Goal: Task Accomplishment & Management: Use online tool/utility

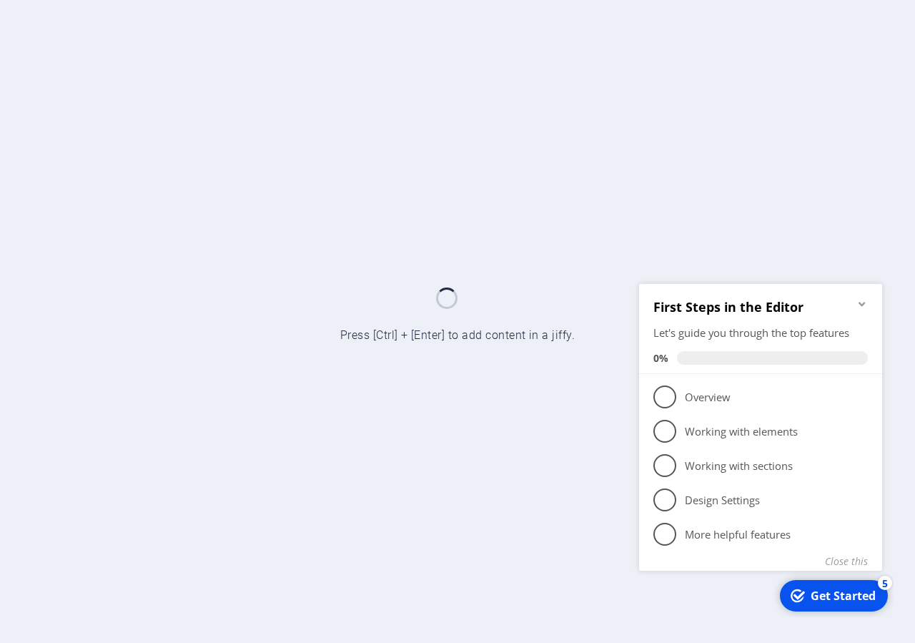
click at [864, 303] on icon "Minimize checklist" at bounding box center [862, 303] width 6 height 4
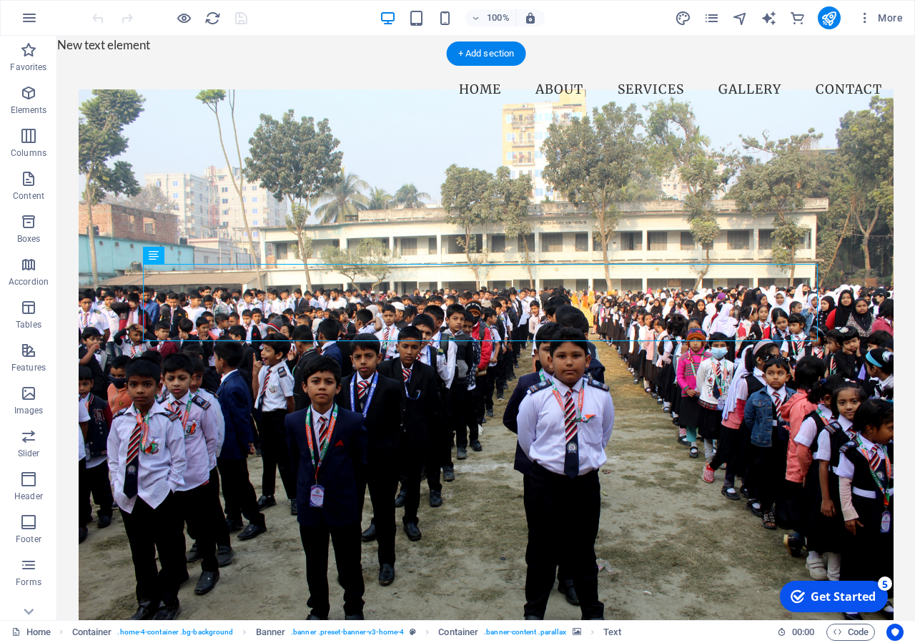
click at [381, 194] on figure at bounding box center [486, 356] width 815 height 532
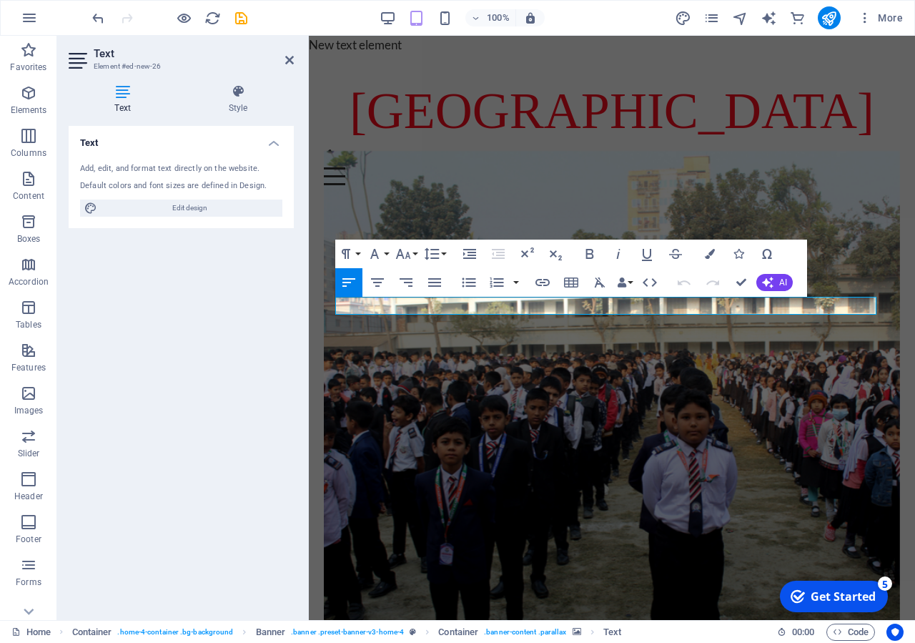
click at [563, 208] on figure at bounding box center [612, 417] width 576 height 532
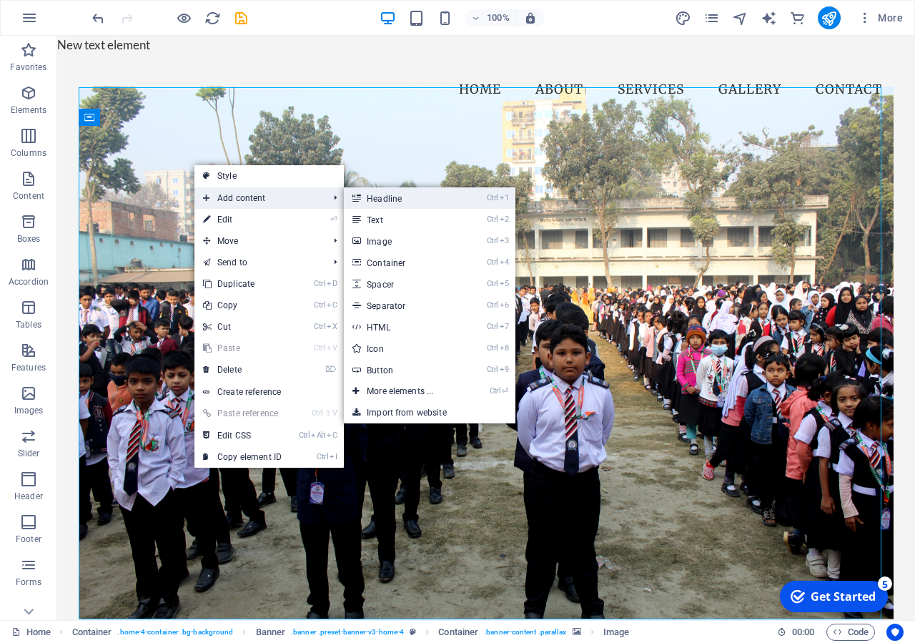
click at [370, 203] on link "Ctrl 1 Headline" at bounding box center [403, 197] width 118 height 21
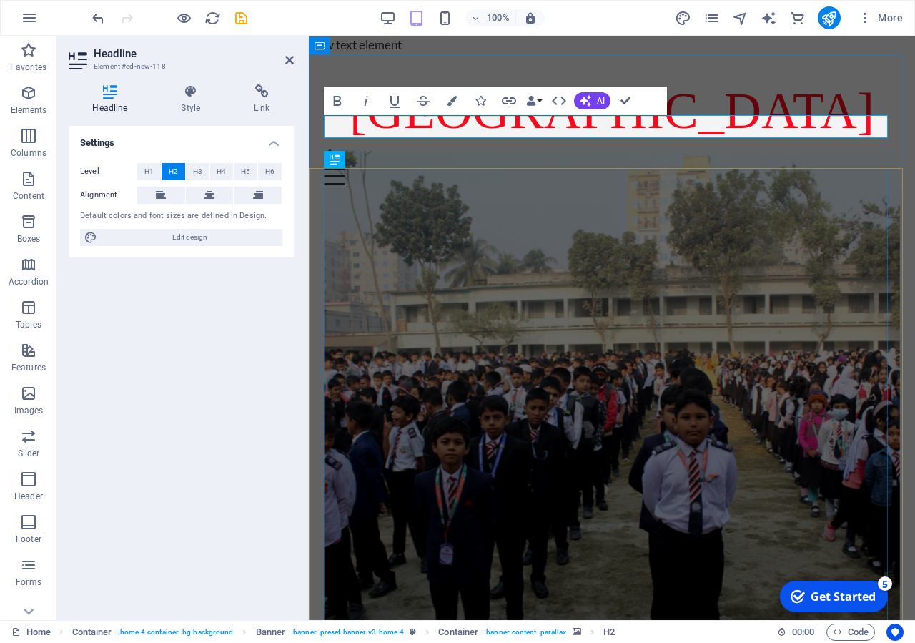
click at [404, 240] on figure at bounding box center [612, 417] width 576 height 532
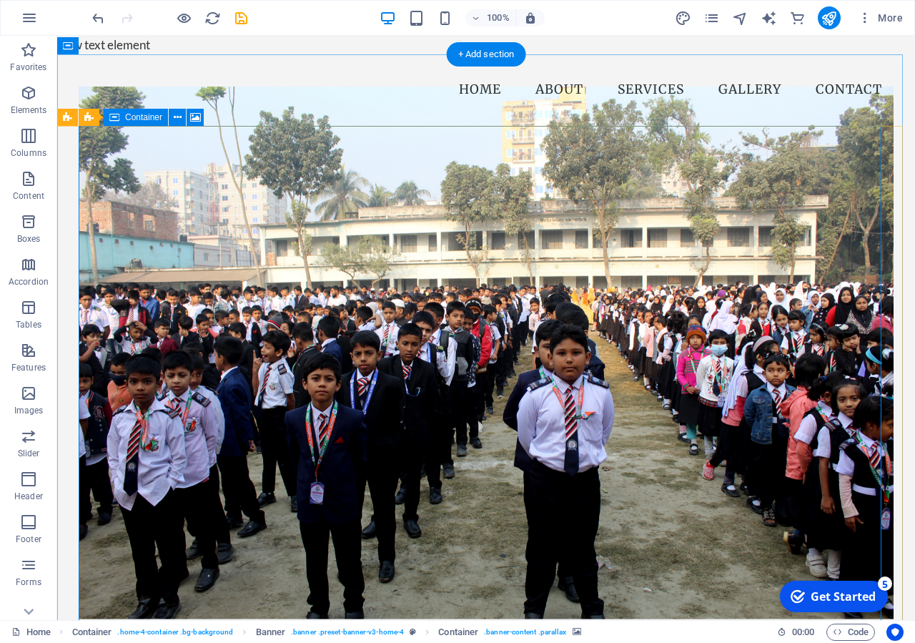
click at [315, 202] on figure at bounding box center [486, 353] width 815 height 532
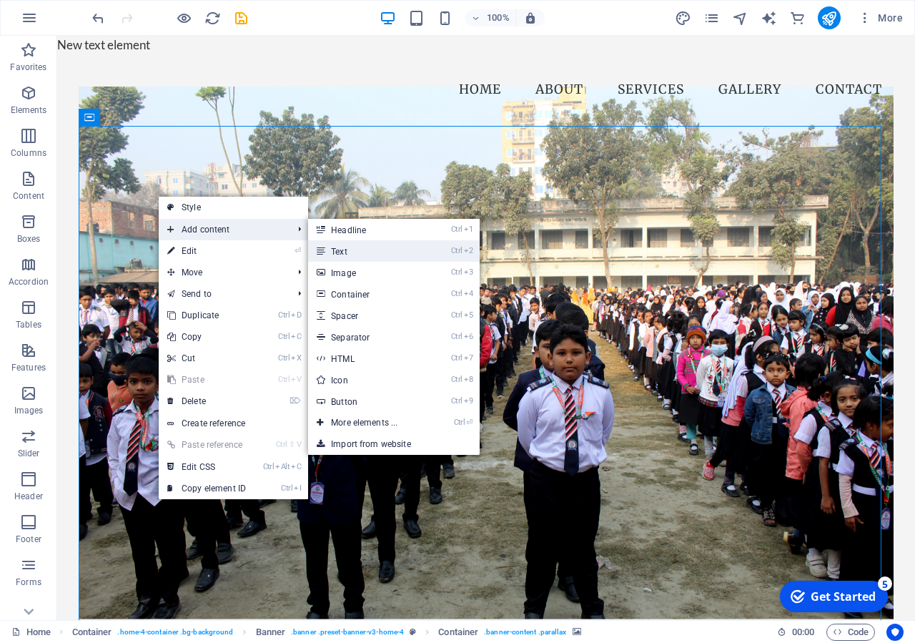
click at [346, 252] on link "Ctrl 2 Text" at bounding box center [367, 250] width 118 height 21
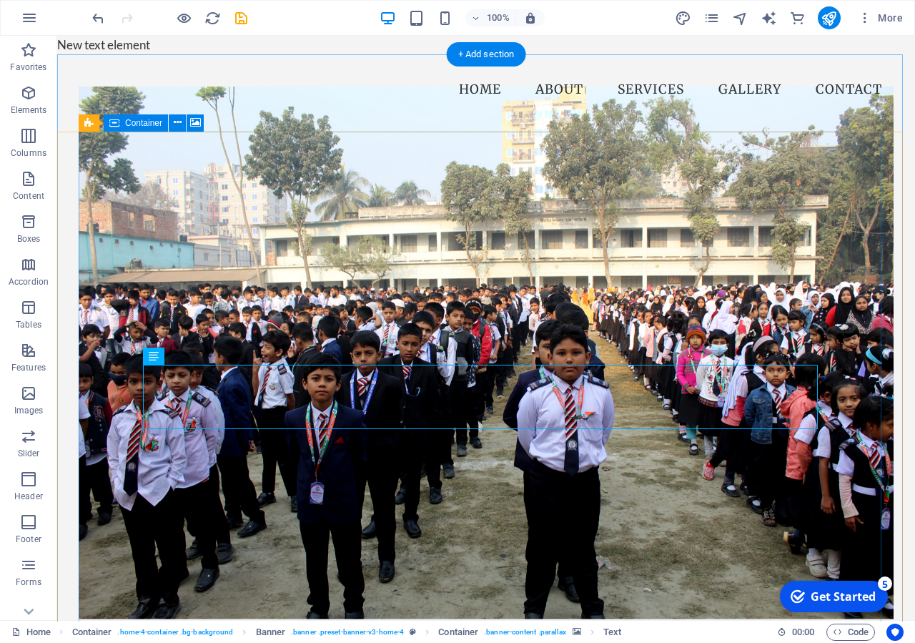
click at [501, 537] on figure at bounding box center [486, 353] width 815 height 532
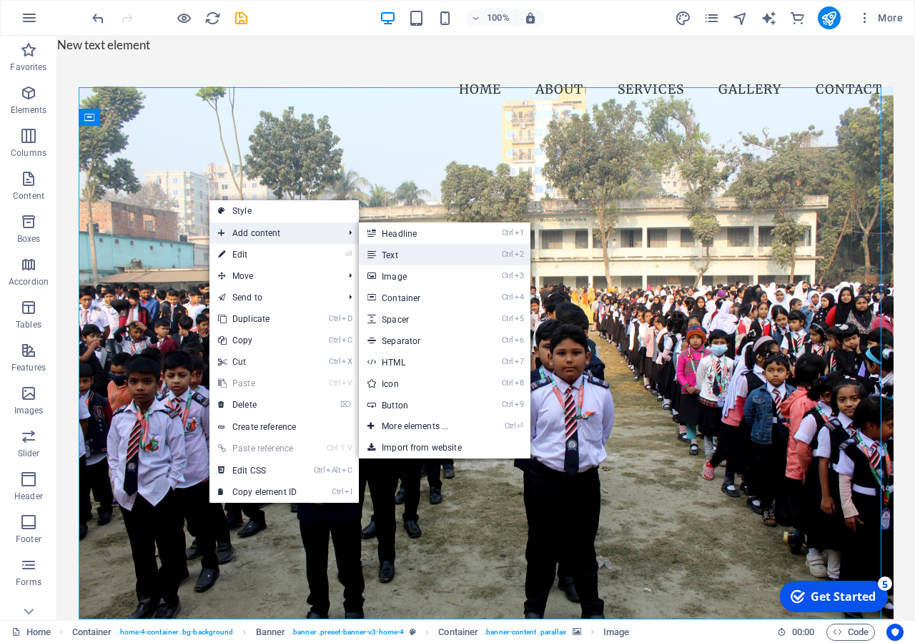
click at [379, 246] on link "Ctrl 2 Text" at bounding box center [418, 254] width 118 height 21
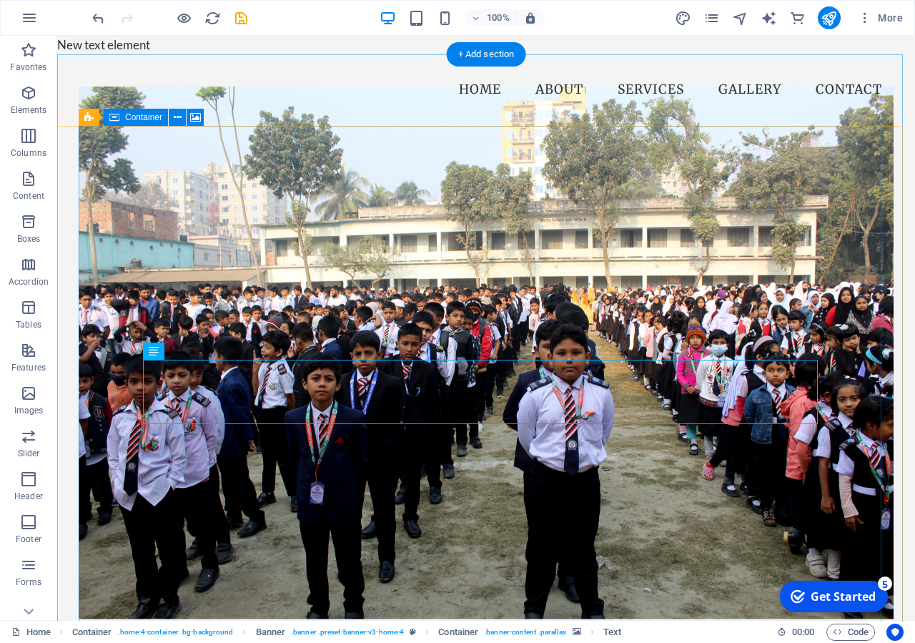
click at [180, 205] on figure at bounding box center [486, 353] width 815 height 532
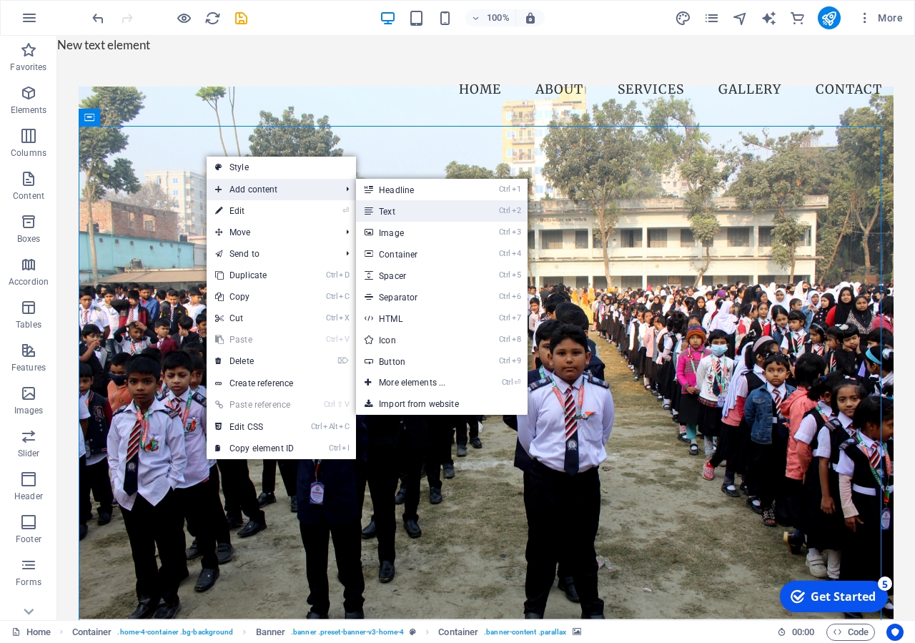
click at [420, 207] on link "Ctrl 2 Text" at bounding box center [415, 210] width 118 height 21
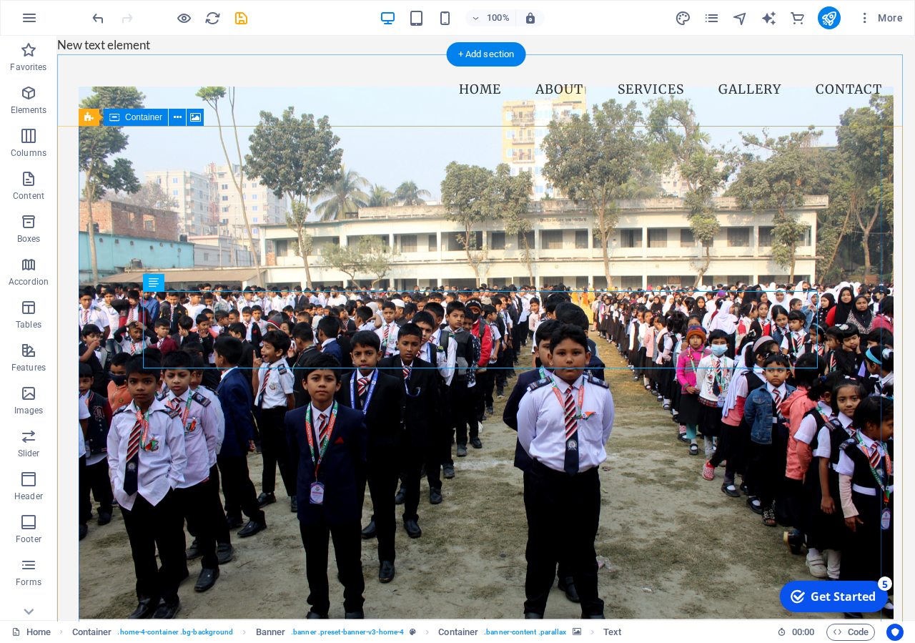
click at [336, 216] on figure at bounding box center [486, 353] width 815 height 532
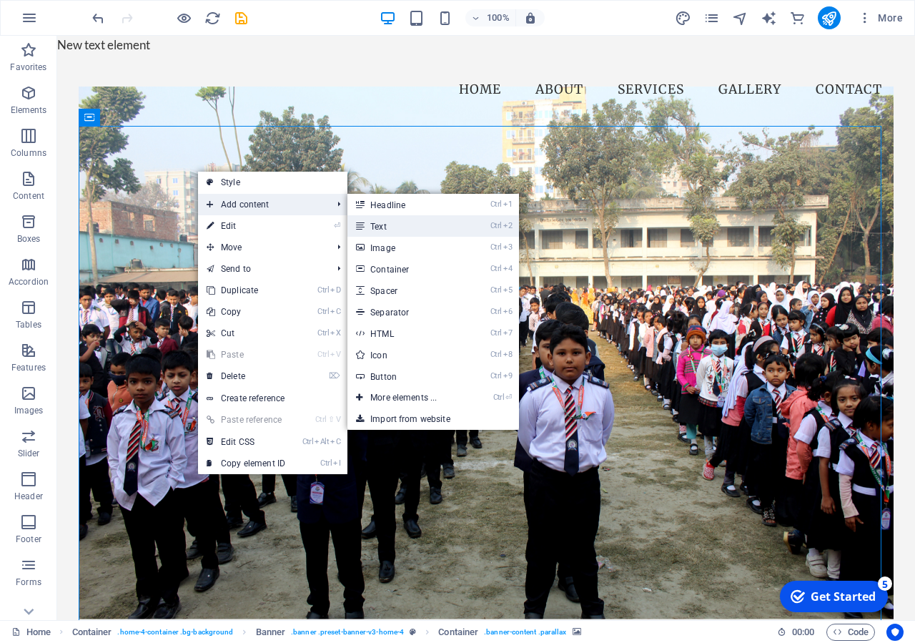
click at [393, 224] on link "Ctrl 2 Text" at bounding box center [406, 225] width 118 height 21
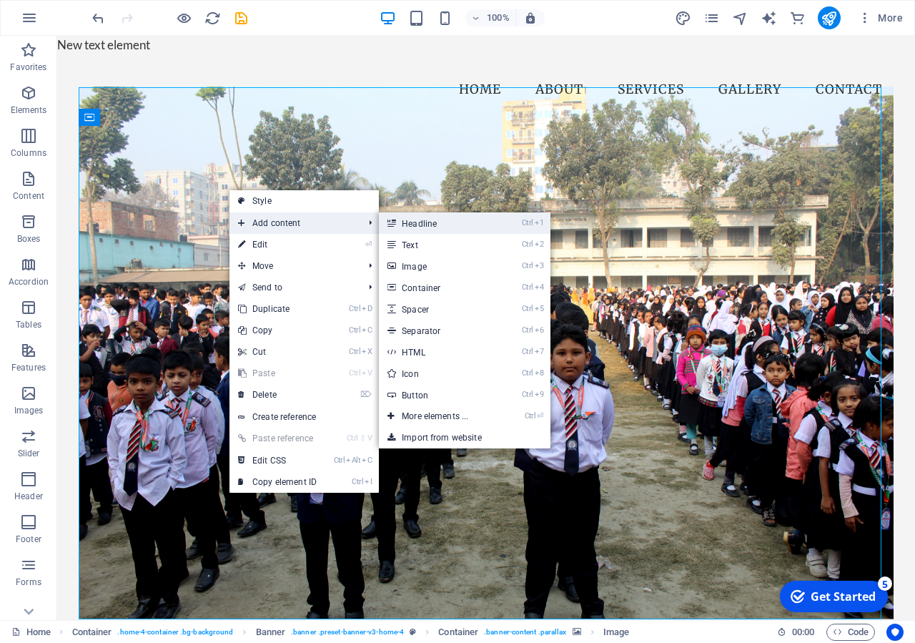
click at [438, 222] on link "Ctrl 1 Headline" at bounding box center [438, 222] width 118 height 21
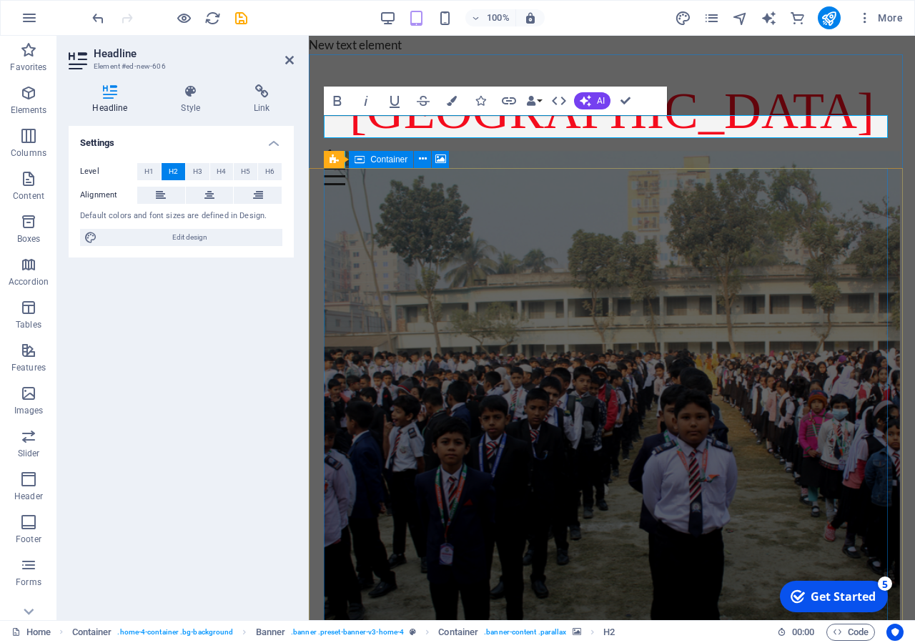
click at [503, 581] on figure at bounding box center [612, 417] width 576 height 532
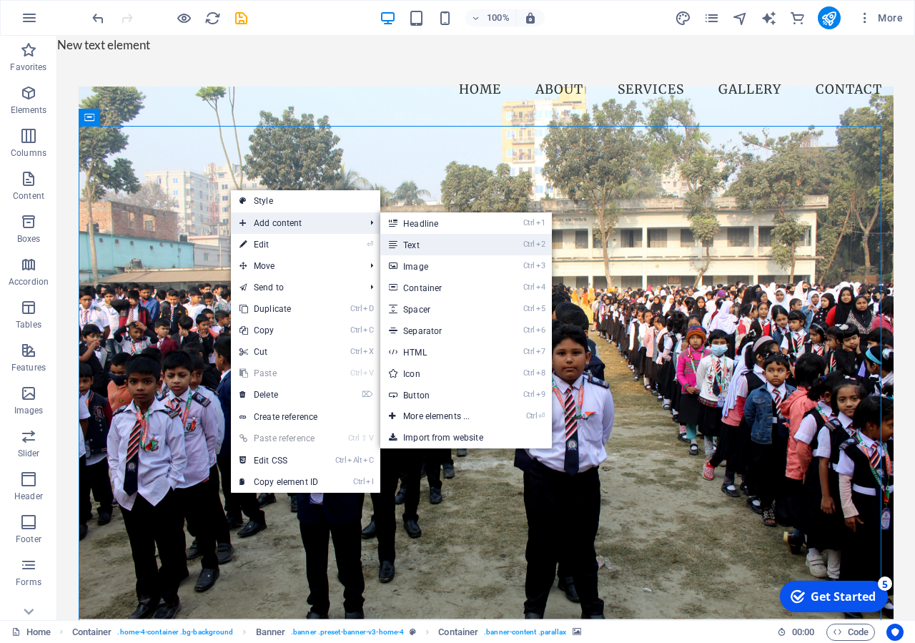
drag, startPoint x: 436, startPoint y: 237, endPoint x: 127, endPoint y: 203, distance: 310.8
click at [436, 237] on link "Ctrl 2 Text" at bounding box center [439, 244] width 118 height 21
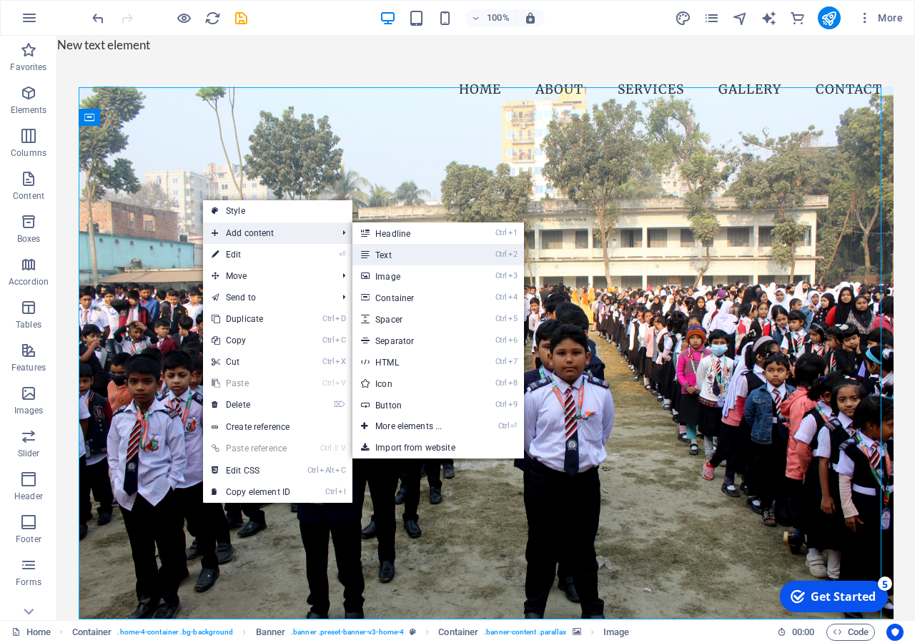
click at [392, 260] on link "Ctrl 2 Text" at bounding box center [411, 254] width 118 height 21
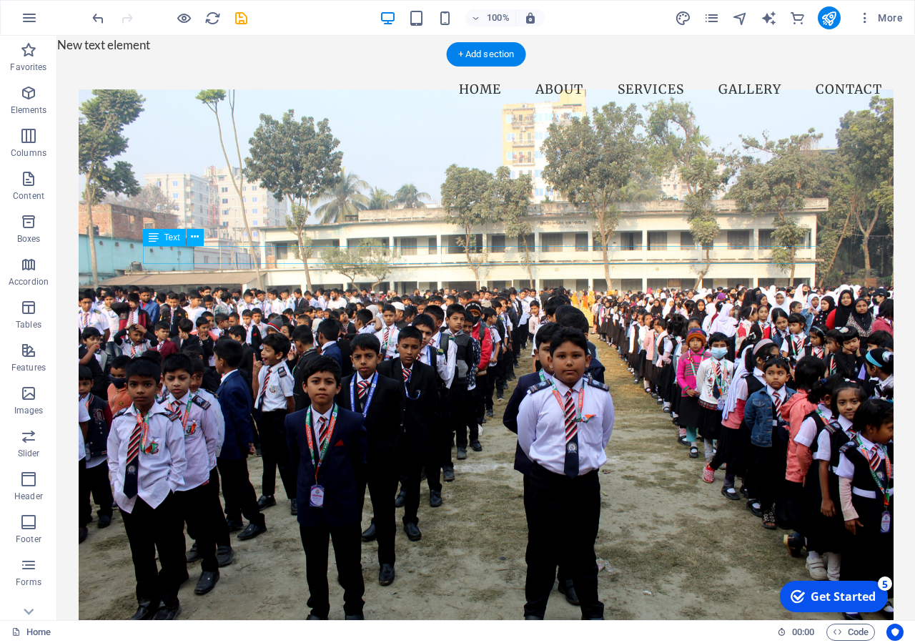
click at [252, 242] on figure at bounding box center [486, 356] width 815 height 532
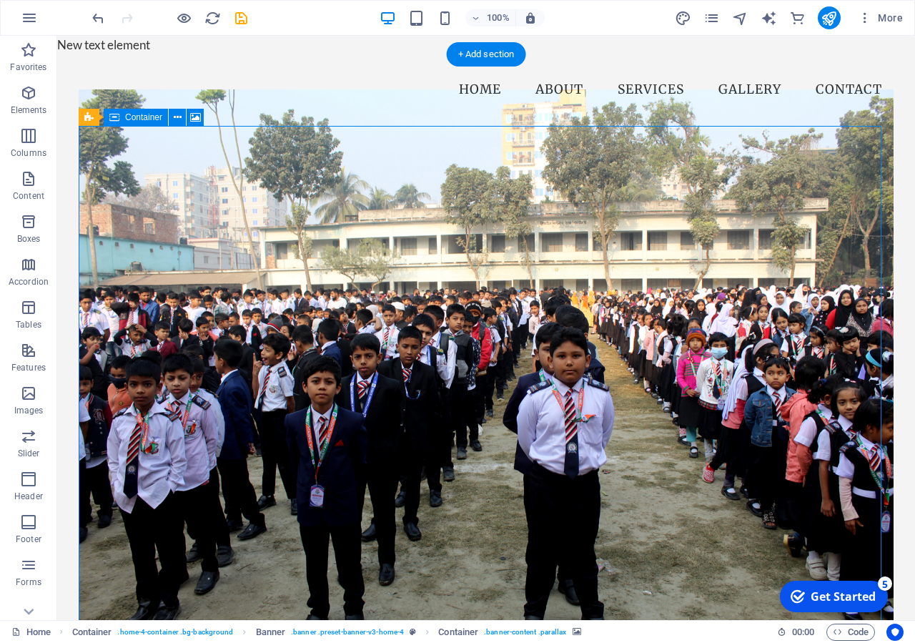
click at [251, 235] on figure at bounding box center [486, 356] width 815 height 532
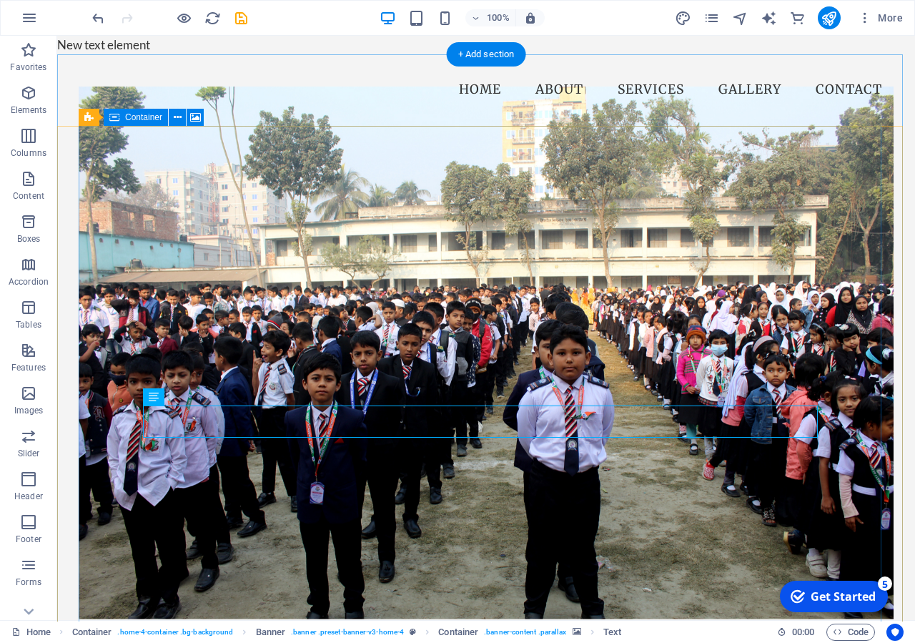
click at [441, 246] on figure at bounding box center [486, 353] width 815 height 532
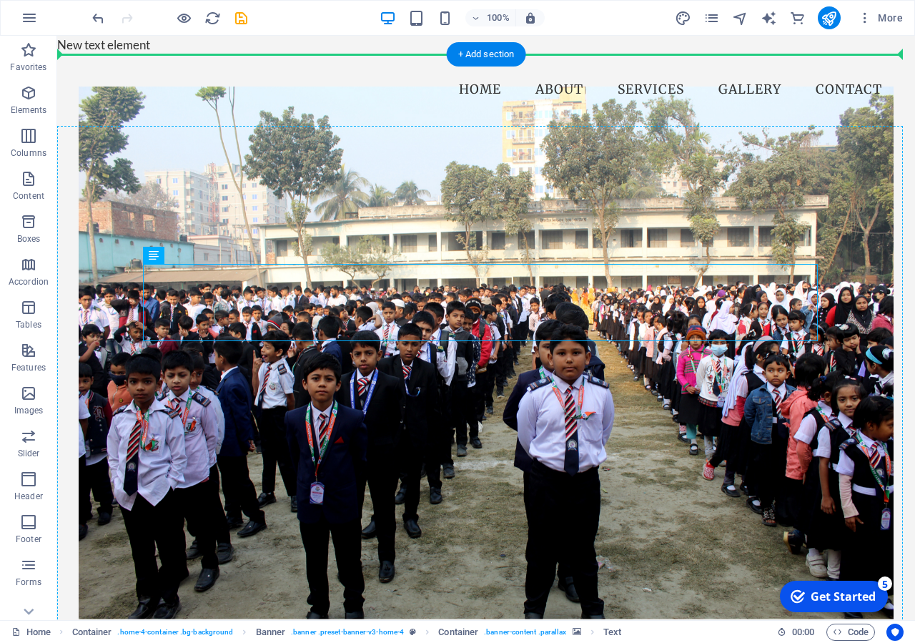
drag, startPoint x: 415, startPoint y: 308, endPoint x: 408, endPoint y: 218, distance: 90.4
click at [408, 218] on div "New text element New headline New text element New headline Varnapara High Scho…" at bounding box center [486, 502] width 815 height 753
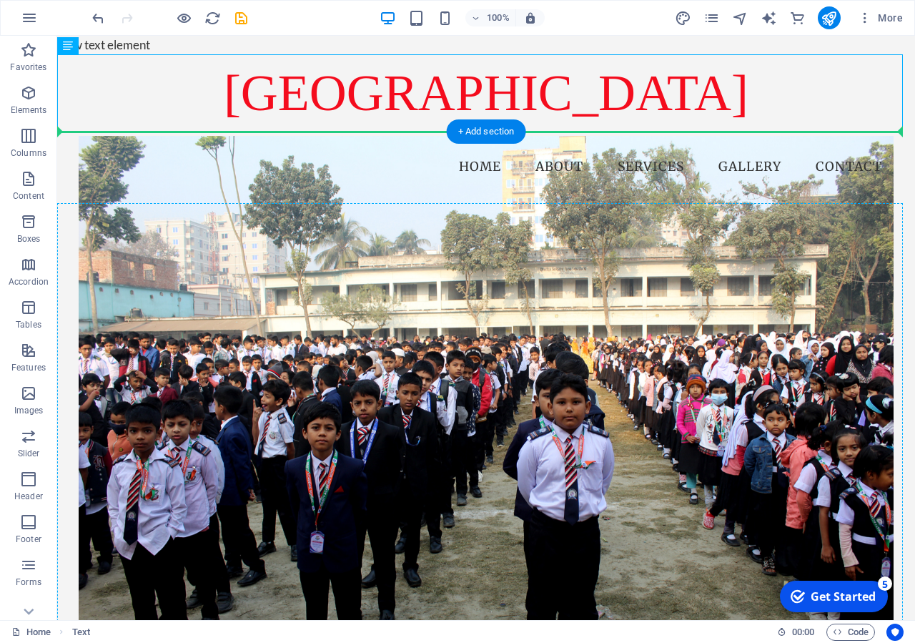
drag, startPoint x: 458, startPoint y: 96, endPoint x: 451, endPoint y: 258, distance: 162.5
drag, startPoint x: 513, startPoint y: 93, endPoint x: 518, endPoint y: 280, distance: 186.7
drag, startPoint x: 481, startPoint y: 99, endPoint x: 490, endPoint y: 315, distance: 216.1
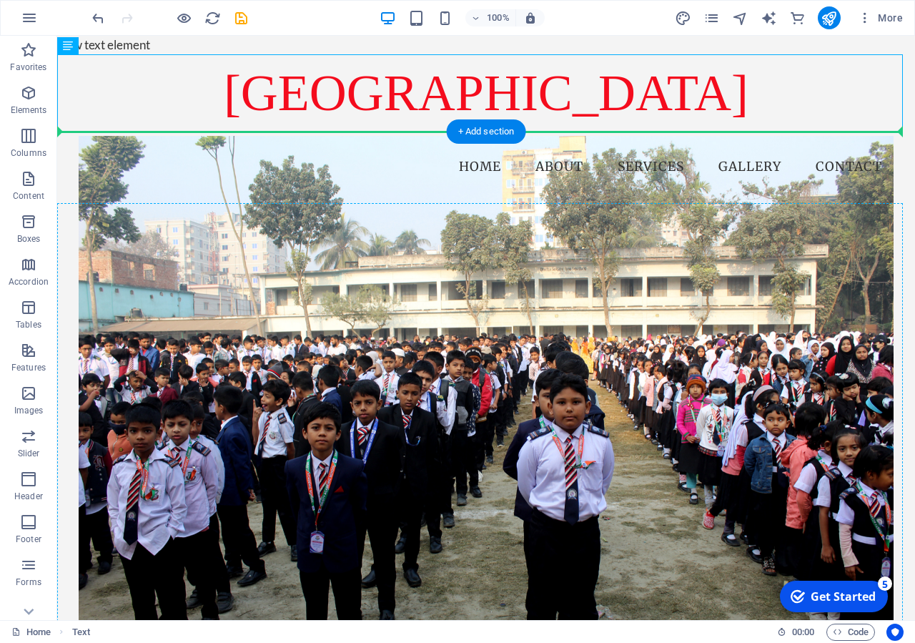
drag, startPoint x: 307, startPoint y: 100, endPoint x: 366, endPoint y: 340, distance: 246.8
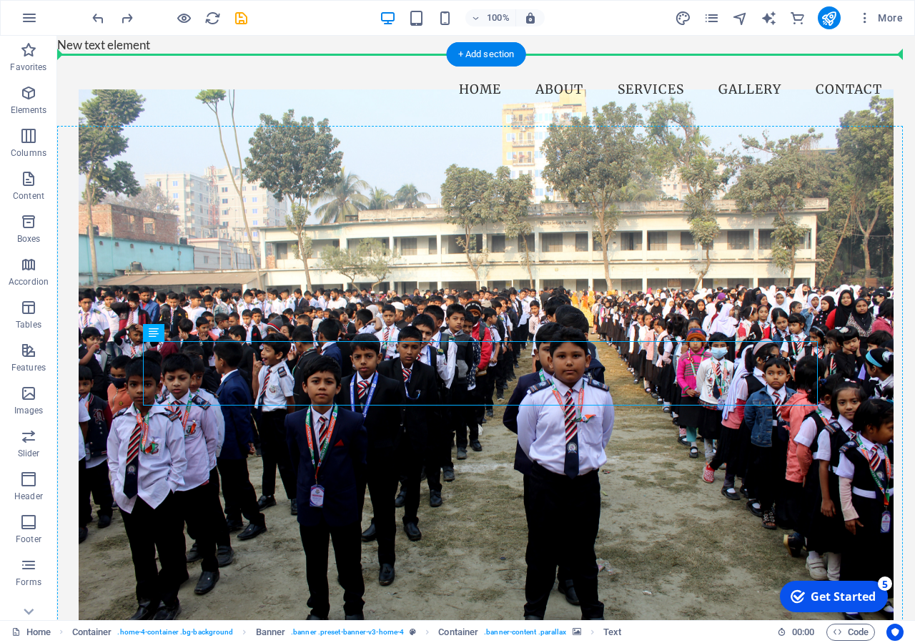
drag, startPoint x: 483, startPoint y: 378, endPoint x: 487, endPoint y: 233, distance: 144.5
click at [487, 233] on div "New text element New headline New text element New headline Varnapara High Scho…" at bounding box center [486, 502] width 815 height 753
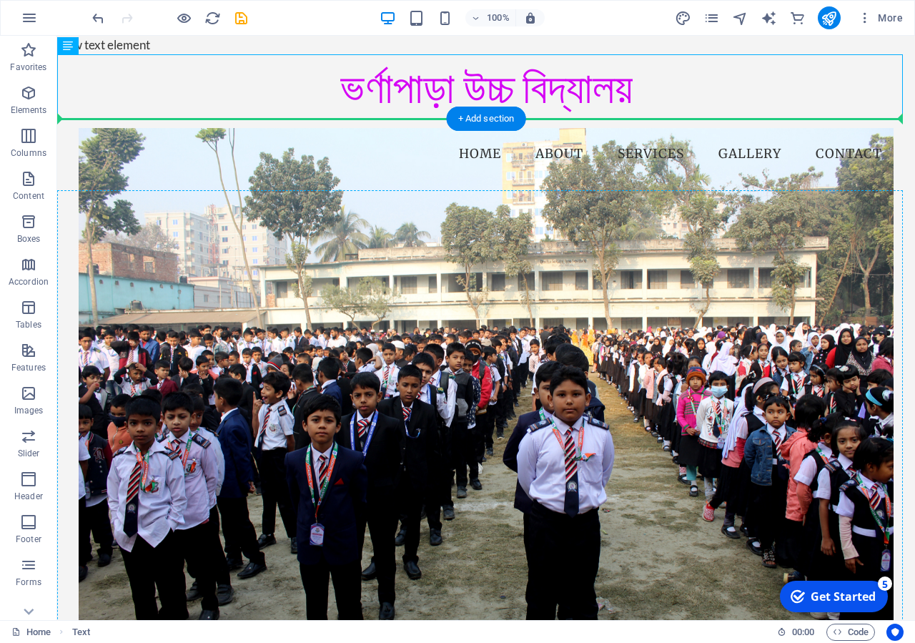
drag, startPoint x: 494, startPoint y: 96, endPoint x: 500, endPoint y: 255, distance: 159.6
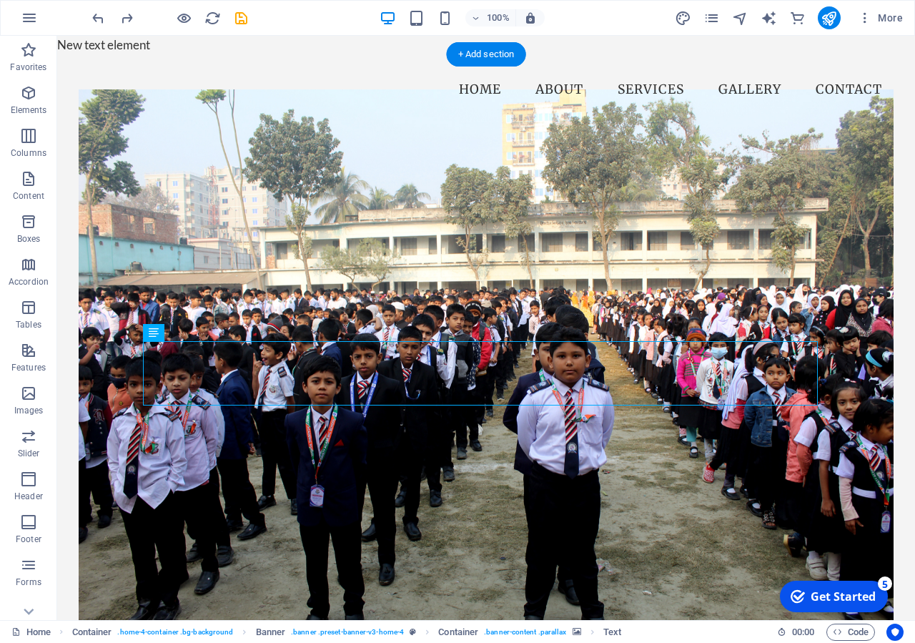
click at [376, 232] on figure at bounding box center [486, 356] width 815 height 532
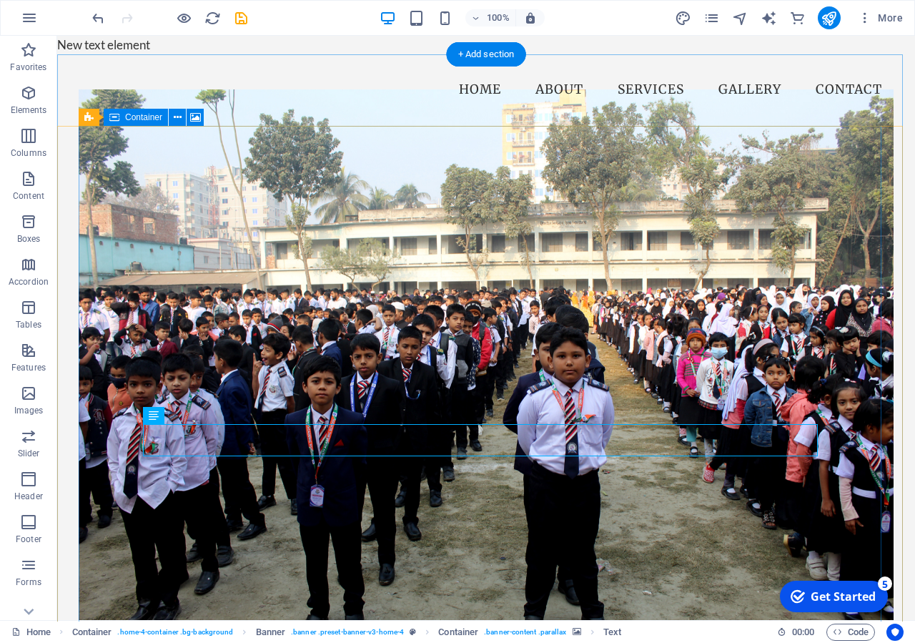
click at [428, 214] on figure at bounding box center [486, 356] width 815 height 532
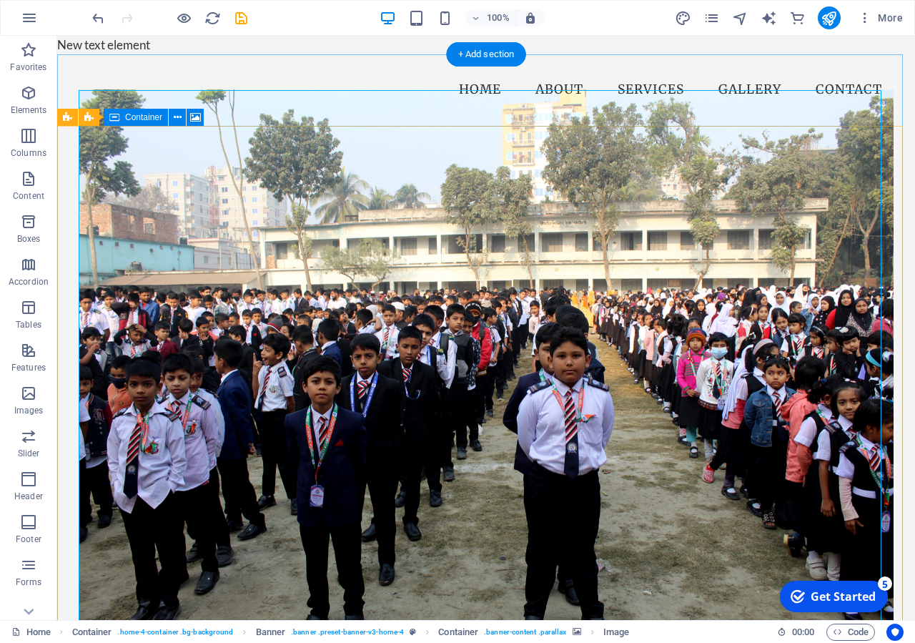
click at [339, 240] on figure at bounding box center [486, 356] width 815 height 532
click at [371, 182] on figure at bounding box center [486, 356] width 815 height 532
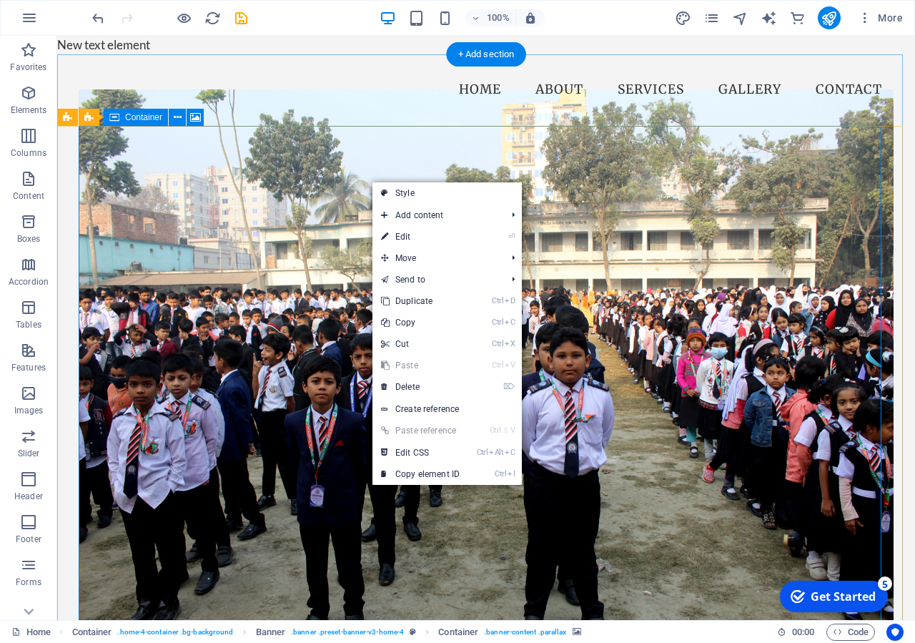
click at [351, 174] on figure at bounding box center [486, 356] width 815 height 532
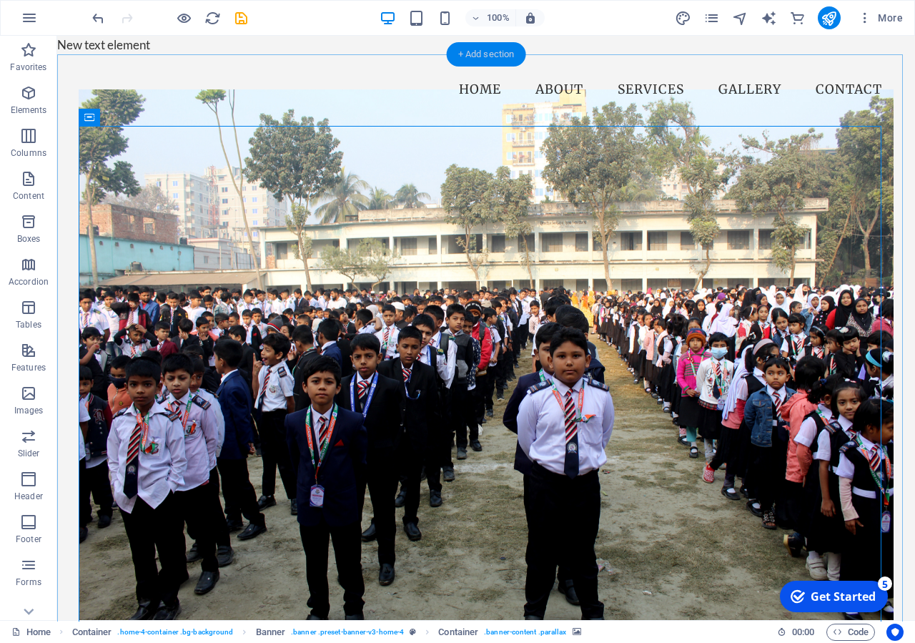
click at [493, 58] on div "+ Add section" at bounding box center [486, 54] width 79 height 24
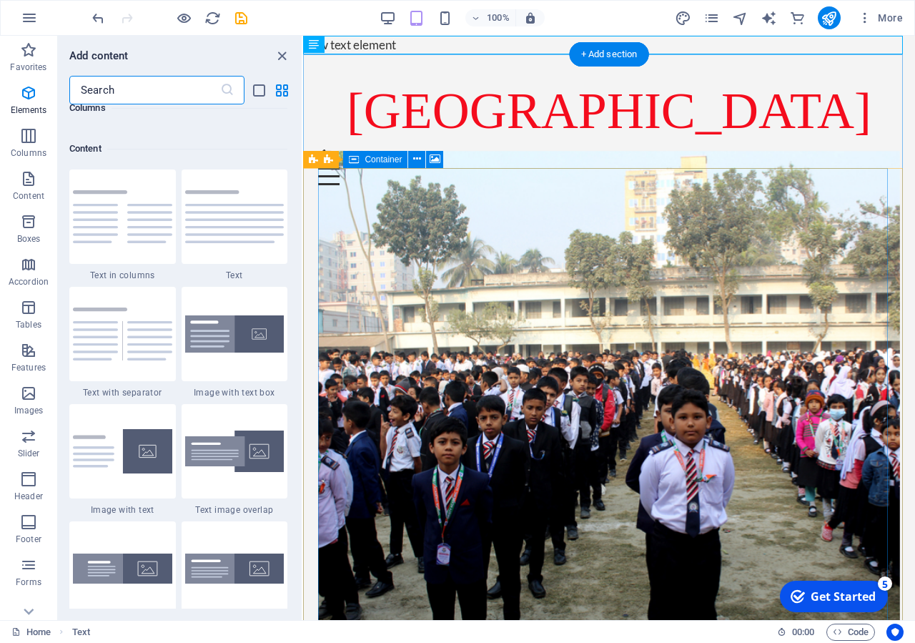
scroll to position [2509, 0]
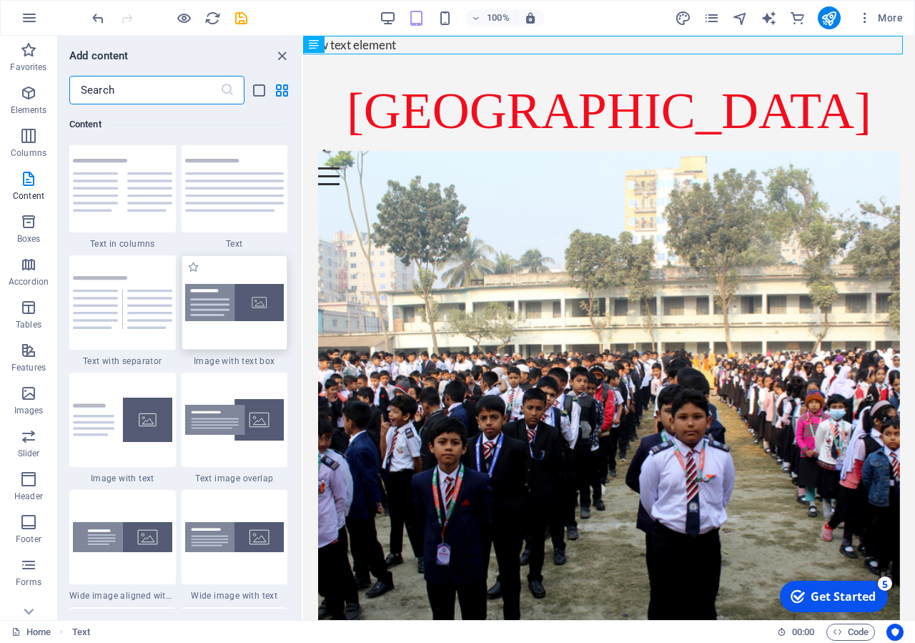
click at [242, 322] on img at bounding box center [234, 303] width 99 height 38
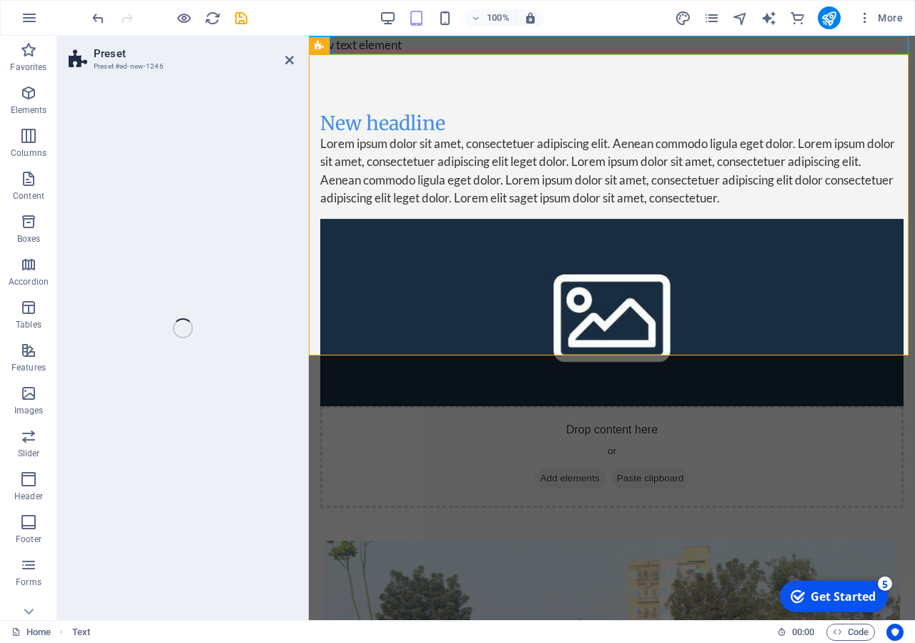
click at [242, 322] on div "Preset Preset #ed-new-1246 Drag here to replace the existing content. Press “Ct…" at bounding box center [486, 328] width 858 height 584
select select "rem"
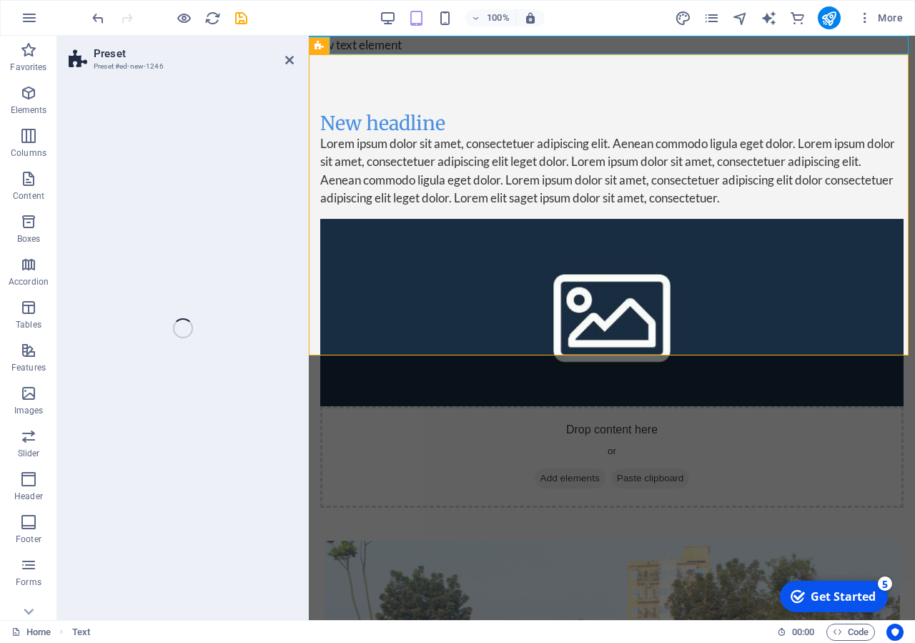
select select "rem"
select select "px"
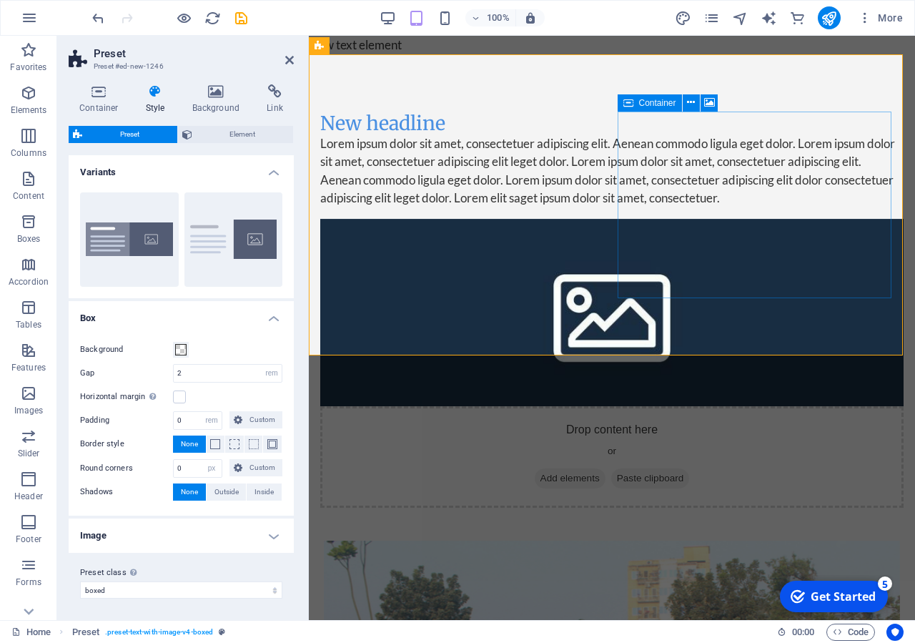
click at [606, 468] on span "Add elements" at bounding box center [570, 478] width 71 height 20
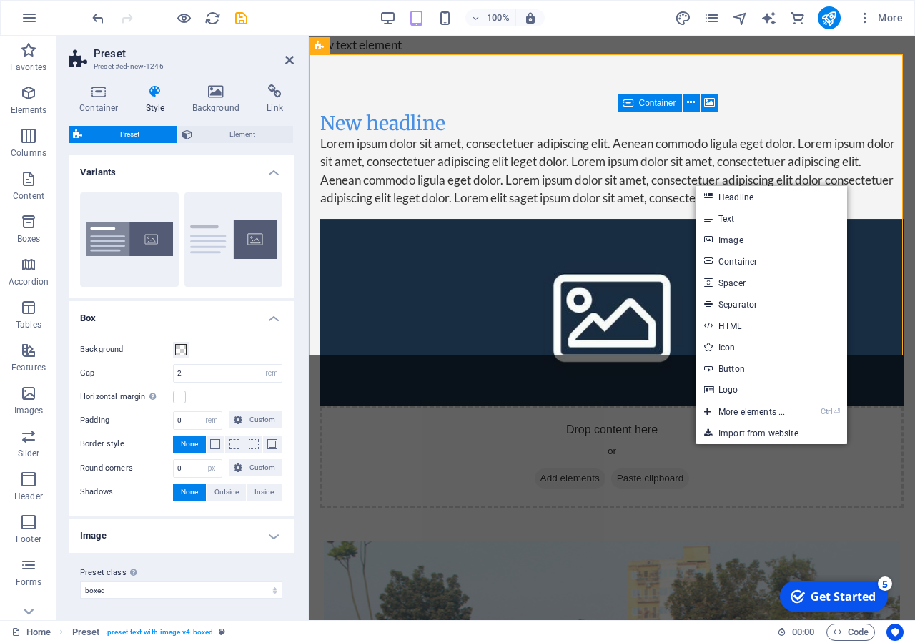
click at [809, 406] on div "Drop content here or Add elements Paste clipboard" at bounding box center [611, 457] width 583 height 102
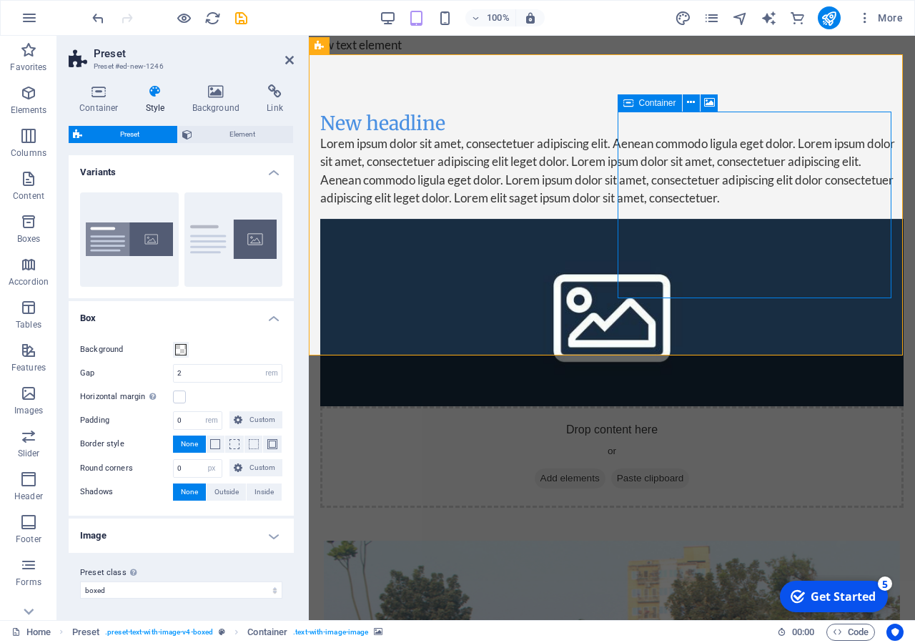
click at [606, 468] on span "Add elements" at bounding box center [570, 478] width 71 height 20
click at [761, 406] on div "Drop content here or Add elements Paste clipboard" at bounding box center [611, 457] width 583 height 102
click at [712, 104] on icon at bounding box center [709, 102] width 11 height 15
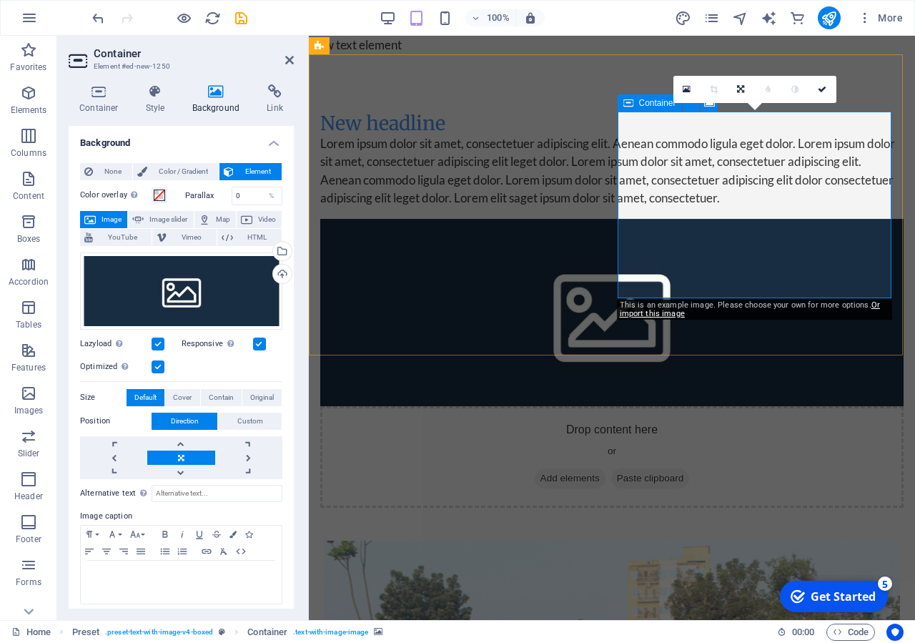
click at [606, 468] on span "Add elements" at bounding box center [570, 478] width 71 height 20
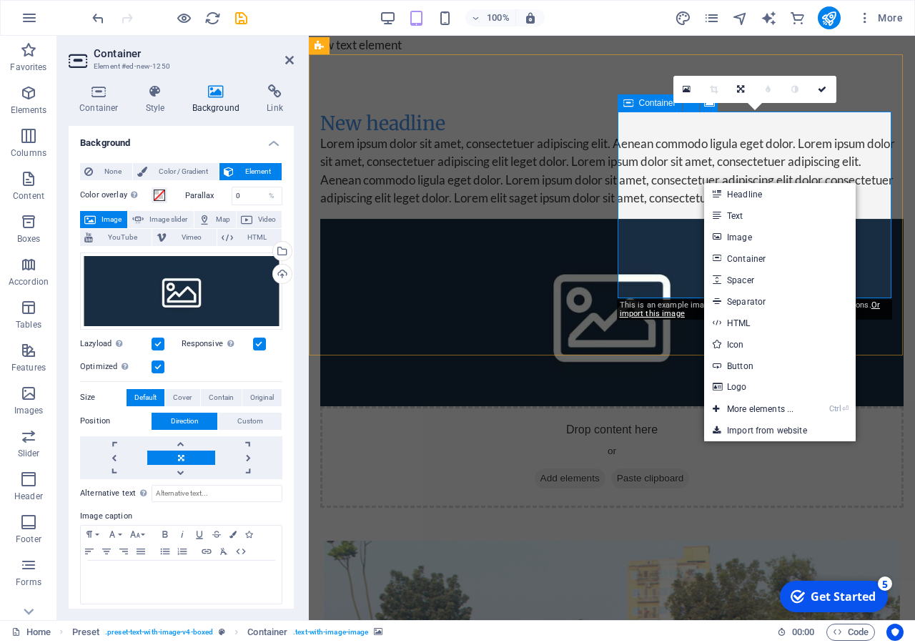
click at [813, 406] on div "Drop content here or Add elements Paste clipboard" at bounding box center [611, 457] width 583 height 102
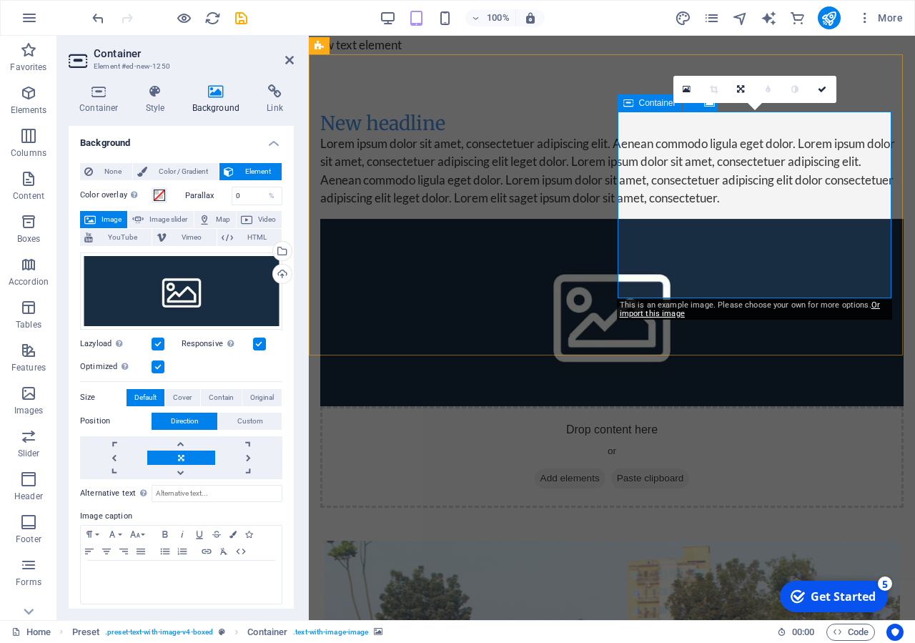
click at [690, 468] on span "Paste clipboard" at bounding box center [650, 478] width 79 height 20
click at [628, 107] on icon at bounding box center [628, 102] width 10 height 17
click at [682, 87] on link at bounding box center [687, 89] width 27 height 27
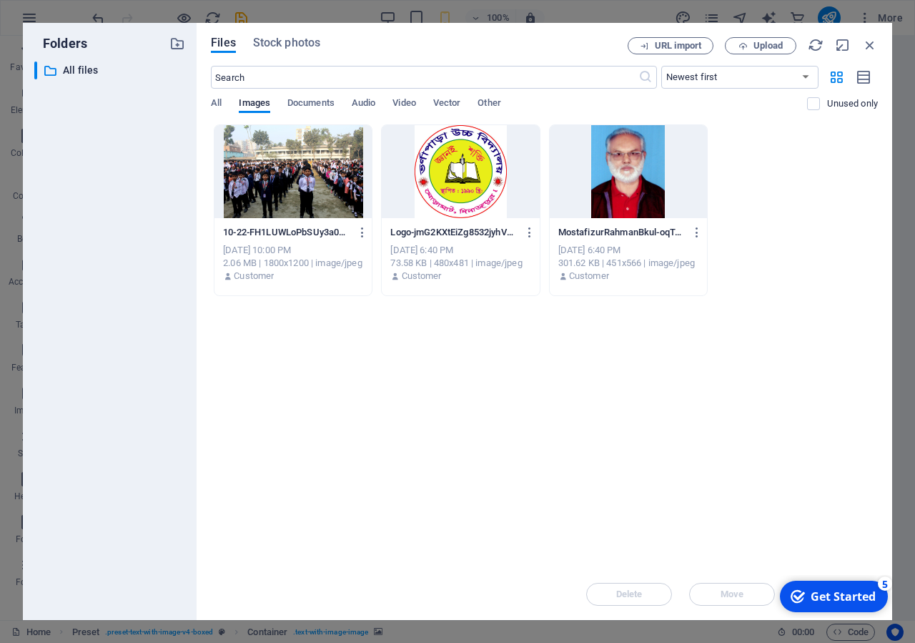
click at [452, 162] on div at bounding box center [460, 171] width 157 height 93
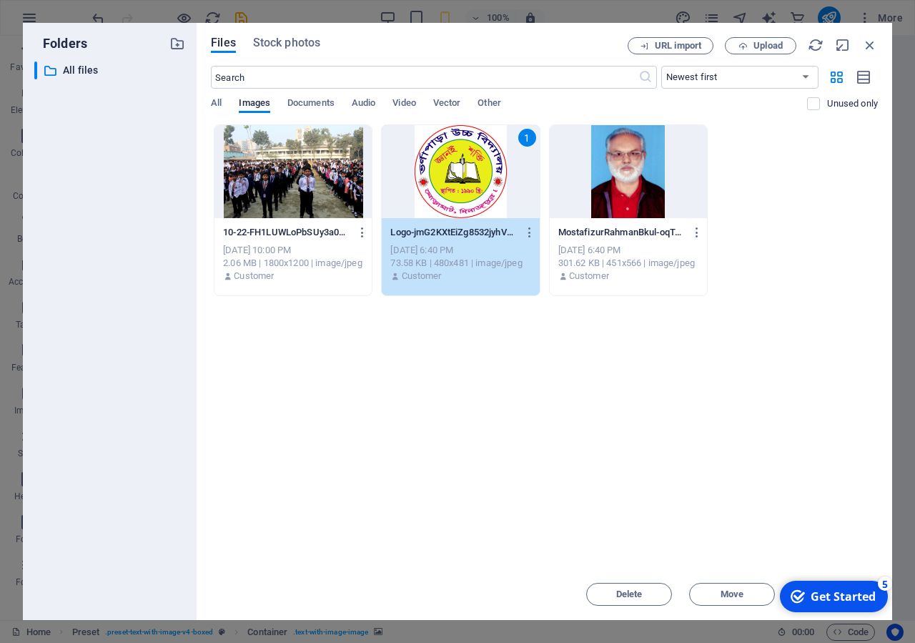
click at [452, 162] on div "1" at bounding box center [460, 171] width 157 height 93
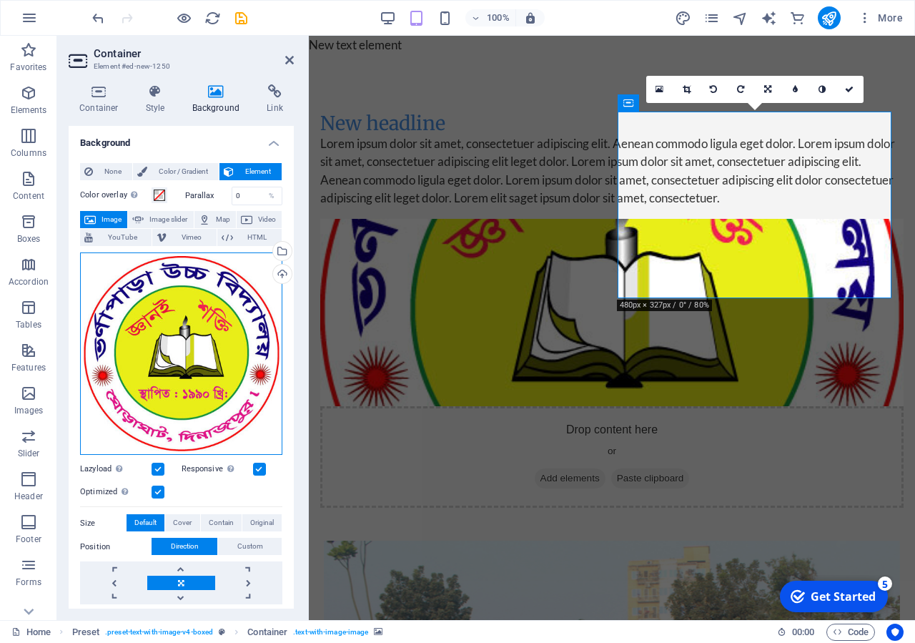
click at [216, 335] on div "Drag files here, click to choose files or select files from Files or our free s…" at bounding box center [181, 353] width 202 height 203
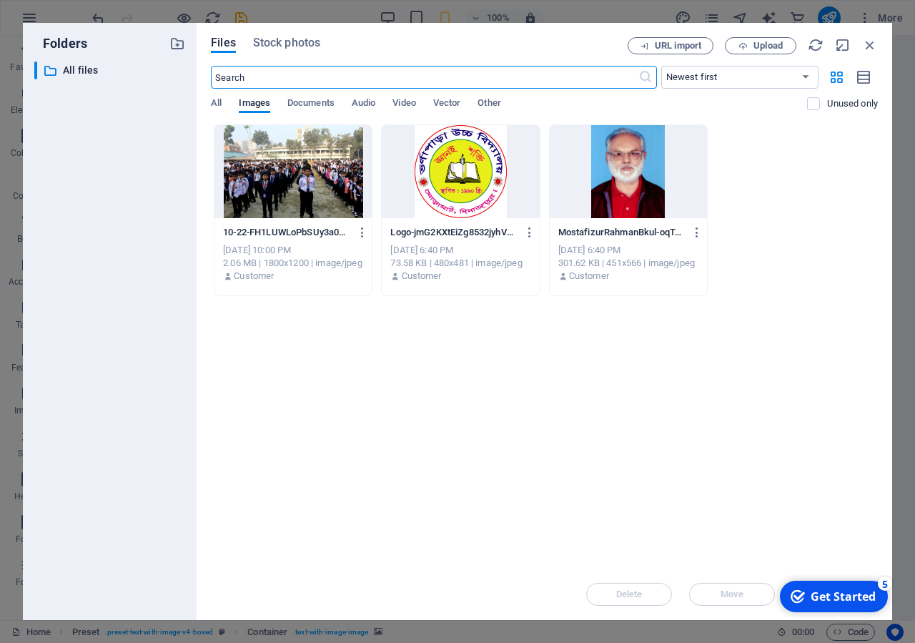
click at [868, 55] on div "Files Stock photos URL import Upload ​ Newest first Oldest first Name (A-Z) Nam…" at bounding box center [544, 321] width 667 height 568
click at [867, 51] on icon "button" at bounding box center [870, 45] width 16 height 16
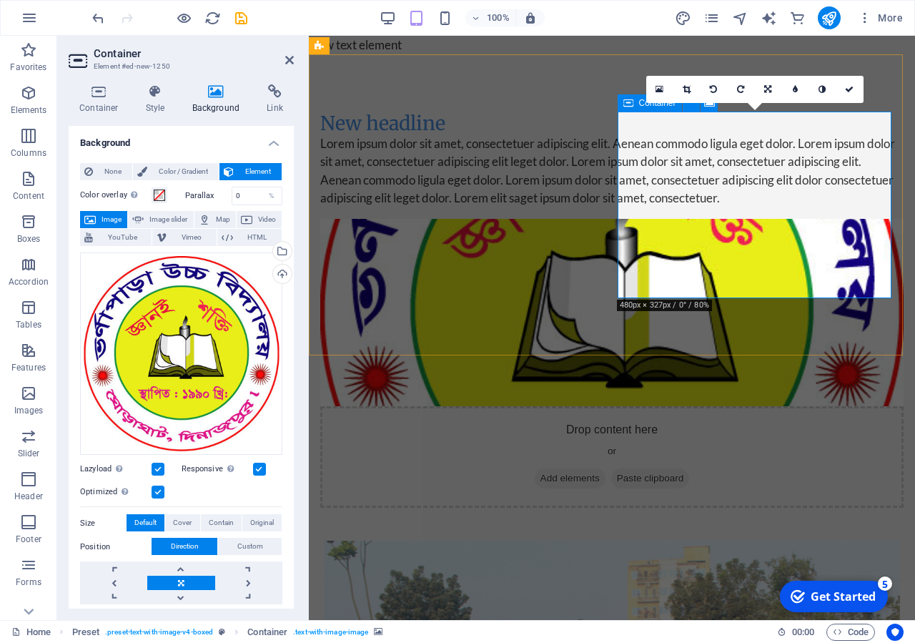
click at [701, 406] on div "Drop content here or Add elements Paste clipboard" at bounding box center [611, 457] width 583 height 102
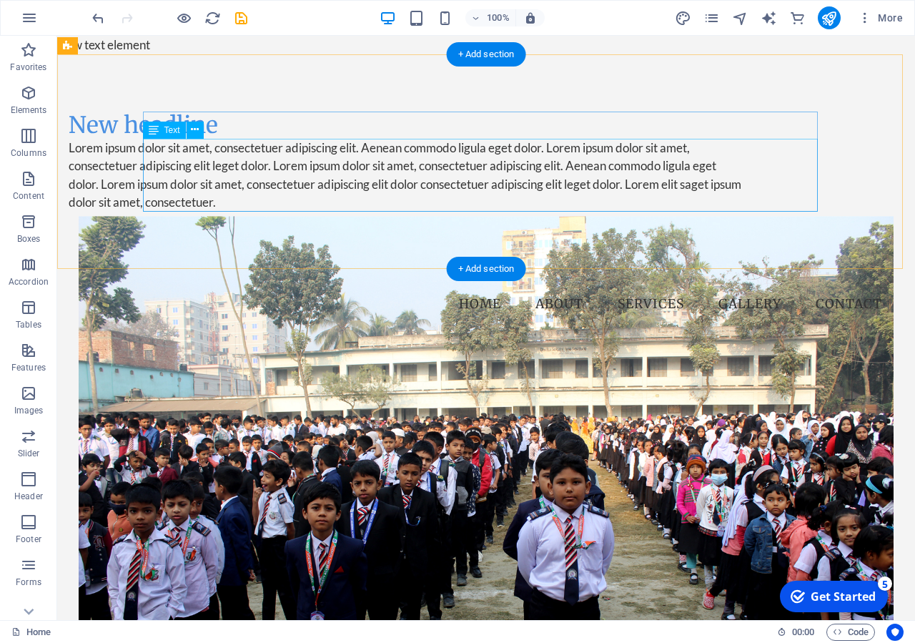
click at [431, 181] on div "Lorem ipsum dolor sit amet, consectetuer adipiscing elit. Aenean commodo ligula…" at bounding box center [406, 175] width 675 height 73
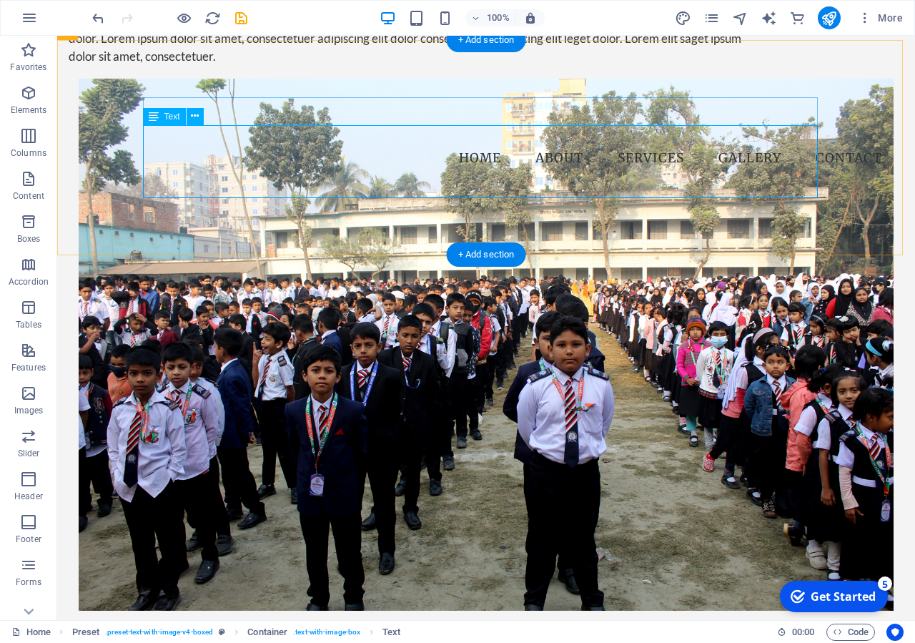
scroll to position [0, 0]
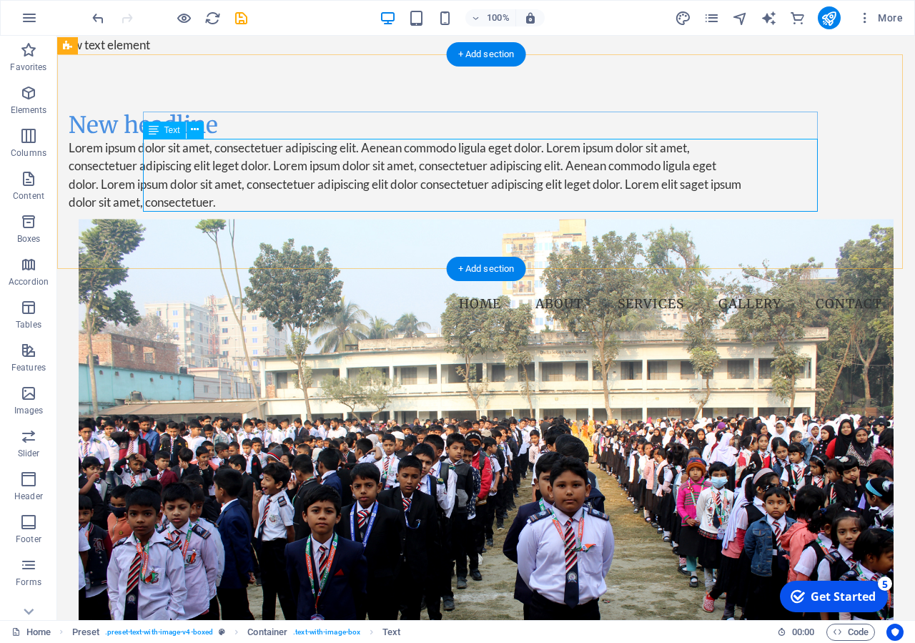
click at [419, 159] on div "Lorem ipsum dolor sit amet, consectetuer adipiscing elit. Aenean commodo ligula…" at bounding box center [406, 175] width 675 height 73
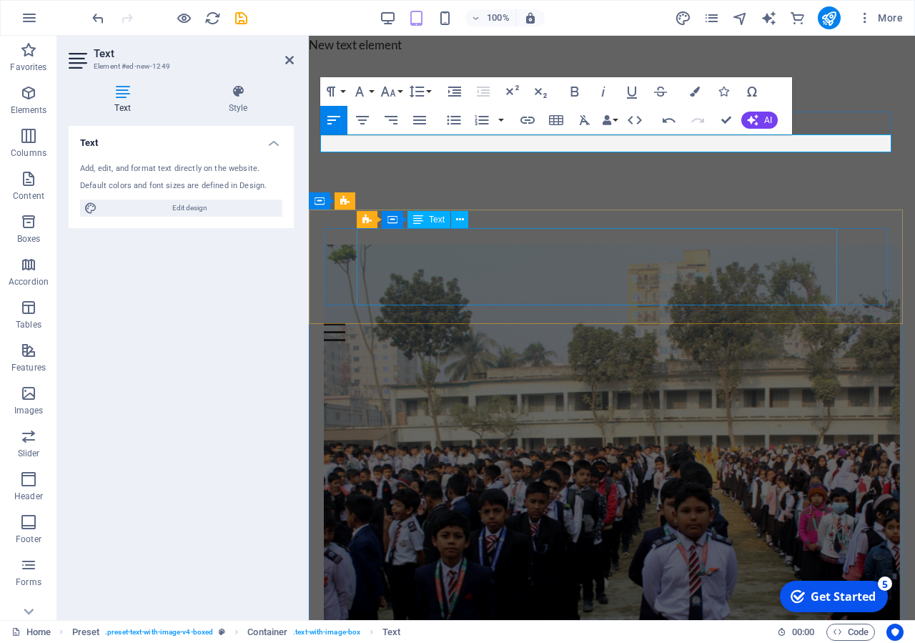
click at [495, 259] on div "[GEOGRAPHIC_DATA]" at bounding box center [612, 266] width 576 height 77
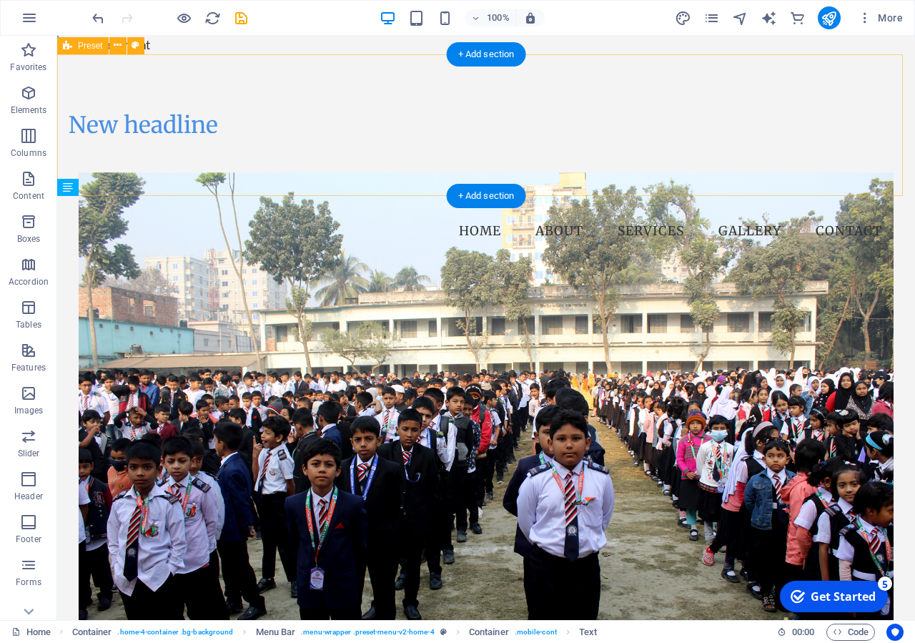
click at [537, 142] on div "New headline" at bounding box center [486, 125] width 858 height 142
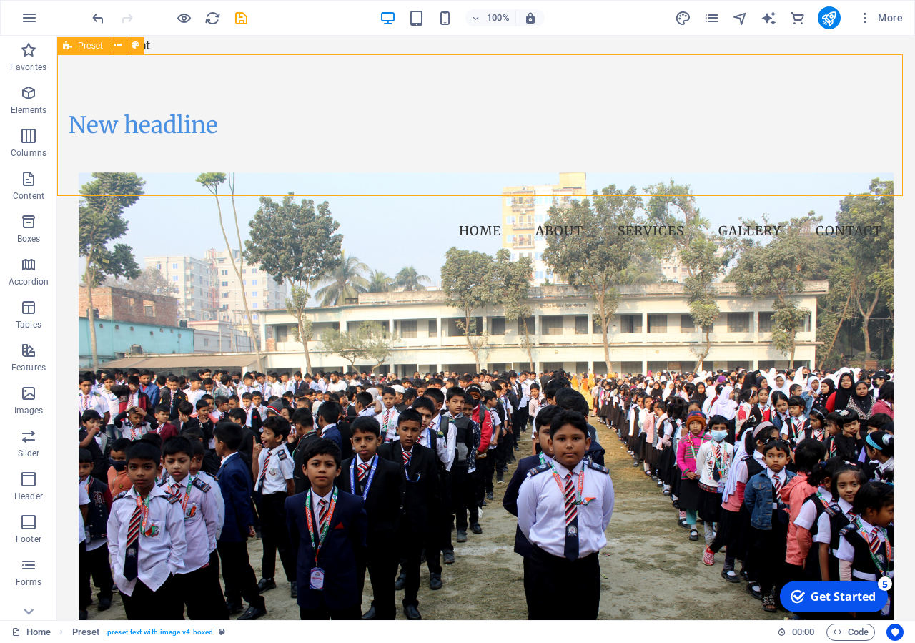
click at [88, 45] on span "Preset" at bounding box center [90, 45] width 25 height 9
click at [147, 99] on div "Container" at bounding box center [175, 102] width 64 height 17
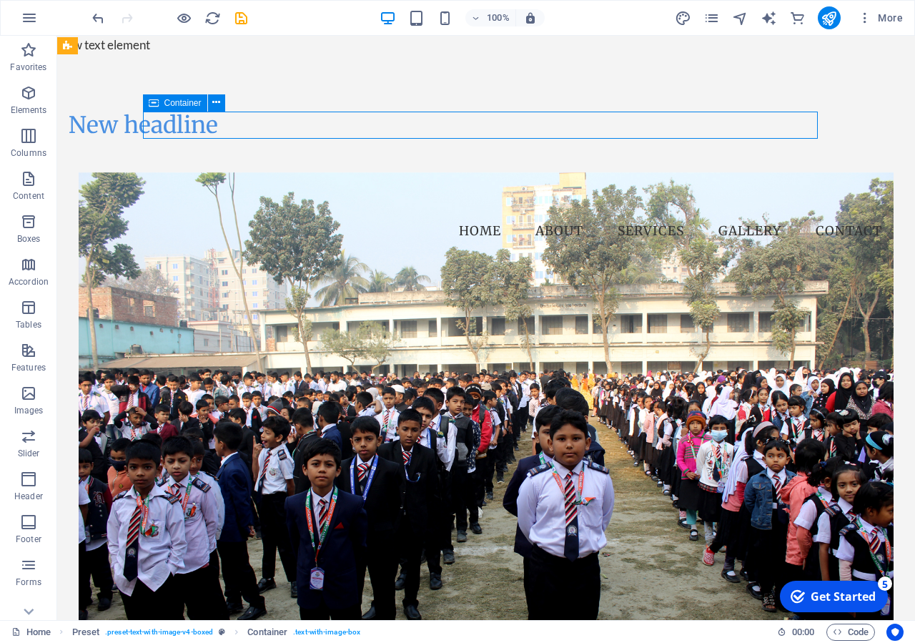
click at [152, 102] on icon at bounding box center [154, 102] width 10 height 17
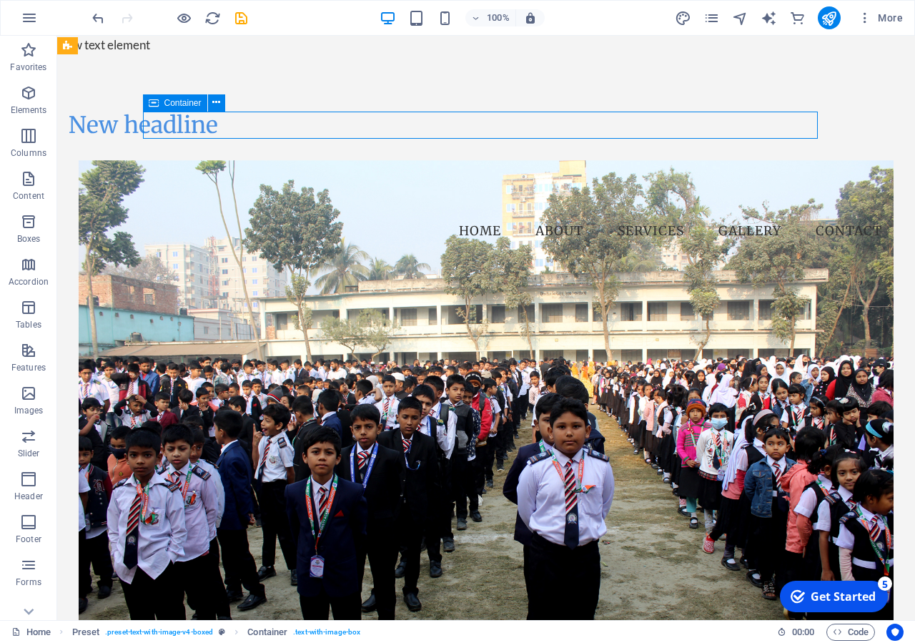
select select "px"
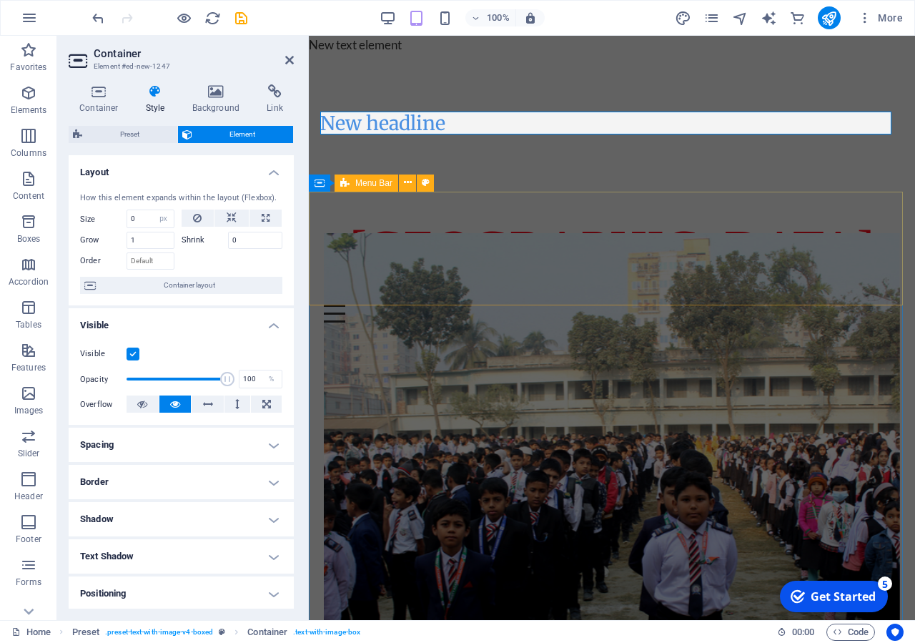
click at [514, 204] on div "[GEOGRAPHIC_DATA] Menu Home About Services Gallery Contact" at bounding box center [612, 266] width 606 height 149
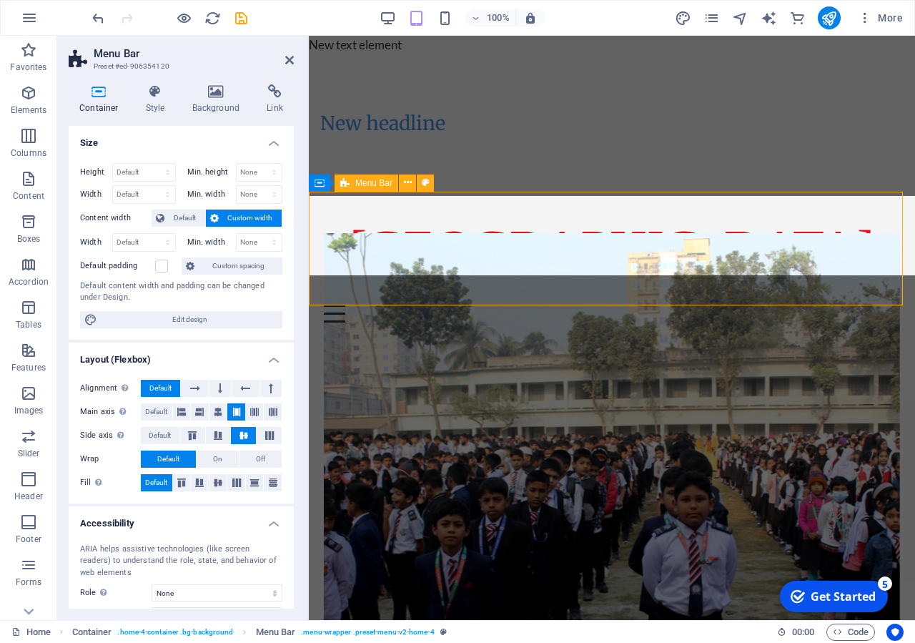
click at [505, 108] on div "New headline" at bounding box center [612, 122] width 606 height 137
select select "rem"
select select "px"
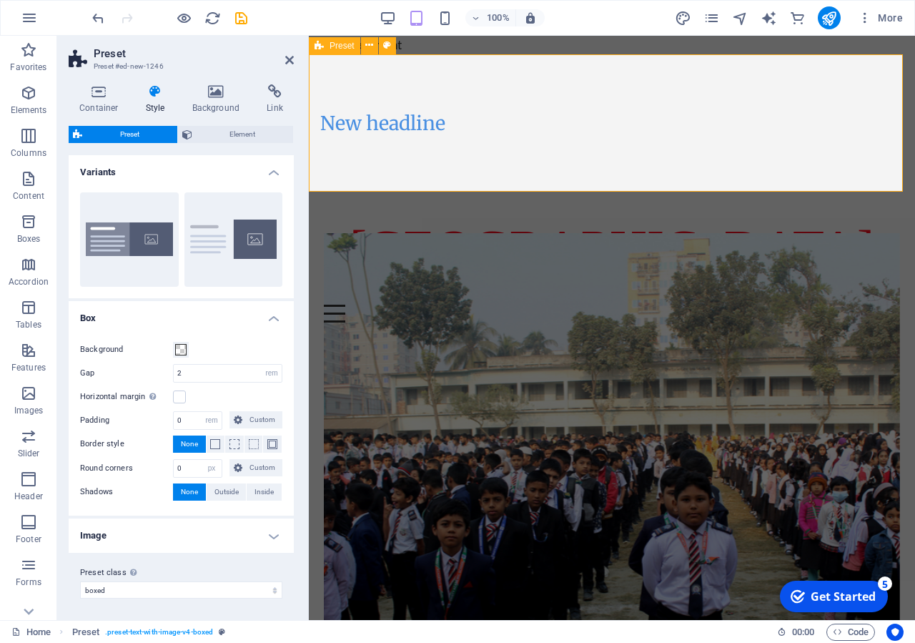
click at [754, 136] on div "New headline" at bounding box center [612, 122] width 606 height 137
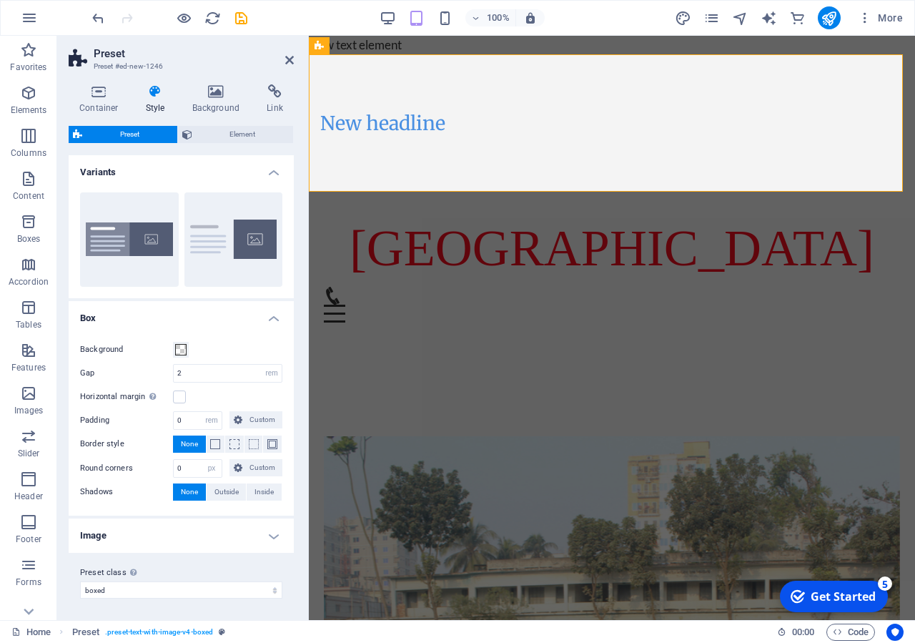
scroll to position [560, 0]
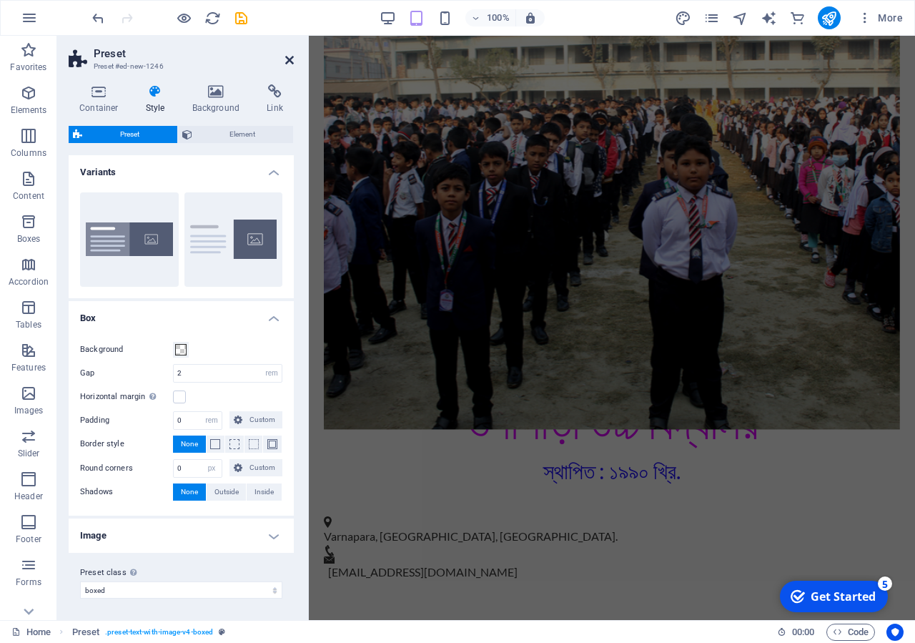
click at [288, 56] on icon at bounding box center [289, 59] width 9 height 11
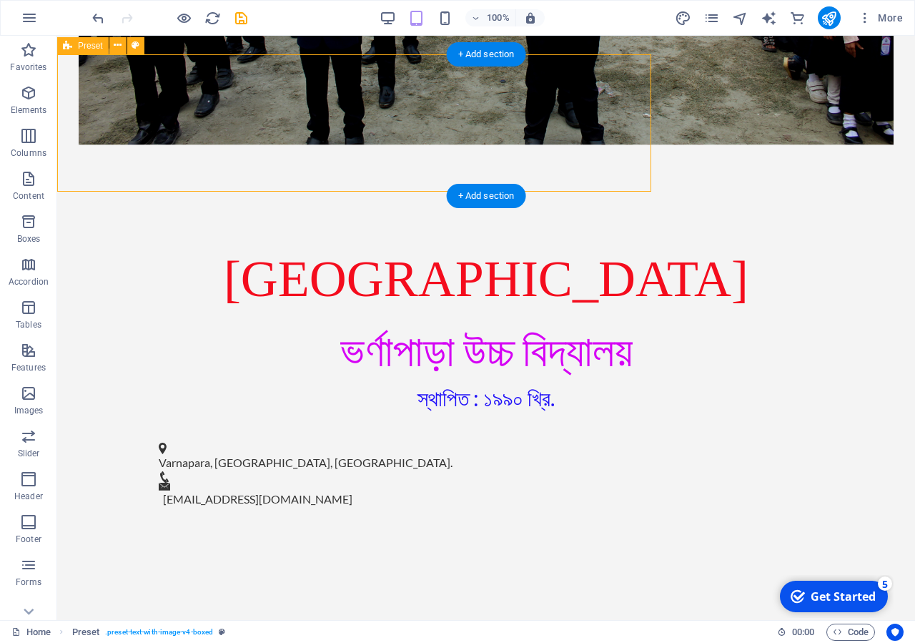
scroll to position [0, 0]
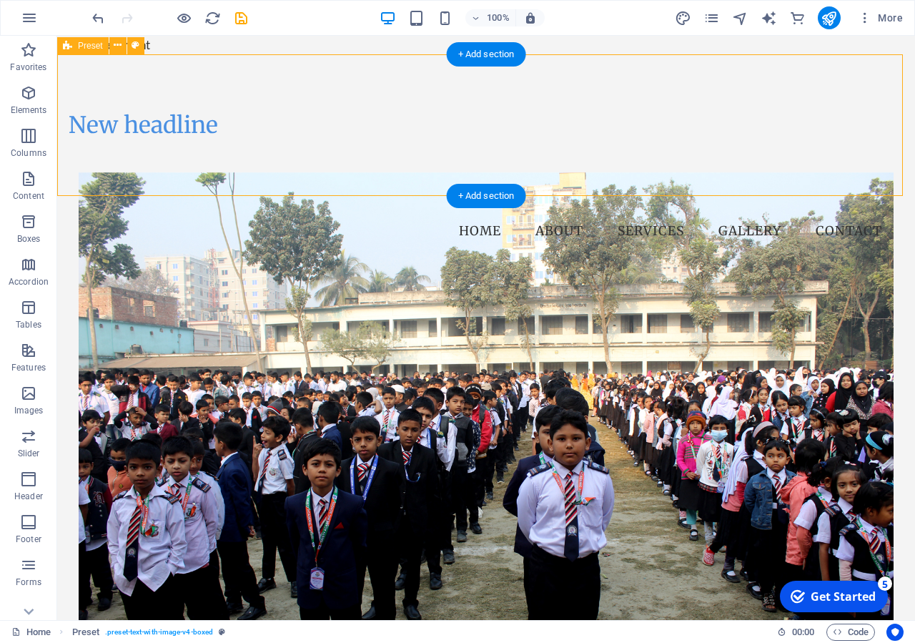
click at [458, 150] on div "New headline" at bounding box center [486, 125] width 858 height 142
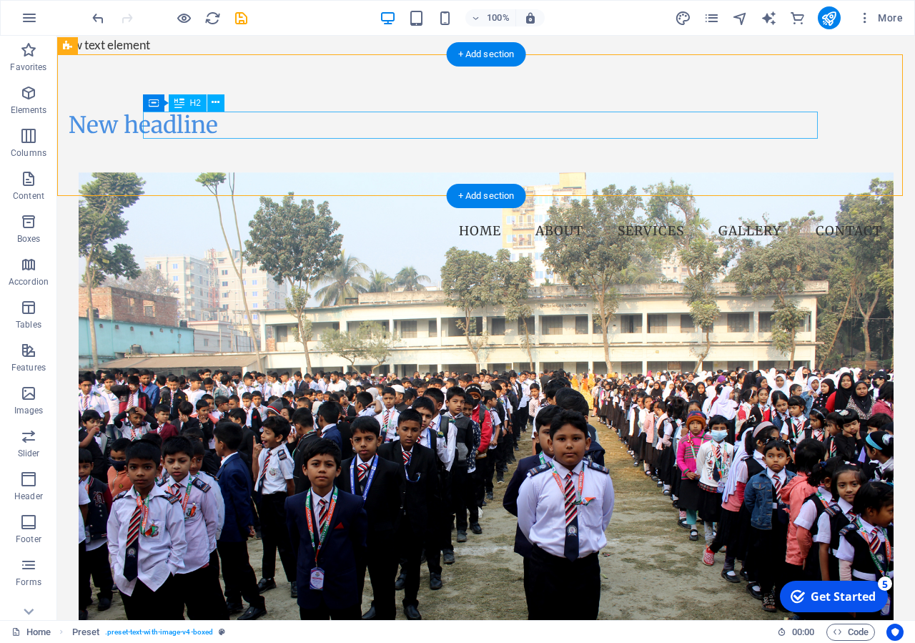
click at [470, 125] on div "New headline" at bounding box center [406, 125] width 675 height 27
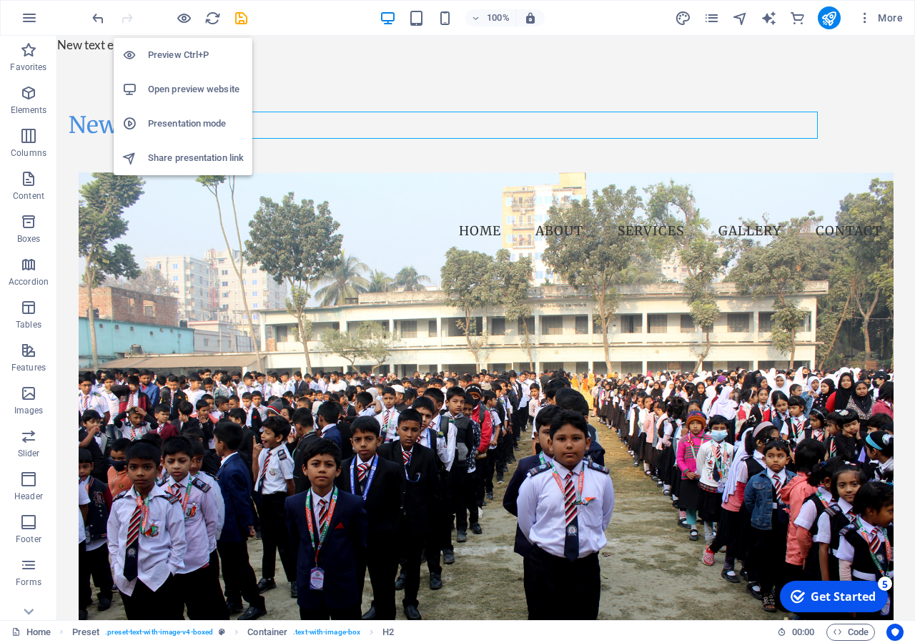
click at [207, 87] on h6 "Open preview website" at bounding box center [196, 89] width 96 height 17
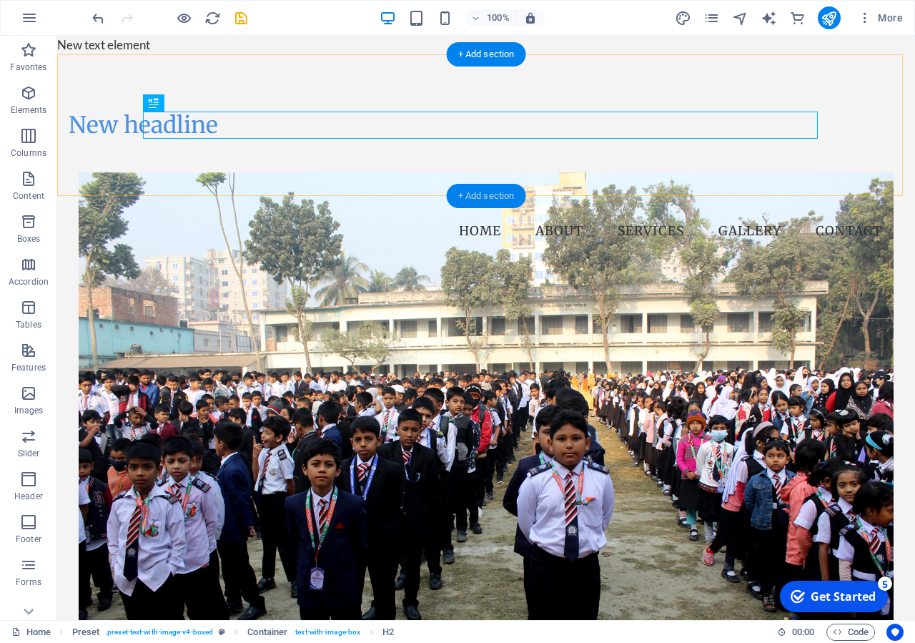
click at [473, 194] on div "+ Add section" at bounding box center [486, 196] width 79 height 24
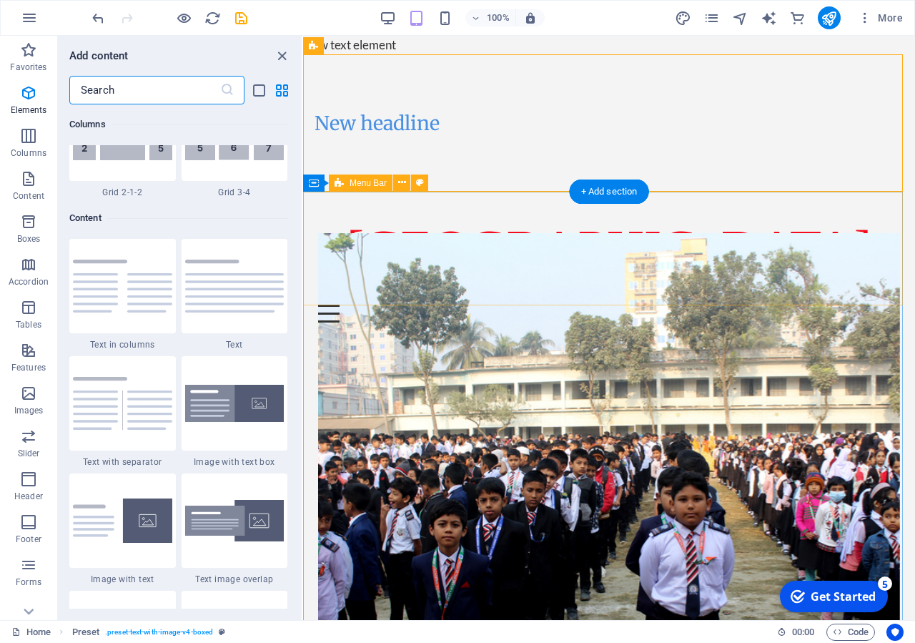
scroll to position [2509, 0]
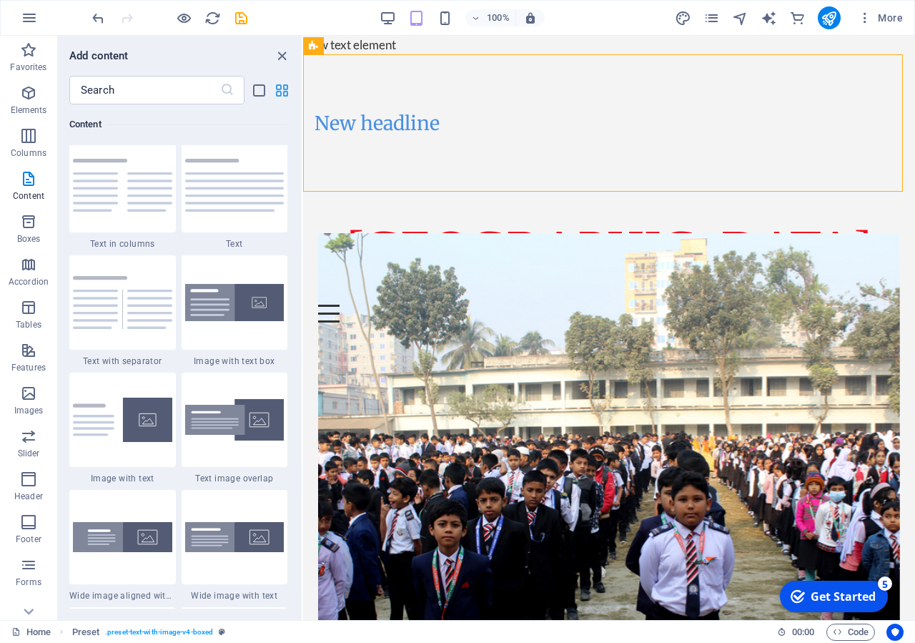
click at [282, 92] on icon "grid-view" at bounding box center [282, 90] width 16 height 16
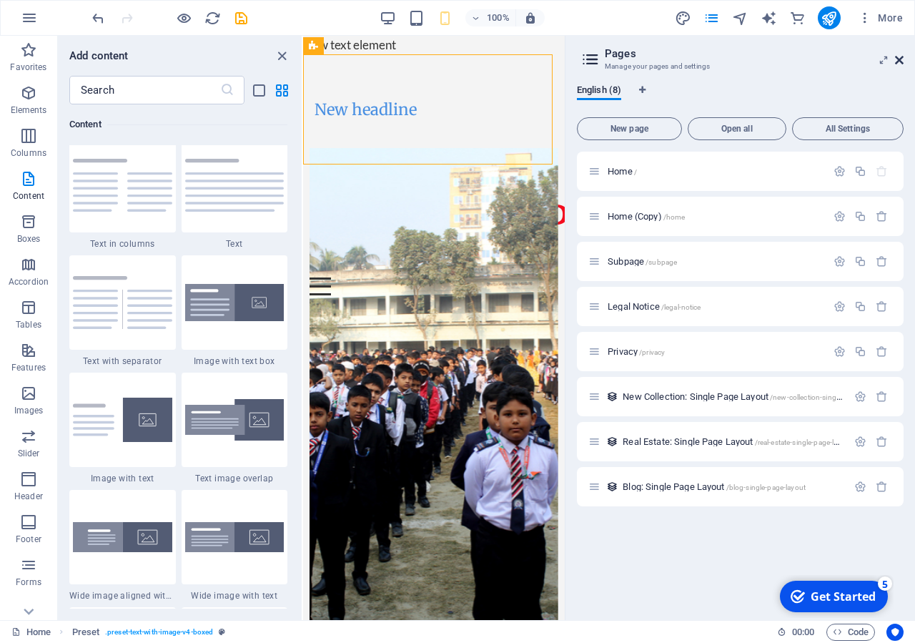
click at [900, 58] on icon at bounding box center [899, 59] width 9 height 11
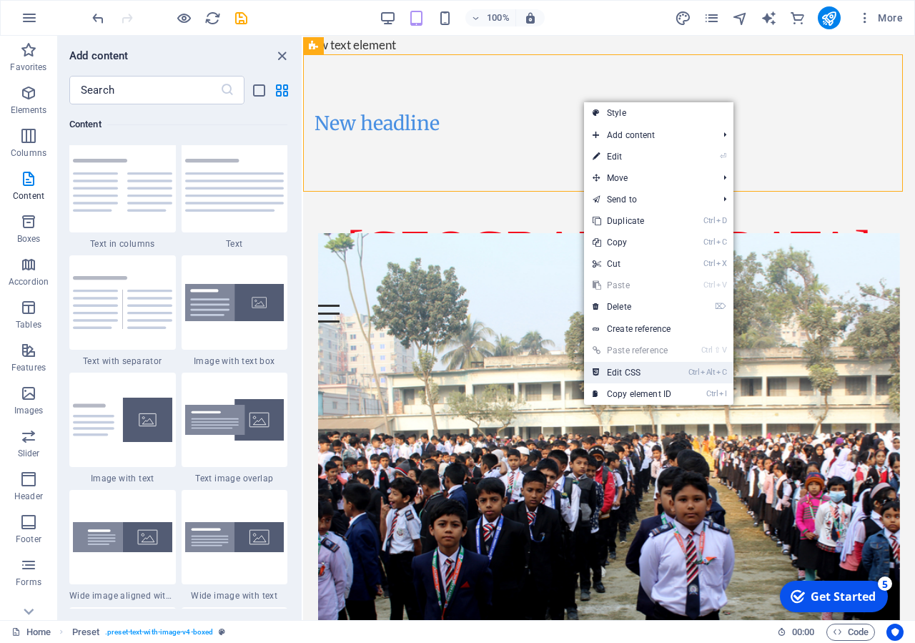
click at [662, 375] on link "Ctrl Alt C Edit CSS" at bounding box center [632, 372] width 96 height 21
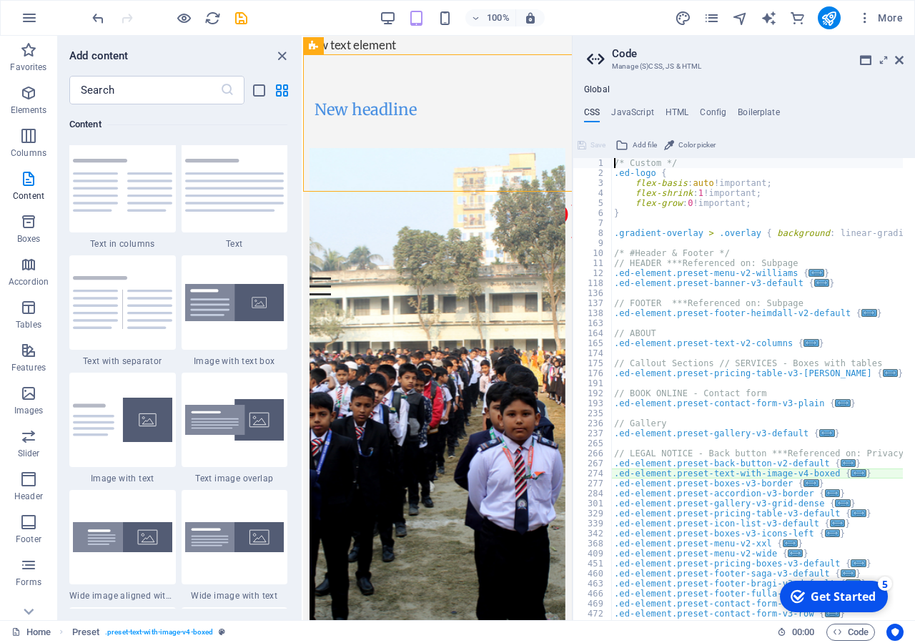
type textarea "@include text-with-image-v4;"
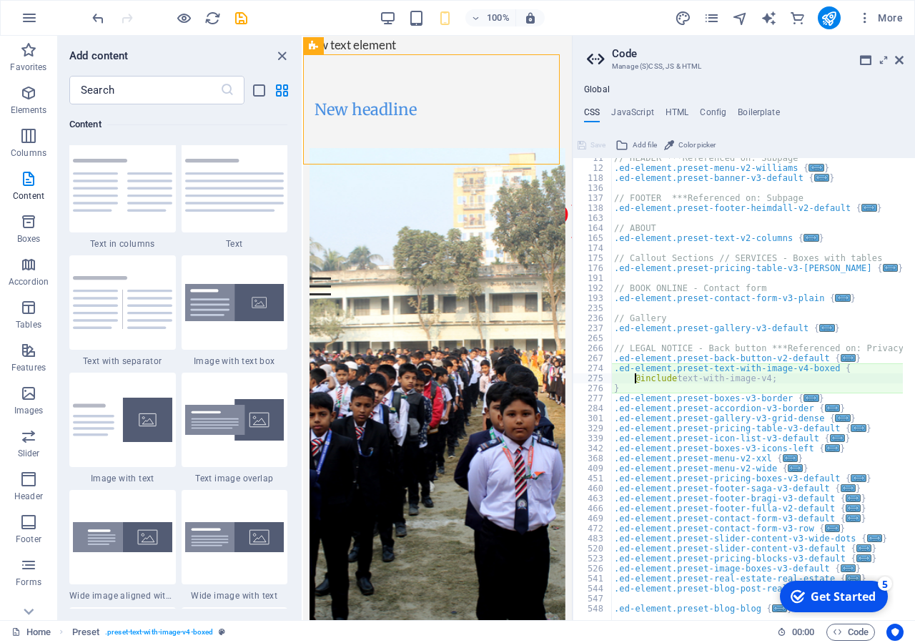
scroll to position [105, 0]
click at [897, 59] on icon at bounding box center [899, 59] width 9 height 11
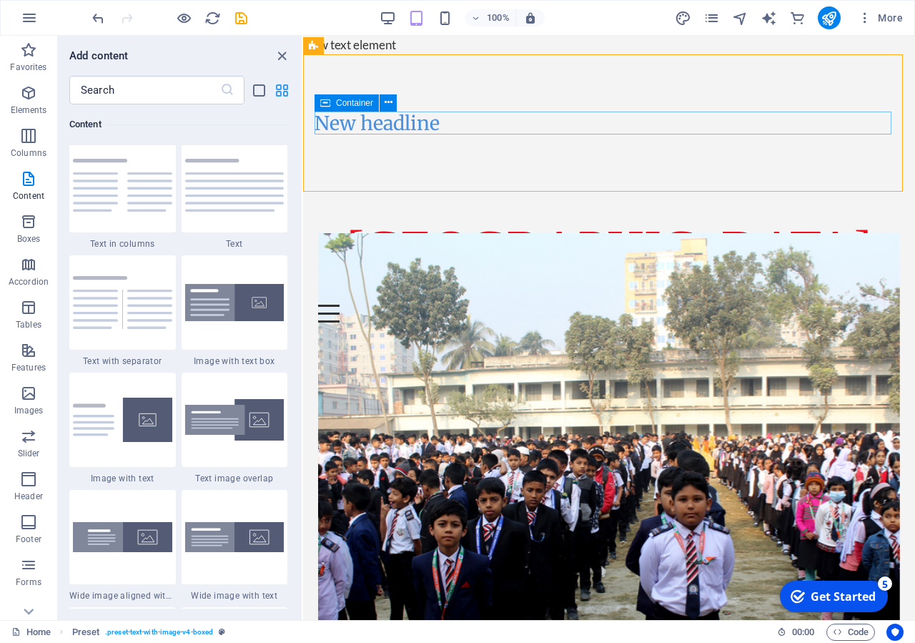
click at [281, 92] on icon "grid-view" at bounding box center [282, 90] width 16 height 16
click at [282, 92] on icon "grid-view" at bounding box center [282, 90] width 16 height 16
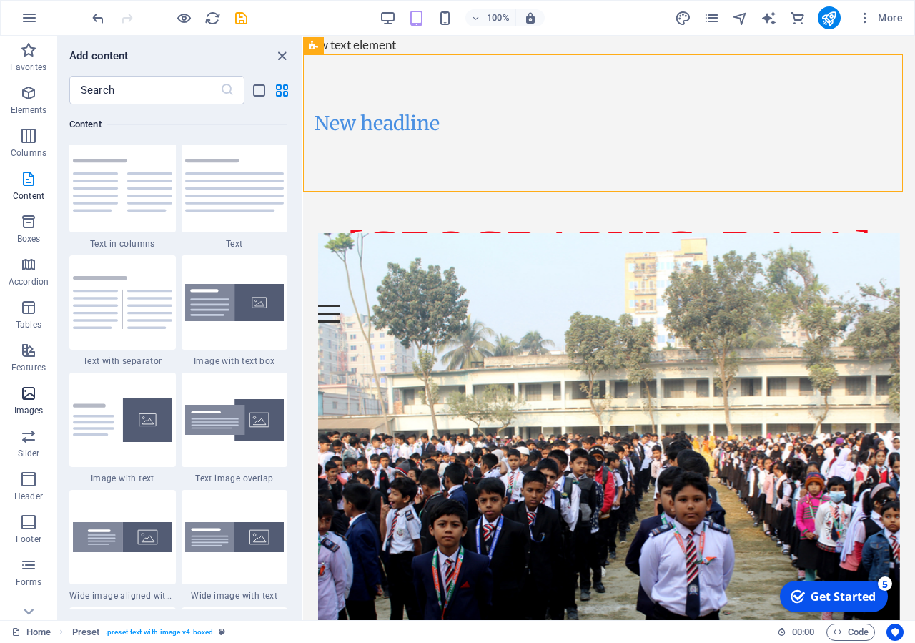
click at [36, 400] on icon "button" at bounding box center [28, 393] width 17 height 17
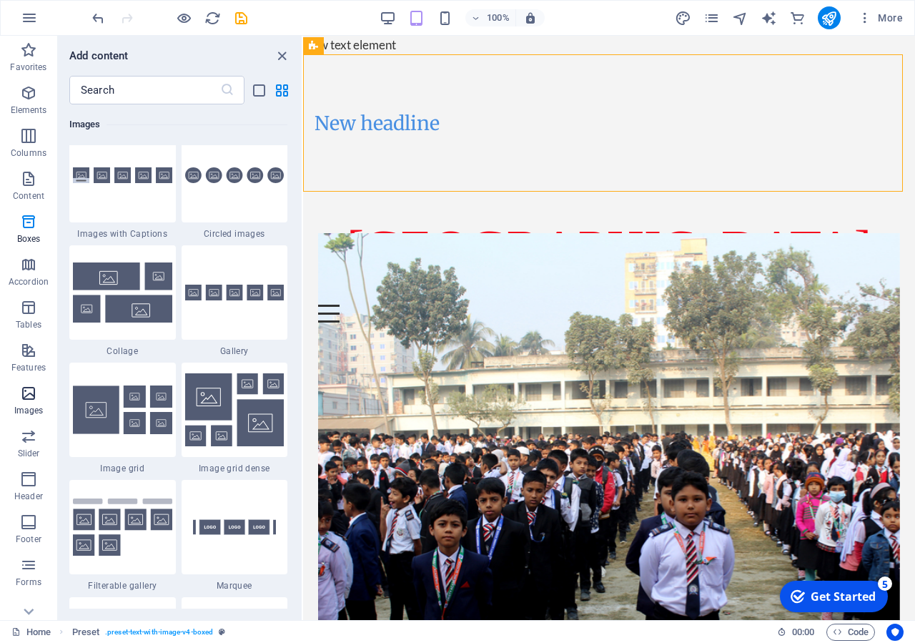
scroll to position [7329, 0]
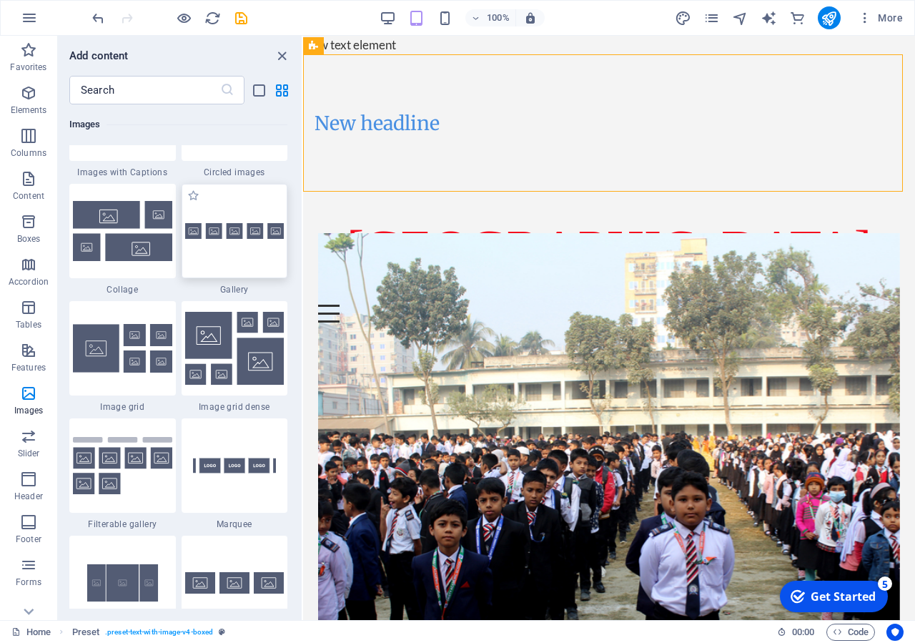
click at [237, 240] on img at bounding box center [234, 231] width 99 height 16
click at [303, 319] on div "Drag here to replace the existing content. Press “Ctrl” if you want to create a…" at bounding box center [609, 328] width 612 height 584
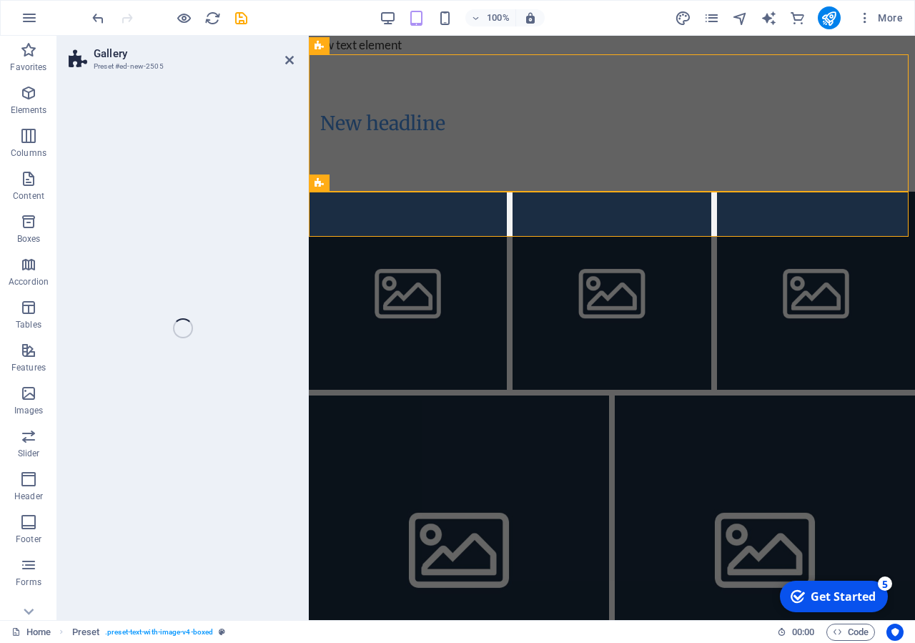
click at [235, 317] on div "Gallery Preset #ed-new-2505 Slider H2 Slider Info Bar Container Text Text Banne…" at bounding box center [486, 328] width 858 height 584
click at [230, 382] on div "Gallery Preset #ed-new-2505 Slider H2 Slider Info Bar Container Text Text Banne…" at bounding box center [486, 328] width 858 height 584
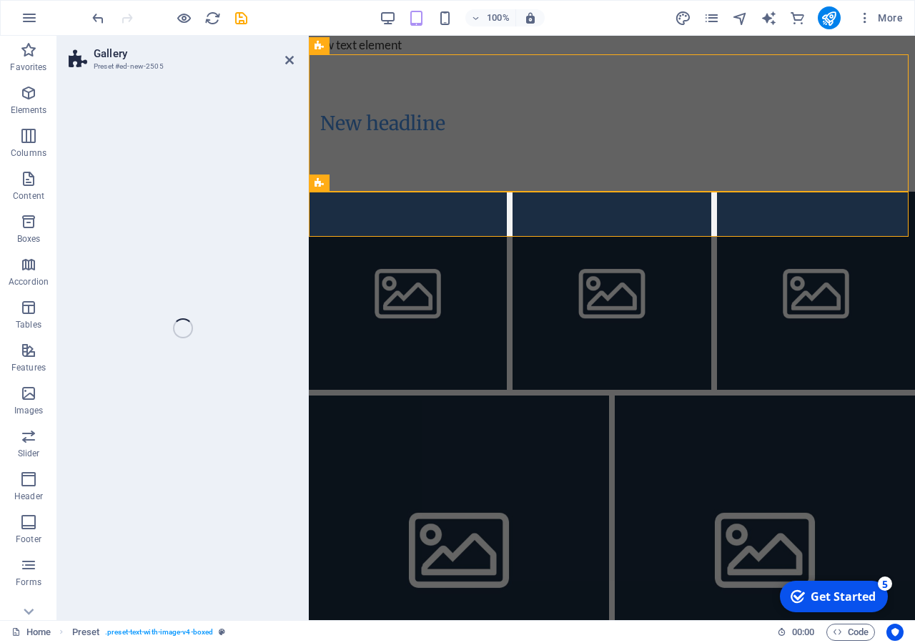
click at [231, 382] on div "Gallery Preset #ed-new-2505 Slider H2 Slider Info Bar Container Text Text Banne…" at bounding box center [486, 328] width 858 height 584
select select "rem"
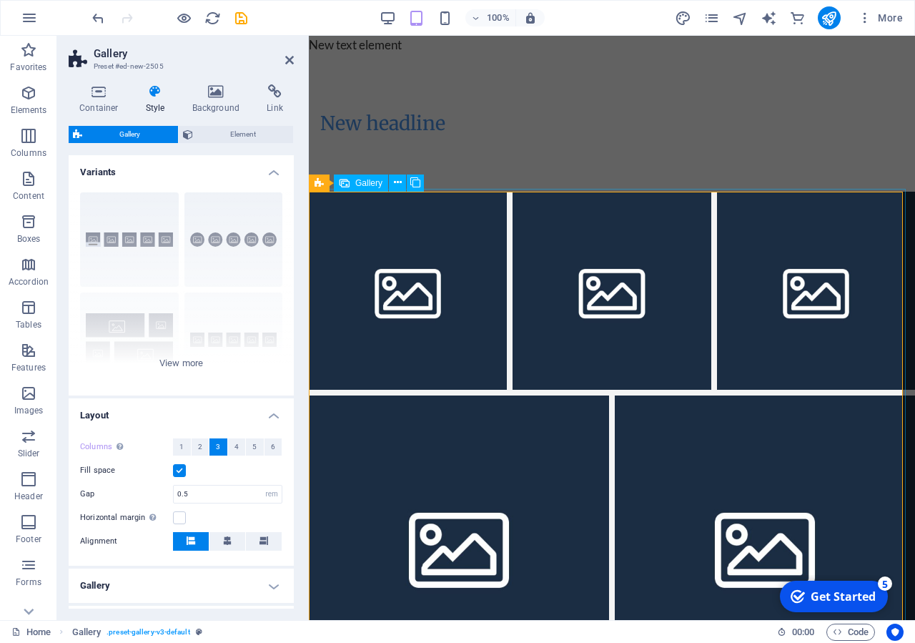
click at [399, 282] on li at bounding box center [408, 291] width 198 height 198
select select "4"
select select "px"
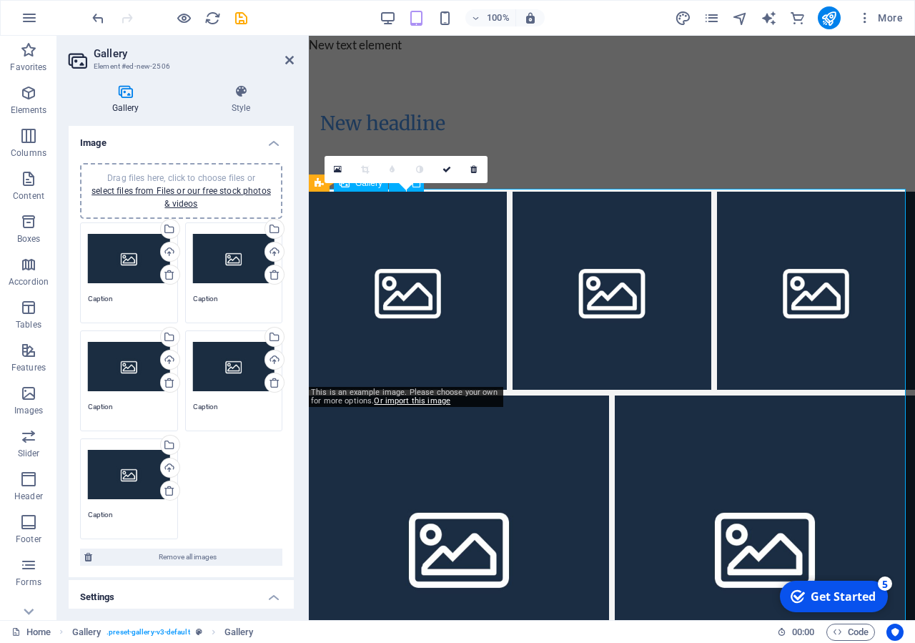
click at [418, 299] on li at bounding box center [408, 291] width 198 height 198
click at [333, 165] on link at bounding box center [338, 169] width 27 height 27
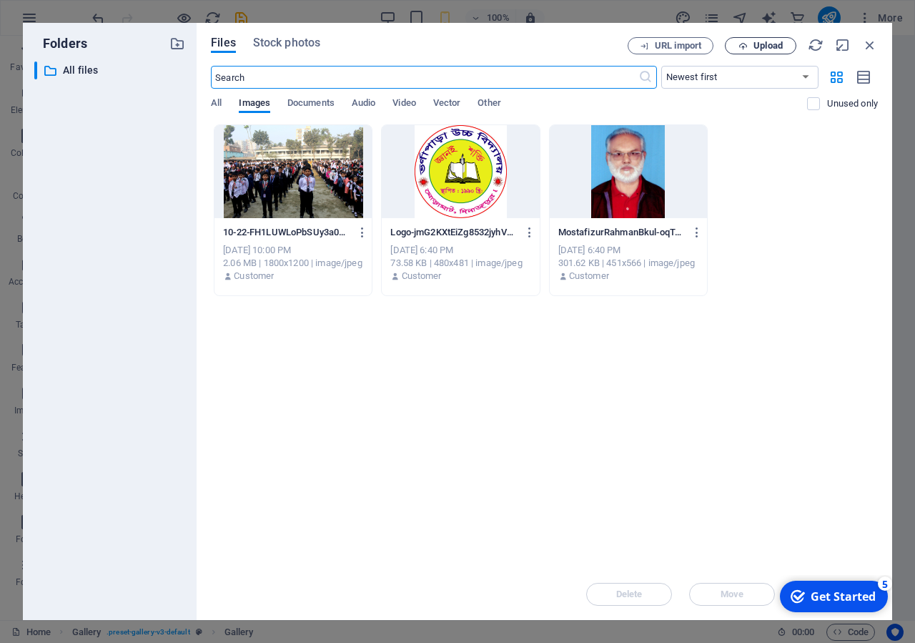
click at [761, 45] on span "Upload" at bounding box center [768, 45] width 29 height 9
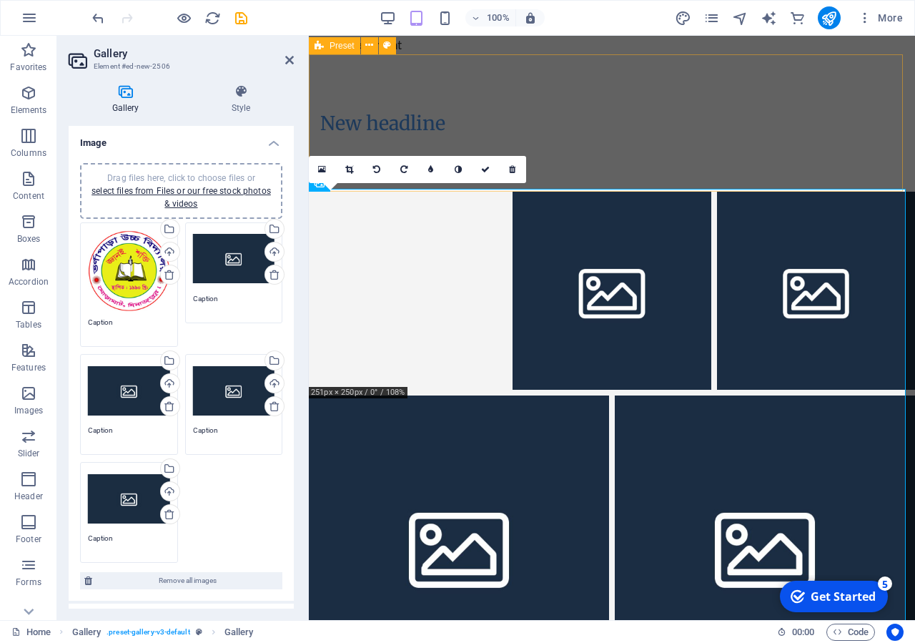
drag, startPoint x: 408, startPoint y: 279, endPoint x: 411, endPoint y: 92, distance: 186.6
drag, startPoint x: 413, startPoint y: 263, endPoint x: 418, endPoint y: 85, distance: 178.1
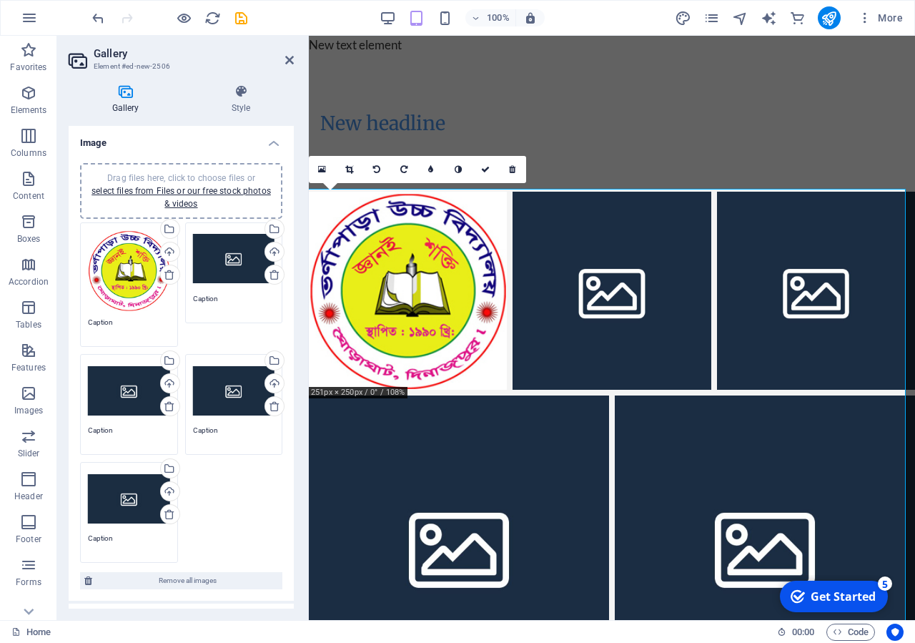
click at [220, 247] on div "Drag files here, click to choose files or select files from Files or our free s…" at bounding box center [234, 258] width 82 height 57
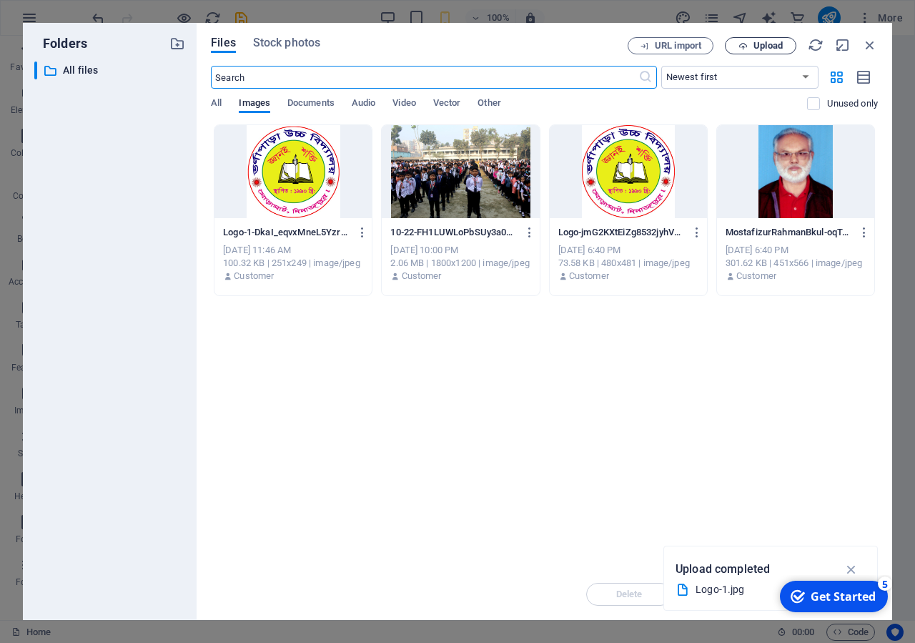
click at [772, 44] on span "Upload" at bounding box center [768, 45] width 29 height 9
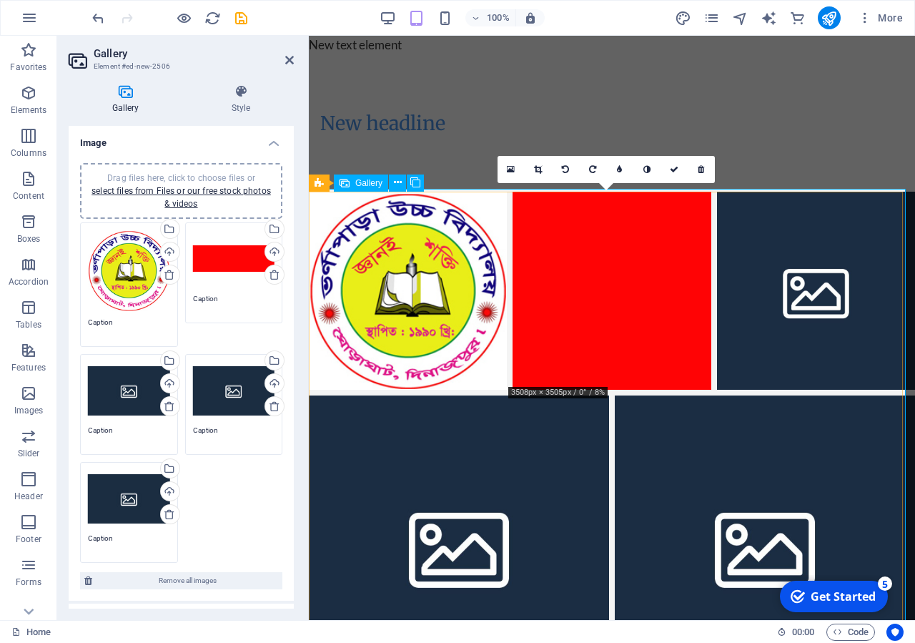
click at [627, 297] on li at bounding box center [612, 291] width 198 height 198
click at [641, 280] on li at bounding box center [612, 291] width 198 height 198
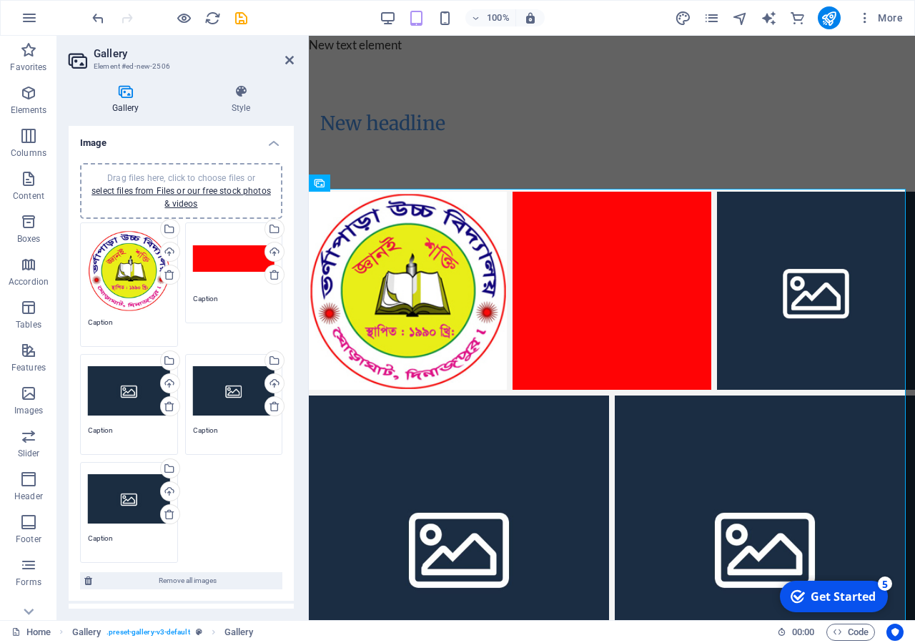
click at [301, 62] on aside "Gallery Element #ed-new-2506 Gallery Style Image Drag files here, click to choo…" at bounding box center [183, 328] width 252 height 584
click at [298, 61] on aside "Gallery Element #ed-new-2506 Gallery Style Image Drag files here, click to choo…" at bounding box center [183, 328] width 252 height 584
click at [295, 61] on aside "Gallery Element #ed-new-2506 Gallery Style Image Drag files here, click to choo…" at bounding box center [183, 328] width 252 height 584
click at [292, 61] on icon at bounding box center [289, 59] width 9 height 11
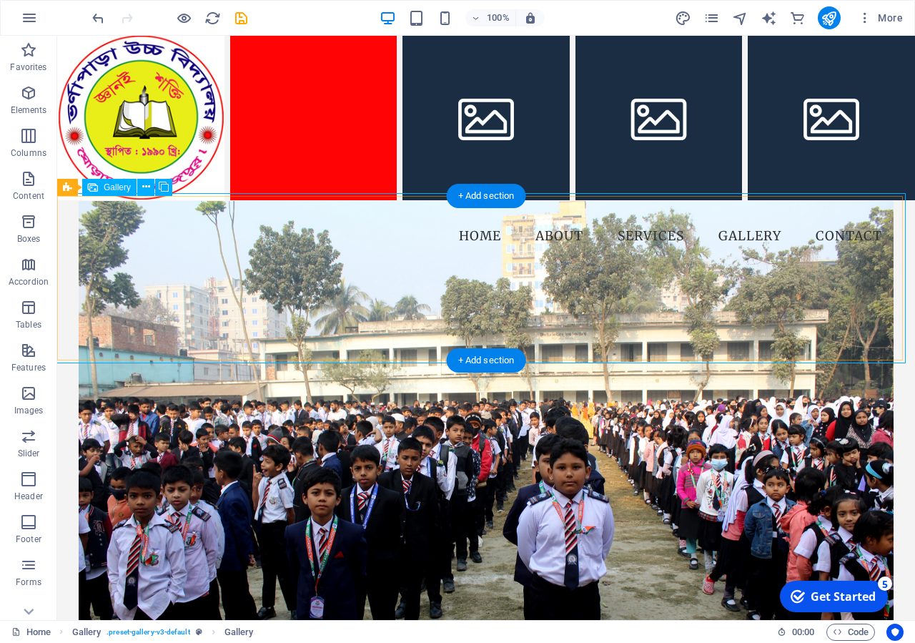
scroll to position [0, 0]
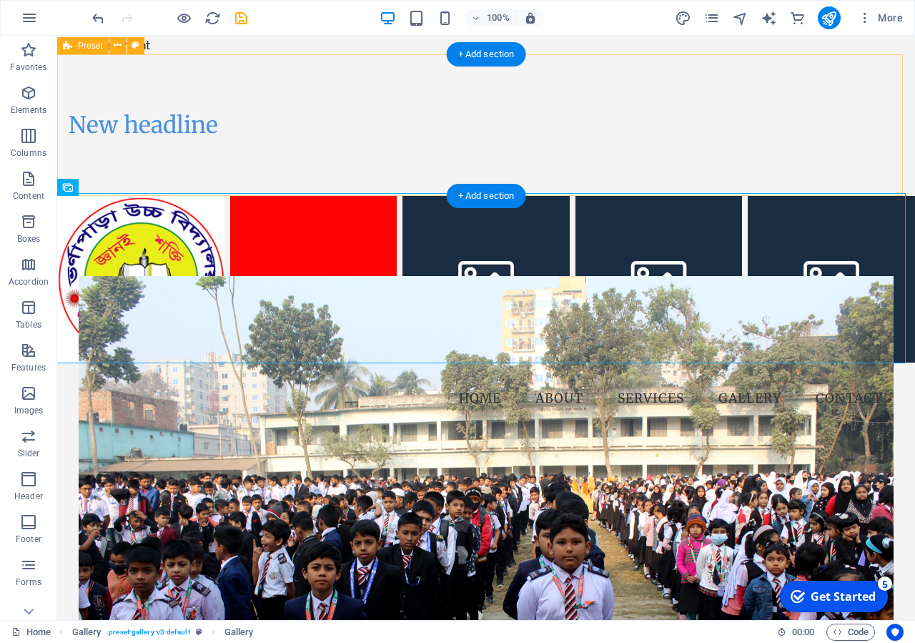
click at [337, 152] on div "New headline" at bounding box center [486, 125] width 858 height 142
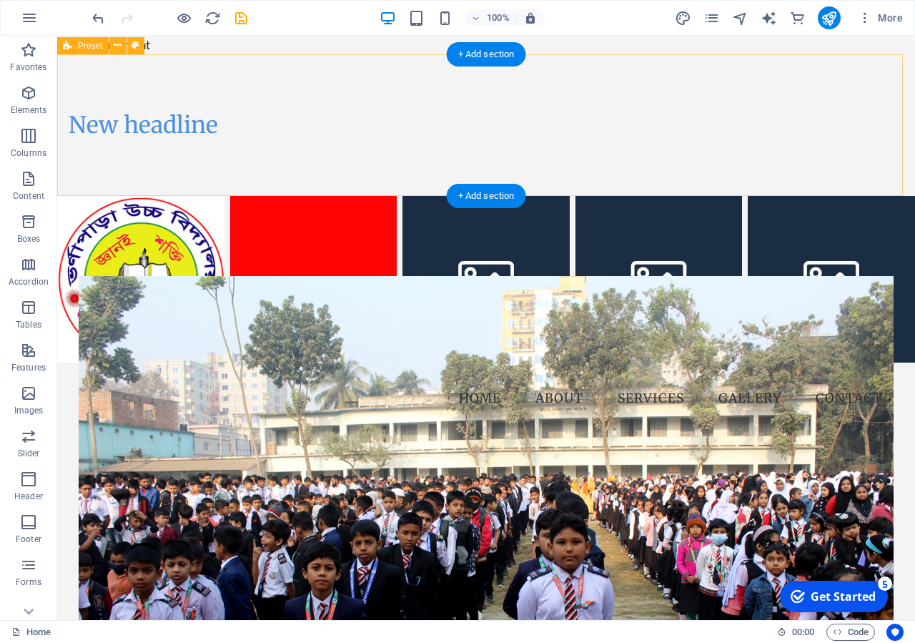
click at [369, 164] on div "New headline" at bounding box center [486, 125] width 858 height 142
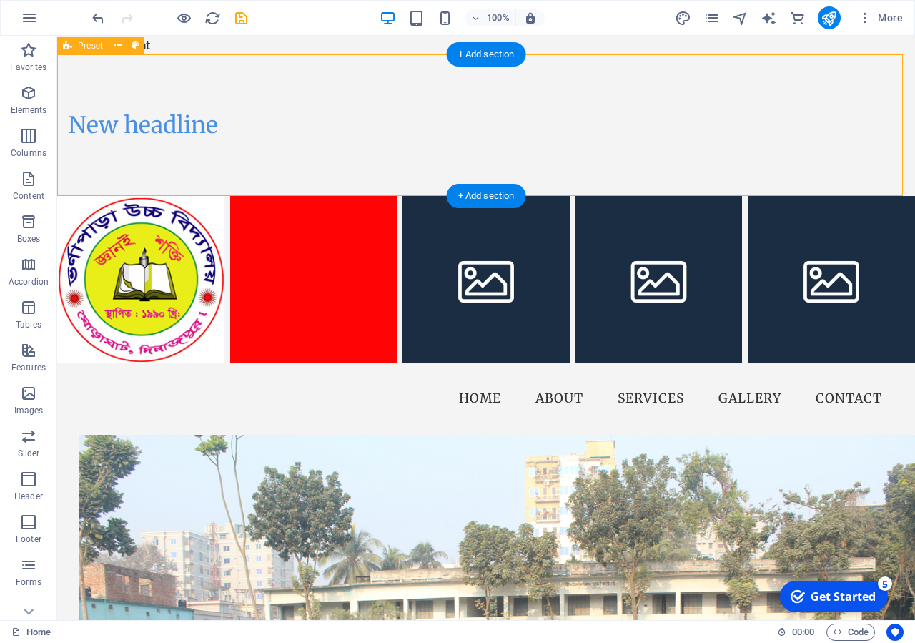
select select "rem"
select select "px"
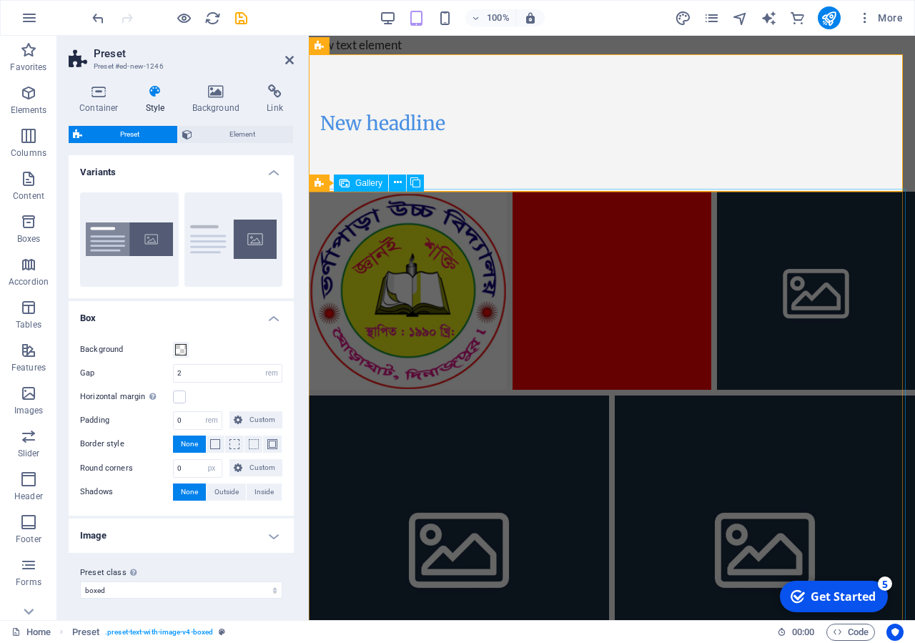
click at [645, 332] on li at bounding box center [612, 291] width 198 height 198
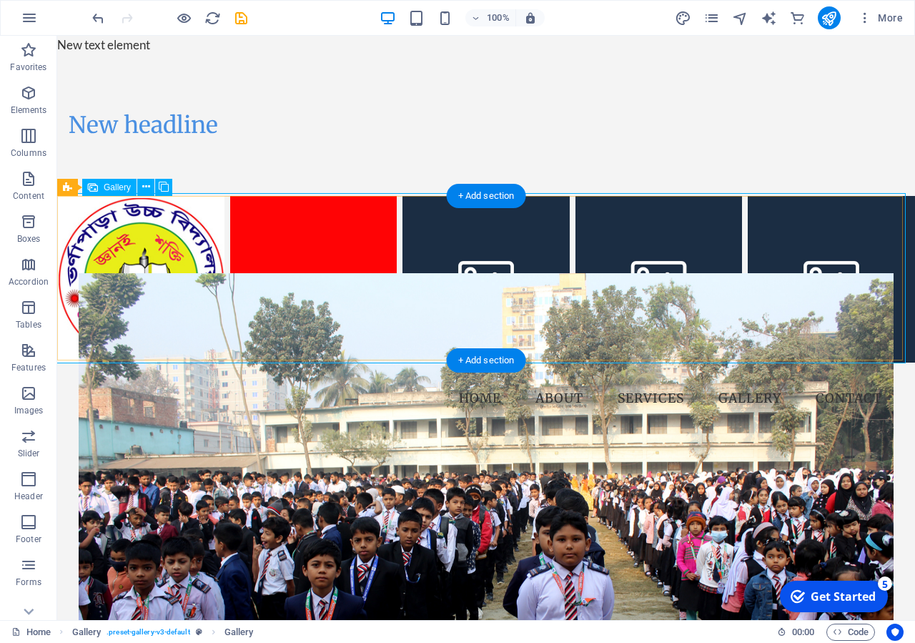
click at [486, 273] on li at bounding box center [486, 279] width 167 height 167
click at [473, 286] on li at bounding box center [486, 279] width 167 height 167
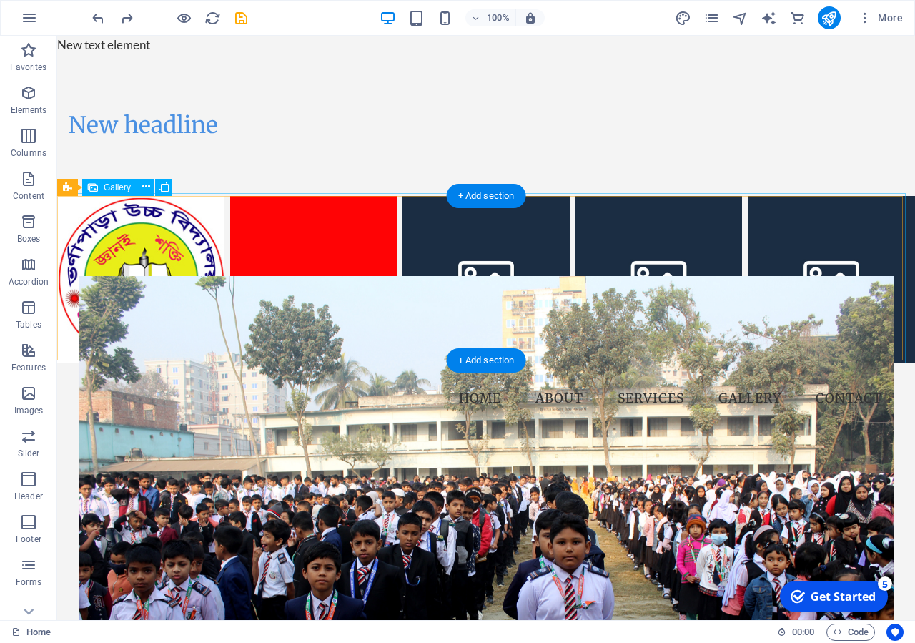
click at [496, 278] on li at bounding box center [486, 279] width 167 height 167
click at [496, 277] on li at bounding box center [486, 279] width 167 height 167
select select "4"
select select "px"
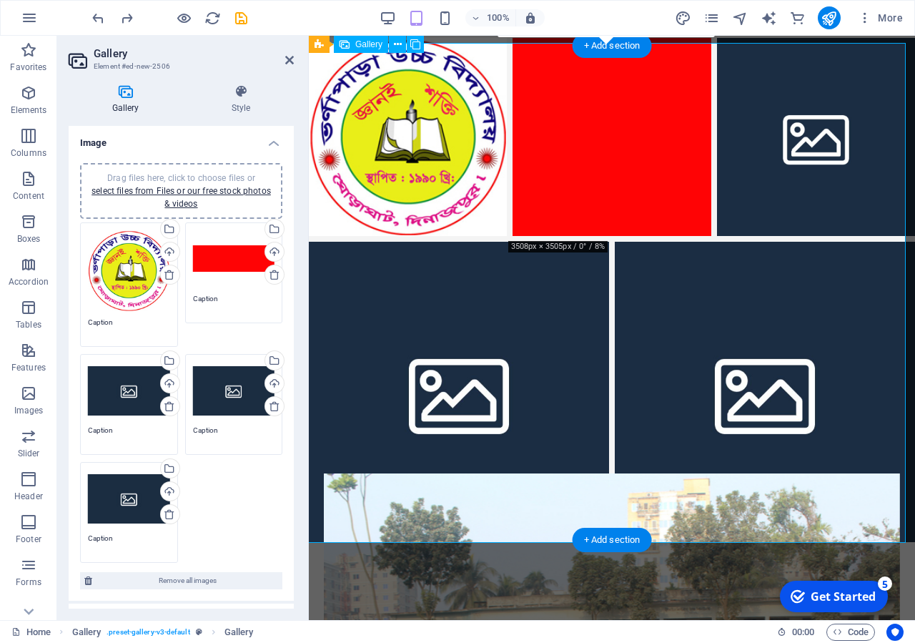
scroll to position [146, 0]
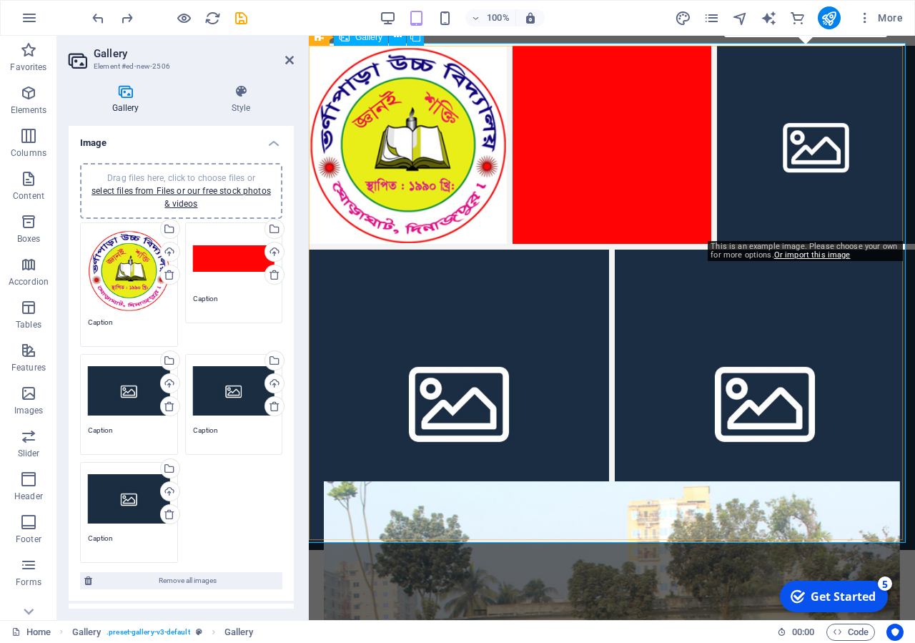
click at [784, 137] on li at bounding box center [816, 145] width 198 height 198
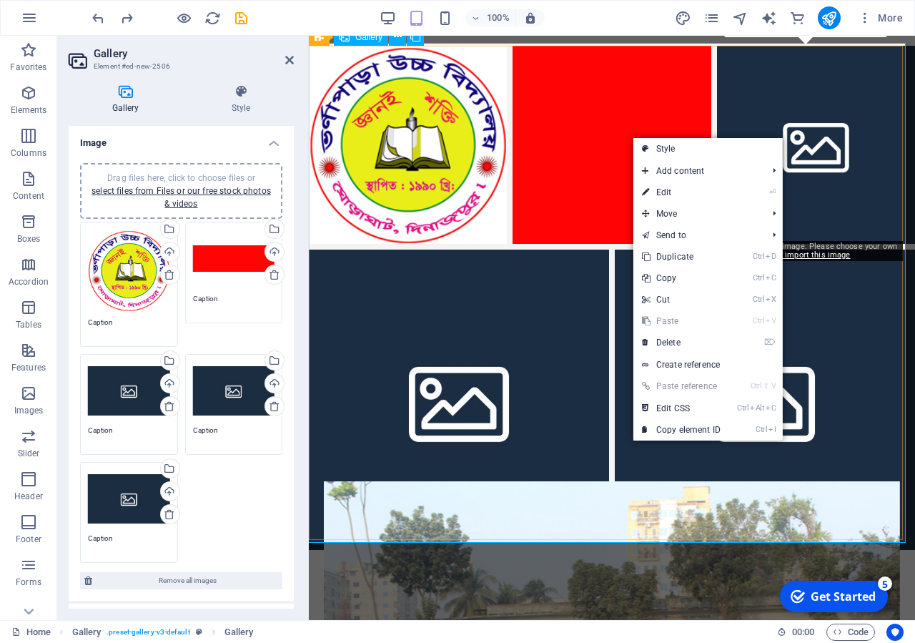
click at [790, 108] on li at bounding box center [816, 145] width 198 height 198
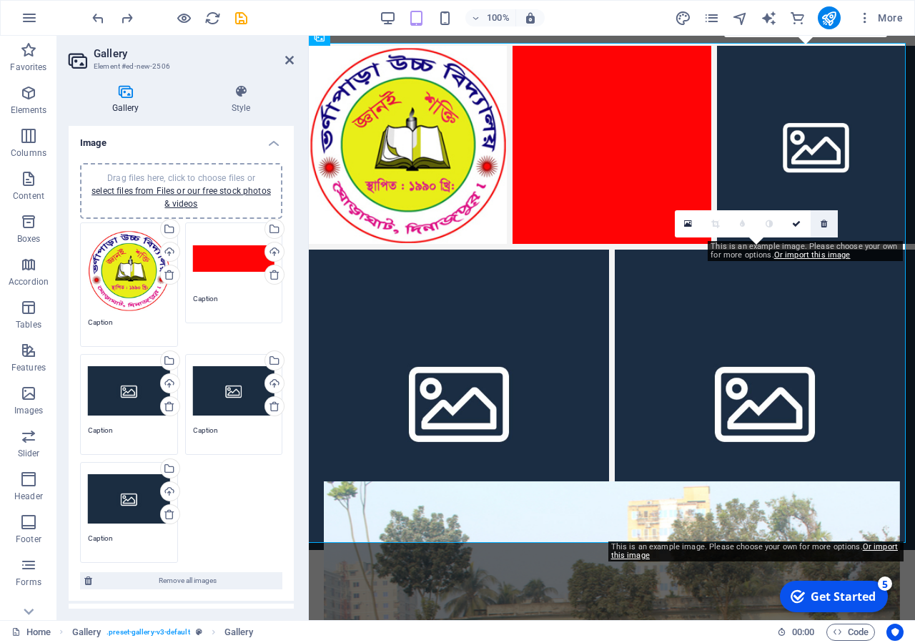
click at [832, 225] on link at bounding box center [824, 223] width 27 height 27
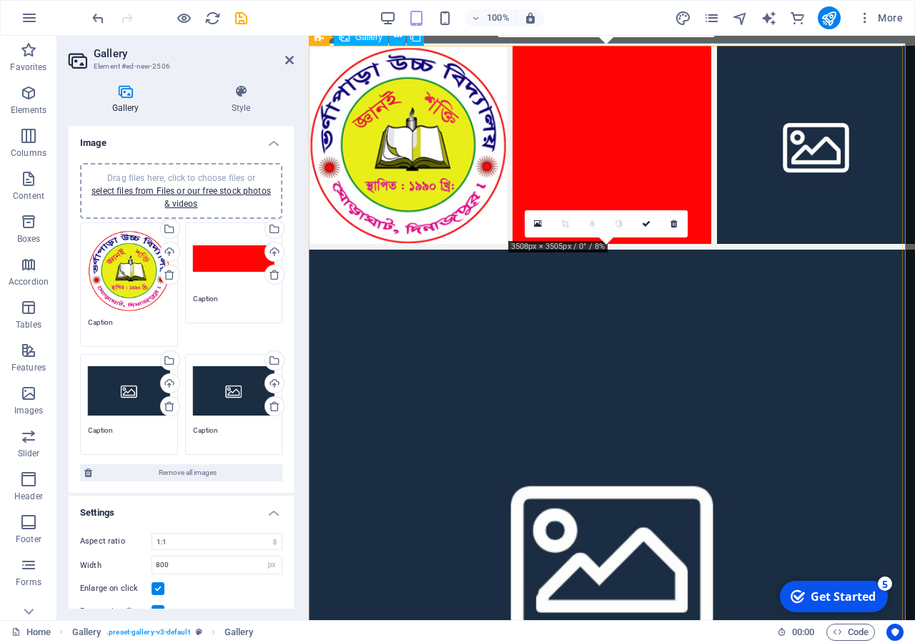
click at [834, 352] on li at bounding box center [612, 553] width 606 height 606
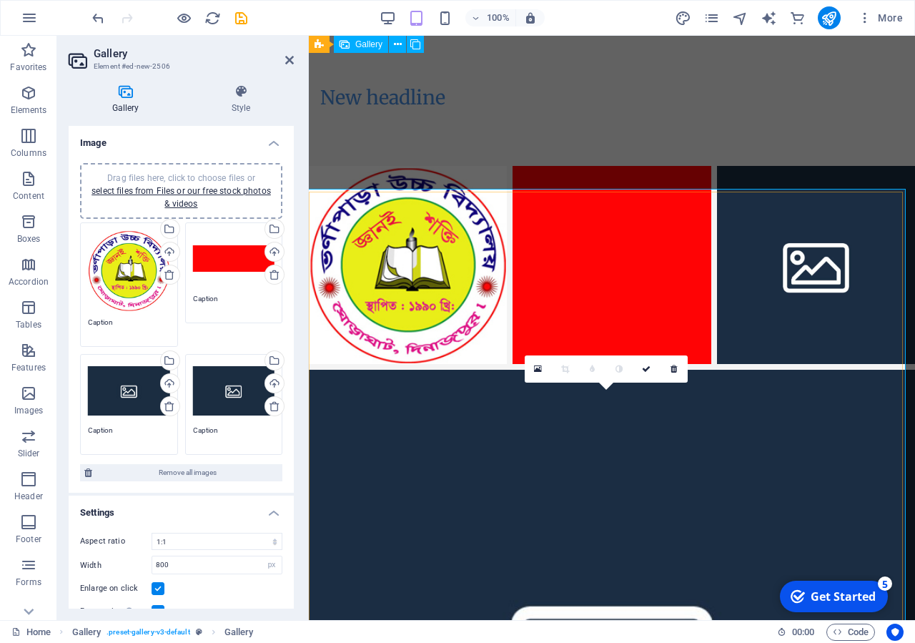
scroll to position [0, 0]
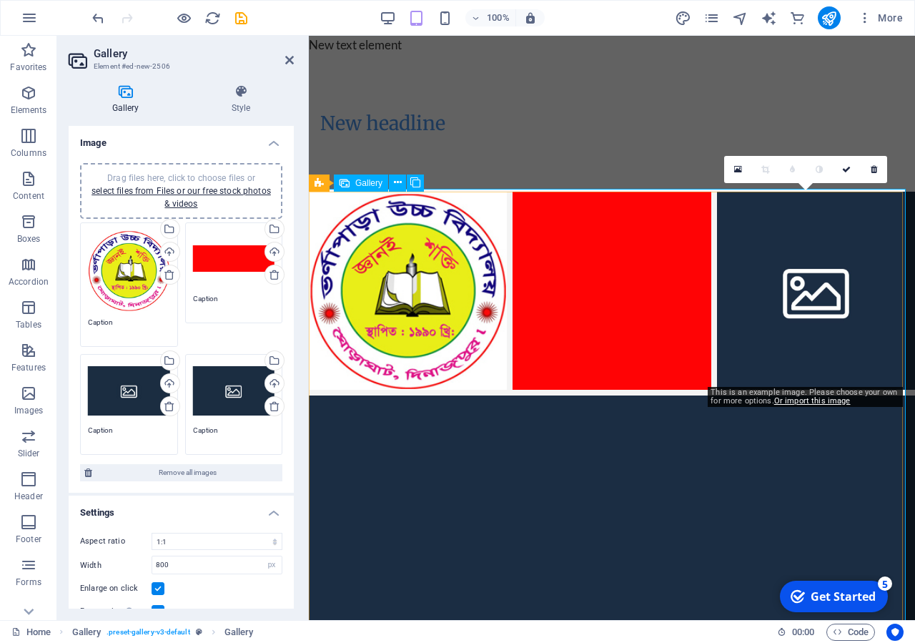
click at [838, 299] on li at bounding box center [816, 291] width 198 height 198
click at [876, 174] on link at bounding box center [873, 169] width 27 height 27
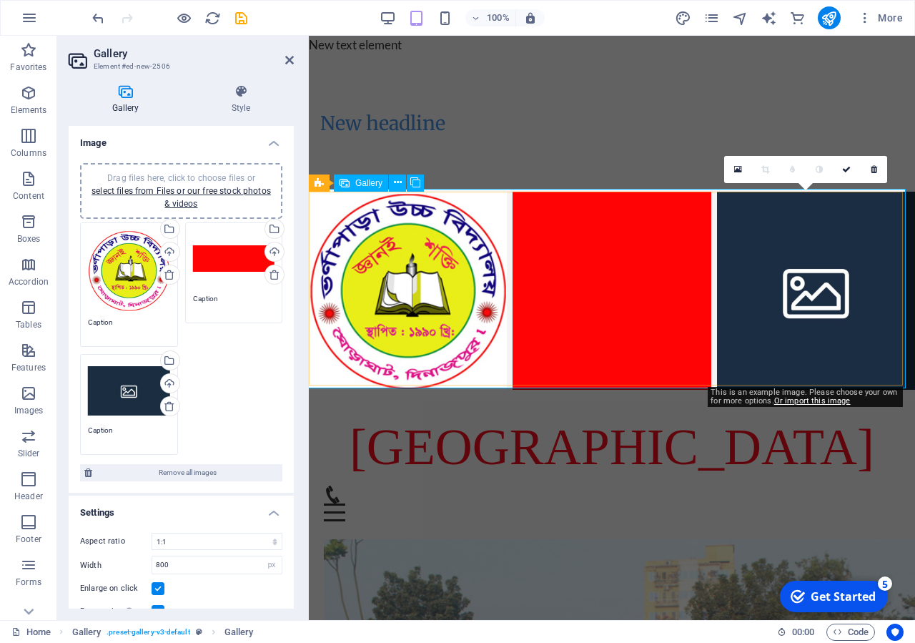
click at [836, 287] on li at bounding box center [816, 291] width 198 height 198
click at [878, 173] on link at bounding box center [873, 169] width 27 height 27
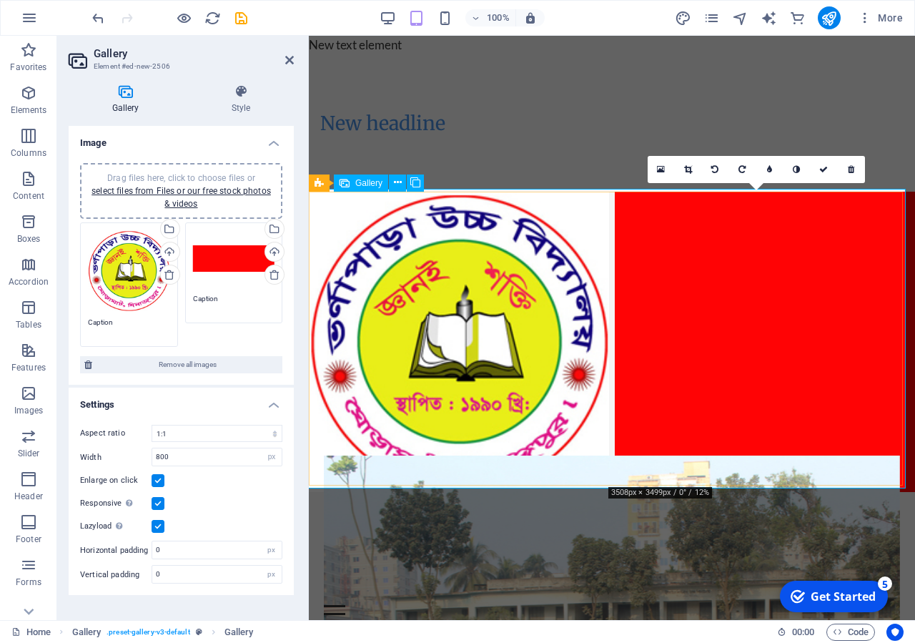
click at [716, 343] on li at bounding box center [765, 342] width 300 height 300
click at [716, 341] on li at bounding box center [765, 342] width 300 height 300
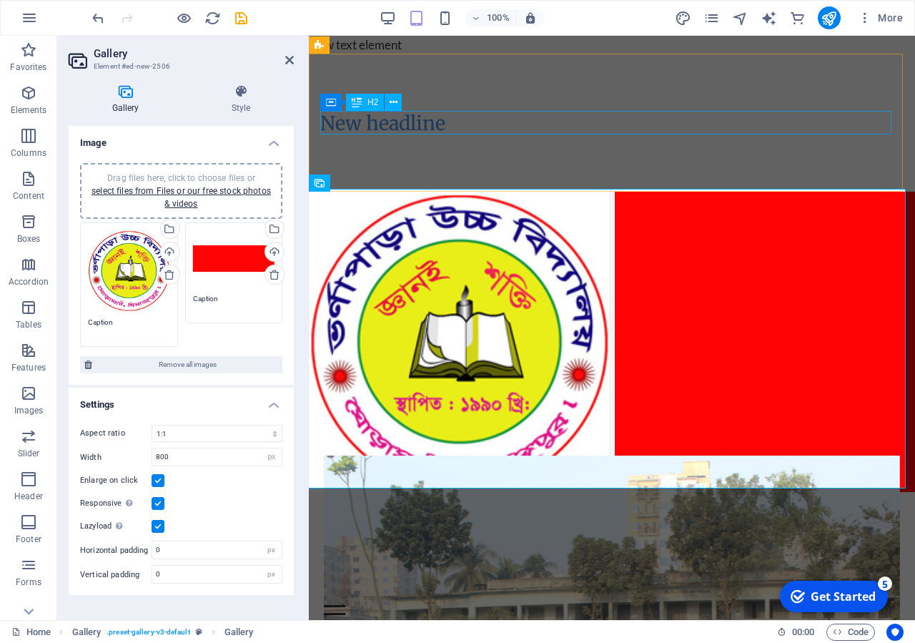
click at [405, 122] on div "New headline" at bounding box center [611, 123] width 583 height 23
click at [657, 122] on div "New headline" at bounding box center [611, 123] width 583 height 23
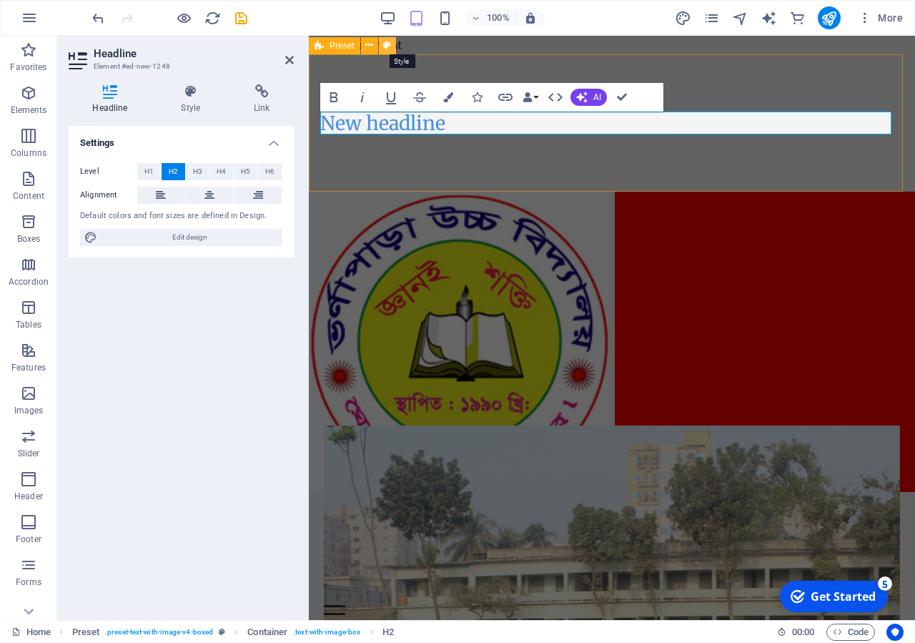
click at [391, 48] on icon at bounding box center [387, 45] width 8 height 15
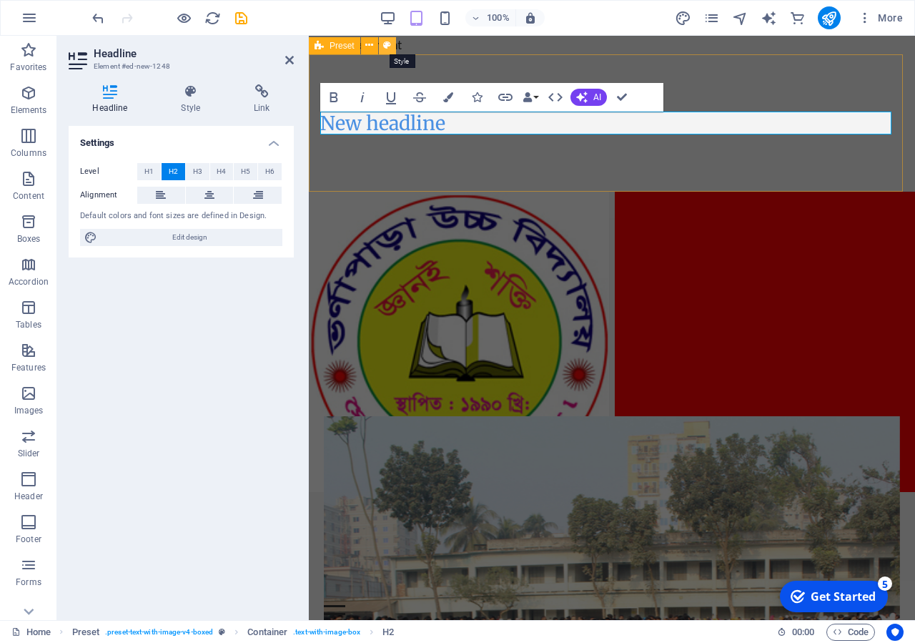
select select "rem"
select select "px"
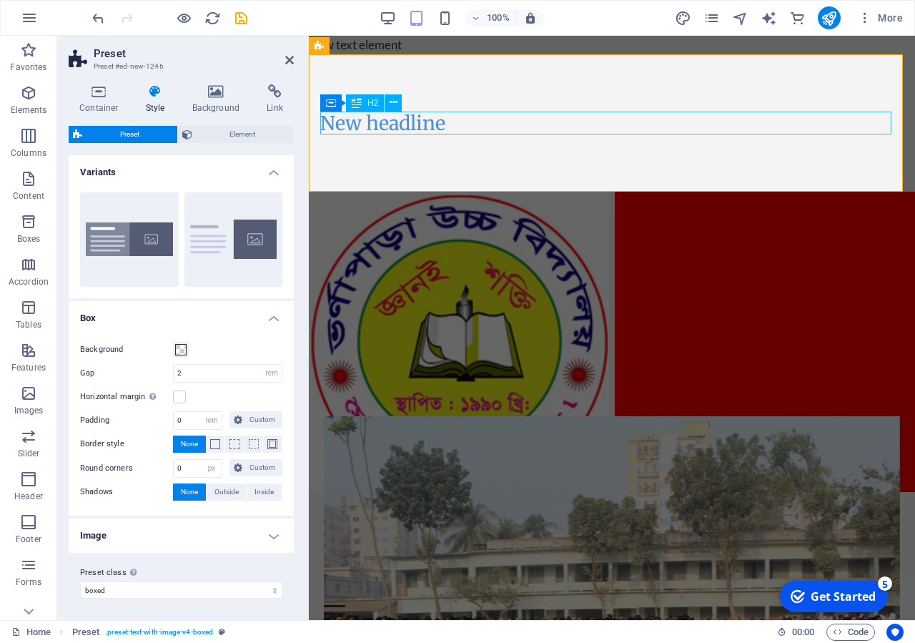
click at [375, 114] on div "New headline" at bounding box center [611, 123] width 583 height 23
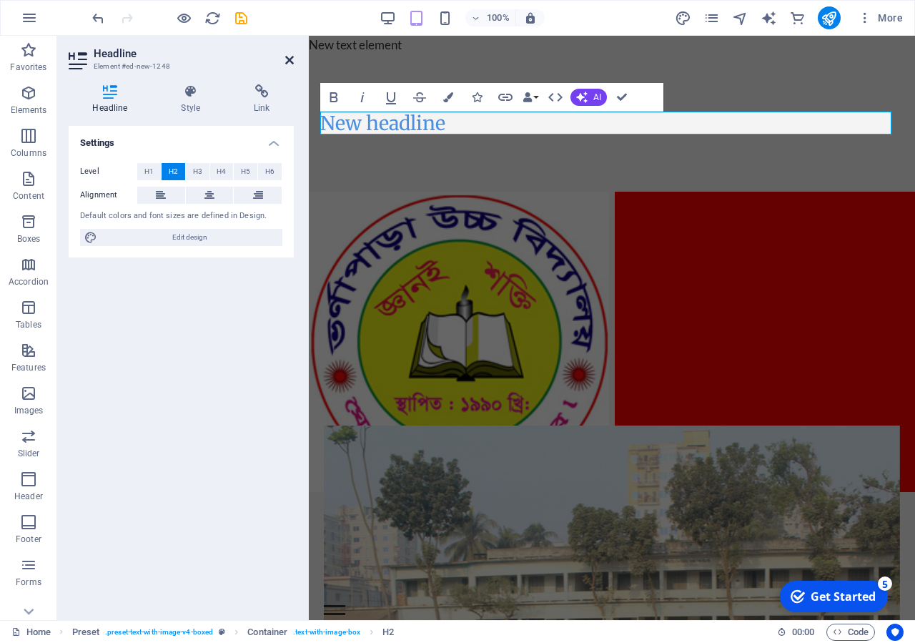
click at [290, 64] on icon at bounding box center [289, 59] width 9 height 11
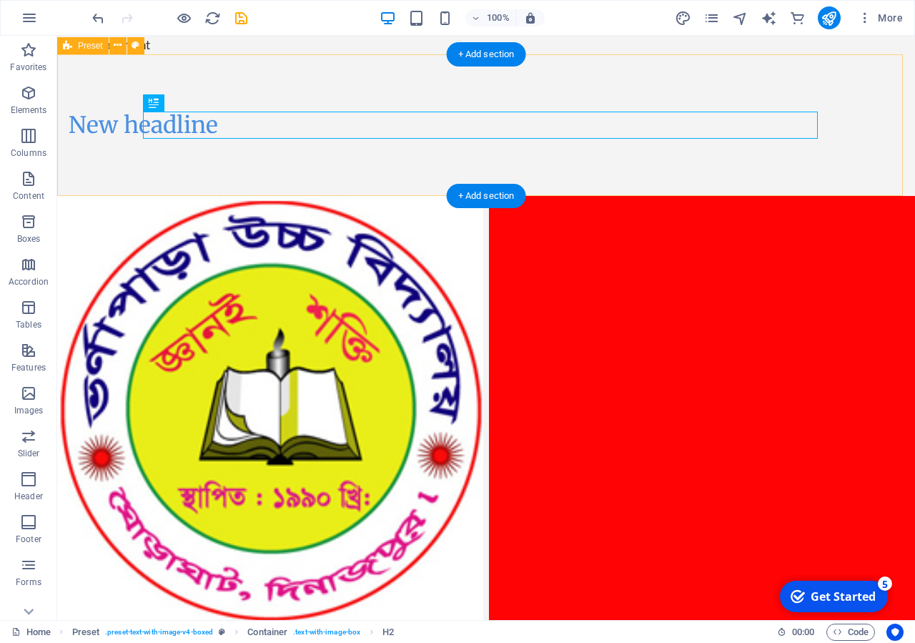
click at [94, 125] on div "New headline" at bounding box center [486, 125] width 858 height 142
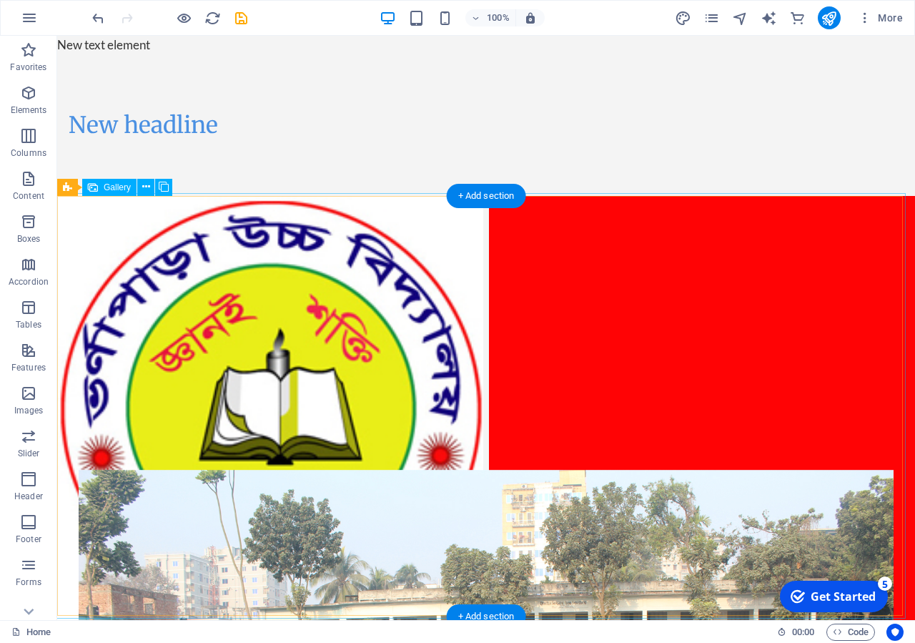
click at [336, 340] on li at bounding box center [270, 409] width 426 height 426
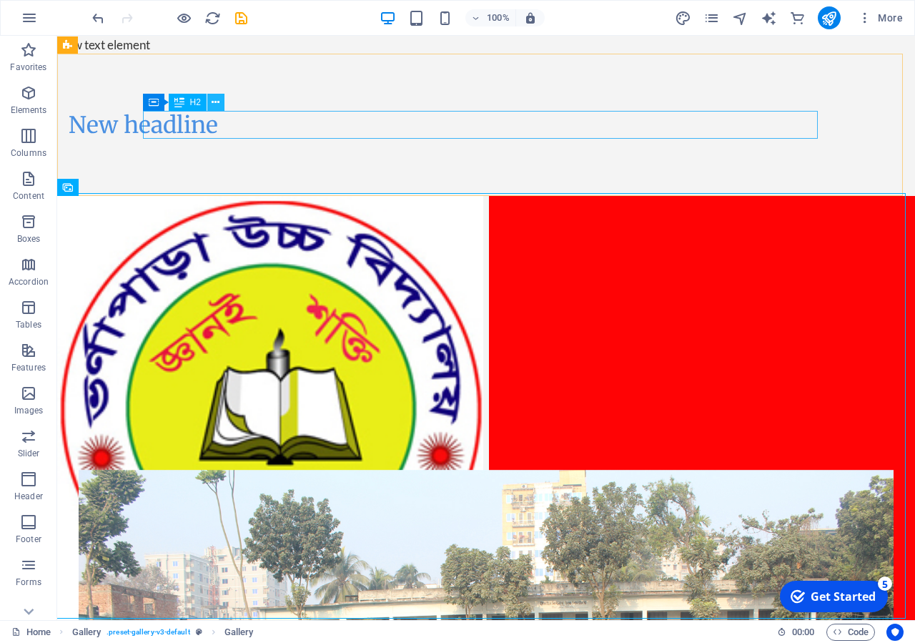
click at [214, 104] on icon at bounding box center [216, 102] width 8 height 15
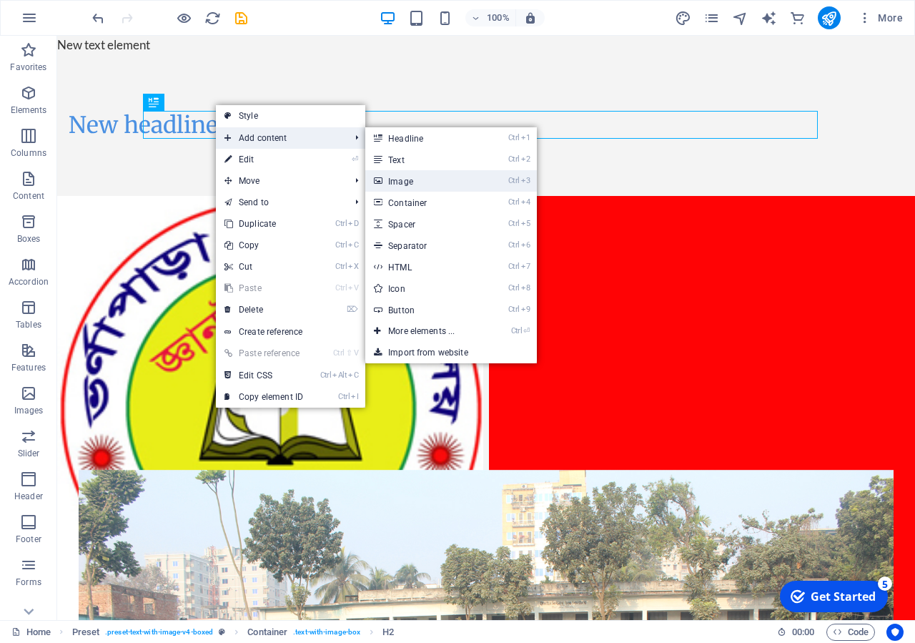
click at [450, 177] on link "Ctrl 3 Image" at bounding box center [424, 180] width 118 height 21
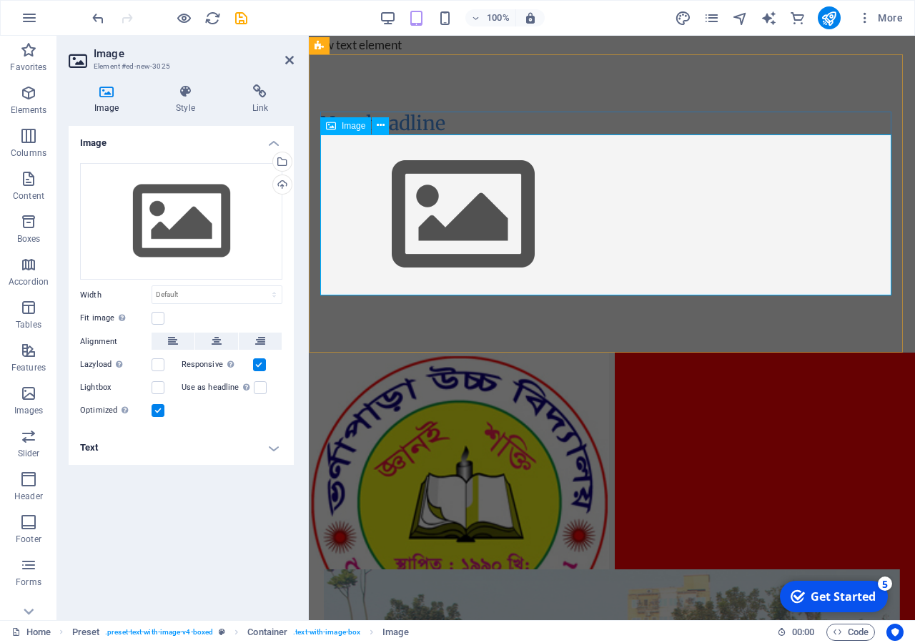
click at [500, 198] on figure at bounding box center [611, 214] width 583 height 161
click at [499, 198] on figure at bounding box center [611, 214] width 583 height 161
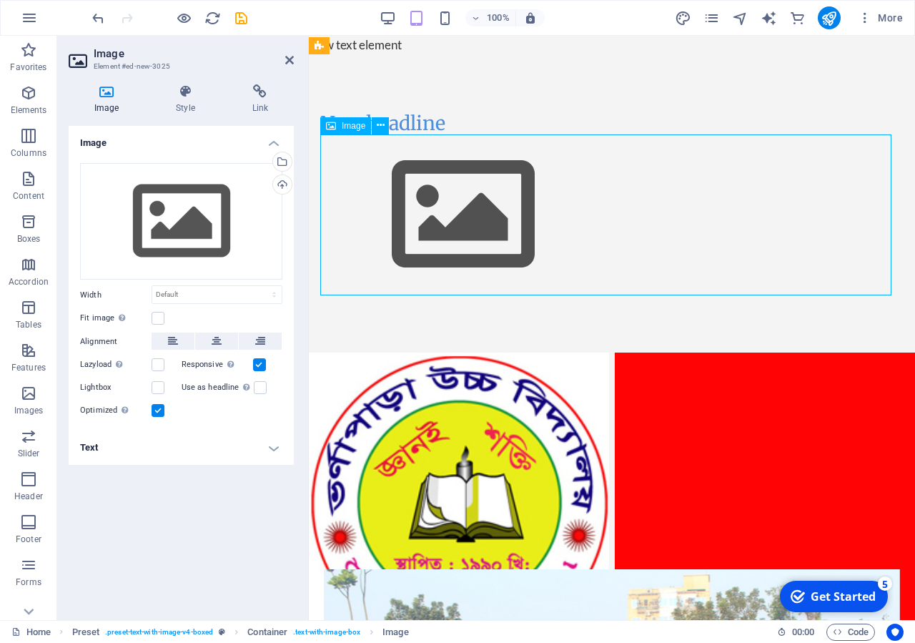
drag, startPoint x: 500, startPoint y: 200, endPoint x: 500, endPoint y: 160, distance: 40.0
click at [500, 160] on figure at bounding box center [611, 214] width 583 height 161
click at [483, 200] on figure at bounding box center [611, 214] width 583 height 161
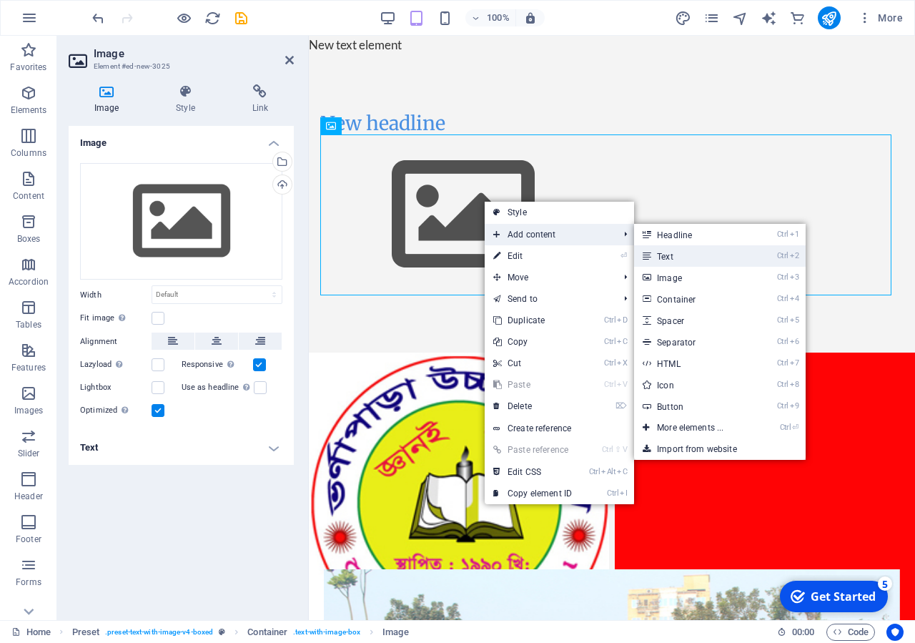
click at [737, 261] on link "Ctrl 2 Text" at bounding box center [693, 255] width 118 height 21
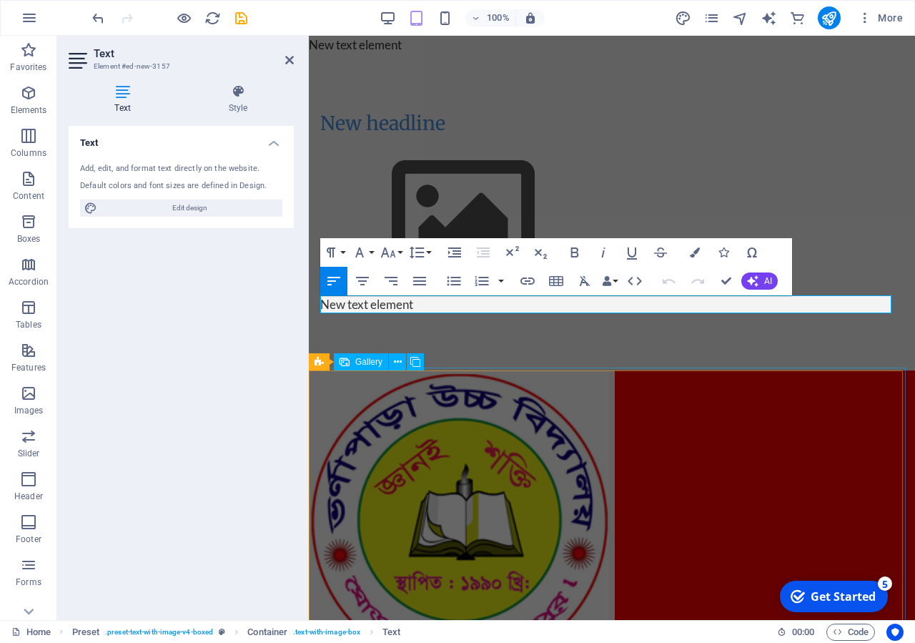
click at [799, 448] on li at bounding box center [765, 520] width 300 height 300
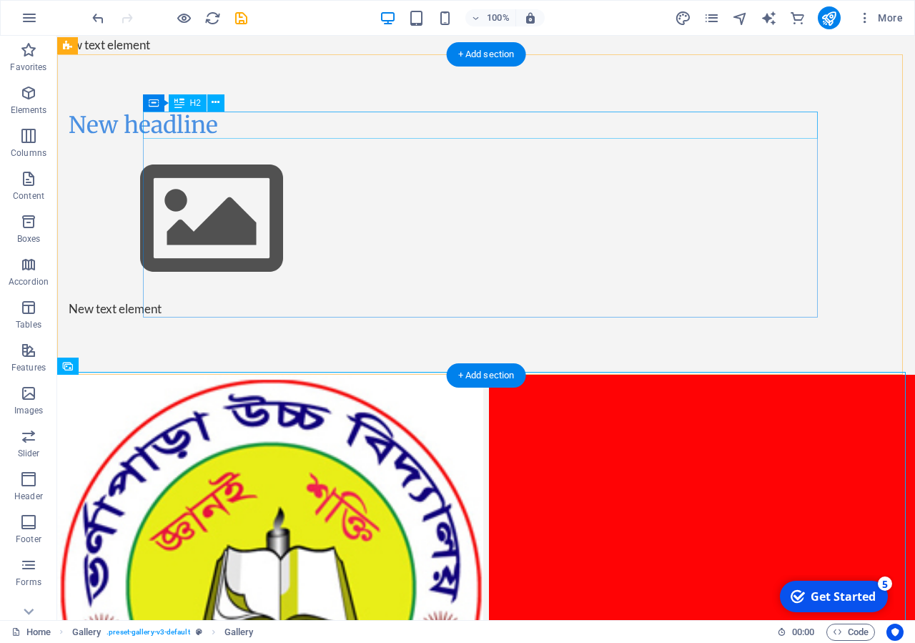
click at [305, 124] on div "New headline" at bounding box center [406, 125] width 675 height 27
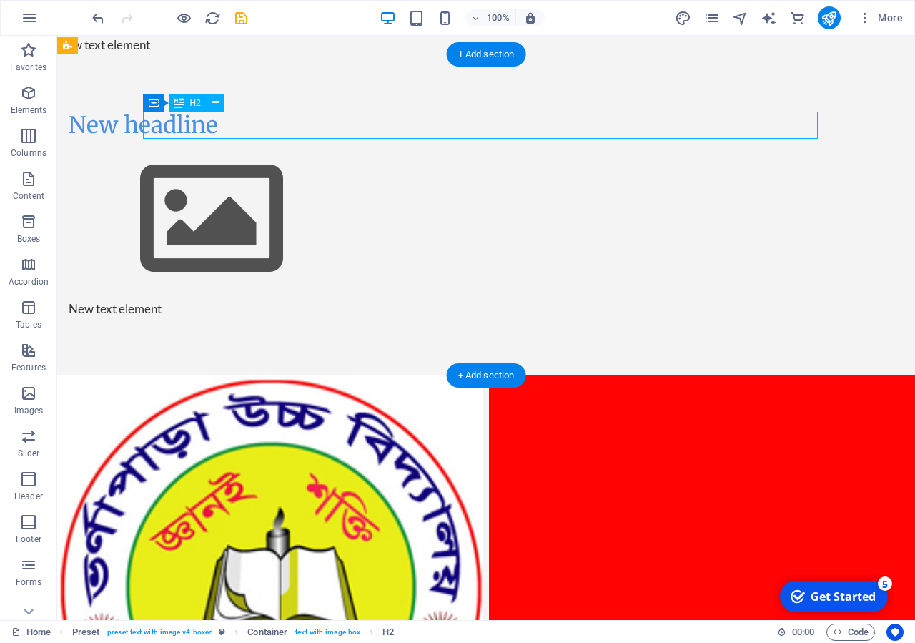
click at [270, 125] on div "New headline" at bounding box center [406, 125] width 675 height 27
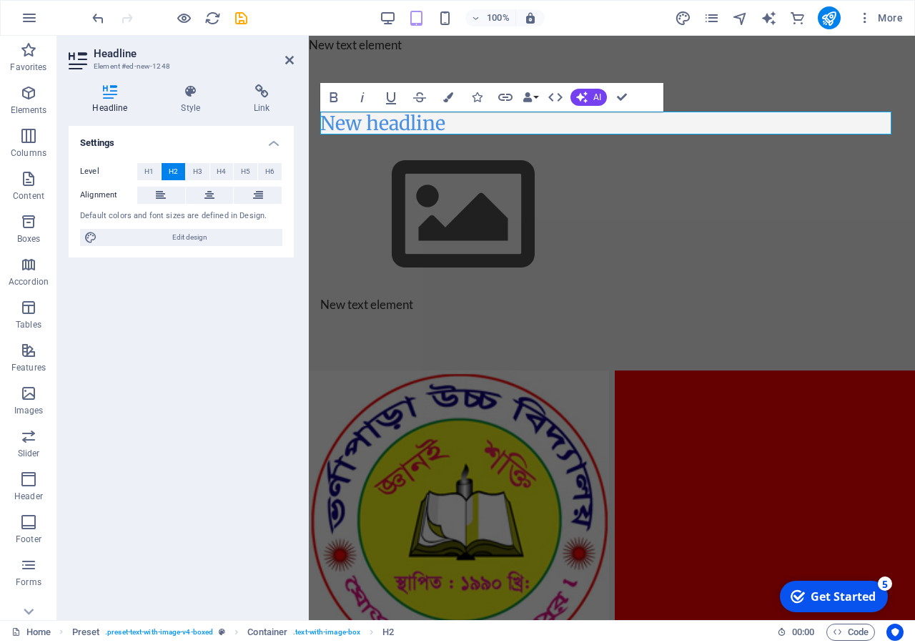
click at [270, 125] on div "Headline Style Link Settings Level H1 H2 H3 H4 H5 H6 Alignment Default colors a…" at bounding box center [181, 346] width 225 height 524
click at [645, 267] on figure at bounding box center [611, 214] width 583 height 161
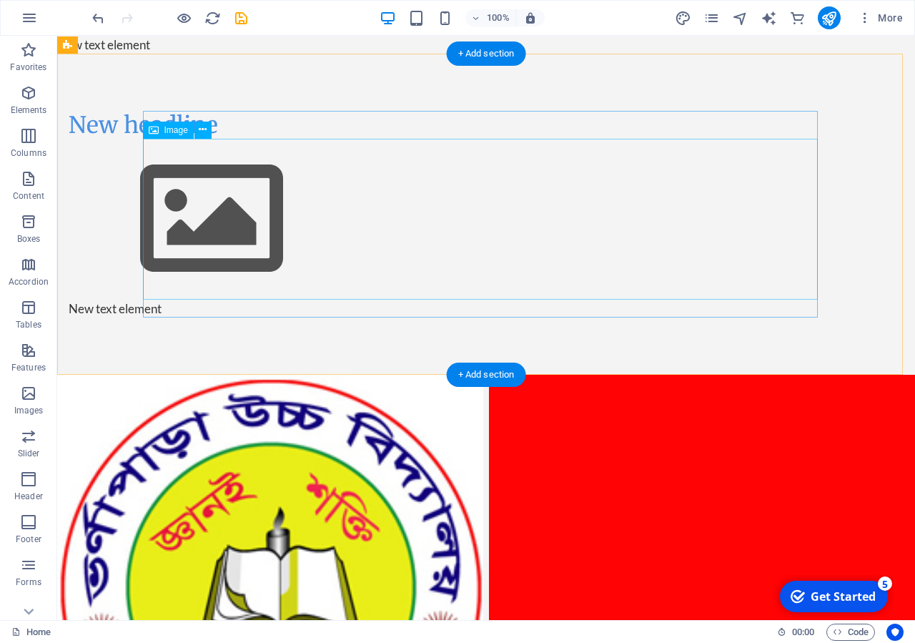
click at [307, 217] on figure at bounding box center [406, 219] width 675 height 161
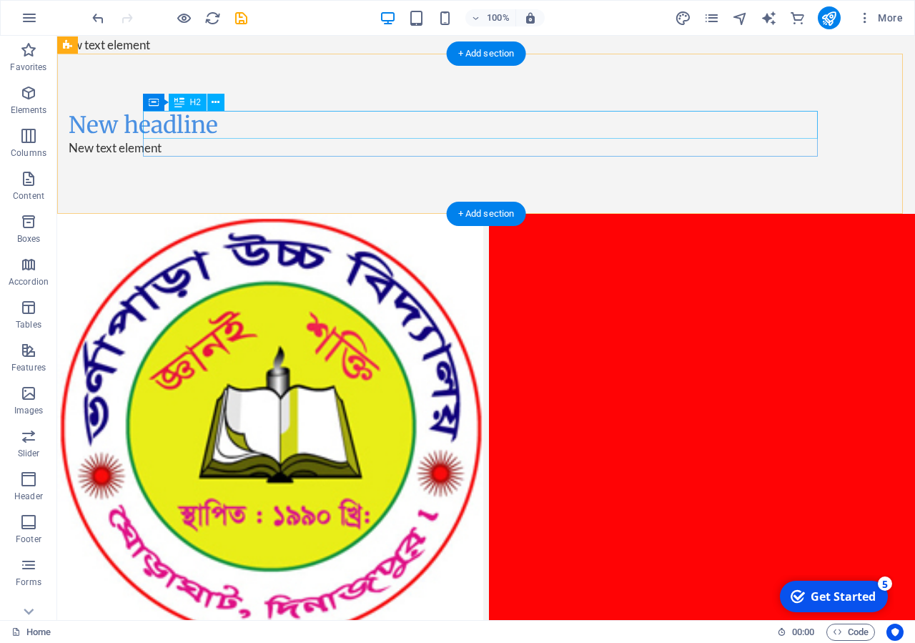
click at [273, 132] on div "New headline" at bounding box center [406, 125] width 675 height 27
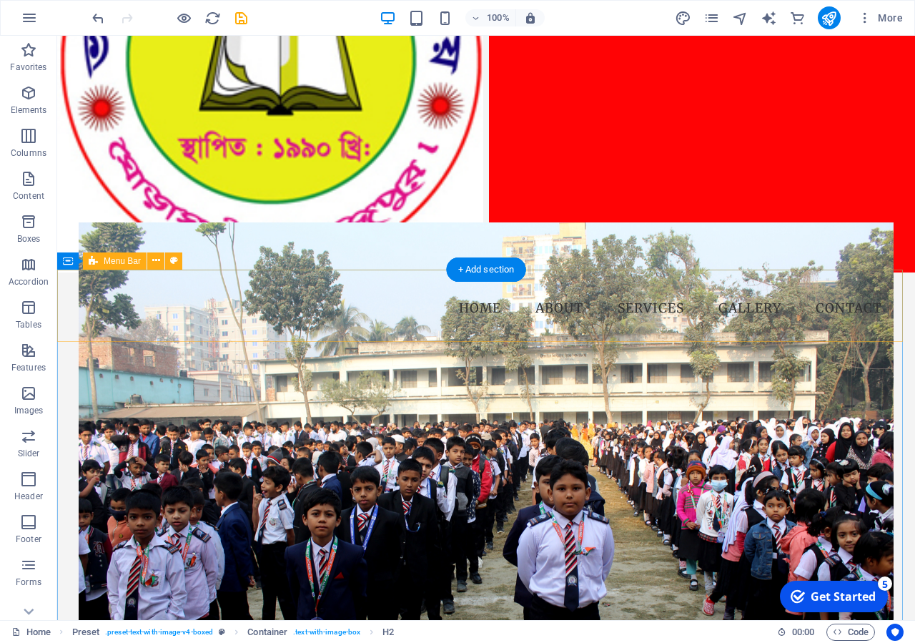
scroll to position [656, 0]
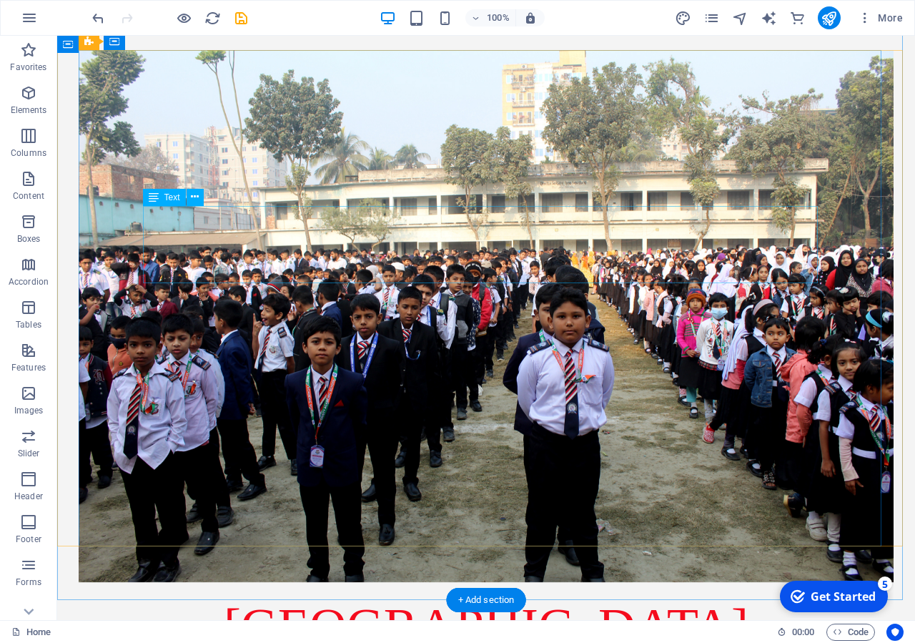
click at [490, 588] on div "[GEOGRAPHIC_DATA]" at bounding box center [486, 626] width 675 height 77
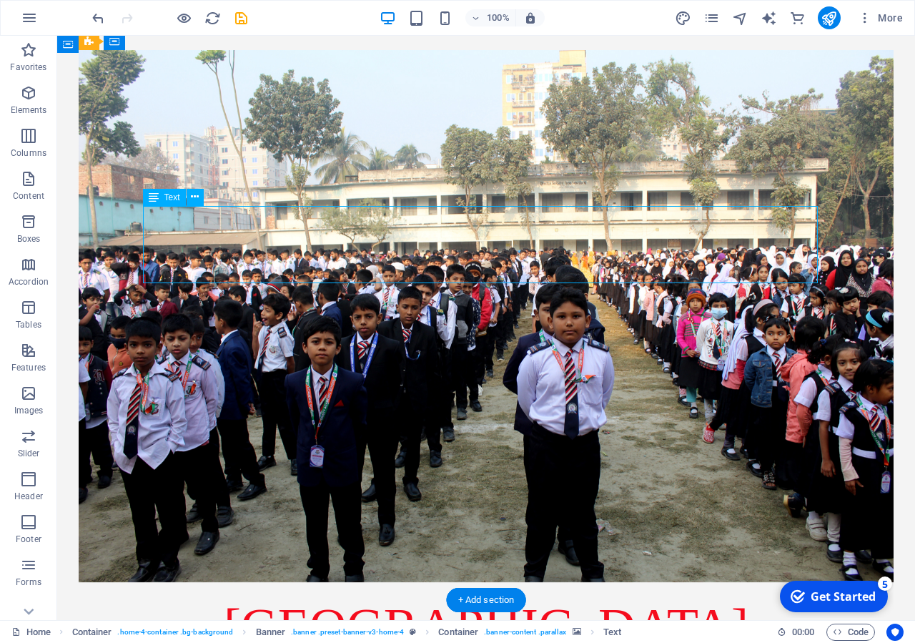
click at [490, 588] on div "[GEOGRAPHIC_DATA]" at bounding box center [486, 626] width 675 height 77
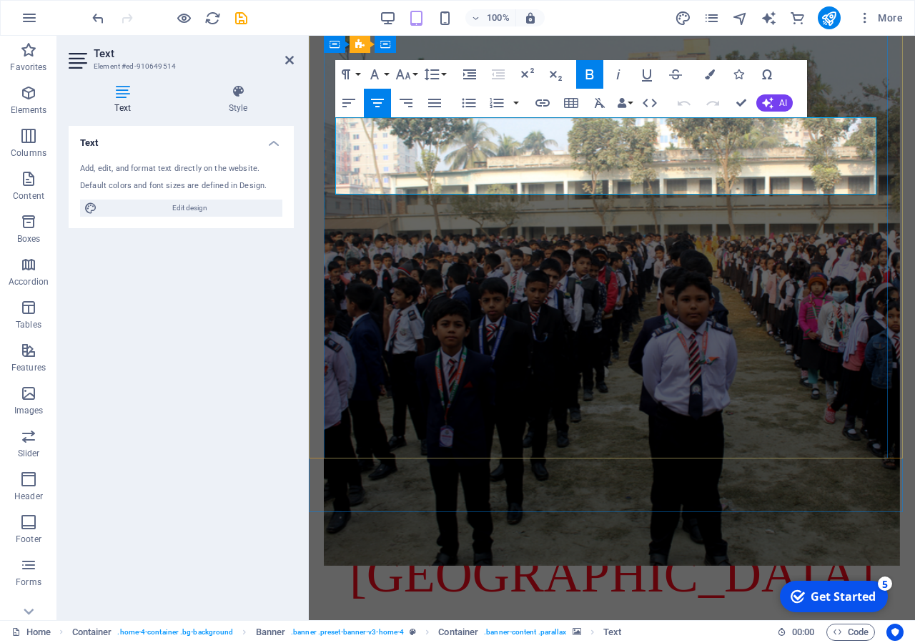
click at [518, 546] on span "[GEOGRAPHIC_DATA]" at bounding box center [612, 574] width 525 height 57
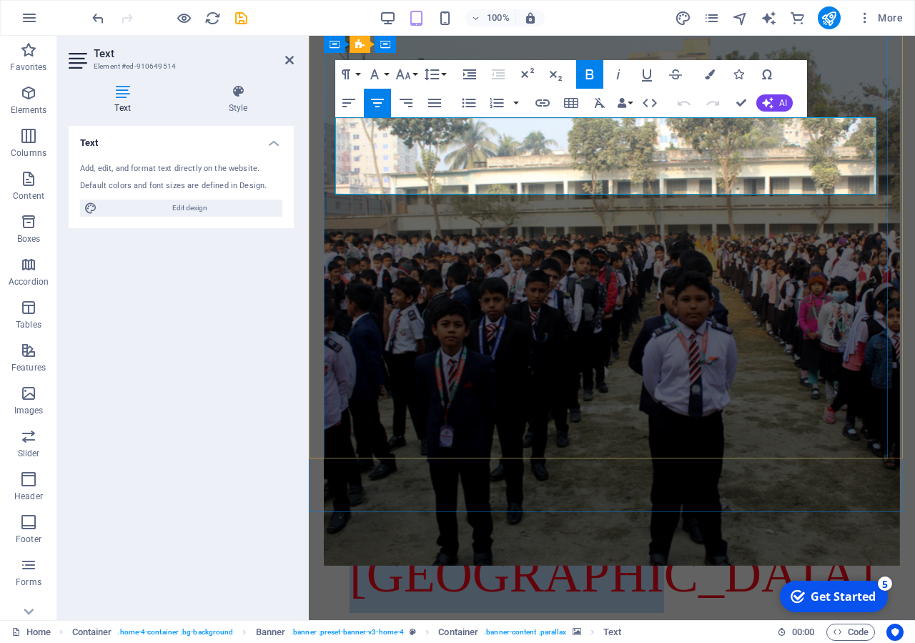
click at [518, 546] on span "[GEOGRAPHIC_DATA]" at bounding box center [612, 574] width 525 height 57
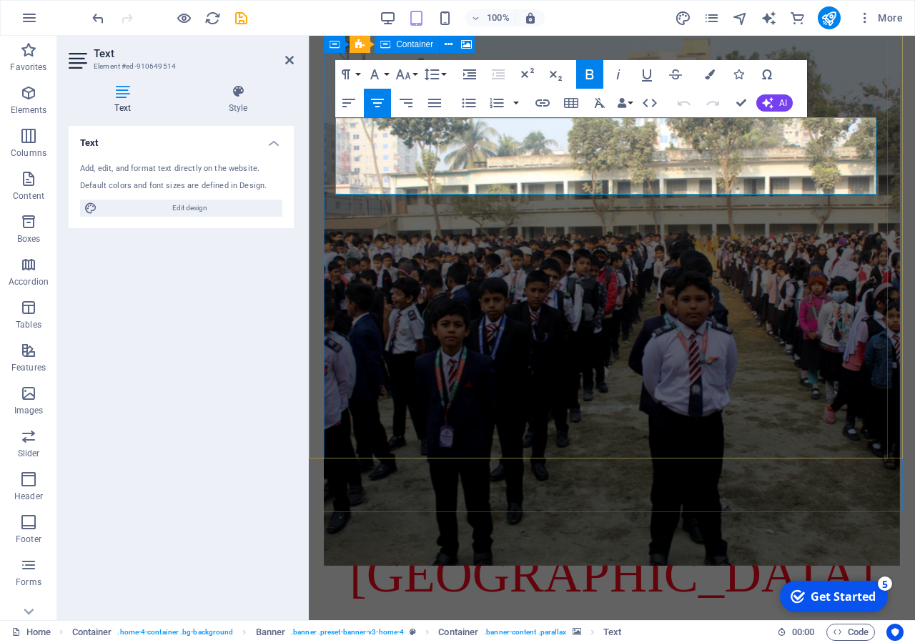
click at [524, 350] on figure at bounding box center [612, 299] width 576 height 532
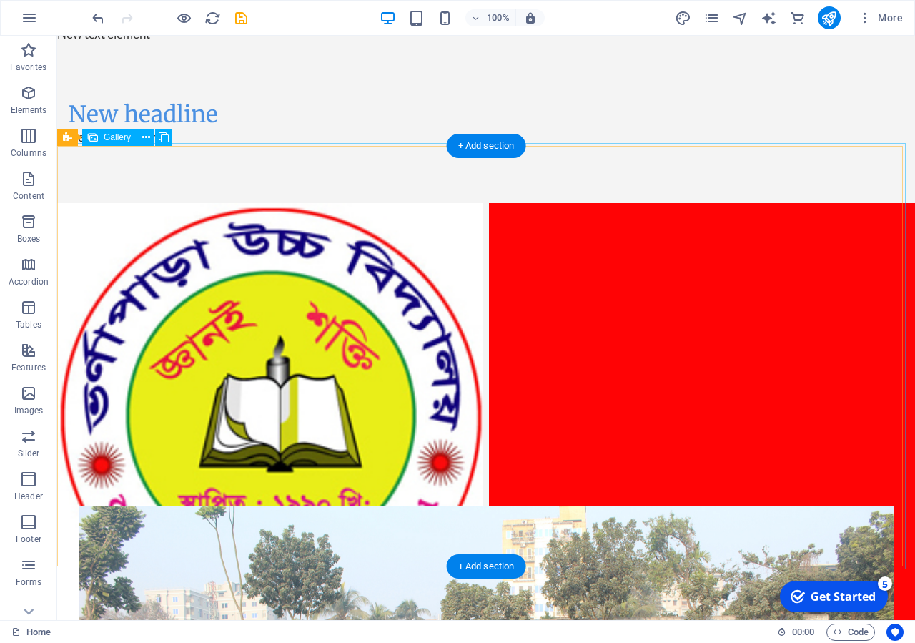
scroll to position [0, 0]
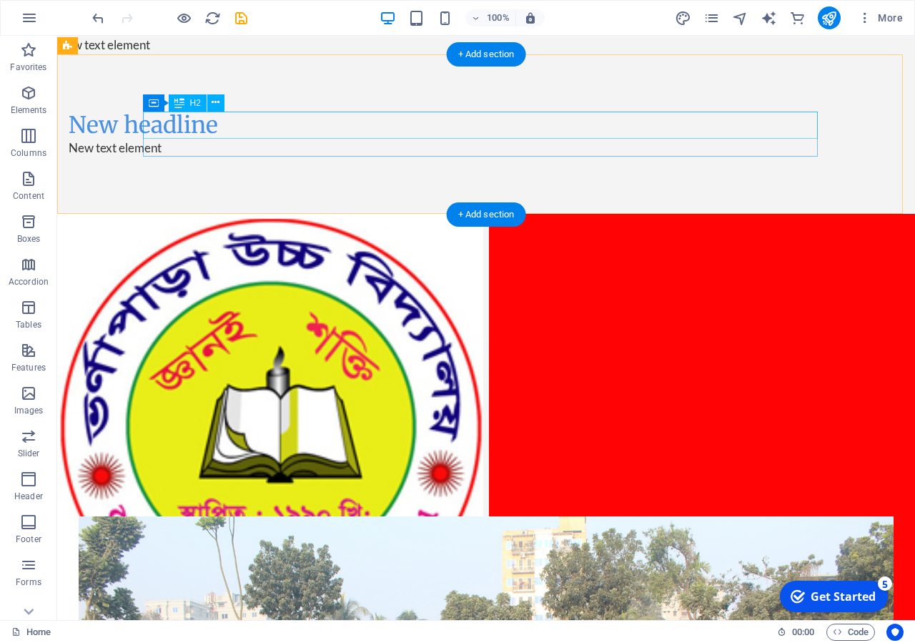
click at [262, 129] on div "New headline" at bounding box center [406, 125] width 675 height 27
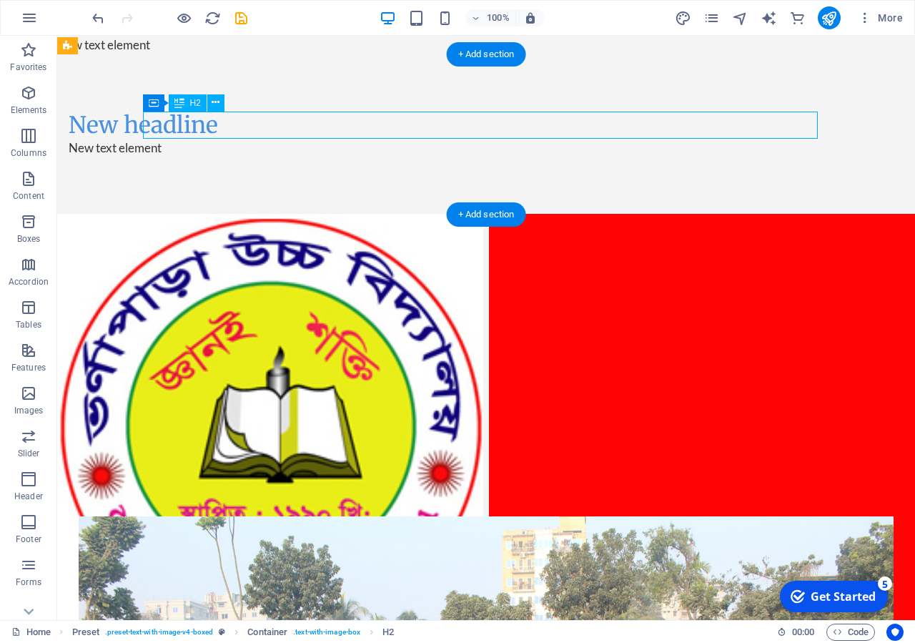
click at [262, 129] on div "New headline" at bounding box center [406, 125] width 675 height 27
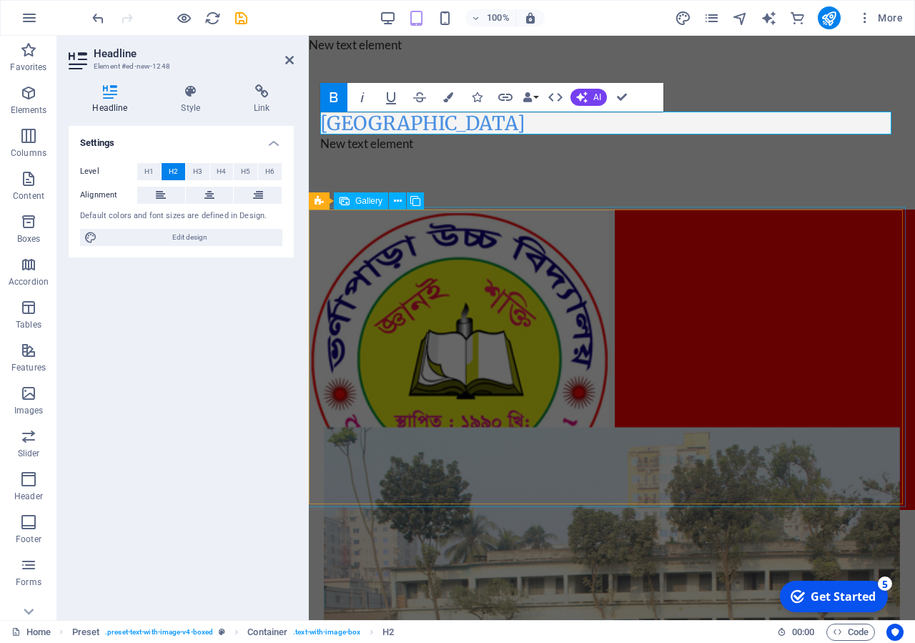
click at [694, 277] on li at bounding box center [765, 359] width 300 height 300
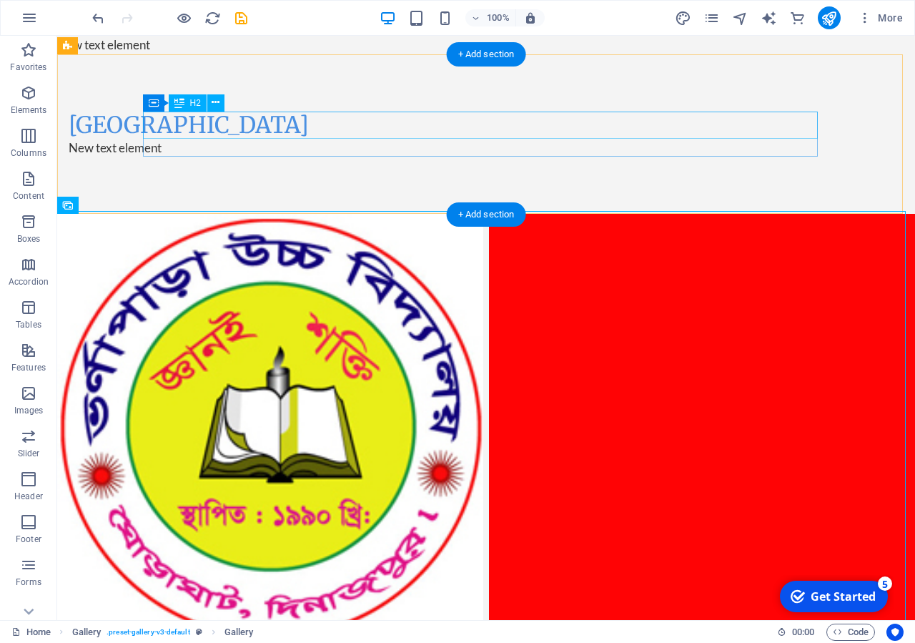
click at [304, 129] on div "[GEOGRAPHIC_DATA]" at bounding box center [406, 125] width 675 height 27
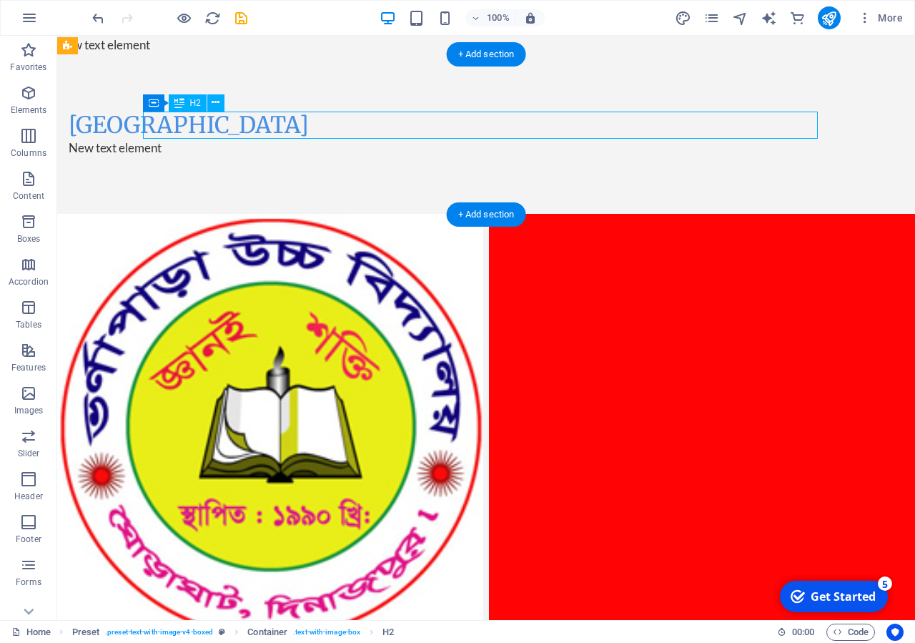
click at [304, 129] on div "[GEOGRAPHIC_DATA]" at bounding box center [406, 125] width 675 height 27
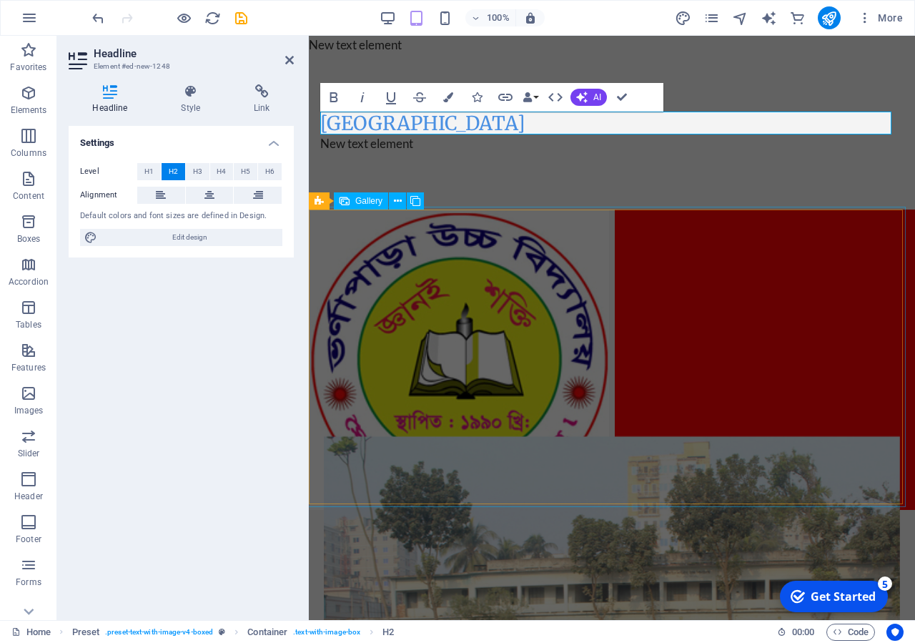
click at [576, 309] on li at bounding box center [459, 359] width 300 height 300
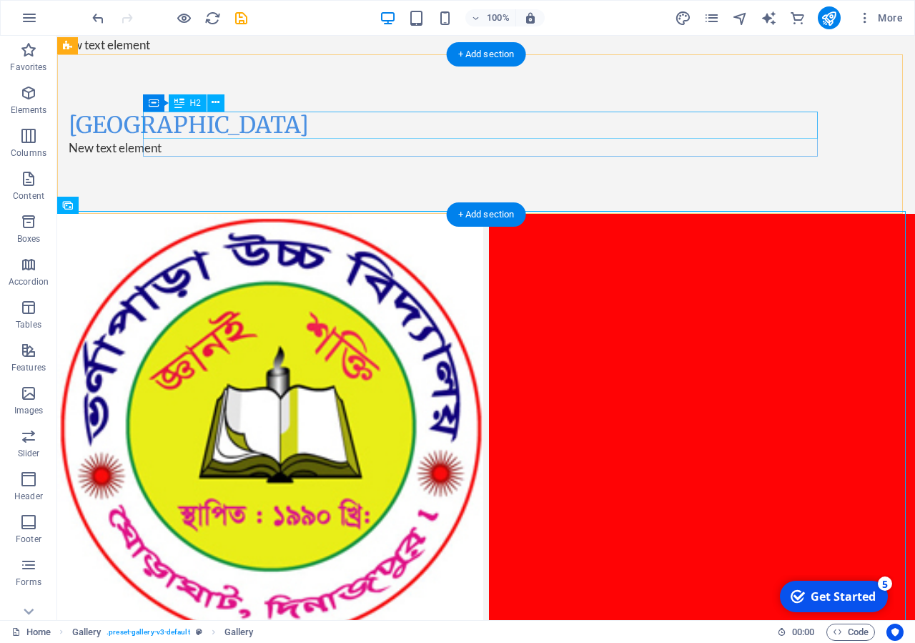
click at [316, 136] on div "[GEOGRAPHIC_DATA]" at bounding box center [406, 125] width 675 height 27
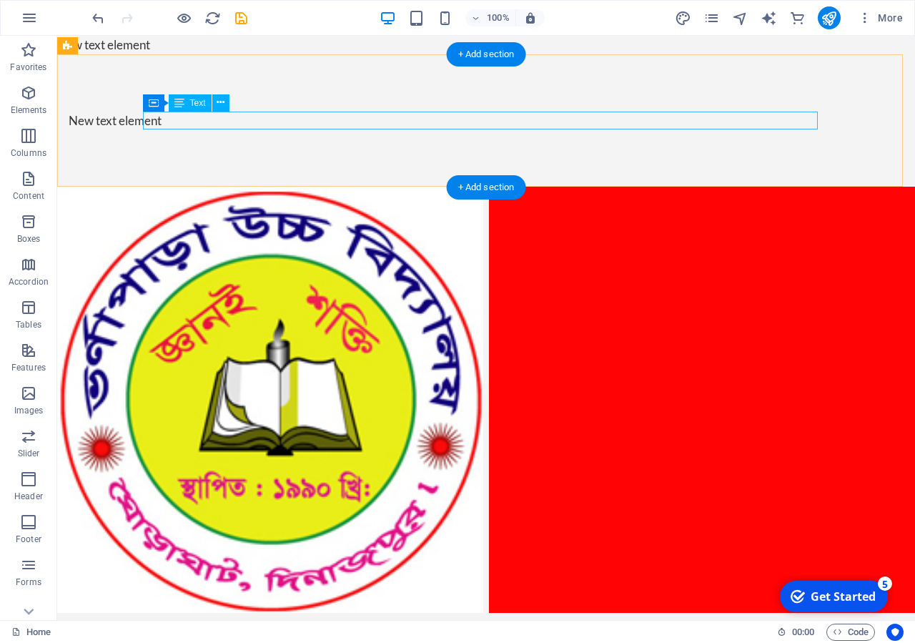
click at [212, 122] on div "New text element" at bounding box center [406, 121] width 675 height 19
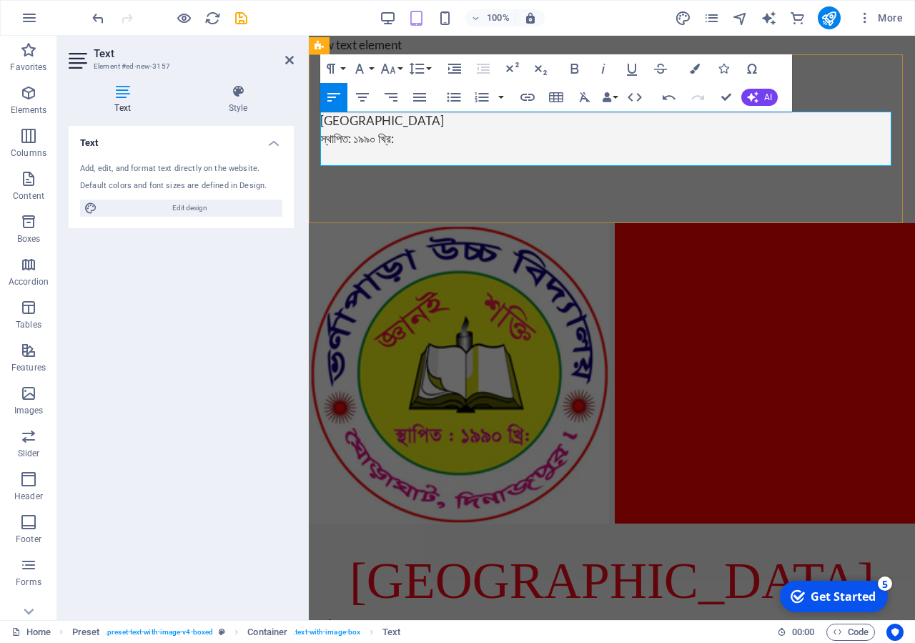
click at [496, 126] on p "[GEOGRAPHIC_DATA]" at bounding box center [611, 121] width 583 height 19
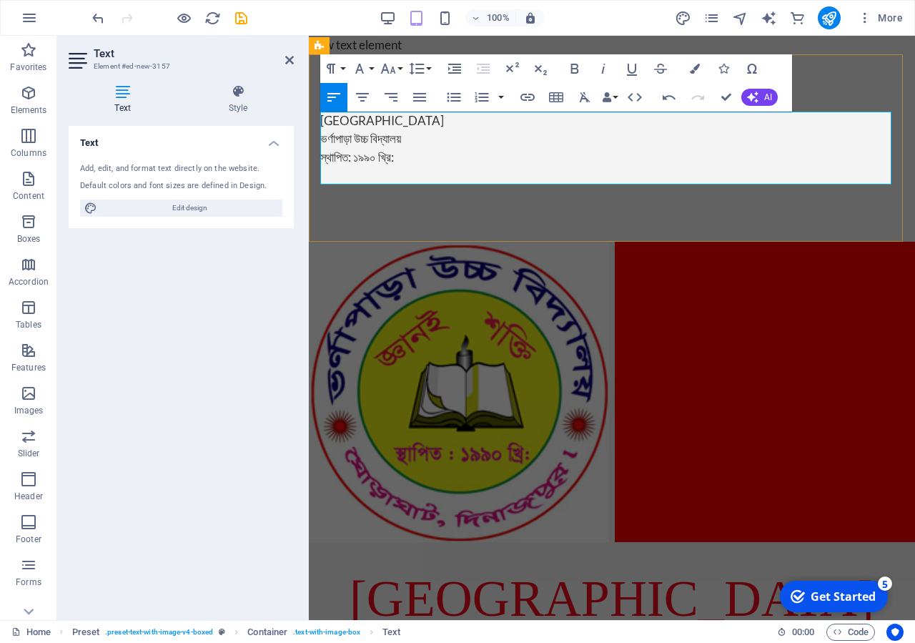
click at [465, 153] on p "​স্থাপিত: ১৯৯০ খ্রি:" at bounding box center [611, 157] width 583 height 19
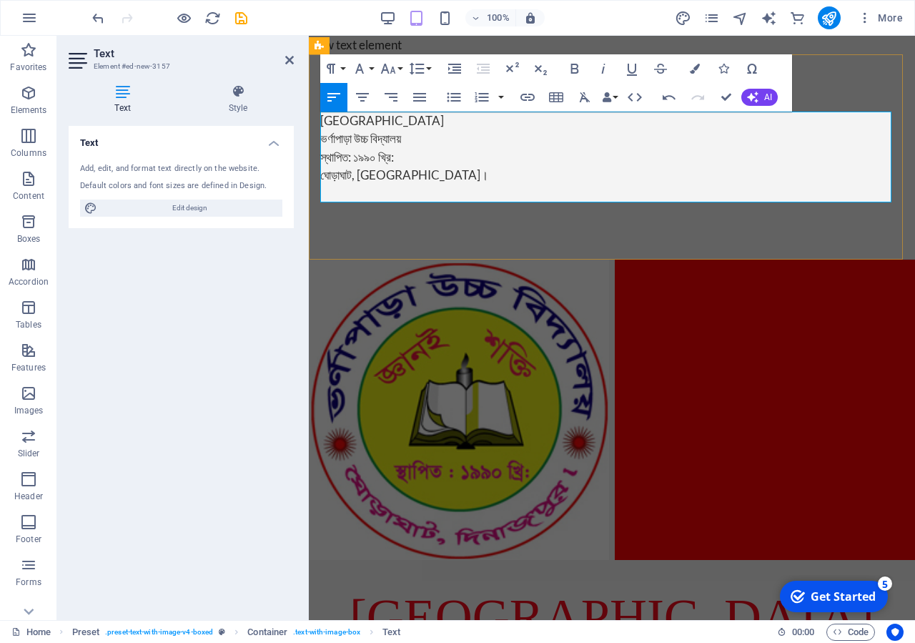
click at [485, 190] on p at bounding box center [611, 193] width 583 height 19
click at [483, 190] on p at bounding box center [611, 193] width 583 height 19
click at [478, 183] on p "ঘোড়াঘাট, [GEOGRAPHIC_DATA]।" at bounding box center [611, 175] width 583 height 19
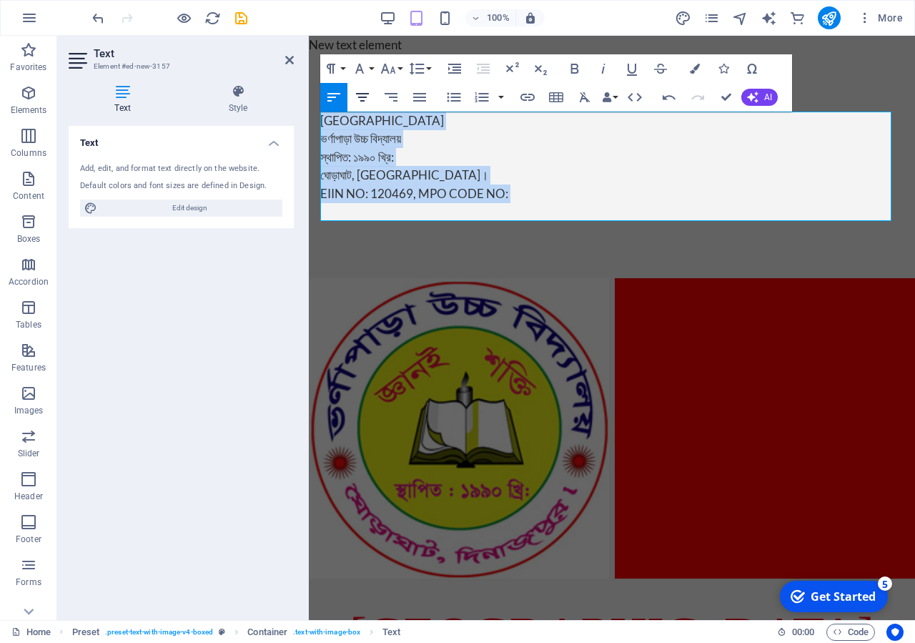
click at [358, 96] on icon "button" at bounding box center [362, 97] width 17 height 17
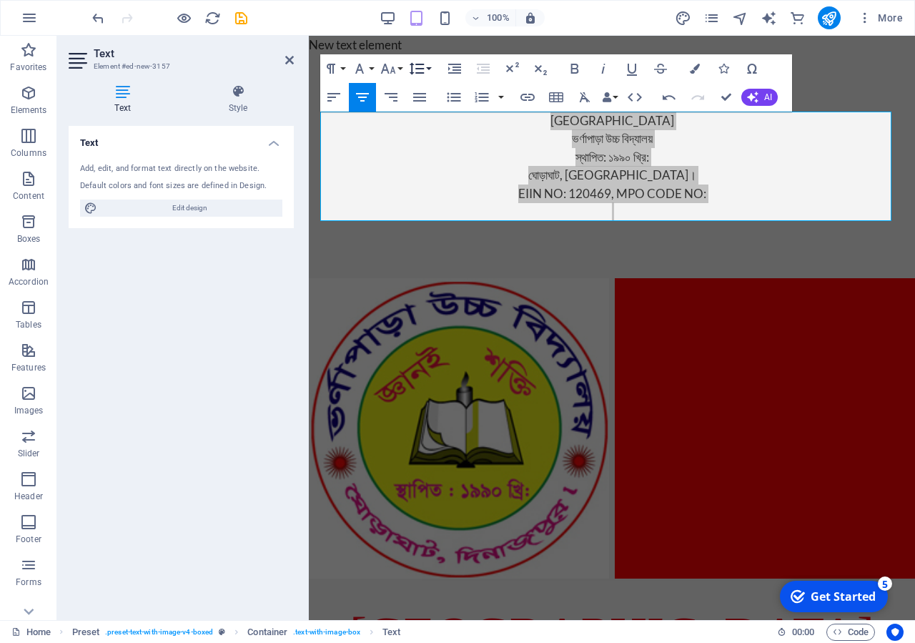
click at [430, 64] on button "Line Height" at bounding box center [419, 68] width 27 height 29
click at [401, 68] on button "Font Size" at bounding box center [391, 68] width 27 height 29
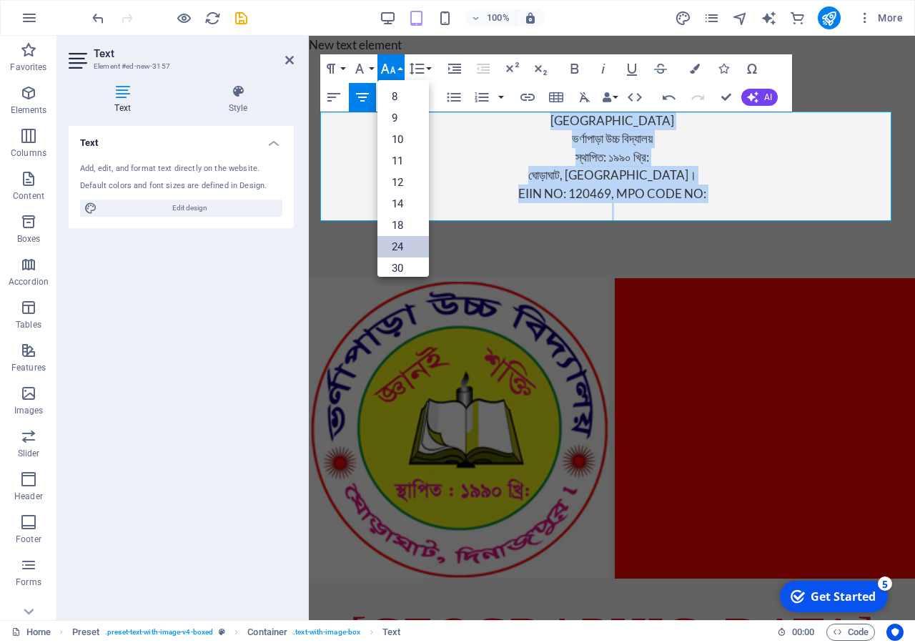
click at [401, 243] on link "24" at bounding box center [403, 246] width 51 height 21
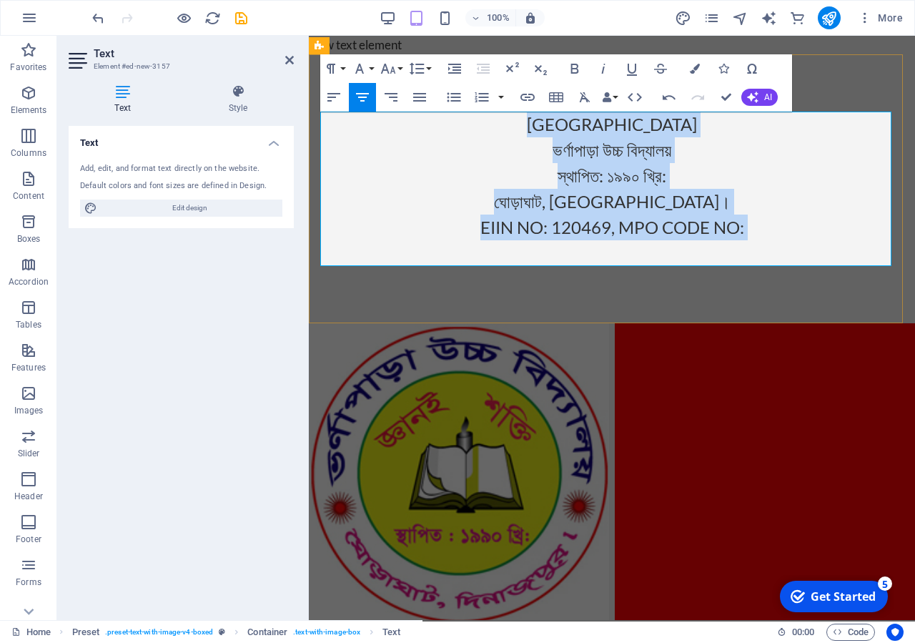
click at [539, 230] on span "EIIN NO: 120469, MPO CODE NO:" at bounding box center [612, 227] width 264 height 21
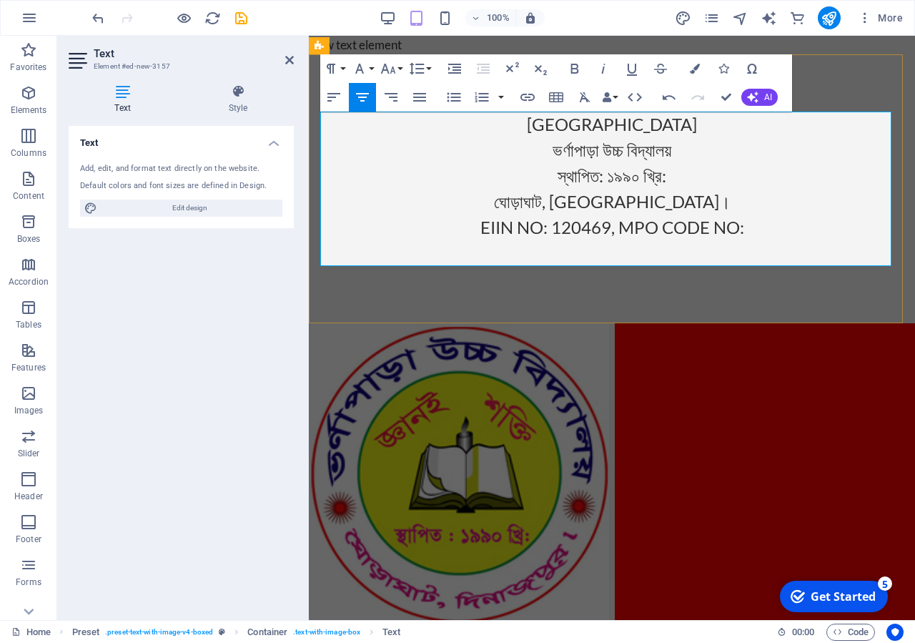
drag, startPoint x: 649, startPoint y: 134, endPoint x: 490, endPoint y: 127, distance: 159.6
click at [490, 127] on p "[GEOGRAPHIC_DATA]" at bounding box center [611, 125] width 583 height 26
click at [399, 71] on button "Font Size" at bounding box center [391, 68] width 27 height 29
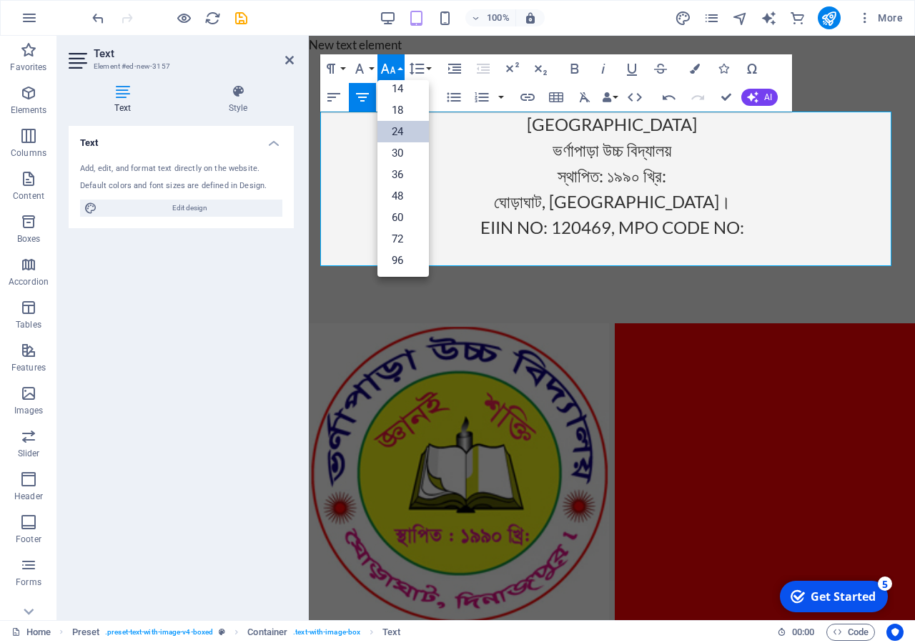
scroll to position [115, 0]
click at [403, 255] on link "96" at bounding box center [403, 260] width 51 height 21
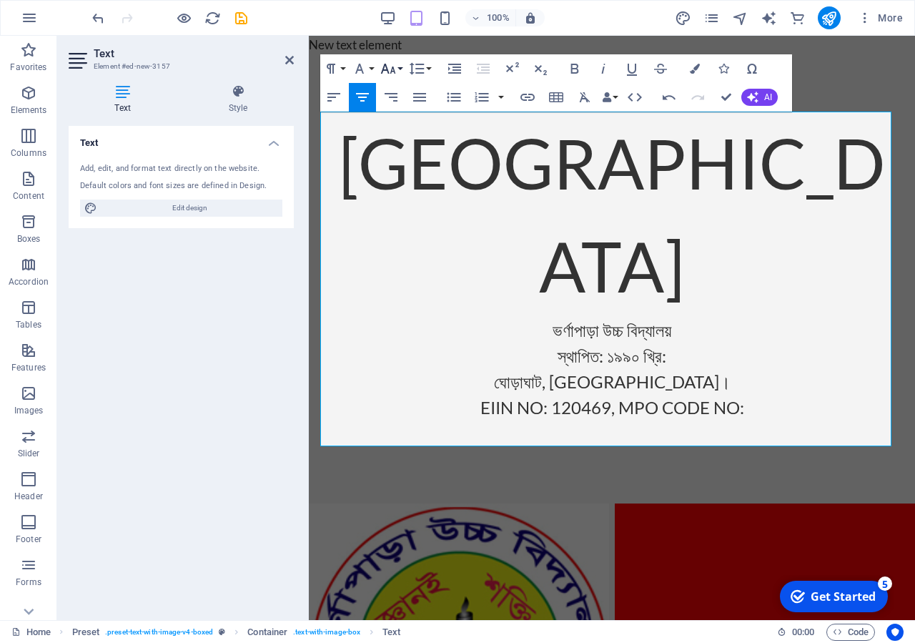
click at [391, 68] on icon "button" at bounding box center [388, 68] width 17 height 17
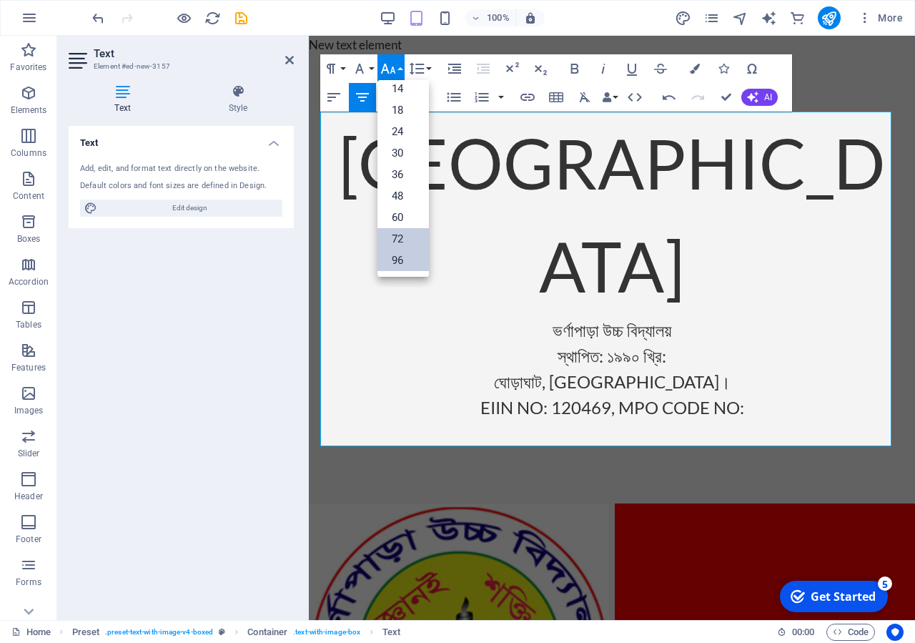
click at [407, 230] on link "72" at bounding box center [403, 238] width 51 height 21
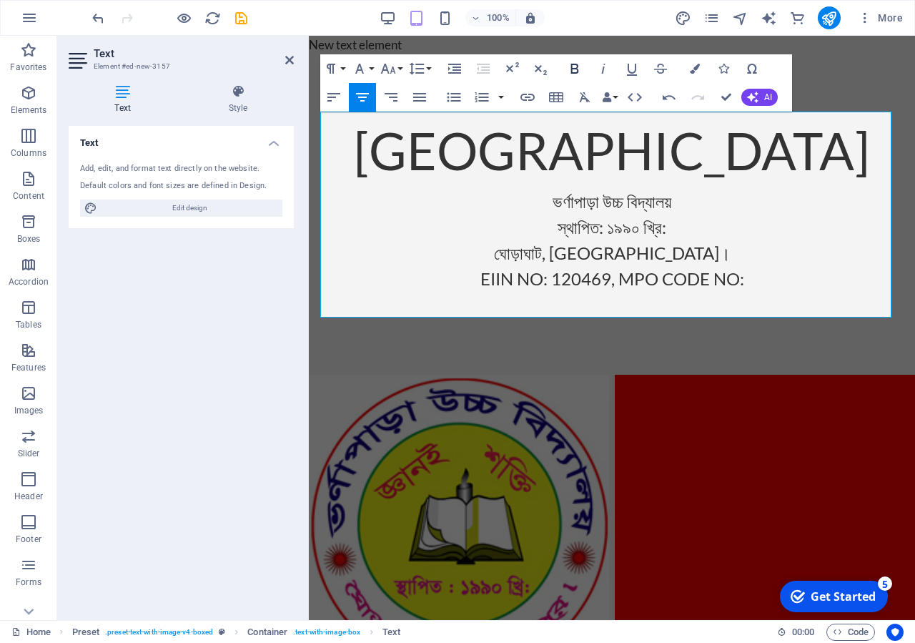
click at [578, 68] on icon "button" at bounding box center [574, 68] width 17 height 17
click at [603, 71] on icon "button" at bounding box center [604, 69] width 4 height 10
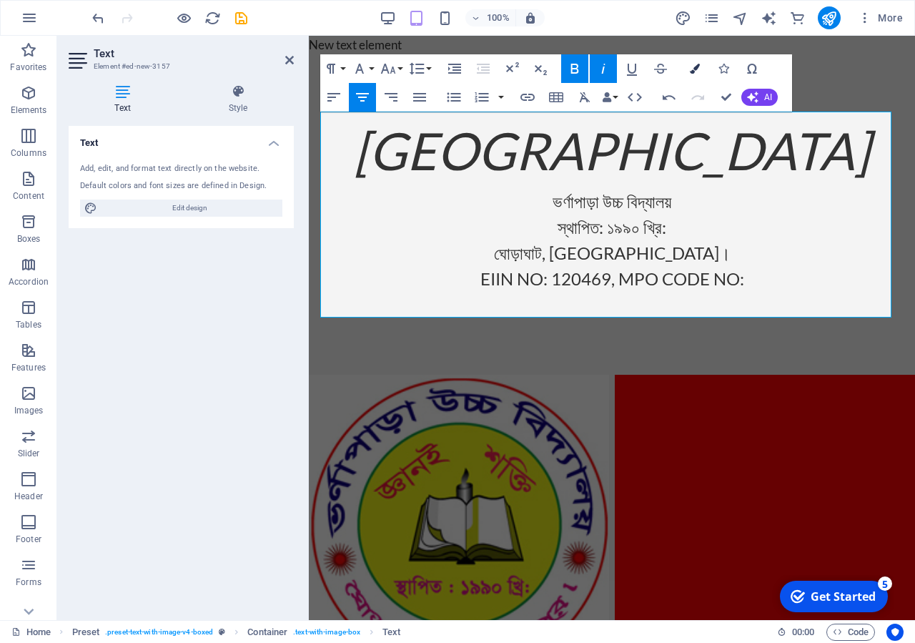
click at [691, 70] on icon "button" at bounding box center [695, 69] width 10 height 10
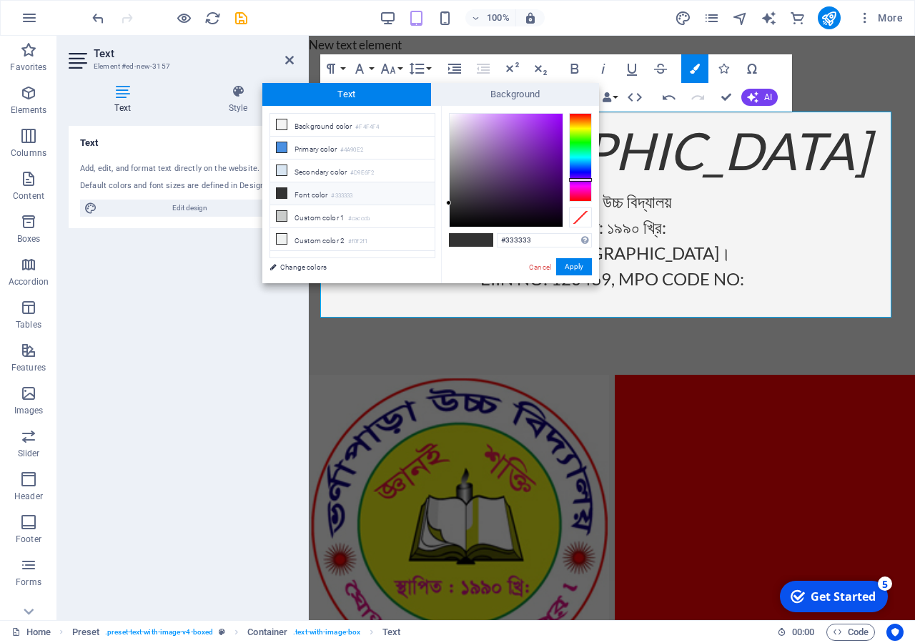
click at [579, 179] on div at bounding box center [580, 157] width 23 height 89
click at [584, 184] on div at bounding box center [580, 157] width 23 height 89
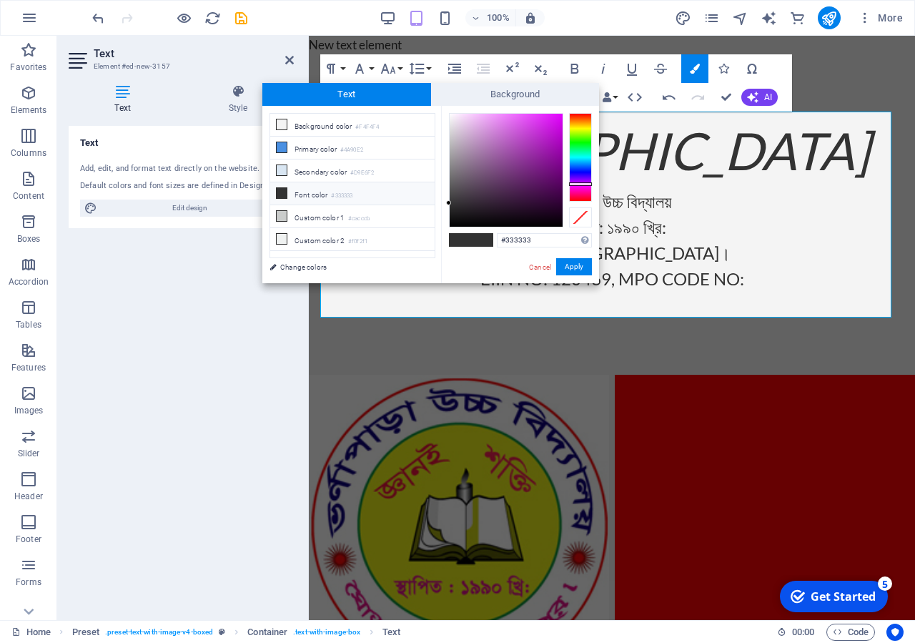
click at [591, 192] on div at bounding box center [580, 157] width 23 height 89
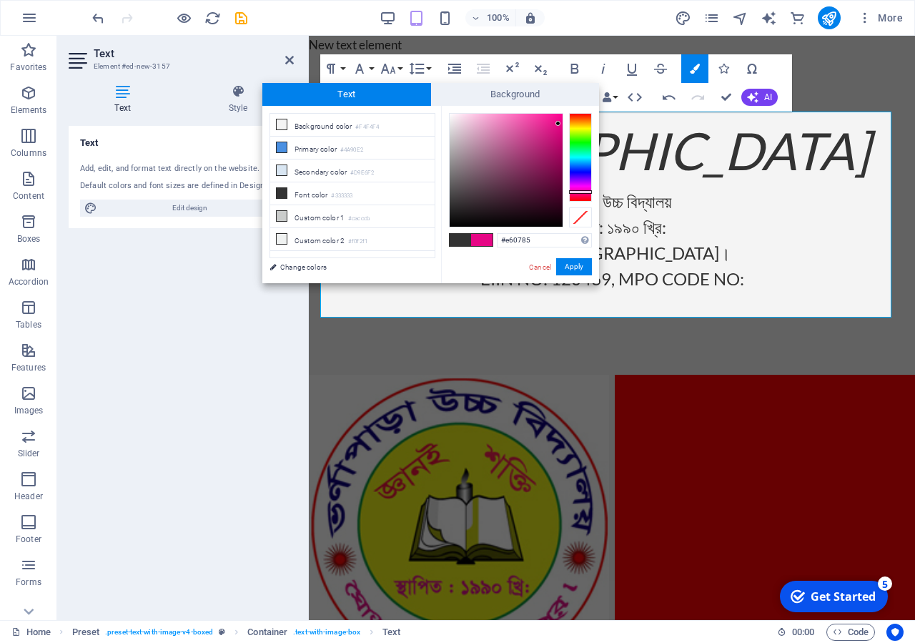
click at [558, 124] on div at bounding box center [506, 170] width 113 height 113
click at [558, 119] on div at bounding box center [506, 170] width 113 height 113
click at [573, 270] on button "Apply" at bounding box center [574, 266] width 36 height 17
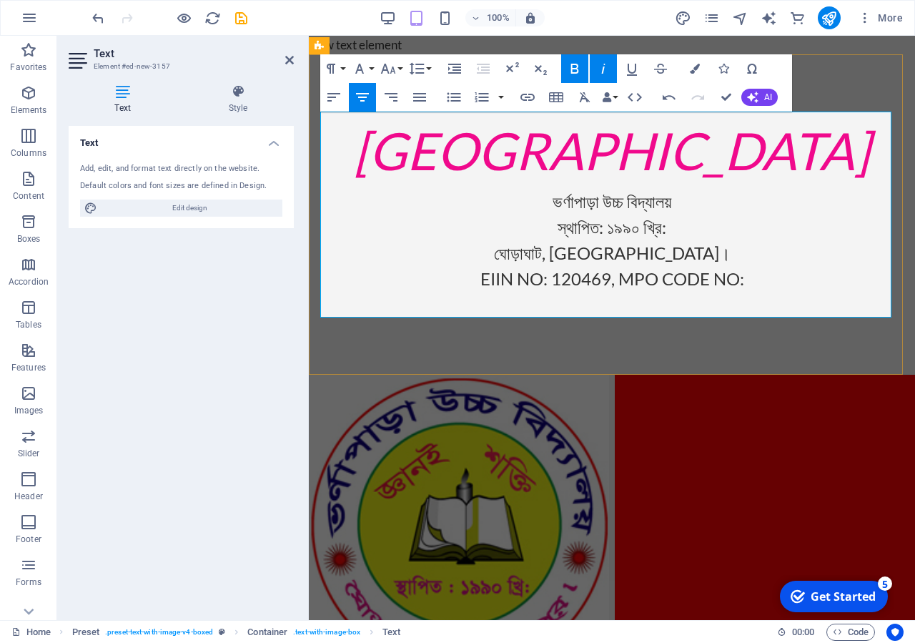
click at [658, 167] on span "[GEOGRAPHIC_DATA]" at bounding box center [612, 149] width 516 height 61
drag, startPoint x: 676, startPoint y: 194, endPoint x: 509, endPoint y: 198, distance: 167.3
click at [509, 198] on p "​ভর্ণাপাড়া উচ্চ বিদ্যালয়" at bounding box center [611, 202] width 583 height 26
click at [398, 69] on button "Font Size" at bounding box center [391, 68] width 27 height 29
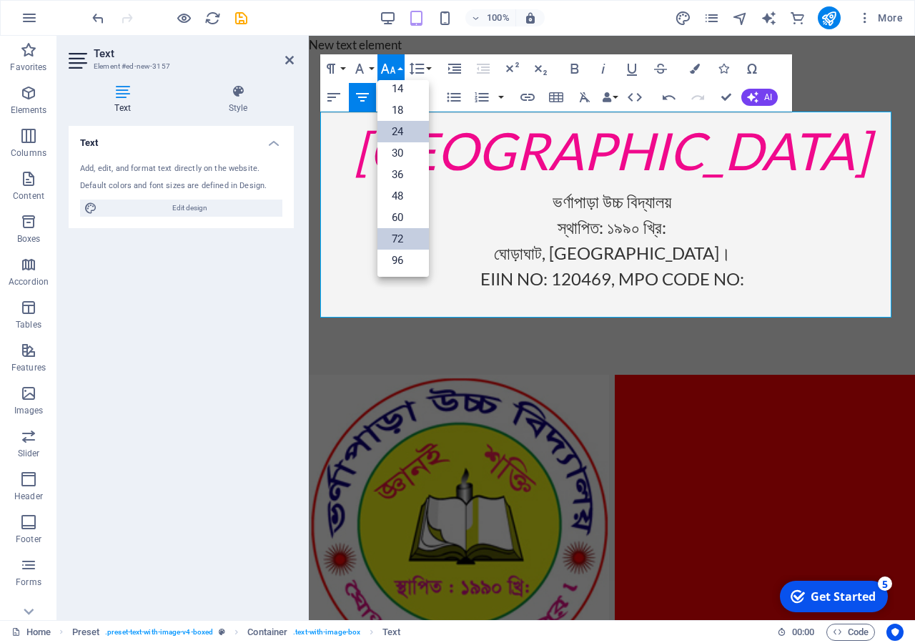
click at [397, 230] on link "72" at bounding box center [403, 238] width 51 height 21
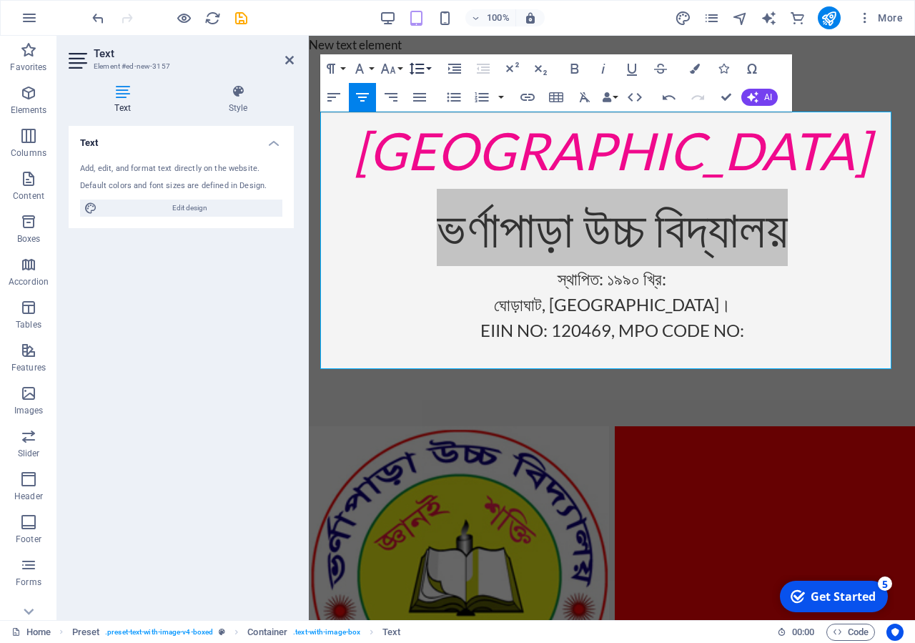
click at [425, 69] on icon "button" at bounding box center [416, 68] width 17 height 17
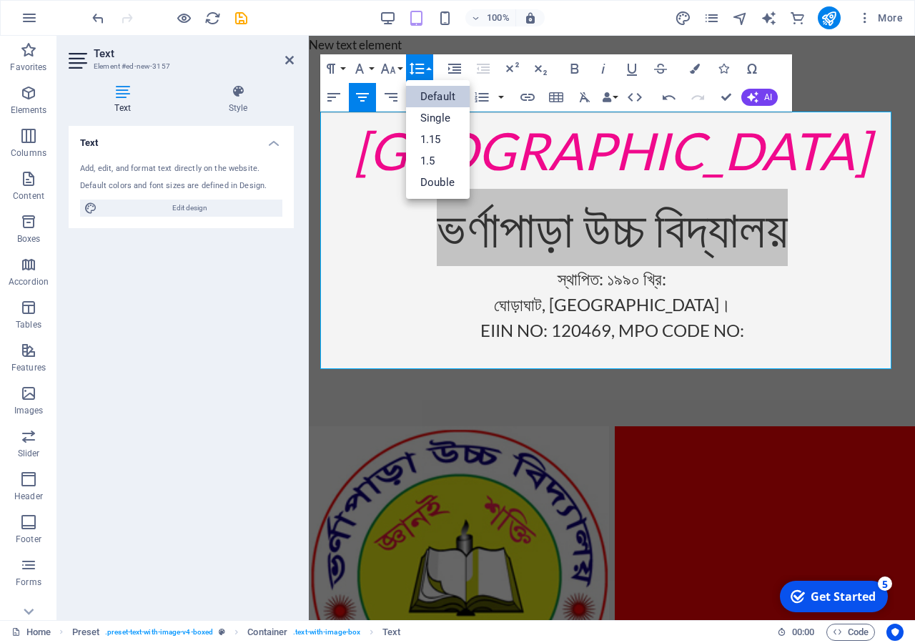
scroll to position [0, 0]
click at [388, 64] on icon "button" at bounding box center [388, 68] width 17 height 17
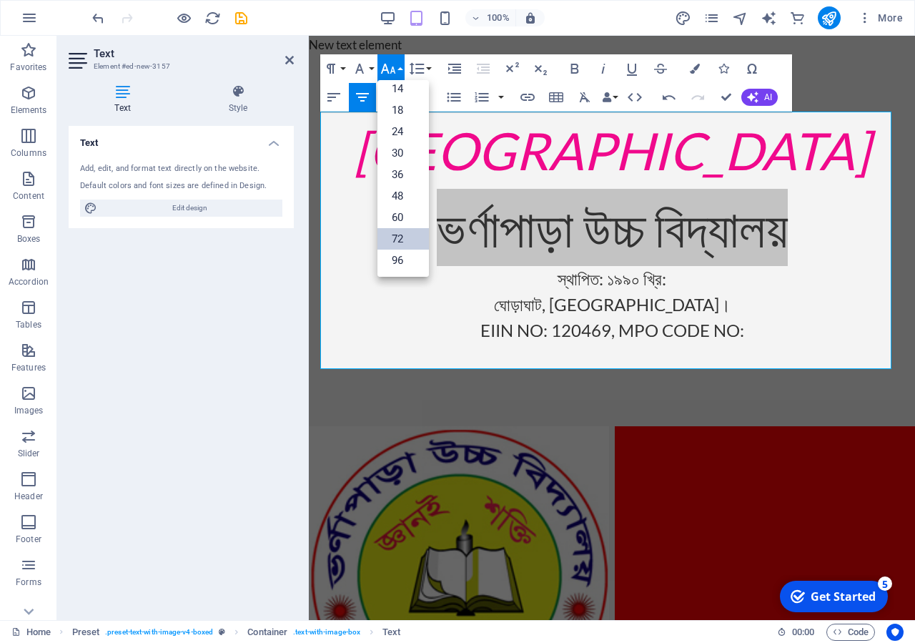
scroll to position [115, 0]
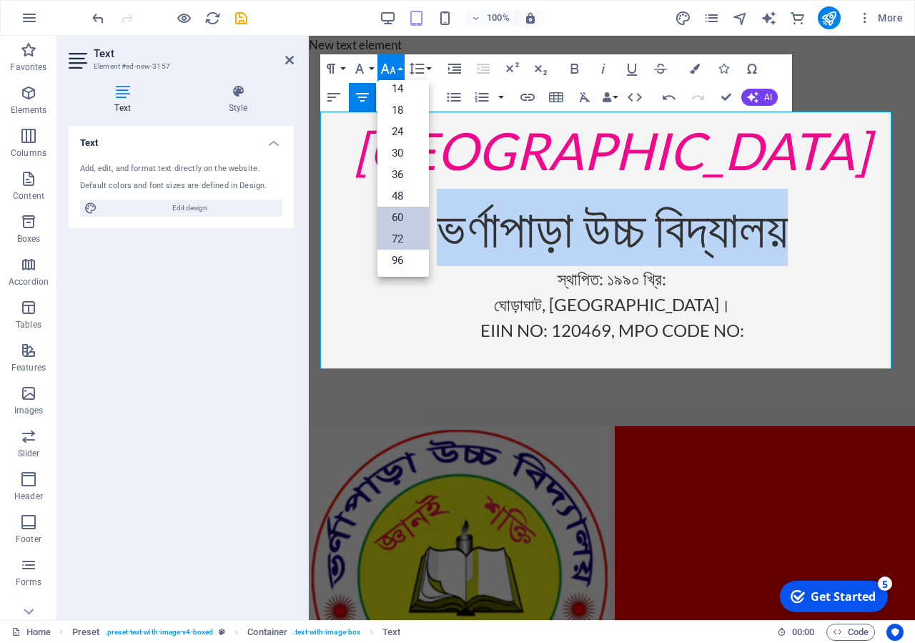
click at [395, 219] on link "60" at bounding box center [403, 217] width 51 height 21
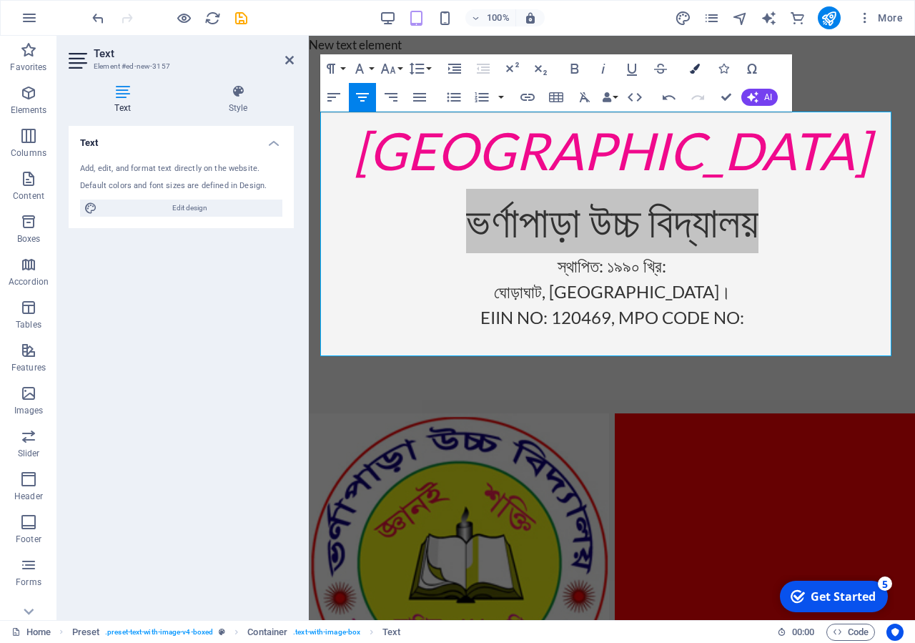
click at [695, 75] on button "Colors" at bounding box center [694, 68] width 27 height 29
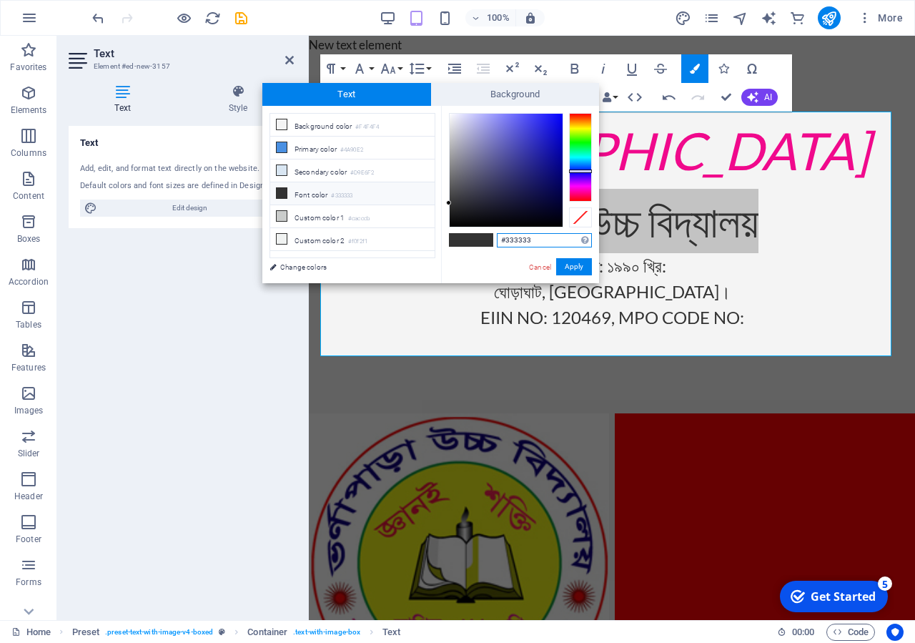
click at [579, 171] on div at bounding box center [580, 157] width 23 height 89
click at [551, 119] on div at bounding box center [506, 170] width 113 height 113
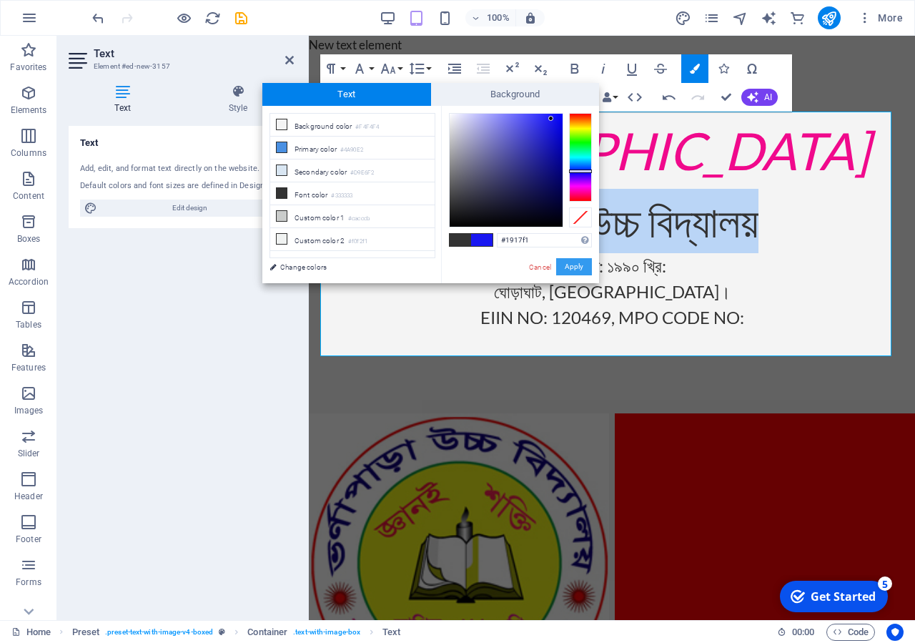
click at [585, 268] on button "Apply" at bounding box center [574, 266] width 36 height 17
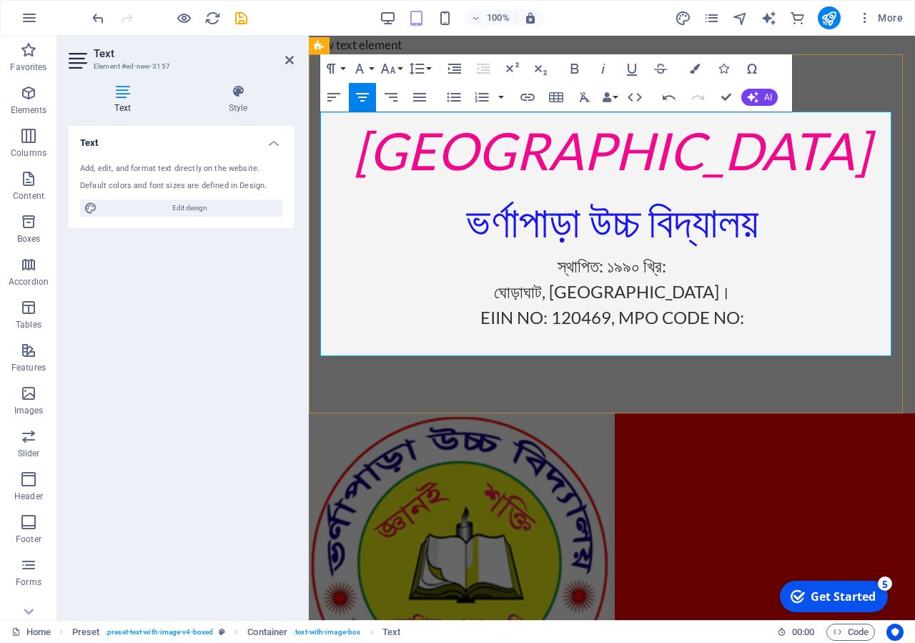
click at [674, 223] on span "​ভর্ণাপাড়া উচ্চ বিদ্যালয়" at bounding box center [612, 220] width 292 height 51
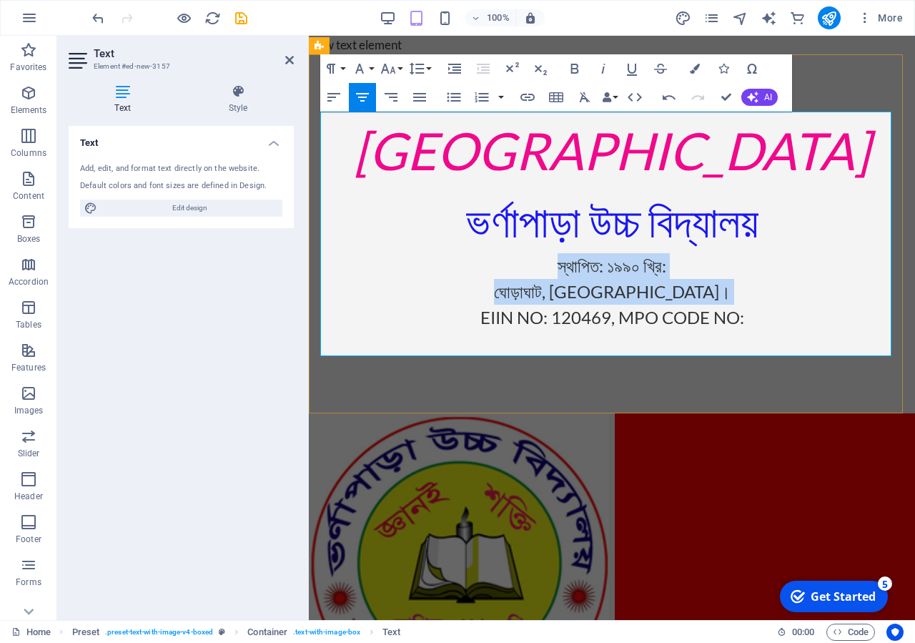
drag, startPoint x: 757, startPoint y: 323, endPoint x: 459, endPoint y: 269, distance: 303.1
click at [459, 269] on div "[GEOGRAPHIC_DATA] ​ভর্ণাপাড়া উচ্চ বিদ্যালয় স্থাপিত: ১৯৯০ খ্রি: ঘোড়াঘাট, [GEOGRA…" at bounding box center [611, 234] width 583 height 245
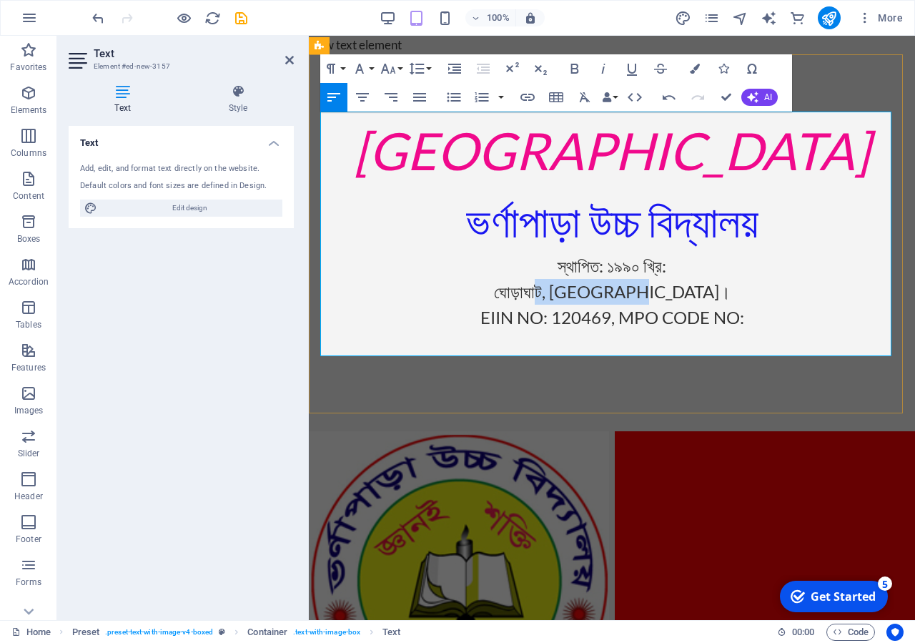
drag, startPoint x: 650, startPoint y: 290, endPoint x: 590, endPoint y: 283, distance: 60.4
click at [590, 283] on p "ঘোড়াঘাট, [GEOGRAPHIC_DATA]।" at bounding box center [611, 292] width 583 height 26
click at [718, 297] on p "ঘোড়াঘাট, [GEOGRAPHIC_DATA]।" at bounding box center [611, 292] width 583 height 26
drag, startPoint x: 528, startPoint y: 293, endPoint x: 467, endPoint y: 268, distance: 66.4
click at [467, 268] on div "[GEOGRAPHIC_DATA] ​ভর্ণাপাড়া উচ্চ বিদ্যালয় স্থাপিত: ১৯৯০ খ্রি: ঘোড়াঘাট, [GEOGRA…" at bounding box center [611, 243] width 583 height 263
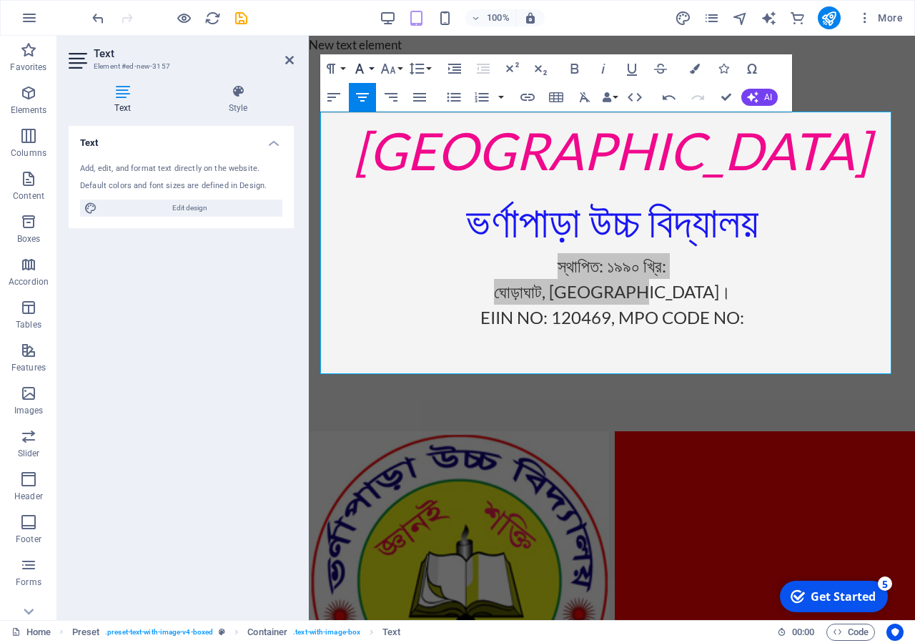
click at [368, 73] on button "Font Family" at bounding box center [362, 68] width 27 height 29
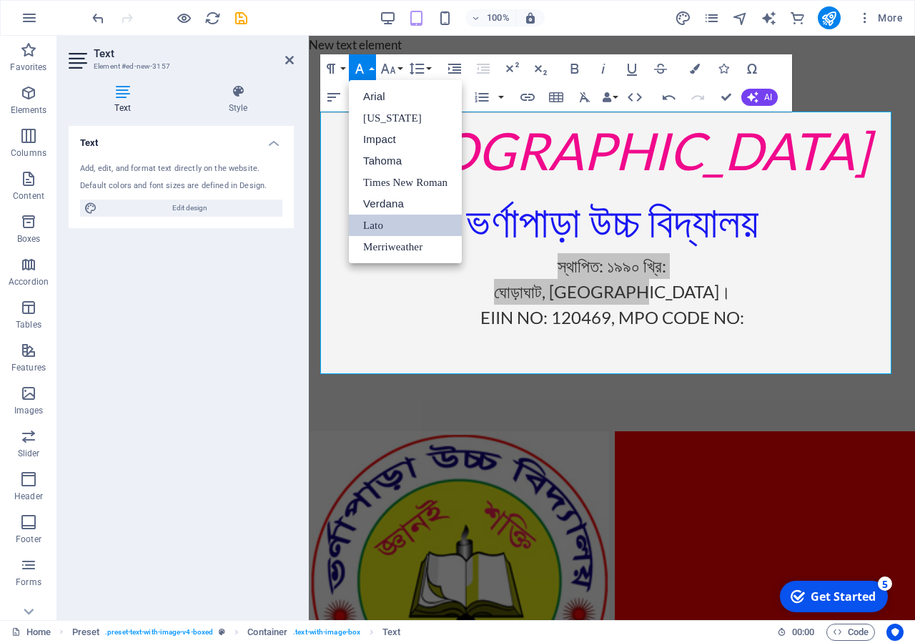
scroll to position [0, 0]
click at [390, 71] on icon "button" at bounding box center [388, 68] width 17 height 17
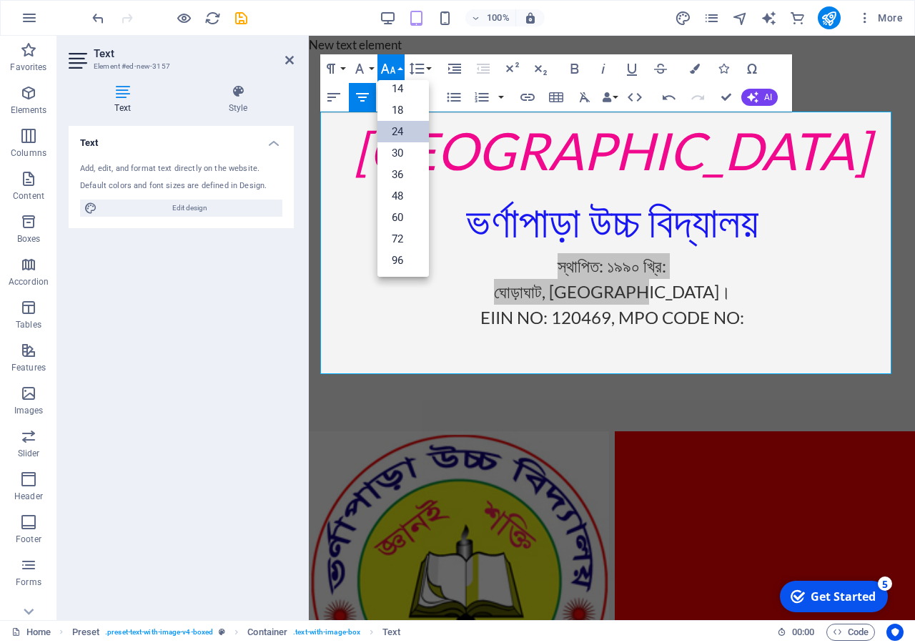
scroll to position [115, 0]
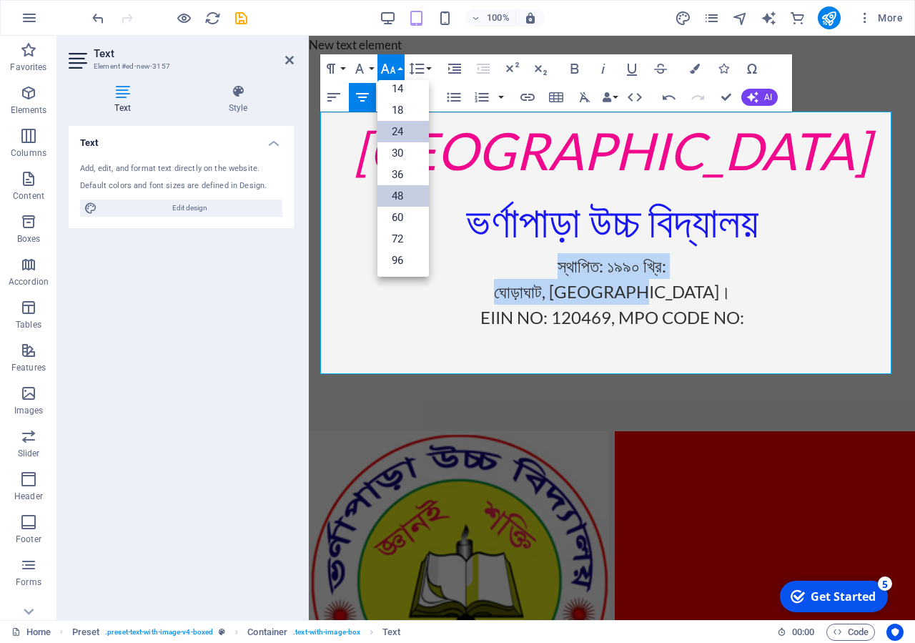
click at [402, 194] on link "48" at bounding box center [403, 195] width 51 height 21
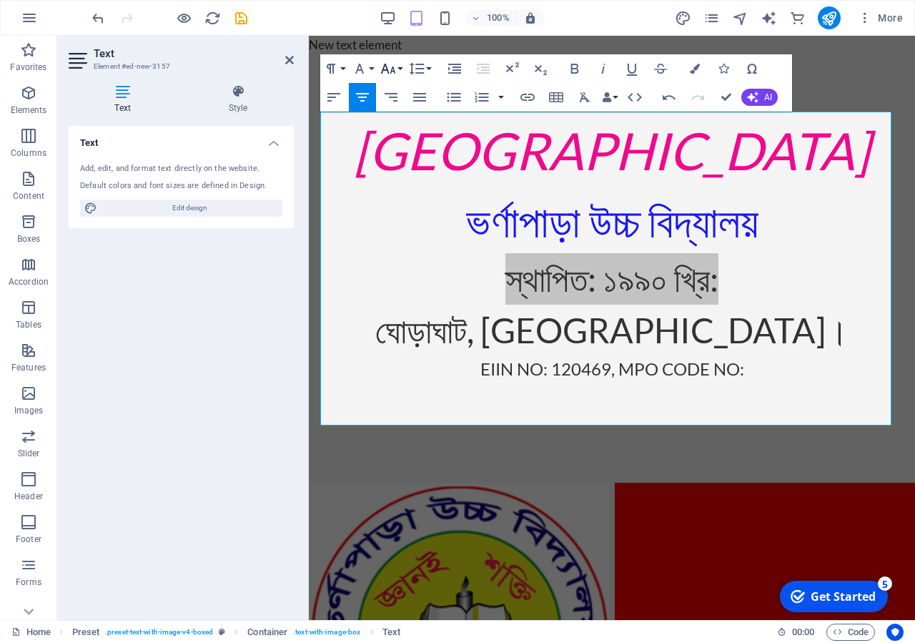
click at [390, 71] on icon "button" at bounding box center [388, 68] width 17 height 17
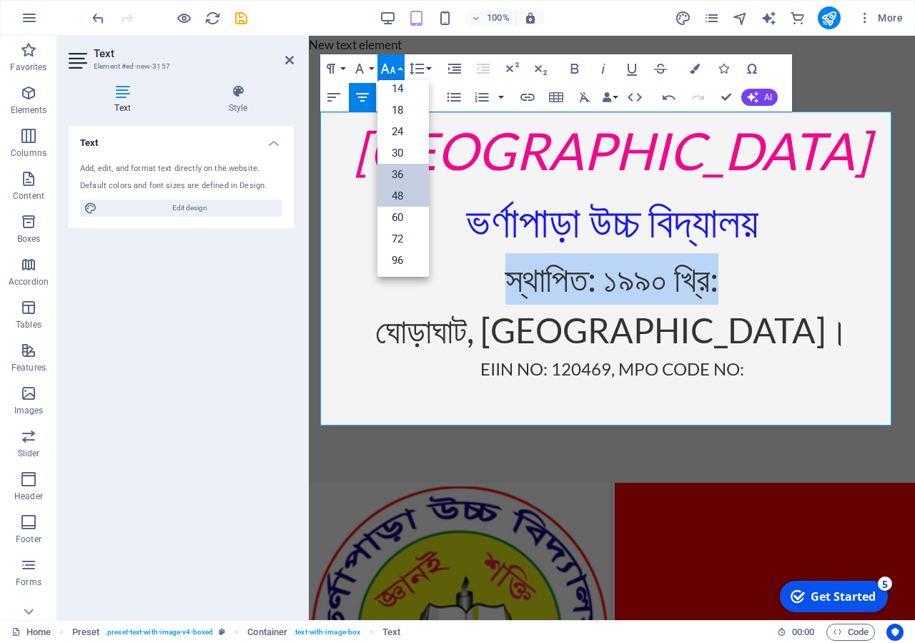
click at [391, 171] on link "36" at bounding box center [403, 174] width 51 height 21
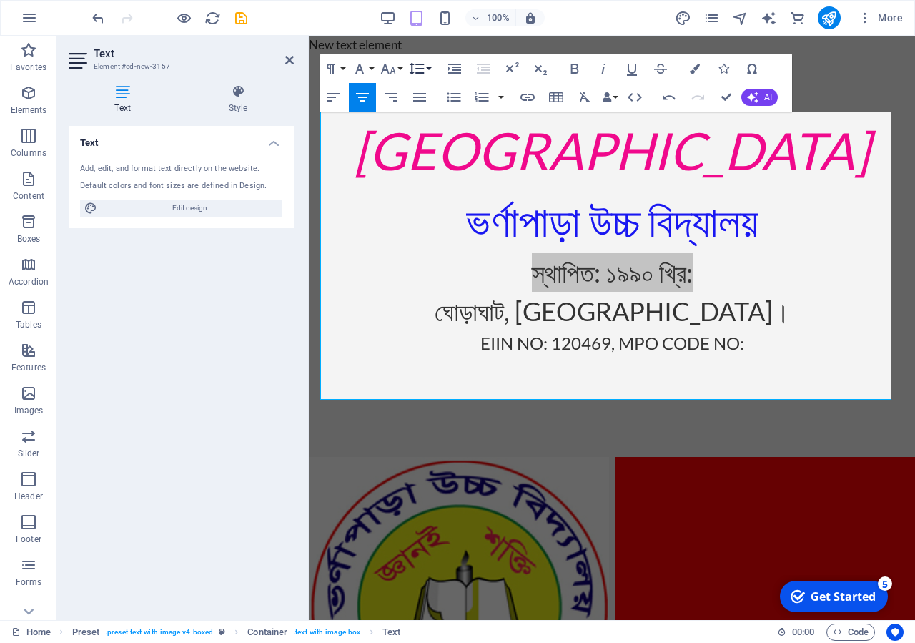
click at [416, 68] on icon "button" at bounding box center [417, 68] width 15 height 12
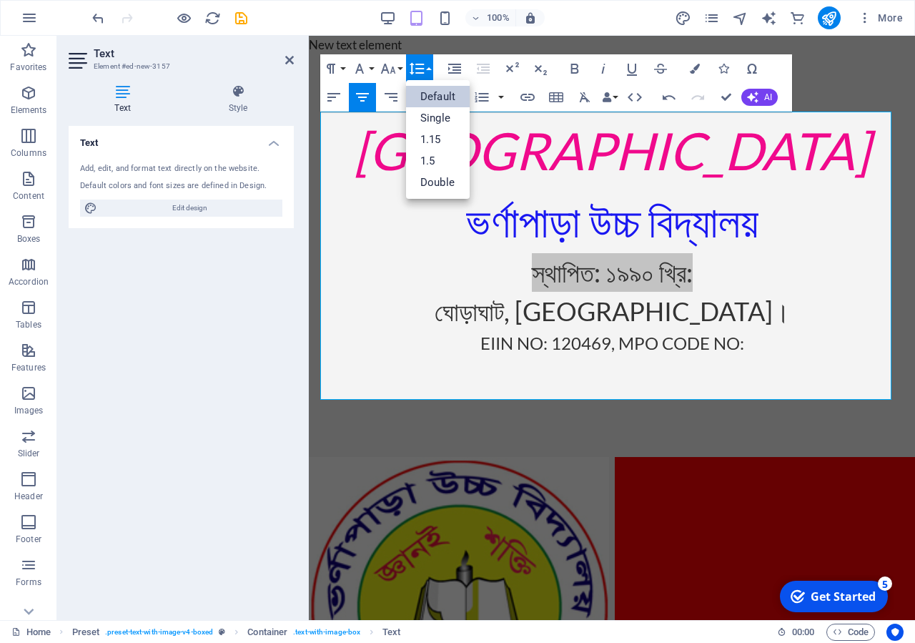
scroll to position [0, 0]
click at [397, 72] on button "Font Size" at bounding box center [391, 68] width 27 height 29
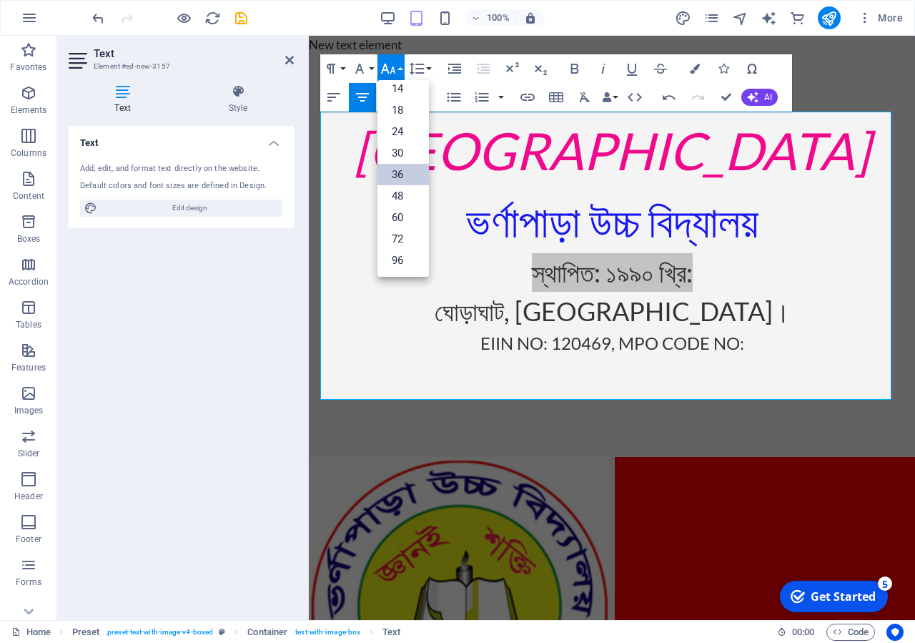
scroll to position [115, 0]
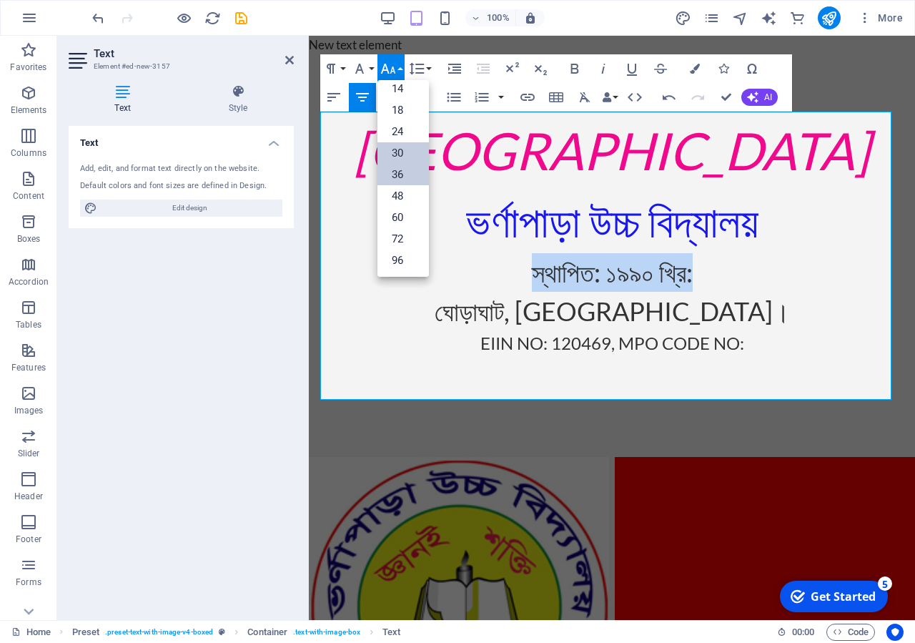
click at [395, 145] on link "30" at bounding box center [403, 152] width 51 height 21
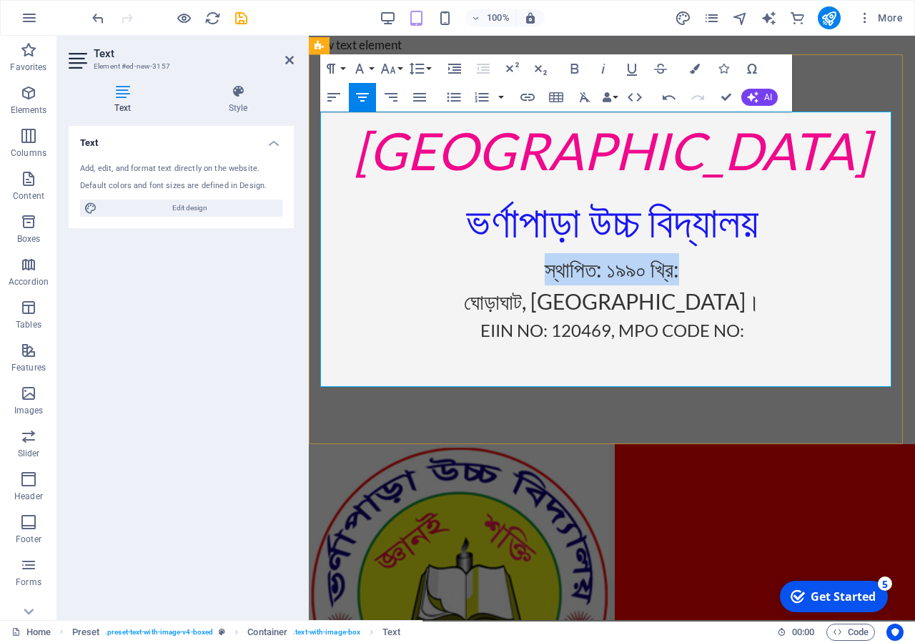
click at [586, 277] on span "স্থাপিত: ১৯৯০ খ্রি:" at bounding box center [612, 269] width 134 height 26
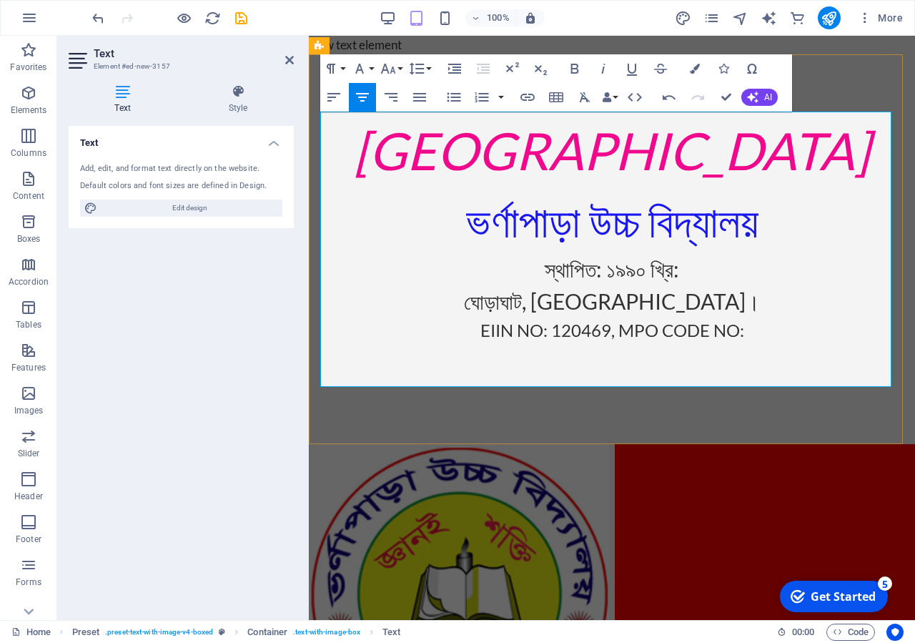
click at [767, 325] on p "EIIN NO: 120469, MPO CODE NO:" at bounding box center [611, 330] width 583 height 26
drag, startPoint x: 674, startPoint y: 356, endPoint x: 685, endPoint y: 356, distance: 10.7
click at [677, 356] on p at bounding box center [611, 356] width 583 height 26
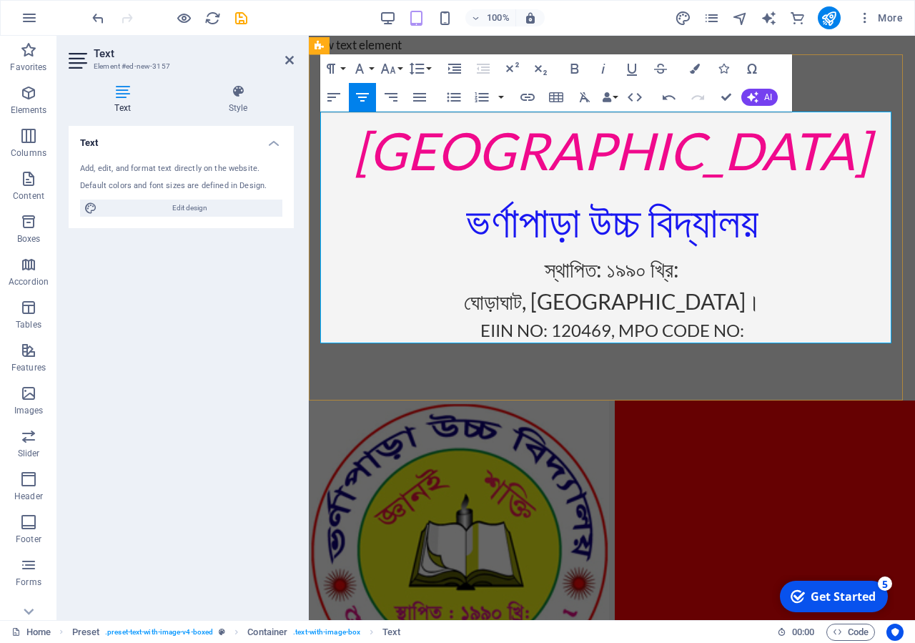
click at [753, 331] on p "EIIN NO: 120469, MPO CODE NO:" at bounding box center [611, 330] width 583 height 26
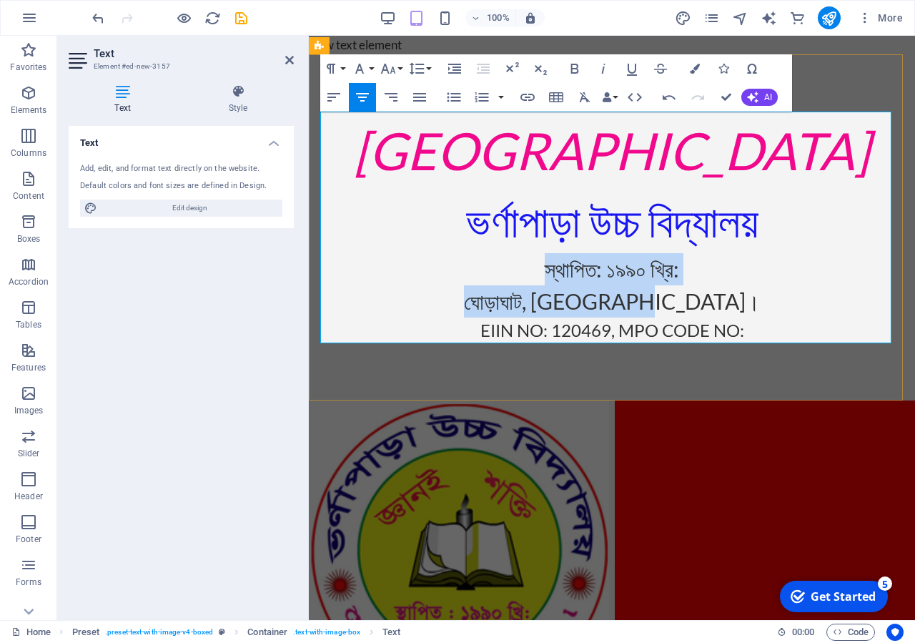
drag, startPoint x: 701, startPoint y: 302, endPoint x: 456, endPoint y: 265, distance: 247.3
click at [456, 265] on div "[GEOGRAPHIC_DATA] ​ভর্ণাপাড়া উচ্চ বিদ্যালয় স্থাপিত: ১৯৯০ খ্রি: ঘোড়াঘাট, [GEOGRA…" at bounding box center [611, 228] width 583 height 232
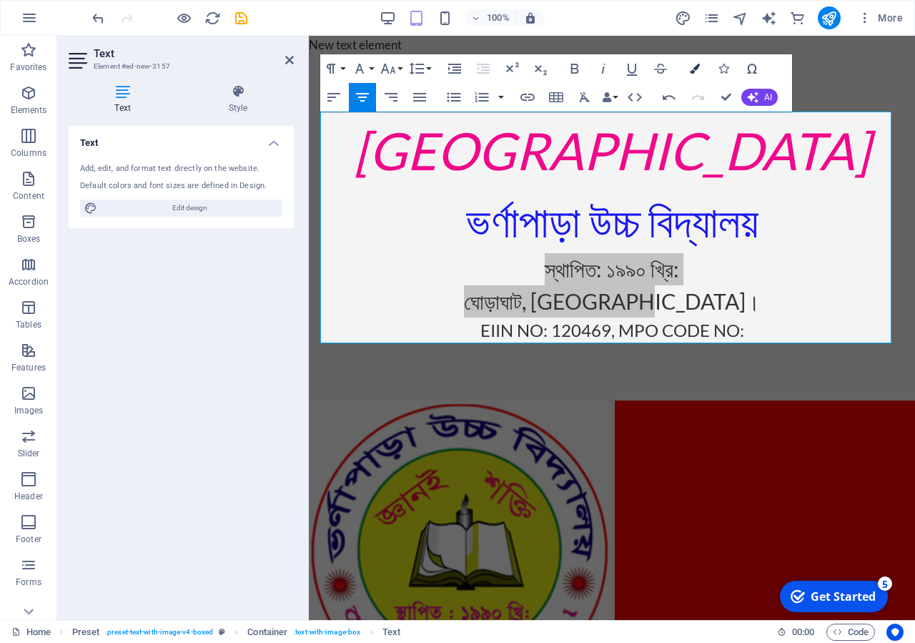
click at [695, 71] on icon "button" at bounding box center [695, 69] width 10 height 10
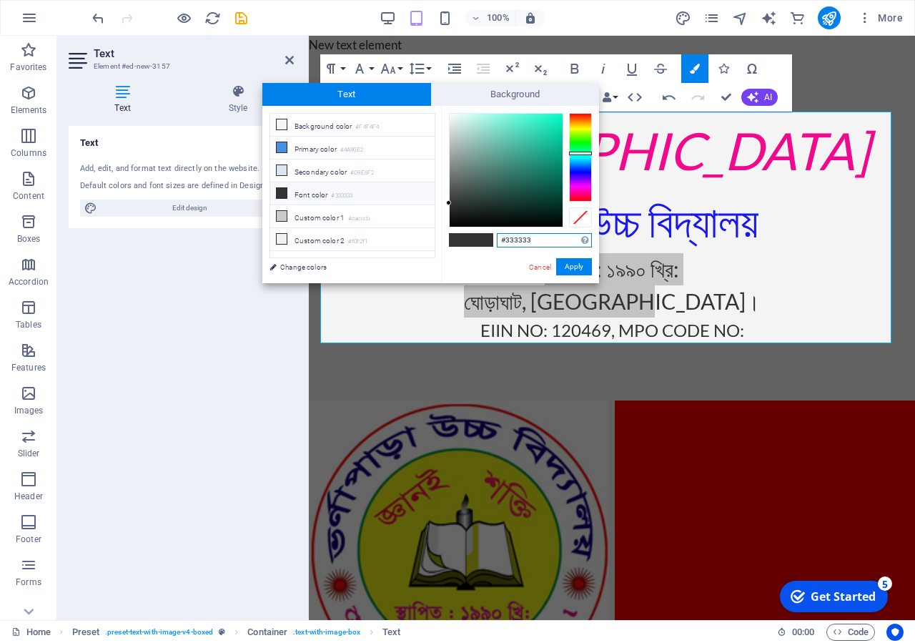
click at [580, 153] on div at bounding box center [580, 157] width 23 height 89
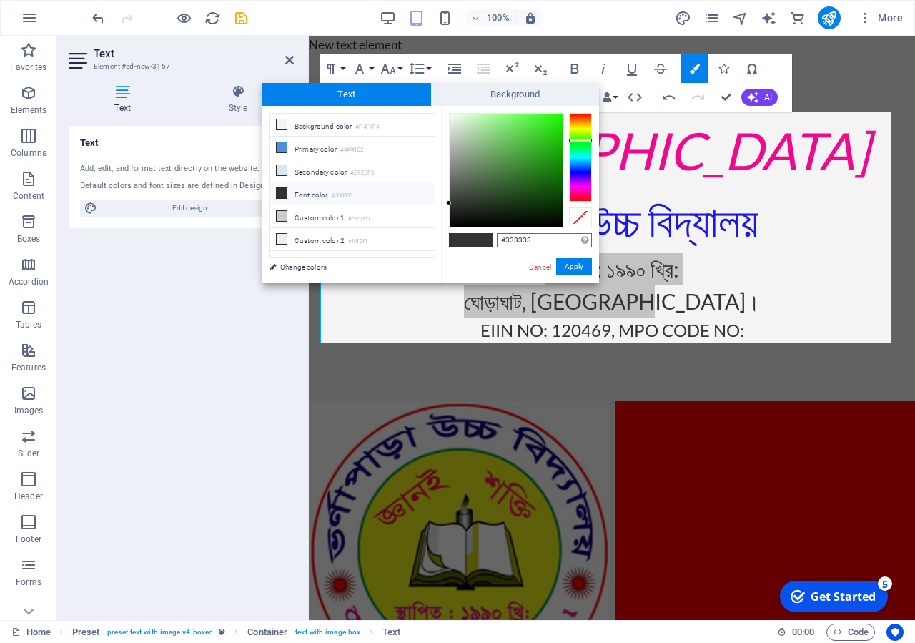
drag, startPoint x: 581, startPoint y: 154, endPoint x: 582, endPoint y: 140, distance: 13.7
click at [582, 140] on div at bounding box center [580, 141] width 23 height 4
click at [556, 120] on div at bounding box center [506, 170] width 113 height 113
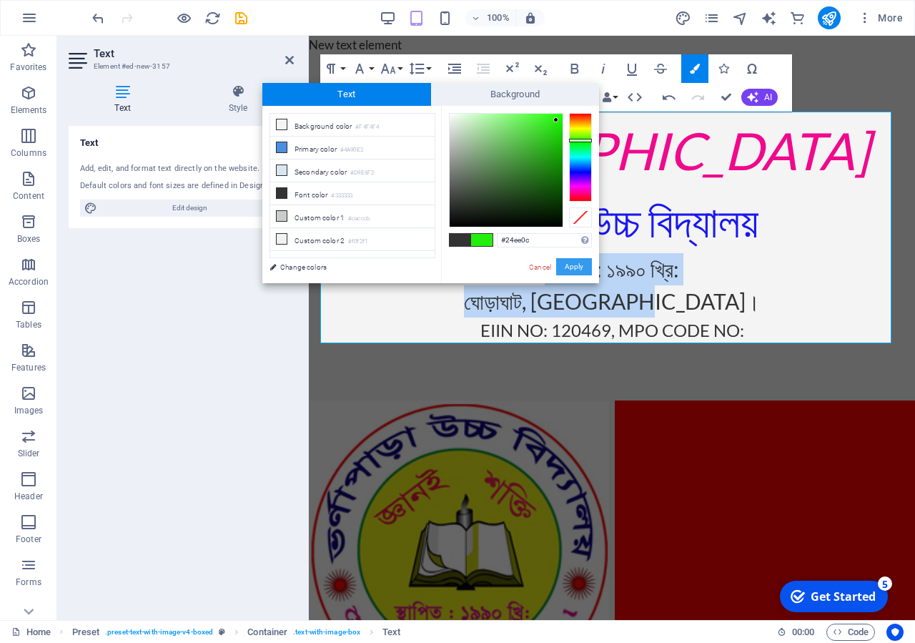
click at [566, 263] on button "Apply" at bounding box center [574, 266] width 36 height 17
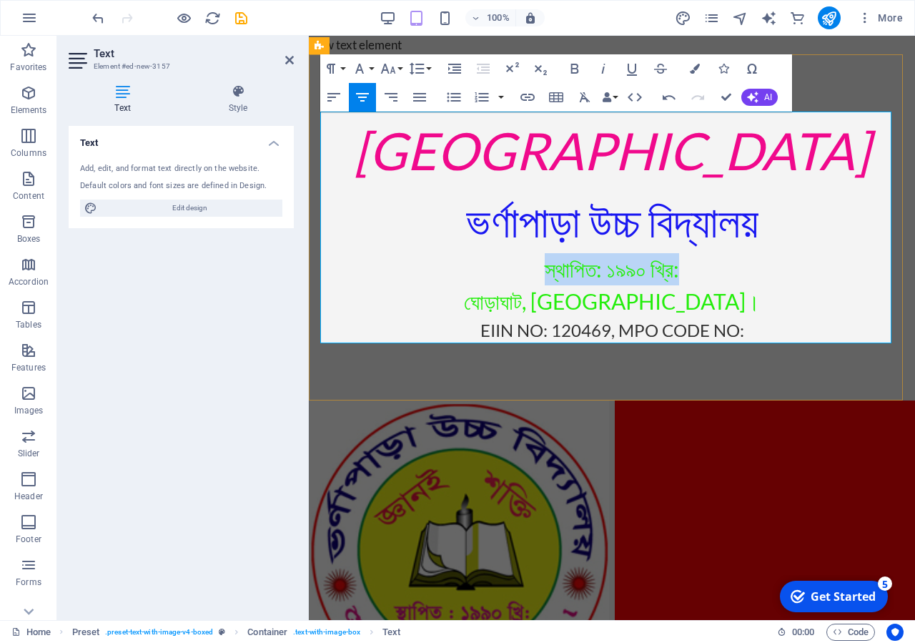
click at [608, 276] on span "স্থাপিত: ১৯৯০ খ্রি:" at bounding box center [612, 269] width 134 height 26
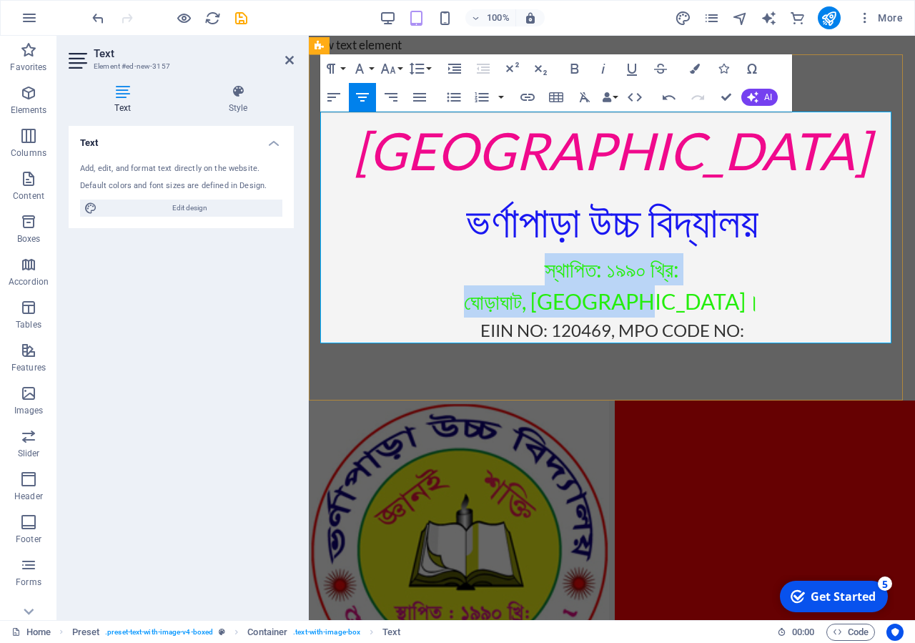
drag, startPoint x: 452, startPoint y: 266, endPoint x: 426, endPoint y: 257, distance: 27.1
click at [426, 257] on div "[GEOGRAPHIC_DATA] ​ভর্ণাপাড়া উচ্চ বিদ্যালয় স্থাপিত: ১৯৯০ খ্রি: ঘোড়াঘাট, [GEOGRA…" at bounding box center [611, 228] width 583 height 232
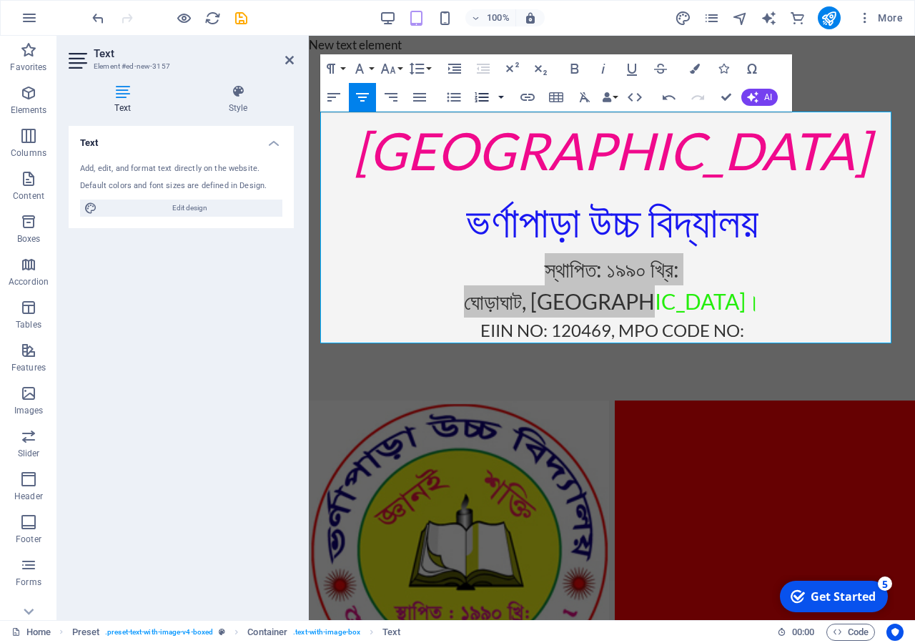
click at [500, 96] on button "button" at bounding box center [500, 97] width 11 height 29
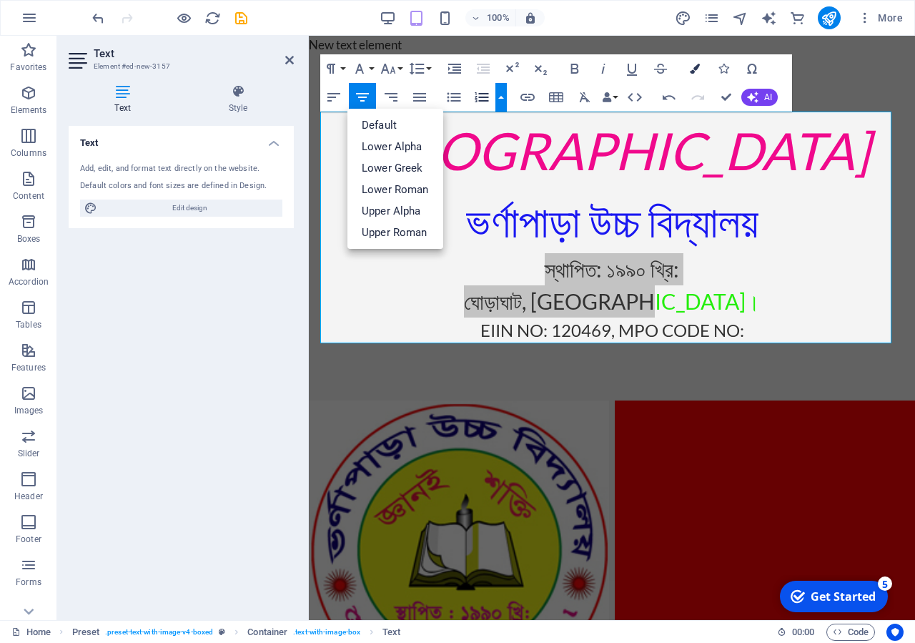
click at [689, 65] on button "Colors" at bounding box center [694, 68] width 27 height 29
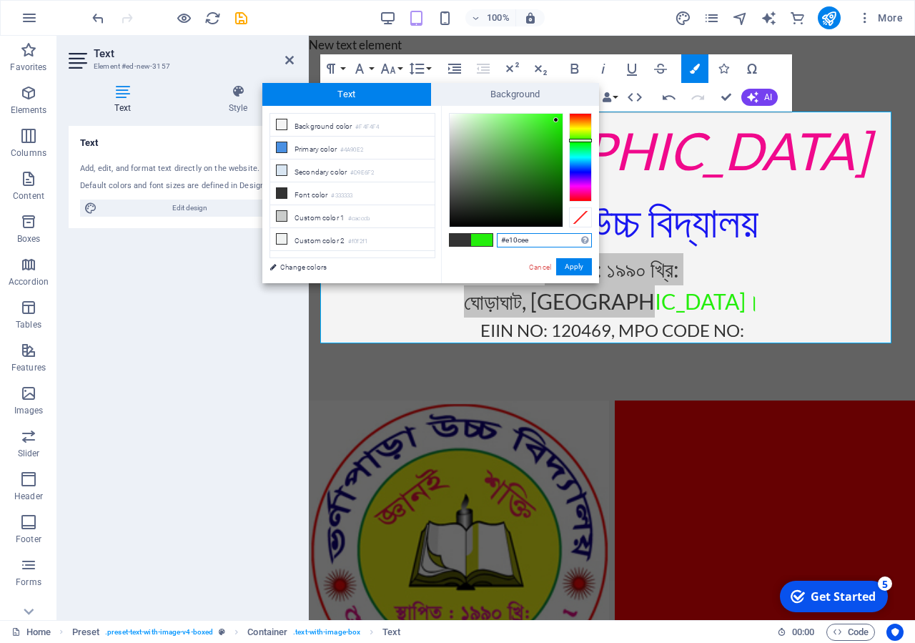
click at [584, 184] on div at bounding box center [580, 157] width 23 height 89
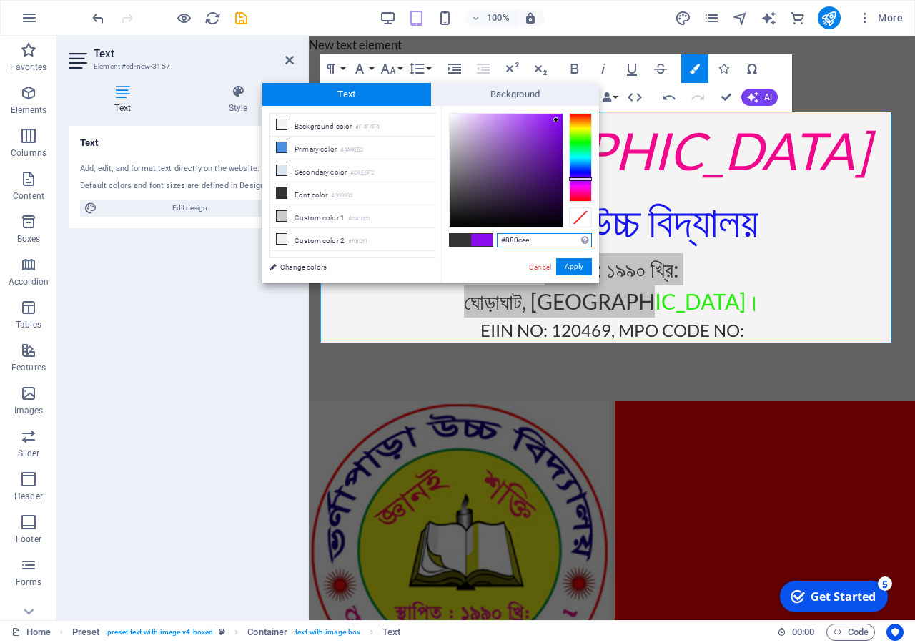
click at [580, 179] on div at bounding box center [580, 157] width 23 height 89
drag, startPoint x: 574, startPoint y: 261, endPoint x: 357, endPoint y: 234, distance: 219.0
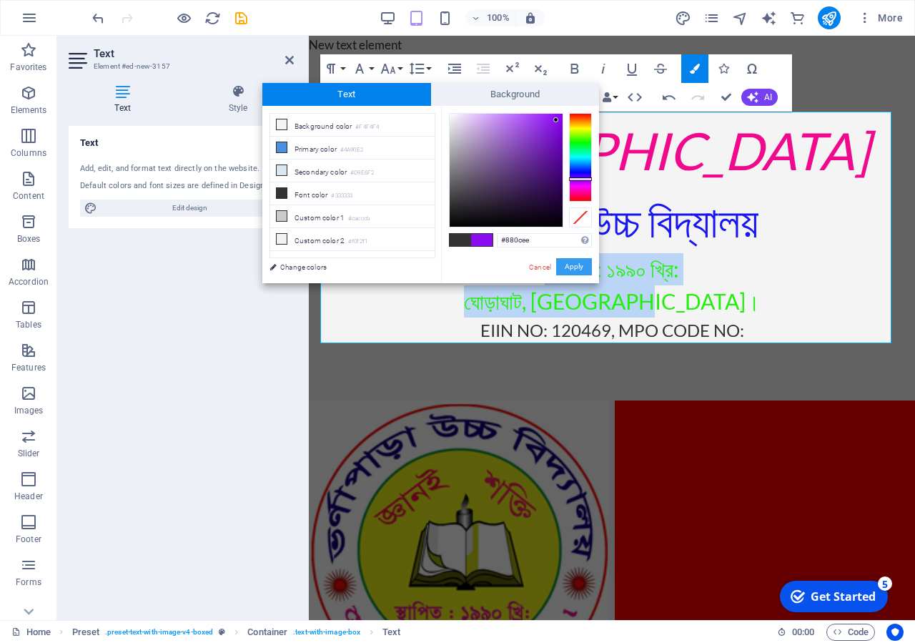
click at [574, 261] on button "Apply" at bounding box center [574, 266] width 36 height 17
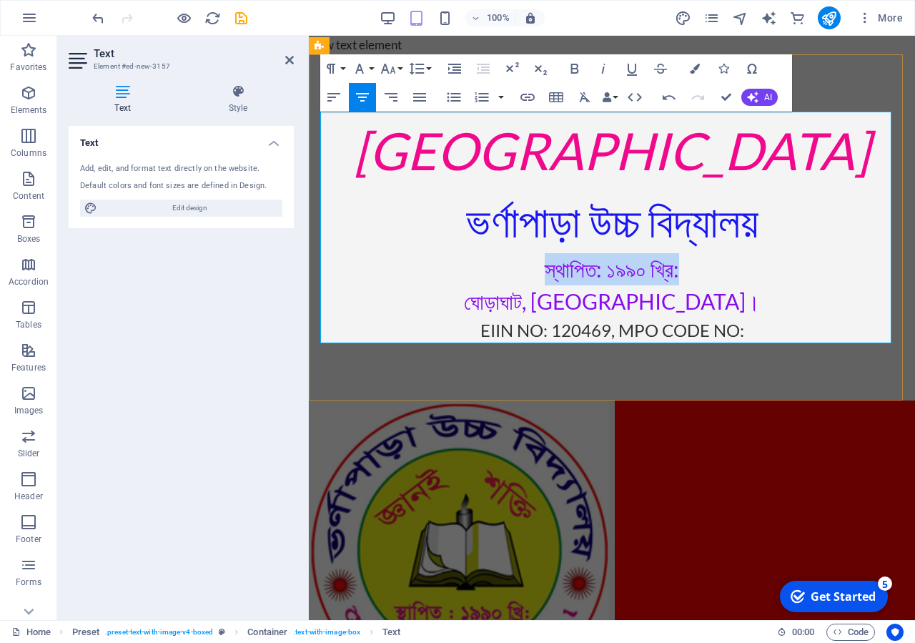
click at [679, 267] on p "স্থাপিত: ১৯৯০ খ্রি:" at bounding box center [611, 269] width 583 height 32
drag, startPoint x: 747, startPoint y: 331, endPoint x: 368, endPoint y: 336, distance: 379.0
click at [368, 336] on p "EIIN NO: 120469, MPO CODE NO:" at bounding box center [611, 330] width 583 height 26
click at [403, 67] on button "Font Size" at bounding box center [391, 68] width 27 height 29
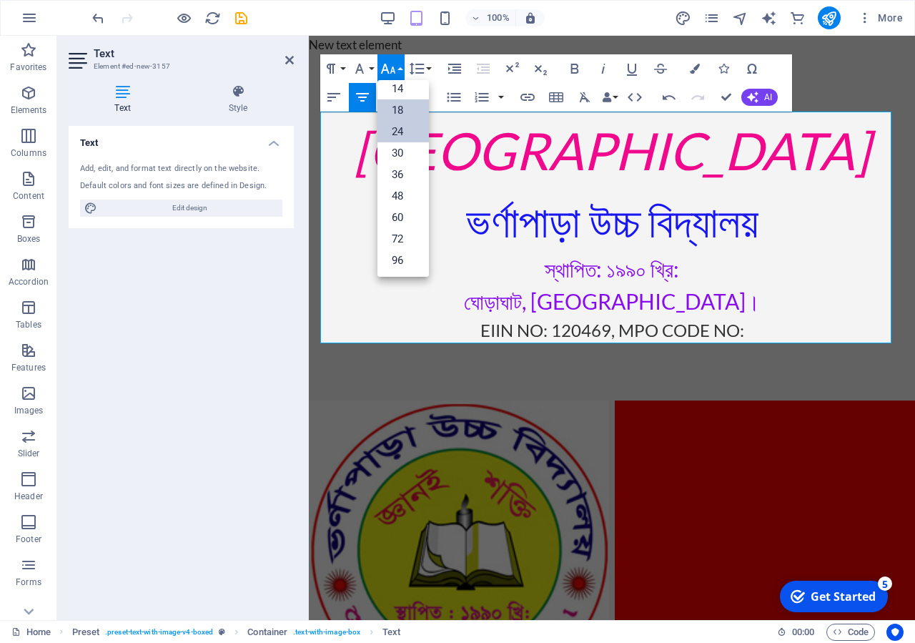
click at [402, 119] on link "18" at bounding box center [403, 109] width 51 height 21
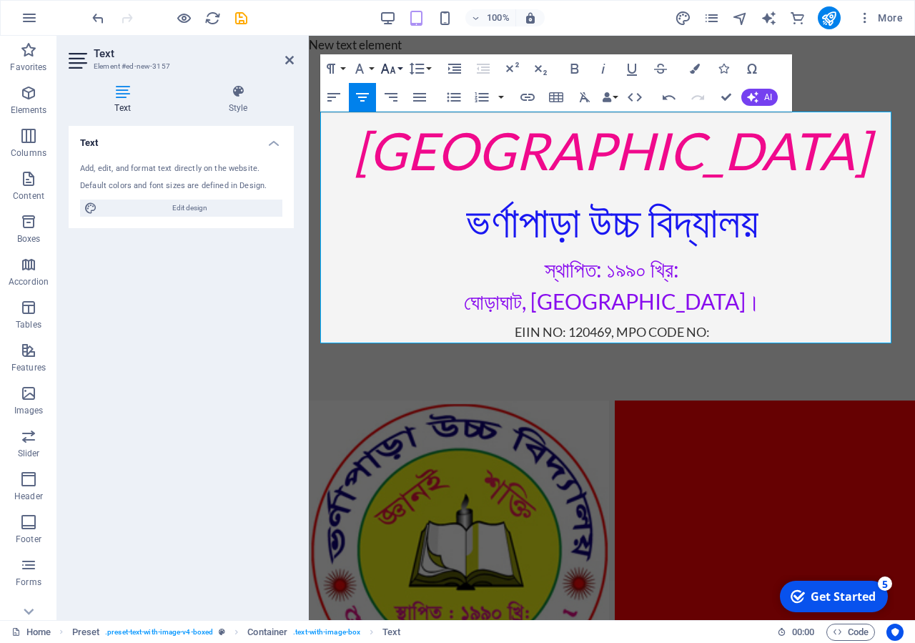
click at [399, 71] on button "Font Size" at bounding box center [391, 68] width 27 height 29
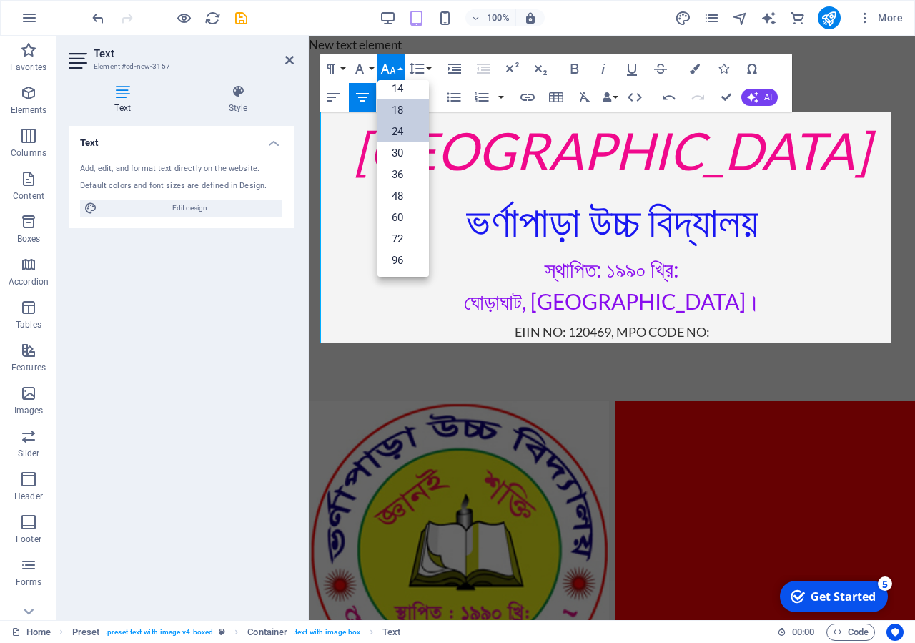
click at [403, 137] on link "24" at bounding box center [403, 131] width 51 height 21
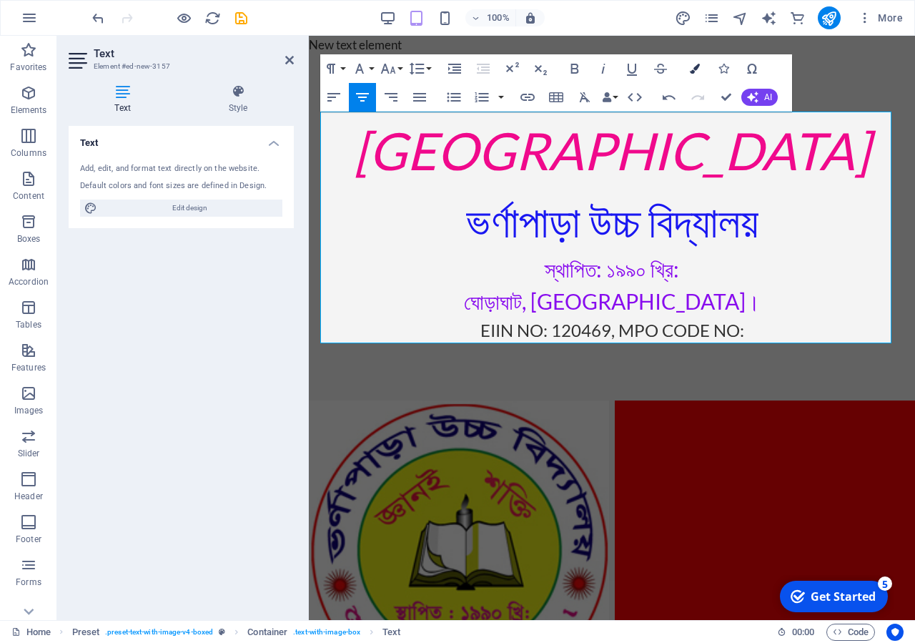
click at [697, 69] on icon "button" at bounding box center [695, 69] width 10 height 10
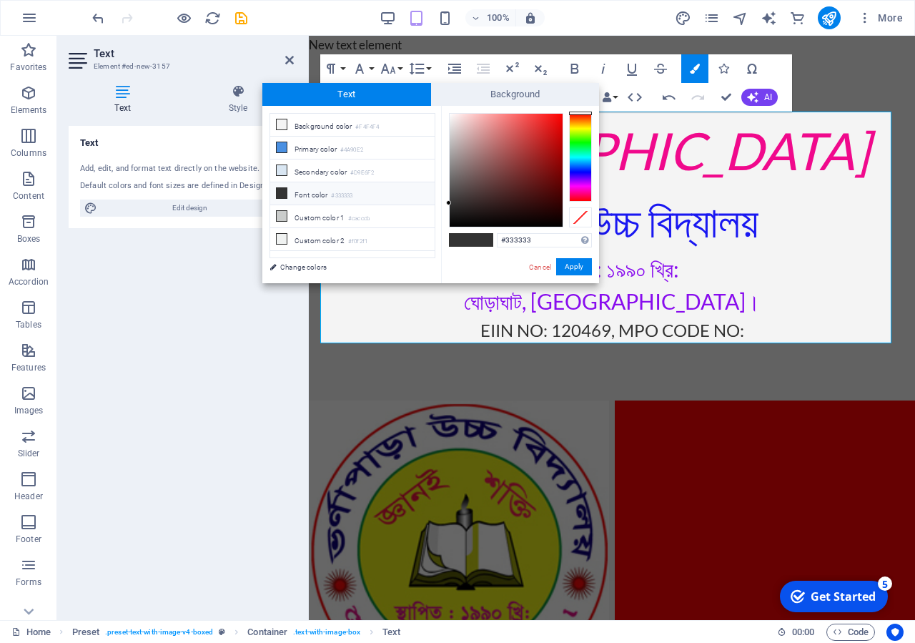
click at [309, 194] on li "Font color #333333" at bounding box center [352, 193] width 164 height 23
type input "#010000"
click at [551, 225] on div at bounding box center [506, 170] width 113 height 113
click at [576, 269] on button "Apply" at bounding box center [574, 266] width 36 height 17
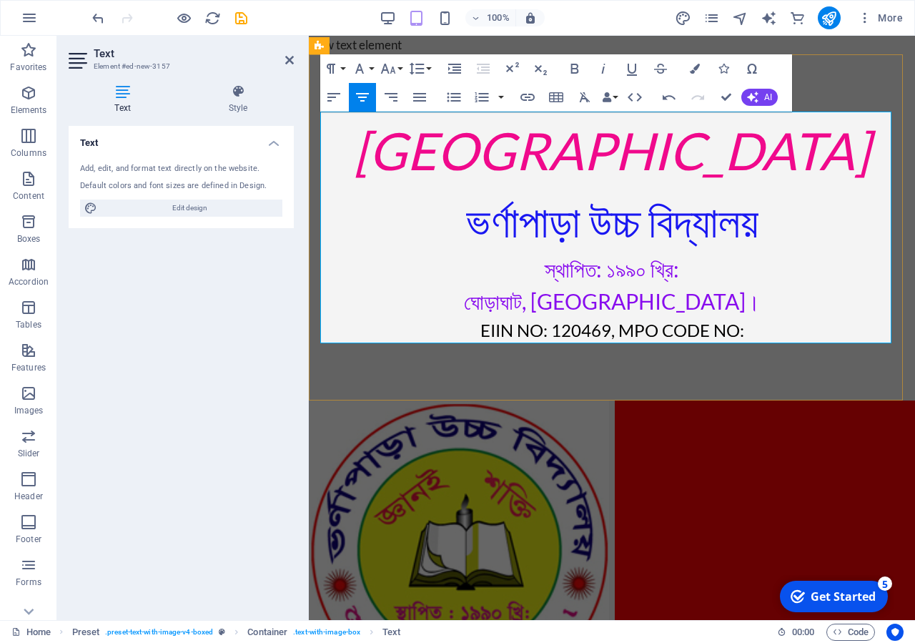
drag, startPoint x: 649, startPoint y: 342, endPoint x: 651, endPoint y: 335, distance: 7.5
click at [649, 341] on p "EIIN NO: 120469, MPO CODE NO:" at bounding box center [611, 330] width 583 height 26
click at [769, 332] on p "EIIN NO: 120469, MPO CODE NO:" at bounding box center [611, 330] width 583 height 26
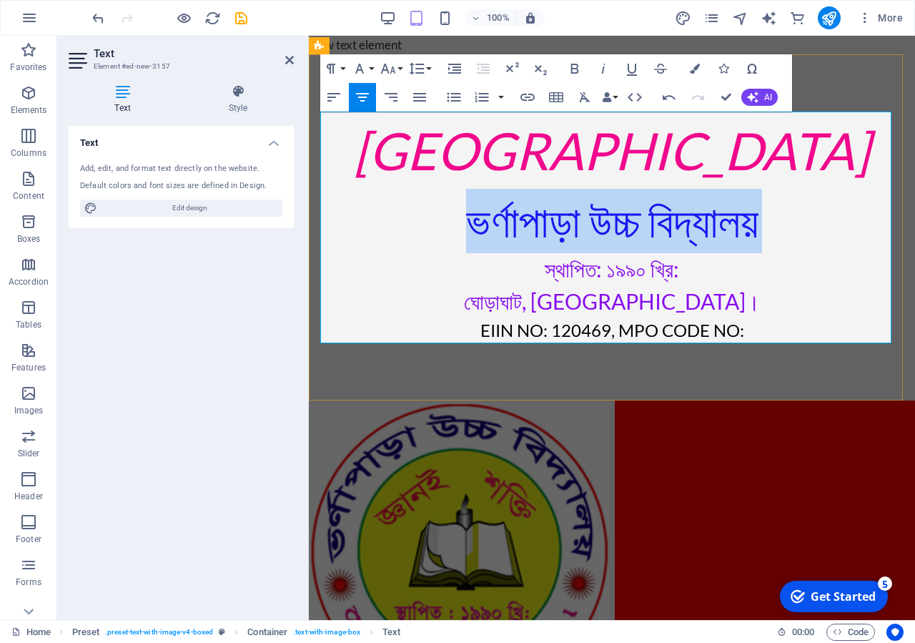
drag, startPoint x: 777, startPoint y: 243, endPoint x: 388, endPoint y: 252, distance: 389.8
click at [388, 252] on p "​ভর্ণাপাড়া উচ্চ বিদ্যালয়" at bounding box center [611, 221] width 583 height 64
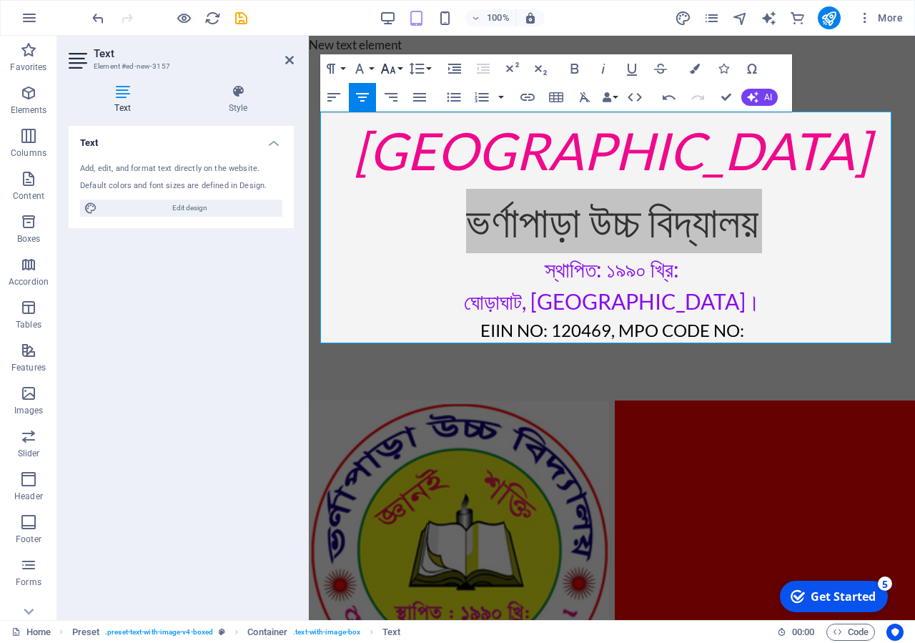
click at [395, 62] on icon "button" at bounding box center [388, 68] width 17 height 17
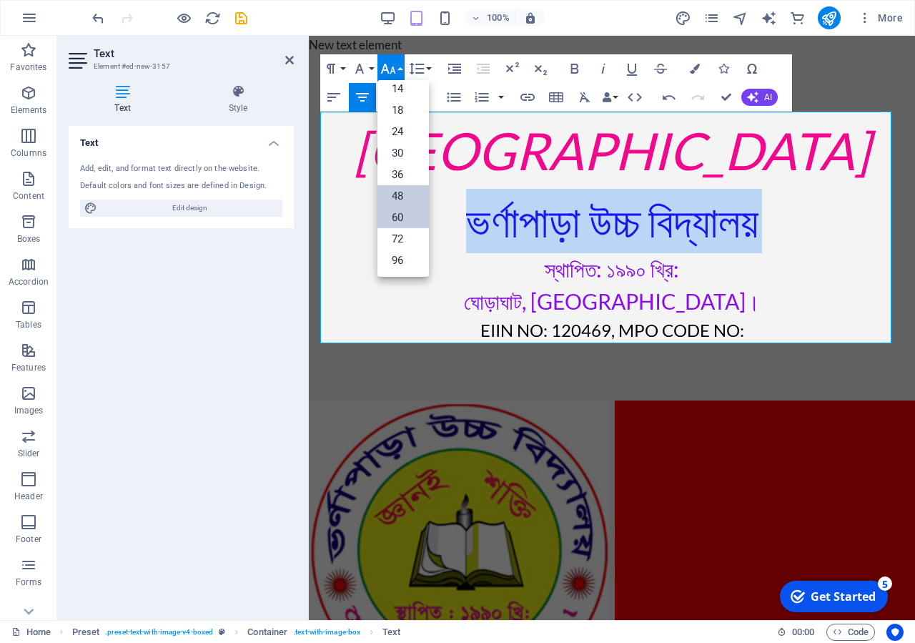
click at [410, 199] on link "48" at bounding box center [403, 195] width 51 height 21
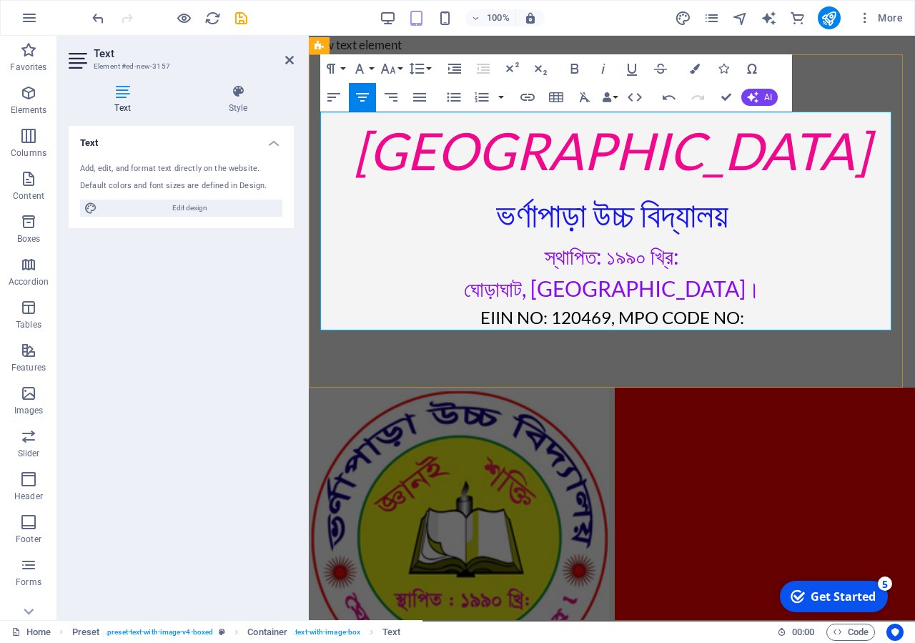
click at [769, 216] on p "​ভর্ণাপাড়া উচ্চ বিদ্যালয়" at bounding box center [611, 214] width 583 height 51
click at [756, 312] on p "EIIN NO: 120469, MPO CODE NO:" at bounding box center [611, 318] width 583 height 26
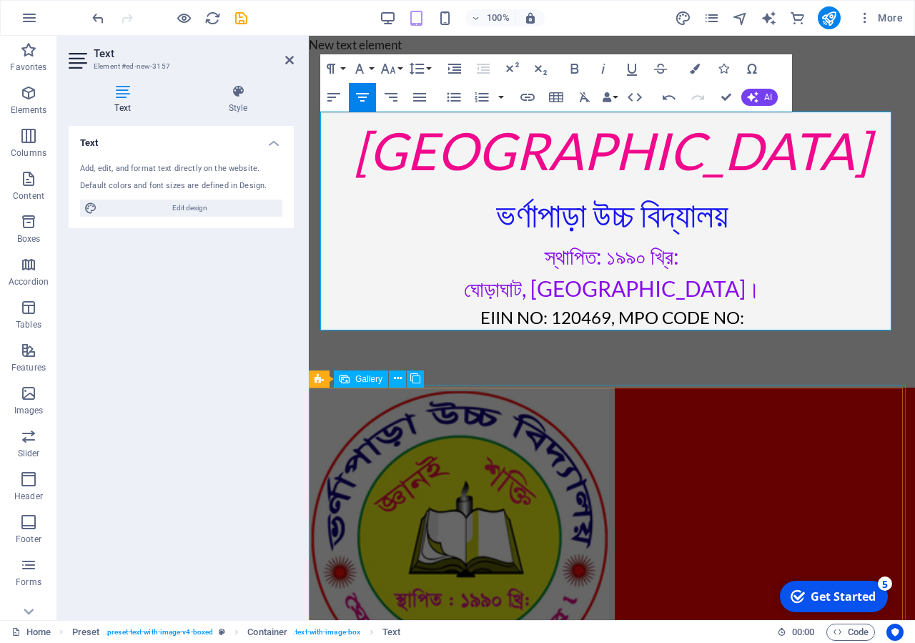
click at [701, 427] on li at bounding box center [765, 538] width 300 height 300
select select "4"
select select "px"
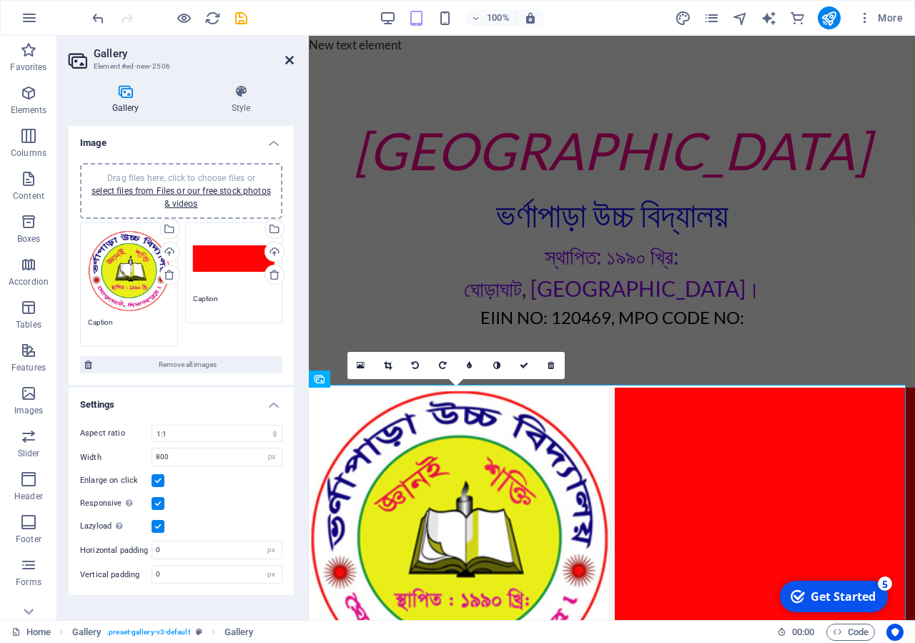
drag, startPoint x: 290, startPoint y: 64, endPoint x: 211, endPoint y: 146, distance: 113.3
click at [290, 64] on icon at bounding box center [289, 59] width 9 height 11
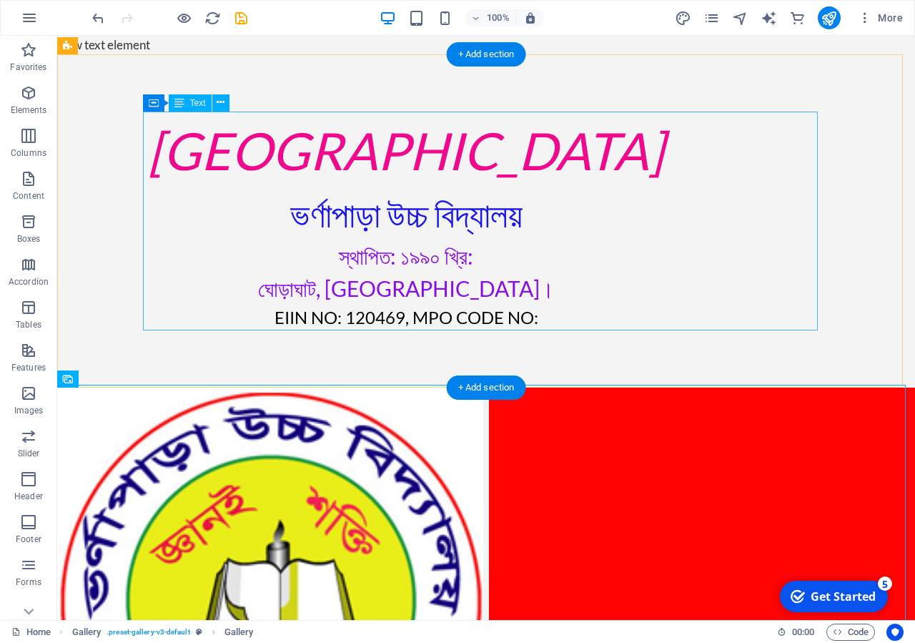
click at [730, 300] on div "[GEOGRAPHIC_DATA] ভর্ণাপাড়া উচ্চ বিদ্যালয় স্থাপিত: ১৯৯০ খ্রি: ঘোড়াঘাট, [GEOGRAP…" at bounding box center [406, 221] width 675 height 219
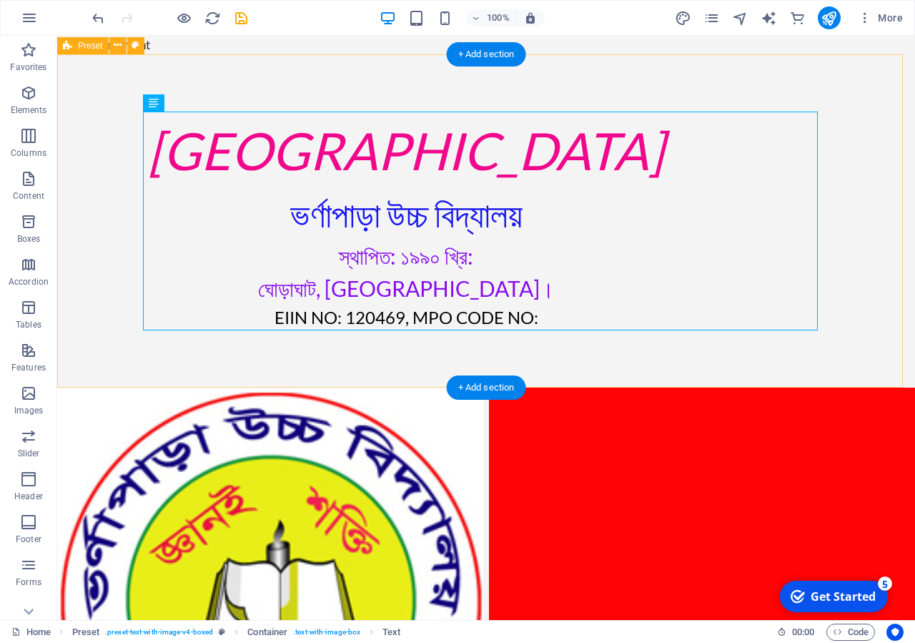
click at [698, 381] on div "[GEOGRAPHIC_DATA] ভর্ণাপাড়া উচ্চ বিদ্যালয় স্থাপিত: ১৯৯০ খ্রি: ঘোড়াঘাট, [GEOGRAP…" at bounding box center [486, 220] width 858 height 333
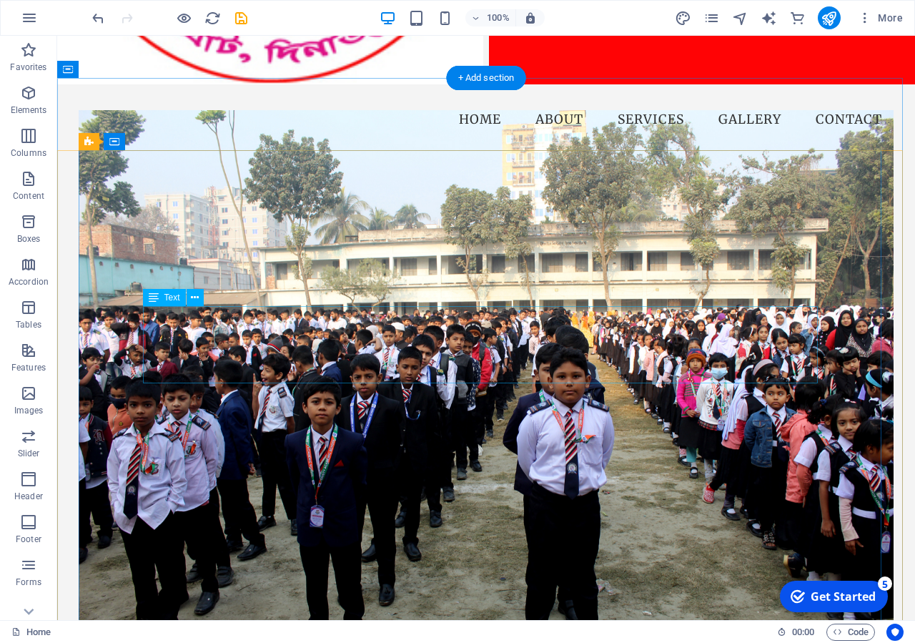
scroll to position [948, 0]
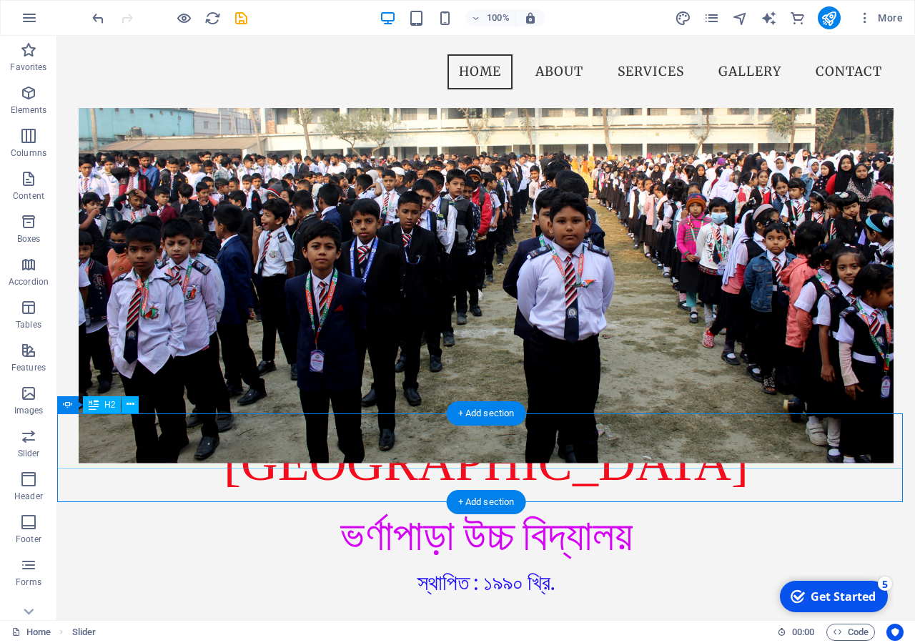
scroll to position [944, 0]
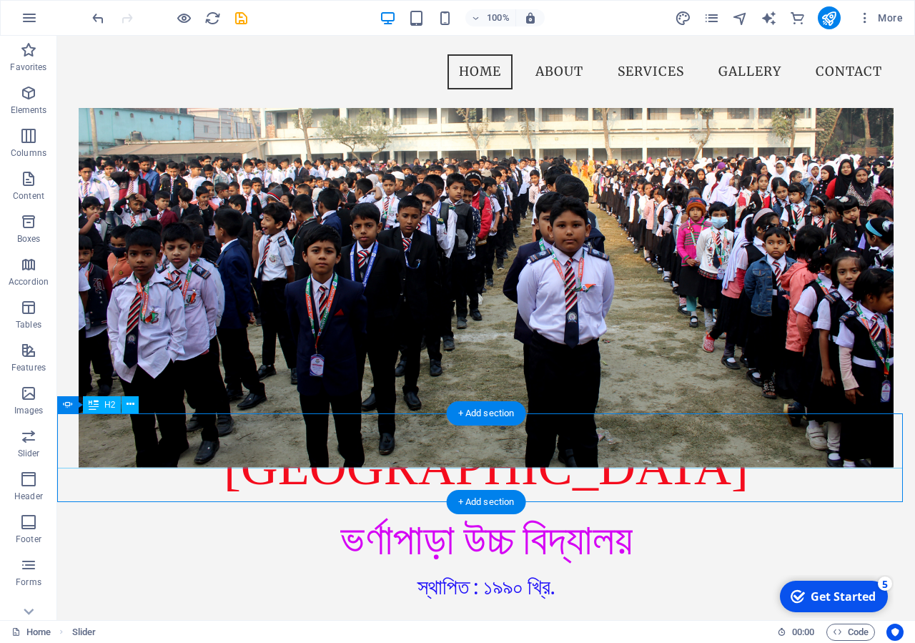
drag, startPoint x: 544, startPoint y: 433, endPoint x: 769, endPoint y: 437, distance: 224.5
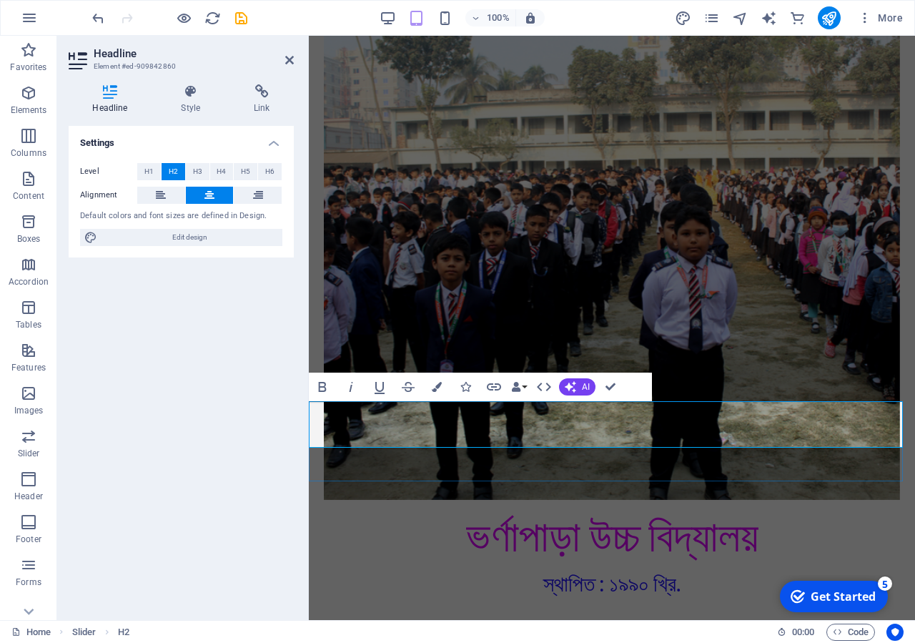
drag, startPoint x: 685, startPoint y: 439, endPoint x: 788, endPoint y: 435, distance: 103.0
copy h2 "7807031302"
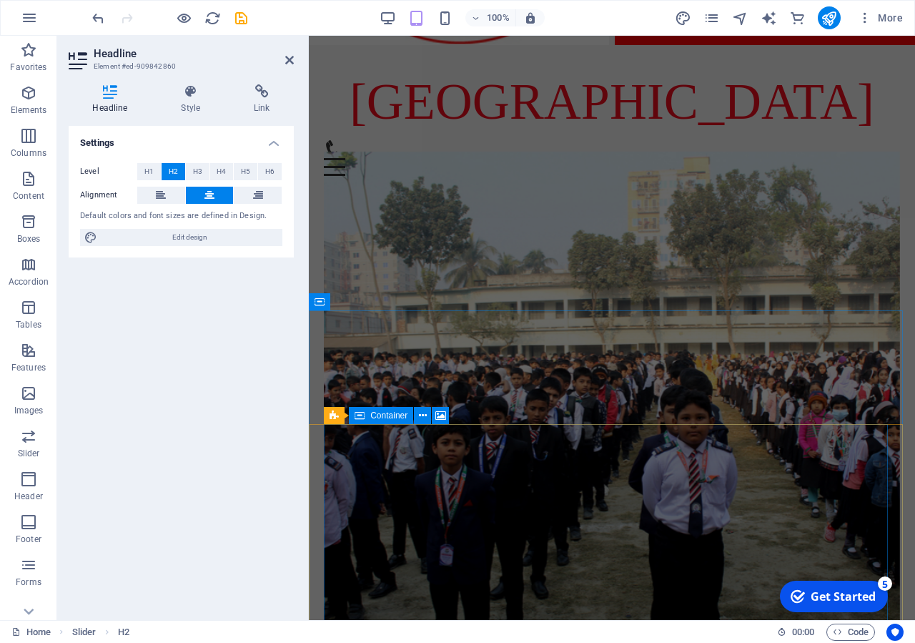
scroll to position [360, 0]
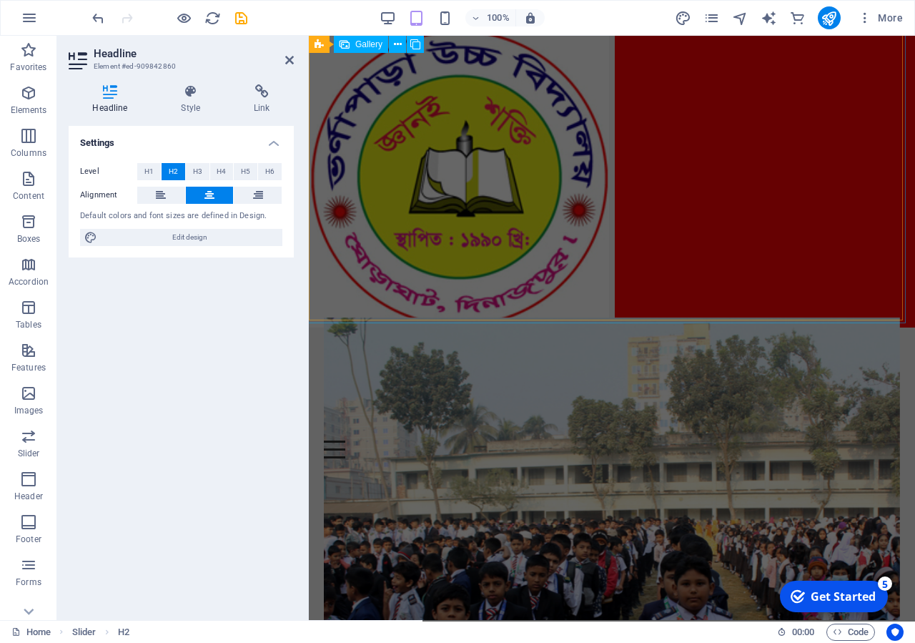
click at [604, 224] on div at bounding box center [612, 177] width 612 height 306
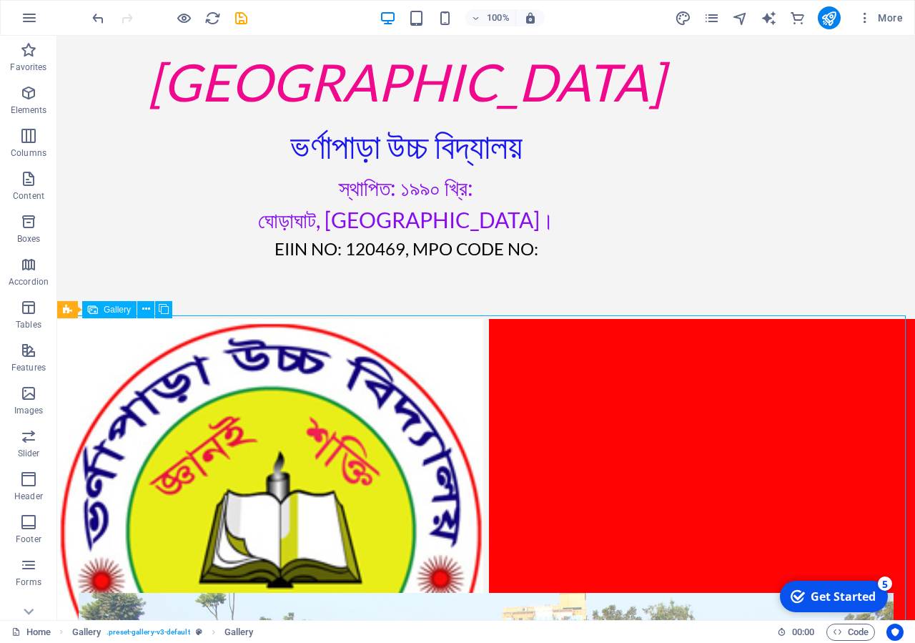
scroll to position [0, 0]
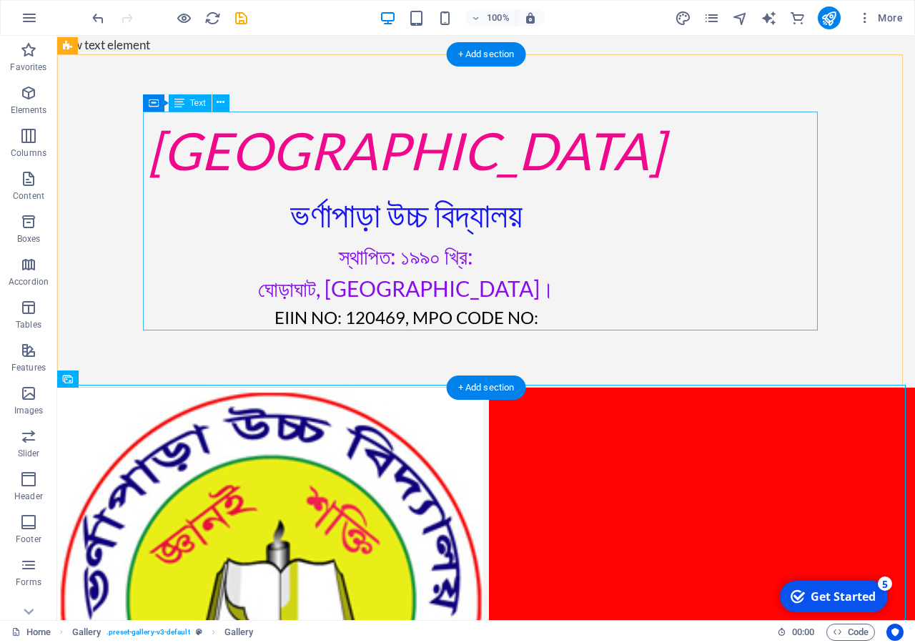
click at [529, 315] on div "[GEOGRAPHIC_DATA] ভর্ণাপাড়া উচ্চ বিদ্যালয় স্থাপিত: ১৯৯০ খ্রি: ঘোড়াঘাট, [GEOGRAP…" at bounding box center [406, 221] width 675 height 219
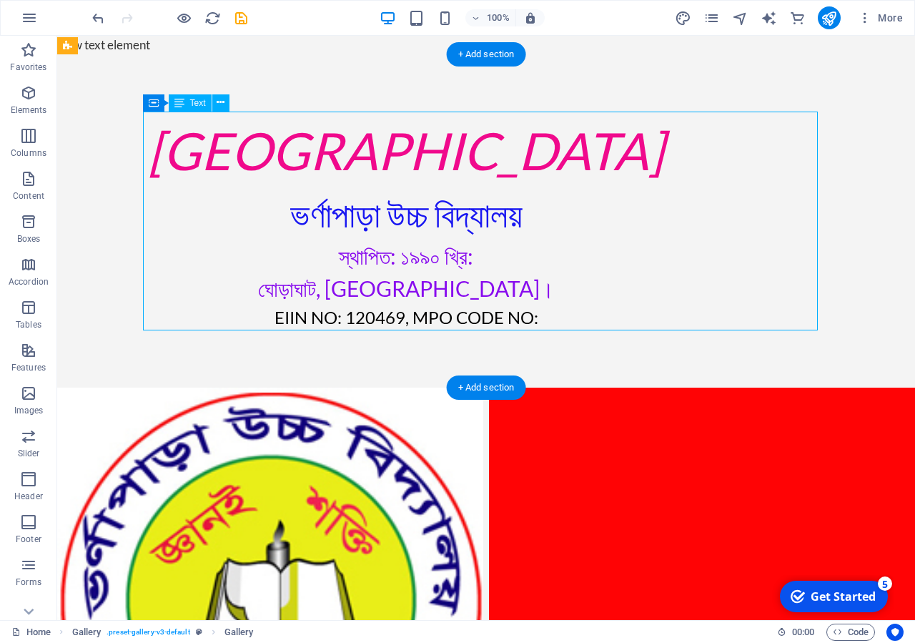
click at [529, 315] on div "[GEOGRAPHIC_DATA] ভর্ণাপাড়া উচ্চ বিদ্যালয় স্থাপিত: ১৯৯০ খ্রি: ঘোড়াঘাট, [GEOGRAP…" at bounding box center [406, 221] width 675 height 219
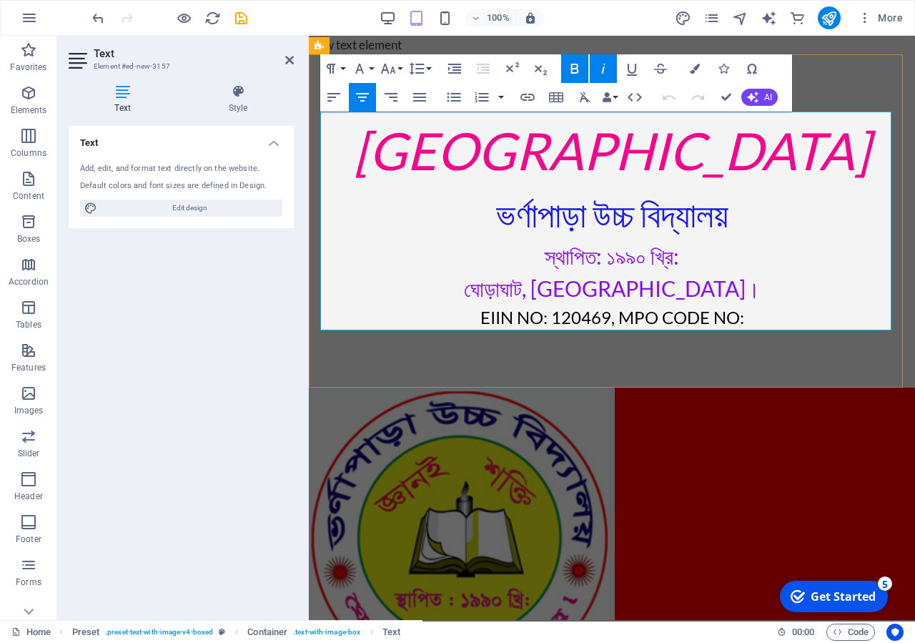
click at [754, 320] on p "EIIN NO: 120469, MPO CODE NO:" at bounding box center [611, 318] width 583 height 26
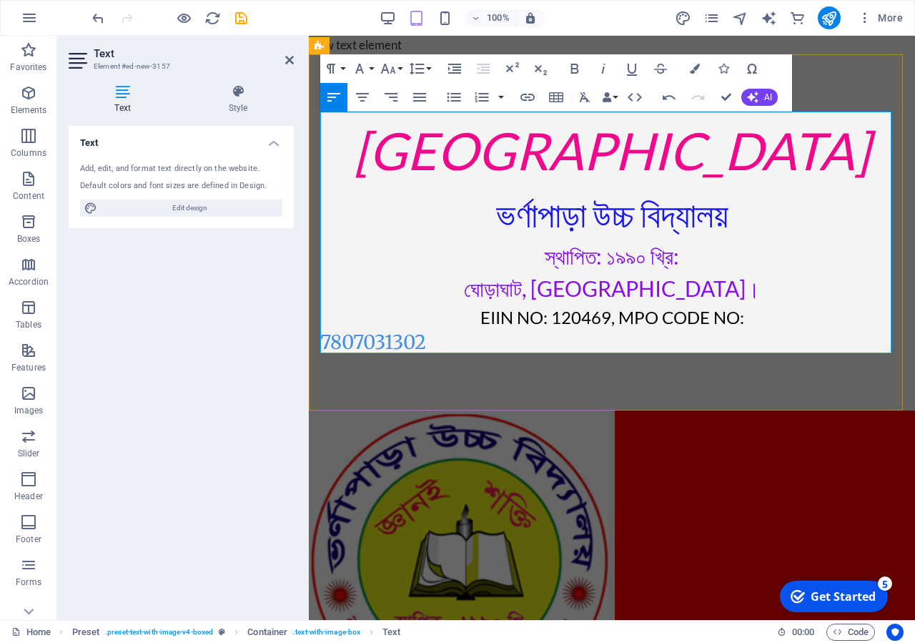
click at [325, 343] on h2 "7807031302" at bounding box center [611, 341] width 583 height 23
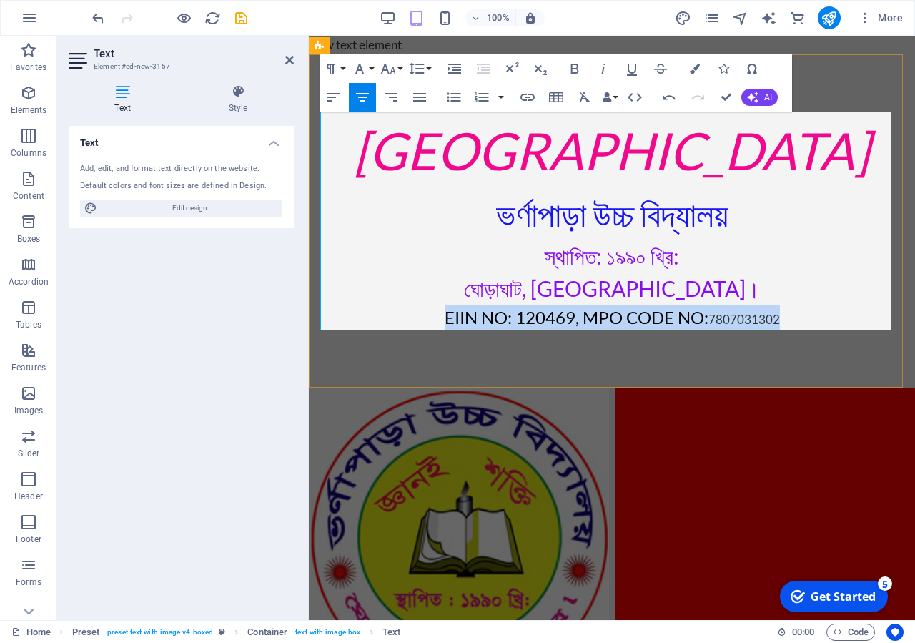
drag, startPoint x: 784, startPoint y: 311, endPoint x: 396, endPoint y: 310, distance: 387.5
click at [396, 310] on p "EIIN NO: 120469, MPO CODE NO: 7807031302" at bounding box center [611, 318] width 583 height 26
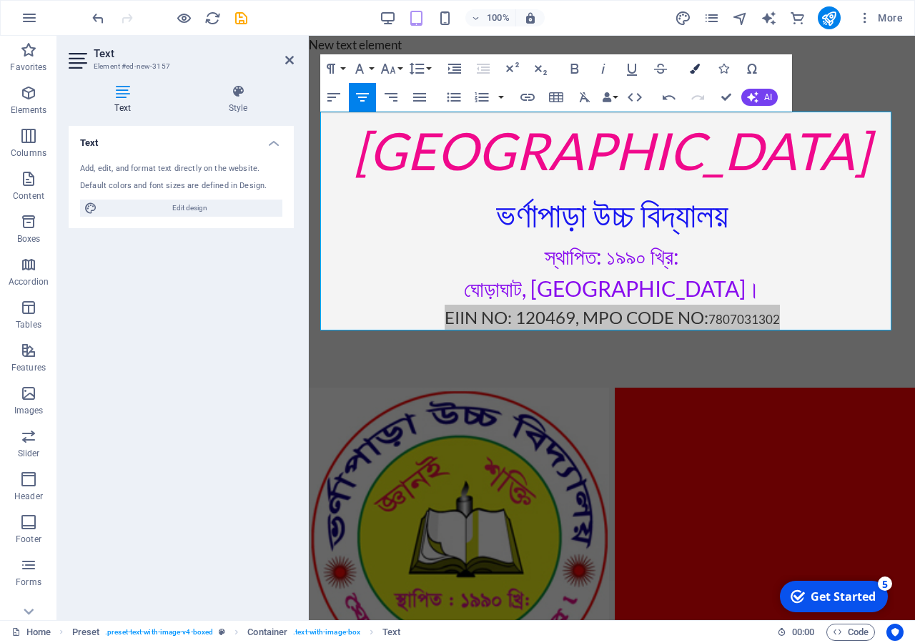
click at [694, 69] on icon "button" at bounding box center [695, 69] width 10 height 10
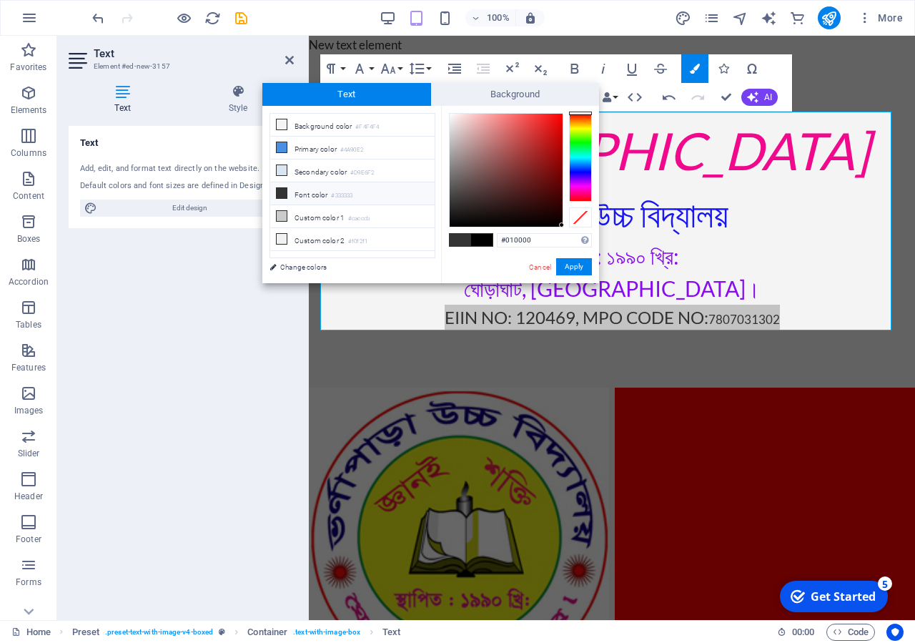
click at [488, 243] on span at bounding box center [481, 240] width 21 height 12
click at [550, 220] on div at bounding box center [506, 170] width 113 height 113
type input "#020000"
click at [558, 225] on div at bounding box center [506, 170] width 113 height 113
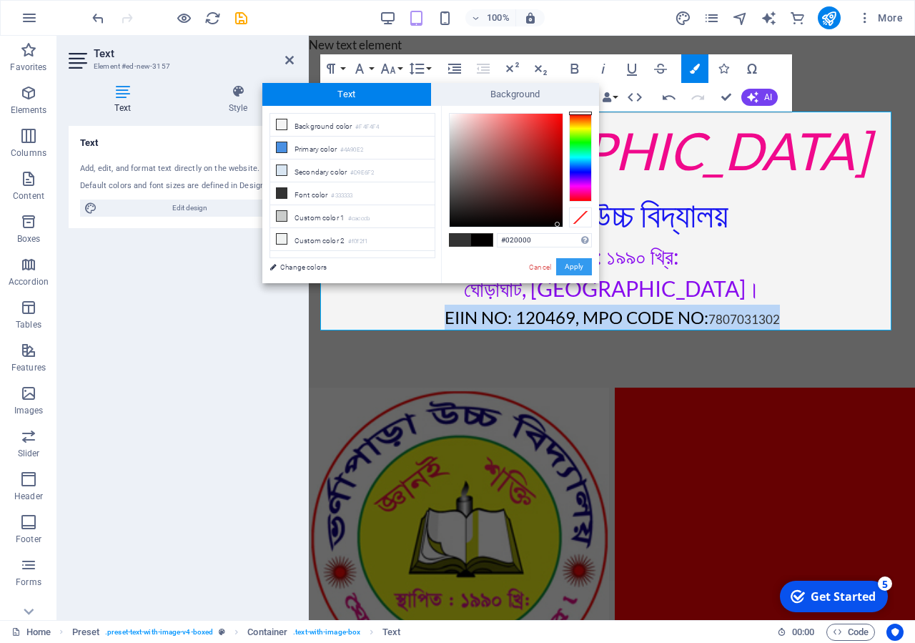
click at [571, 260] on button "Apply" at bounding box center [574, 266] width 36 height 17
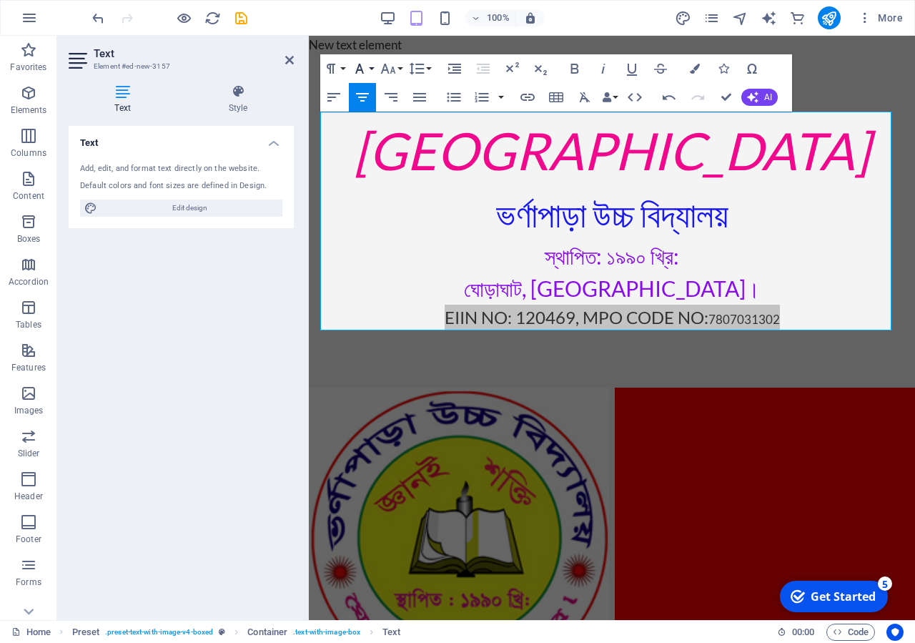
click at [365, 69] on icon "button" at bounding box center [359, 68] width 17 height 17
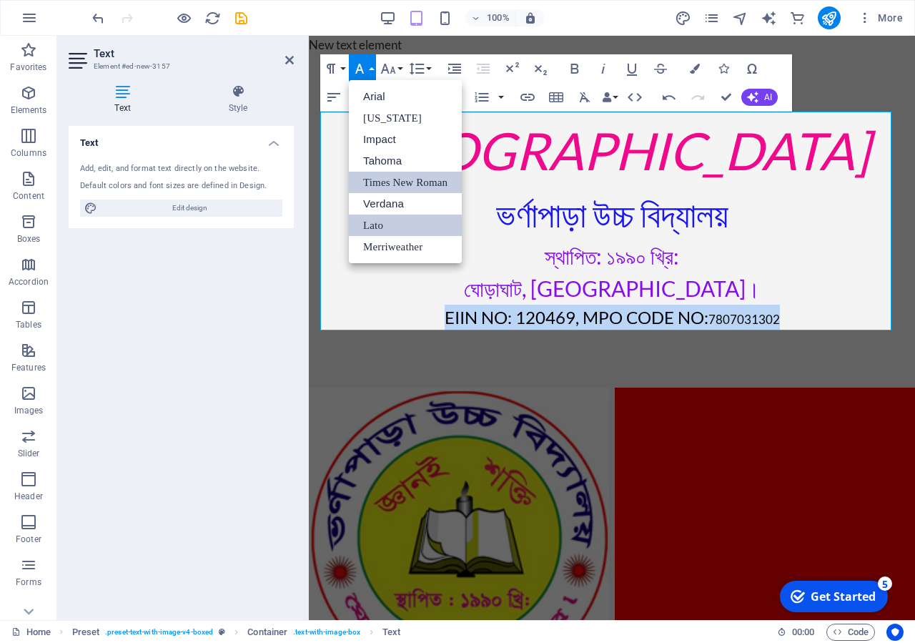
click at [441, 185] on link "Times New Roman" at bounding box center [405, 182] width 113 height 21
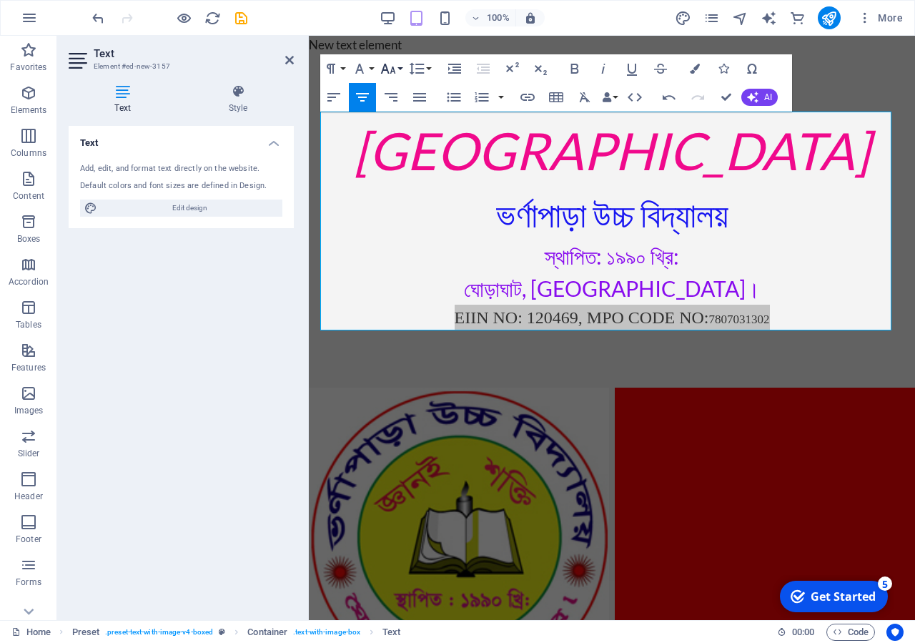
click at [400, 70] on button "Font Size" at bounding box center [391, 68] width 27 height 29
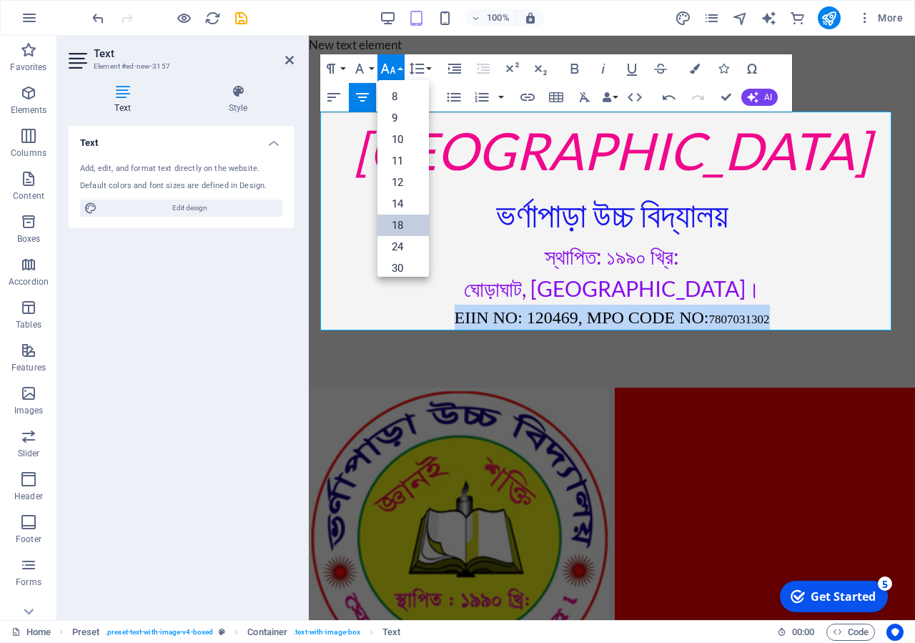
click at [403, 231] on link "18" at bounding box center [403, 224] width 51 height 21
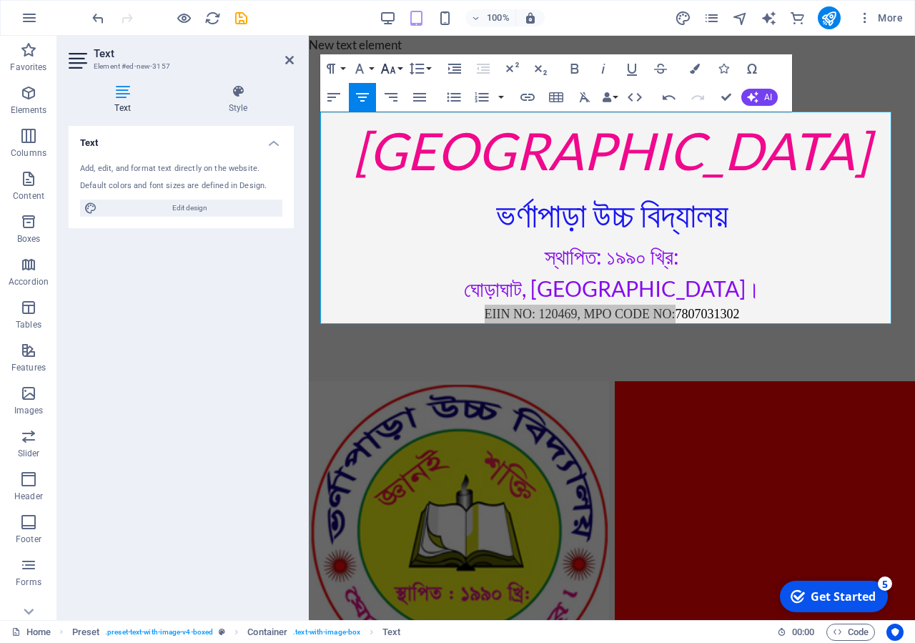
click at [403, 69] on button "Font Size" at bounding box center [391, 68] width 27 height 29
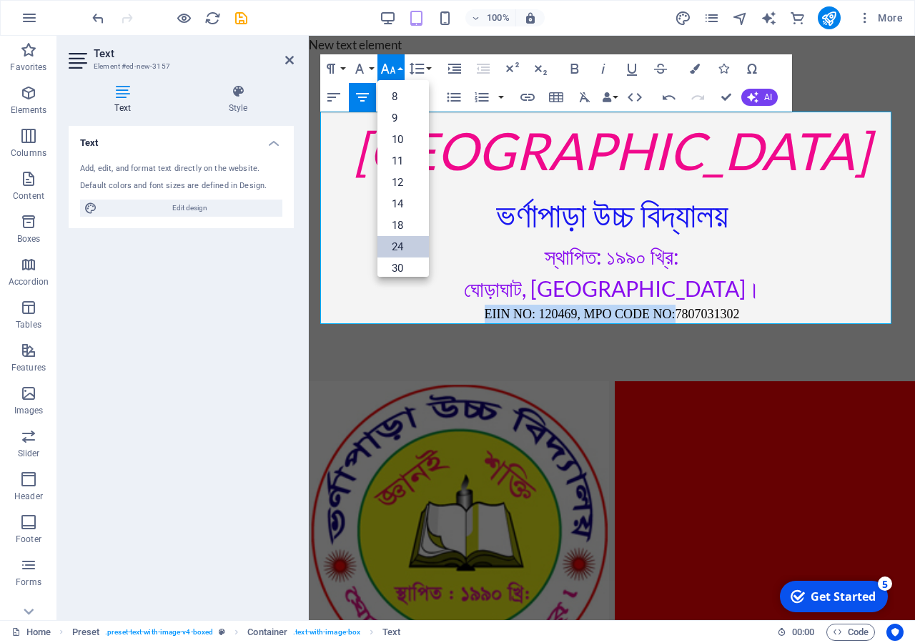
click at [401, 245] on link "24" at bounding box center [403, 246] width 51 height 21
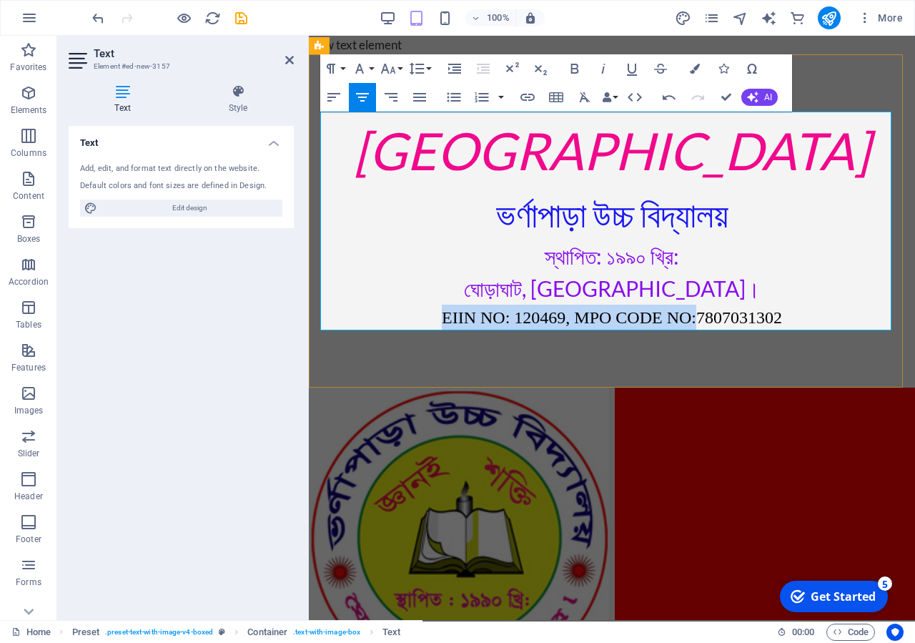
click at [748, 328] on p "EIIN NO: 120469, MPO CODE NO: 7807031302" at bounding box center [611, 318] width 583 height 26
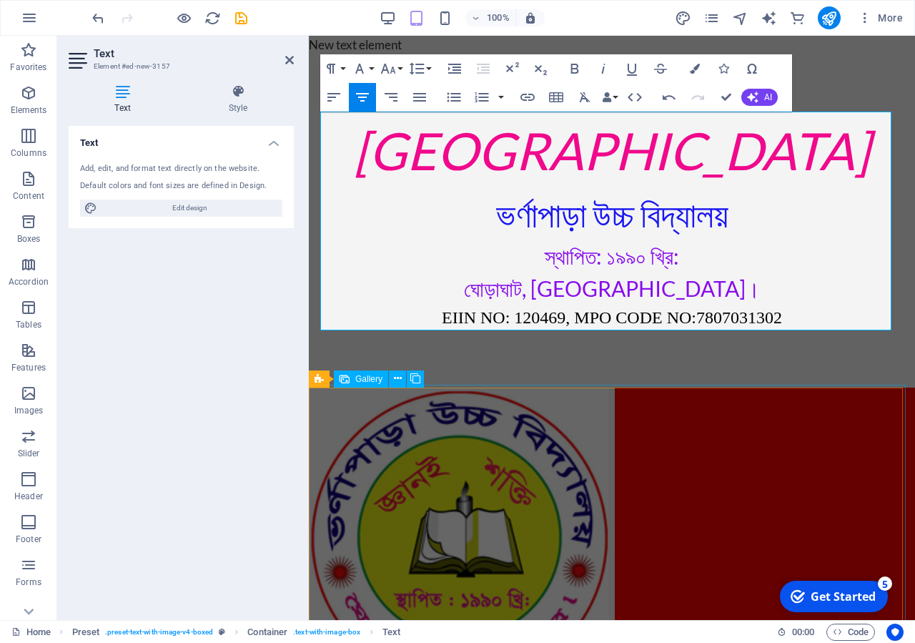
click at [724, 439] on li at bounding box center [765, 538] width 300 height 300
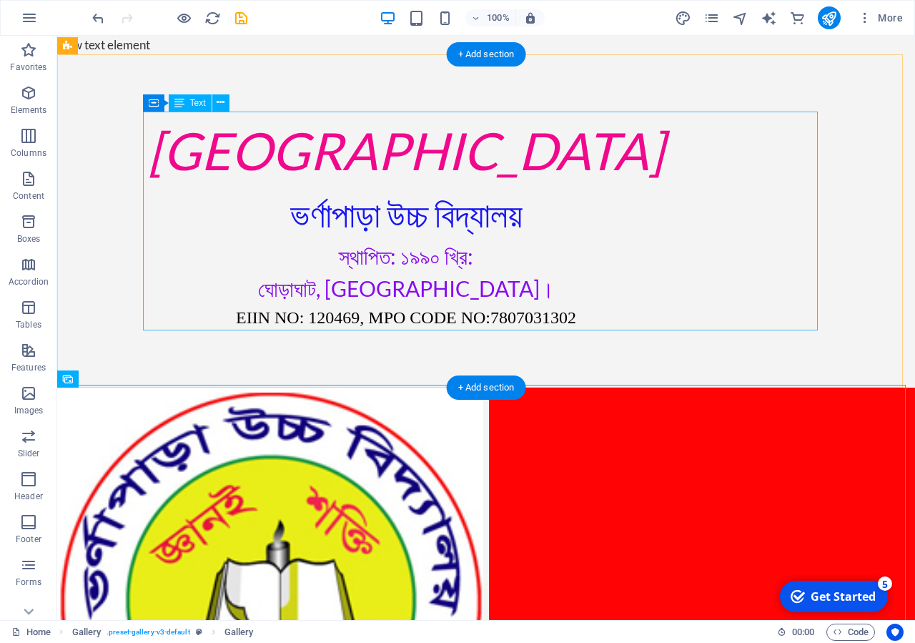
click at [729, 306] on div "[GEOGRAPHIC_DATA] ভর্ণাপাড়া উচ্চ বিদ্যালয় স্থাপিত: ১৯৯০ খ্রি: ঘোড়াঘাট, [GEOGRAP…" at bounding box center [406, 221] width 675 height 219
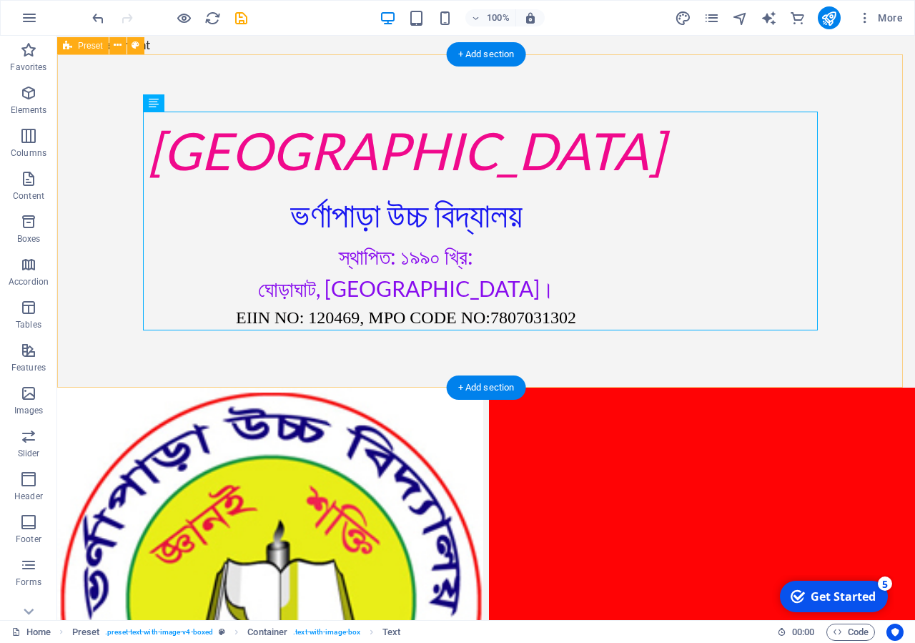
click at [329, 100] on div "[GEOGRAPHIC_DATA] ভর্ণাপাড়া উচ্চ বিদ্যালয় স্থাপিত: ১৯৯০ খ্রি: ঘোড়াঘাট, [GEOGRAP…" at bounding box center [486, 220] width 858 height 333
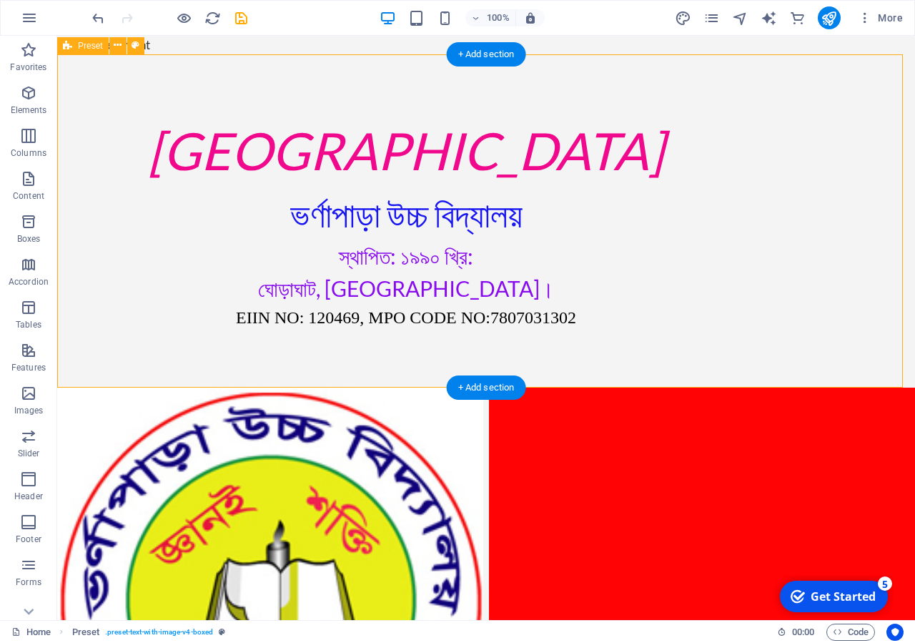
click at [338, 98] on div "[GEOGRAPHIC_DATA] ভর্ণাপাড়া উচ্চ বিদ্যালয় স্থাপিত: ১৯৯০ খ্রি: ঘোড়াঘাট, [GEOGRAP…" at bounding box center [486, 220] width 858 height 333
select select "rem"
select select "px"
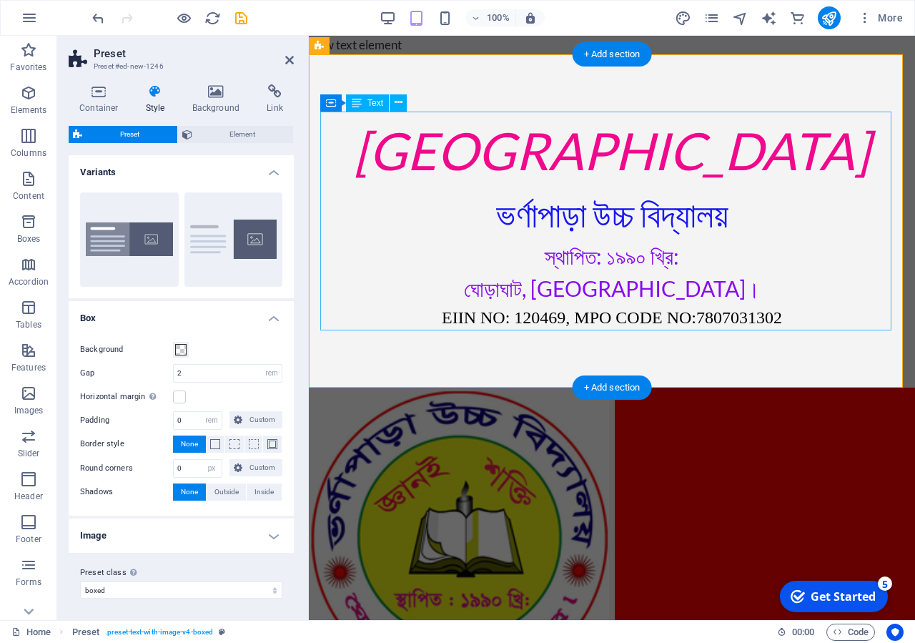
click at [350, 140] on div "[GEOGRAPHIC_DATA] ভর্ণাপাড়া উচ্চ বিদ্যালয় স্থাপিত: ১৯৯০ খ্রি: ঘোড়াঘাট, [GEOGRAP…" at bounding box center [611, 221] width 583 height 219
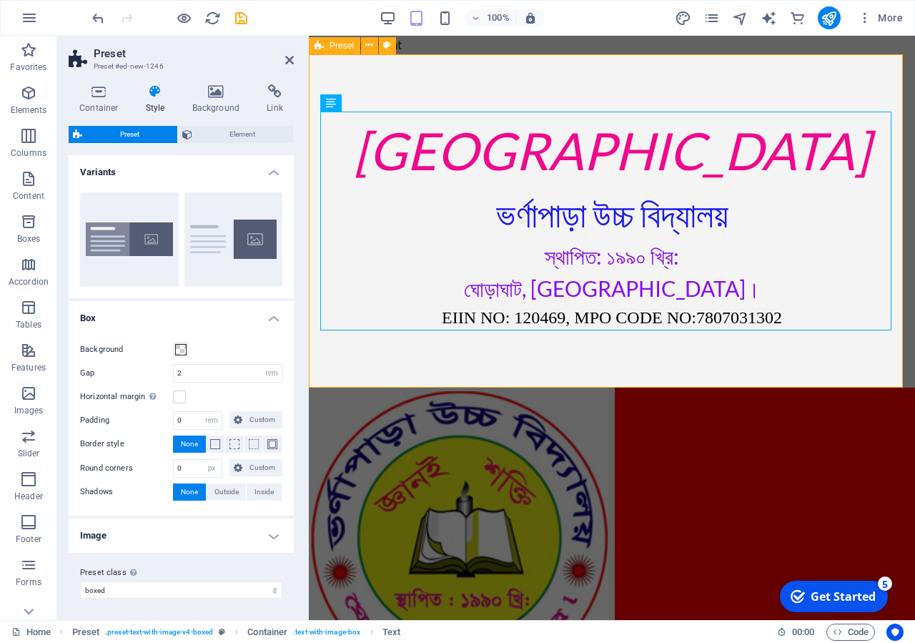
click at [408, 95] on div "[GEOGRAPHIC_DATA] ভর্ণাপাড়া উচ্চ বিদ্যালয় স্থাপিত: ১৯৯০ খ্রি: ঘোড়াঘাট, [GEOGRAP…" at bounding box center [612, 220] width 606 height 333
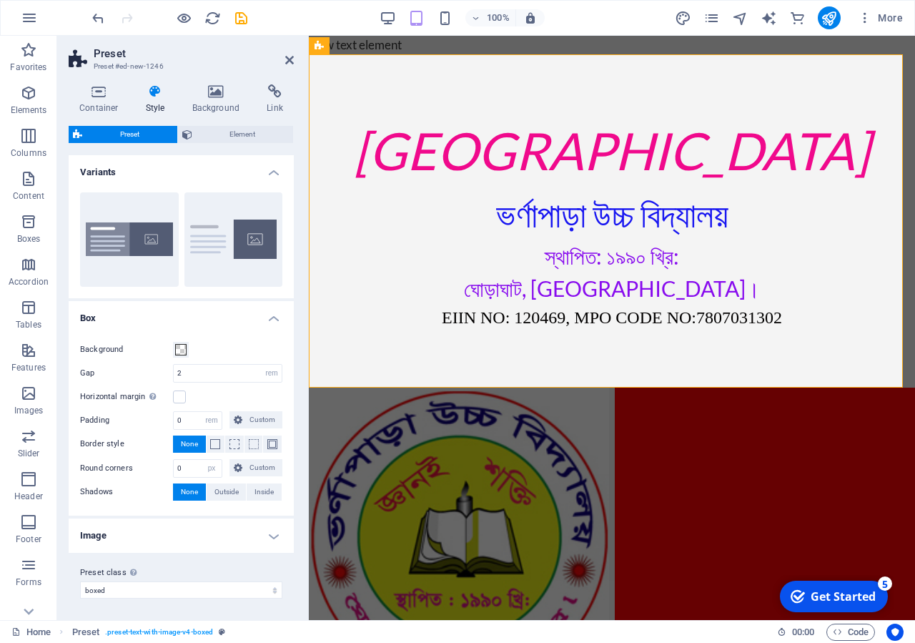
click at [300, 89] on div "Container Style Background Link Size Height Default px rem % vh vw Min. height …" at bounding box center [181, 346] width 248 height 547
click at [638, 364] on div "[GEOGRAPHIC_DATA] ভর্ণাপাড়া উচ্চ বিদ্যালয় স্থাপিত: ১৯৯০ খ্রি: ঘোড়াঘাট, [GEOGRAP…" at bounding box center [612, 220] width 606 height 333
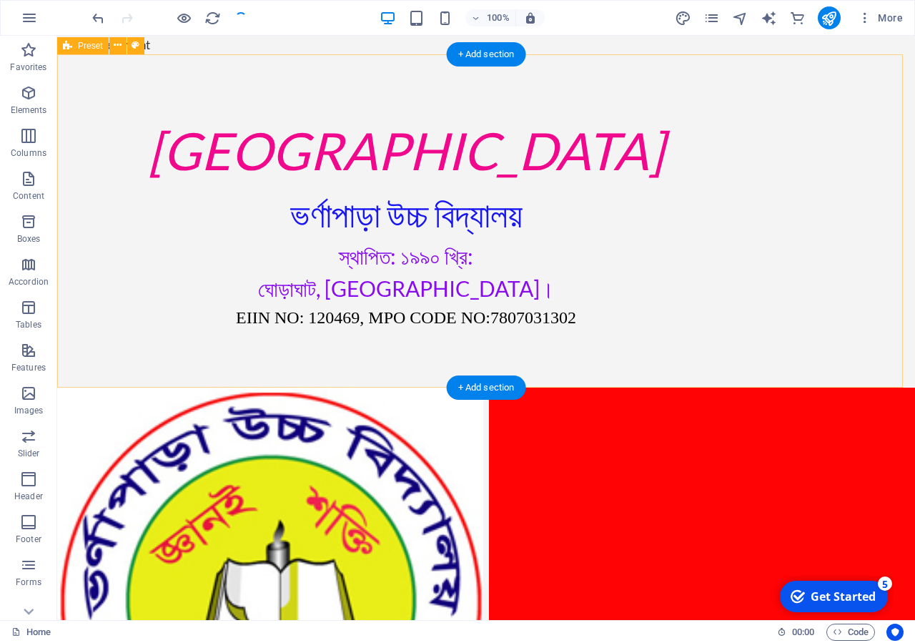
click at [771, 345] on div "[GEOGRAPHIC_DATA] ভর্ণাপাড়া উচ্চ বিদ্যালয় স্থাপিত: ১৯৯০ খ্রি: ঘোড়াঘাট, [GEOGRAP…" at bounding box center [486, 220] width 858 height 333
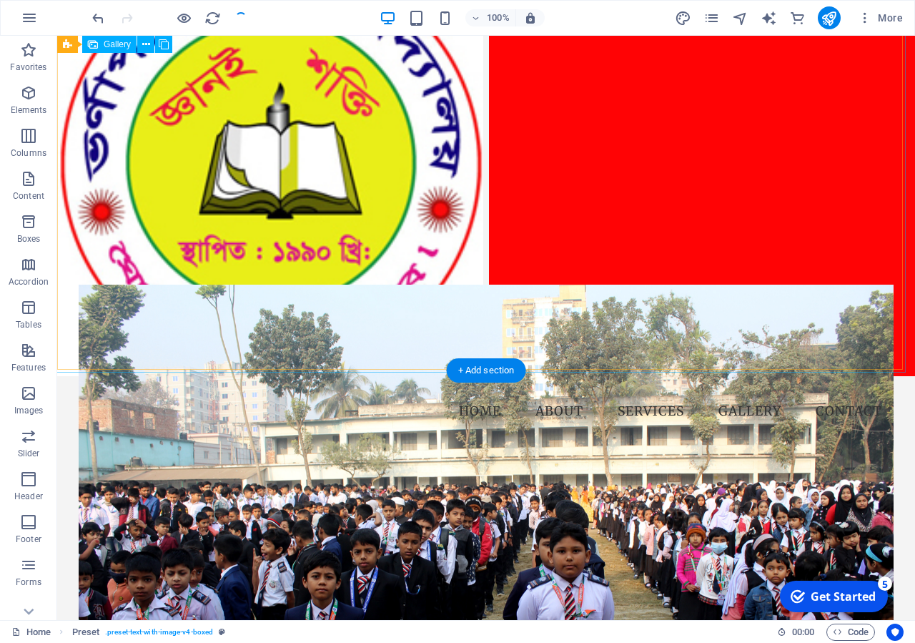
scroll to position [146, 0]
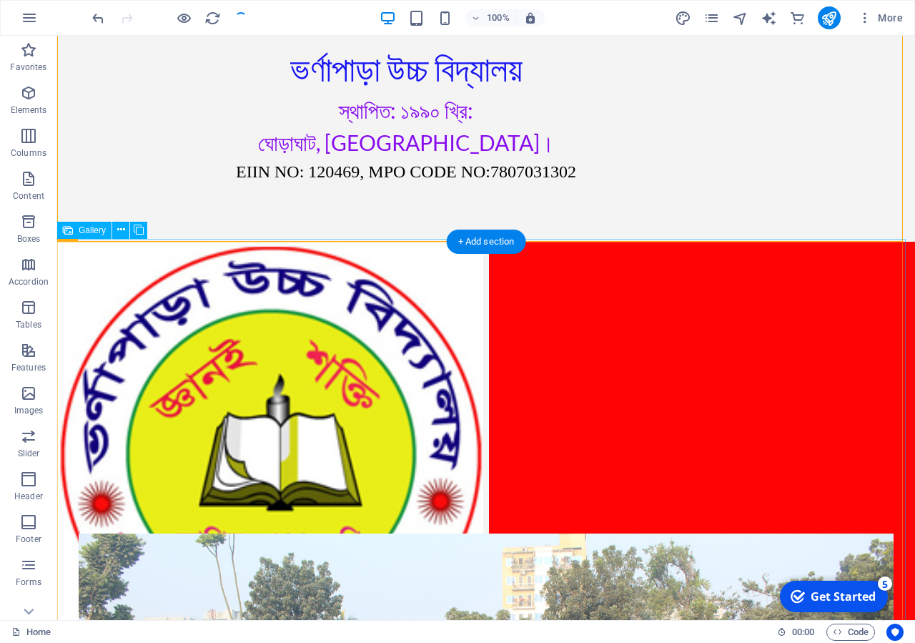
click at [634, 435] on li at bounding box center [702, 455] width 426 height 426
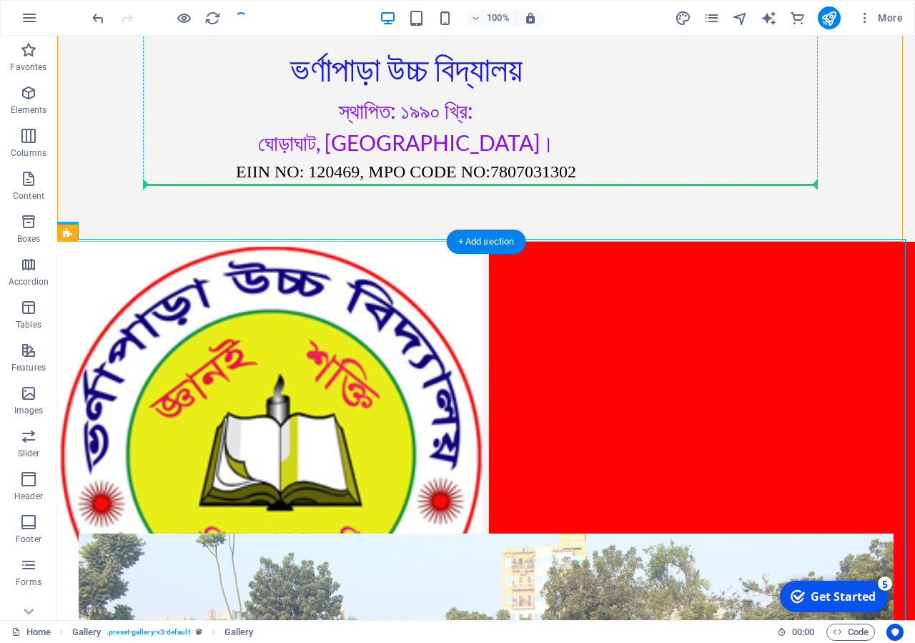
drag, startPoint x: 661, startPoint y: 458, endPoint x: 589, endPoint y: 146, distance: 320.5
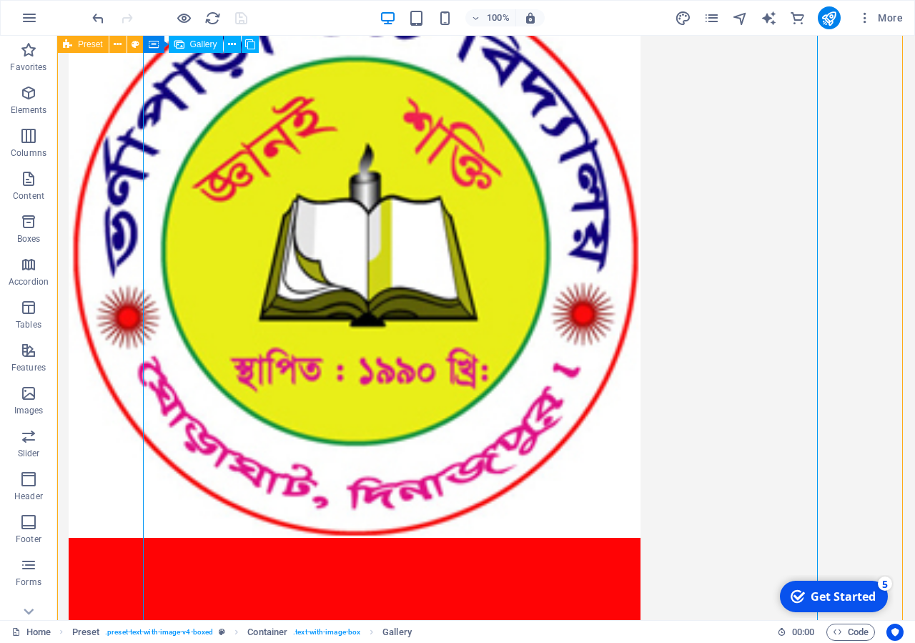
scroll to position [73, 0]
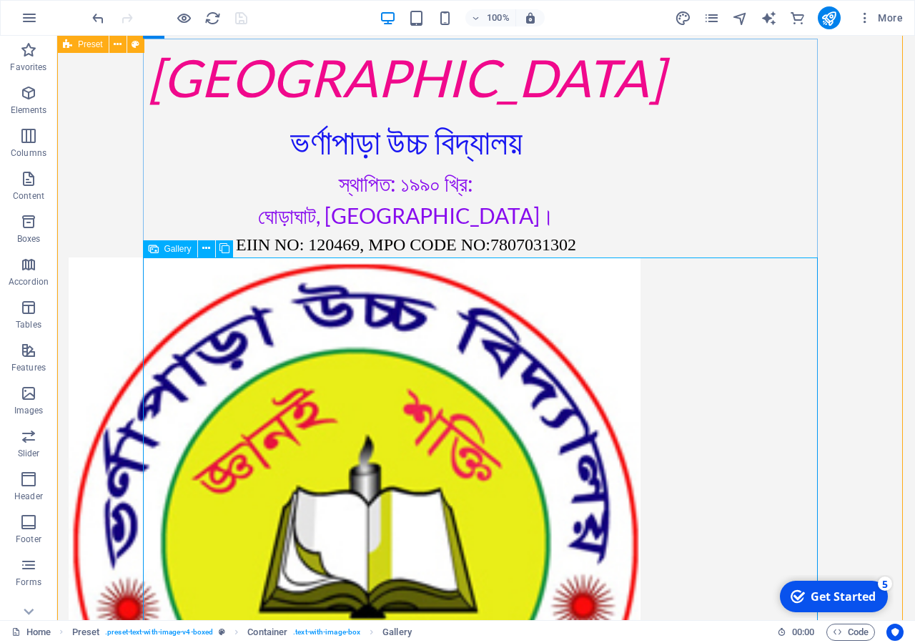
click at [559, 423] on li at bounding box center [355, 543] width 572 height 572
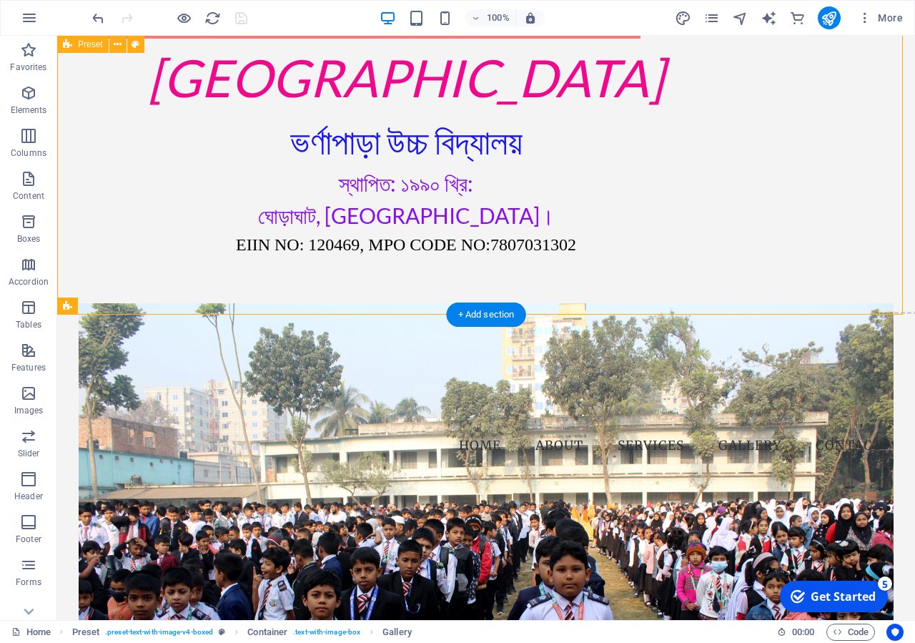
drag, startPoint x: 525, startPoint y: 460, endPoint x: 698, endPoint y: 164, distance: 343.5
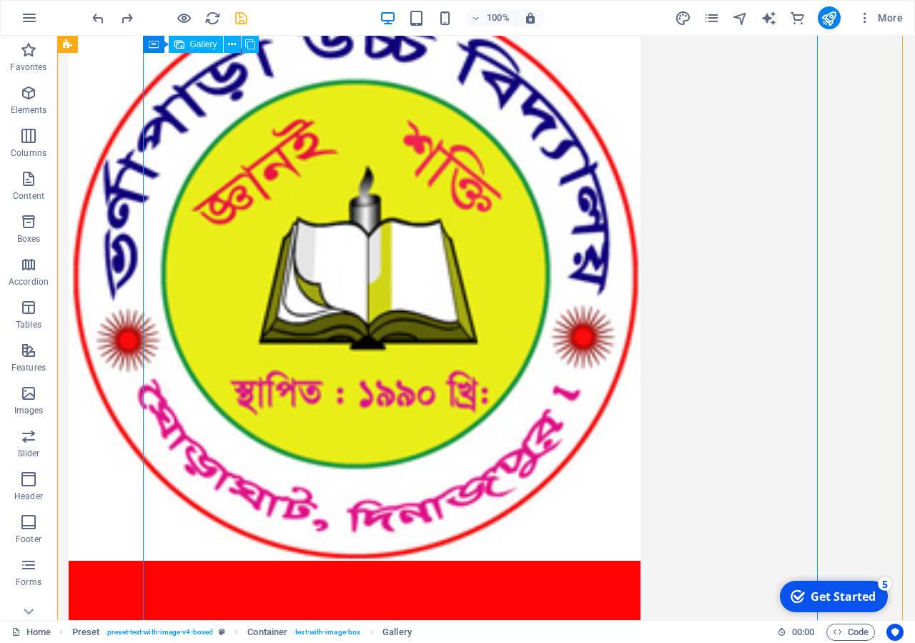
scroll to position [0, 0]
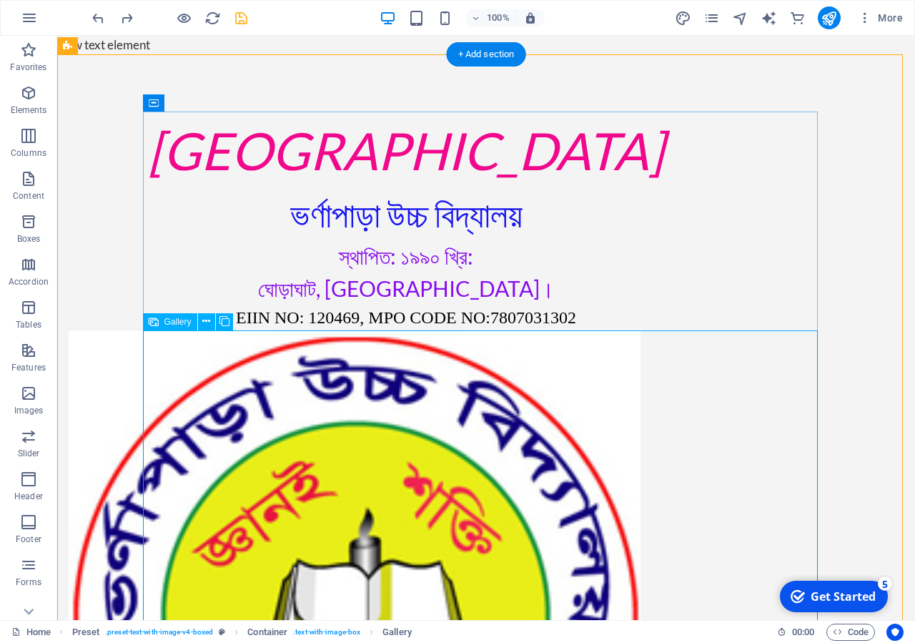
click at [461, 501] on li at bounding box center [355, 616] width 572 height 572
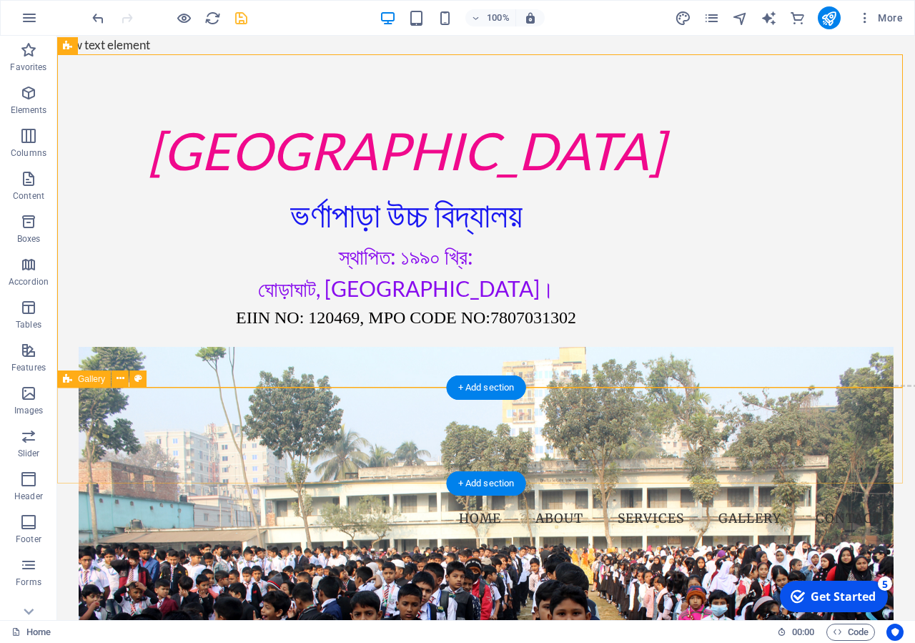
click at [615, 442] on div "Drop content here or Add elements Paste clipboard" at bounding box center [486, 436] width 864 height 102
click at [549, 455] on span "Paste clipboard" at bounding box center [524, 457] width 79 height 20
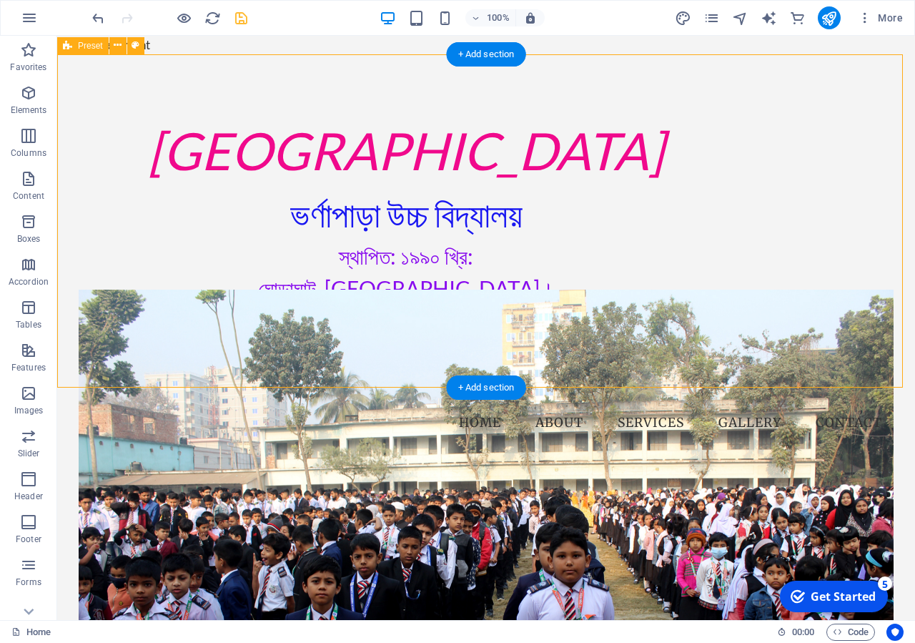
click at [497, 357] on div "[GEOGRAPHIC_DATA] ভর্ণাপাড়া উচ্চ বিদ্যালয় স্থাপিত: ১৯৯০ খ্রি: ঘোড়াঘাট, [GEOGRAP…" at bounding box center [486, 220] width 858 height 333
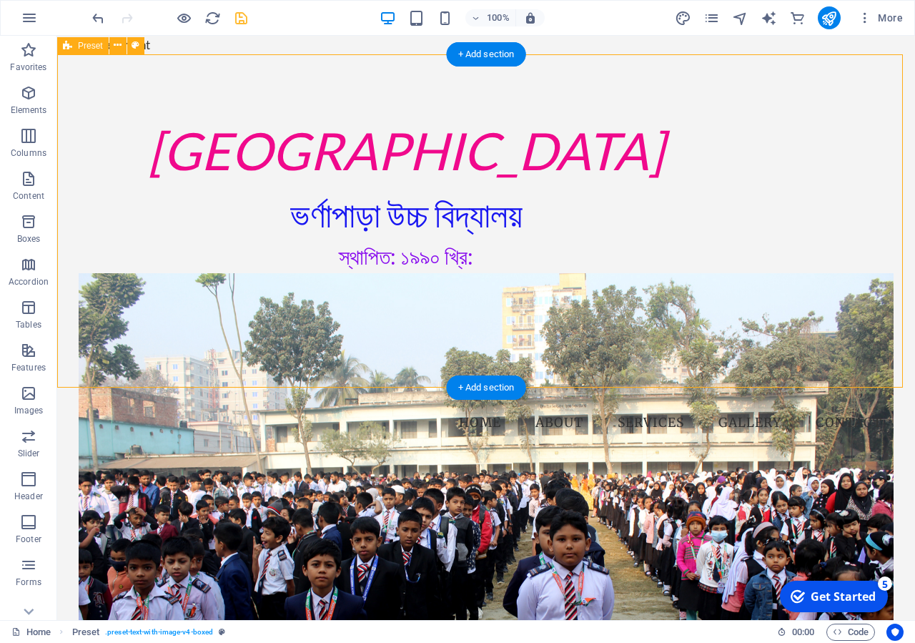
select select "rem"
select select "px"
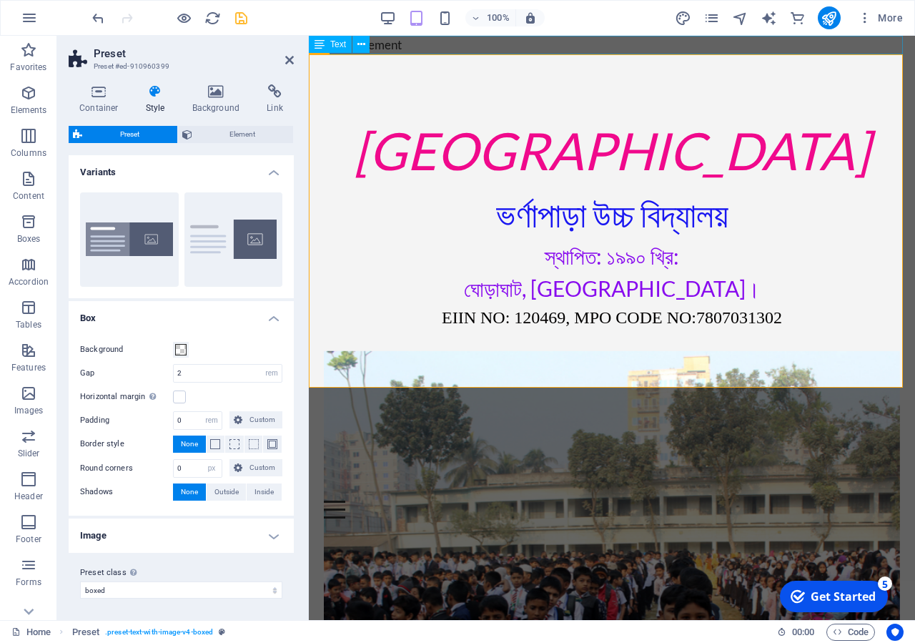
click at [478, 53] on div "New text element" at bounding box center [612, 45] width 606 height 19
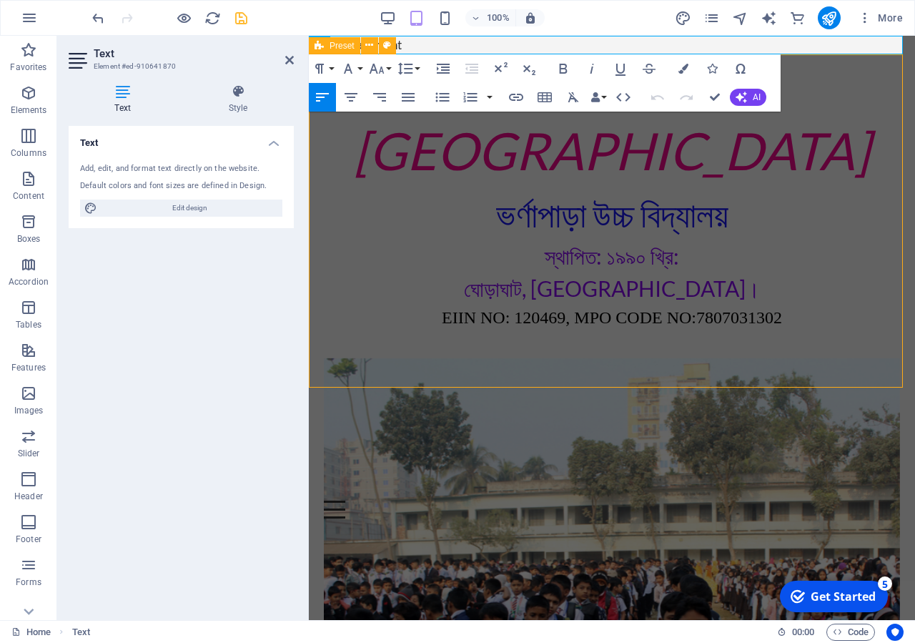
click at [582, 355] on div "[GEOGRAPHIC_DATA] ভর্ণাপাড়া উচ্চ বিদ্যালয় স্থাপিত: ১৯৯০ খ্রি: ঘোড়াঘাট, [GEOGRAP…" at bounding box center [612, 220] width 606 height 333
select select "rem"
select select "px"
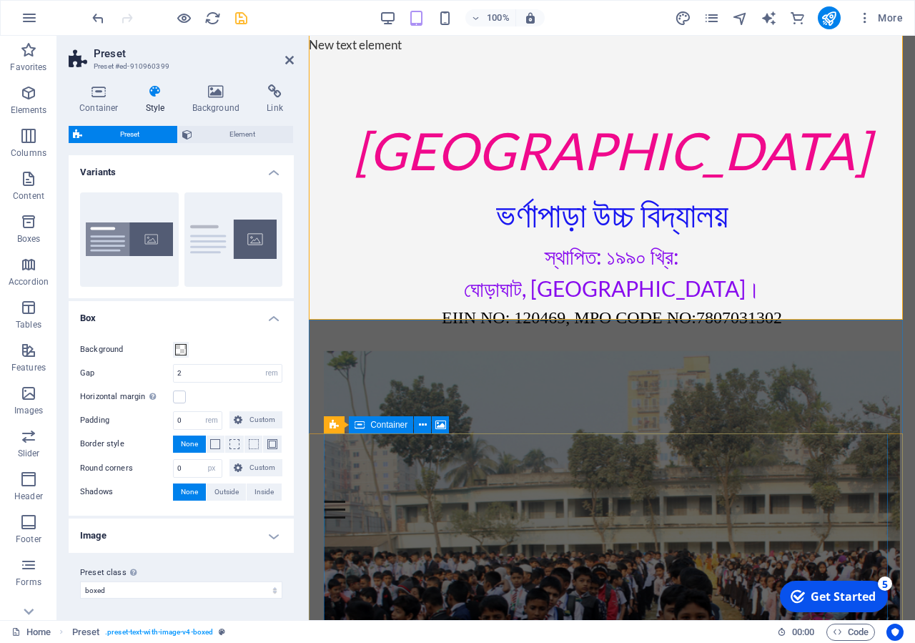
scroll to position [73, 0]
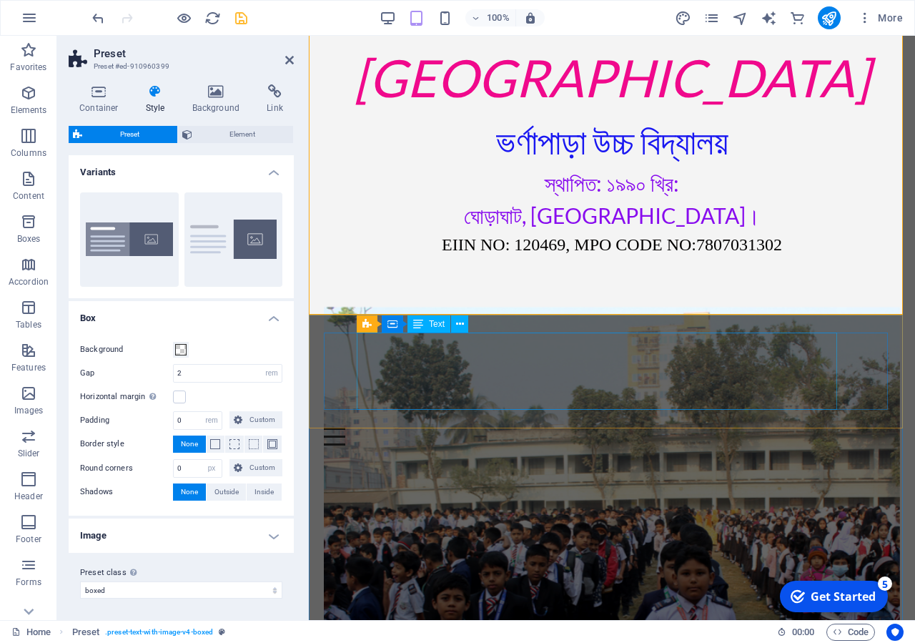
click at [509, 409] on div "[GEOGRAPHIC_DATA]" at bounding box center [612, 370] width 576 height 77
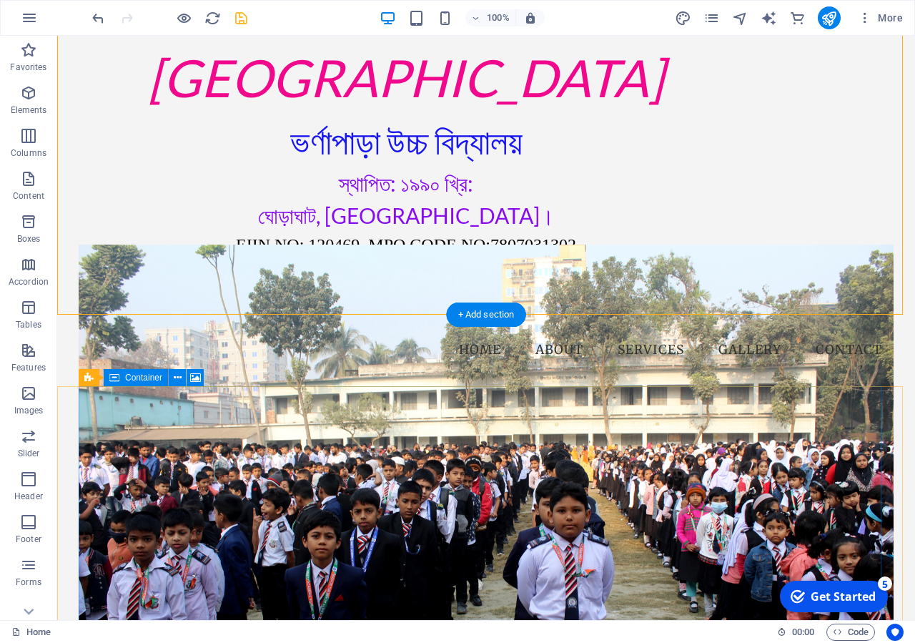
scroll to position [365, 0]
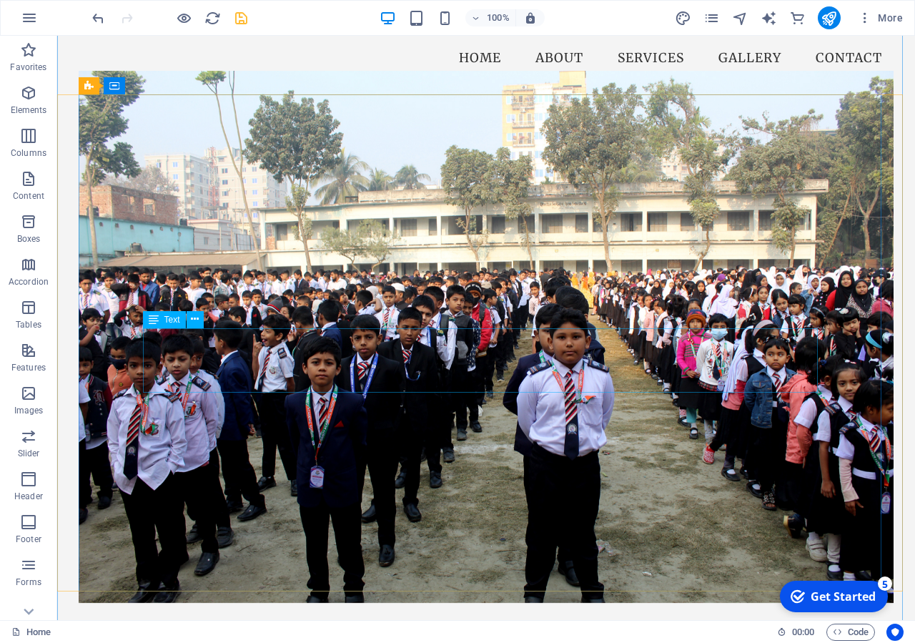
click at [475, 626] on div "স্থাপিত : ১৯৯০ খ্রি." at bounding box center [486, 642] width 675 height 32
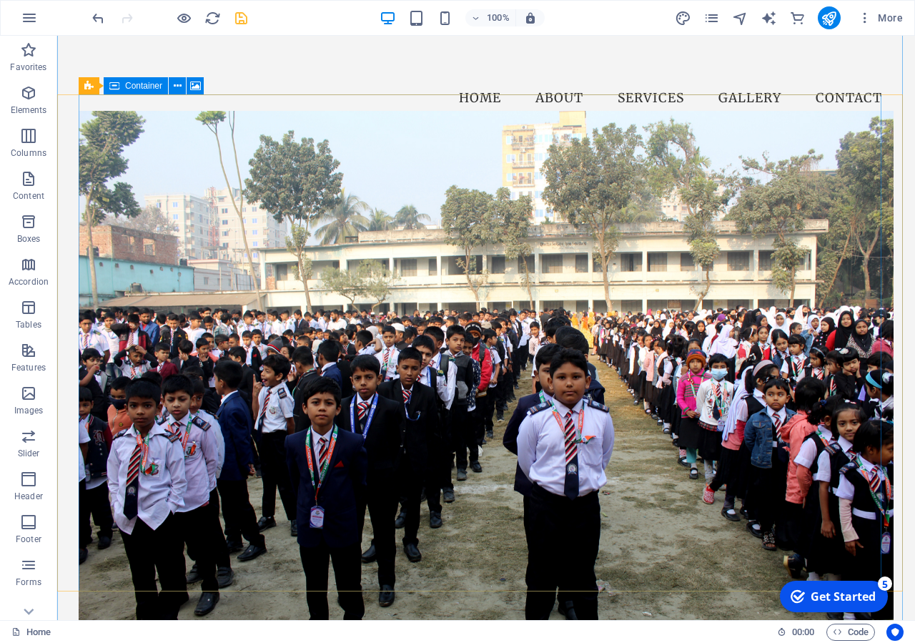
scroll to position [0, 0]
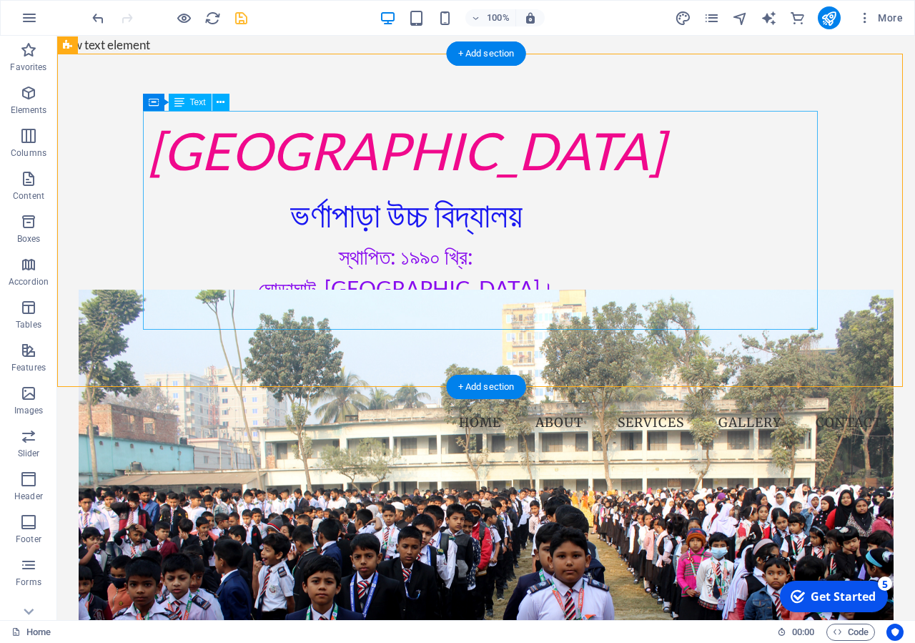
click at [744, 256] on div "[GEOGRAPHIC_DATA] ভর্ণাপাড়া উচ্চ বিদ্যালয় স্থাপিত: ১৯৯০ খ্রি: ঘোড়াঘাট, [GEOGRAP…" at bounding box center [406, 221] width 675 height 219
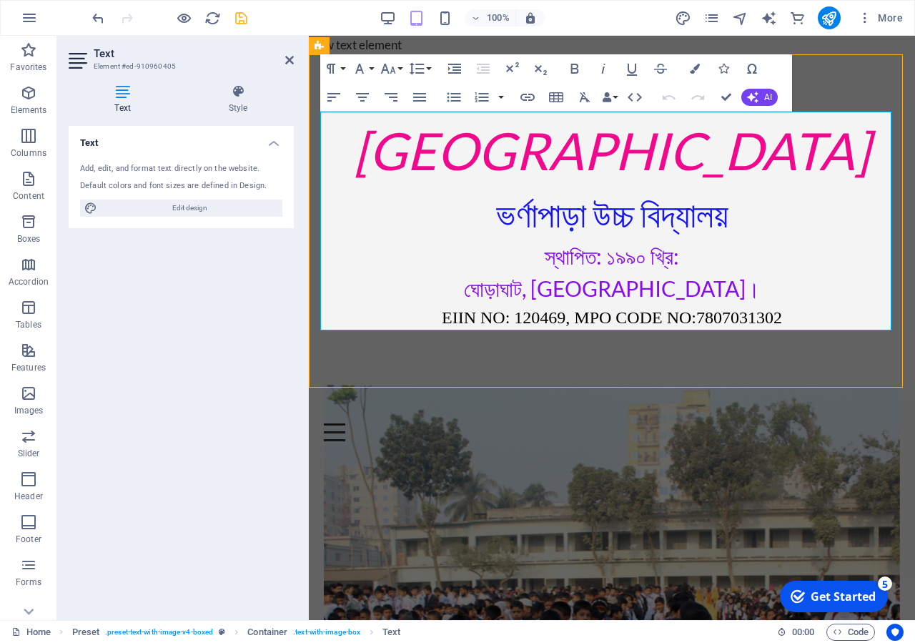
click at [295, 60] on aside "Text Element #ed-910960405 Text Style Text Add, edit, and format text directly …" at bounding box center [183, 328] width 252 height 584
click at [285, 61] on icon at bounding box center [289, 59] width 9 height 11
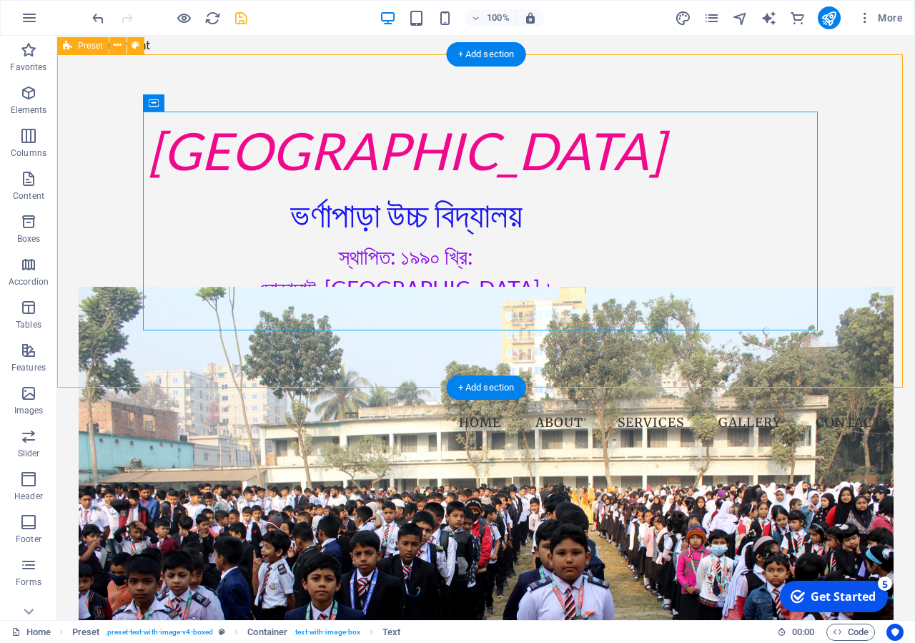
click at [824, 335] on div "[GEOGRAPHIC_DATA] ভর্ণাপাড়া উচ্চ বিদ্যালয় স্থাপিত: ১৯৯০ খ্রি: ঘোড়াঘাট, [GEOGRAP…" at bounding box center [486, 220] width 858 height 333
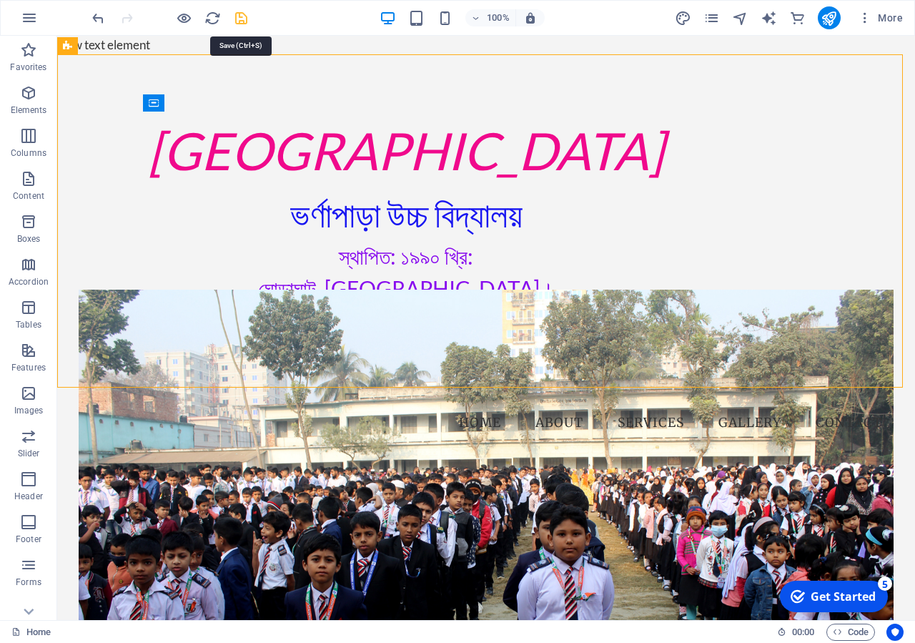
click at [239, 20] on icon "save" at bounding box center [241, 18] width 16 height 16
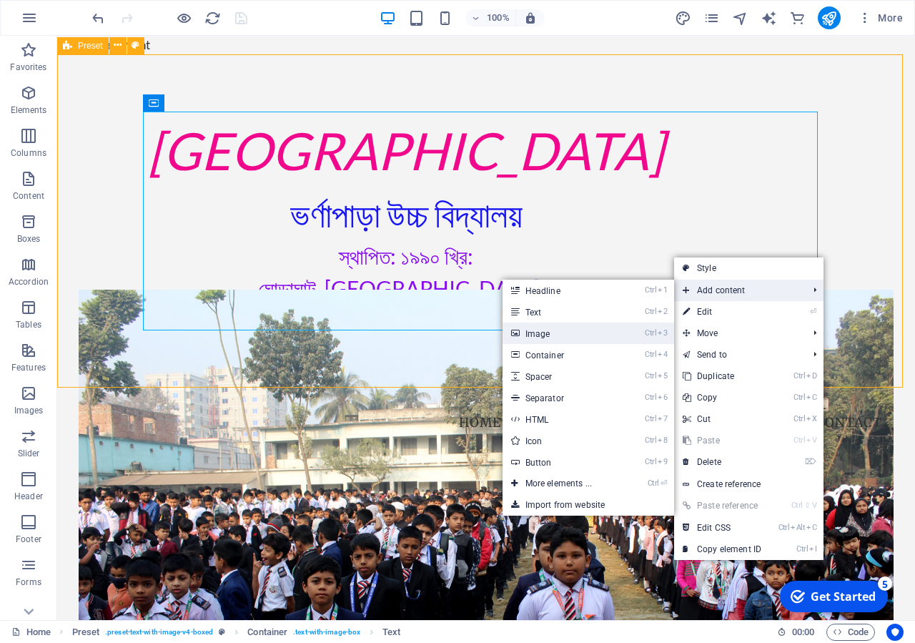
click at [574, 338] on link "Ctrl 3 Image" at bounding box center [562, 332] width 118 height 21
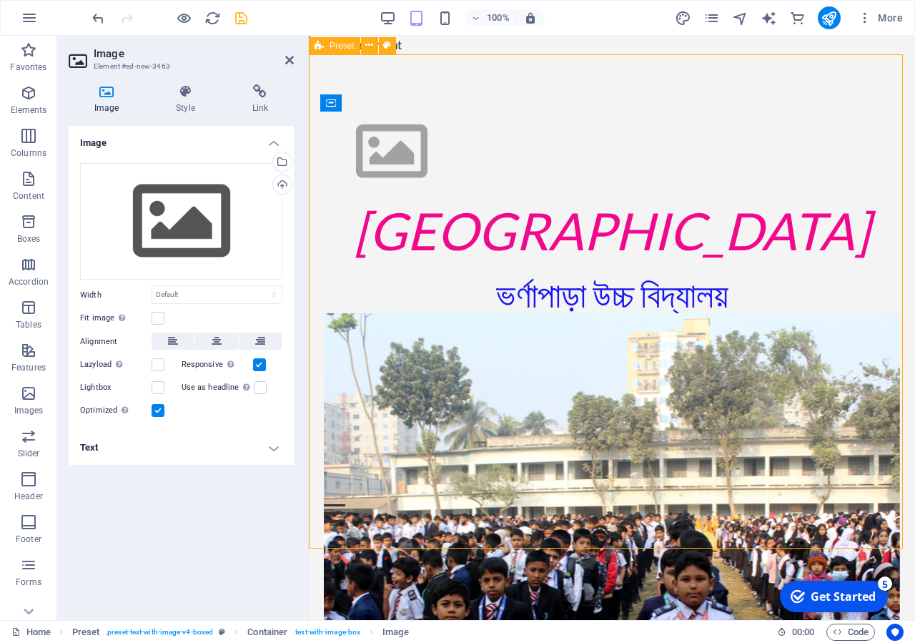
drag, startPoint x: 441, startPoint y: 414, endPoint x: 493, endPoint y: 268, distance: 154.7
click at [491, 267] on div "[GEOGRAPHIC_DATA] ভর্ণাপাড়া উচ্চ বিদ্যালয় স্থাপিত: ১৯৯০ খ্রি: ঘোড়াঘাট, [GEOGRAP…" at bounding box center [611, 262] width 583 height 300
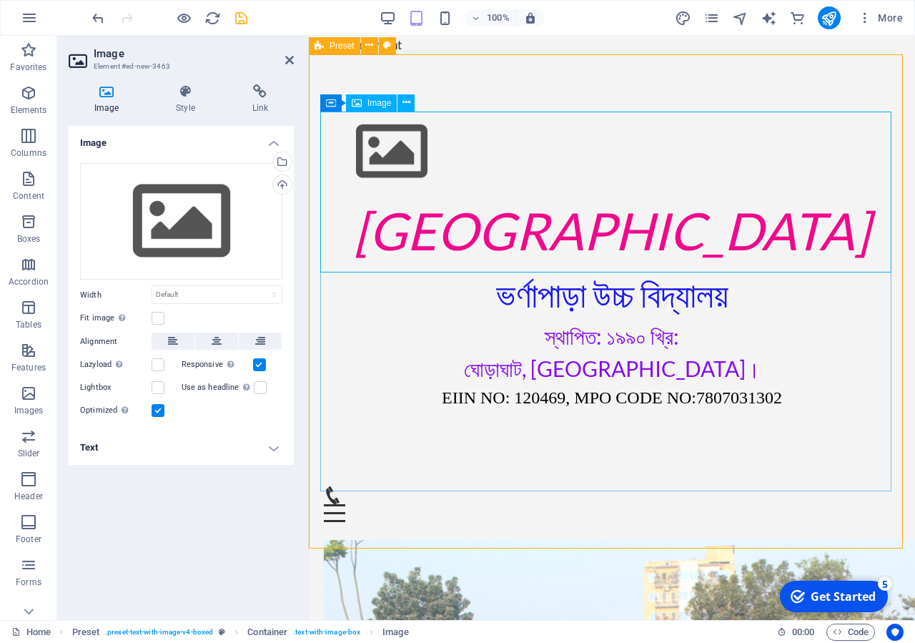
click at [380, 105] on span "Image" at bounding box center [380, 103] width 24 height 9
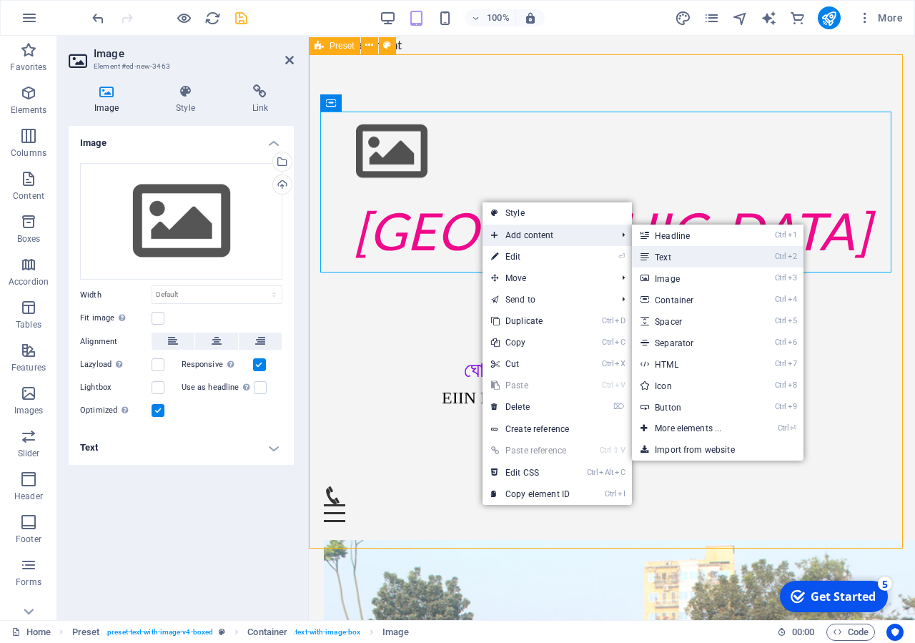
click at [674, 250] on link "Ctrl 2 Text" at bounding box center [691, 256] width 118 height 21
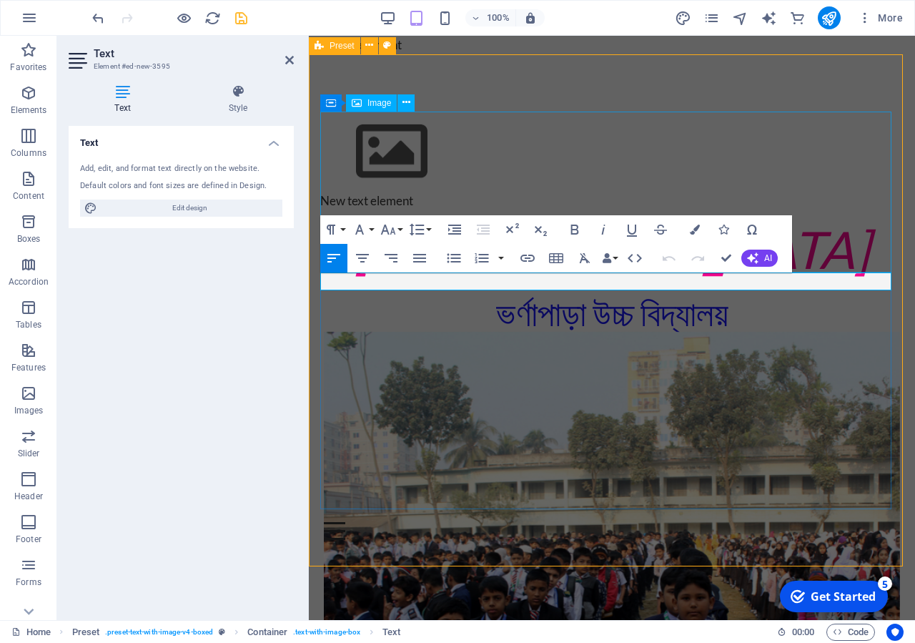
click at [845, 175] on figure at bounding box center [611, 152] width 583 height 81
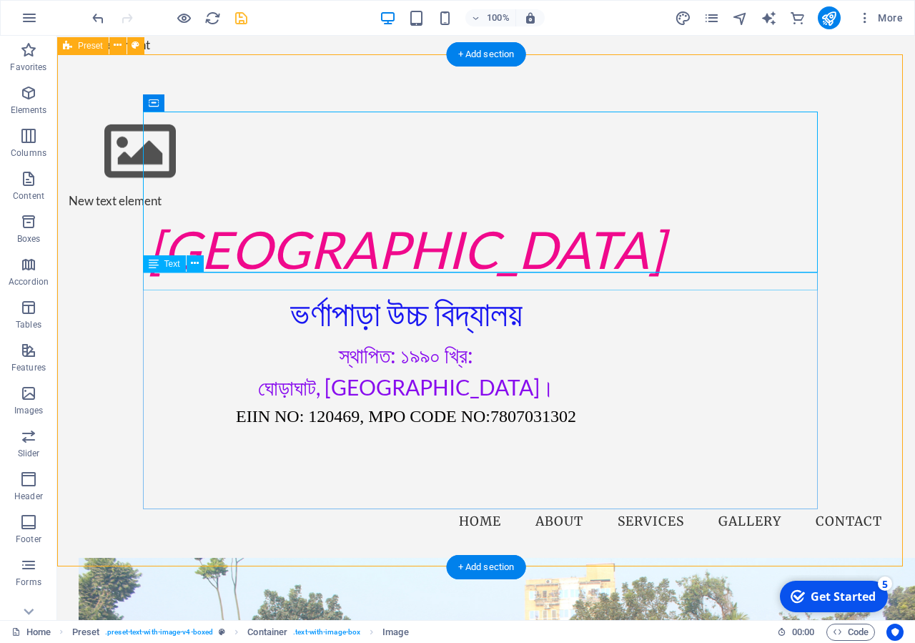
click at [257, 210] on div "New text element" at bounding box center [406, 201] width 675 height 19
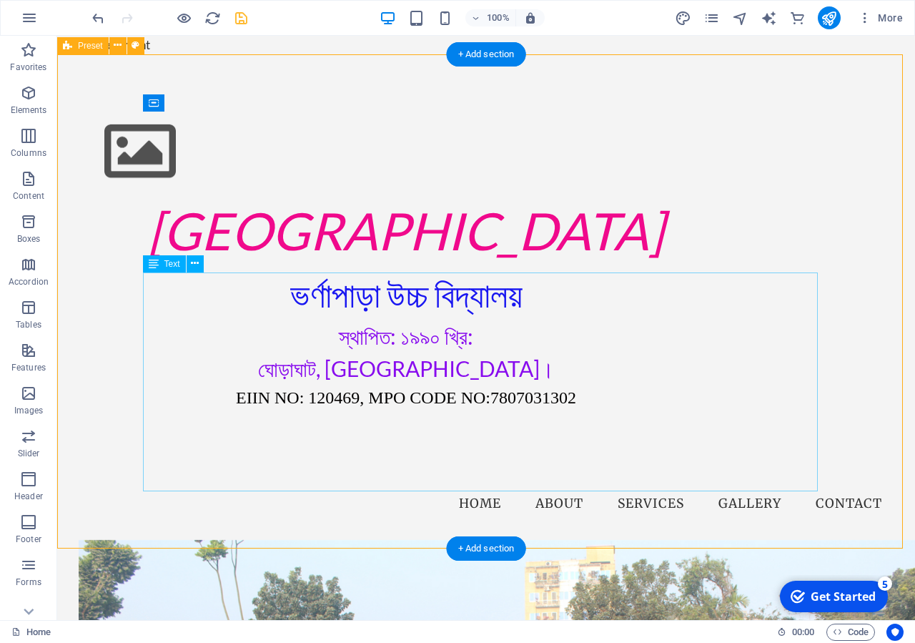
click at [409, 294] on div "[GEOGRAPHIC_DATA] ভর্ণাপাড়া উচ্চ বিদ্যালয় স্থাপিত: ১৯৯০ খ্রি: ঘোড়াঘাট, [GEOGRAP…" at bounding box center [406, 301] width 675 height 219
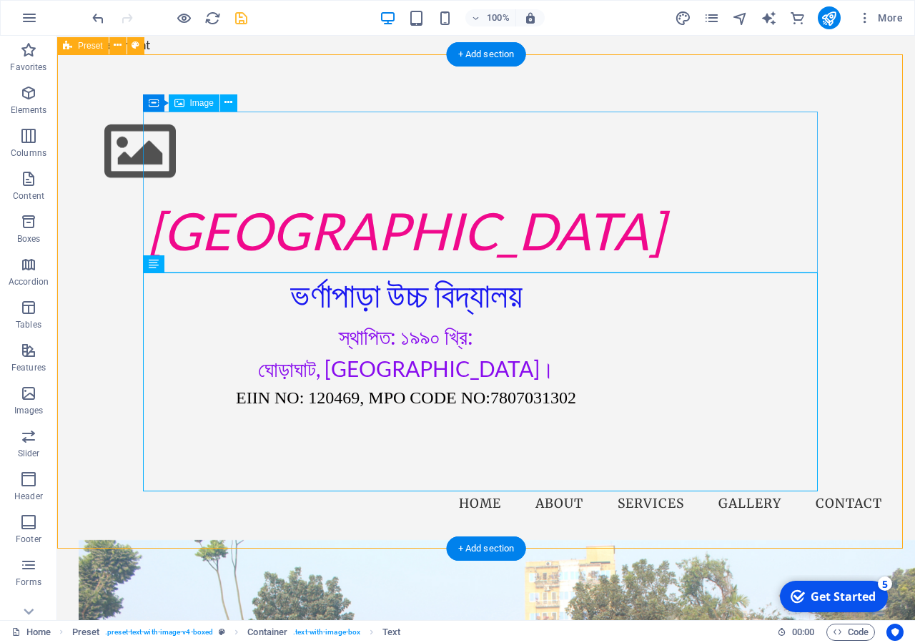
click at [437, 192] on figure at bounding box center [406, 152] width 675 height 81
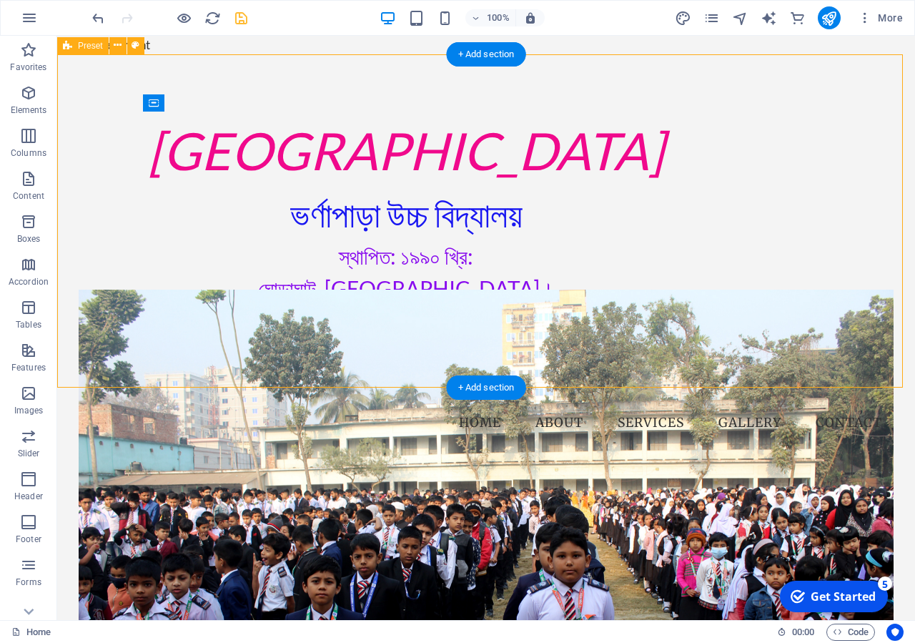
click at [716, 385] on div "[GEOGRAPHIC_DATA] ভর্ণাপাড়া উচ্চ বিদ্যালয় স্থাপিত: ১৯৯০ খ্রি: ঘোড়াঘাট, [GEOGRAP…" at bounding box center [486, 220] width 858 height 333
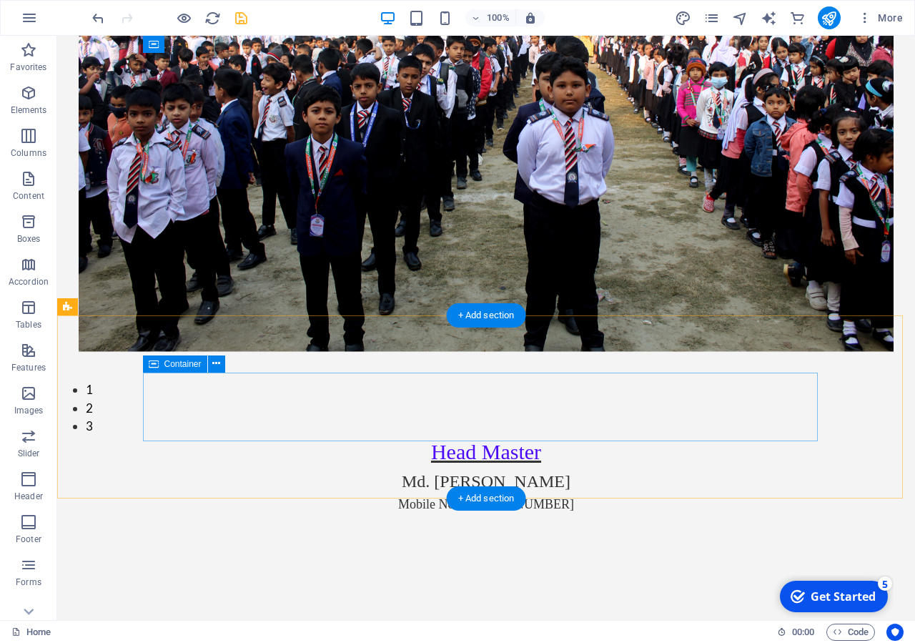
scroll to position [948, 0]
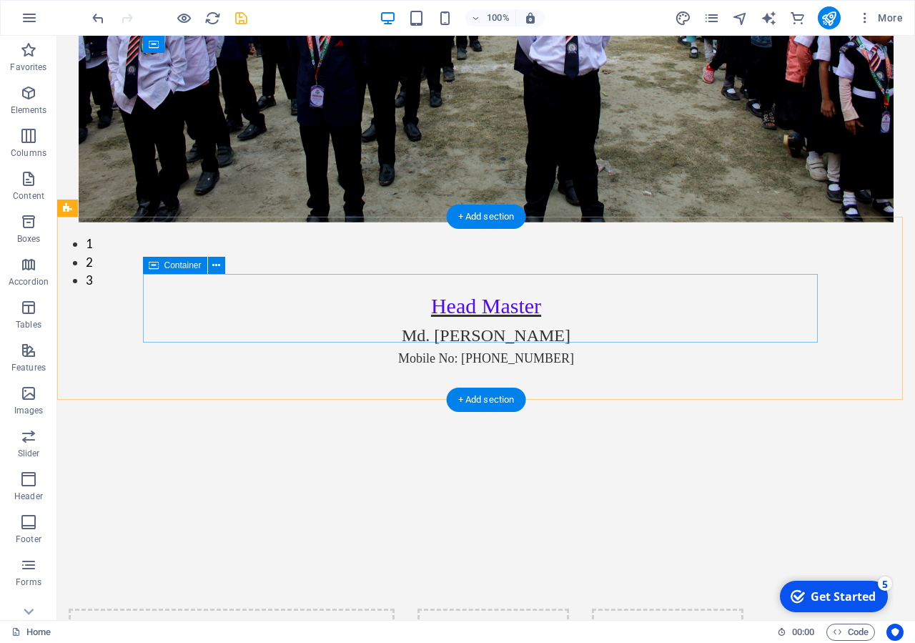
click at [303, 425] on div at bounding box center [406, 459] width 675 height 69
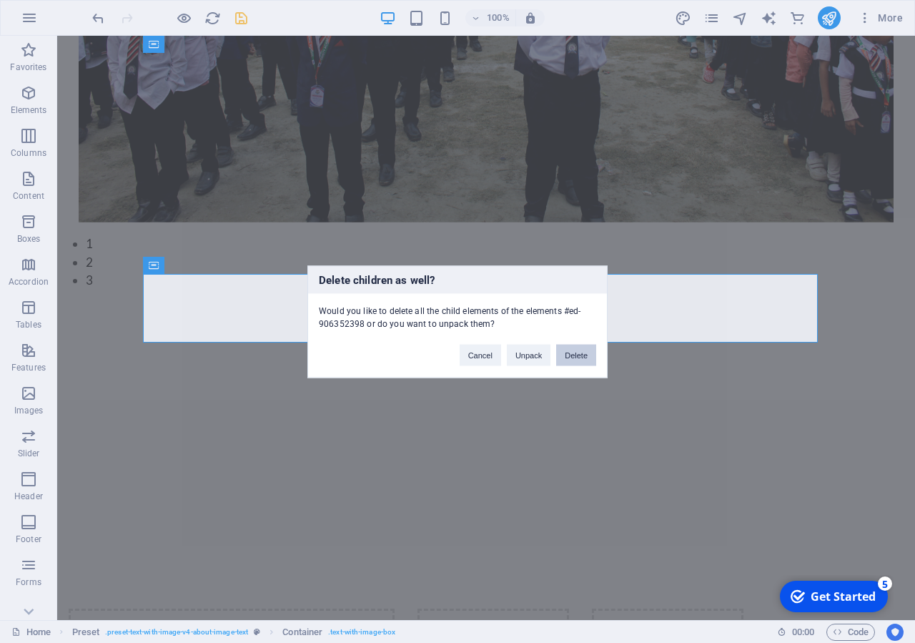
click at [576, 358] on button "Delete" at bounding box center [576, 354] width 40 height 21
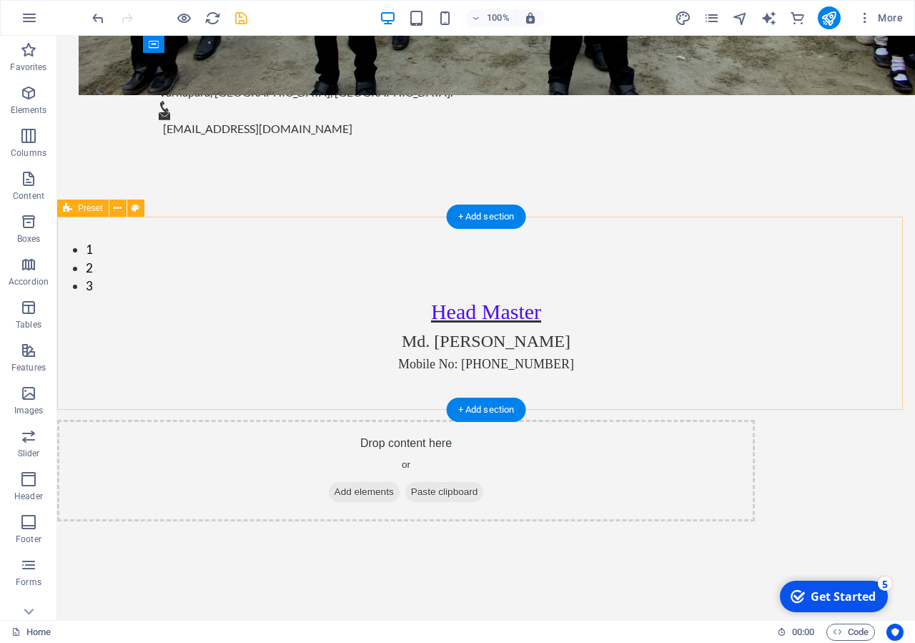
click at [669, 420] on div "Drop content here or Add elements Paste clipboard" at bounding box center [406, 471] width 698 height 102
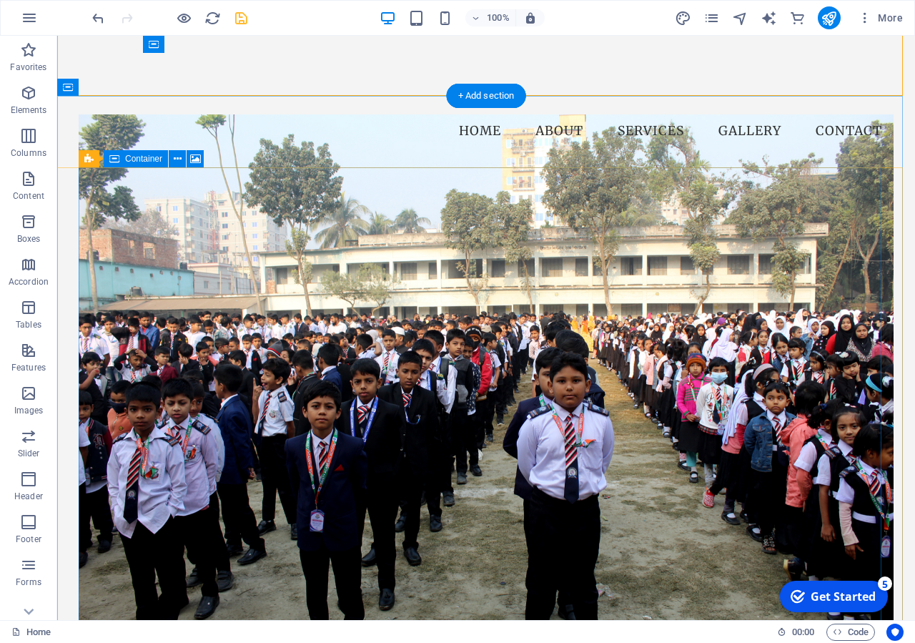
scroll to position [511, 0]
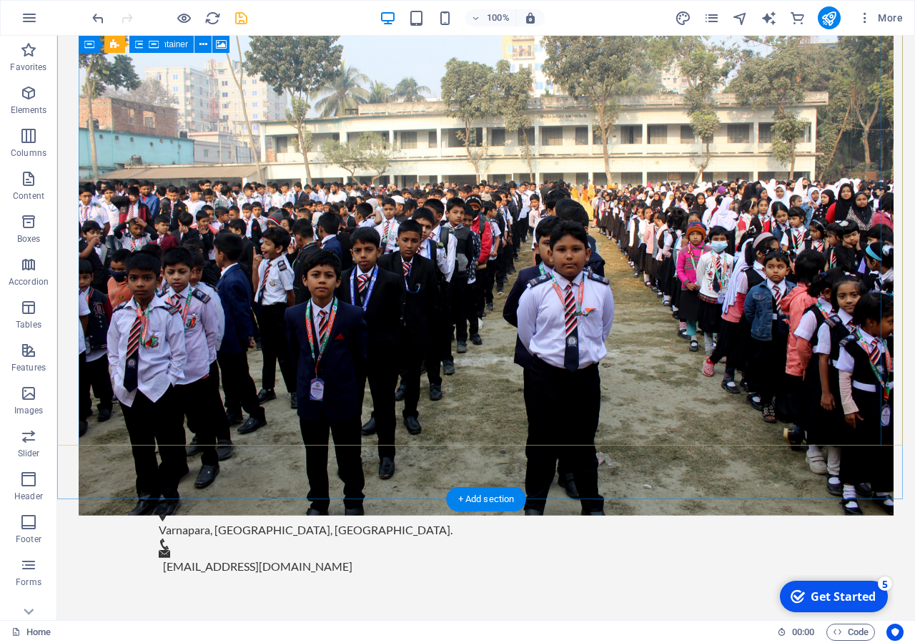
click at [502, 287] on figure at bounding box center [486, 250] width 815 height 532
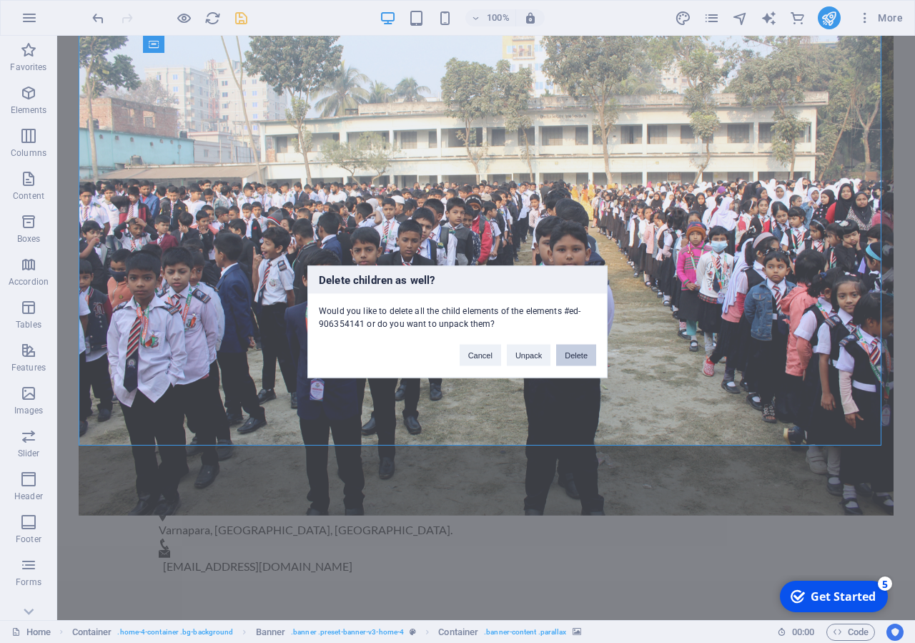
click at [572, 357] on button "Delete" at bounding box center [576, 354] width 40 height 21
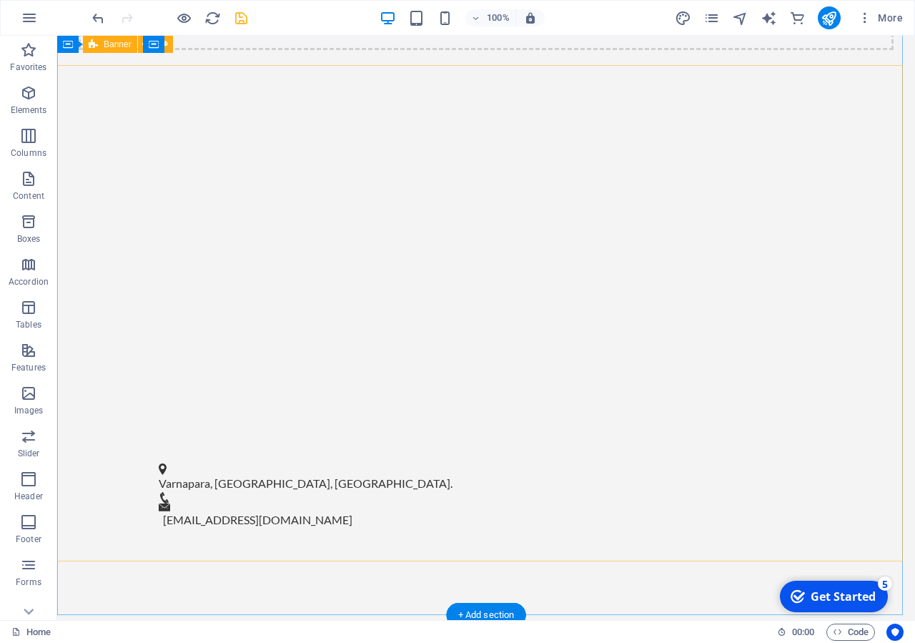
scroll to position [292, 0]
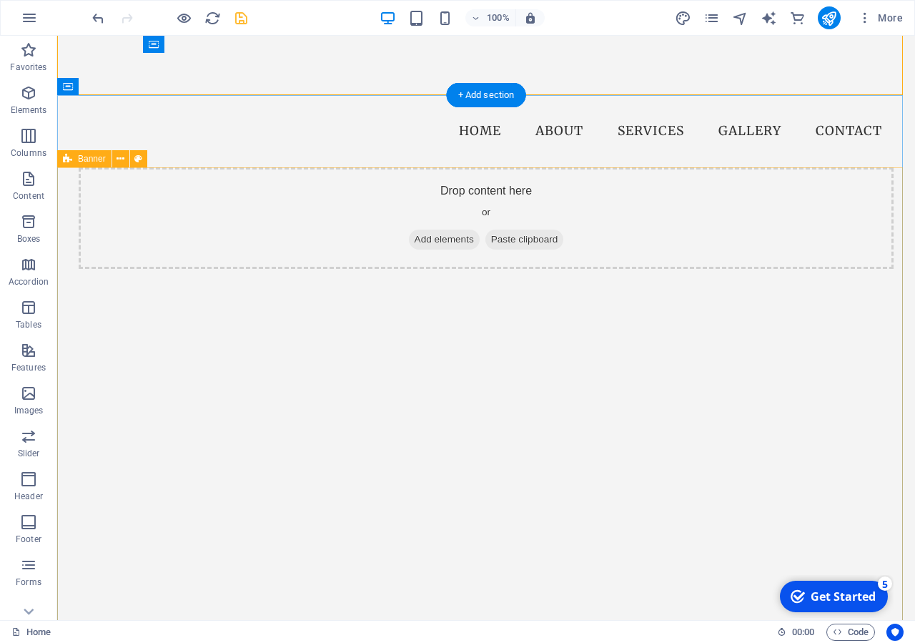
click at [547, 391] on div "Drop content here or Add elements Paste clipboard" at bounding box center [486, 415] width 858 height 496
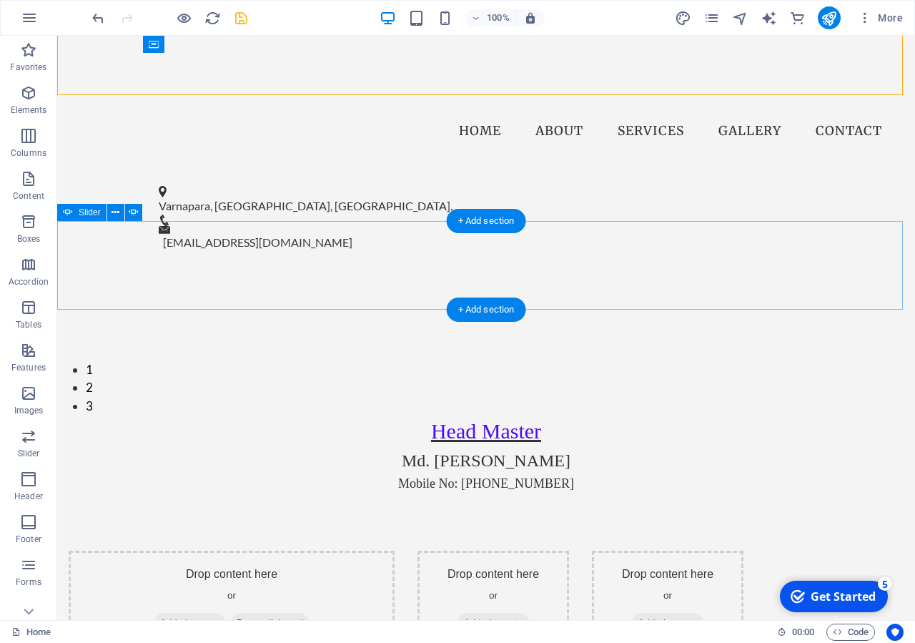
click at [678, 301] on div "ভর্ণাপাড়া উচ্চ বিদ্যালয় Wile Come to [GEOGRAPHIC_DATA] EIIN : 120469. MPO Code …" at bounding box center [486, 342] width 858 height 146
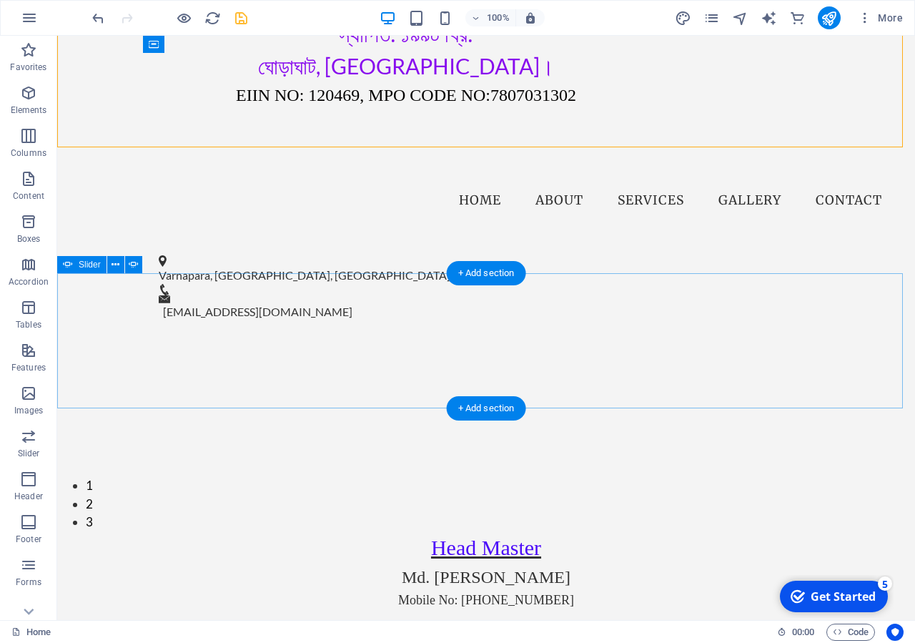
scroll to position [219, 0]
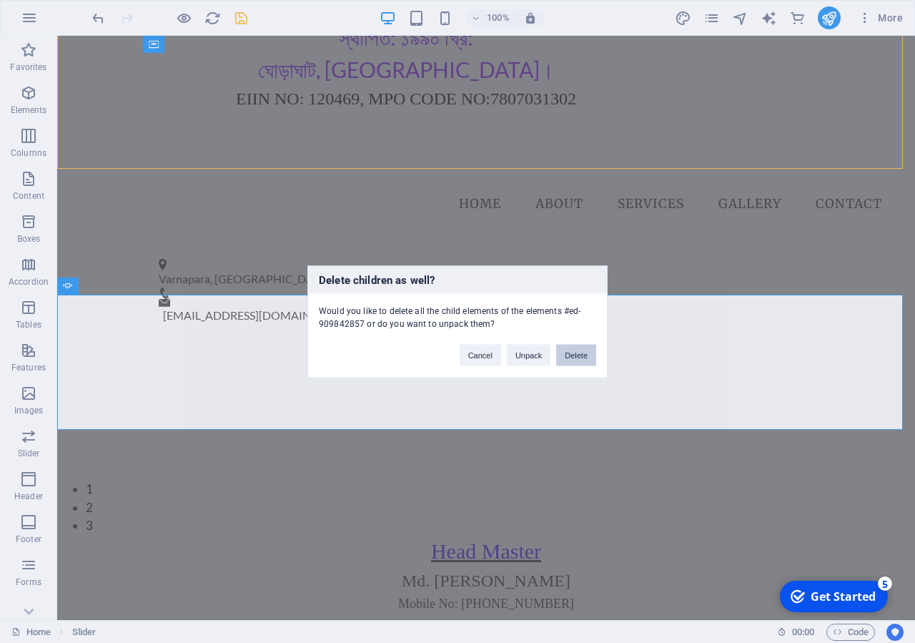
drag, startPoint x: 565, startPoint y: 353, endPoint x: 508, endPoint y: 317, distance: 67.2
click at [565, 353] on button "Delete" at bounding box center [576, 354] width 40 height 21
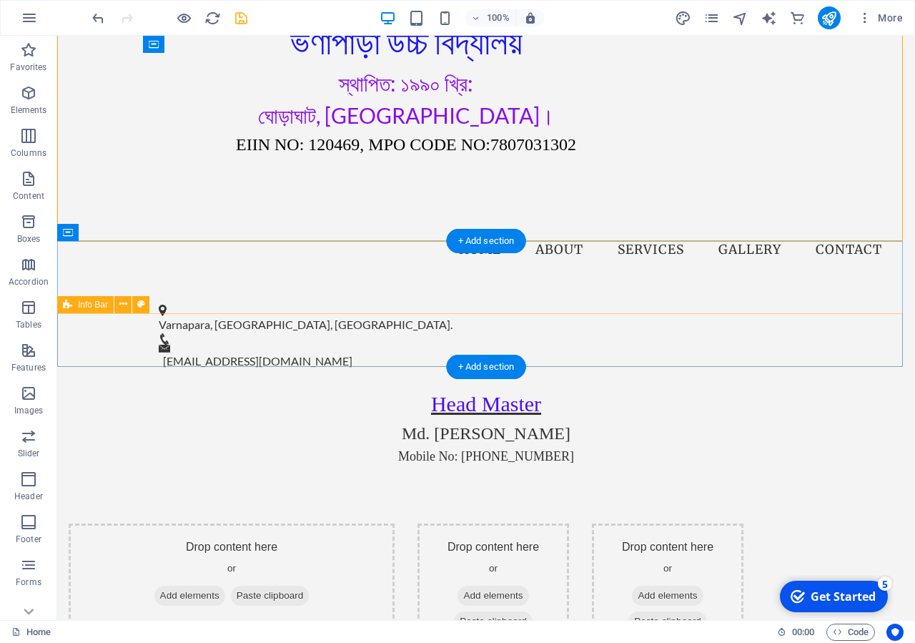
scroll to position [146, 0]
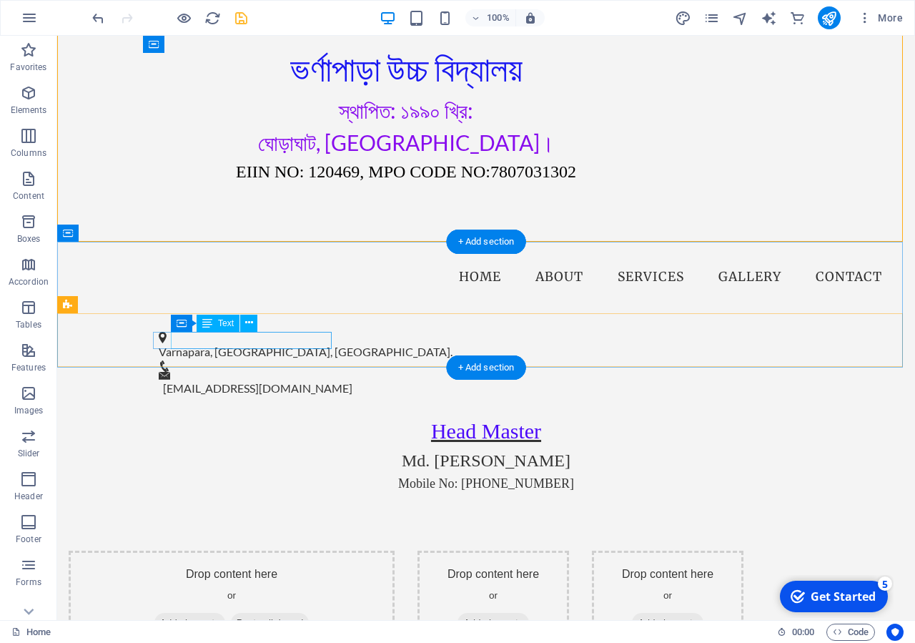
click at [292, 343] on div "Varnapara, [GEOGRAPHIC_DATA], [GEOGRAPHIC_DATA]." at bounding box center [480, 351] width 643 height 17
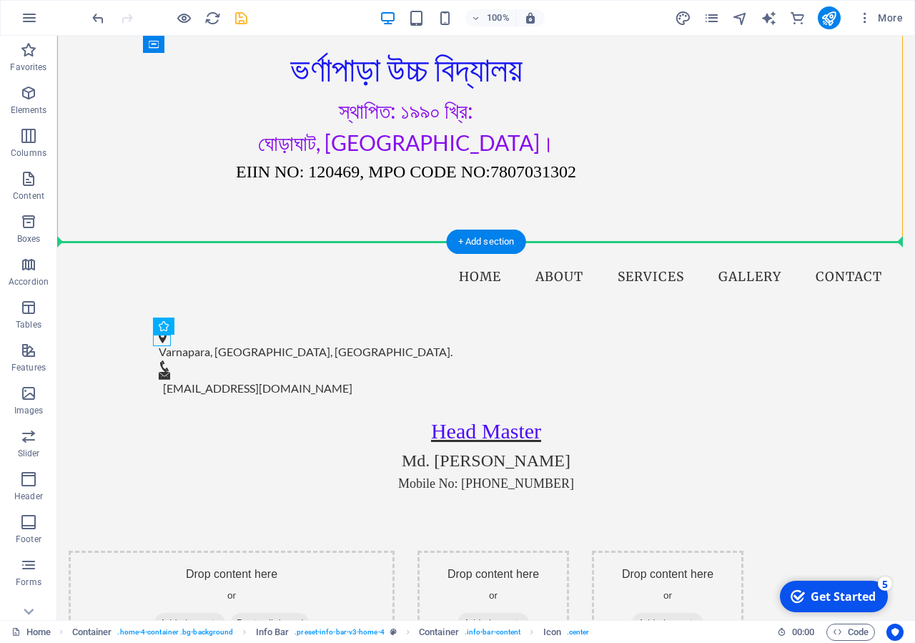
drag, startPoint x: 154, startPoint y: 343, endPoint x: 164, endPoint y: 211, distance: 132.7
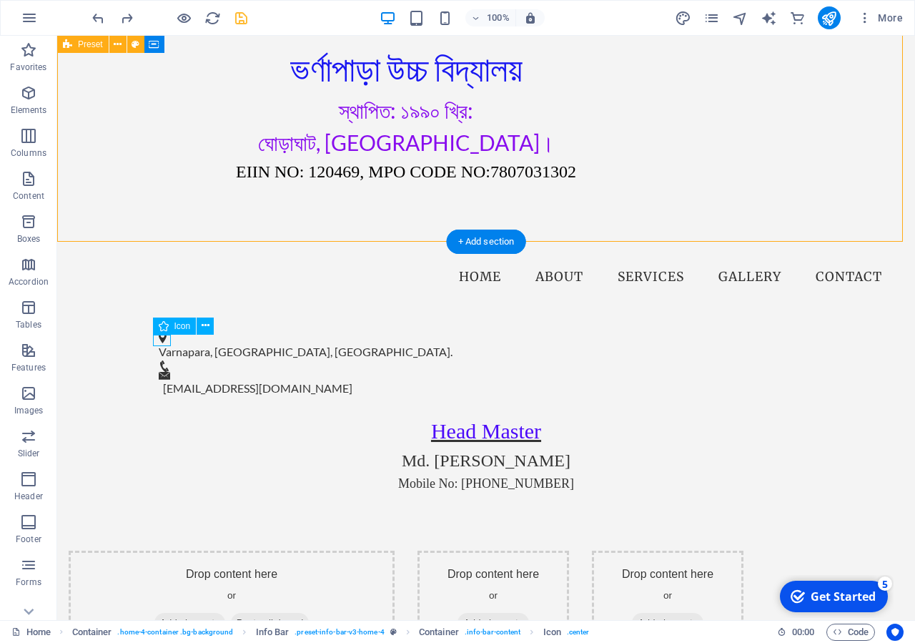
click at [662, 222] on div "[GEOGRAPHIC_DATA] ভর্ণাপাড়া উচ্চ বিদ্যালয় স্থাপিত: ১৯৯০ খ্রি: ঘোড়াঘাট, [GEOGRAP…" at bounding box center [486, 74] width 858 height 333
click at [660, 207] on div "[GEOGRAPHIC_DATA] ভর্ণাপাড়া উচ্চ বিদ্যালয় স্থাপিত: ১৯৯০ খ্রি: ঘোড়াঘাট, [GEOGRAP…" at bounding box center [486, 74] width 858 height 333
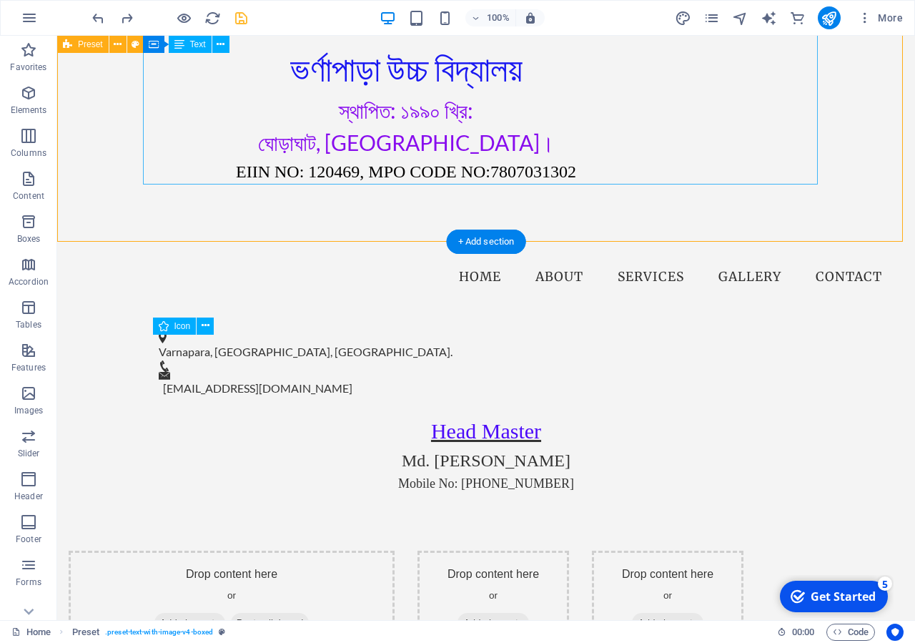
click at [724, 162] on div "[GEOGRAPHIC_DATA] ভর্ণাপাড়া উচ্চ বিদ্যালয় স্থাপিত: ১৯৯০ খ্রি: ঘোড়াঘাট, [GEOGRAP…" at bounding box center [406, 75] width 675 height 219
click at [664, 168] on div "[GEOGRAPHIC_DATA] ভর্ণাপাড়া উচ্চ বিদ্যালয় স্থাপিত: ১৯৯০ খ্রি: ঘোড়াঘাট, [GEOGRAP…" at bounding box center [406, 75] width 675 height 219
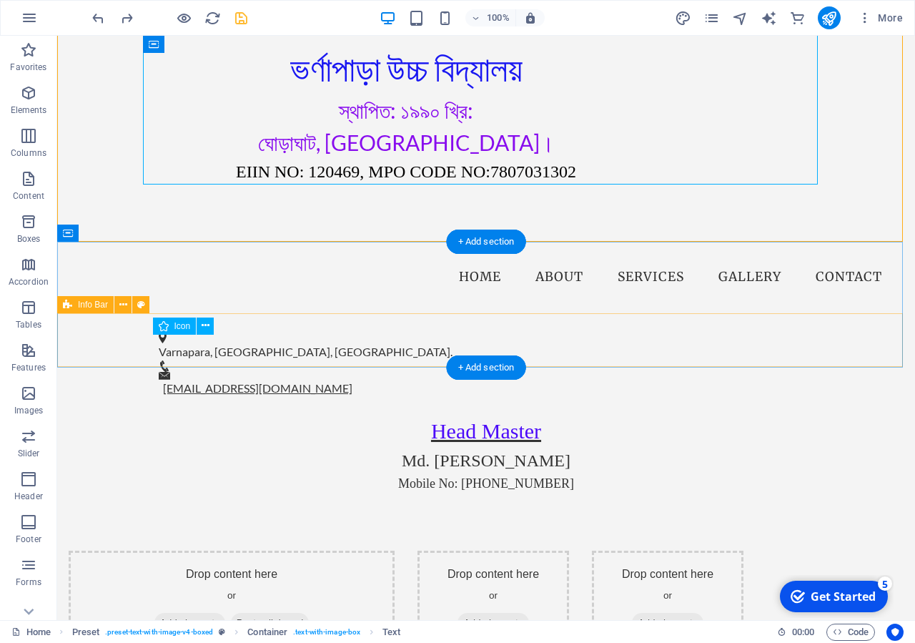
scroll to position [0, 0]
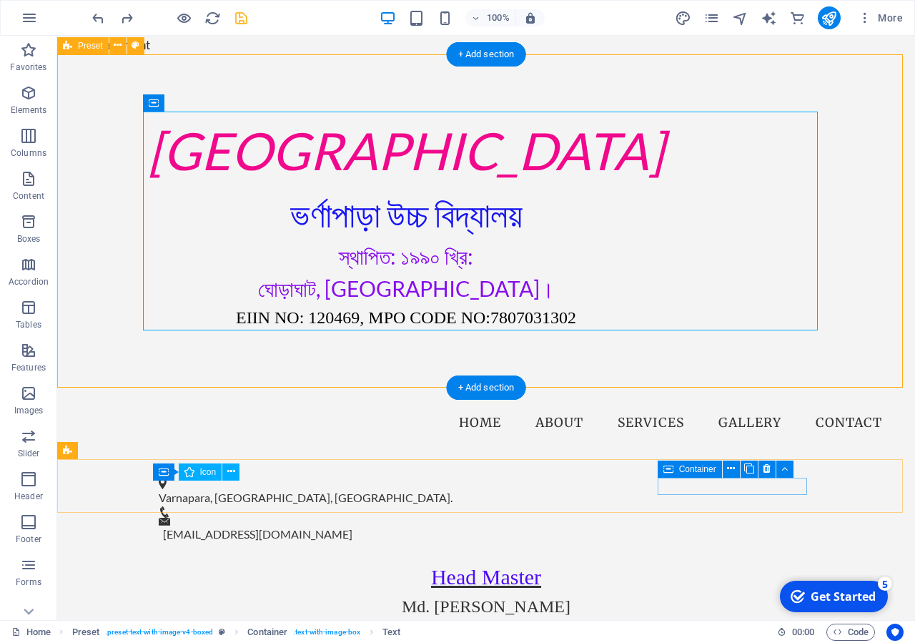
click at [840, 234] on div "[GEOGRAPHIC_DATA] ভর্ণাপাড়া উচ্চ বিদ্যালয় স্থাপিত: ১৯৯০ খ্রি: ঘোড়াঘাট, [GEOGRAP…" at bounding box center [486, 220] width 858 height 333
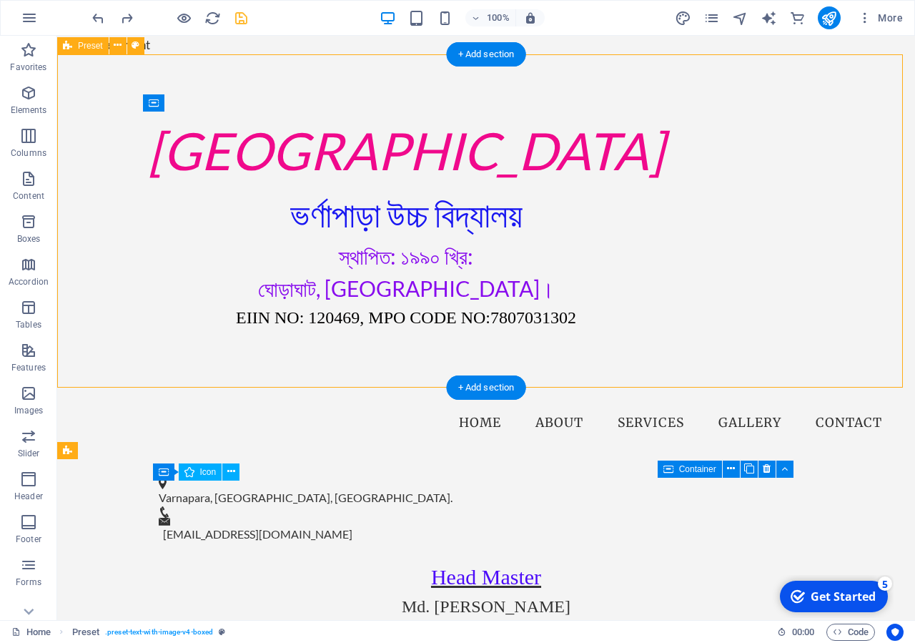
click at [636, 366] on div "[GEOGRAPHIC_DATA] ভর্ণাপাড়া উচ্চ বিদ্যালয় স্থাপিত: ১৯৯০ খ্রি: ঘোড়াঘাট, [GEOGRAP…" at bounding box center [486, 220] width 858 height 333
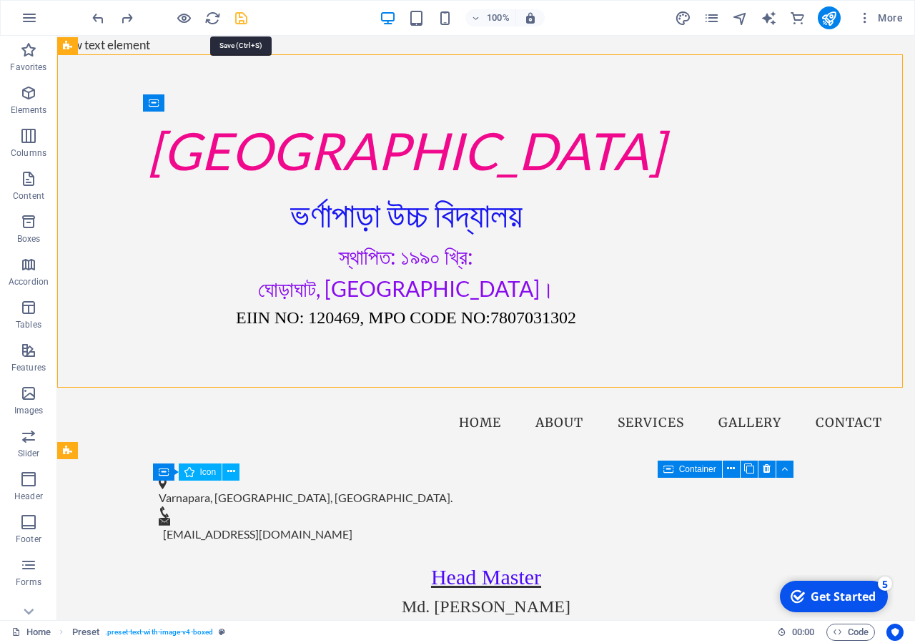
click at [247, 20] on icon "save" at bounding box center [241, 18] width 16 height 16
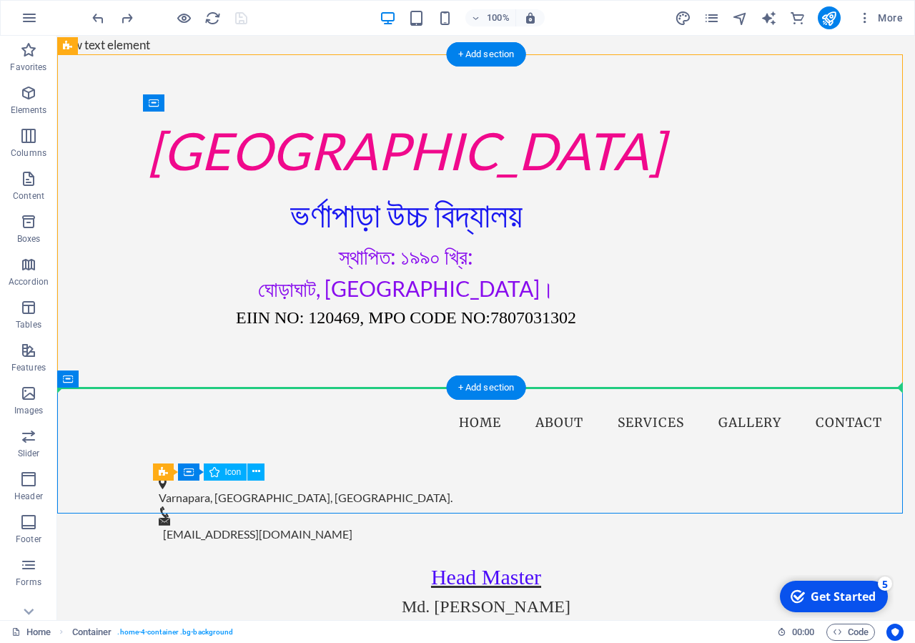
drag, startPoint x: 126, startPoint y: 422, endPoint x: 62, endPoint y: 321, distance: 119.2
drag, startPoint x: 122, startPoint y: 418, endPoint x: 74, endPoint y: 330, distance: 99.8
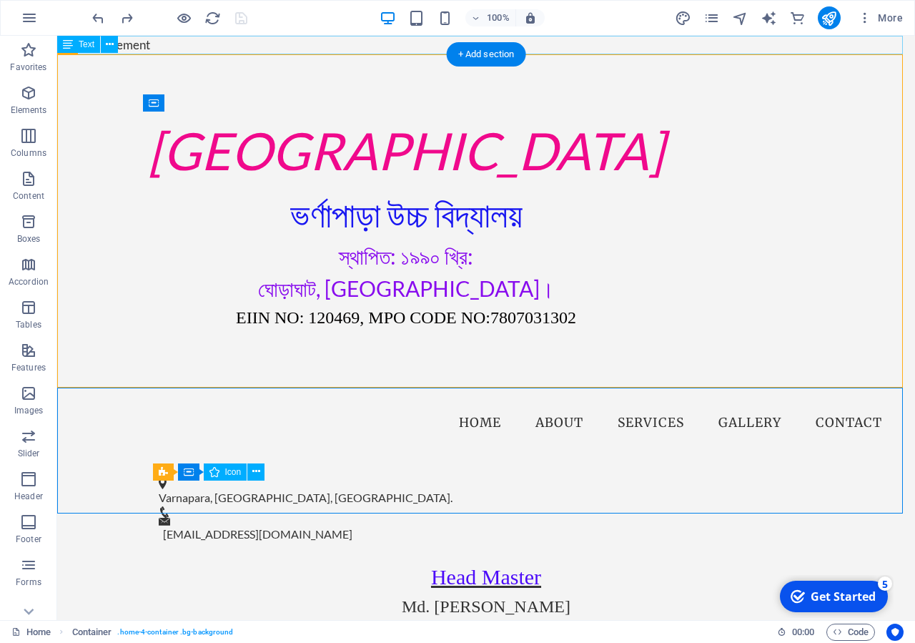
click at [242, 47] on div "New text element" at bounding box center [486, 45] width 858 height 19
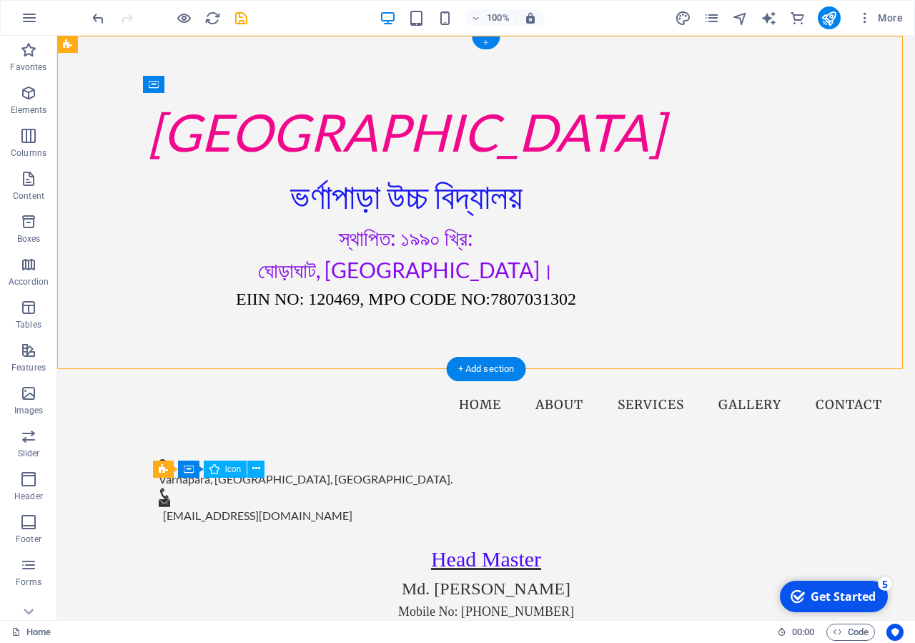
click at [483, 42] on div "+" at bounding box center [486, 42] width 28 height 13
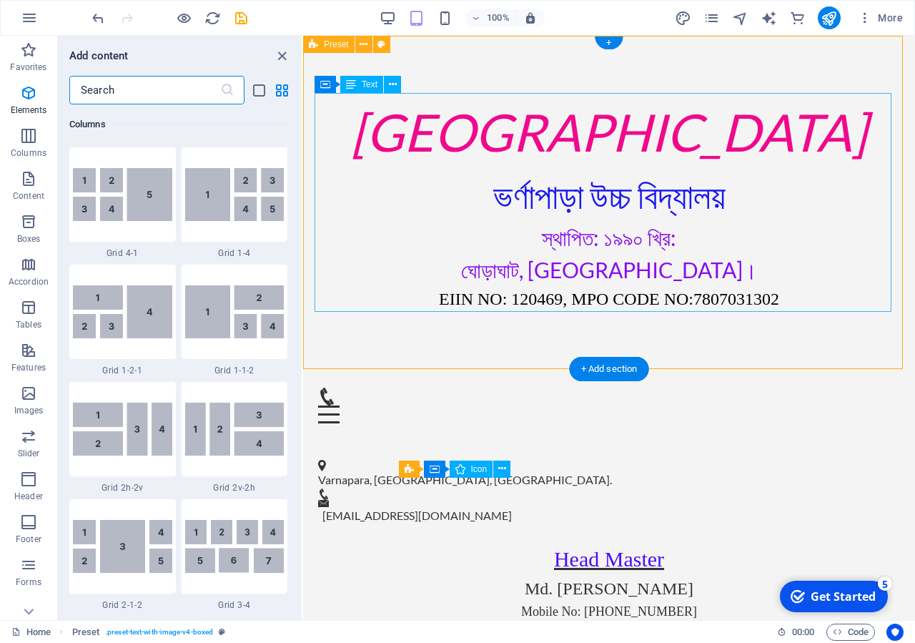
scroll to position [2509, 0]
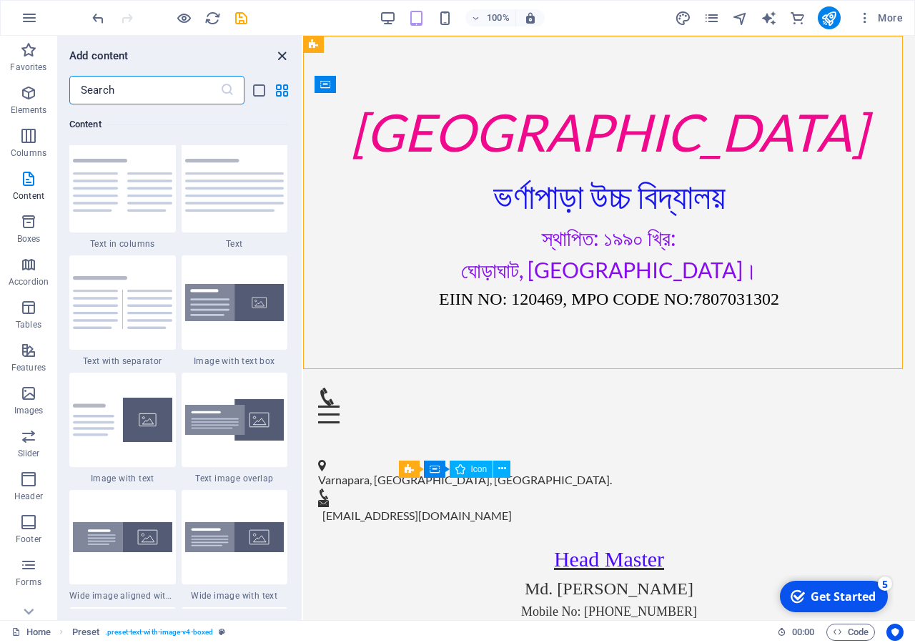
click at [285, 58] on icon "close panel" at bounding box center [282, 56] width 16 height 16
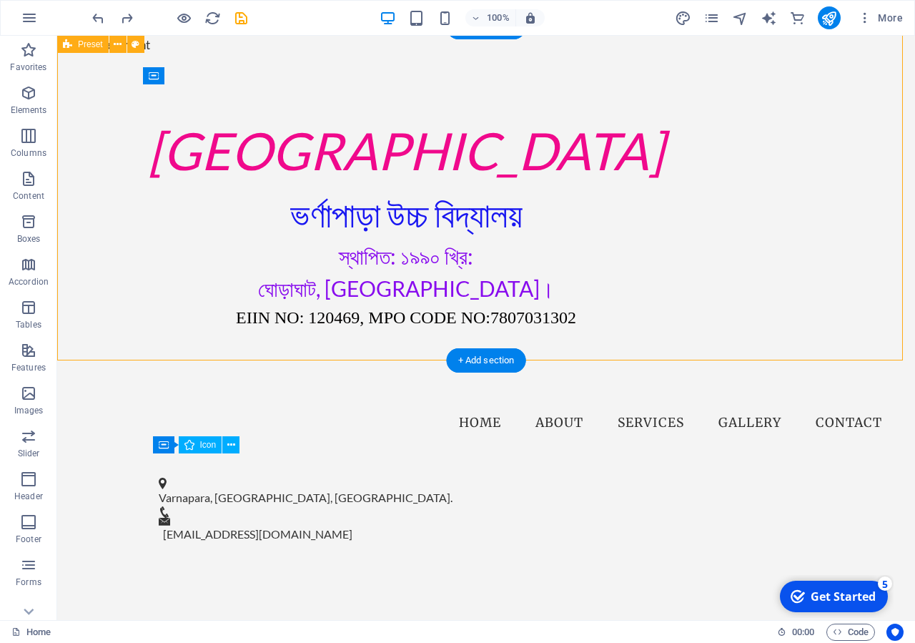
scroll to position [219, 0]
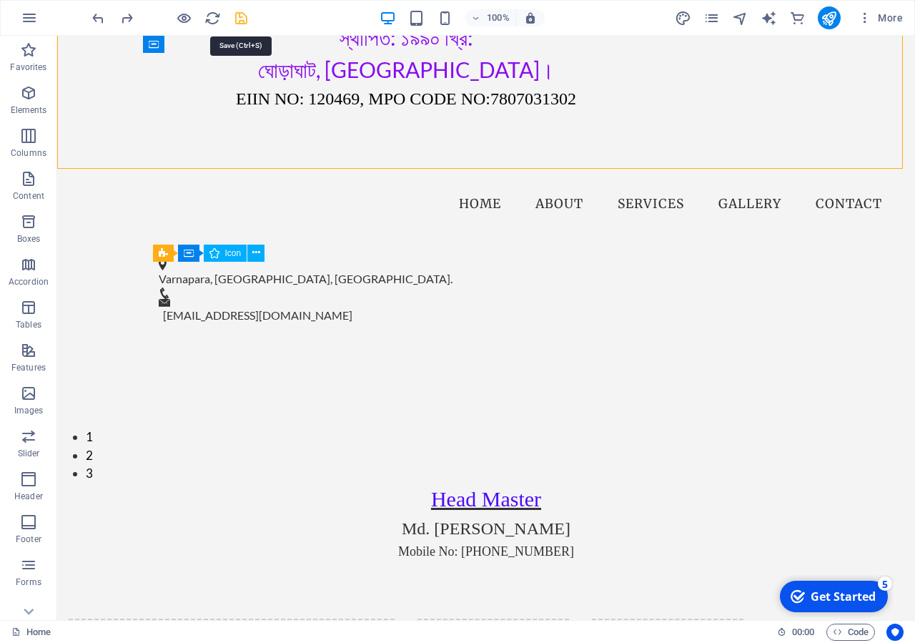
click at [234, 19] on icon "save" at bounding box center [241, 18] width 16 height 16
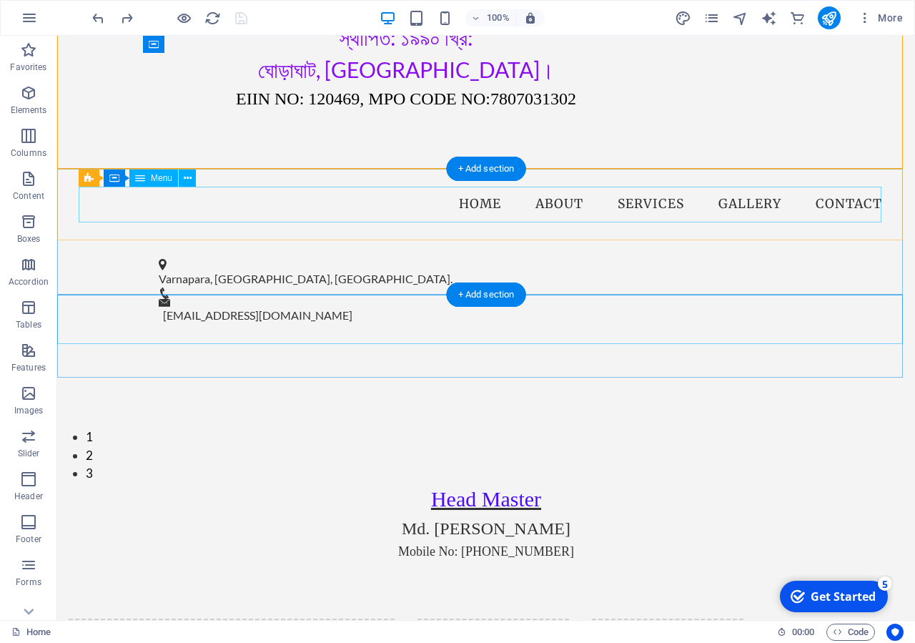
click at [377, 212] on nav "Home About Services Gallery Contact" at bounding box center [486, 205] width 815 height 36
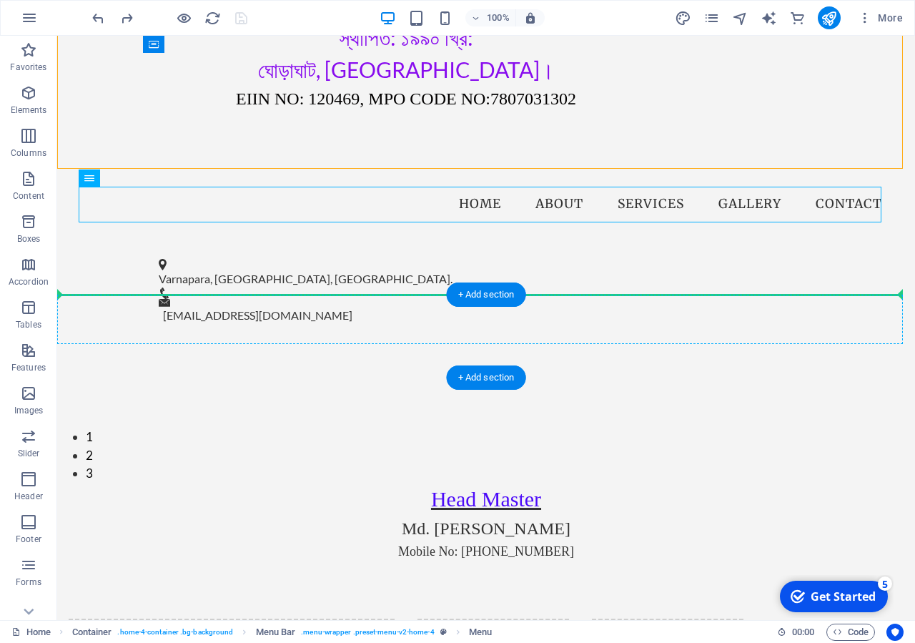
drag, startPoint x: 95, startPoint y: 200, endPoint x: 100, endPoint y: 307, distance: 107.4
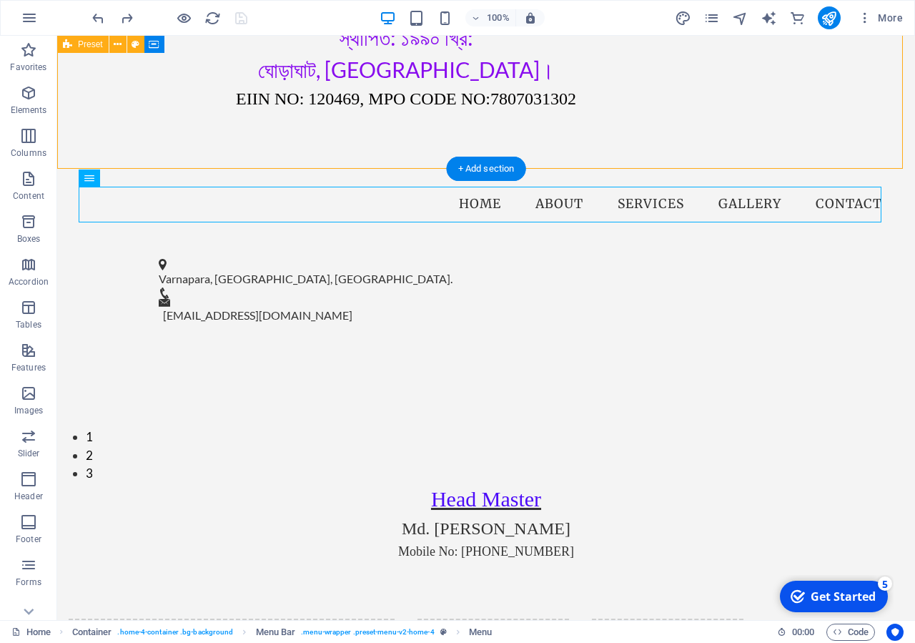
click at [473, 137] on div "[GEOGRAPHIC_DATA] ভর্ণাপাড়া উচ্চ বিদ্যালয় স্থাপিত: ১৯৯০ খ্রি: ঘোড়াঘাট, [GEOGRAP…" at bounding box center [486, 2] width 858 height 333
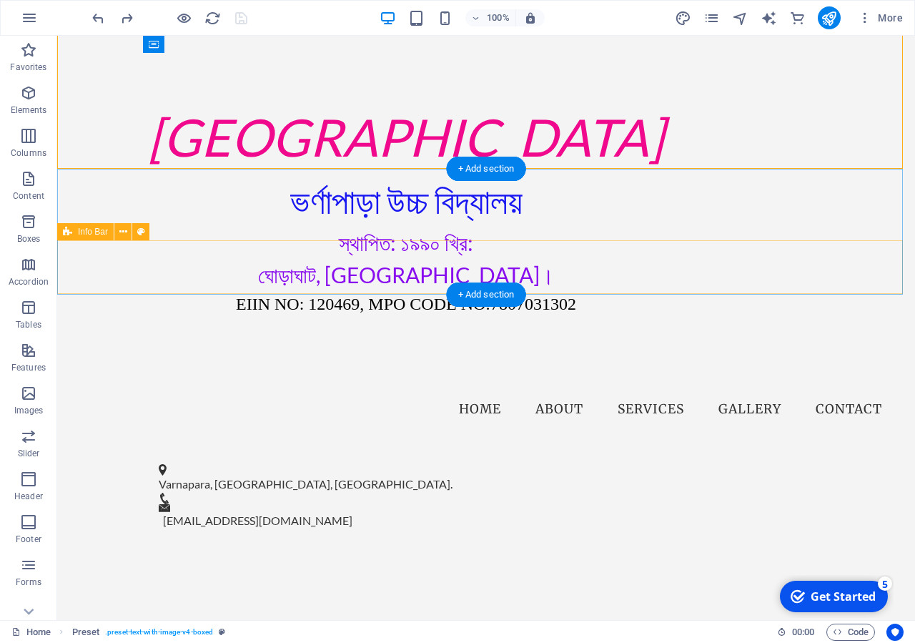
scroll to position [0, 0]
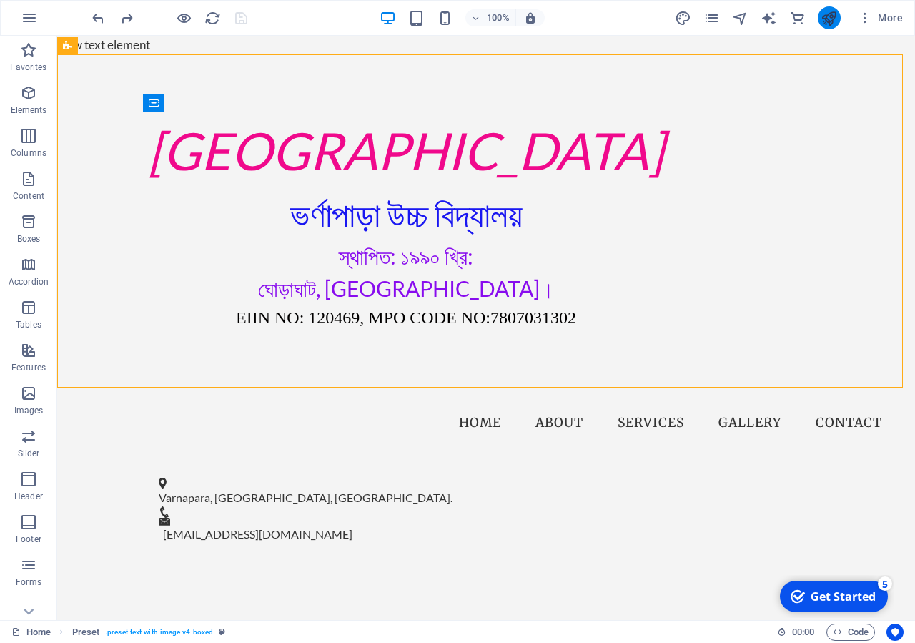
drag, startPoint x: 820, startPoint y: 15, endPoint x: 675, endPoint y: 107, distance: 171.6
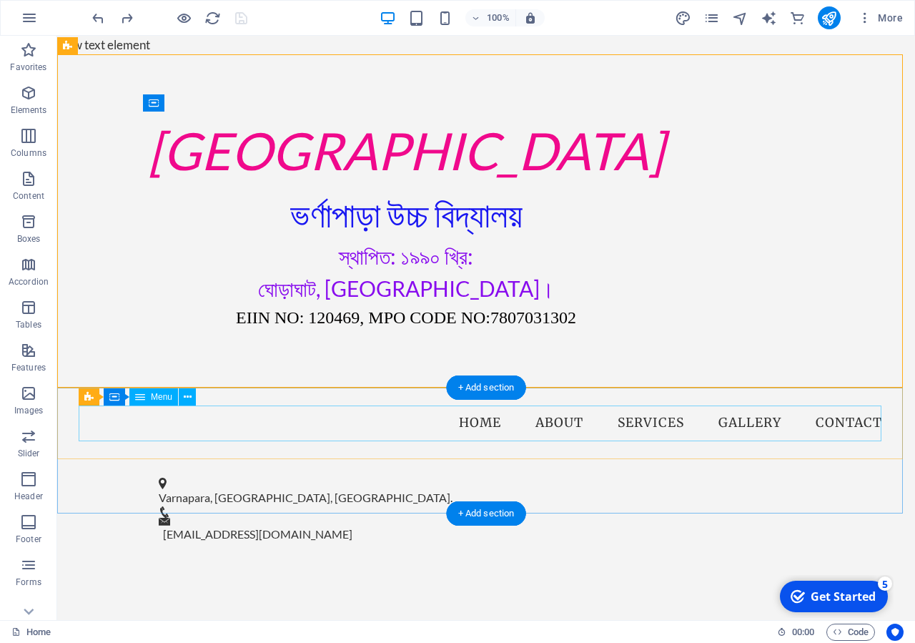
click at [723, 425] on nav "Home About Services Gallery Contact" at bounding box center [486, 423] width 815 height 36
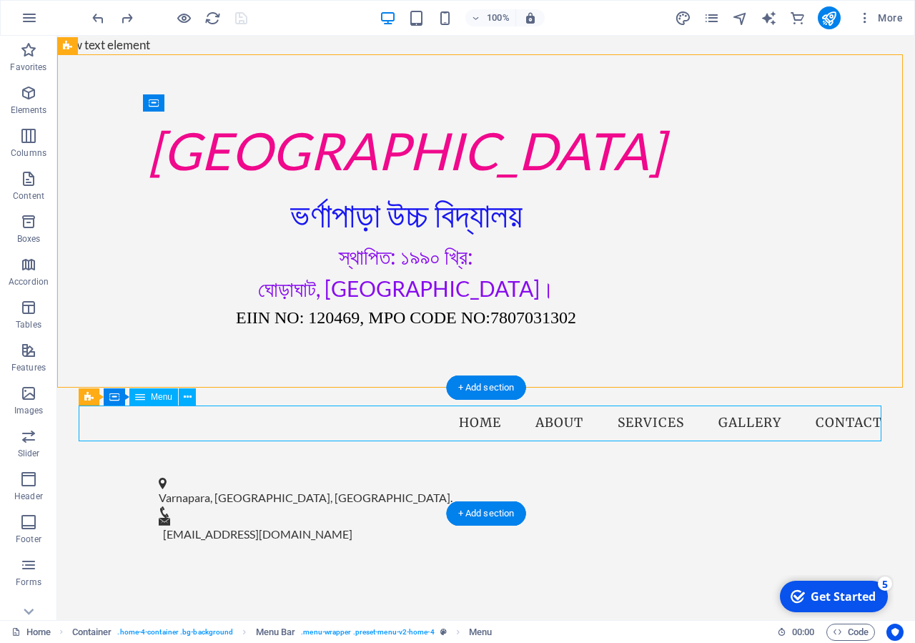
click at [723, 425] on nav "Home About Services Gallery Contact" at bounding box center [486, 423] width 815 height 36
select select
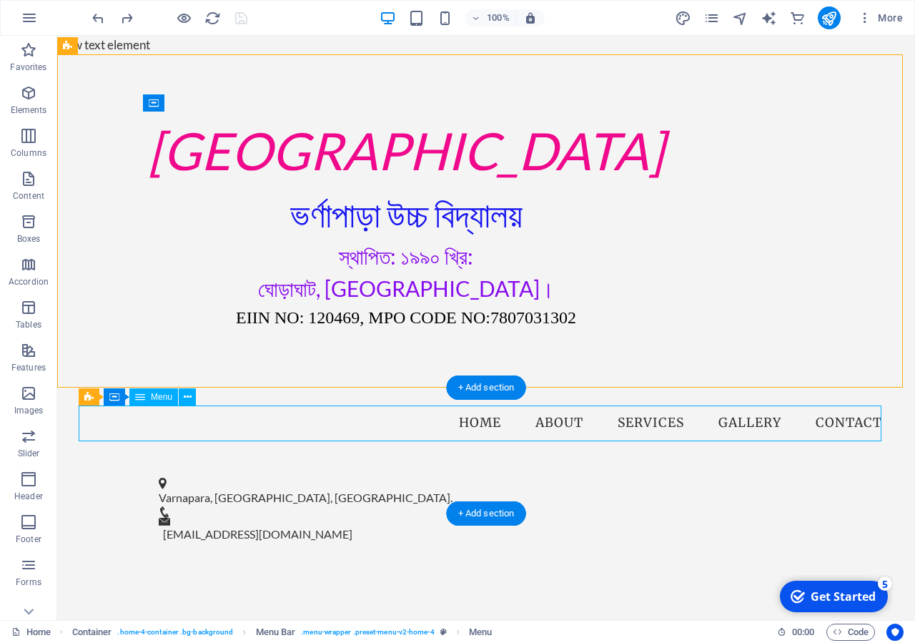
select select
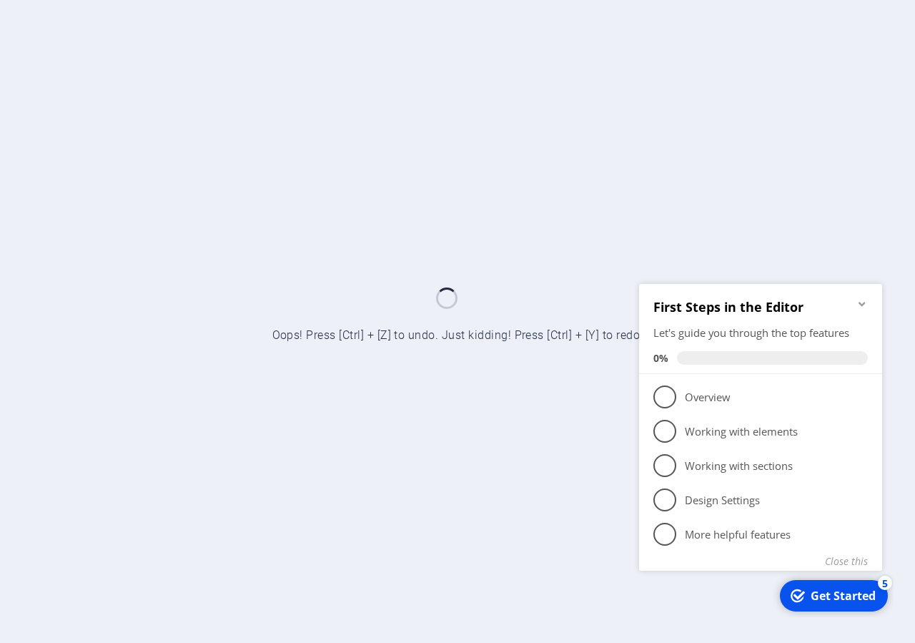
click at [857, 299] on icon "Minimize checklist" at bounding box center [862, 302] width 11 height 11
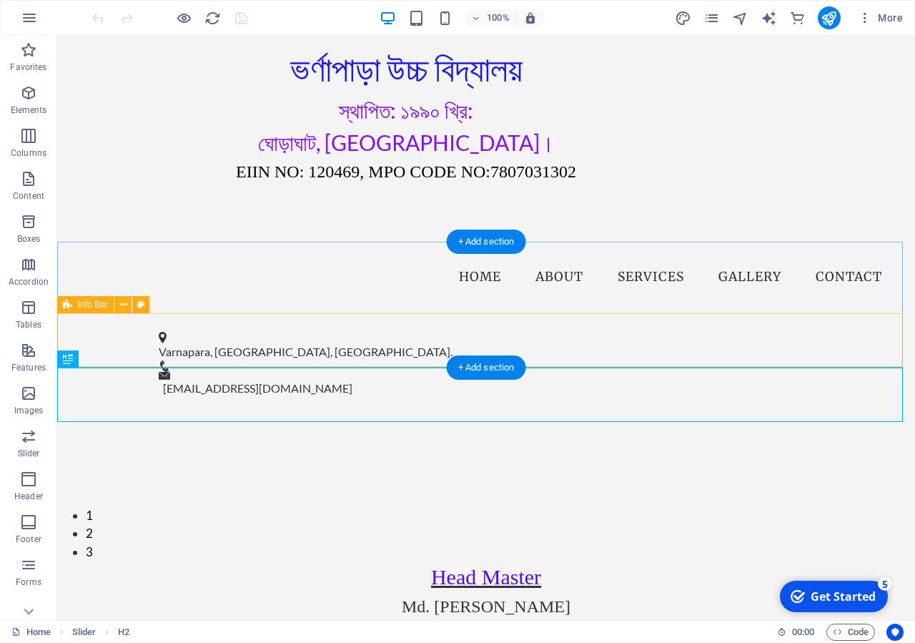
scroll to position [292, 0]
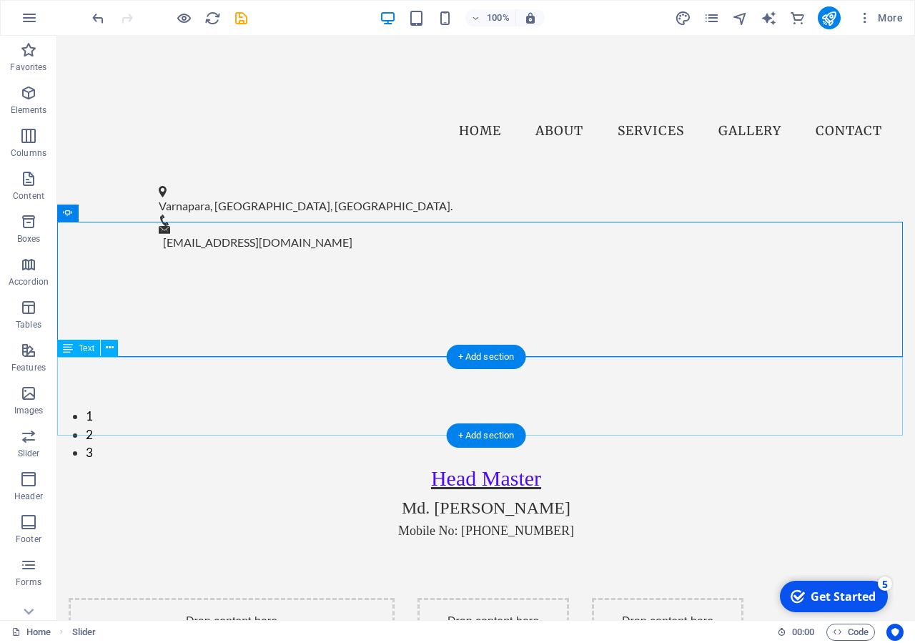
click at [715, 462] on div "Head Master Md. Mostafizur Rahman Mobile No: 01712-479811" at bounding box center [486, 501] width 858 height 79
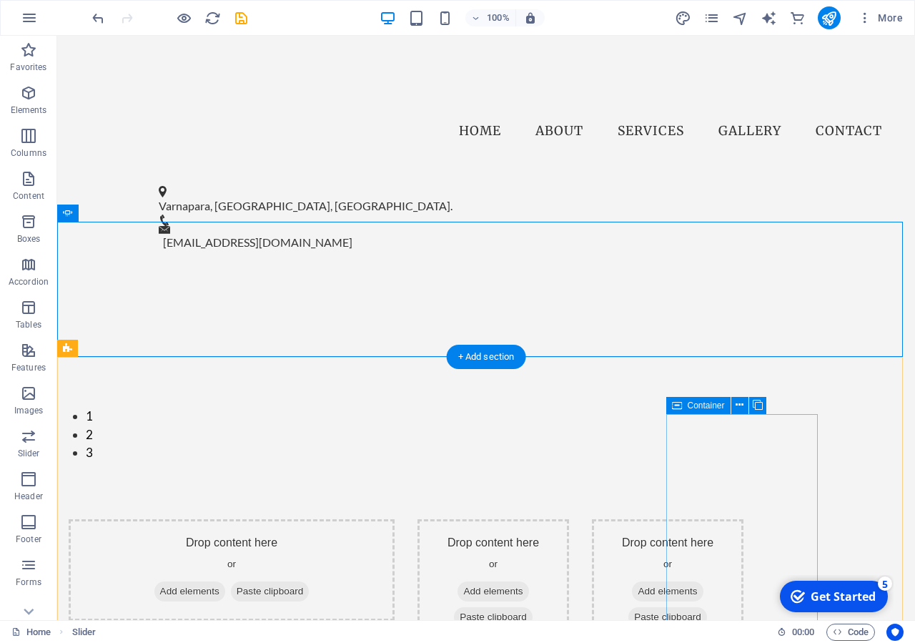
click at [744, 519] on div "Drop content here or Add elements Paste clipboard" at bounding box center [668, 582] width 152 height 127
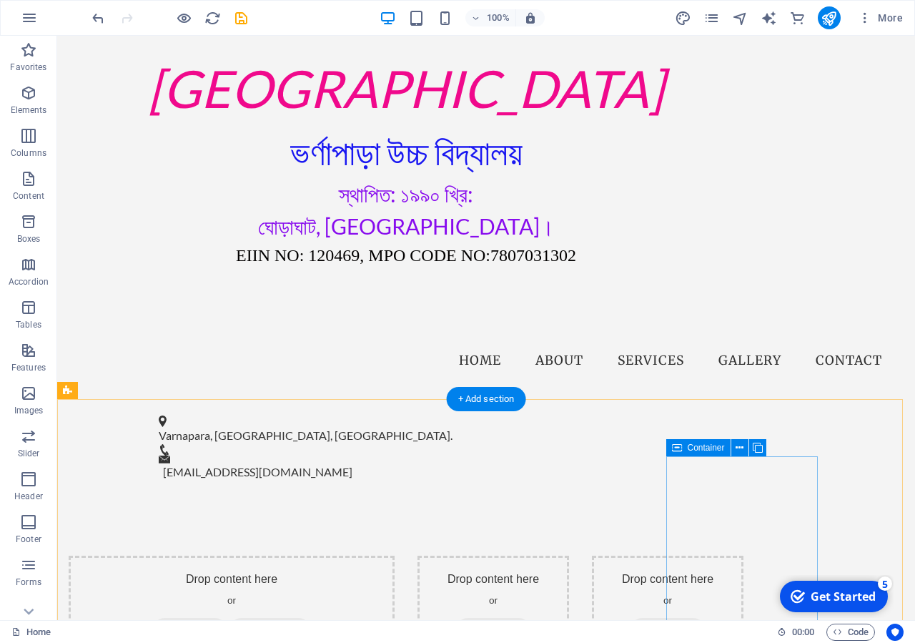
scroll to position [0, 0]
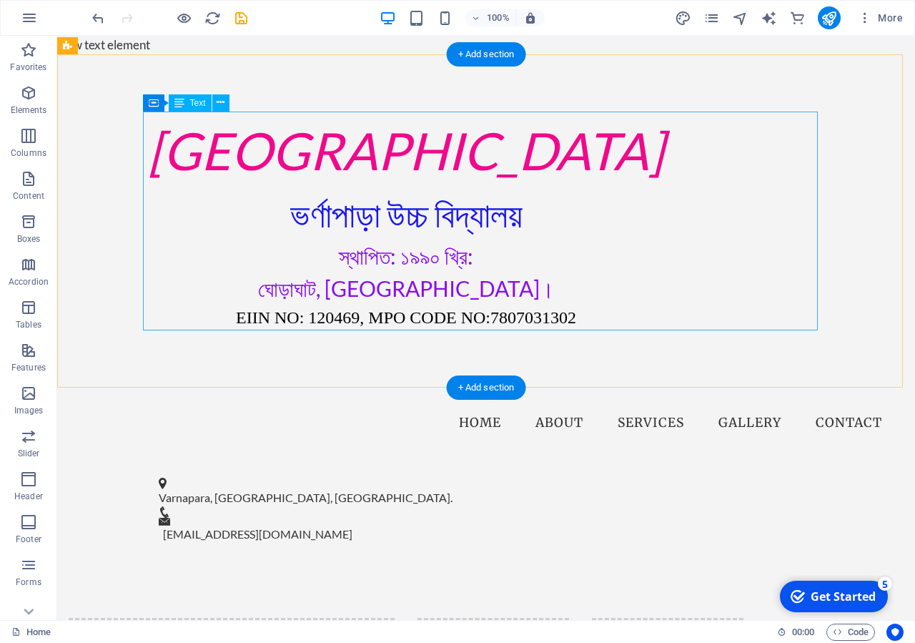
click at [174, 242] on div "[GEOGRAPHIC_DATA] ভর্ণাপাড়া উচ্চ বিদ্যালয় স্থাপিত: ১৯৯০ খ্রি: ঘোড়াঘাট, [GEOGRAP…" at bounding box center [406, 221] width 675 height 219
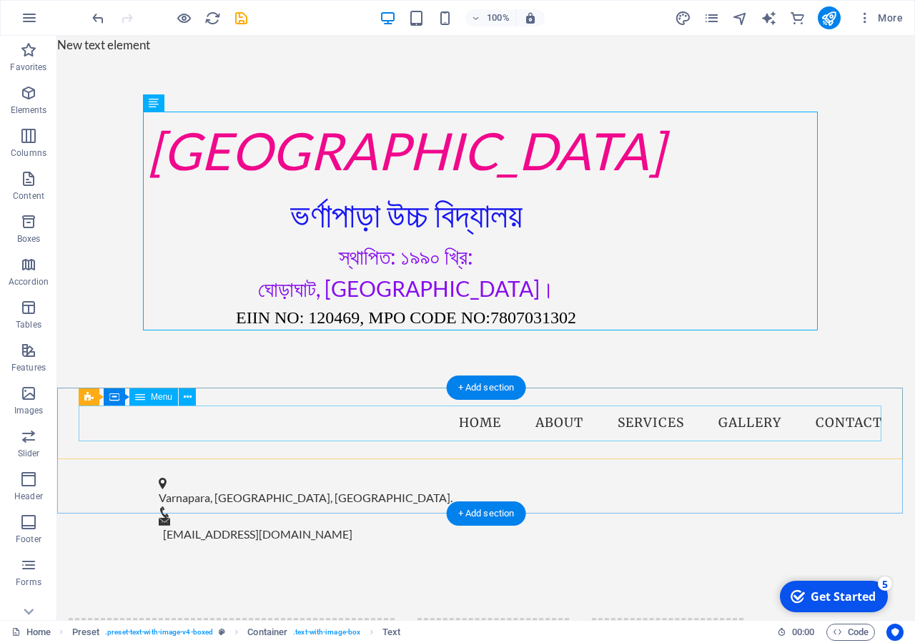
click at [743, 425] on nav "Home About Services Gallery Contact" at bounding box center [486, 423] width 815 height 36
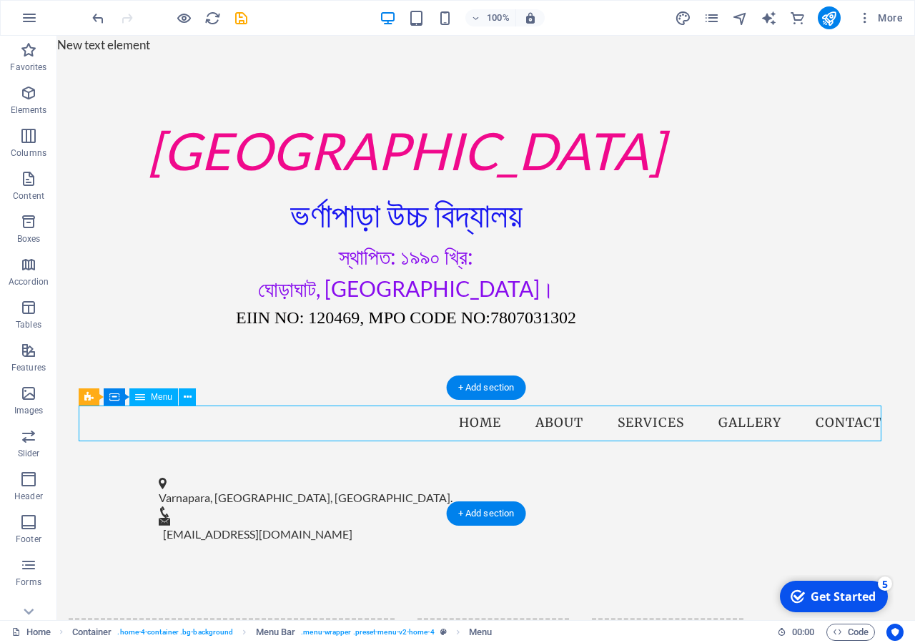
click at [743, 425] on nav "Home About Services Gallery Contact" at bounding box center [486, 423] width 815 height 36
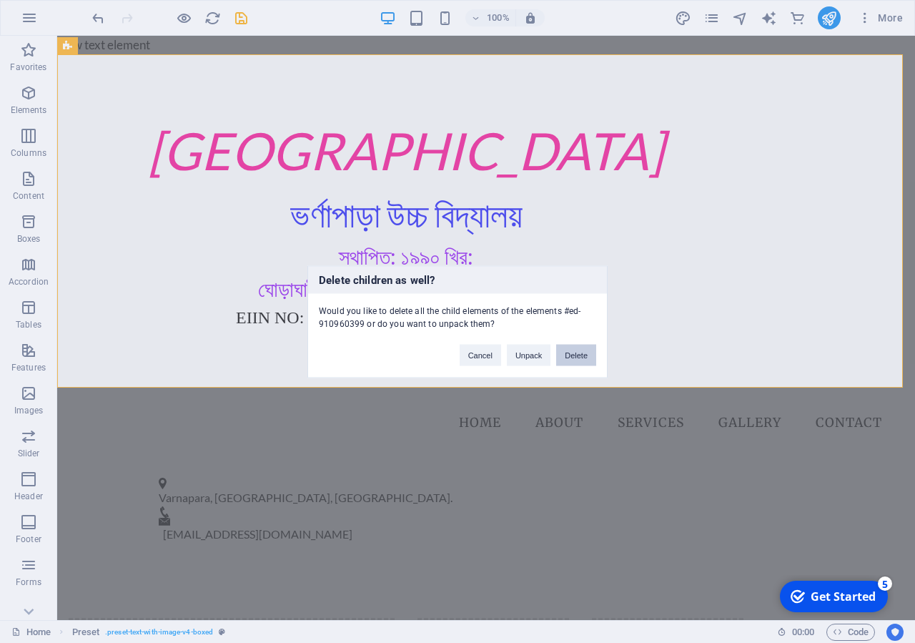
click at [593, 358] on button "Delete" at bounding box center [576, 354] width 40 height 21
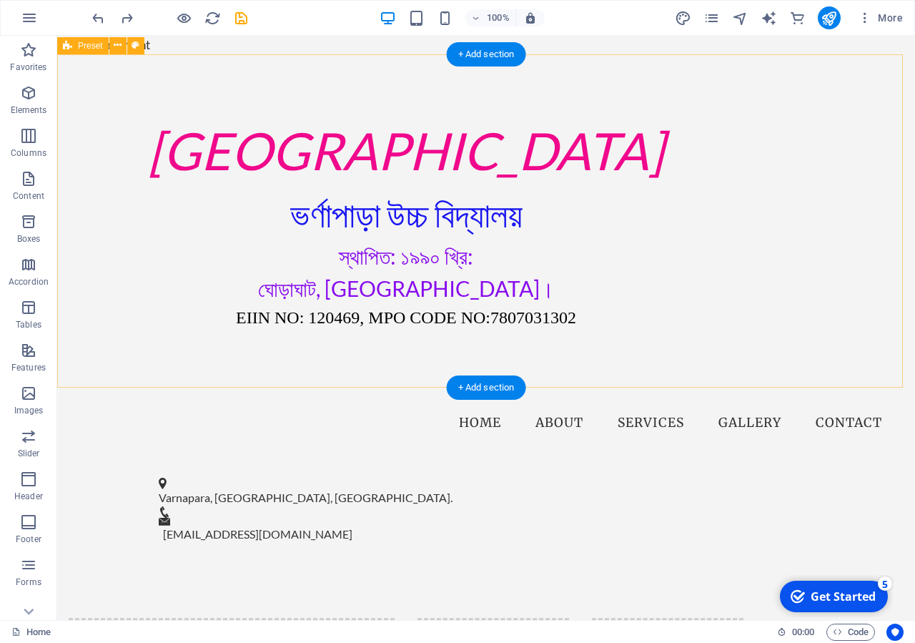
click at [852, 274] on div "[GEOGRAPHIC_DATA] ভর্ণাপাড়া উচ্চ বিদ্যালয় স্থাপিত: ১৯৯০ খ্রি: ঘোড়াঘাট, [GEOGRAP…" at bounding box center [486, 220] width 858 height 333
click at [533, 82] on div "[GEOGRAPHIC_DATA] ভর্ণাপাড়া উচ্চ বিদ্যালয় স্থাপিত: ১৯৯০ খ্রি: ঘোড়াঘাট, [GEOGRAP…" at bounding box center [486, 220] width 858 height 333
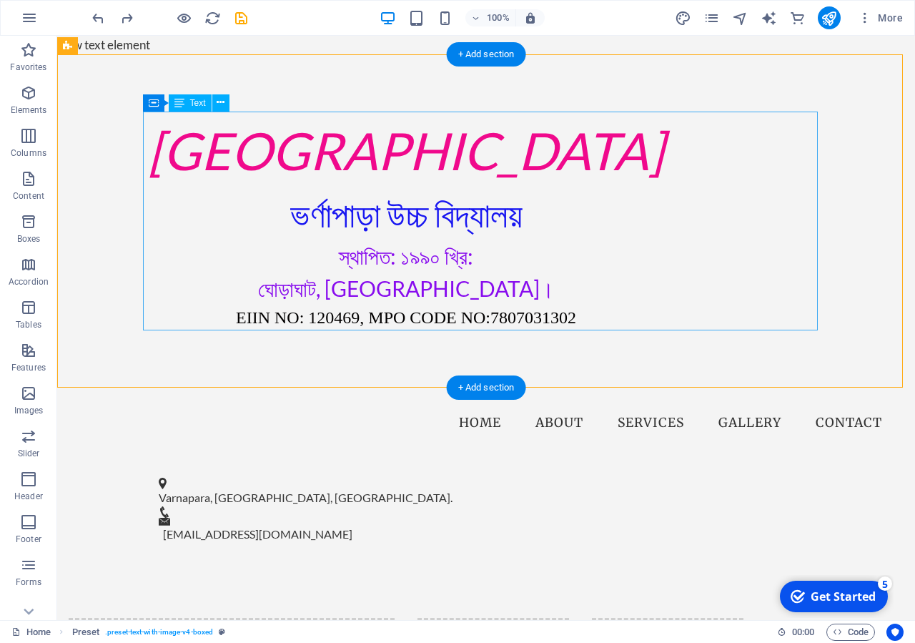
click at [716, 143] on div "[GEOGRAPHIC_DATA] ভর্ণাপাড়া উচ্চ বিদ্যালয় স্থাপিত: ১৯৯০ খ্রি: ঘোড়াঘাট, [GEOGRAP…" at bounding box center [406, 221] width 675 height 219
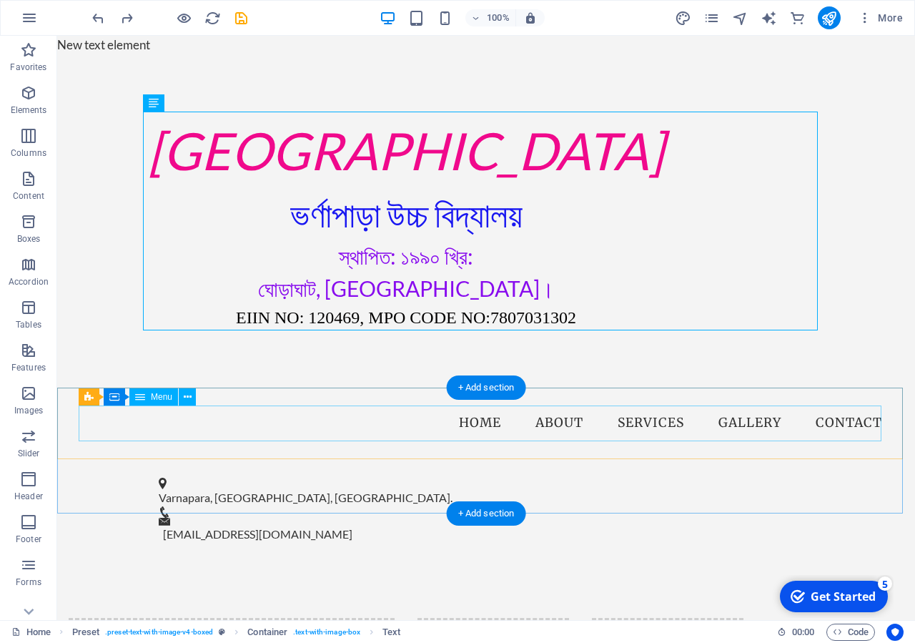
click at [480, 423] on nav "Home About Services Gallery Contact" at bounding box center [486, 423] width 815 height 36
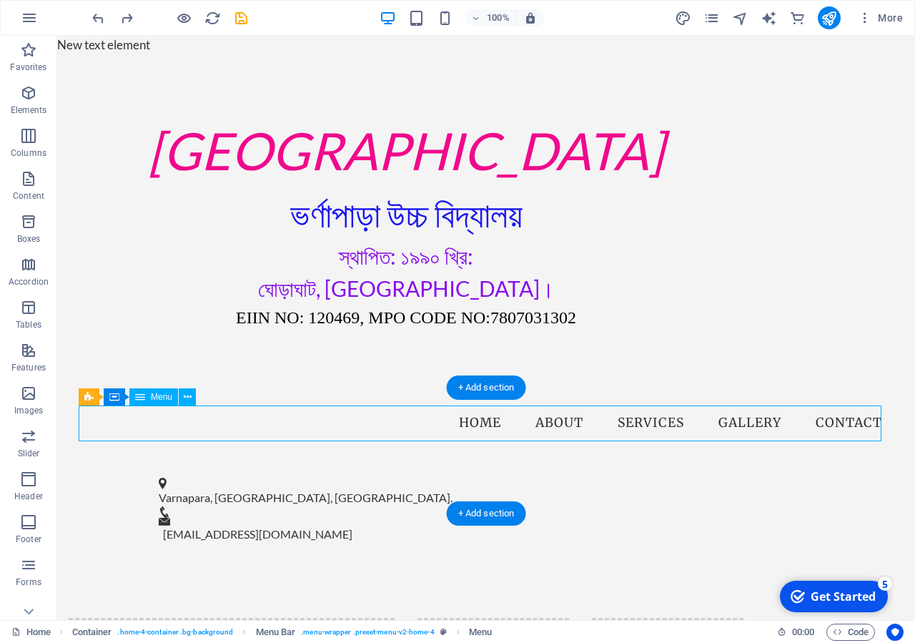
click at [554, 425] on nav "Home About Services Gallery Contact" at bounding box center [486, 423] width 815 height 36
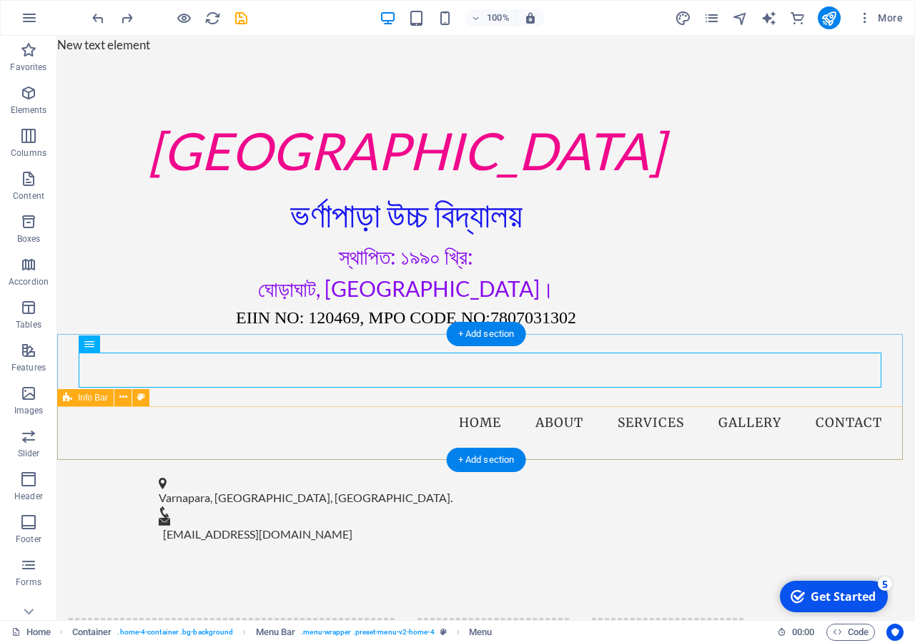
scroll to position [219, 0]
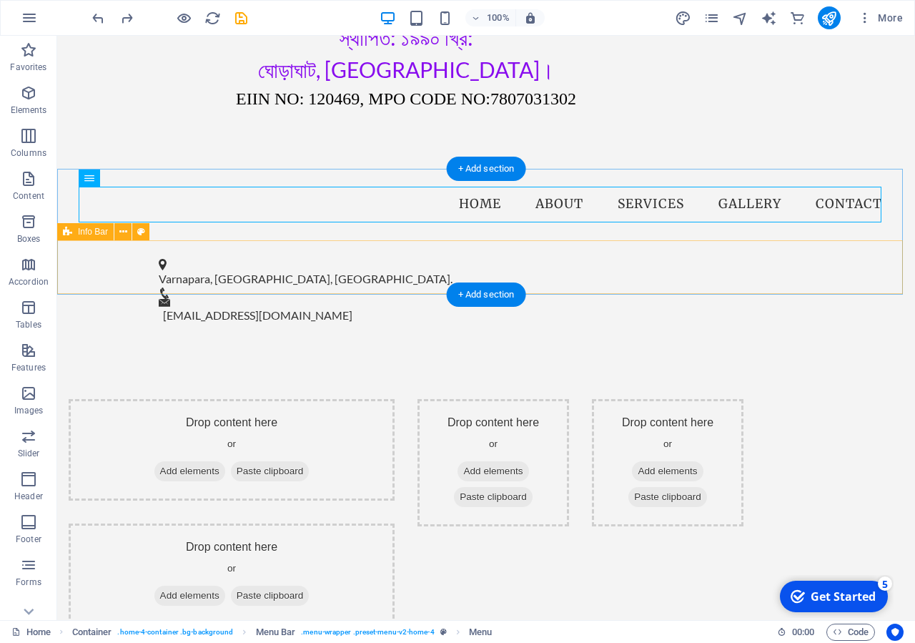
click at [484, 271] on div "Varnapara, Ghoraghat, Dinajpur. info@varnaparahs.edu.bd" at bounding box center [486, 291] width 858 height 102
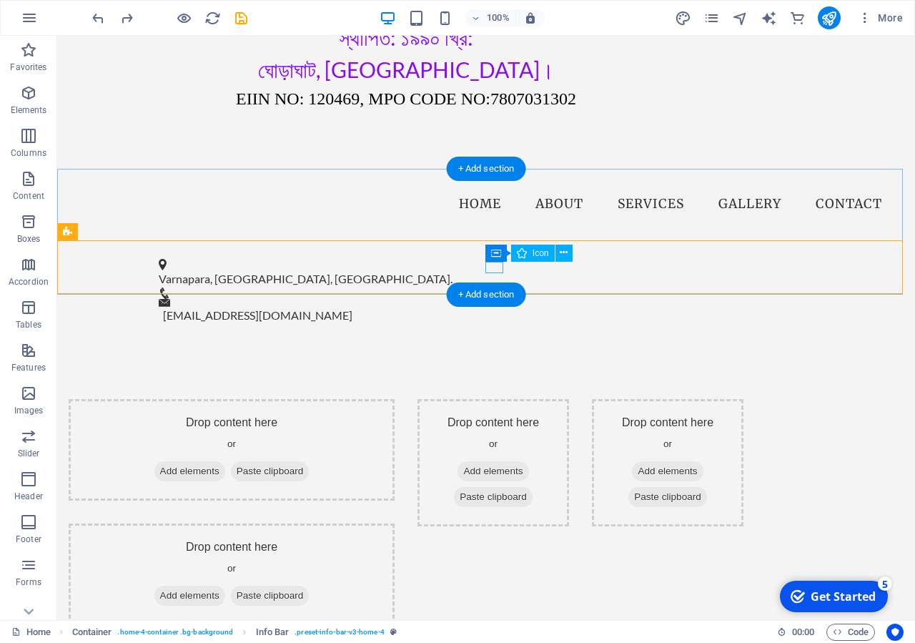
click at [488, 287] on figure at bounding box center [480, 292] width 643 height 11
click at [496, 287] on figure at bounding box center [480, 292] width 643 height 11
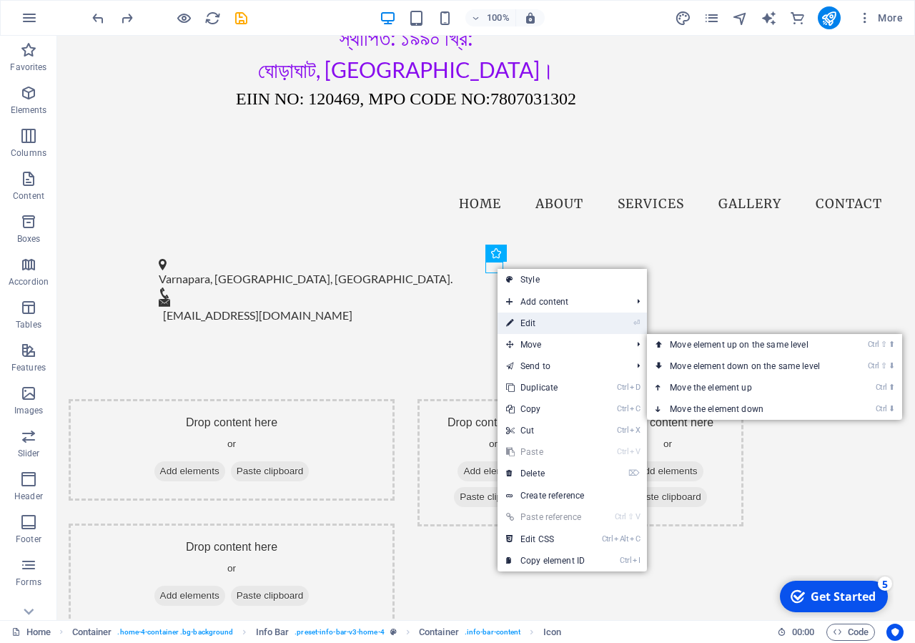
click at [543, 325] on link "⏎ Edit" at bounding box center [546, 322] width 96 height 21
select select "xMidYMid"
select select "px"
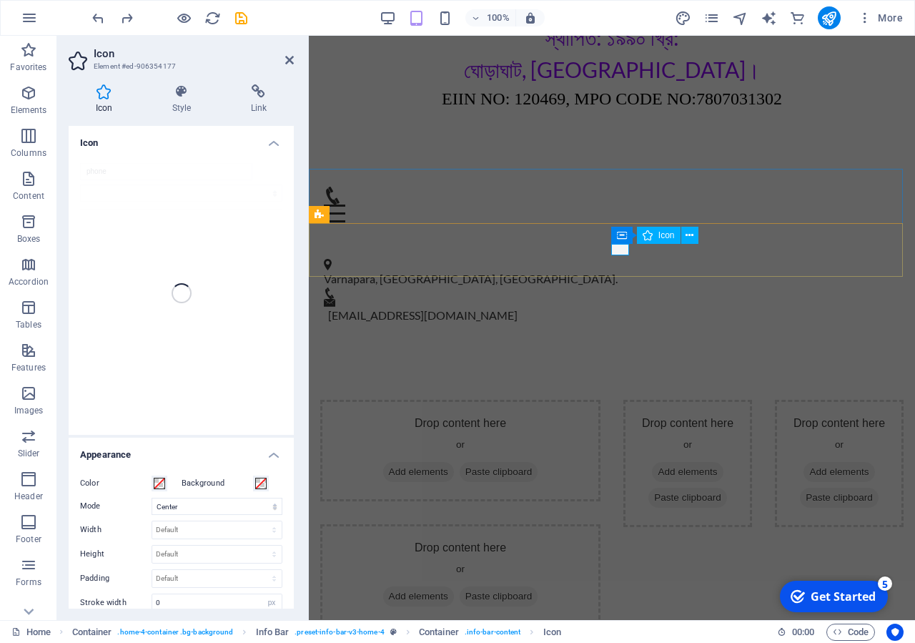
click at [621, 287] on figure at bounding box center [606, 292] width 565 height 11
click at [618, 287] on figure at bounding box center [606, 292] width 565 height 11
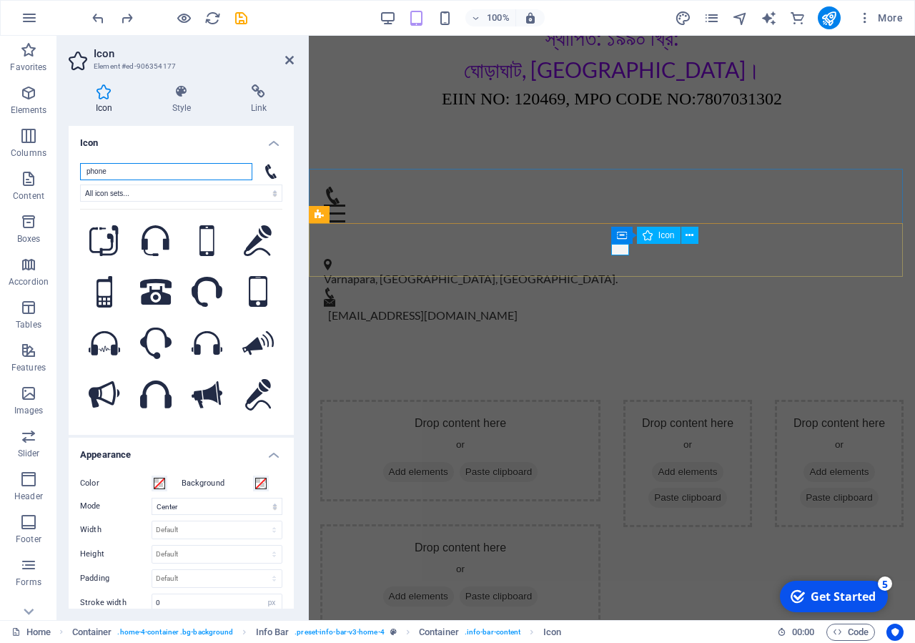
click at [617, 287] on figure at bounding box center [606, 292] width 565 height 11
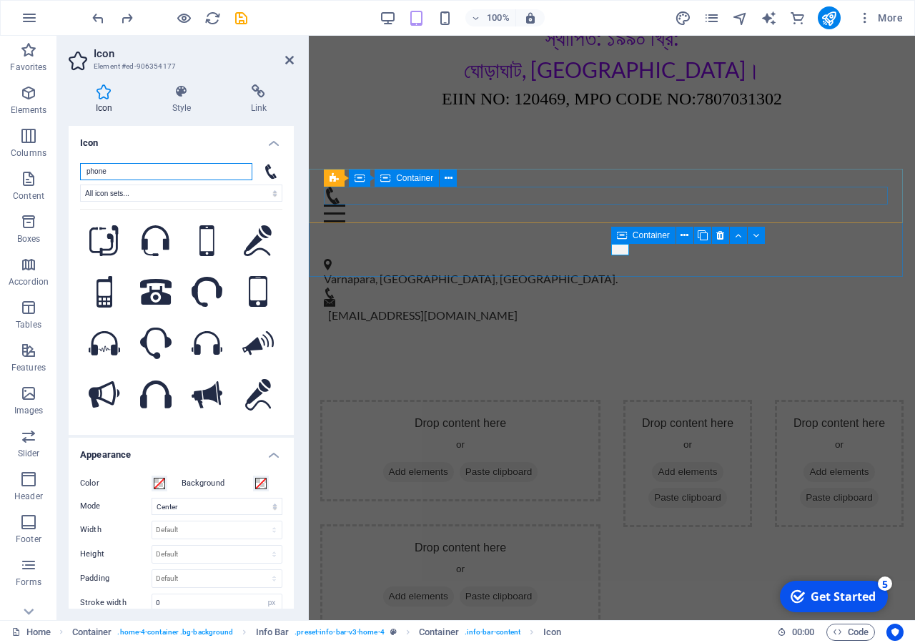
click at [661, 197] on div "Menu" at bounding box center [612, 205] width 576 height 36
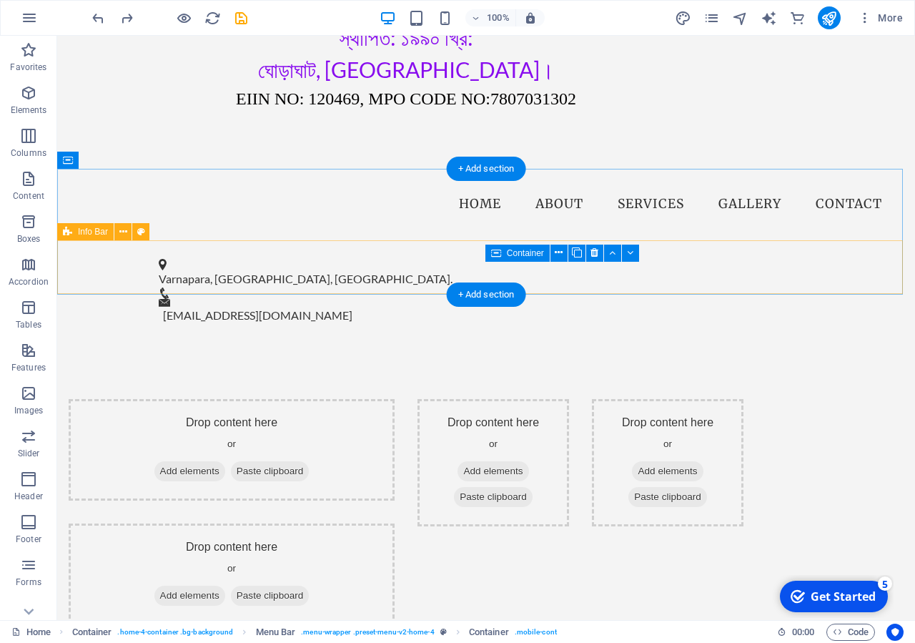
click at [525, 273] on div "Varnapara, Ghoraghat, Dinajpur. info@varnaparahs.edu.bd" at bounding box center [486, 291] width 858 height 102
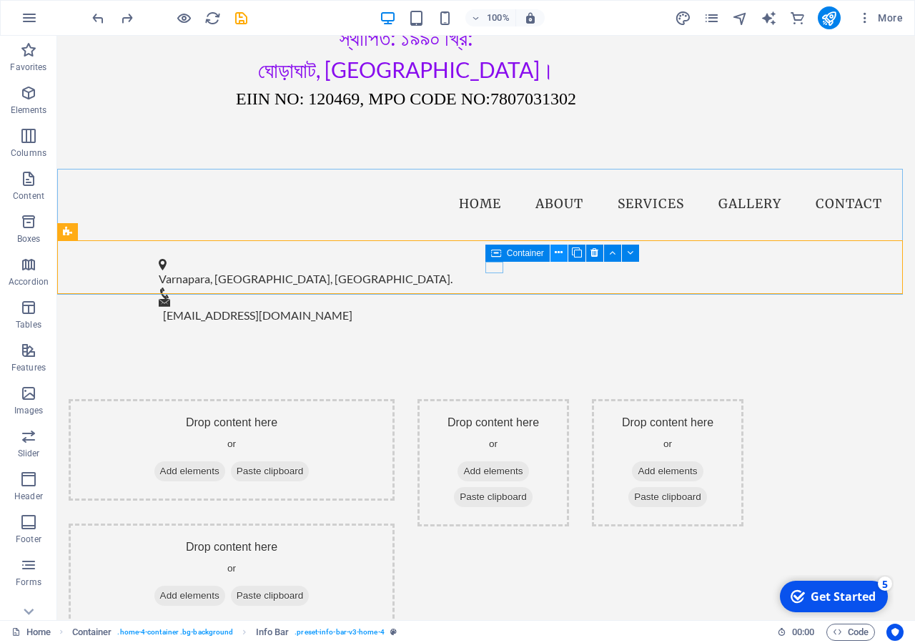
click at [561, 254] on icon at bounding box center [559, 252] width 8 height 15
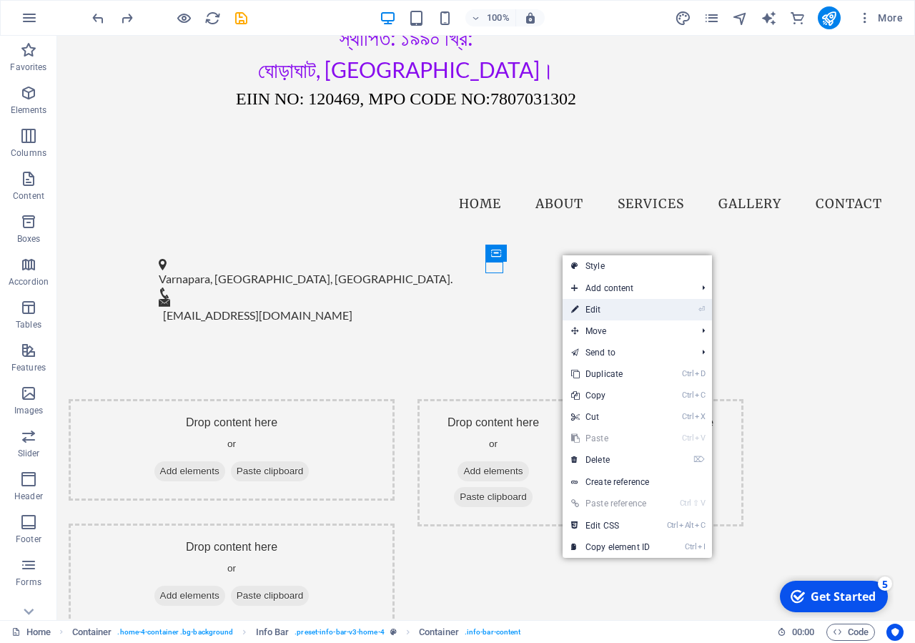
click at [603, 307] on link "⏎ Edit" at bounding box center [611, 309] width 96 height 21
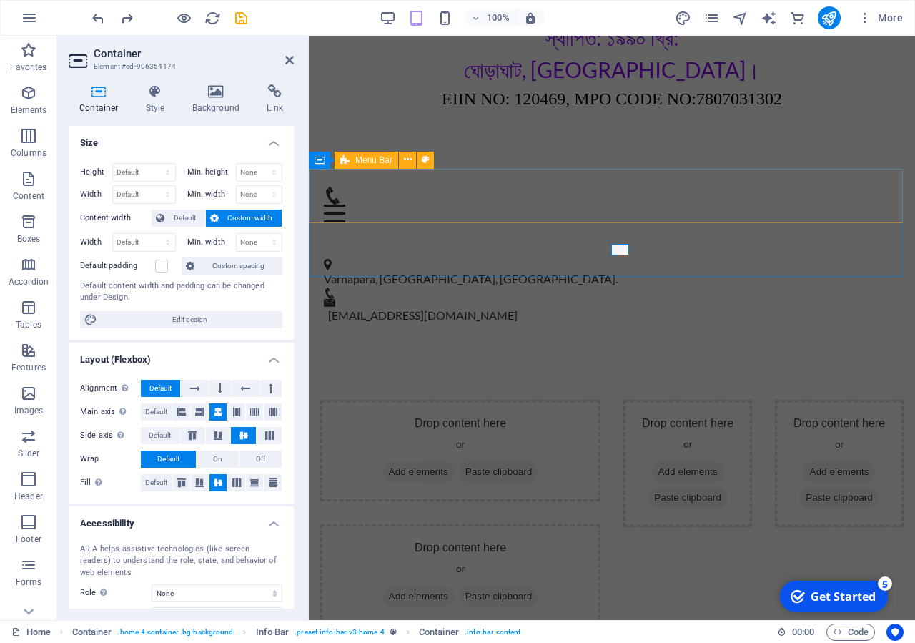
click at [587, 183] on div "Menu Home About Services Gallery Contact" at bounding box center [612, 205] width 606 height 72
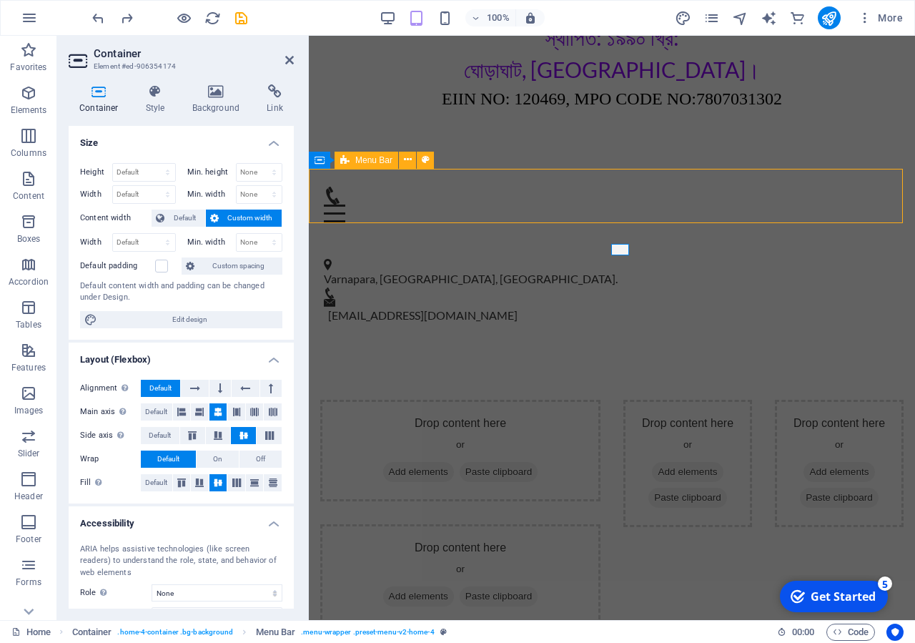
click at [587, 183] on div "Menu Home About Services Gallery Contact" at bounding box center [612, 205] width 606 height 72
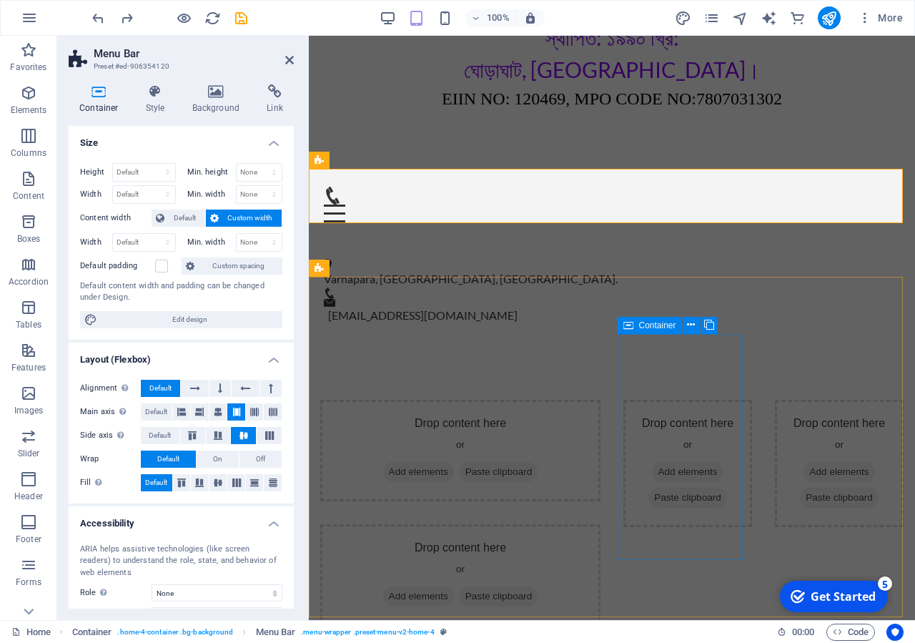
click at [641, 400] on div "Drop content here or Add elements Paste clipboard" at bounding box center [687, 463] width 129 height 127
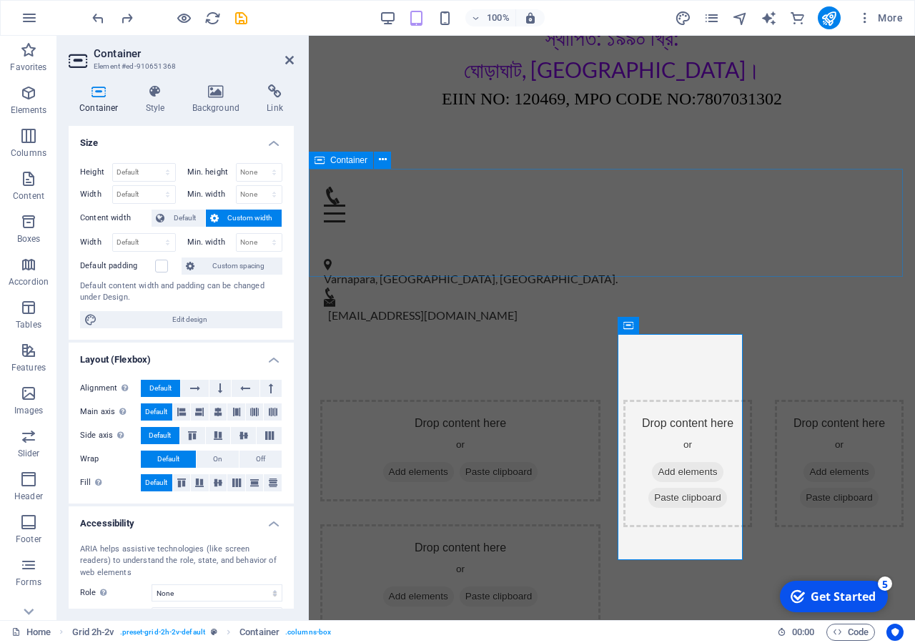
click at [290, 66] on header "Container Element #ed-910651368" at bounding box center [181, 54] width 225 height 37
click at [290, 57] on icon at bounding box center [289, 59] width 9 height 11
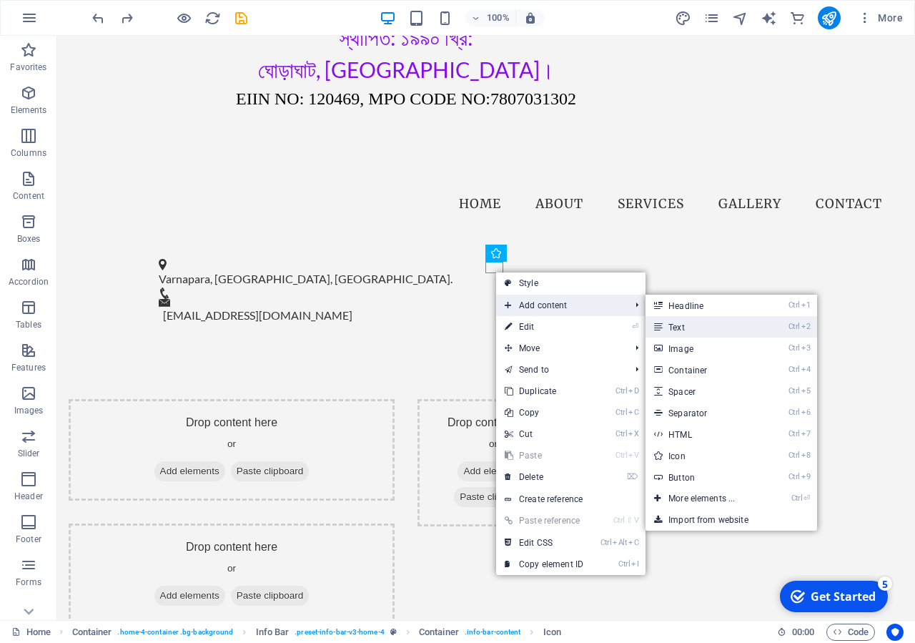
click at [666, 324] on link "Ctrl 2 Text" at bounding box center [705, 326] width 118 height 21
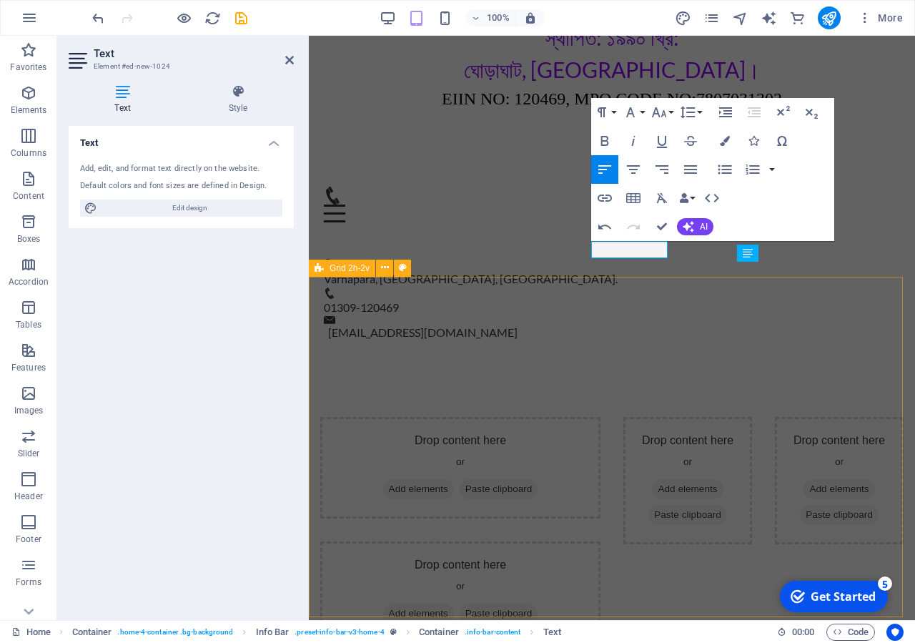
click at [520, 360] on div "Drop content here or Add elements Paste clipboard Drop content here or Add elem…" at bounding box center [612, 530] width 606 height 340
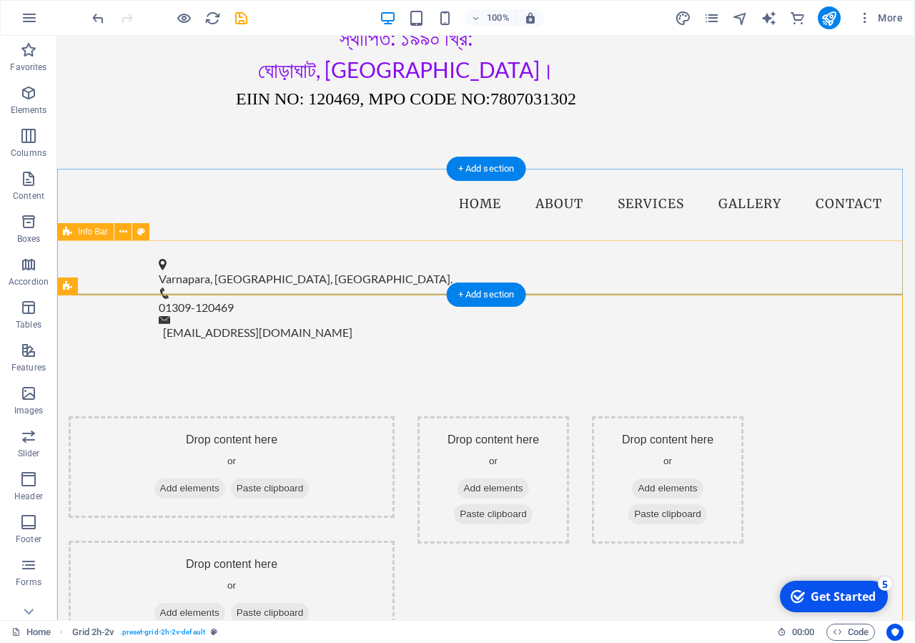
click at [509, 244] on div "Varnapara, Ghoraghat, Dinajpur. 01309-120469 info@varnaparahs.edu.bd" at bounding box center [486, 299] width 858 height 119
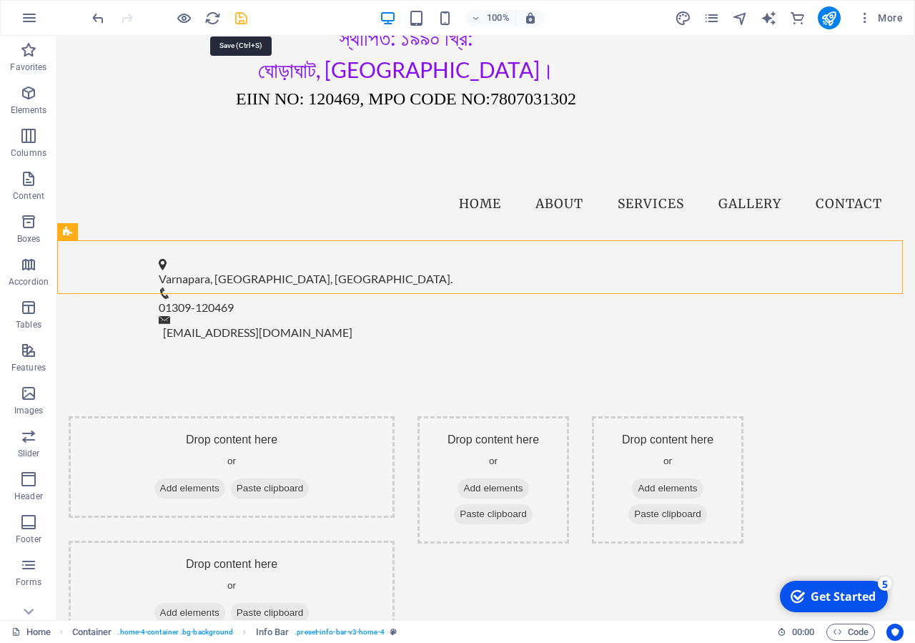
drag, startPoint x: 242, startPoint y: 21, endPoint x: 187, endPoint y: 3, distance: 58.1
click at [242, 21] on icon "save" at bounding box center [241, 18] width 16 height 16
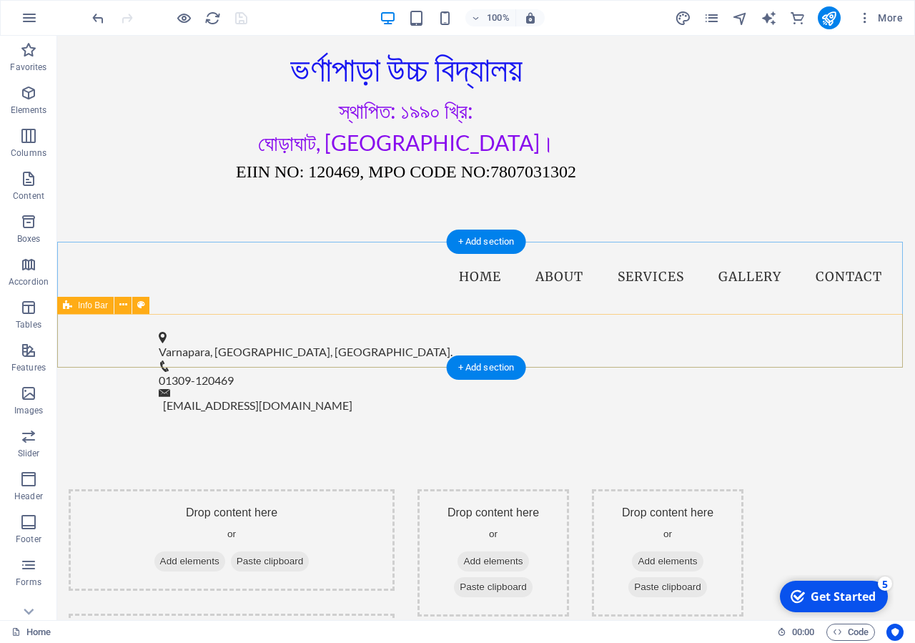
scroll to position [292, 0]
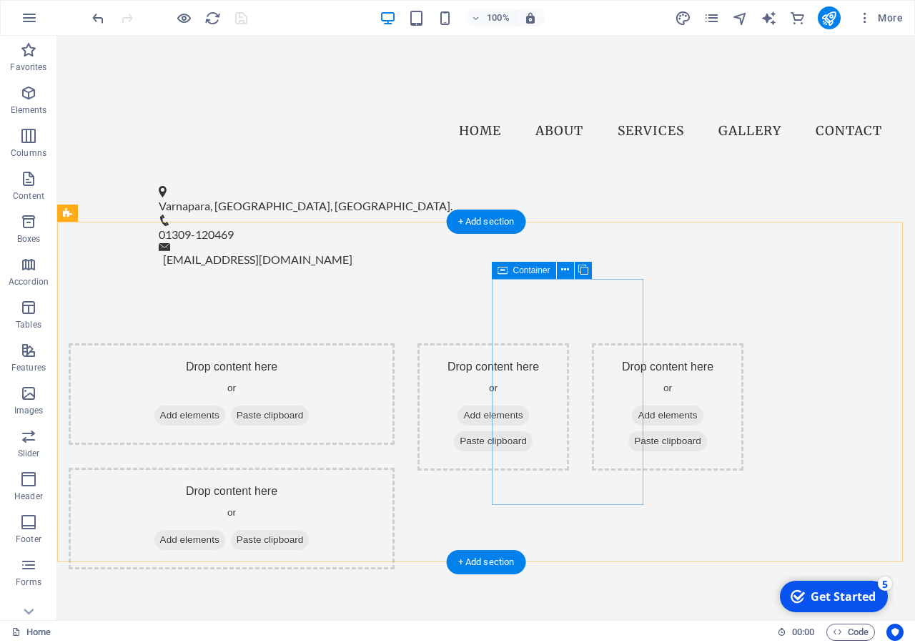
click at [528, 405] on span "Add elements" at bounding box center [493, 415] width 71 height 20
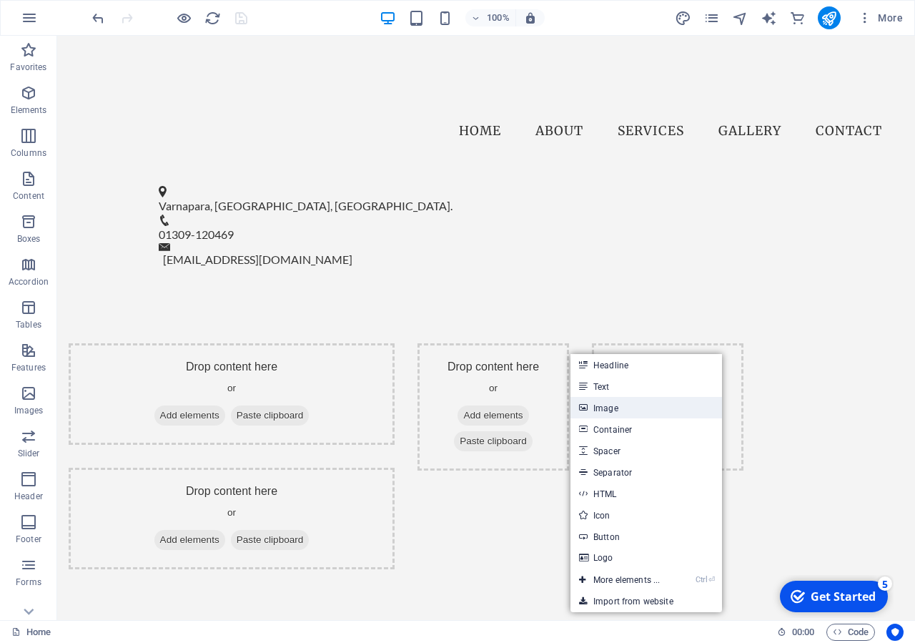
drag, startPoint x: 601, startPoint y: 405, endPoint x: 289, endPoint y: 363, distance: 314.5
click at [601, 405] on link "Image" at bounding box center [647, 407] width 152 height 21
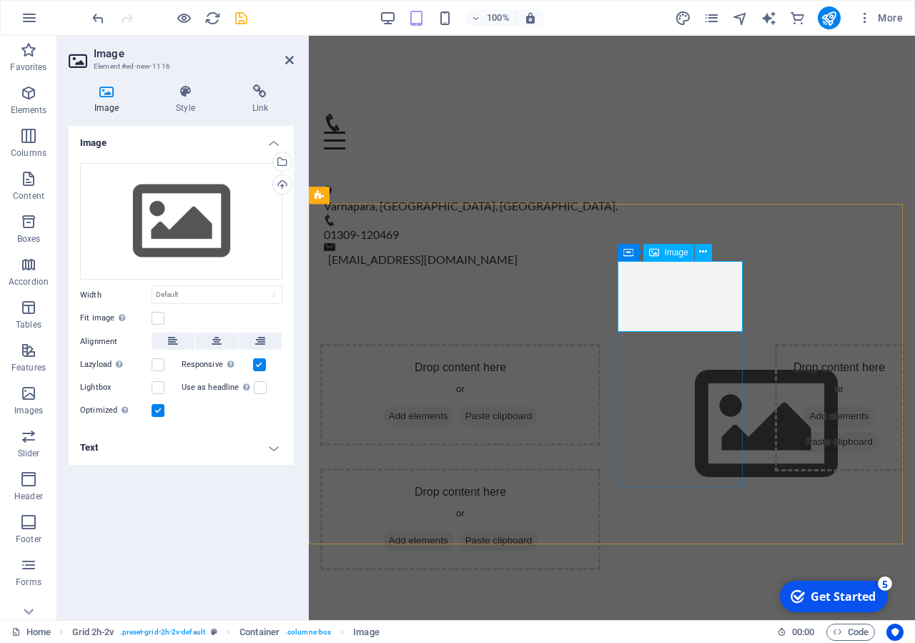
click at [689, 344] on figure at bounding box center [687, 424] width 129 height 161
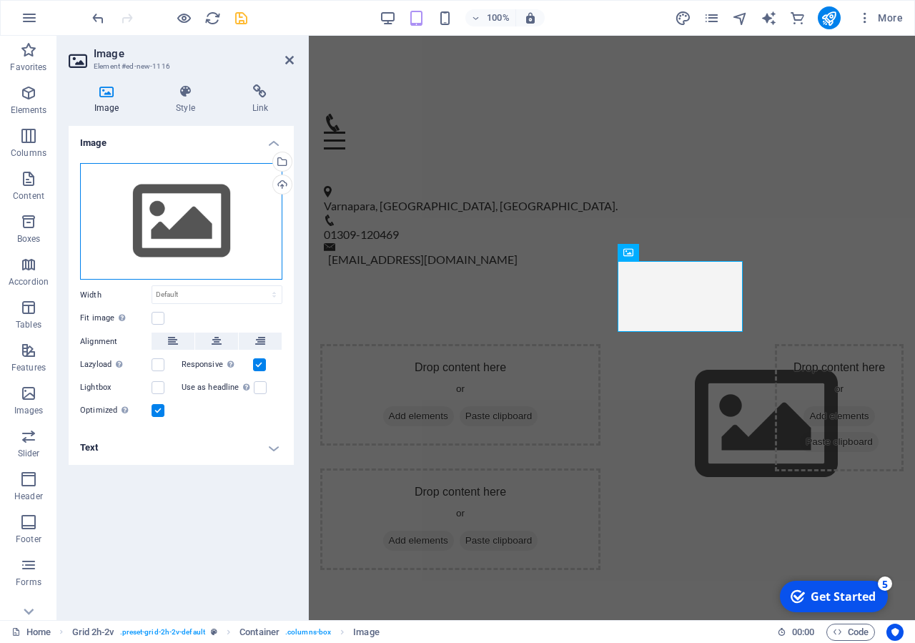
click at [184, 230] on div "Drag files here, click to choose files or select files from Files or our free s…" at bounding box center [181, 221] width 202 height 117
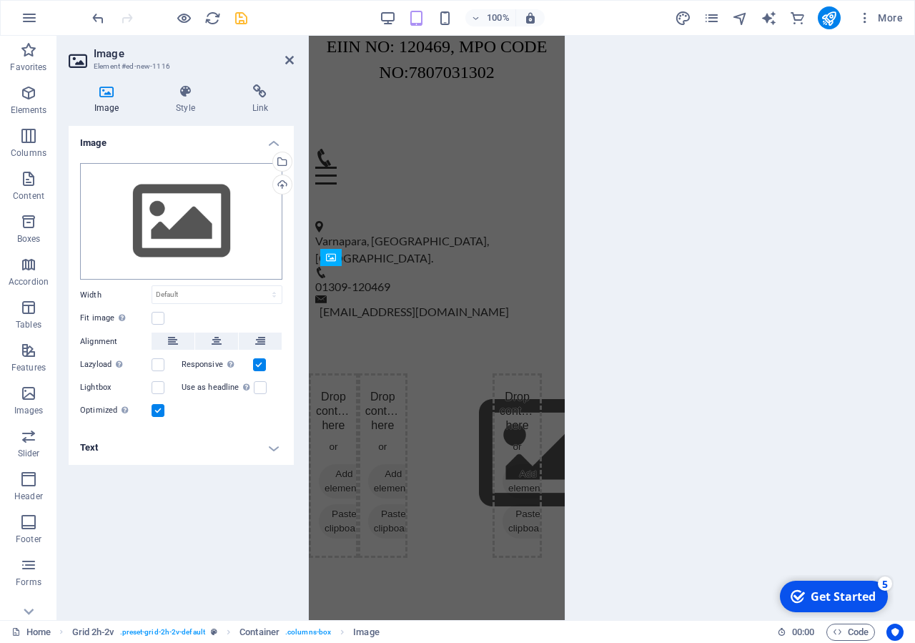
scroll to position [784, 0]
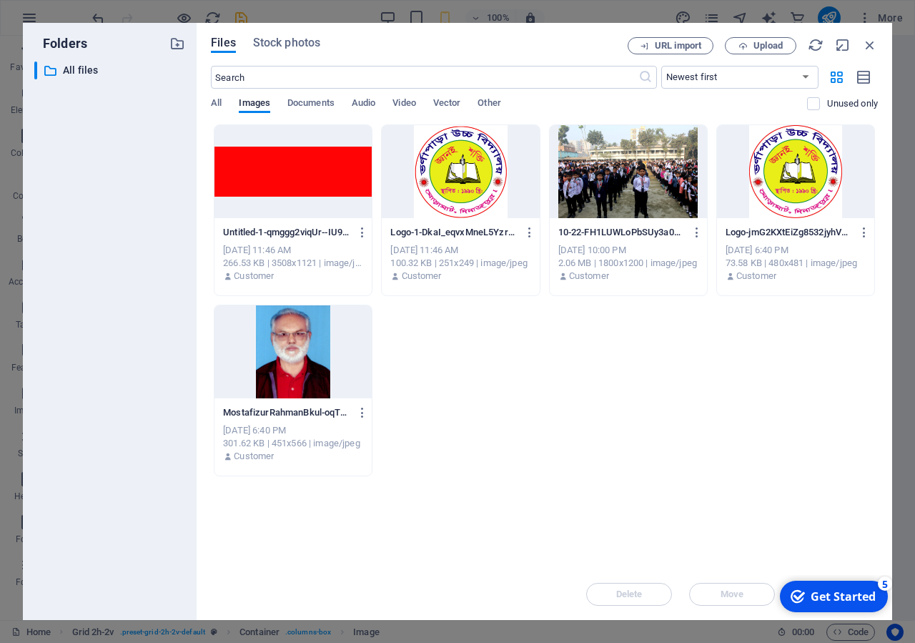
click at [460, 174] on div at bounding box center [460, 171] width 157 height 93
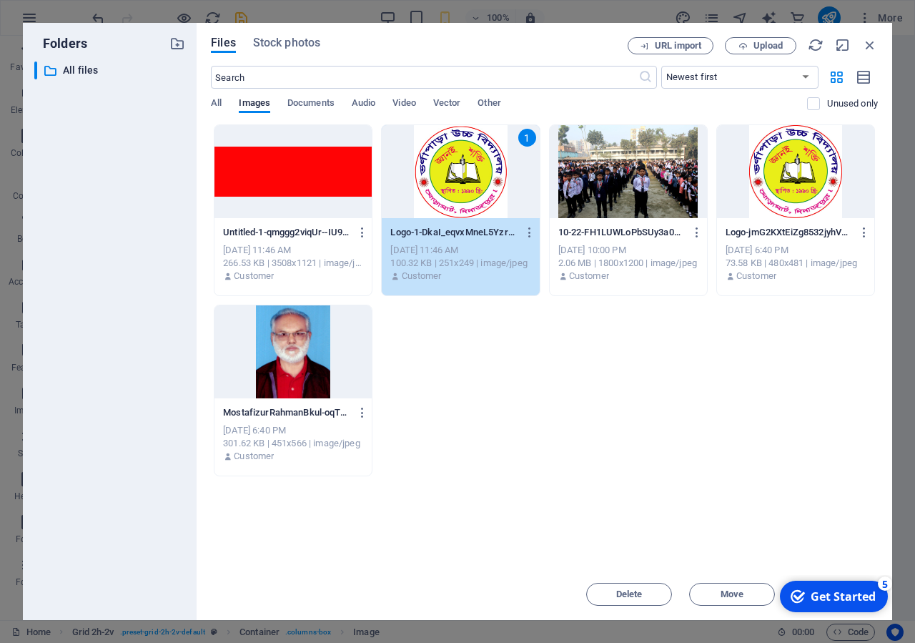
click at [603, 185] on div at bounding box center [628, 171] width 157 height 93
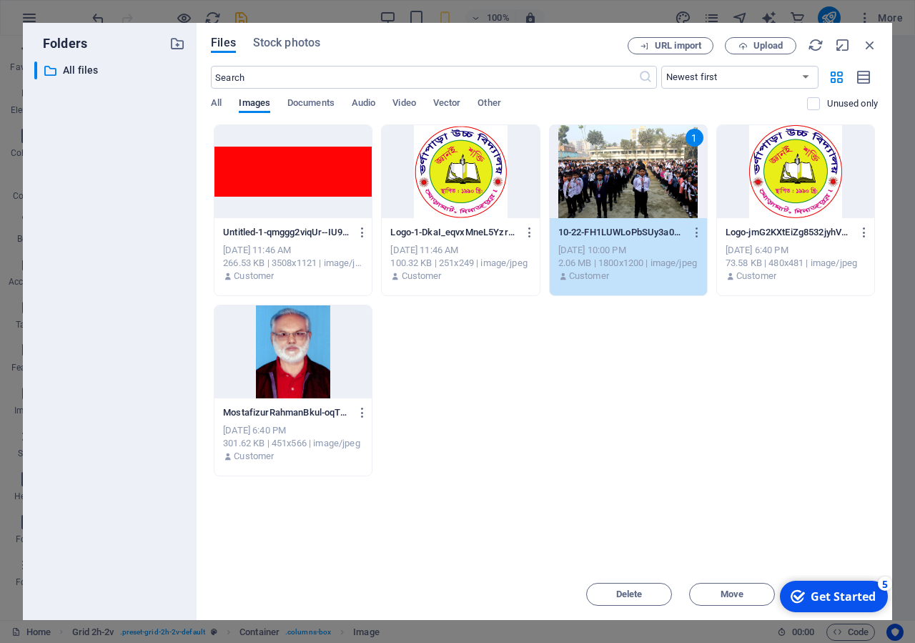
click at [603, 183] on div "1" at bounding box center [628, 171] width 157 height 93
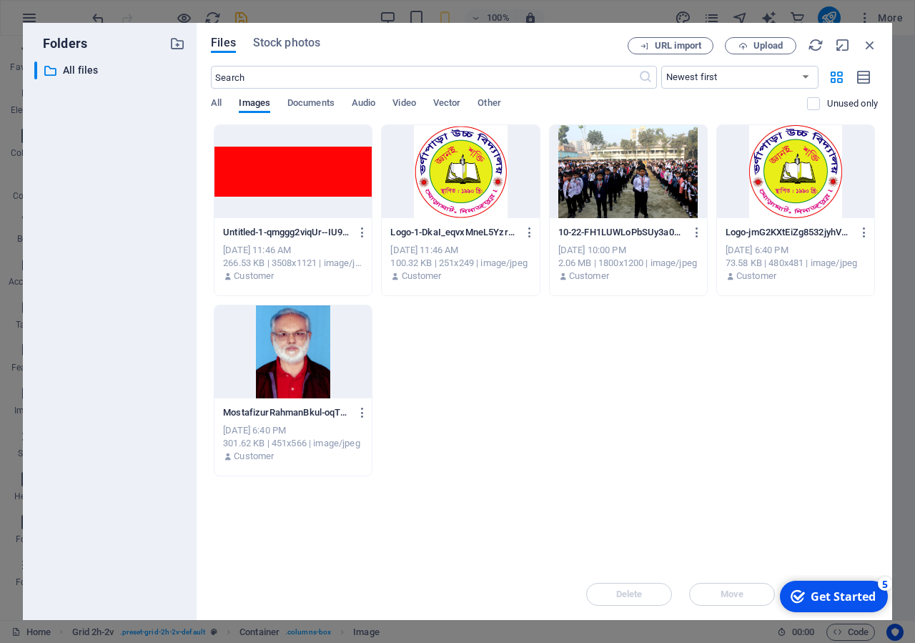
click at [603, 183] on div at bounding box center [628, 171] width 157 height 93
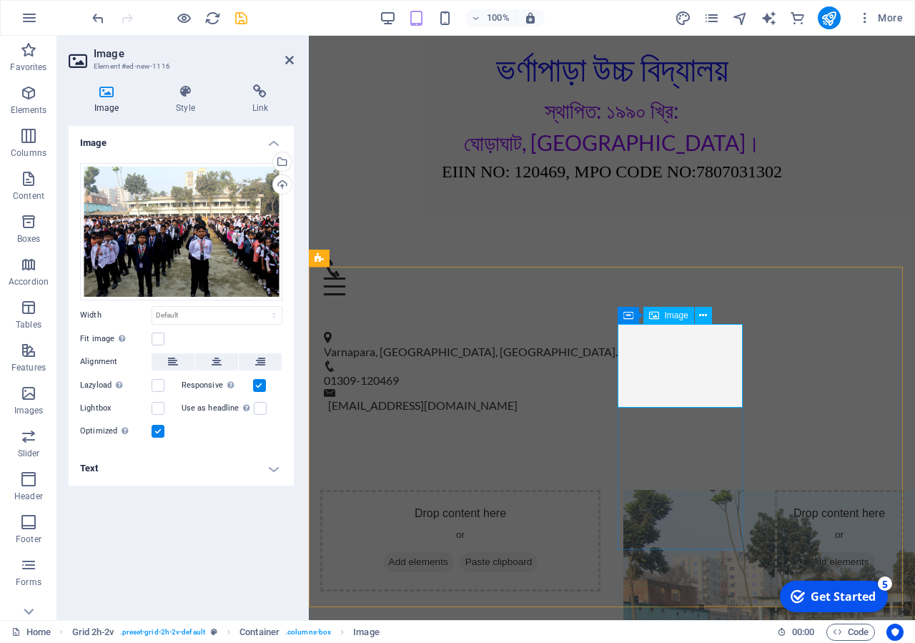
scroll to position [104, 0]
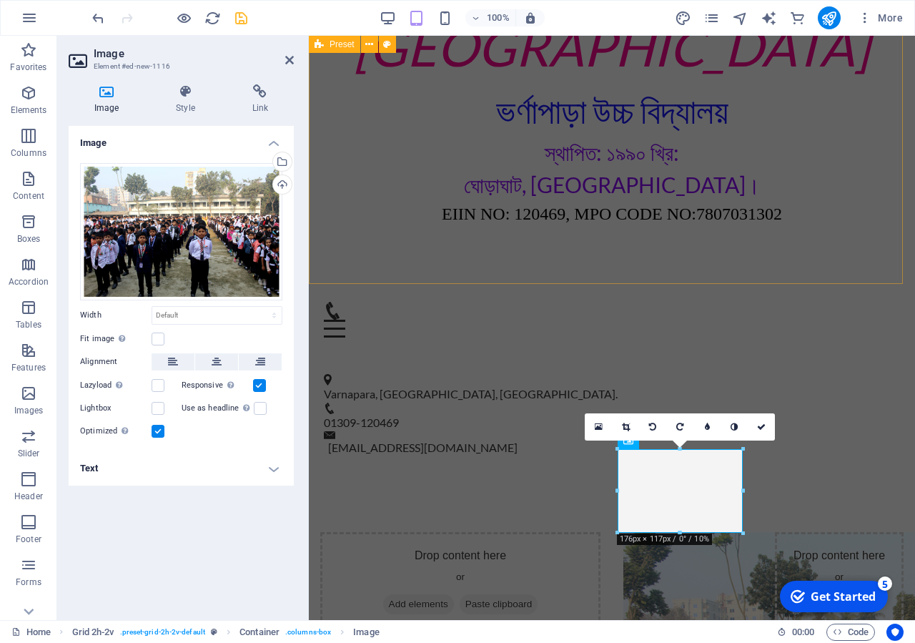
click at [669, 251] on div "[GEOGRAPHIC_DATA] ভর্ণাপাড়া উচ্চ বিদ্যালয় স্থাপিত: ১৯৯০ খ্রি: ঘোড়াঘাট, [GEOGRAP…" at bounding box center [612, 117] width 606 height 333
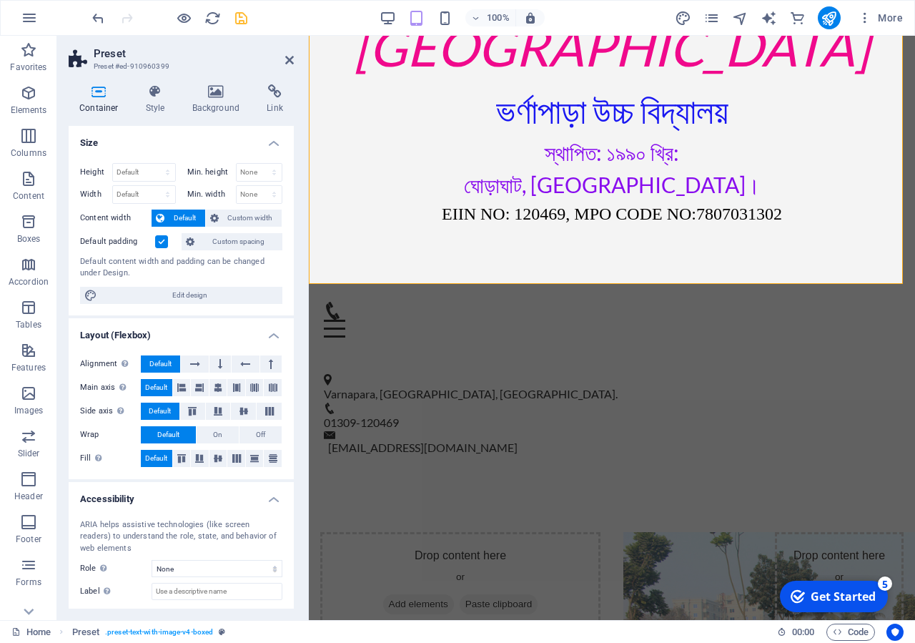
click at [285, 56] on h2 "Preset" at bounding box center [194, 53] width 200 height 13
click at [287, 58] on icon at bounding box center [289, 59] width 9 height 11
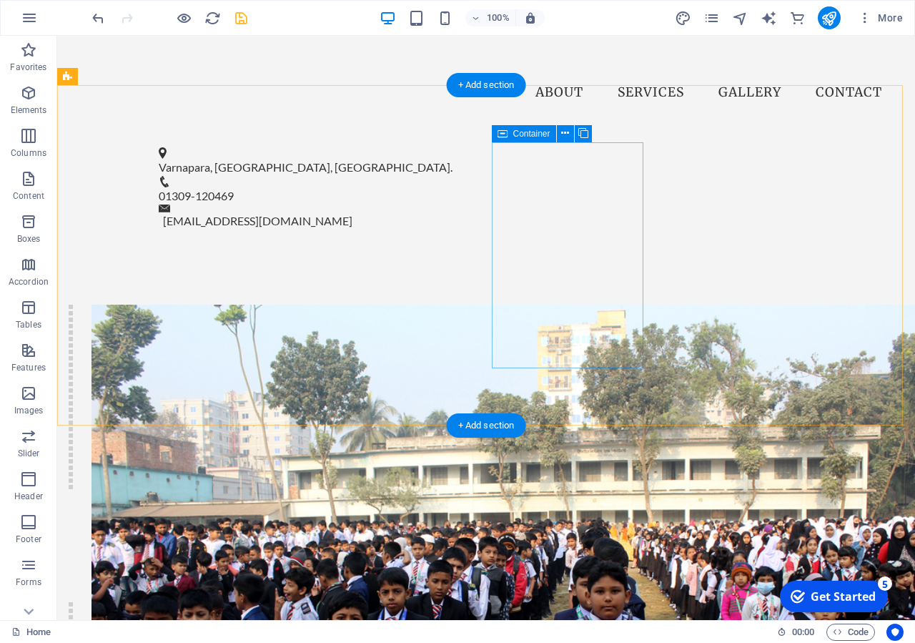
scroll to position [322, 0]
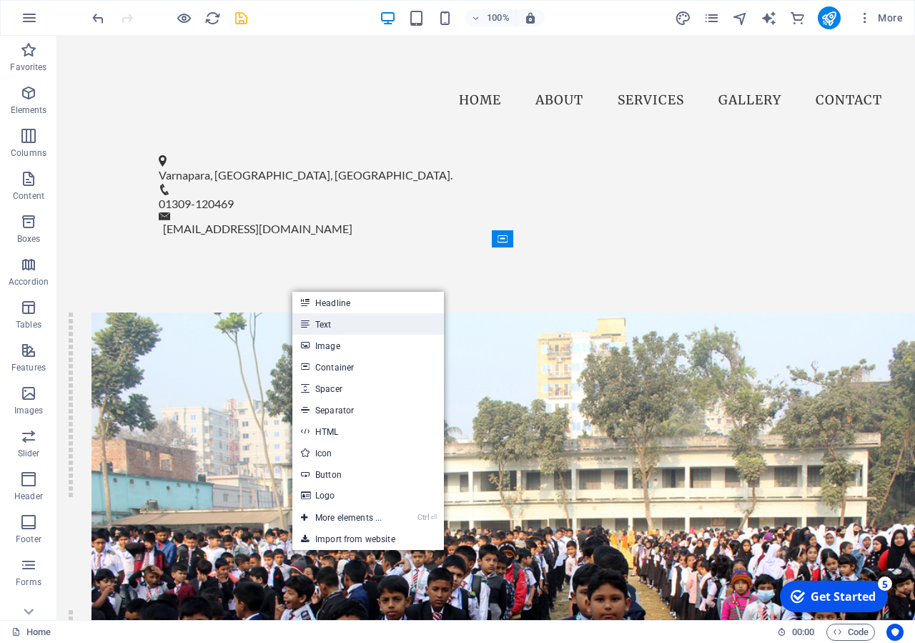
click at [349, 332] on link "Text" at bounding box center [368, 323] width 152 height 21
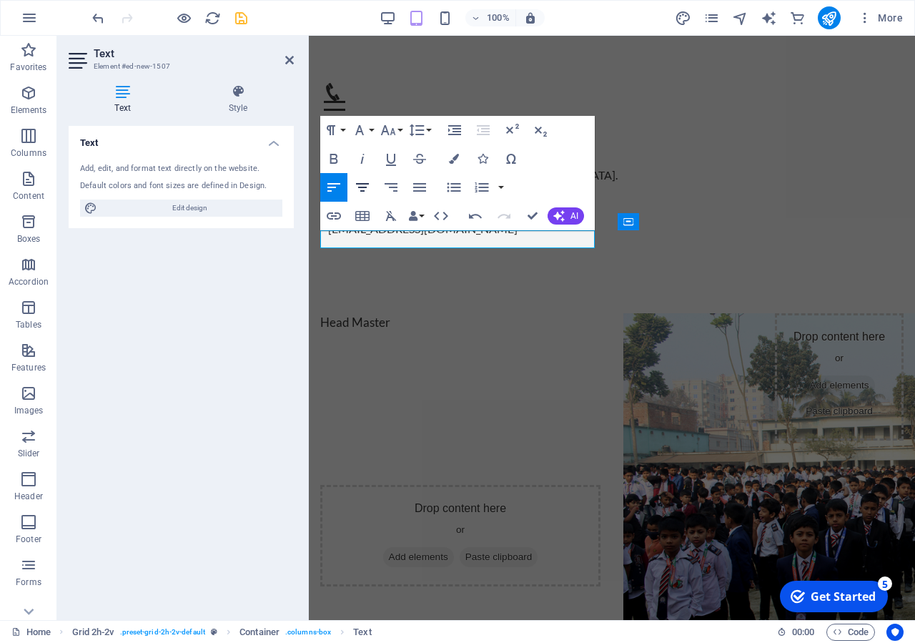
click at [369, 184] on icon "button" at bounding box center [362, 187] width 17 height 17
click at [368, 133] on button "Font Family" at bounding box center [362, 130] width 27 height 29
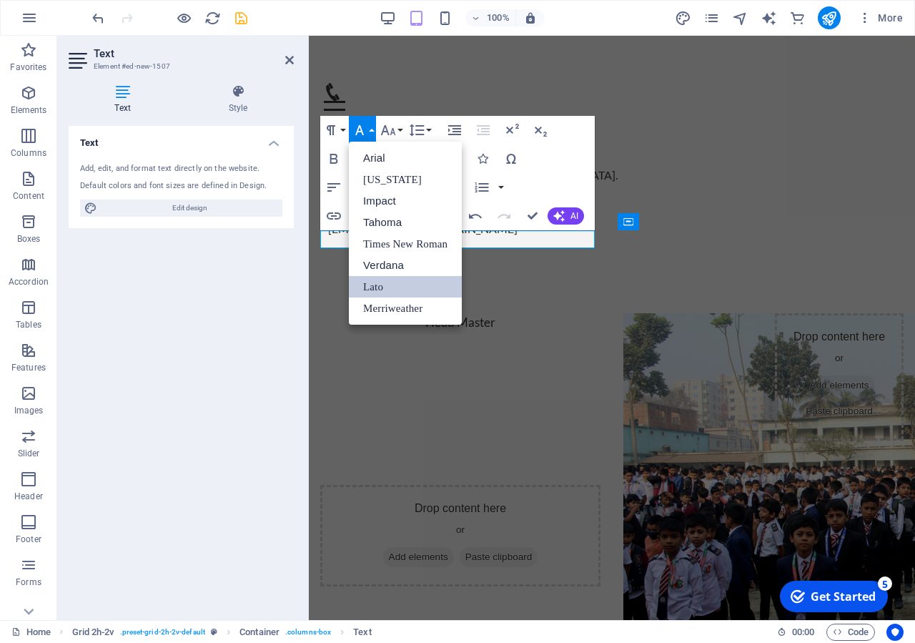
scroll to position [0, 0]
click at [399, 199] on link "Impact" at bounding box center [405, 200] width 113 height 21
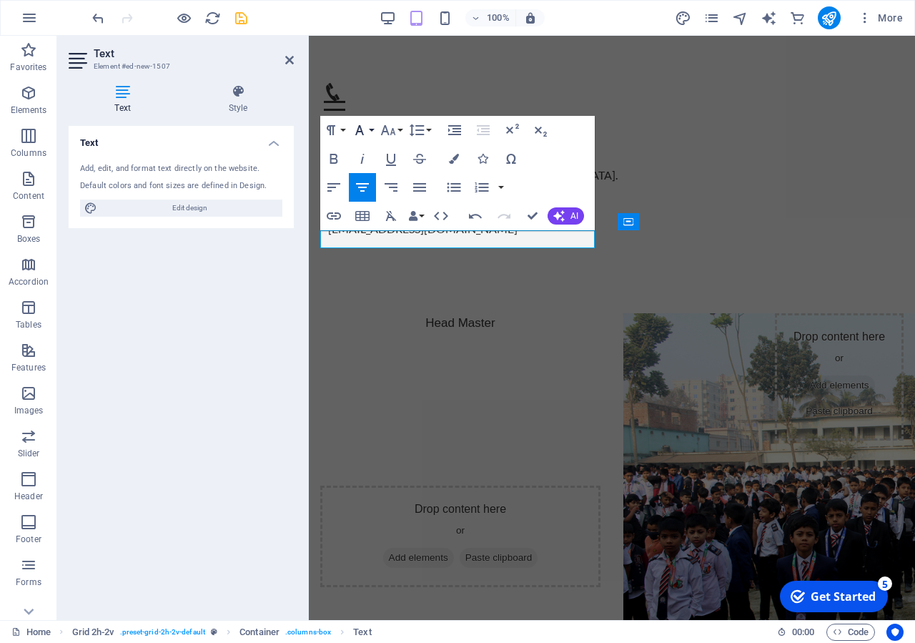
click at [364, 129] on icon "button" at bounding box center [359, 130] width 17 height 17
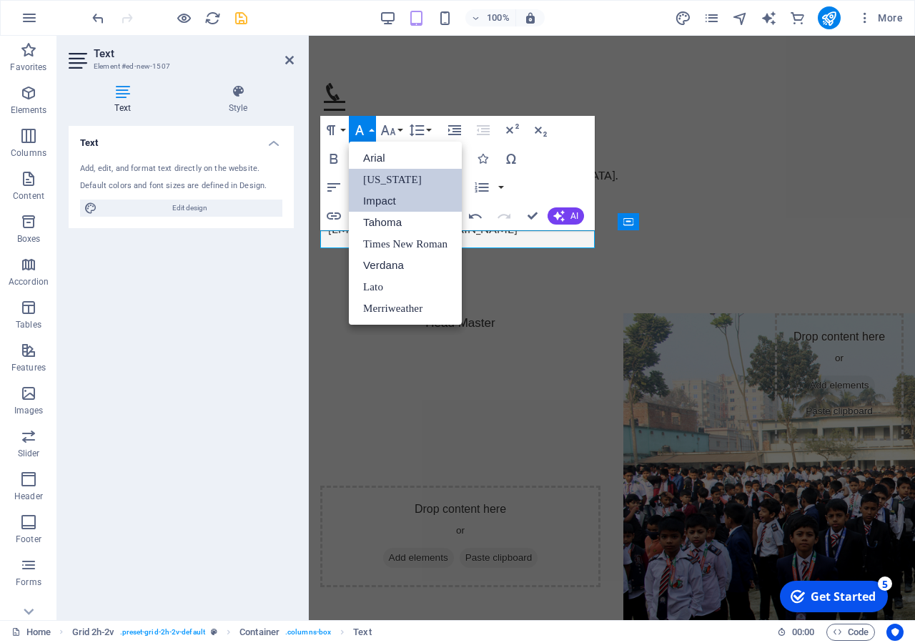
click at [387, 180] on link "[US_STATE]" at bounding box center [405, 179] width 113 height 21
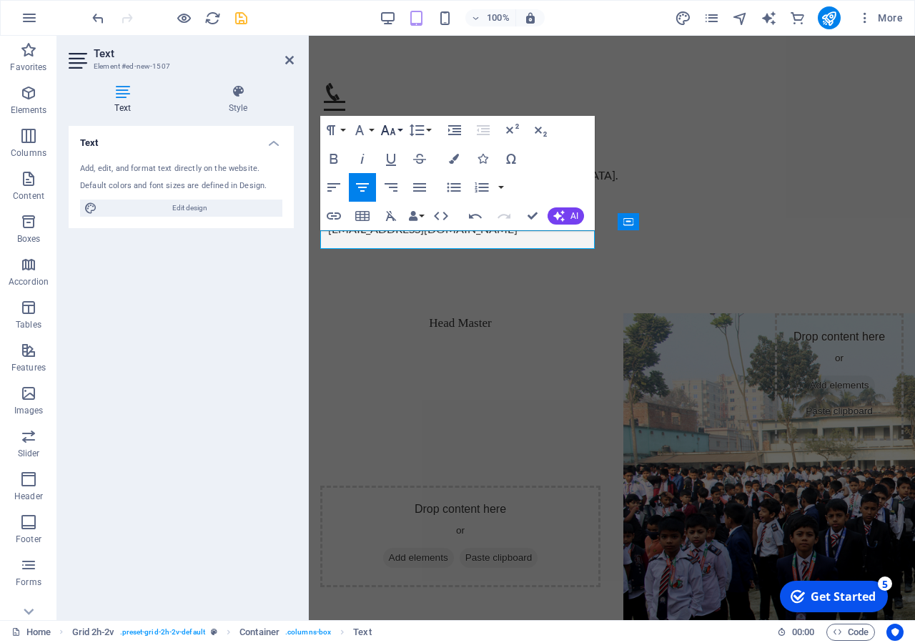
click at [385, 132] on icon "button" at bounding box center [388, 130] width 15 height 10
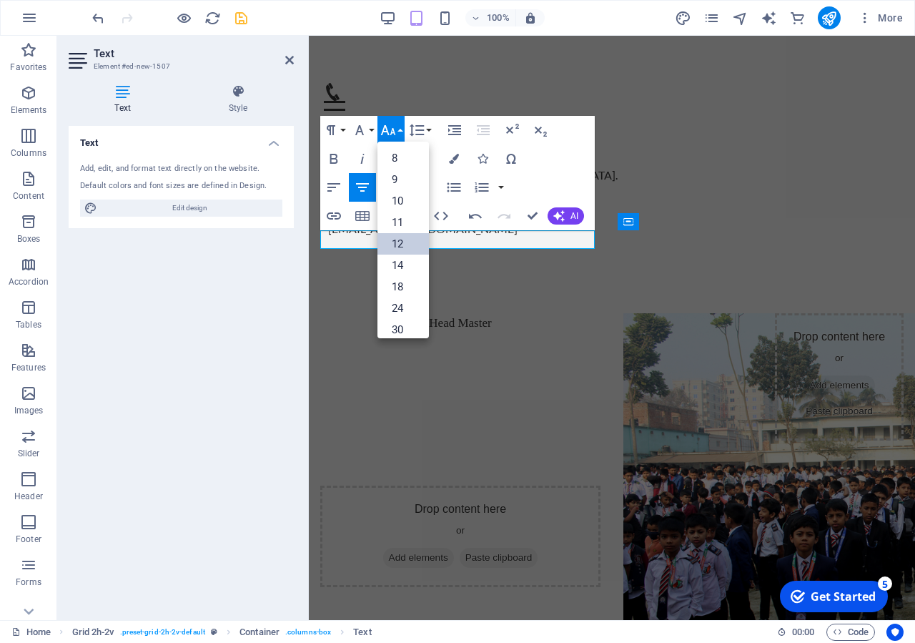
click at [404, 240] on link "12" at bounding box center [403, 243] width 51 height 21
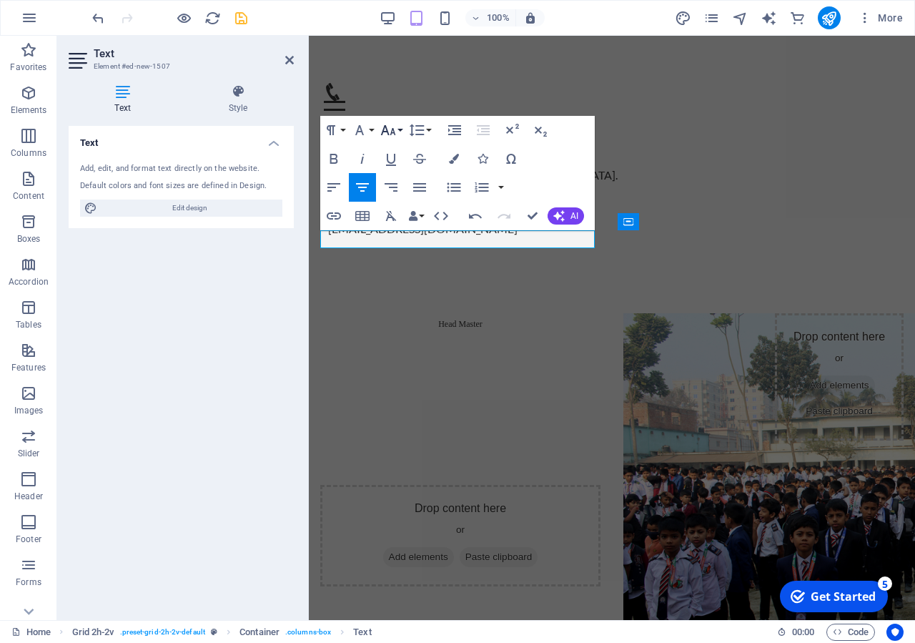
click at [395, 131] on icon "button" at bounding box center [388, 130] width 17 height 17
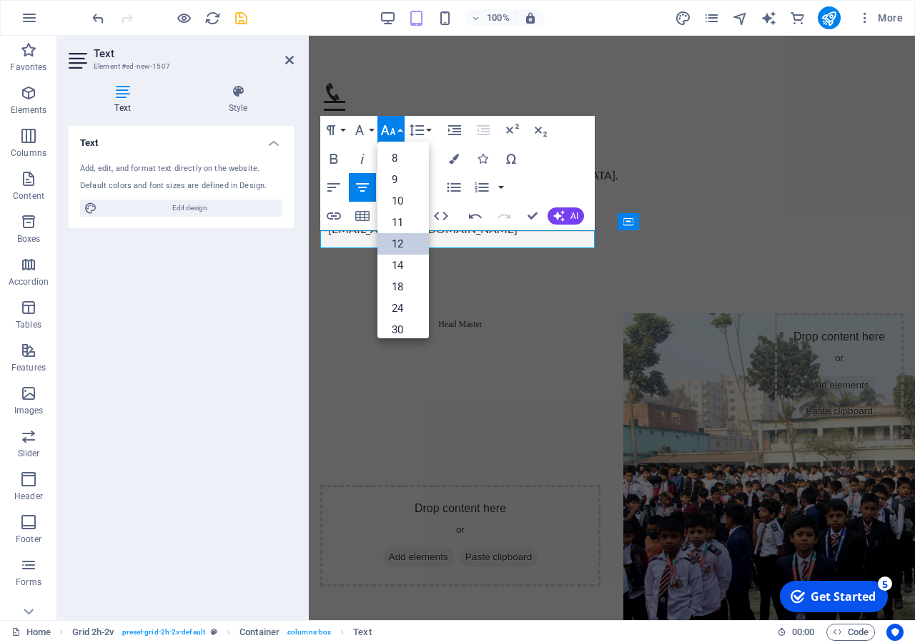
scroll to position [92, 0]
click at [403, 319] on link "72" at bounding box center [403, 323] width 51 height 21
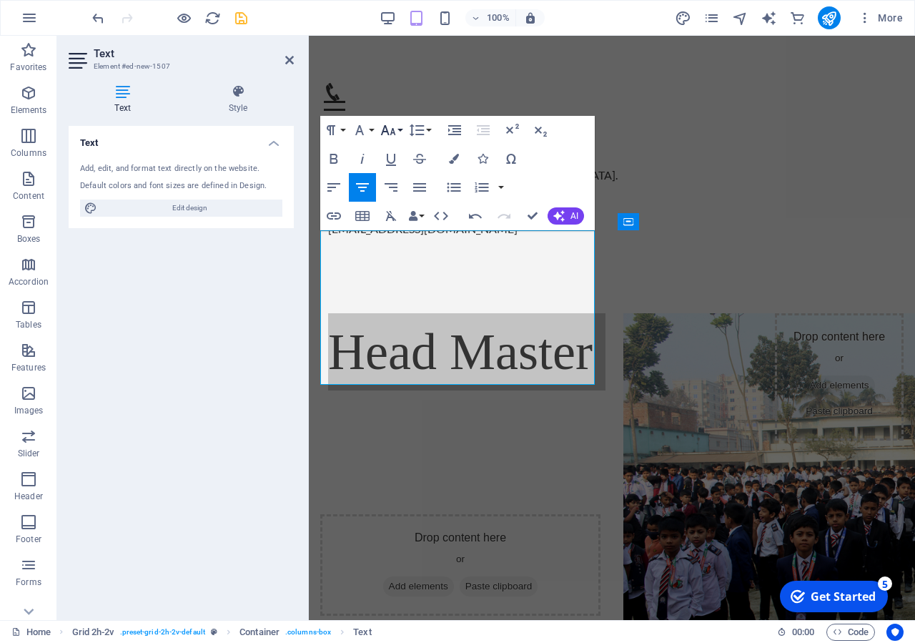
click at [395, 134] on icon "button" at bounding box center [388, 130] width 15 height 10
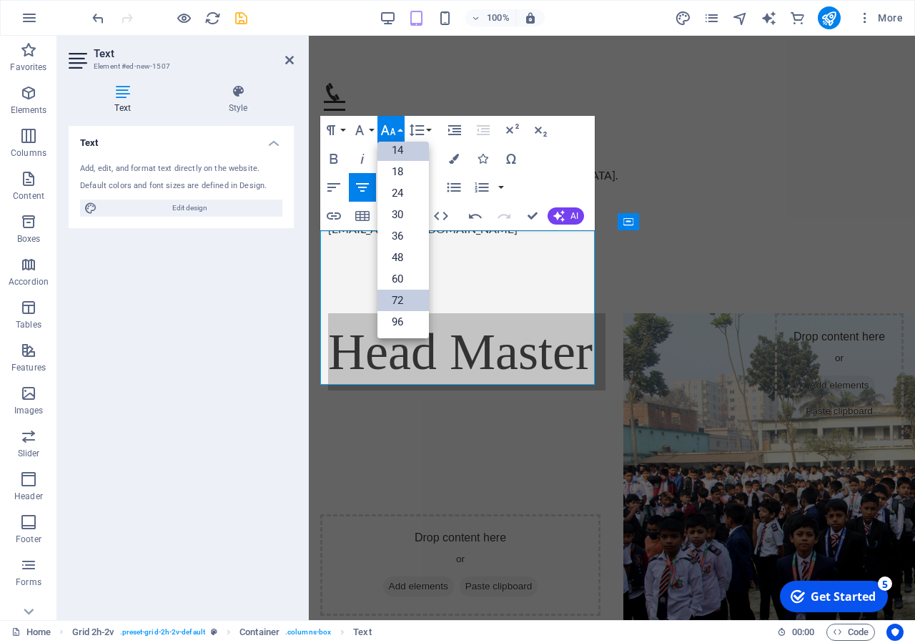
scroll to position [115, 0]
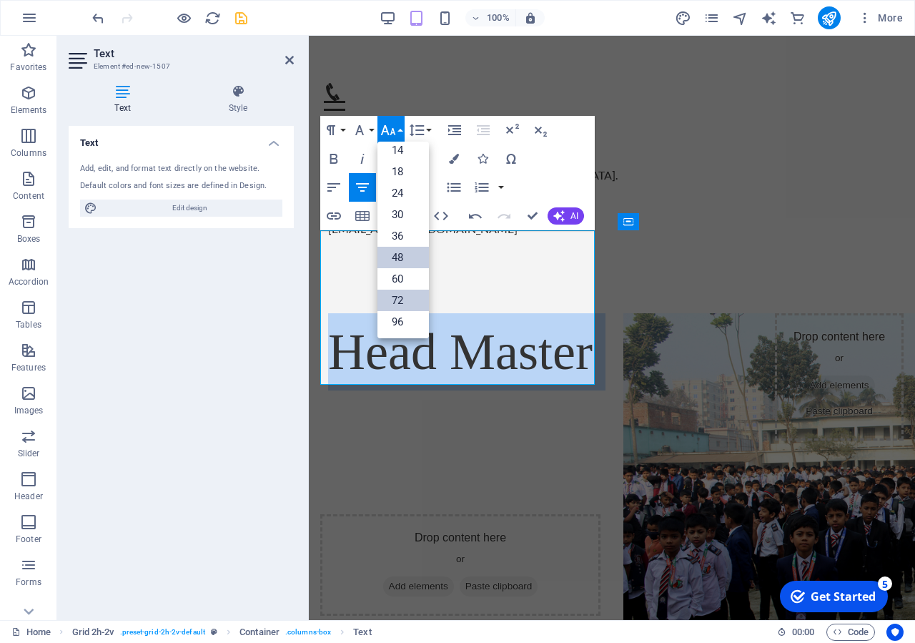
click at [395, 252] on link "48" at bounding box center [403, 257] width 51 height 21
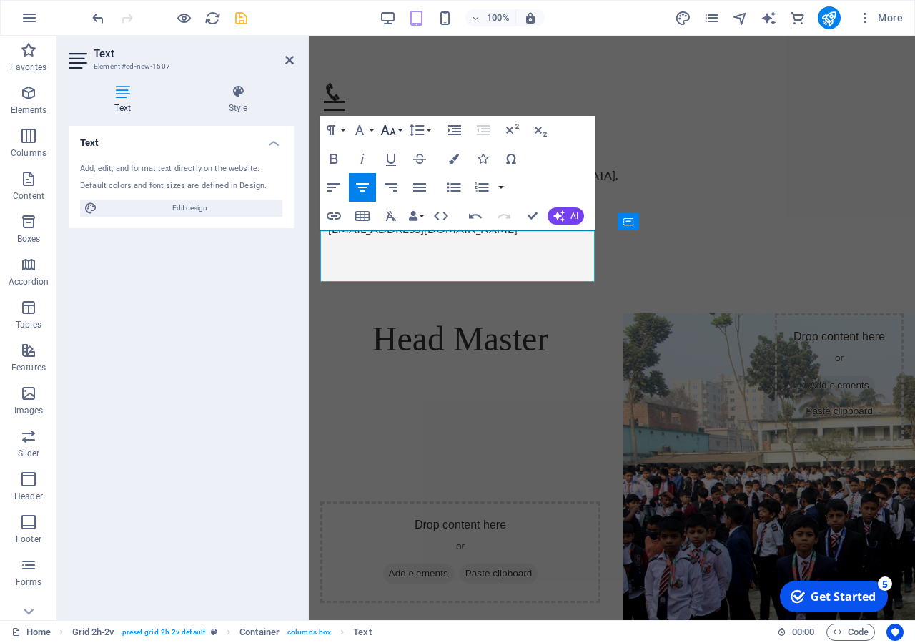
click at [385, 135] on icon "button" at bounding box center [388, 130] width 17 height 17
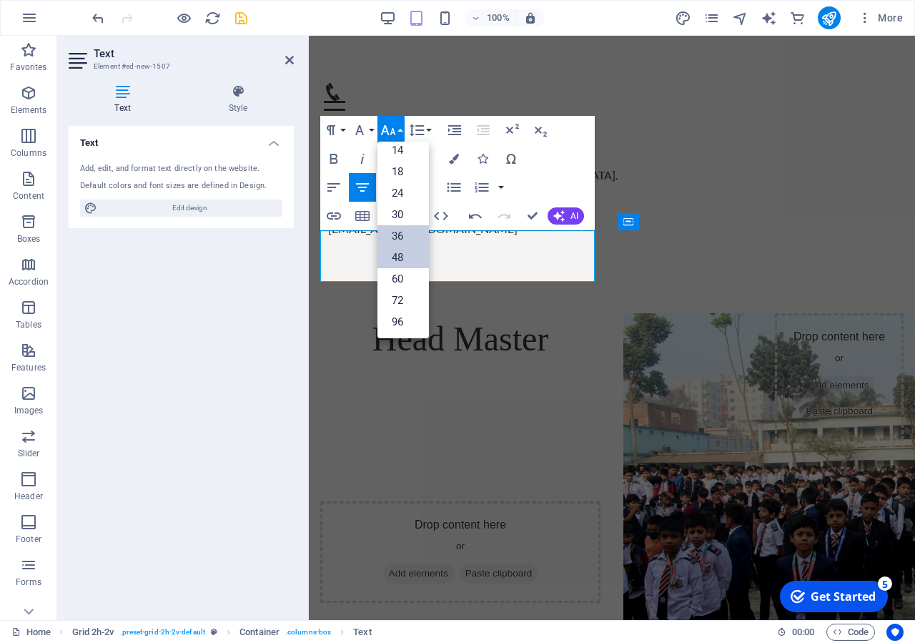
click at [408, 240] on link "36" at bounding box center [403, 235] width 51 height 21
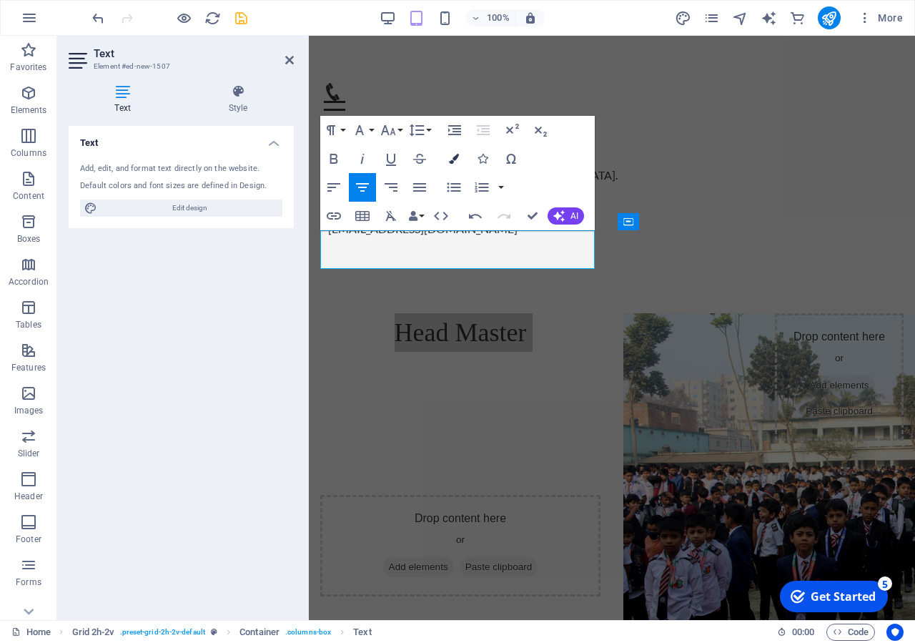
click at [460, 160] on button "Colors" at bounding box center [453, 158] width 27 height 29
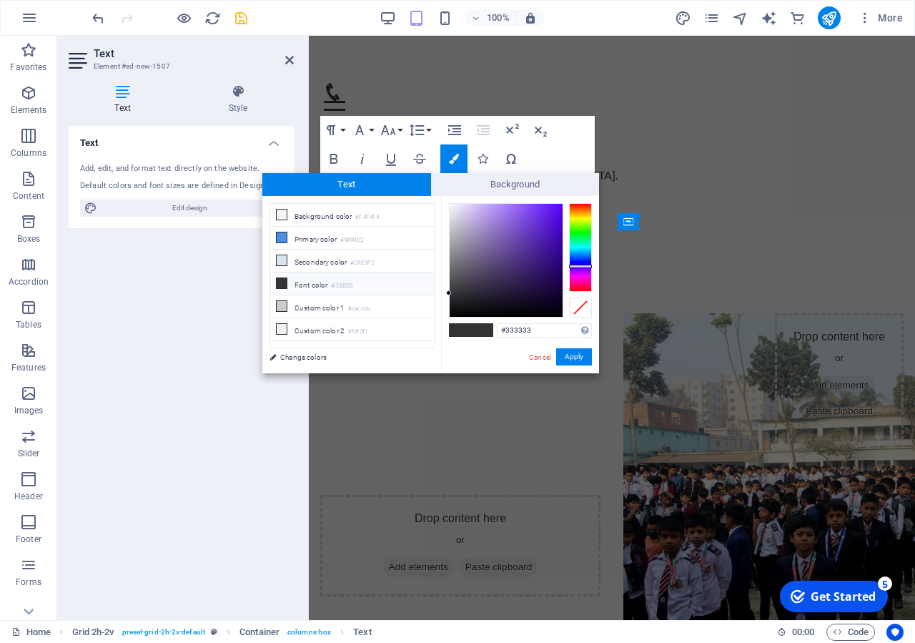
click at [578, 266] on div at bounding box center [580, 247] width 23 height 89
type input "#6017f4"
click at [551, 208] on div at bounding box center [506, 260] width 113 height 113
click at [571, 357] on button "Apply" at bounding box center [574, 356] width 36 height 17
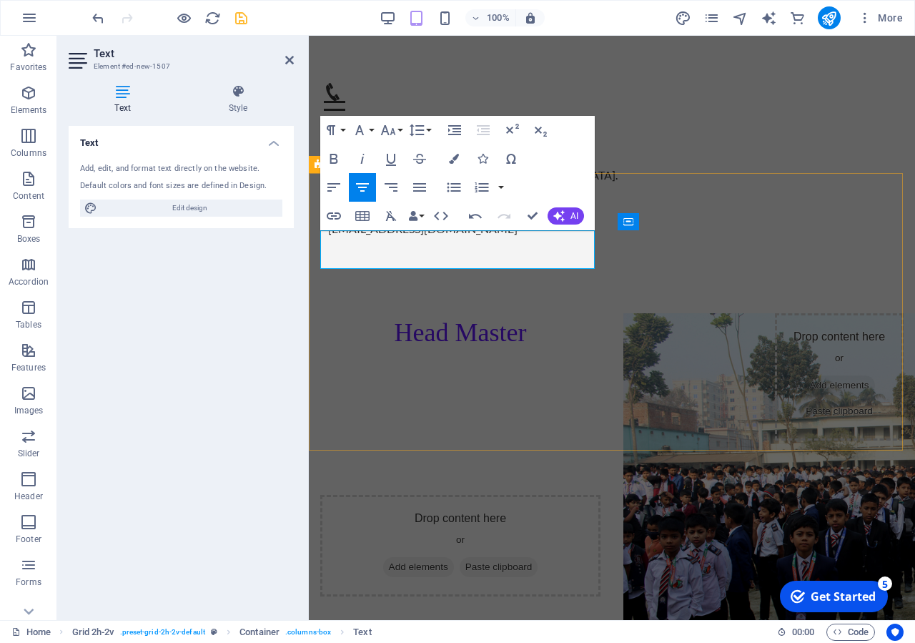
click at [608, 357] on div "Head Master Drop content here or Add elements Paste clipboard Drop content here…" at bounding box center [612, 515] width 606 height 519
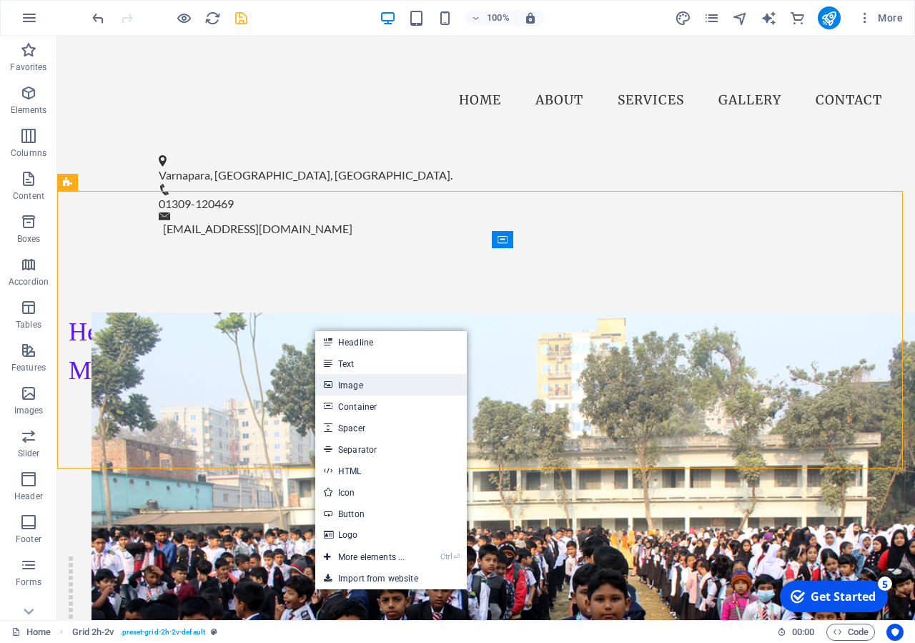
click at [366, 380] on link "Image" at bounding box center [391, 384] width 152 height 21
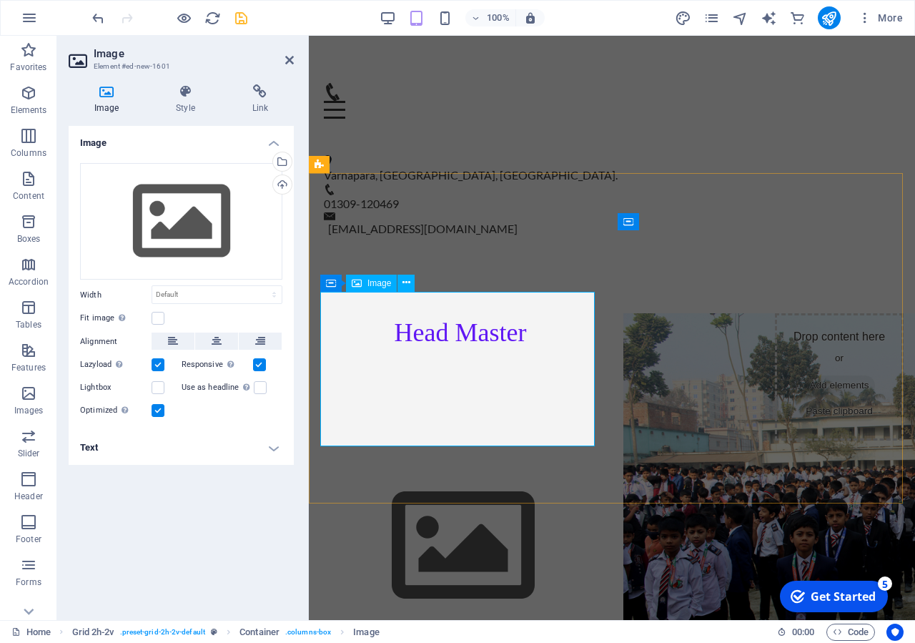
click at [468, 465] on figure at bounding box center [460, 545] width 280 height 161
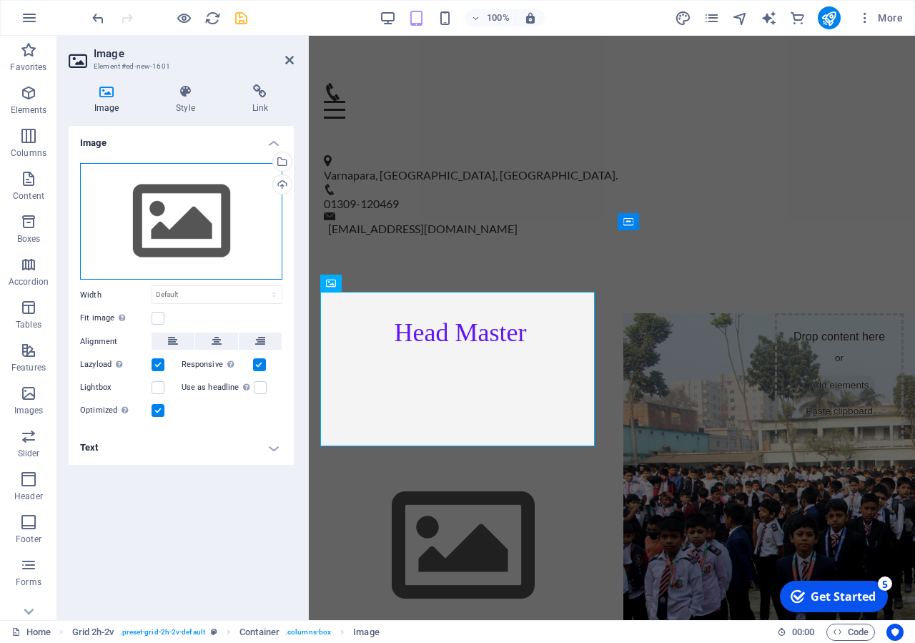
click at [184, 230] on div "Drag files here, click to choose files or select files from Files or our free s…" at bounding box center [181, 221] width 202 height 117
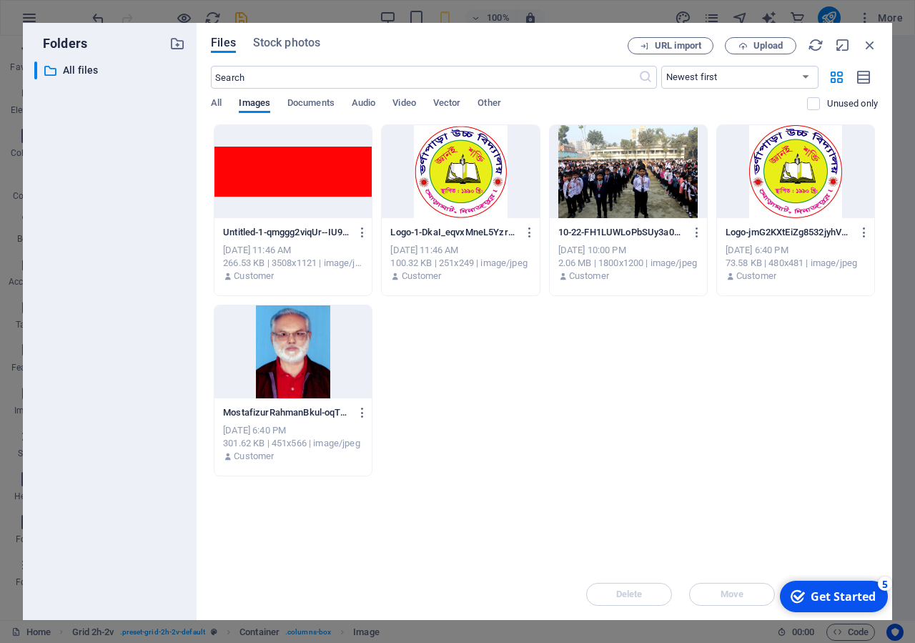
click at [304, 356] on div at bounding box center [292, 351] width 157 height 93
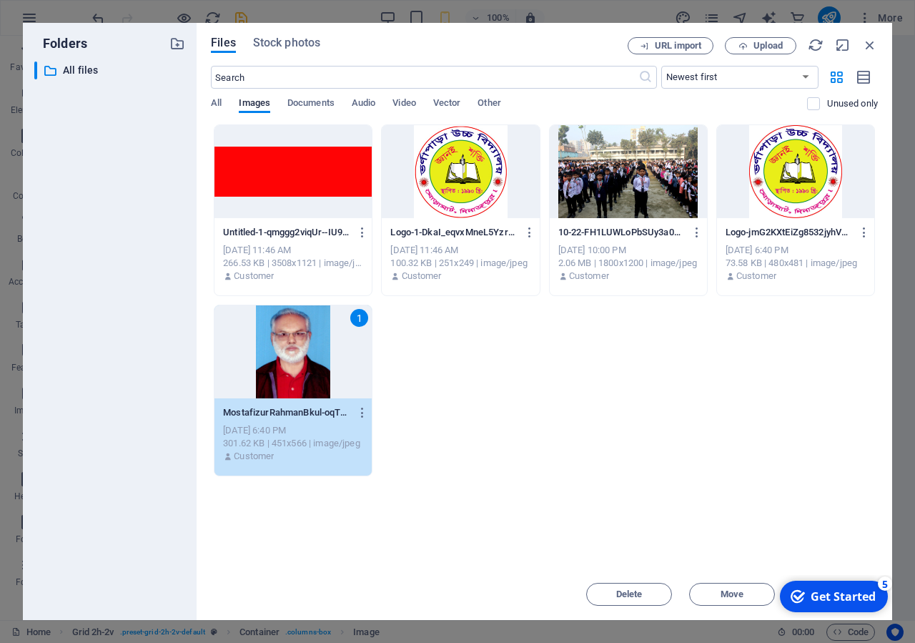
drag, startPoint x: 304, startPoint y: 356, endPoint x: 4, endPoint y: 320, distance: 301.8
click at [304, 356] on div "1" at bounding box center [292, 351] width 157 height 93
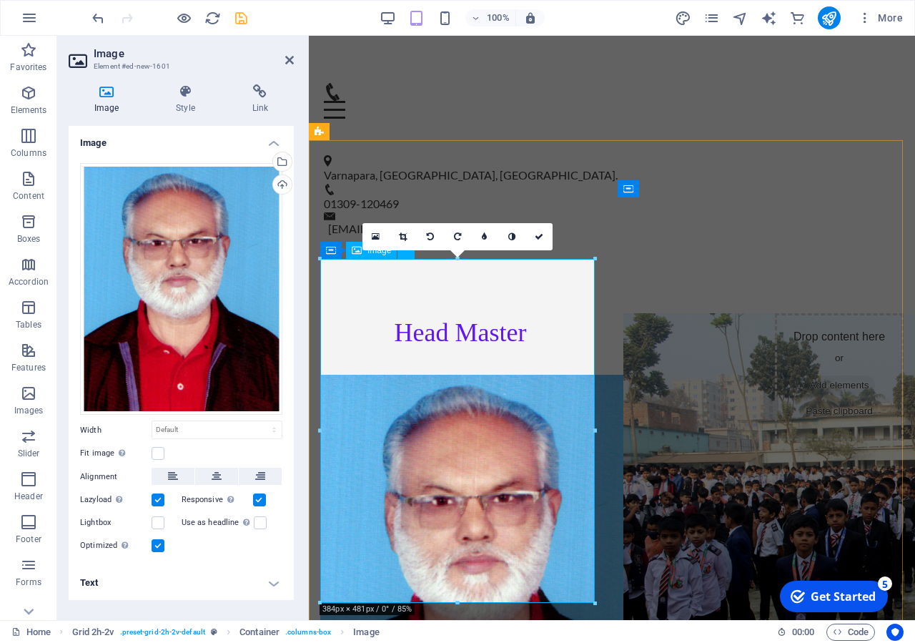
scroll to position [468, 0]
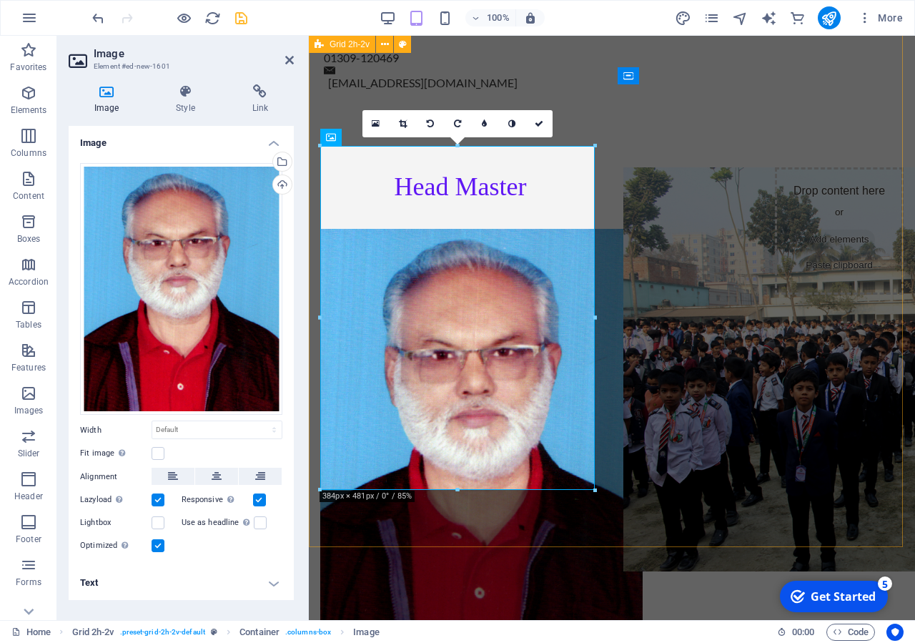
click at [751, 348] on div "Head Master Drop content here or Add elements Paste clipboard" at bounding box center [612, 400] width 606 height 581
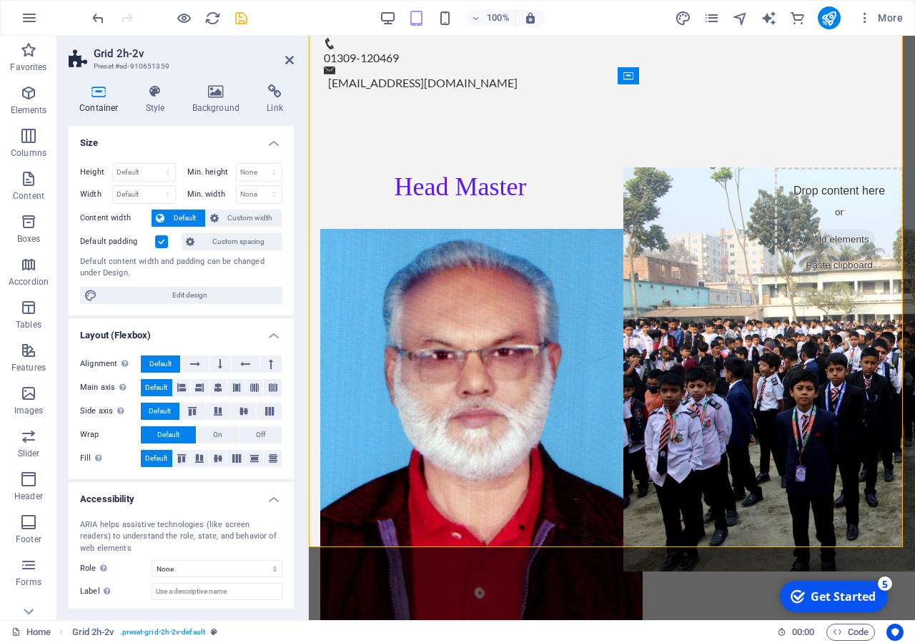
click at [285, 62] on header "Grid 2h-2v Preset #ed-910651359" at bounding box center [181, 54] width 225 height 37
click at [295, 56] on aside "Grid 2h-2v Preset #ed-910651359 Container Style Background Link Size Height Def…" at bounding box center [183, 328] width 252 height 584
click at [292, 61] on icon at bounding box center [289, 59] width 9 height 11
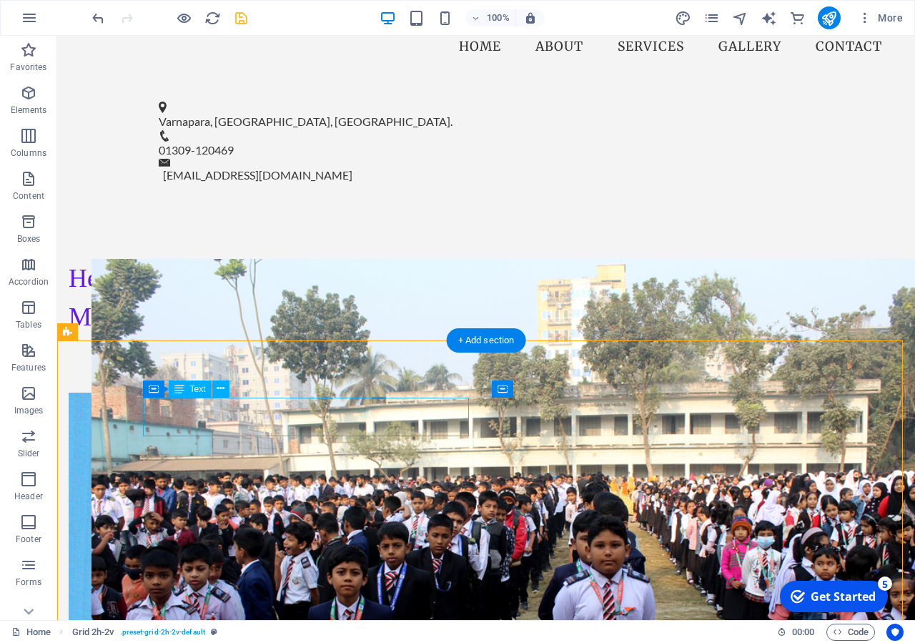
scroll to position [391, 0]
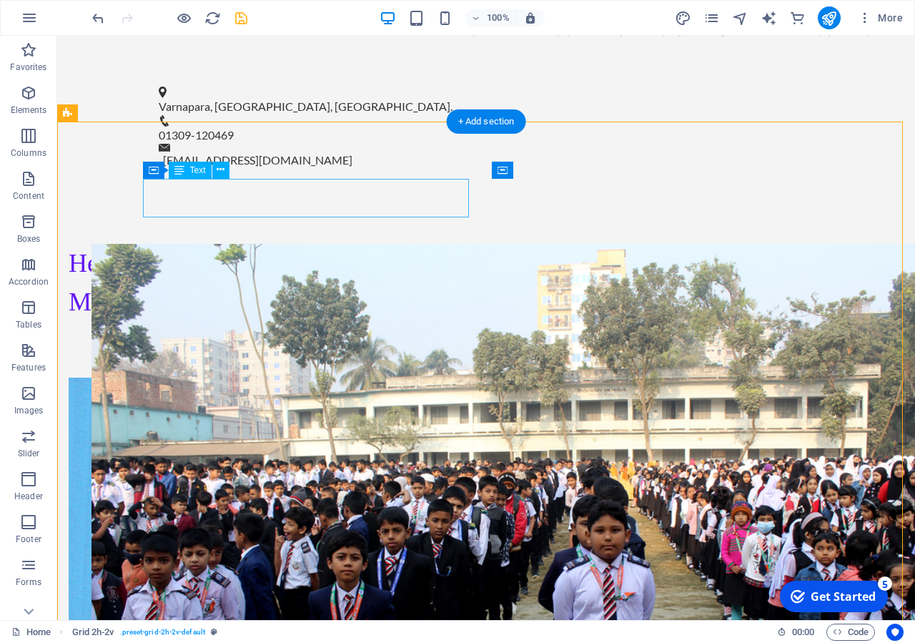
click at [69, 244] on div "Head Master" at bounding box center [69, 282] width 0 height 77
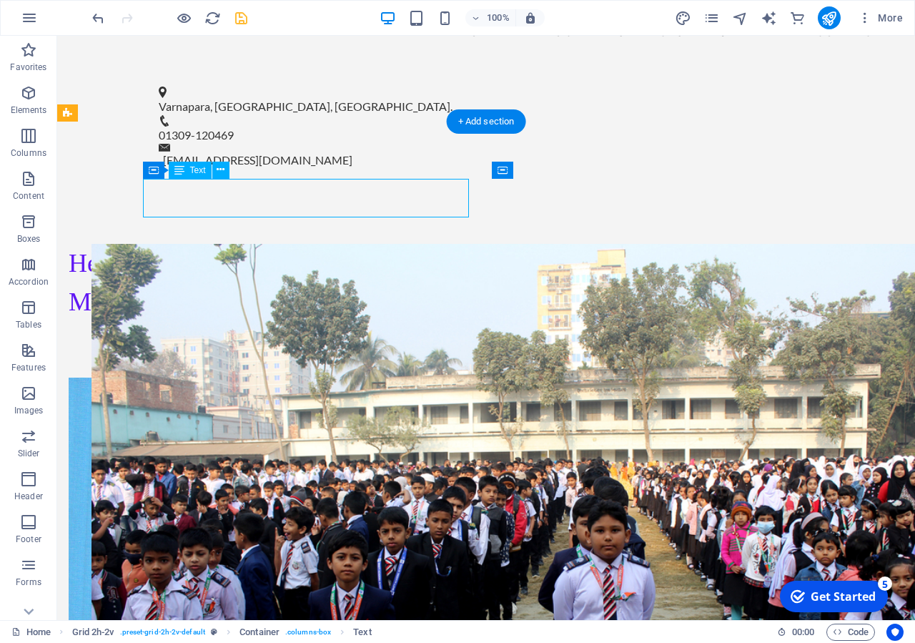
click at [69, 244] on div "Head Master" at bounding box center [69, 282] width 0 height 77
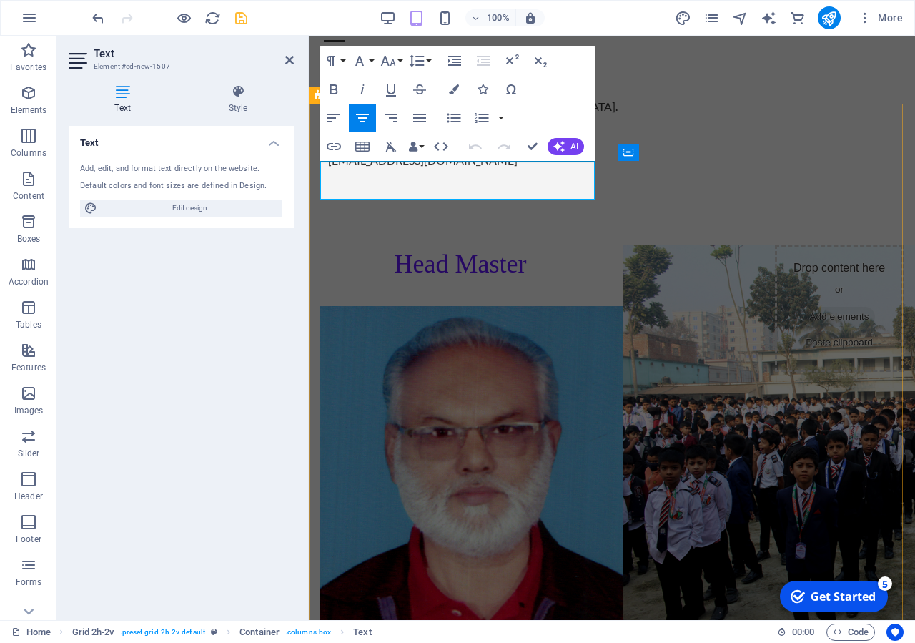
click at [537, 245] on p "Head Master" at bounding box center [460, 264] width 280 height 39
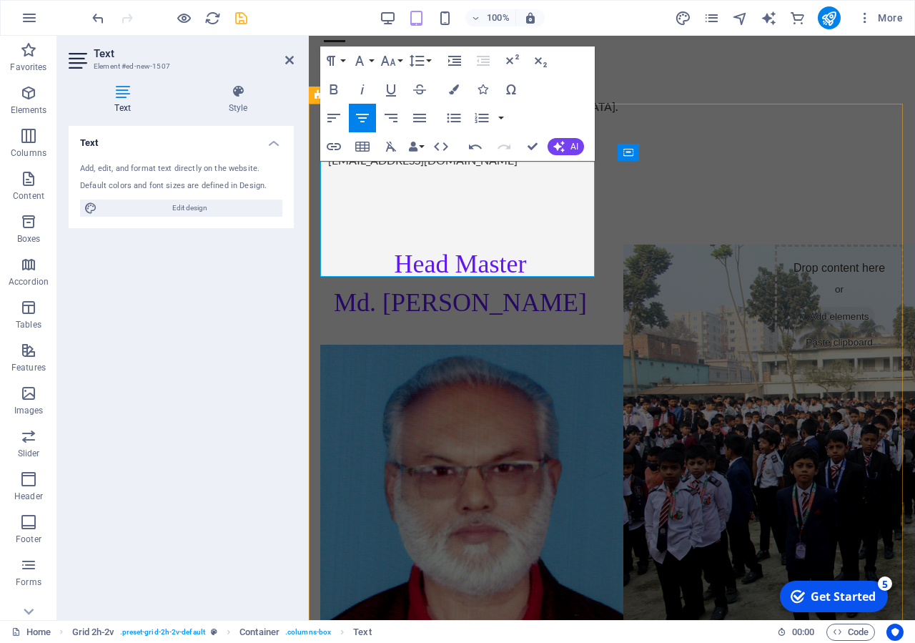
drag, startPoint x: 534, startPoint y: 259, endPoint x: 320, endPoint y: 203, distance: 220.9
click at [320, 283] on p "​Md. Mostafizur Rahman" at bounding box center [460, 302] width 280 height 39
click at [430, 66] on button "Line Height" at bounding box center [419, 60] width 27 height 29
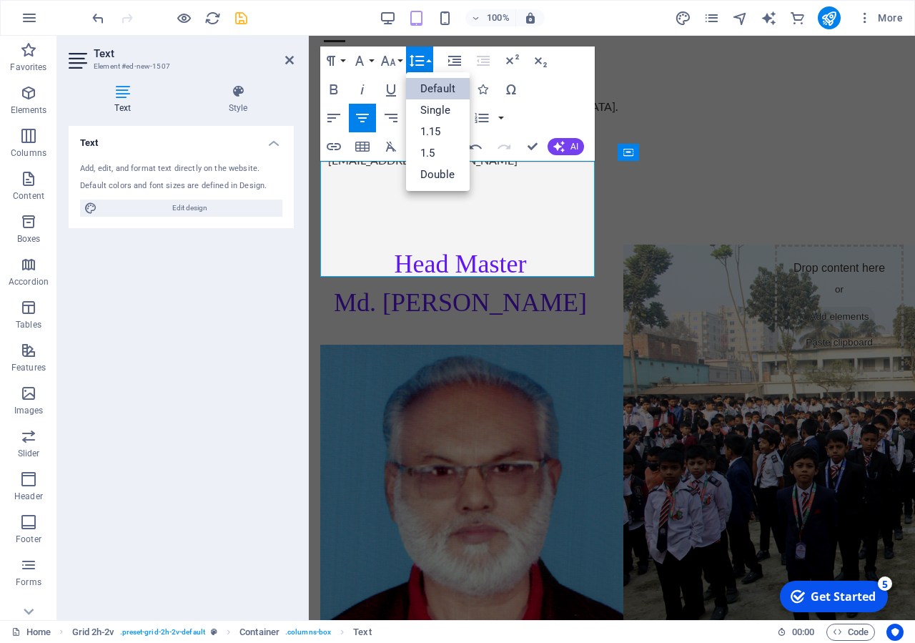
scroll to position [0, 0]
click at [371, 65] on button "Font Family" at bounding box center [362, 60] width 27 height 29
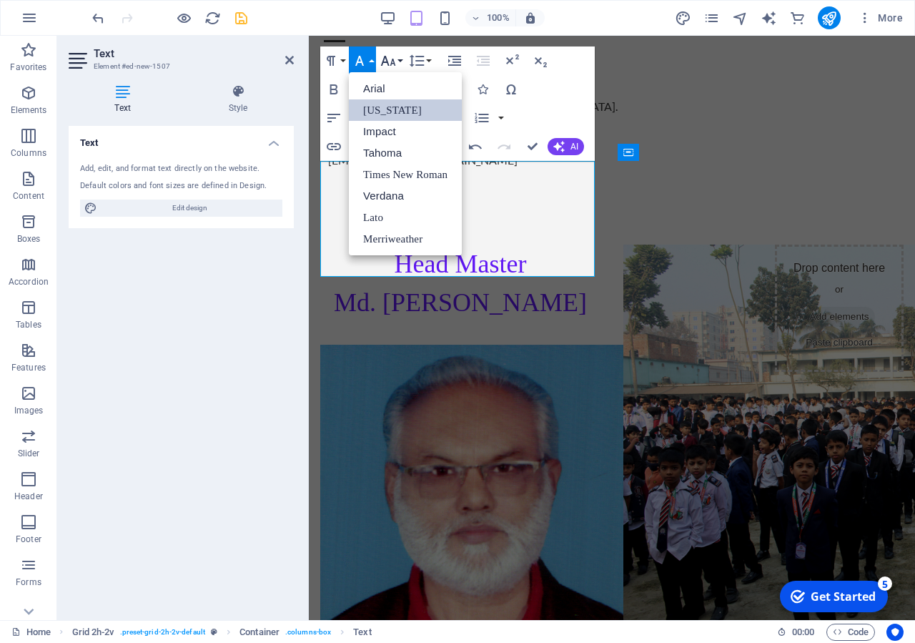
click at [388, 61] on icon "button" at bounding box center [388, 61] width 15 height 10
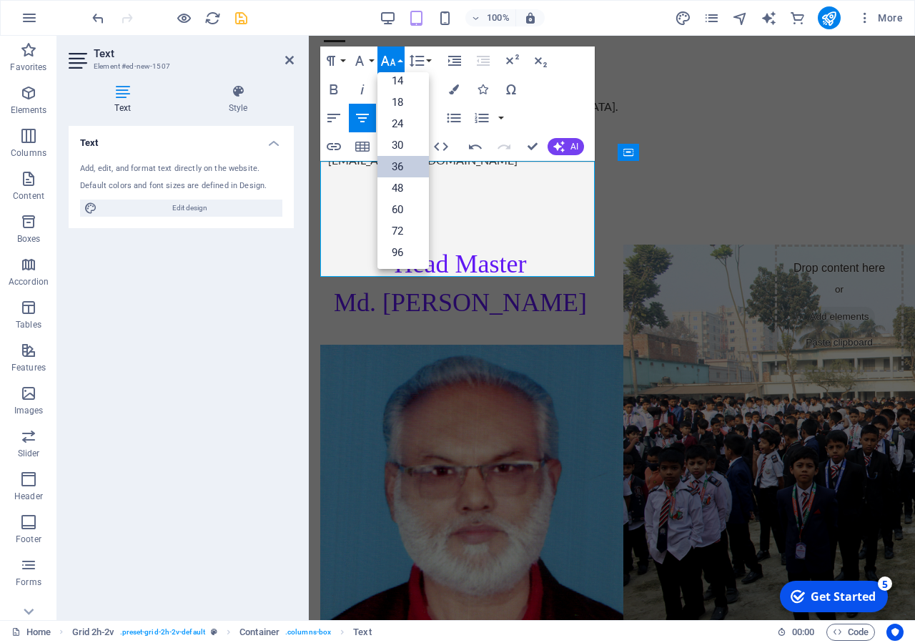
scroll to position [115, 0]
click at [404, 141] on link "30" at bounding box center [403, 144] width 51 height 21
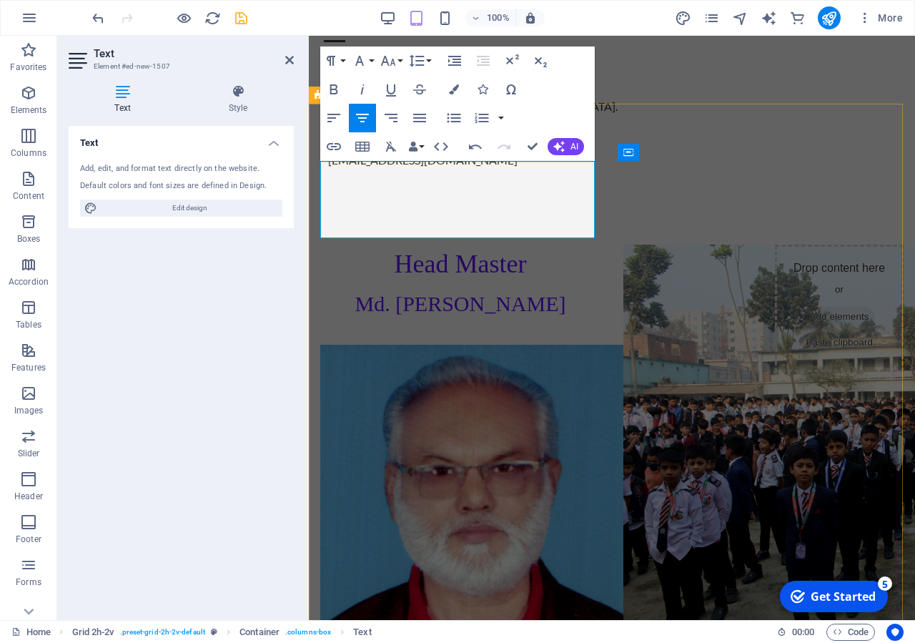
click at [510, 292] on span "​Md. Mostafizur Rahman" at bounding box center [460, 304] width 211 height 24
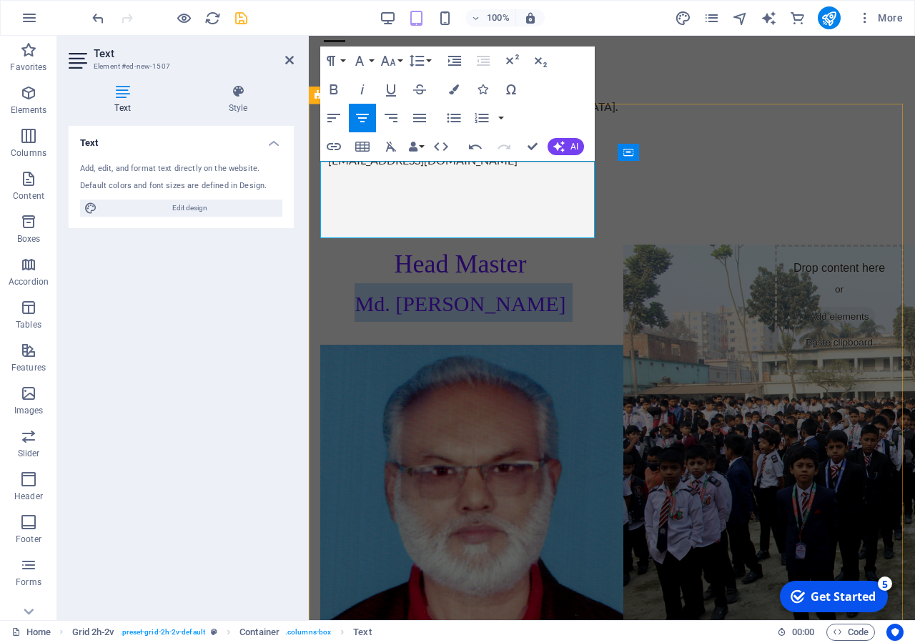
click at [510, 292] on span "​Md. Mostafizur Rahman" at bounding box center [460, 304] width 211 height 24
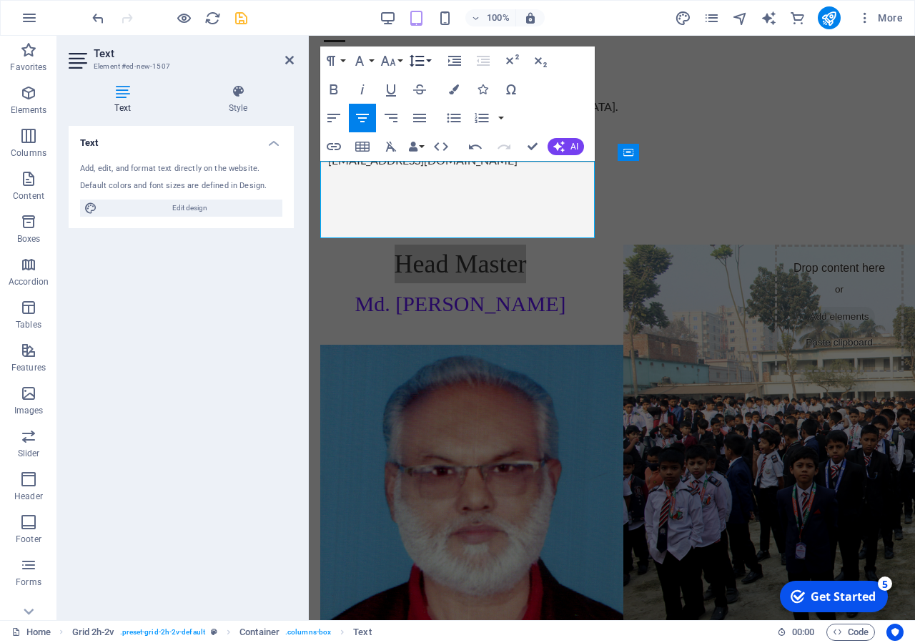
click at [428, 66] on button "Line Height" at bounding box center [419, 60] width 27 height 29
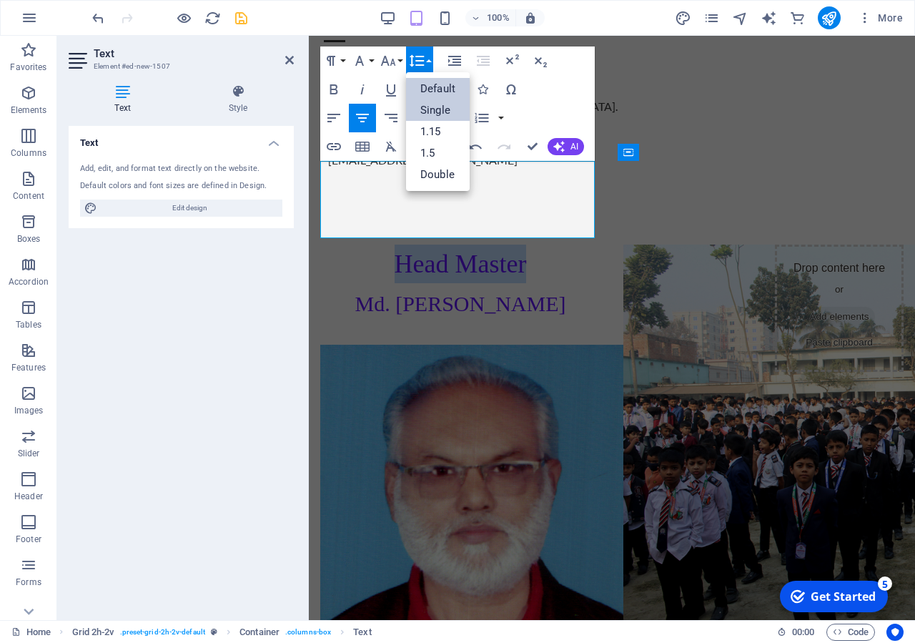
click at [444, 108] on link "Single" at bounding box center [438, 109] width 64 height 21
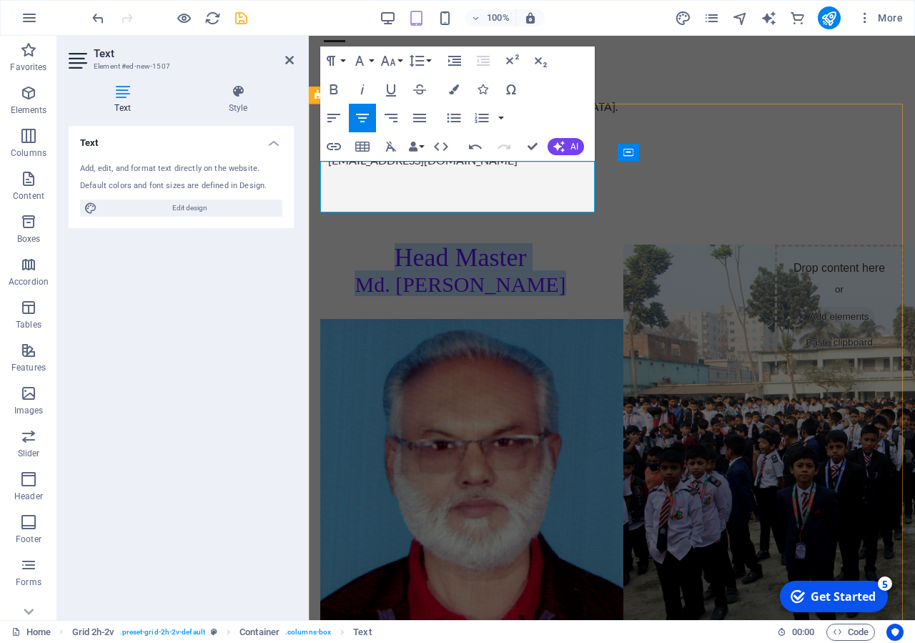
click at [548, 272] on span "​Md. Mostafizur Rahman" at bounding box center [460, 284] width 211 height 24
drag, startPoint x: 550, startPoint y: 202, endPoint x: 343, endPoint y: 212, distance: 206.9
click at [355, 272] on span "​Md. Mostafizur Rahman" at bounding box center [460, 284] width 211 height 24
drag, startPoint x: 532, startPoint y: 171, endPoint x: 383, endPoint y: 178, distance: 148.9
click at [383, 245] on p "Head Master" at bounding box center [460, 258] width 280 height 26
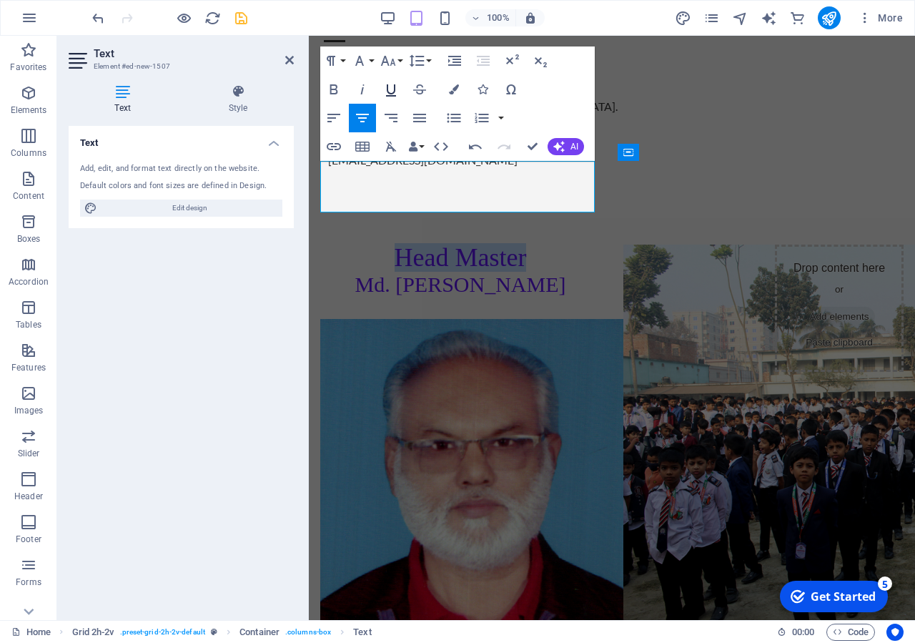
click at [393, 95] on icon "button" at bounding box center [391, 90] width 10 height 12
click at [361, 89] on icon "button" at bounding box center [362, 89] width 17 height 17
click at [483, 272] on span "​Md. Mostafizur Rahman" at bounding box center [460, 284] width 211 height 24
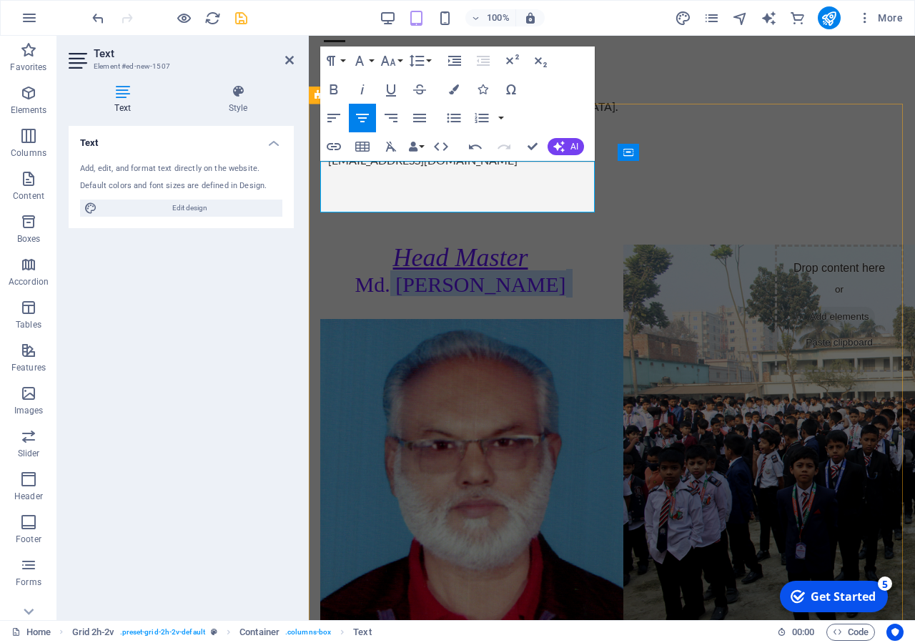
drag, startPoint x: 578, startPoint y: 199, endPoint x: 380, endPoint y: 207, distance: 198.2
click at [380, 270] on p "​Md. Mostafizur Rahman" at bounding box center [460, 283] width 280 height 26
click at [711, 401] on div at bounding box center [687, 484] width 129 height 479
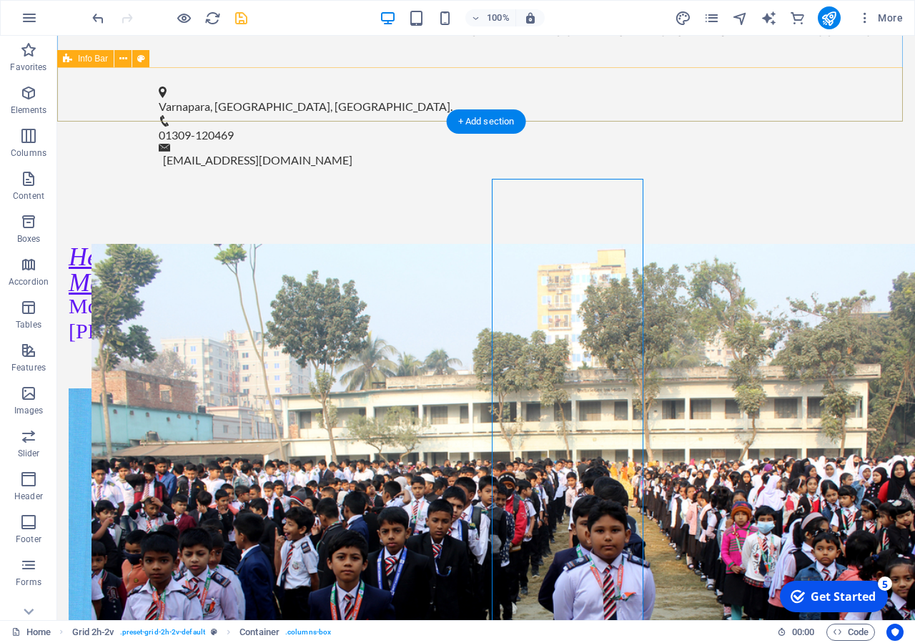
click at [378, 81] on div "Varnapara, Ghoraghat, Dinajpur. 01309-120469 info@varnaparahs.edu.bd" at bounding box center [486, 127] width 858 height 119
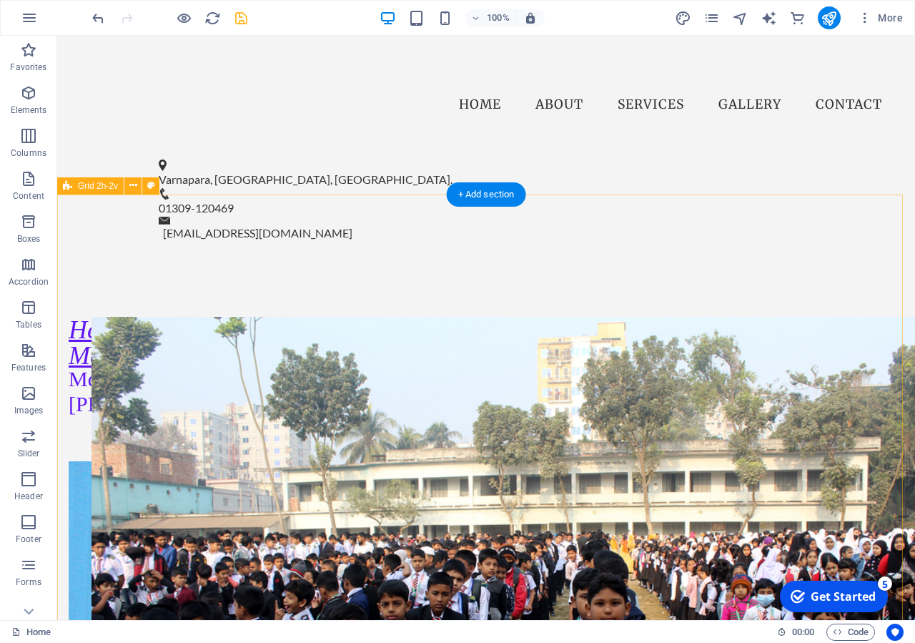
scroll to position [26, 0]
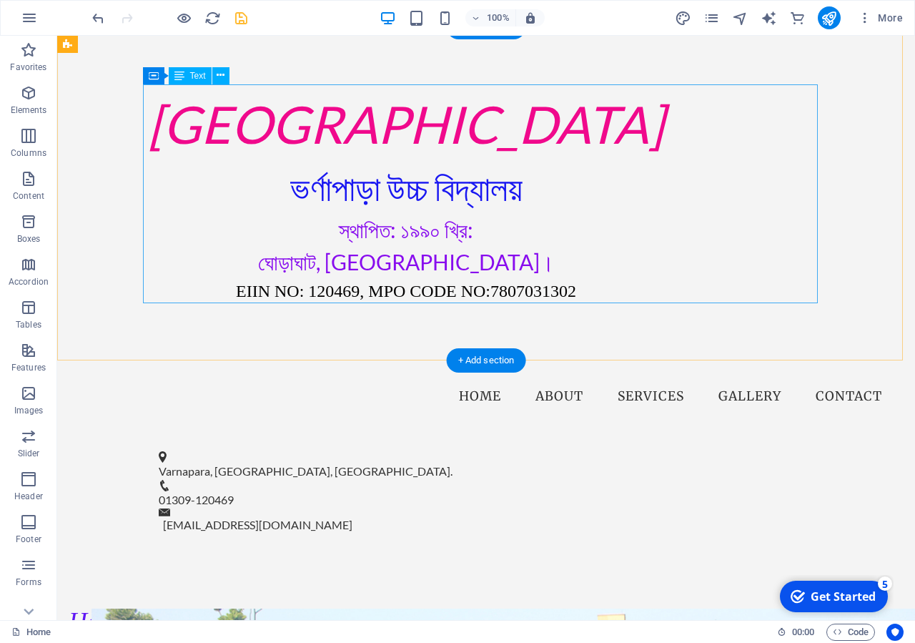
click at [488, 222] on div "[GEOGRAPHIC_DATA] ভর্ণাপাড়া উচ্চ বিদ্যালয় স্থাপিত: ১৯৯০ খ্রি: ঘোড়াঘাট, [GEOGRAP…" at bounding box center [406, 194] width 675 height 219
click at [493, 172] on div "[GEOGRAPHIC_DATA] ভর্ণাপাড়া উচ্চ বিদ্যালয় স্থাপিত: ১৯৯০ খ্রি: ঘোড়াঘাট, [GEOGRAP…" at bounding box center [406, 194] width 675 height 219
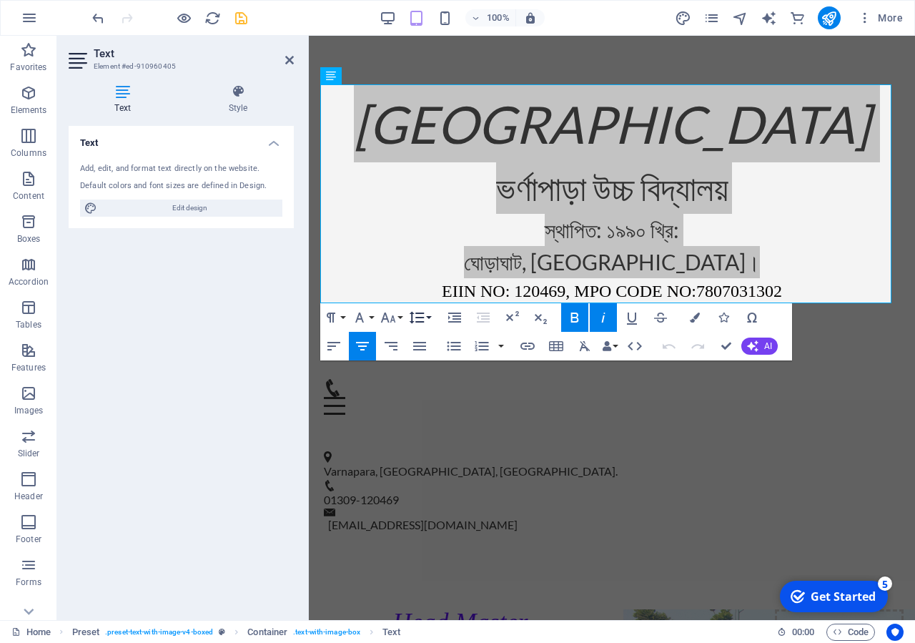
click at [428, 317] on button "Line Height" at bounding box center [419, 317] width 27 height 29
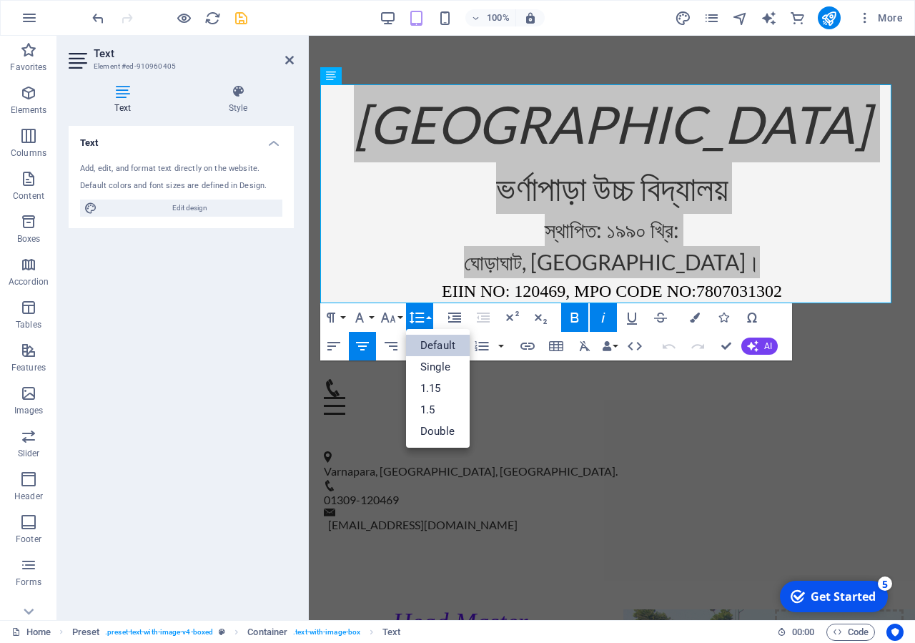
scroll to position [0, 0]
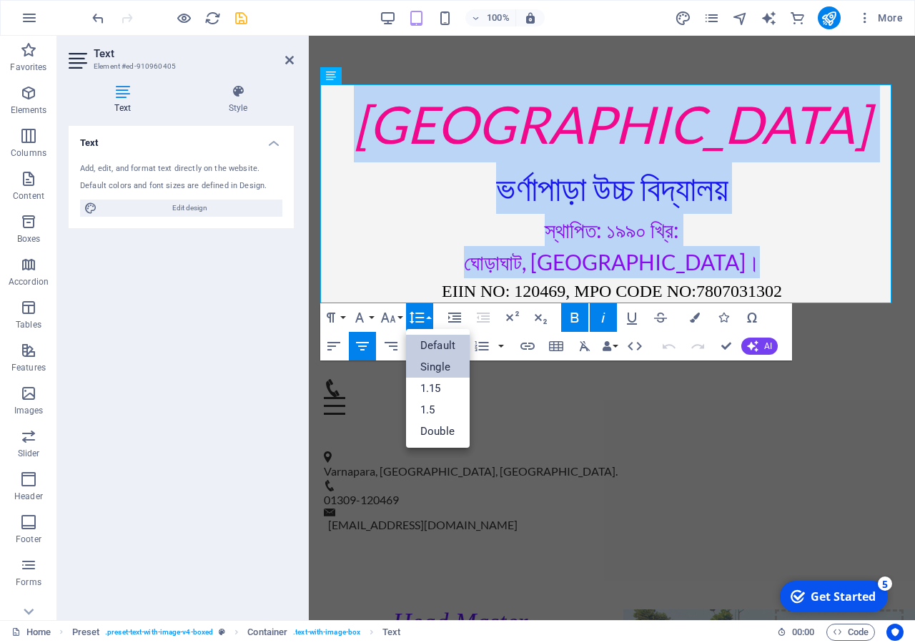
click at [440, 363] on link "Single" at bounding box center [438, 366] width 64 height 21
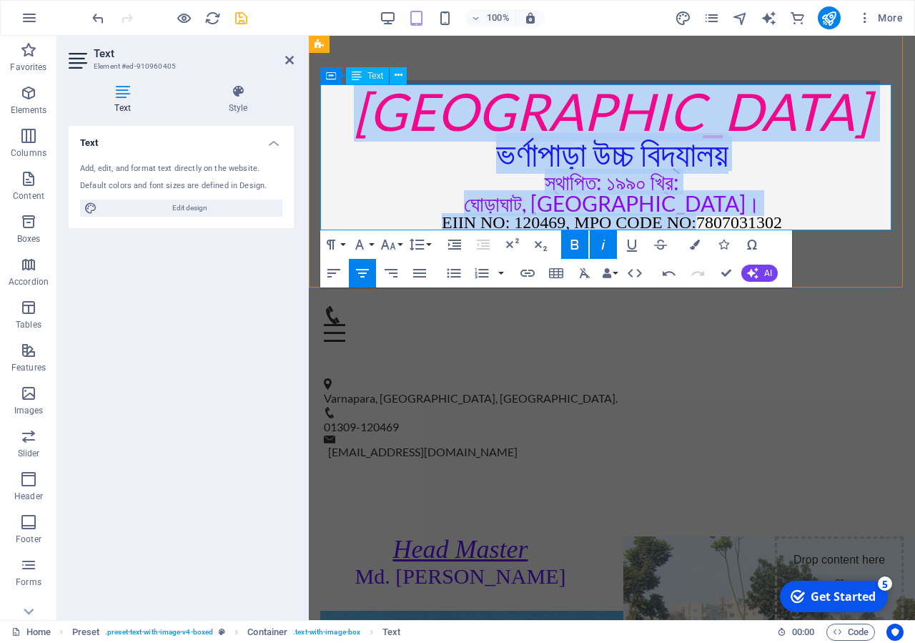
click at [569, 183] on span "স্থাপিত: ১৯৯০ খ্রি:" at bounding box center [612, 182] width 134 height 26
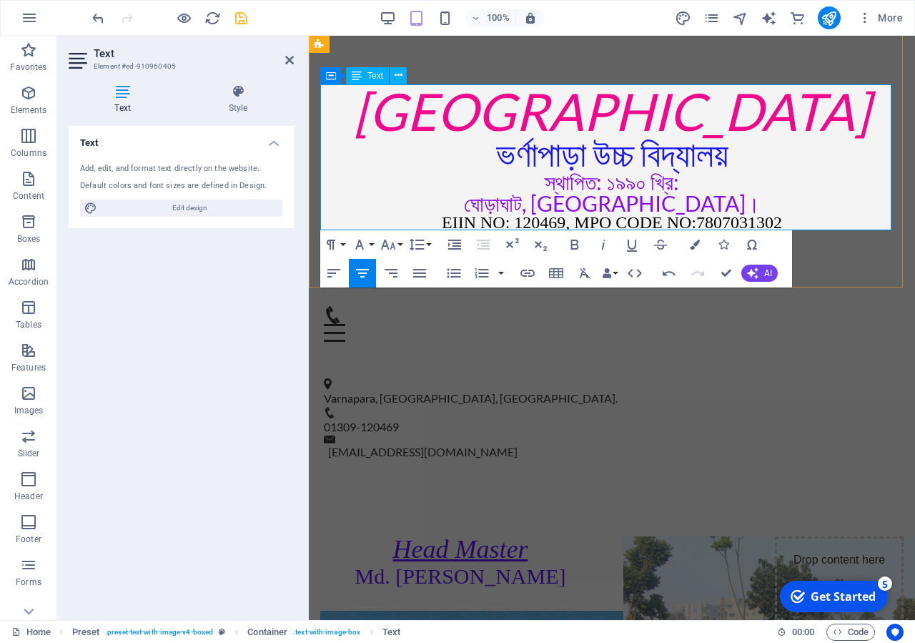
click at [649, 198] on span "ঘোড়াঘাট, [GEOGRAPHIC_DATA]।" at bounding box center [612, 203] width 296 height 26
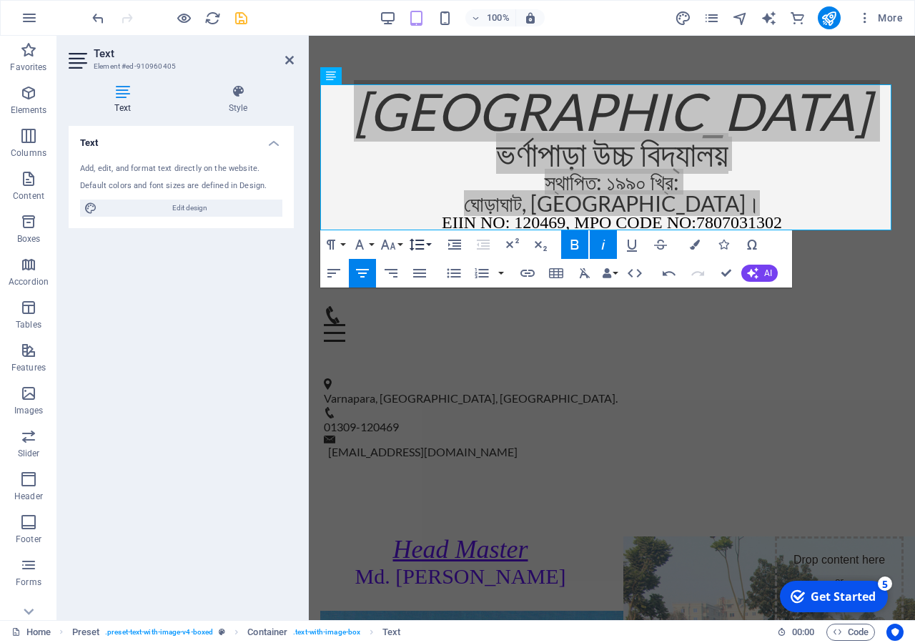
click at [423, 246] on icon "button" at bounding box center [416, 244] width 17 height 17
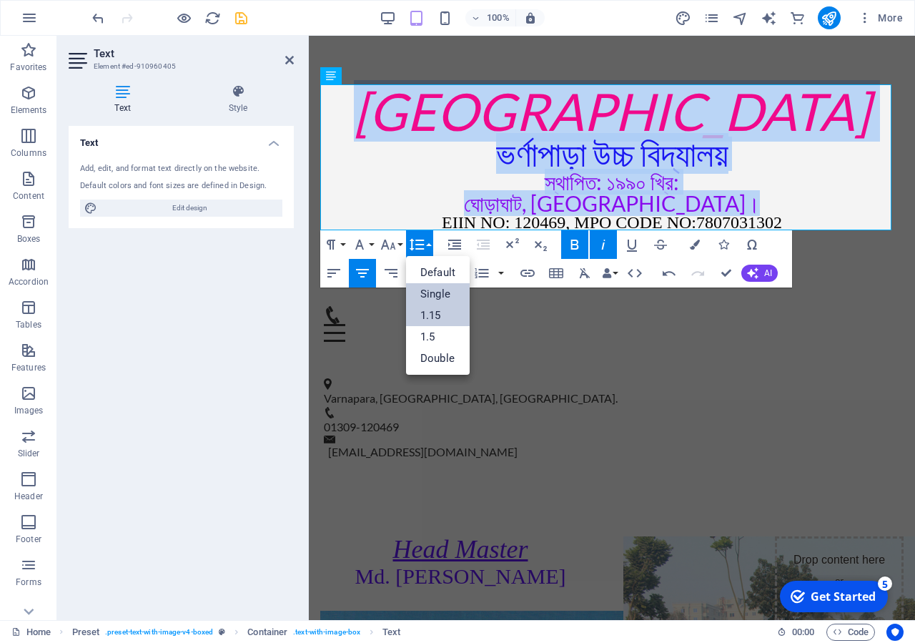
click at [428, 317] on link "1.15" at bounding box center [438, 315] width 64 height 21
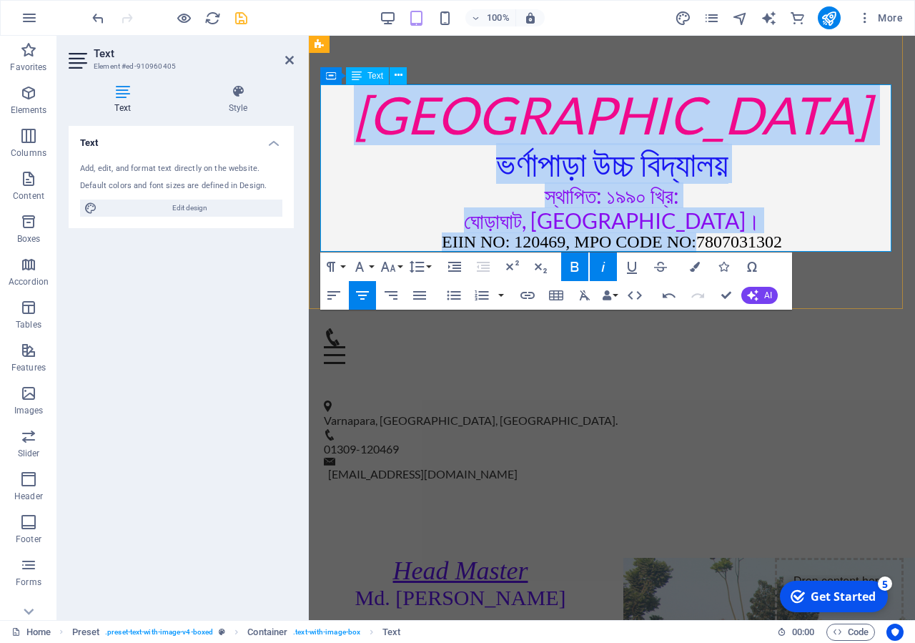
click at [688, 201] on p "স্থাপিত: ১৯৯০ খ্রি:" at bounding box center [611, 195] width 583 height 25
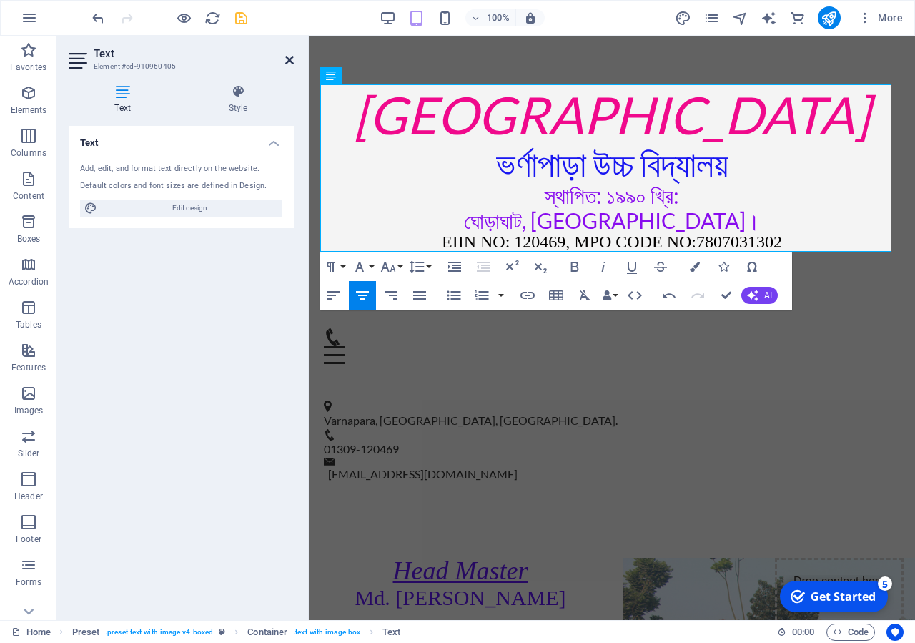
click at [289, 64] on icon at bounding box center [289, 59] width 9 height 11
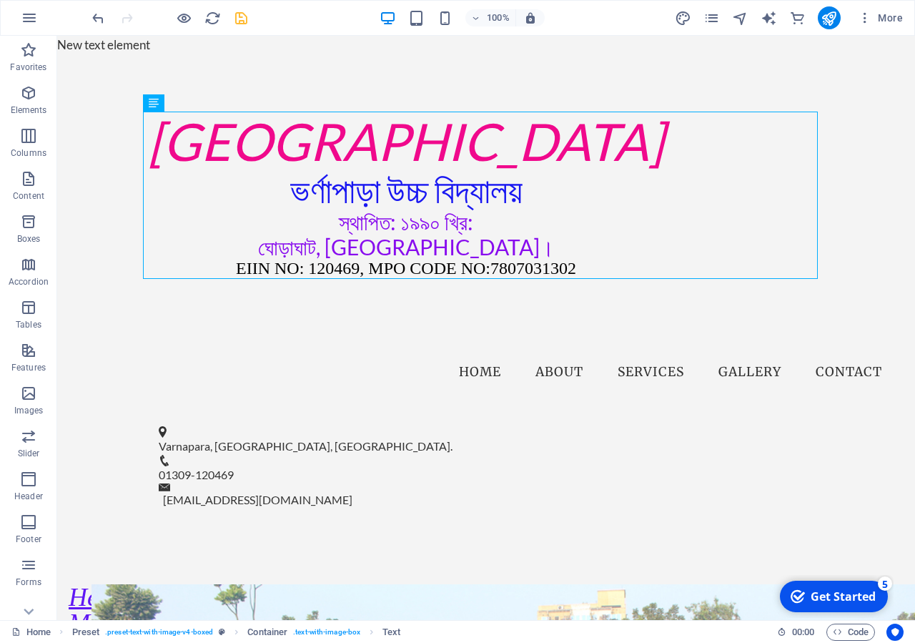
click at [240, 24] on icon "save" at bounding box center [241, 18] width 16 height 16
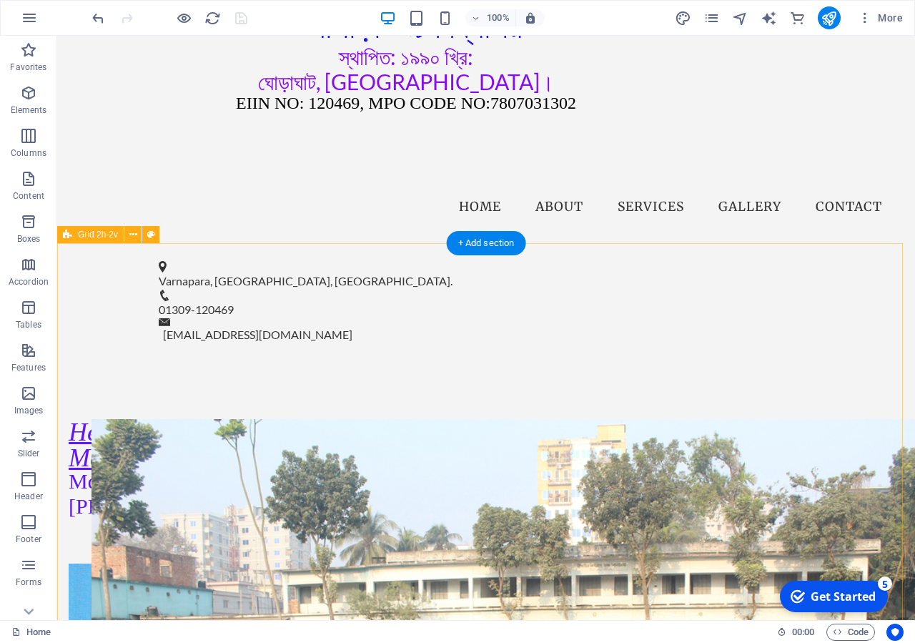
scroll to position [219, 0]
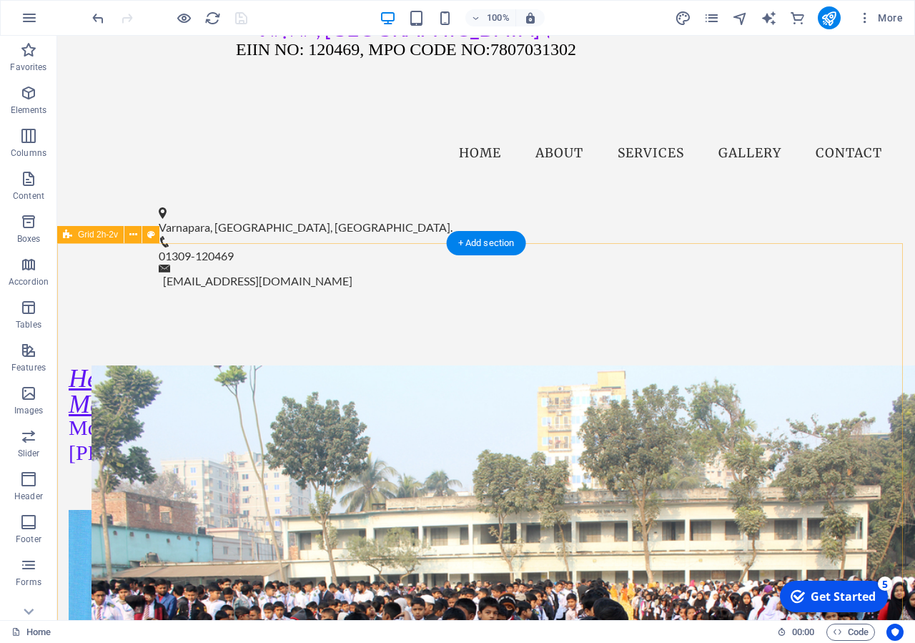
click at [281, 308] on div "Head Master Md. Mostafizur Rahman Drop content here or Add elements Paste clipb…" at bounding box center [486, 651] width 858 height 686
click at [332, 308] on div "Head Master Md. Mostafizur Rahman Drop content here or Add elements Paste clipb…" at bounding box center [486, 651] width 858 height 686
click at [299, 308] on div "Head Master Md. Mostafizur Rahman Drop content here or Add elements Paste clipb…" at bounding box center [486, 651] width 858 height 686
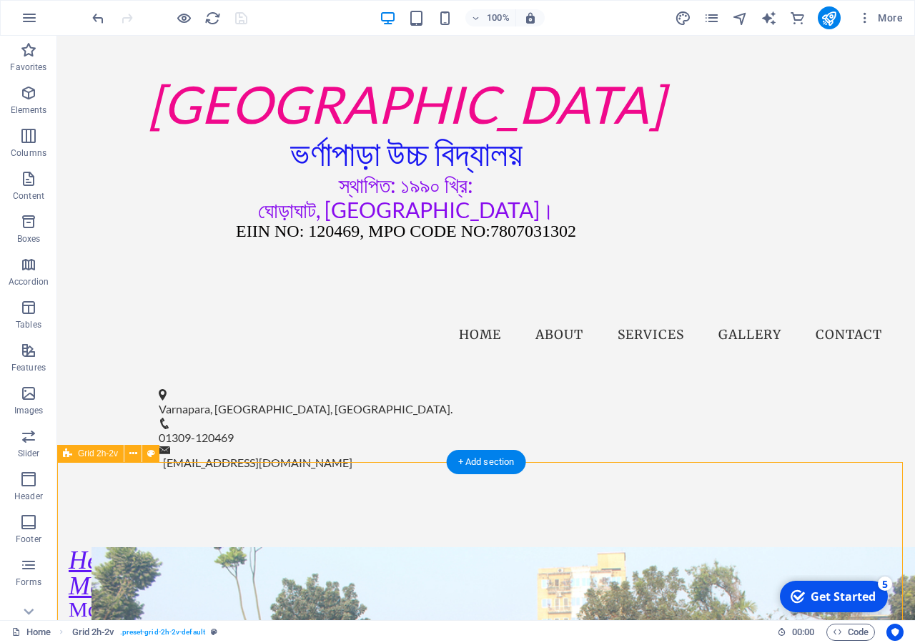
scroll to position [0, 0]
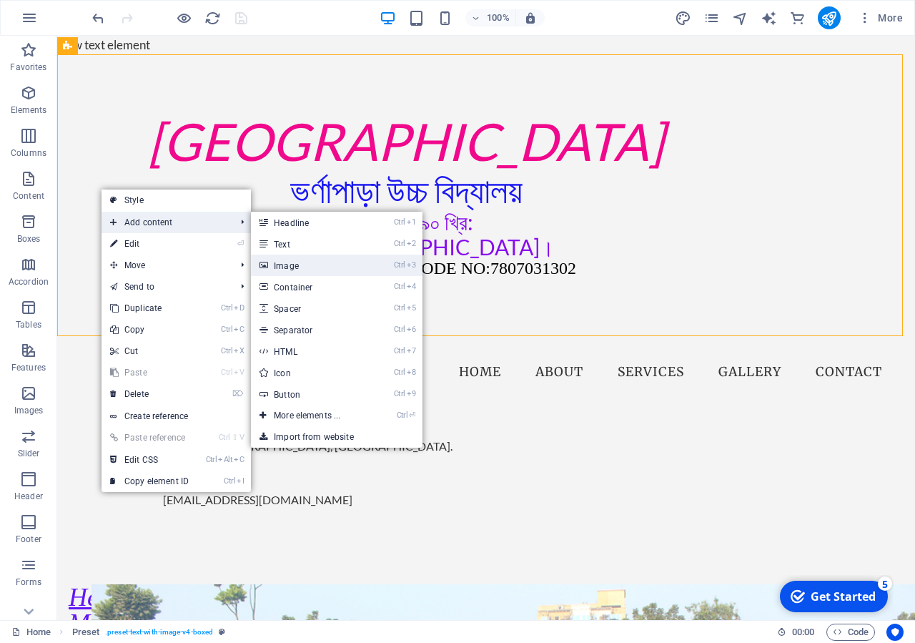
click at [302, 265] on link "Ctrl 3 Image" at bounding box center [310, 265] width 118 height 21
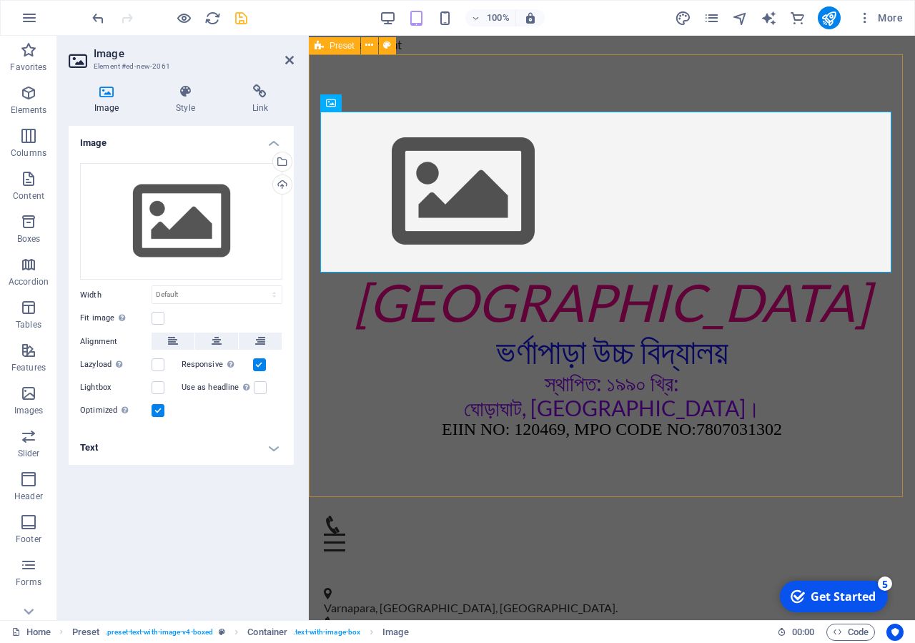
click at [528, 480] on div "[GEOGRAPHIC_DATA] ভর্ণাপাড়া উচ্চ বিদ্যালয় স্থাপিত: ১৯৯০ খ্রি: ঘোড়াঘাট, [GEOGRAP…" at bounding box center [612, 275] width 606 height 443
click at [779, 480] on div "[GEOGRAPHIC_DATA] ভর্ণাপাড়া উচ্চ বিদ্যালয় স্থাপিত: ১৯৯০ খ্রি: ঘোড়াঘাট, [GEOGRAP…" at bounding box center [612, 275] width 606 height 443
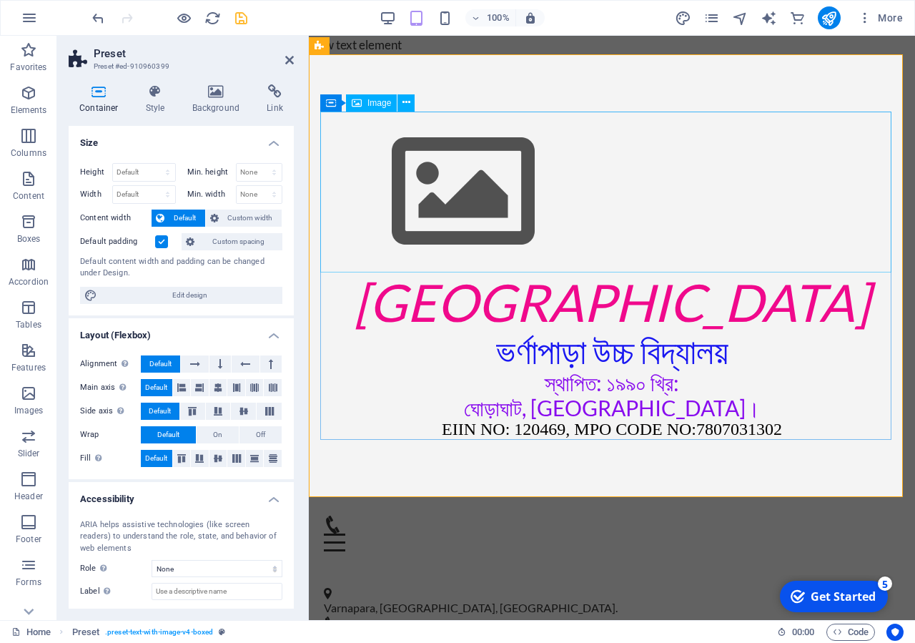
click at [457, 217] on figure at bounding box center [611, 192] width 583 height 161
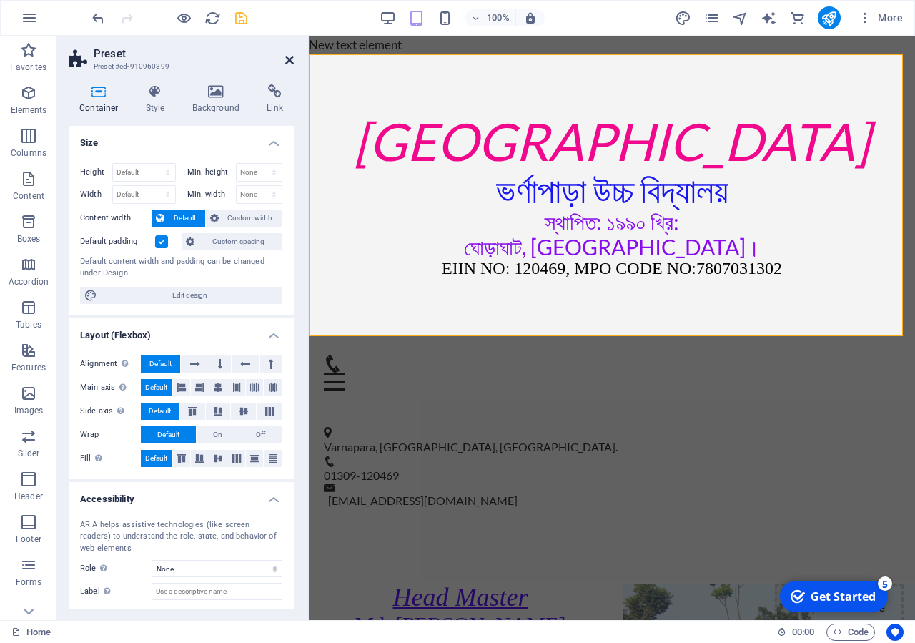
click at [287, 64] on icon at bounding box center [289, 59] width 9 height 11
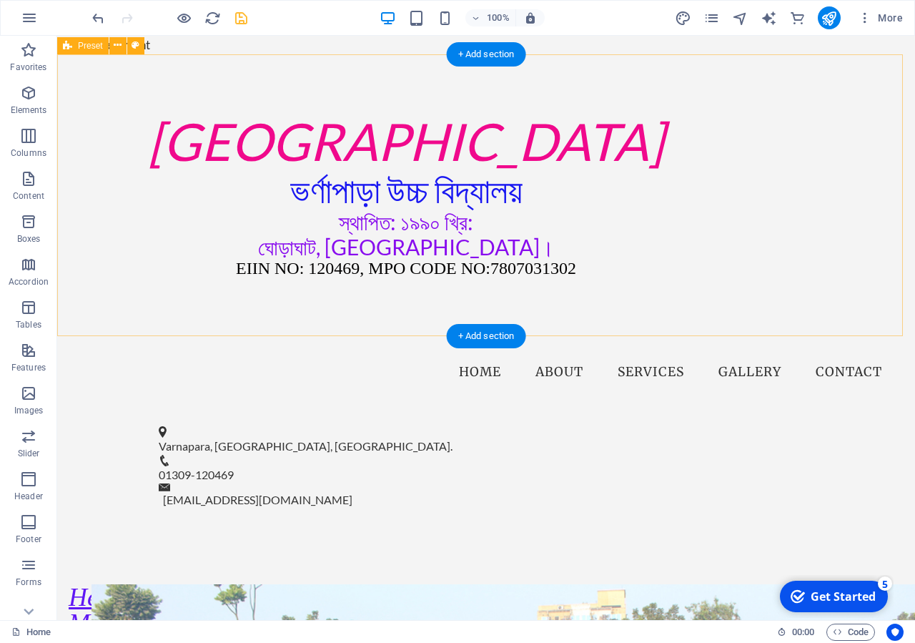
click at [819, 230] on div "[GEOGRAPHIC_DATA] ভর্ণাপাড়া উচ্চ বিদ্যালয় স্থাপিত: ১৯৯০ খ্রি: ঘোড়াঘাট, [GEOGRAP…" at bounding box center [486, 195] width 858 height 282
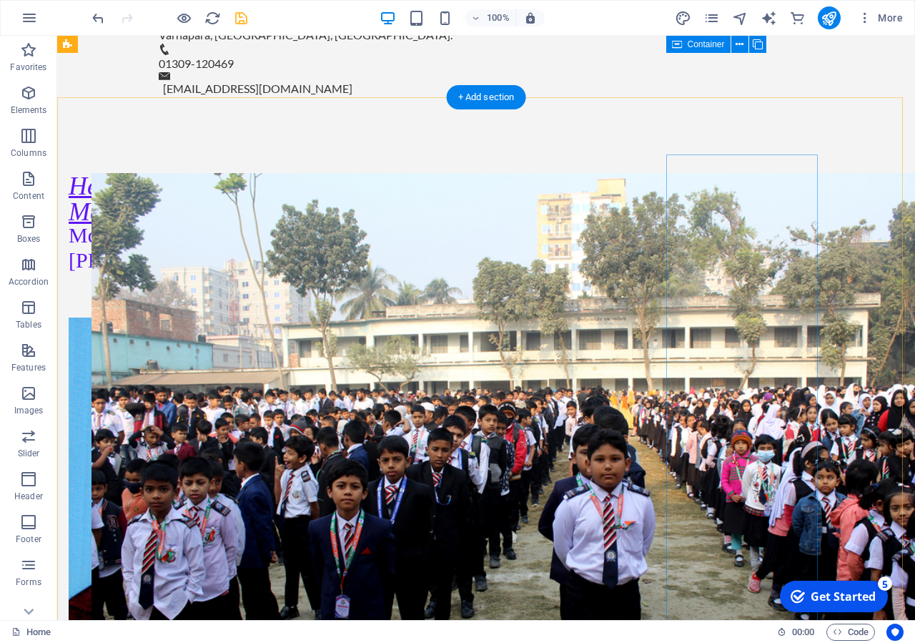
scroll to position [365, 0]
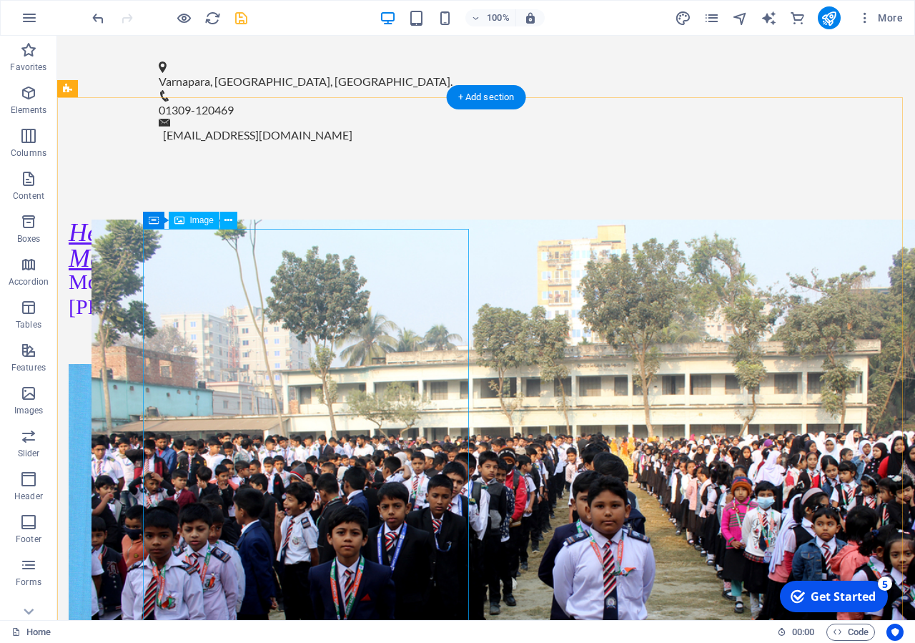
click at [69, 438] on figure at bounding box center [69, 566] width 0 height 405
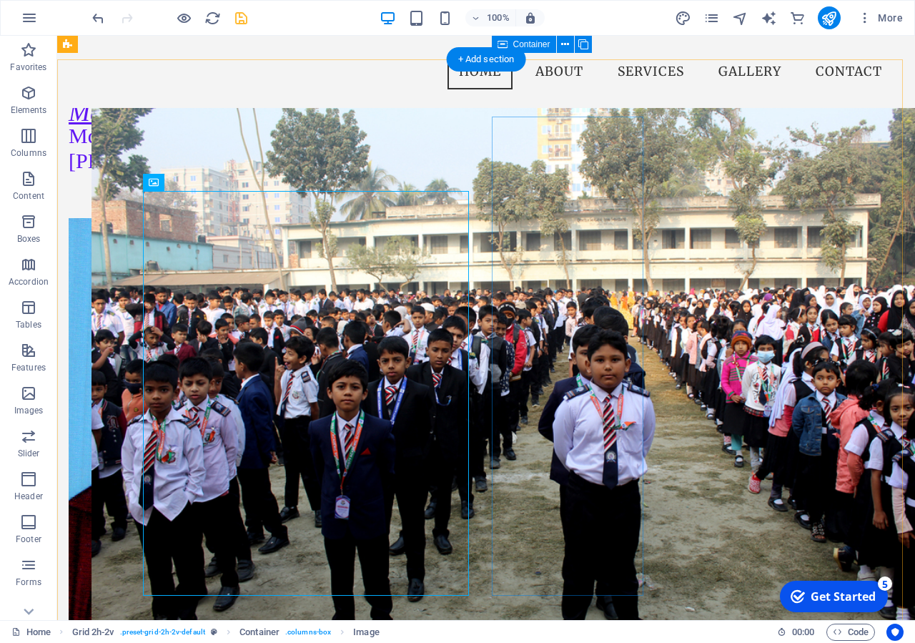
scroll to position [292, 0]
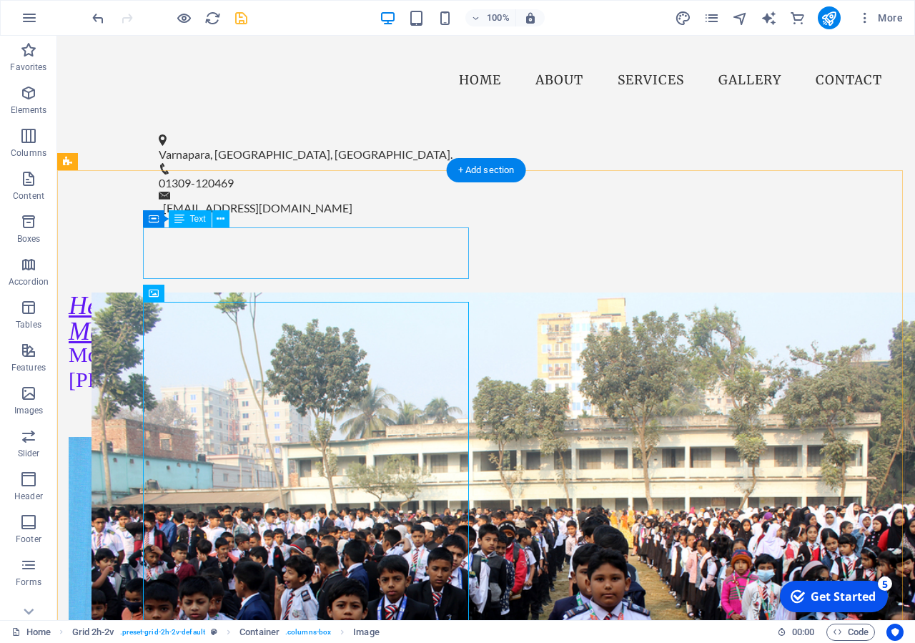
click at [69, 292] on div "Head Master Md. Mostafizur Rahman" at bounding box center [69, 341] width 0 height 99
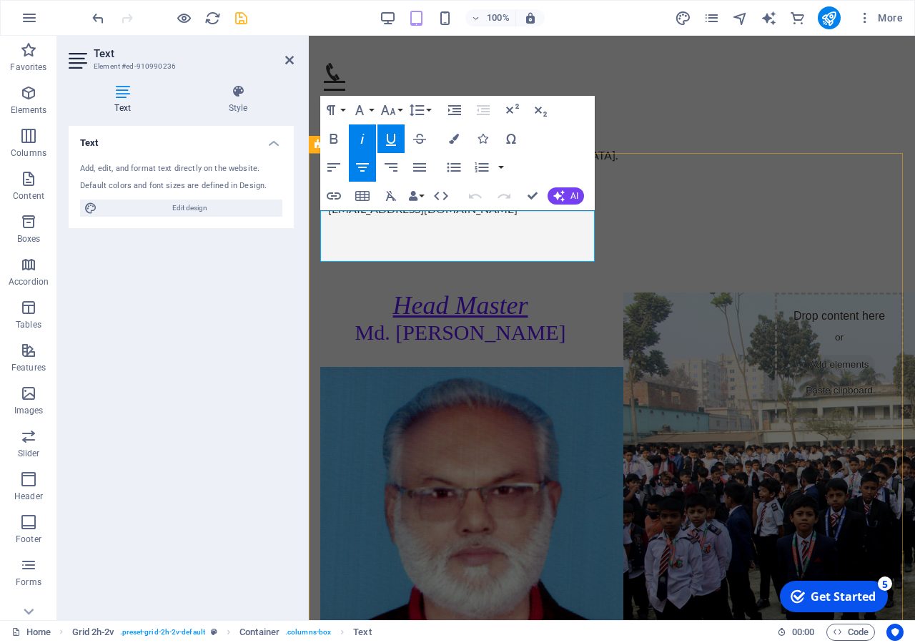
click at [574, 318] on p "Md. [PERSON_NAME]" at bounding box center [460, 331] width 280 height 26
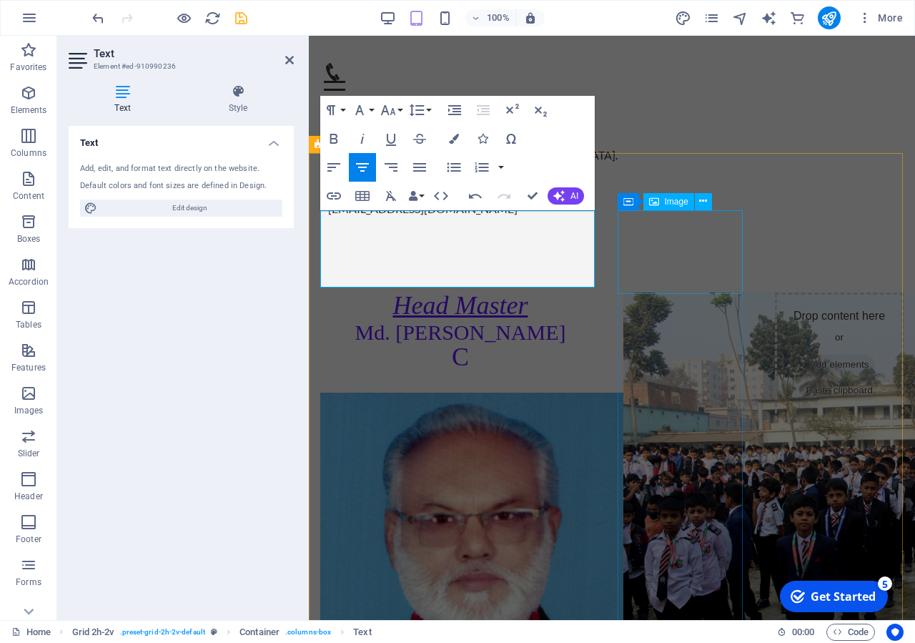
scroll to position [1, 0]
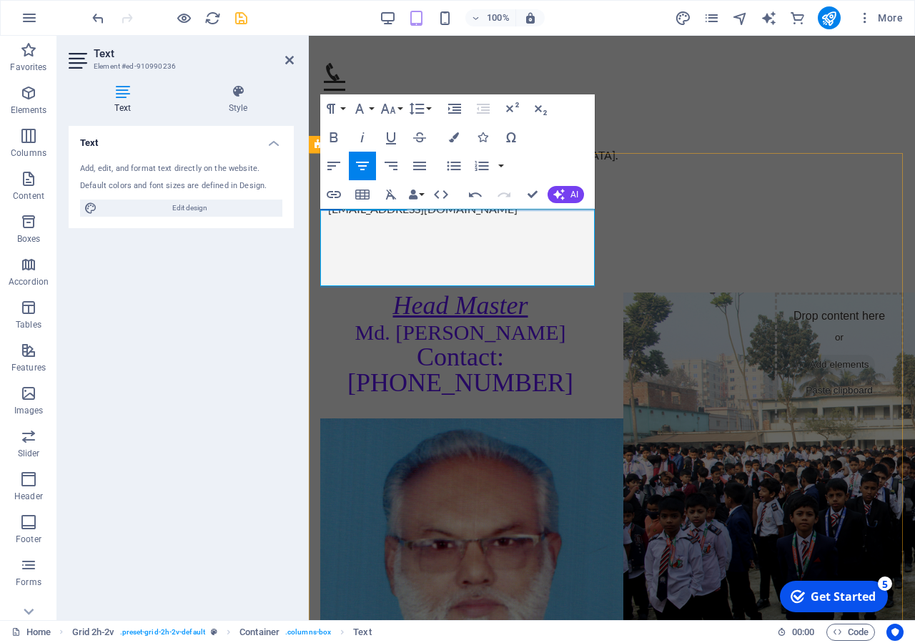
drag, startPoint x: 587, startPoint y: 280, endPoint x: 309, endPoint y: 282, distance: 278.1
click at [320, 292] on div "Head Master Md. Mostafizur Rahman Contact: 01712-479811" at bounding box center [460, 343] width 280 height 103
click at [368, 109] on icon "button" at bounding box center [359, 108] width 17 height 17
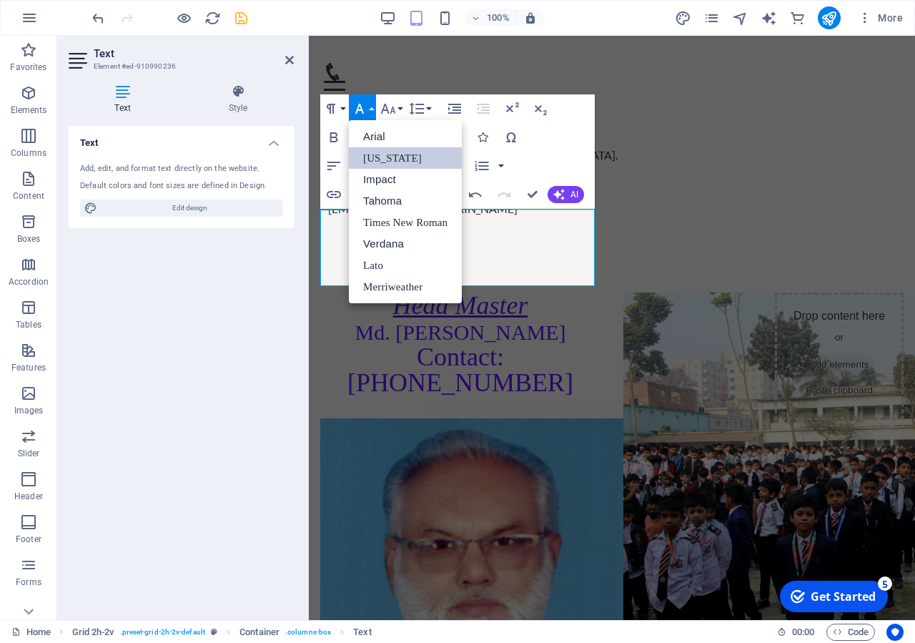
scroll to position [0, 0]
click at [428, 223] on link "Times New Roman" at bounding box center [405, 222] width 113 height 21
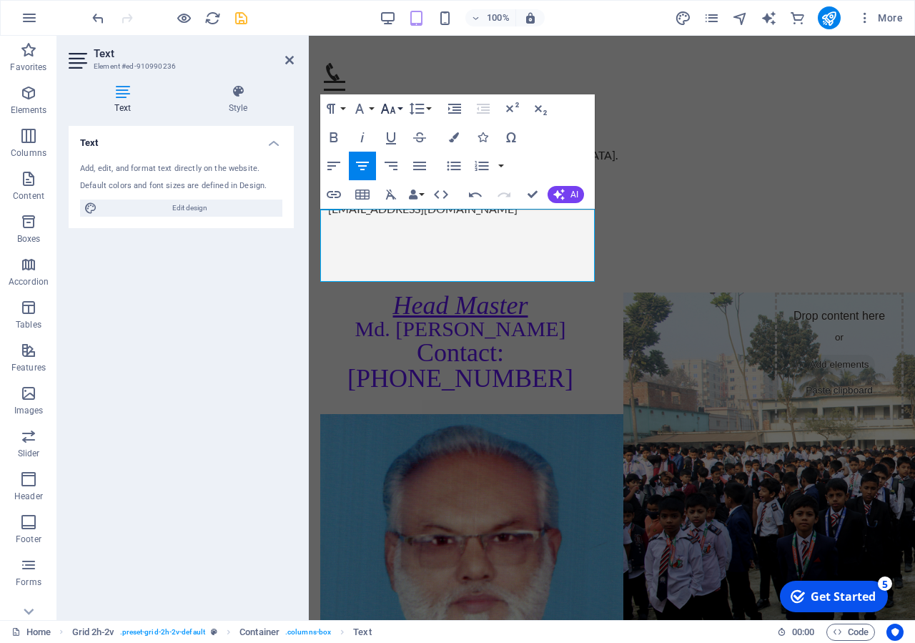
click at [391, 112] on icon "button" at bounding box center [388, 109] width 15 height 10
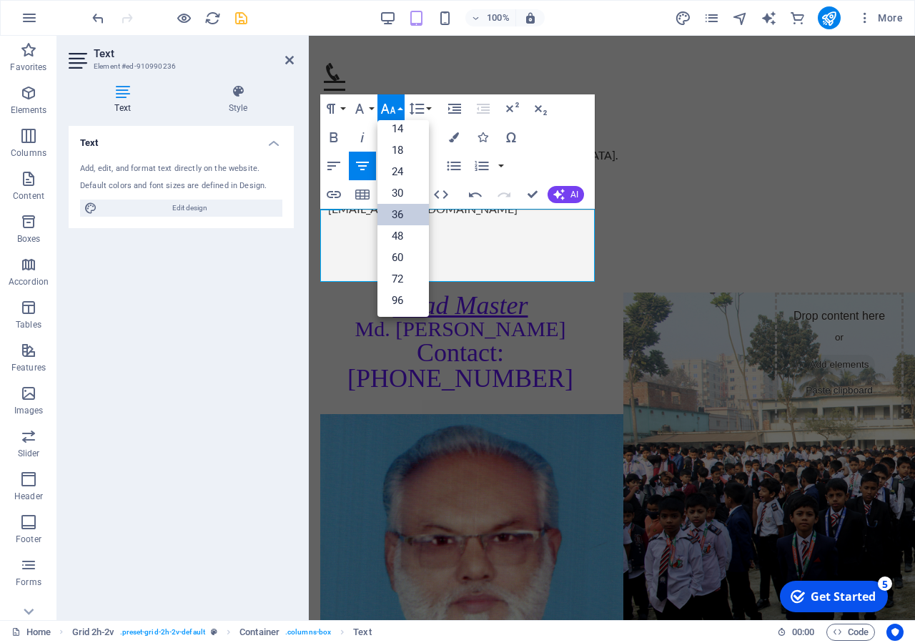
scroll to position [115, 0]
click at [399, 174] on link "24" at bounding box center [403, 171] width 51 height 21
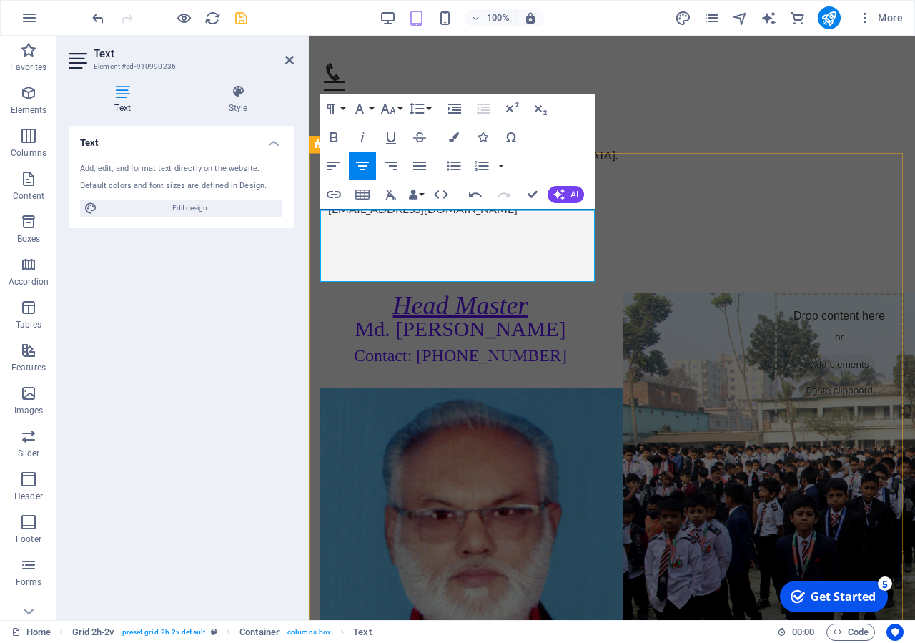
click at [538, 346] on span "Contact: 01712-479811" at bounding box center [460, 355] width 213 height 19
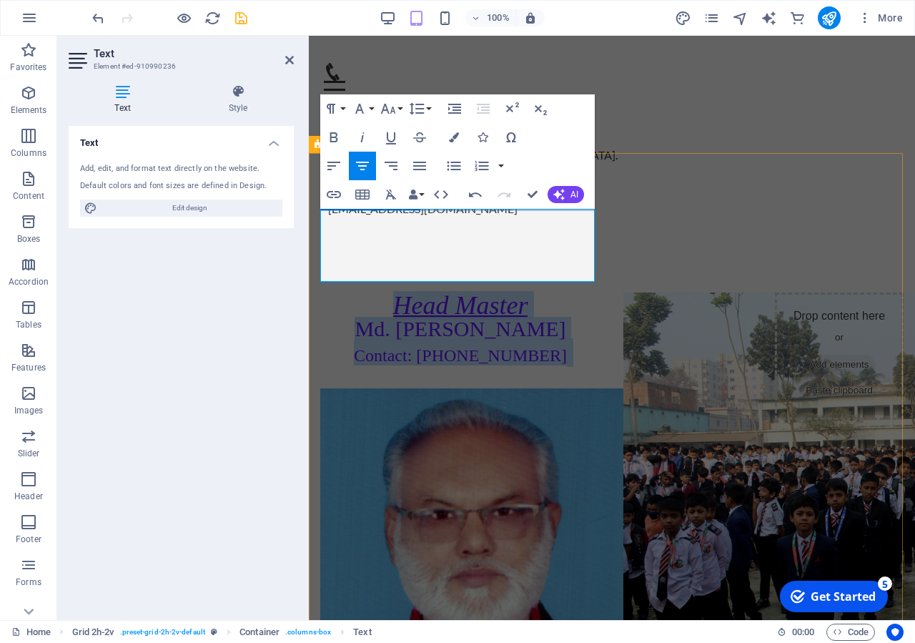
drag, startPoint x: 563, startPoint y: 270, endPoint x: 548, endPoint y: 306, distance: 39.4
click at [320, 292] on div "Head Master Md. Mostafizur Rahman Contact: 01712-479811" at bounding box center [460, 328] width 280 height 73
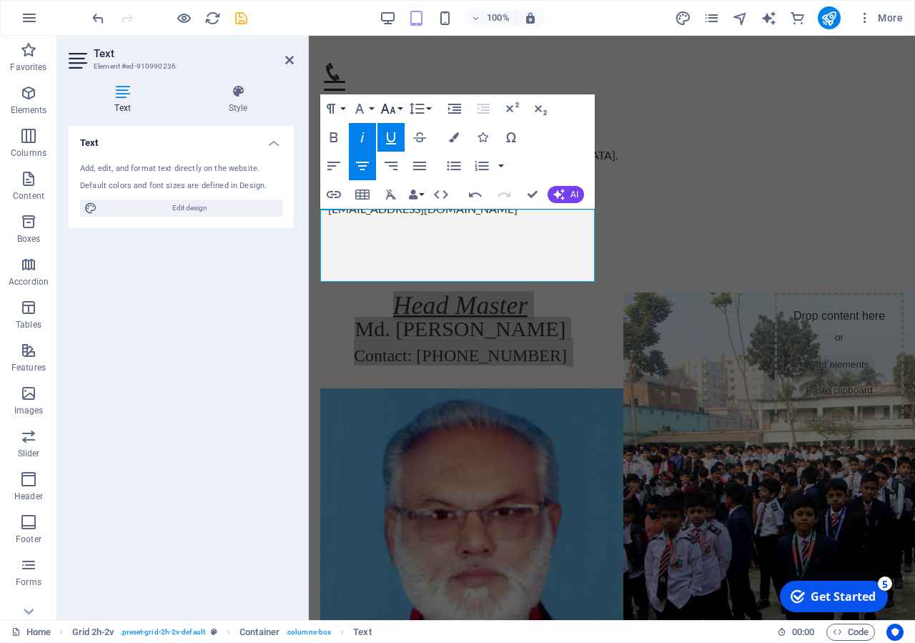
click at [397, 107] on button "Font Size" at bounding box center [391, 108] width 27 height 29
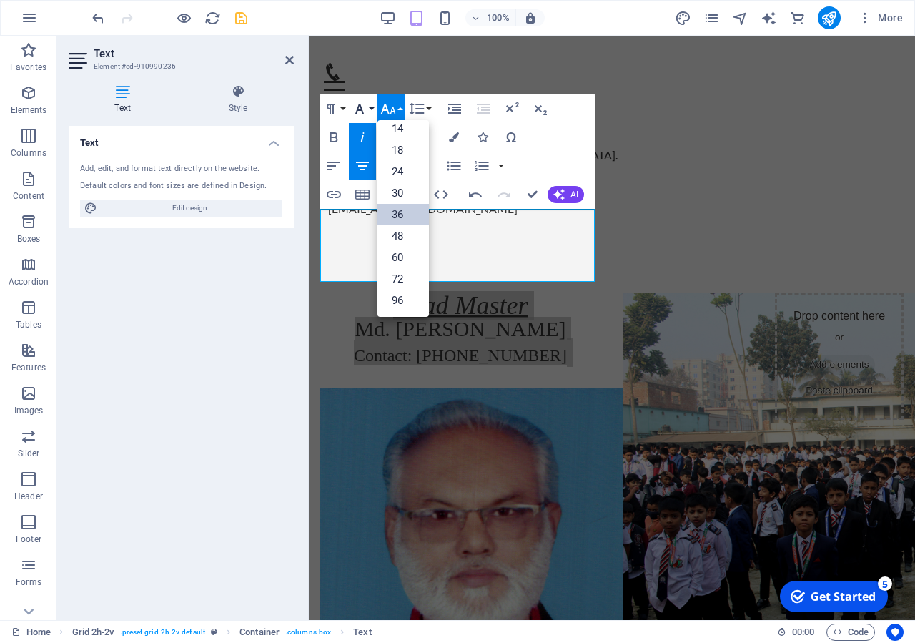
click at [372, 104] on button "Font Family" at bounding box center [362, 108] width 27 height 29
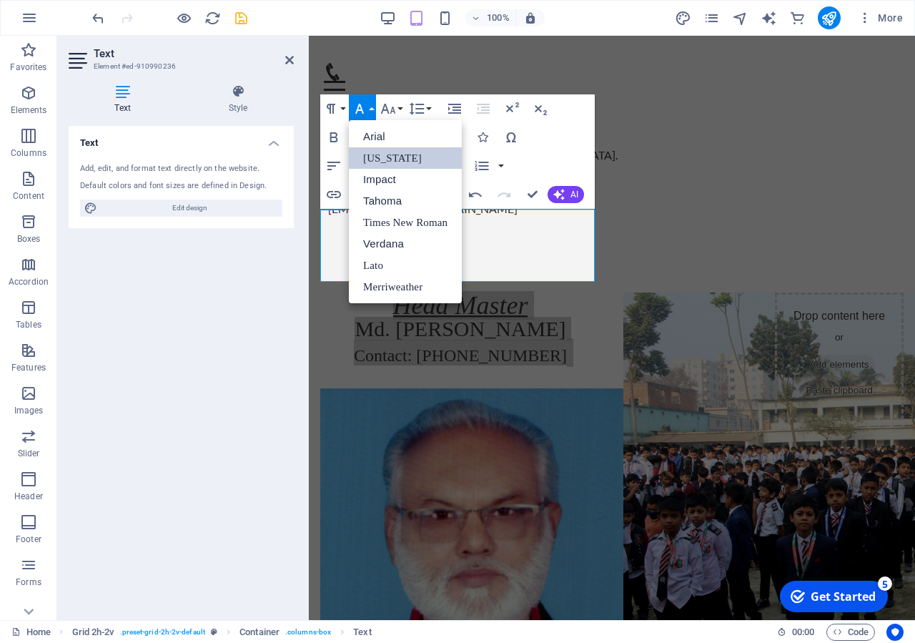
scroll to position [0, 0]
click at [395, 106] on icon "button" at bounding box center [388, 108] width 17 height 17
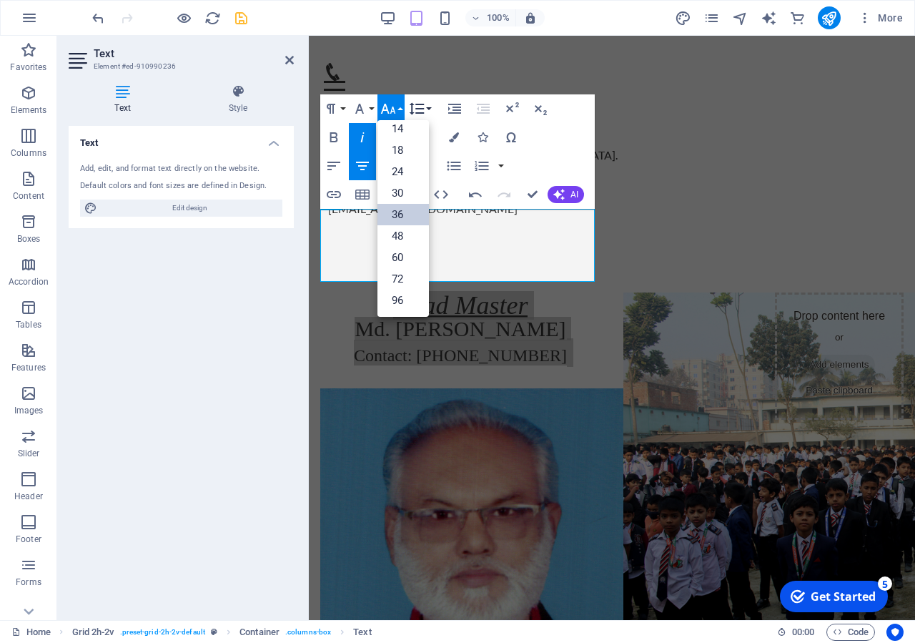
scroll to position [115, 0]
click at [423, 108] on icon "button" at bounding box center [417, 108] width 15 height 12
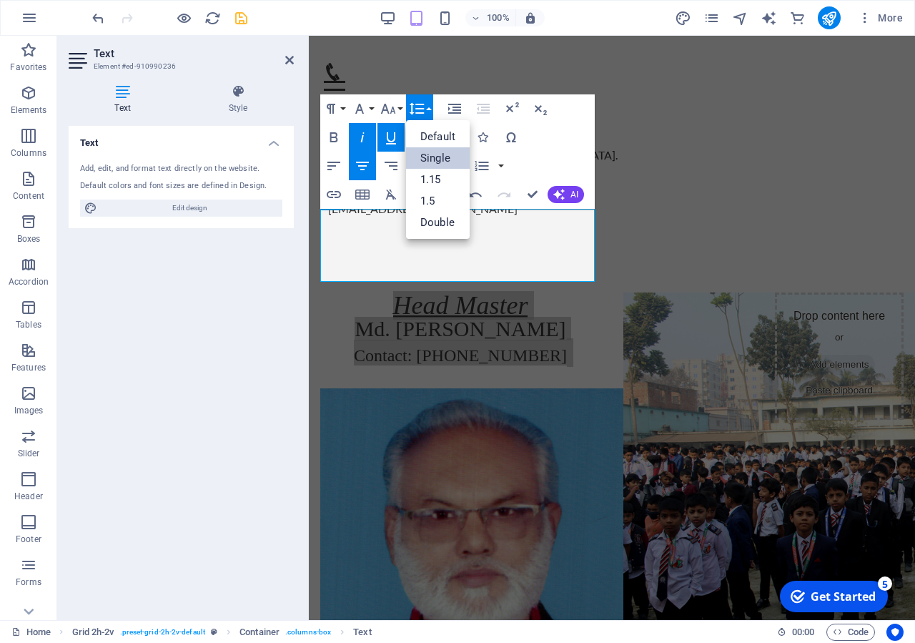
scroll to position [0, 0]
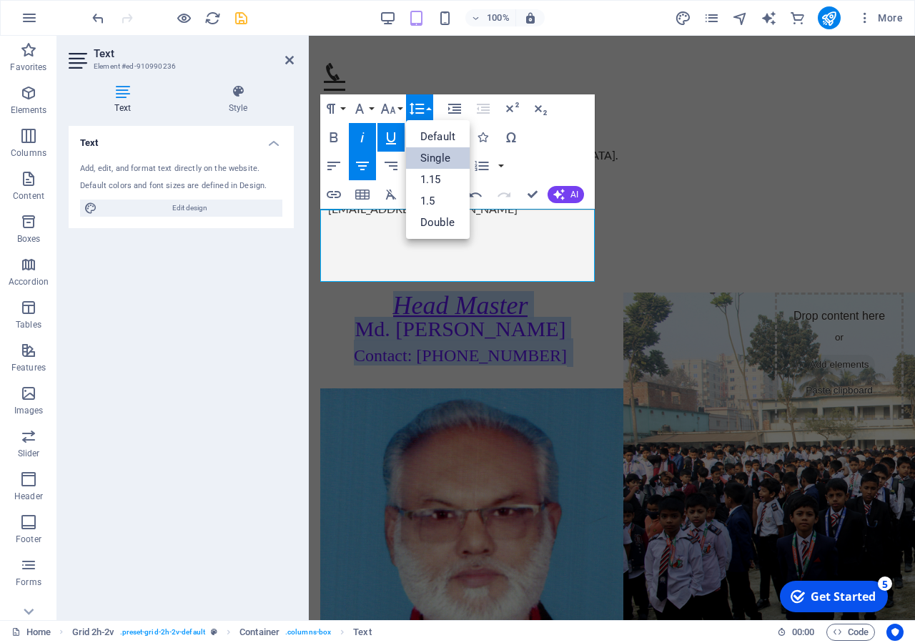
click at [452, 157] on link "Single" at bounding box center [438, 157] width 64 height 21
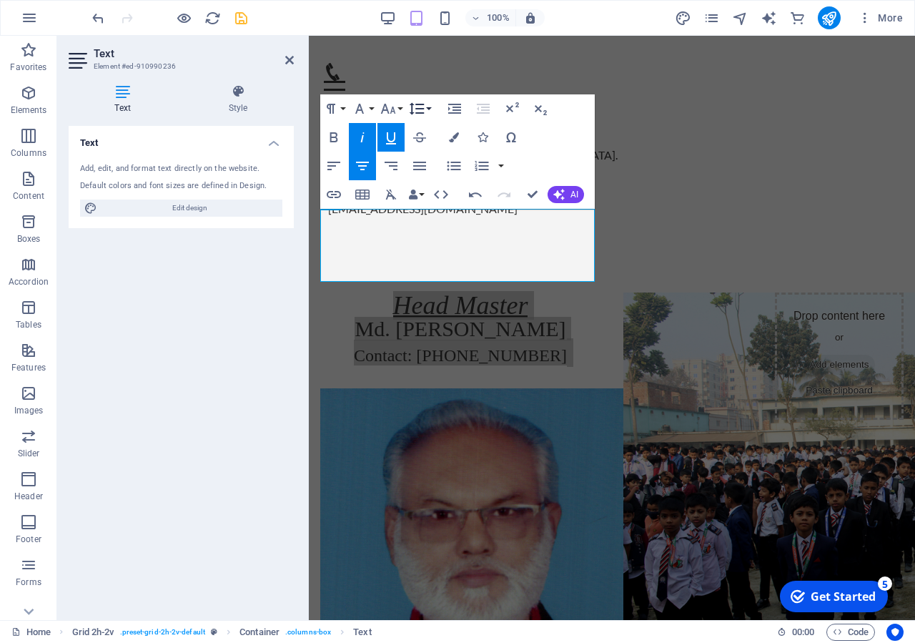
click at [422, 110] on icon "button" at bounding box center [416, 108] width 17 height 17
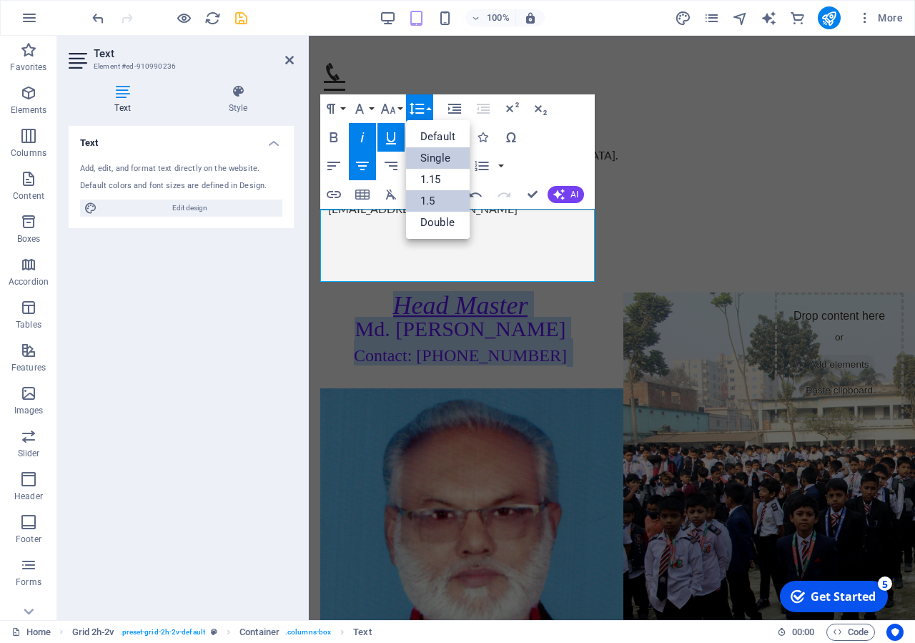
click at [445, 197] on link "1.5" at bounding box center [438, 200] width 64 height 21
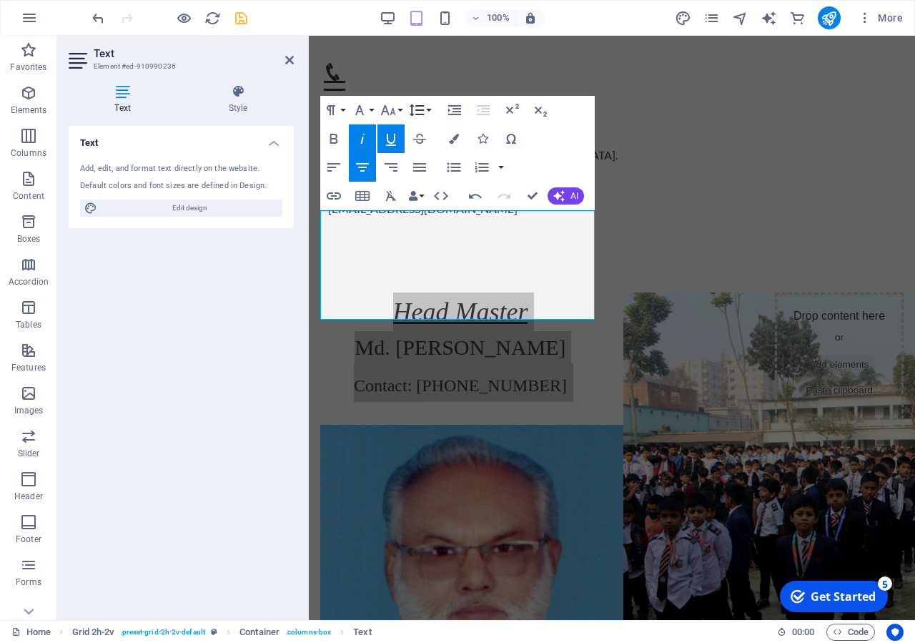
click at [423, 111] on icon "button" at bounding box center [417, 110] width 15 height 12
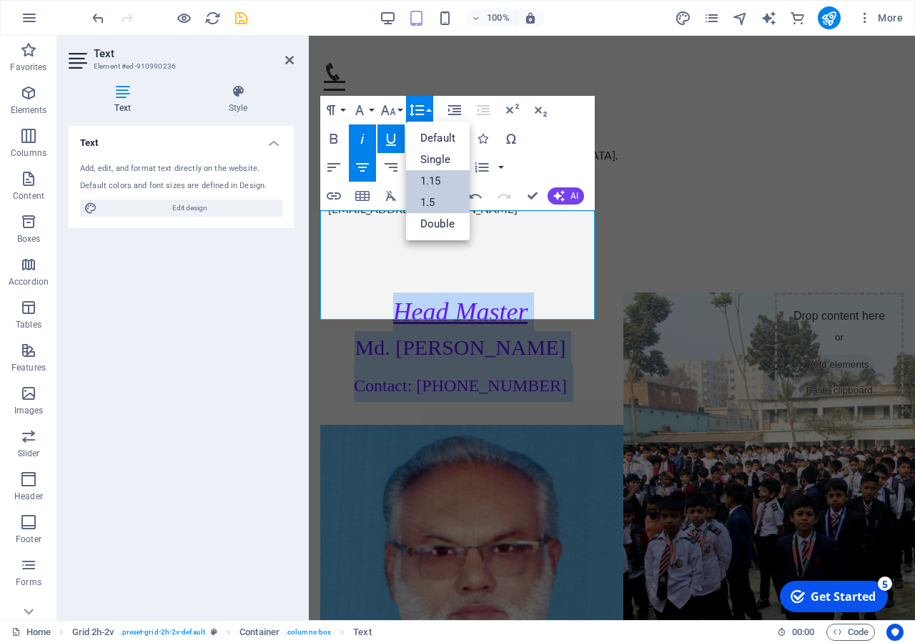
click at [437, 177] on link "1.15" at bounding box center [438, 180] width 64 height 21
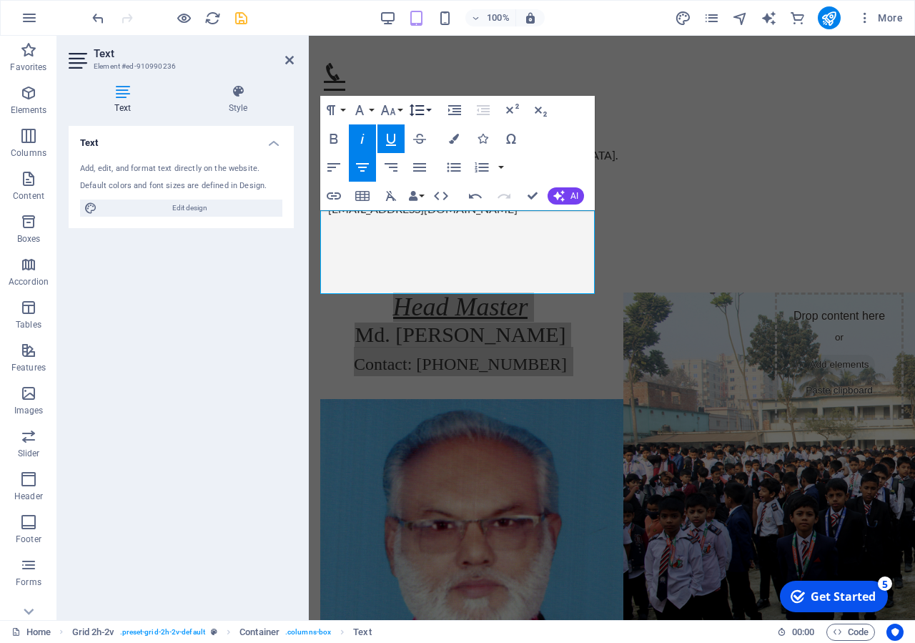
click at [423, 110] on icon "button" at bounding box center [417, 110] width 15 height 12
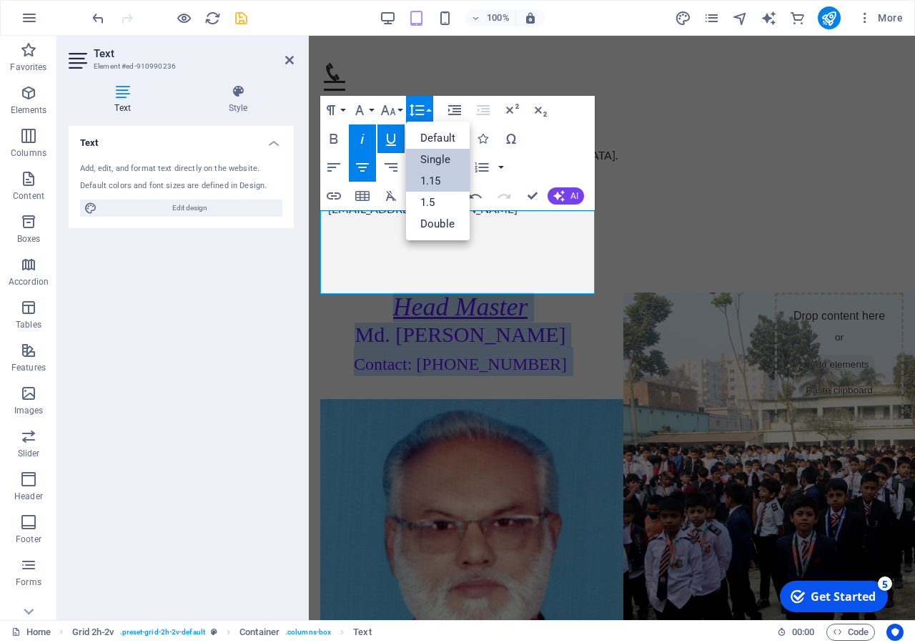
click at [443, 156] on link "Single" at bounding box center [438, 159] width 64 height 21
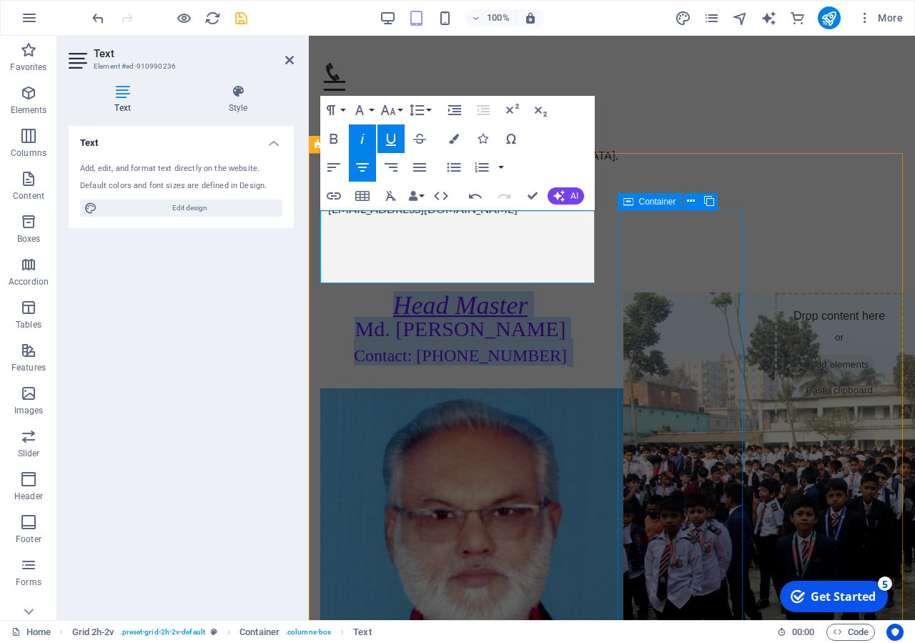
click at [708, 373] on div at bounding box center [687, 542] width 129 height 500
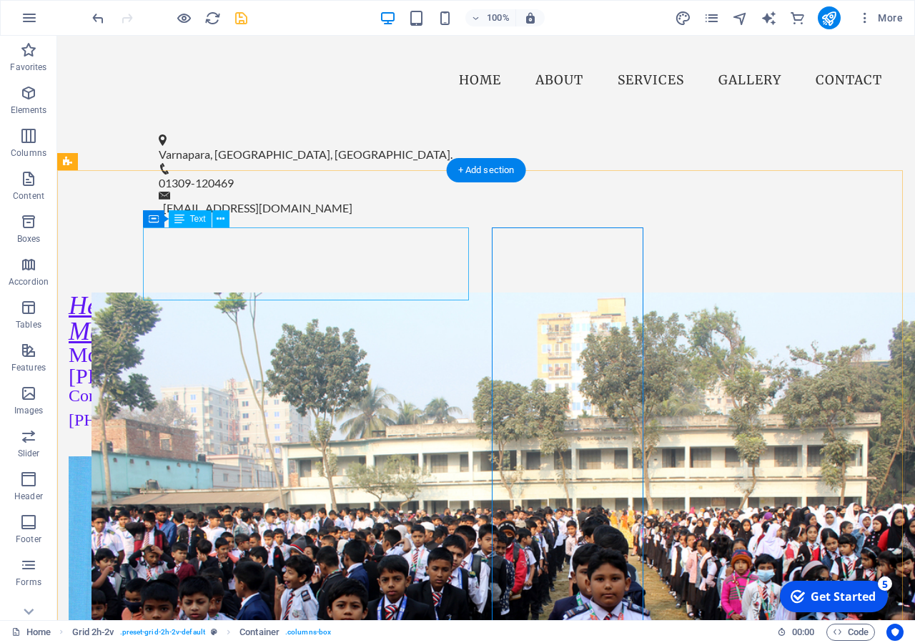
click at [69, 292] on div "Head Master Md. Mostafizur Rahman Contact: 01712-479811" at bounding box center [69, 360] width 0 height 137
click at [576, 400] on div at bounding box center [521, 578] width 858 height 572
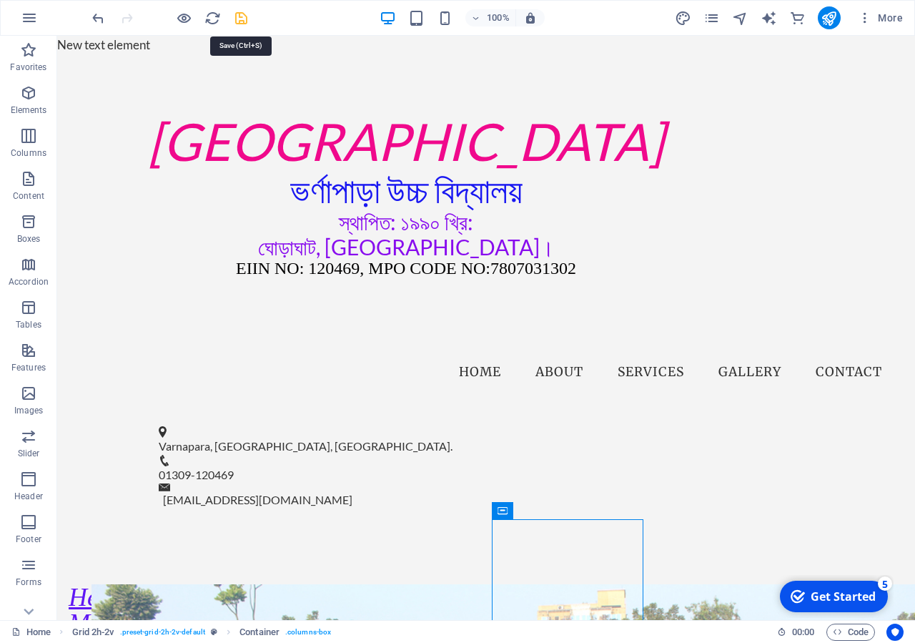
click at [240, 16] on icon "save" at bounding box center [241, 18] width 16 height 16
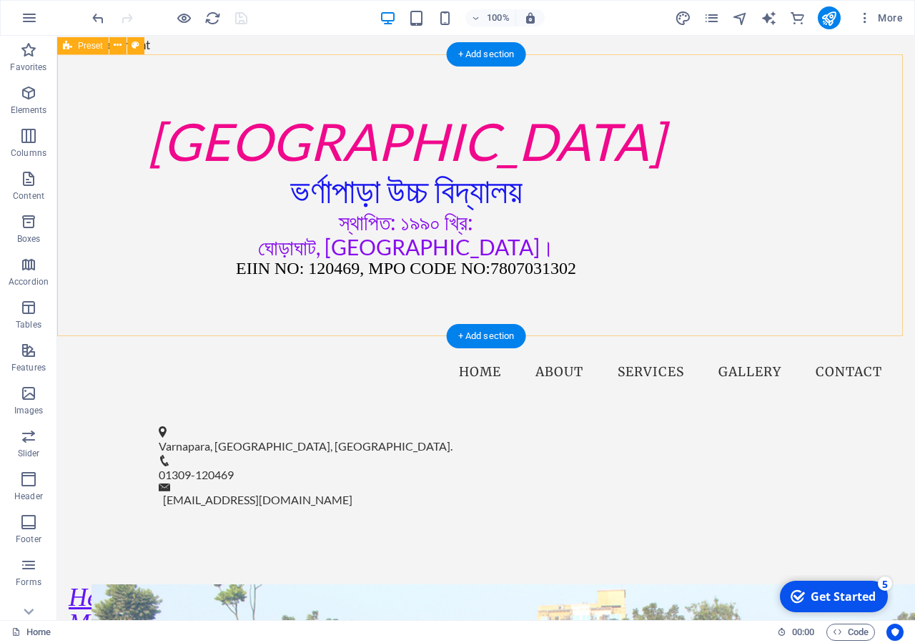
click at [613, 308] on div "[GEOGRAPHIC_DATA] ভর্ণাপাড়া উচ্চ বিদ্যালয় স্থাপিত: ১৯৯০ খ্রি: ঘোড়াঘাট, [GEOGRAP…" at bounding box center [486, 195] width 858 height 282
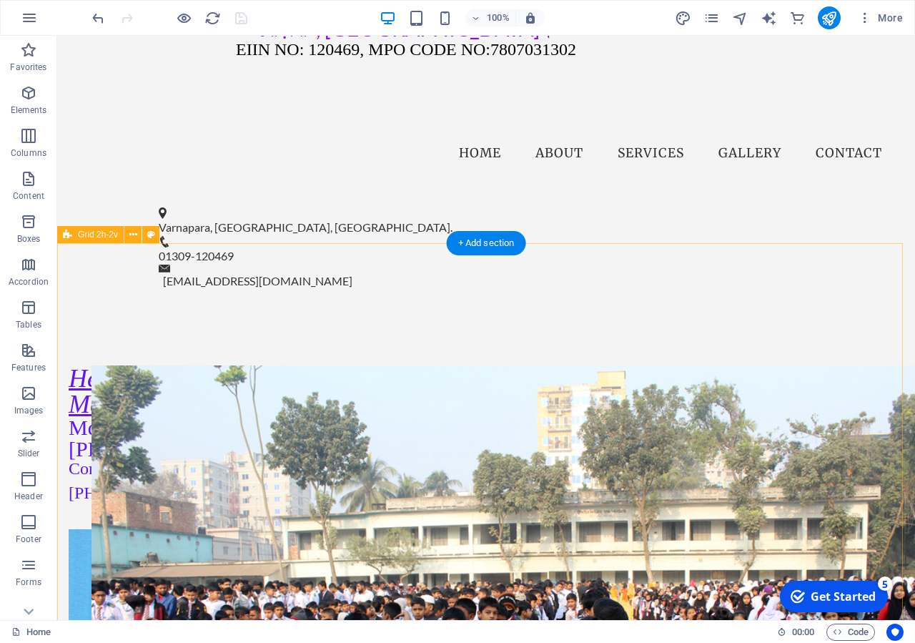
click at [290, 308] on div "Head Master Md. Mostafizur Rahman Contact: 01712-479811 Drop content here or Ad…" at bounding box center [486, 651] width 858 height 686
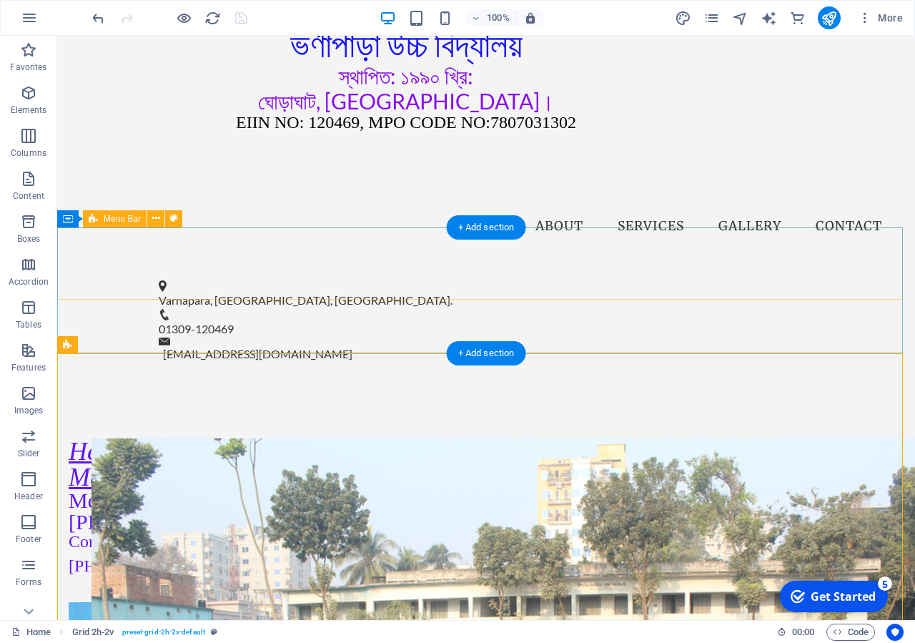
scroll to position [0, 0]
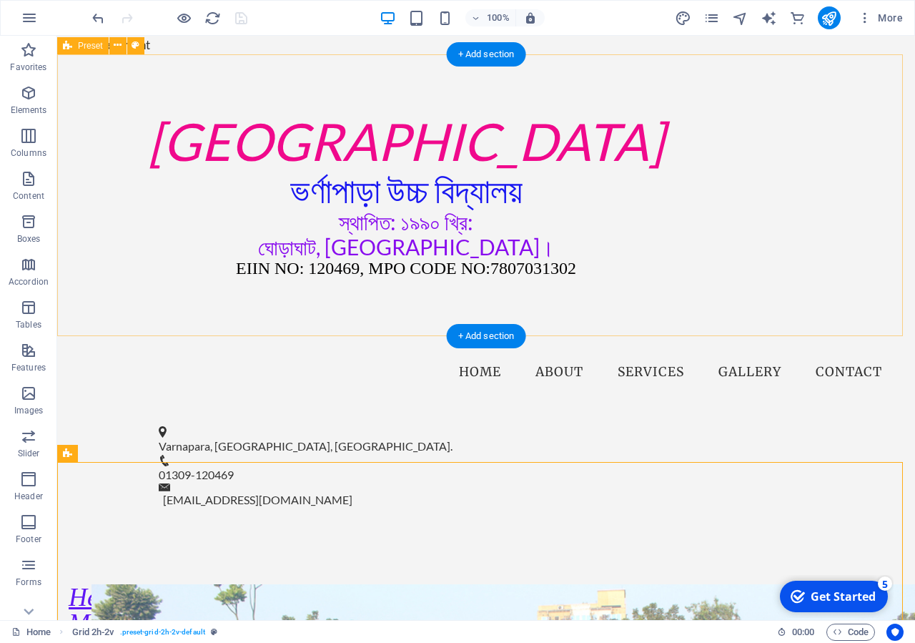
click at [489, 315] on div "[GEOGRAPHIC_DATA] ভর্ণাপাড়া উচ্চ বিদ্যালয় স্থাপিত: ১৯৯০ খ্রি: ঘোড়াঘাট, [GEOGRAP…" at bounding box center [486, 195] width 858 height 282
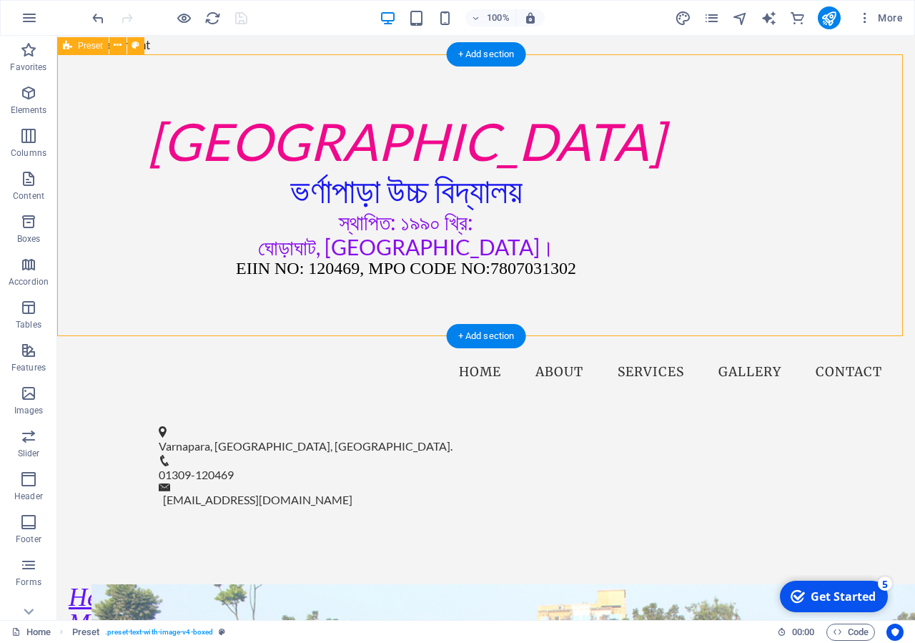
click at [490, 309] on div "[GEOGRAPHIC_DATA] ভর্ণাপাড়া উচ্চ বিদ্যালয় স্থাপিত: ১৯৯০ খ্রি: ঘোড়াঘাট, [GEOGRAP…" at bounding box center [486, 195] width 858 height 282
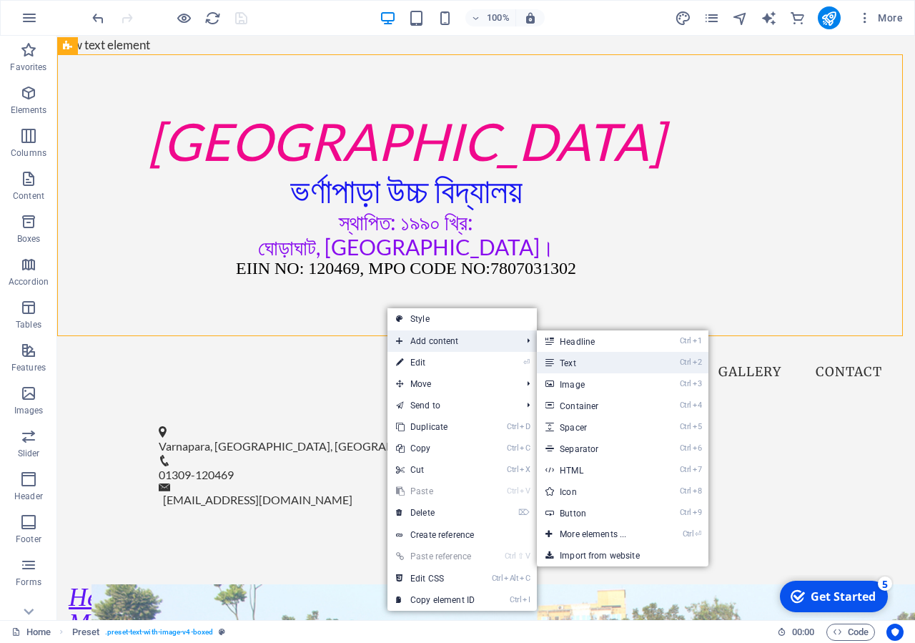
click at [612, 366] on link "Ctrl 2 Text" at bounding box center [596, 362] width 118 height 21
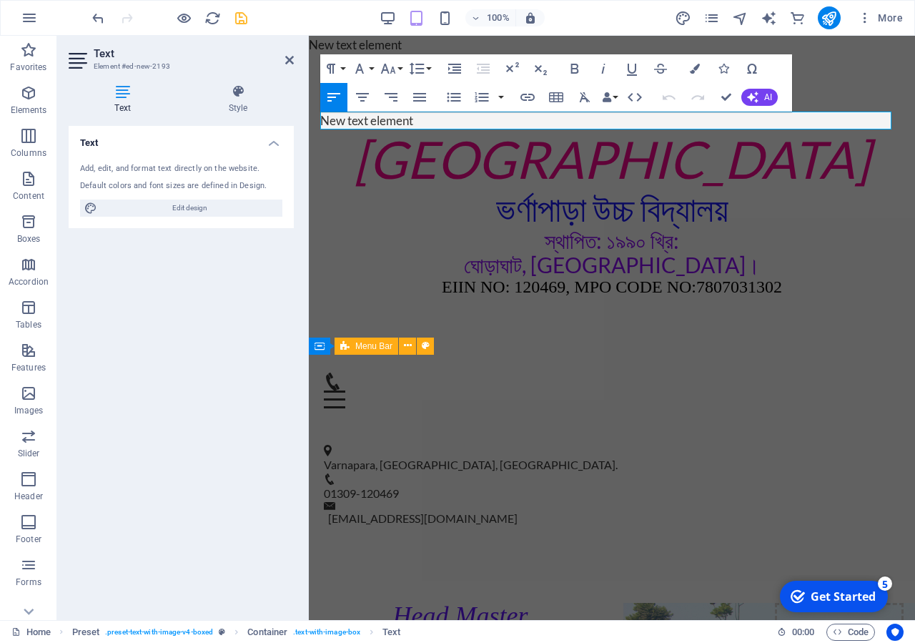
click at [540, 360] on div "Menu Home About Services Gallery Contact" at bounding box center [612, 391] width 606 height 72
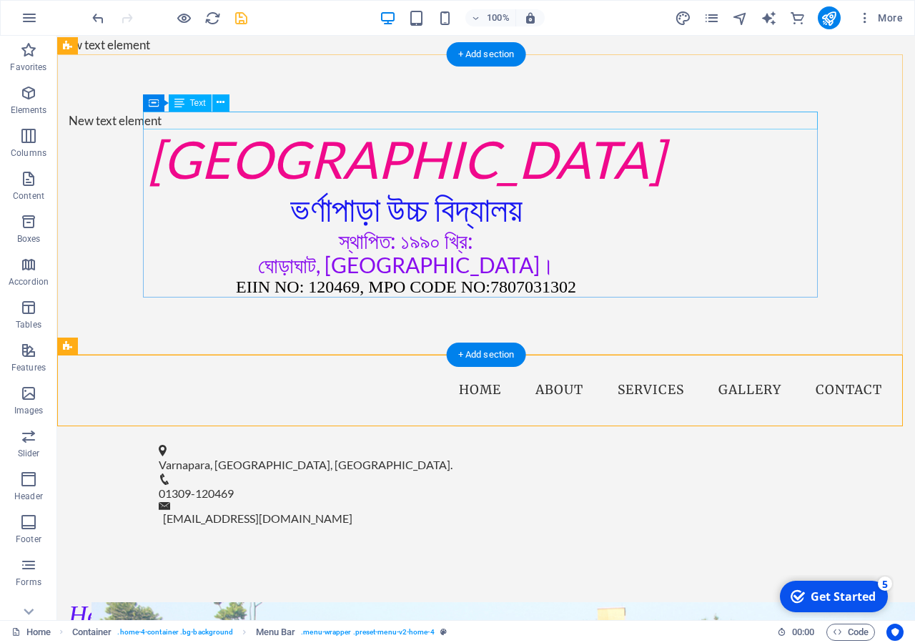
click at [147, 121] on div "New text element" at bounding box center [406, 121] width 675 height 19
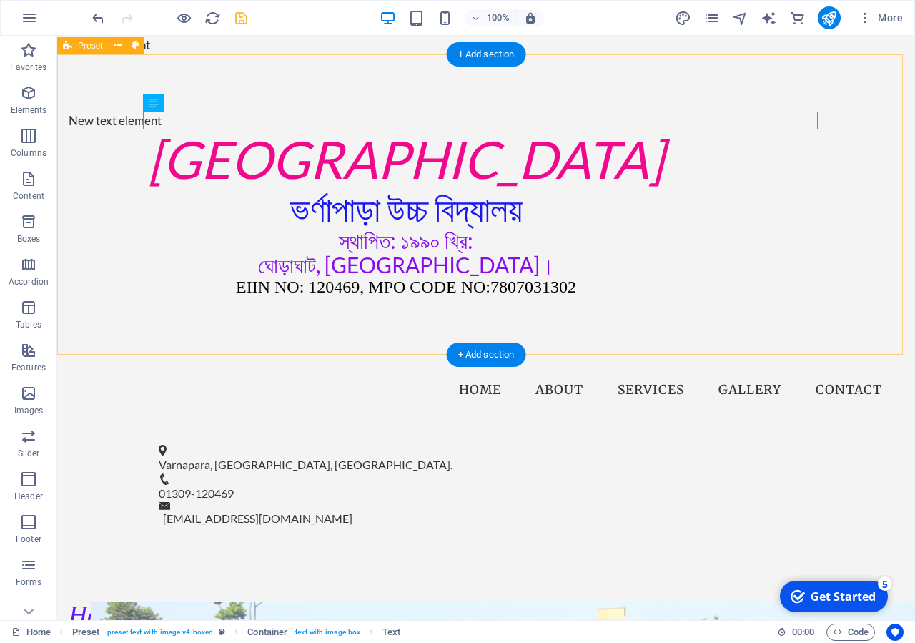
drag, startPoint x: 109, startPoint y: 125, endPoint x: 173, endPoint y: 120, distance: 63.8
click at [110, 124] on div "New text element Varnapara High School ভর্ণাপাড়া উচ্চ বিদ্যালয় স্থাপিত: ১৯৯০ খ্…" at bounding box center [486, 204] width 858 height 300
click at [154, 121] on div "New text element" at bounding box center [406, 121] width 675 height 19
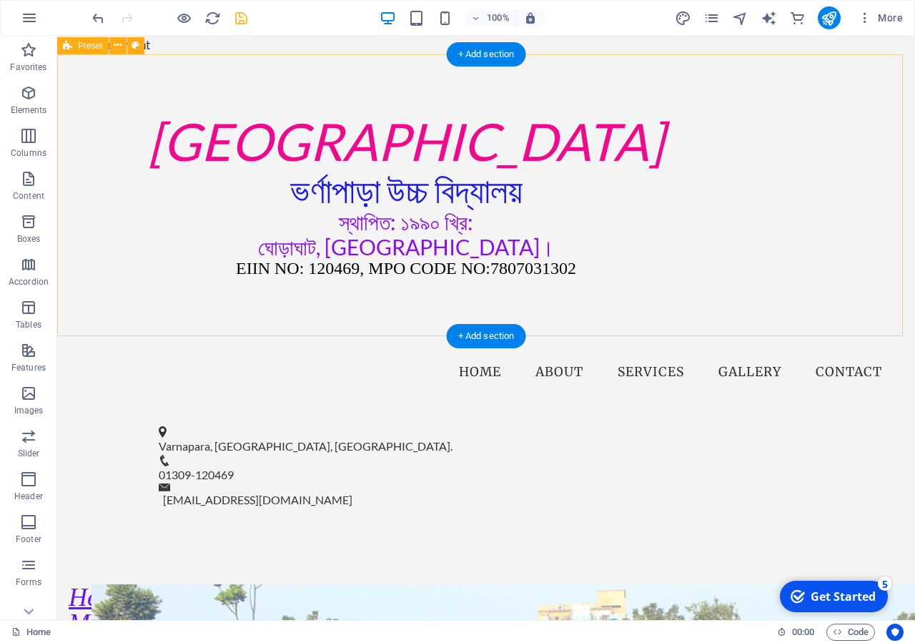
click at [650, 307] on div "[GEOGRAPHIC_DATA] ভর্ণাপাড়া উচ্চ বিদ্যালয় স্থাপিত: ১৯৯০ খ্রি: ঘোড়াঘাট, [GEOGRAP…" at bounding box center [486, 195] width 858 height 282
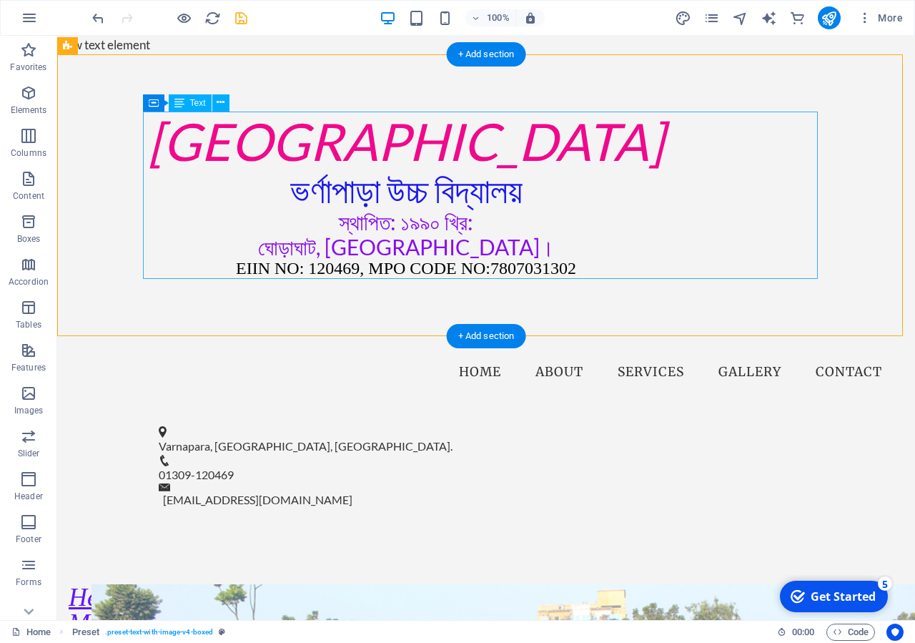
click at [580, 259] on div "[GEOGRAPHIC_DATA] ভর্ণাপাড়া উচ্চ বিদ্যালয় স্থাপিত: ১৯৯০ খ্রি: ঘোড়াঘাট, [GEOGRAP…" at bounding box center [406, 196] width 675 height 168
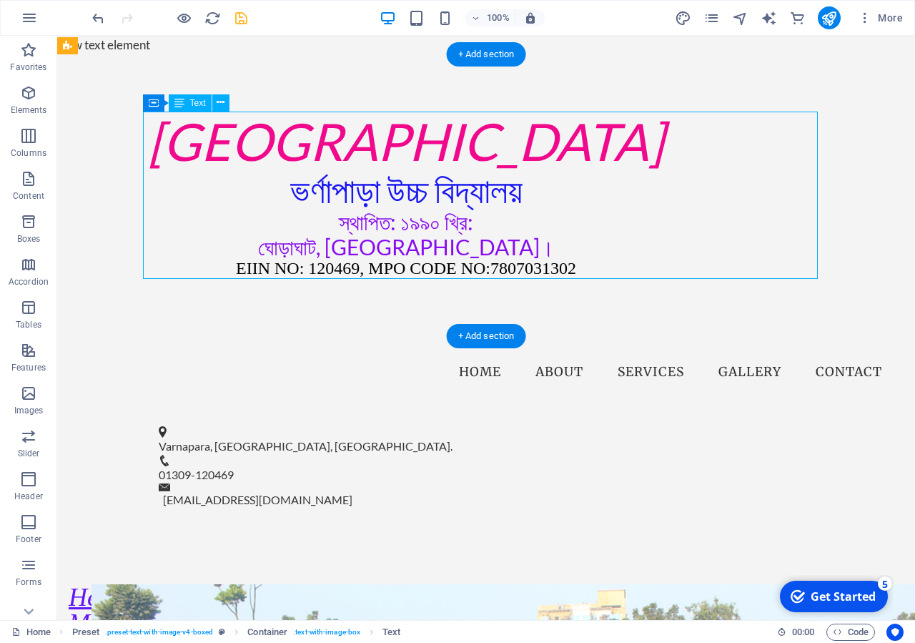
click at [566, 267] on div "[GEOGRAPHIC_DATA] ভর্ণাপাড়া উচ্চ বিদ্যালয় স্থাপিত: ১৯৯০ খ্রি: ঘোড়াঘাট, [GEOGRAP…" at bounding box center [406, 196] width 675 height 168
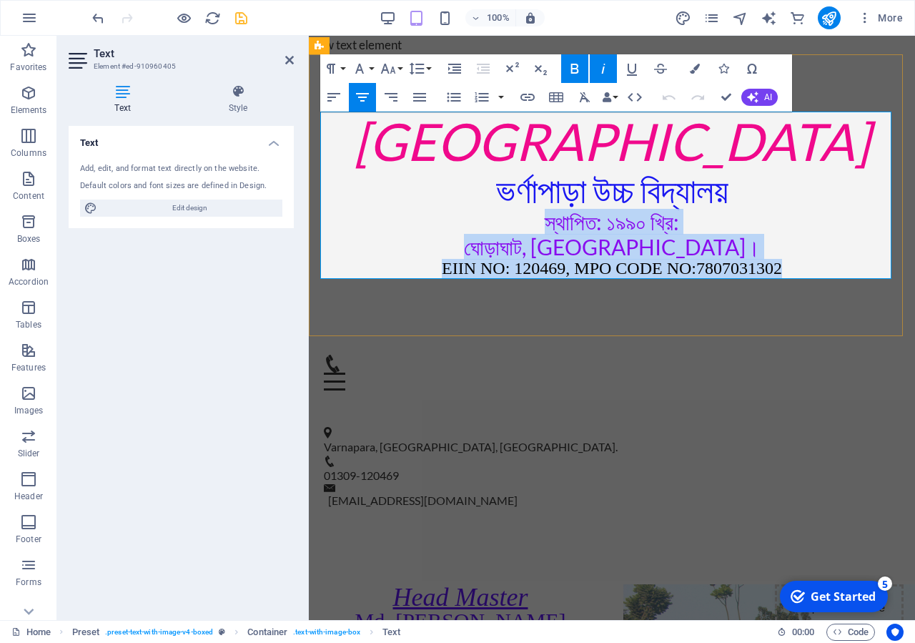
drag, startPoint x: 799, startPoint y: 268, endPoint x: 352, endPoint y: 228, distance: 449.4
click at [352, 228] on div "[GEOGRAPHIC_DATA] ভর্ণাপাড়া উচ্চ বিদ্যালয় স্থাপিত: ১৯৯০ খ্রি: ঘোড়াঘাট, [GEOGRAP…" at bounding box center [611, 196] width 583 height 168
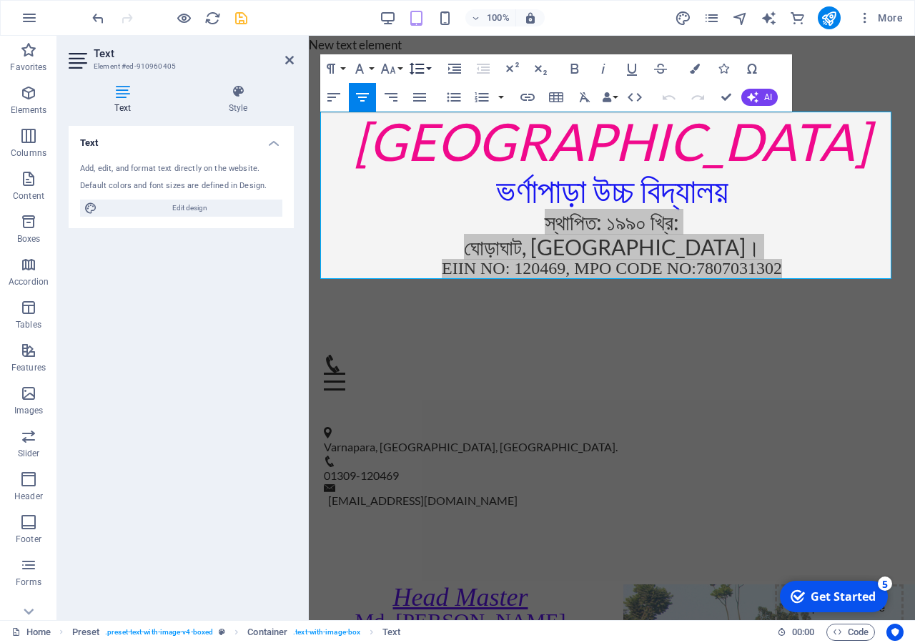
click at [421, 70] on icon "button" at bounding box center [416, 68] width 17 height 17
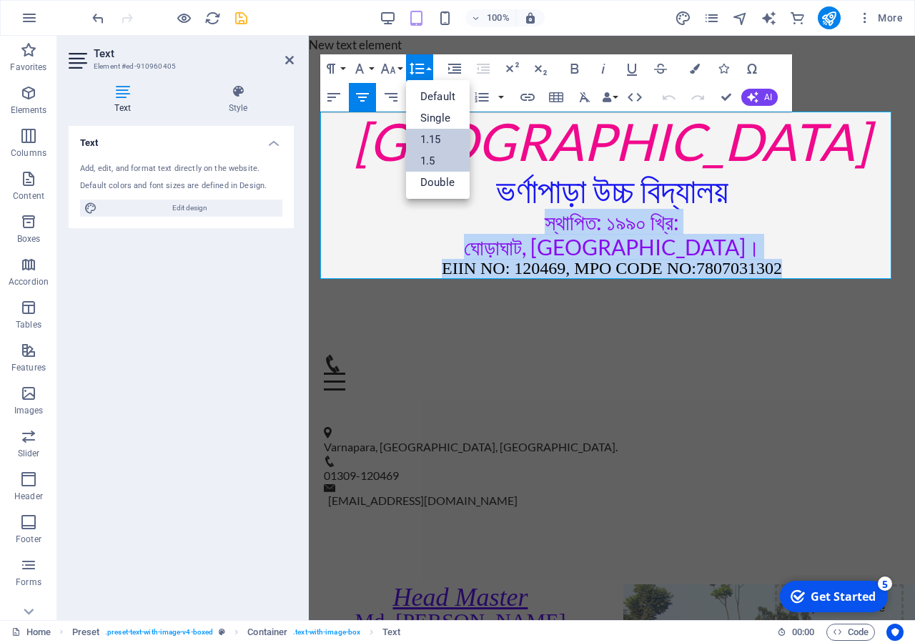
click at [430, 156] on link "1.5" at bounding box center [438, 160] width 64 height 21
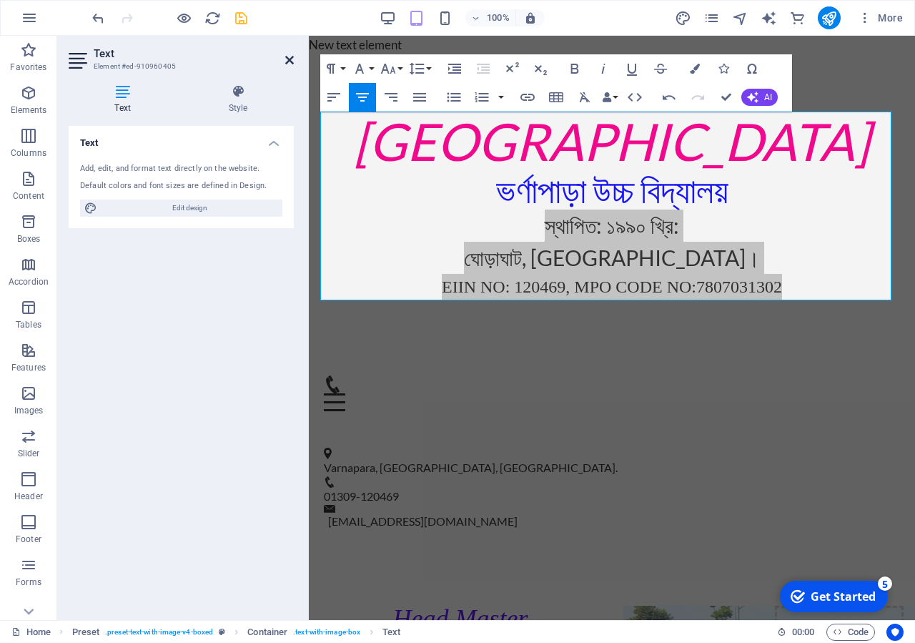
click at [287, 59] on icon at bounding box center [289, 59] width 9 height 11
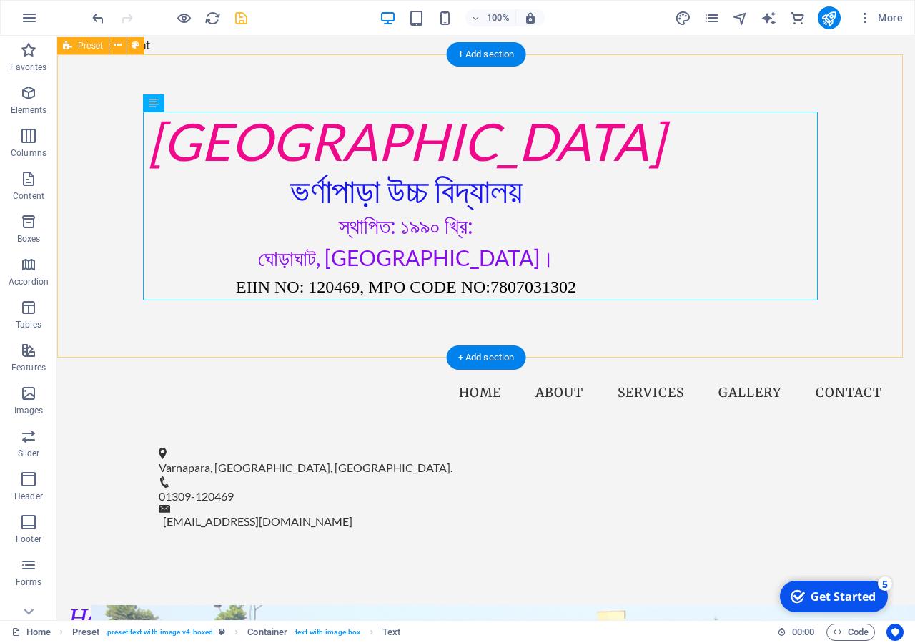
click at [711, 312] on div "[GEOGRAPHIC_DATA] ভর্ণাপাড়া উচ্চ বিদ্যালয় স্থাপিত: ১৯৯০ খ্রি: ঘোড়াঘাট, [GEOGRAP…" at bounding box center [486, 205] width 858 height 303
drag, startPoint x: 711, startPoint y: 312, endPoint x: 455, endPoint y: 307, distance: 255.3
click at [711, 311] on div "[GEOGRAPHIC_DATA] ভর্ণাপাড়া উচ্চ বিদ্যালয় স্থাপিত: ১৯৯০ খ্রি: ঘোড়াঘাট, [GEOGRAP…" at bounding box center [486, 205] width 858 height 303
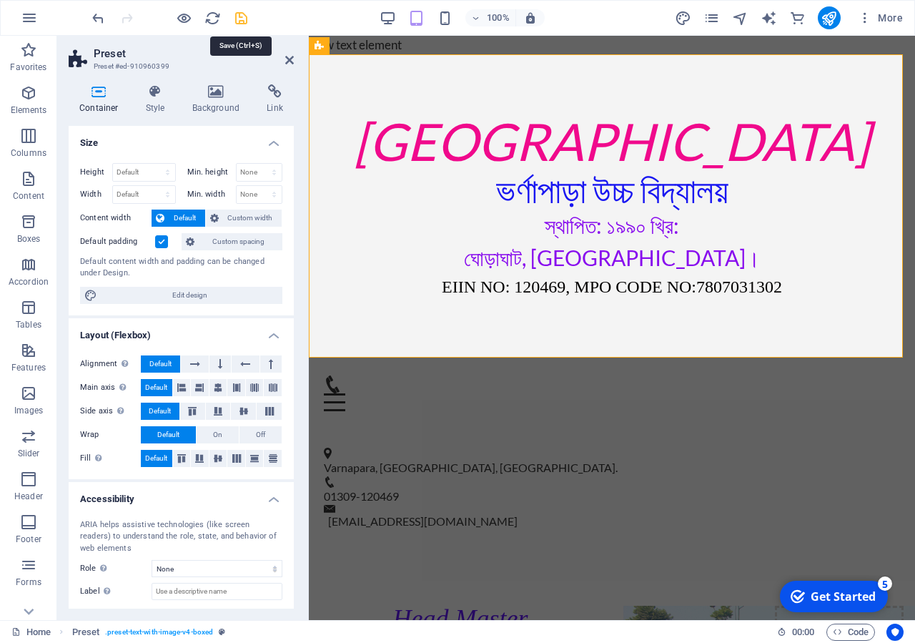
drag, startPoint x: 239, startPoint y: 17, endPoint x: 22, endPoint y: 27, distance: 216.9
click at [239, 17] on icon "save" at bounding box center [241, 18] width 16 height 16
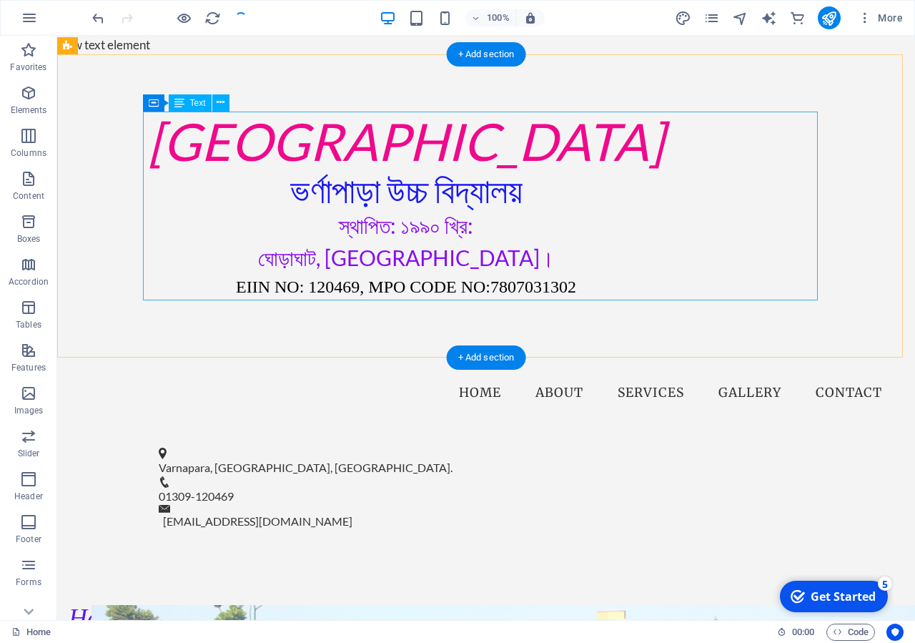
click at [744, 281] on div "[GEOGRAPHIC_DATA] ভর্ণাপাড়া উচ্চ বিদ্যালয় স্থাপিত: ১৯৯০ খ্রি: ঘোড়াঘাট, [GEOGRAP…" at bounding box center [406, 206] width 675 height 189
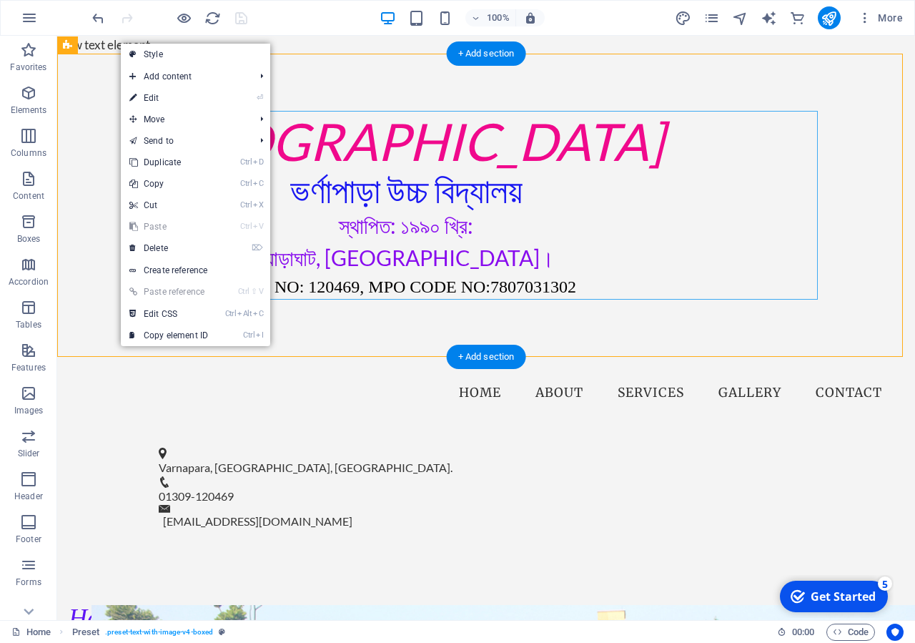
drag, startPoint x: 450, startPoint y: 259, endPoint x: 423, endPoint y: 247, distance: 30.1
click at [452, 259] on div "[GEOGRAPHIC_DATA] ভর্ণাপাড়া উচ্চ বিদ্যালয় স্থাপিত: ১৯৯০ খ্রি: ঘোড়াঘাট, [GEOGRAP…" at bounding box center [406, 206] width 675 height 189
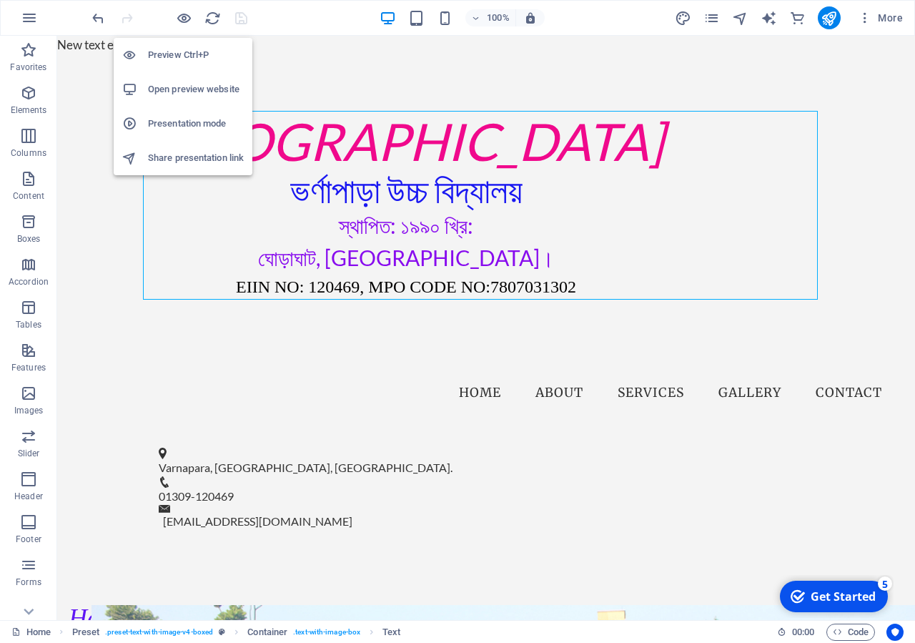
click at [205, 88] on h6 "Open preview website" at bounding box center [196, 89] width 96 height 17
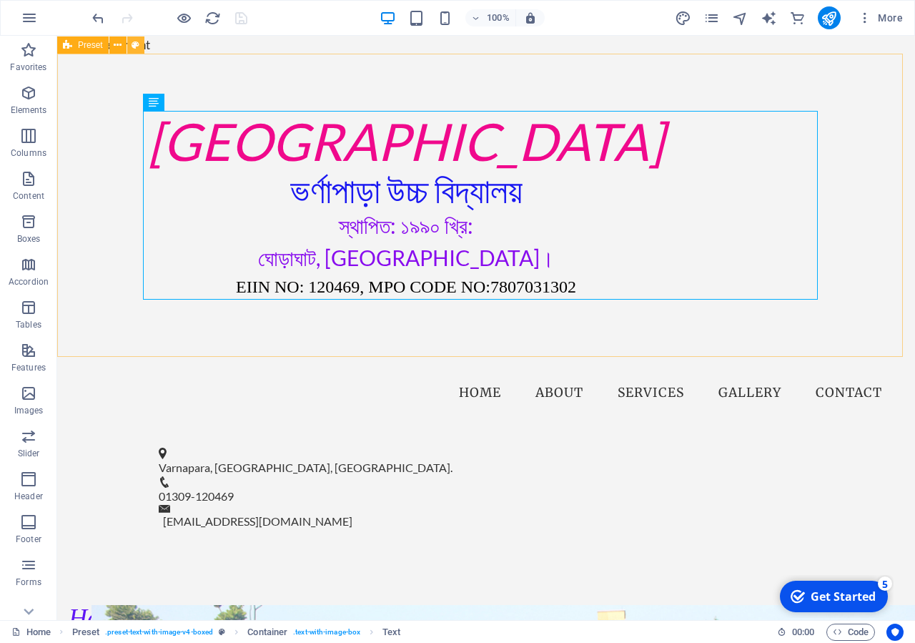
click at [132, 45] on button at bounding box center [135, 44] width 17 height 17
select select "rem"
select select "px"
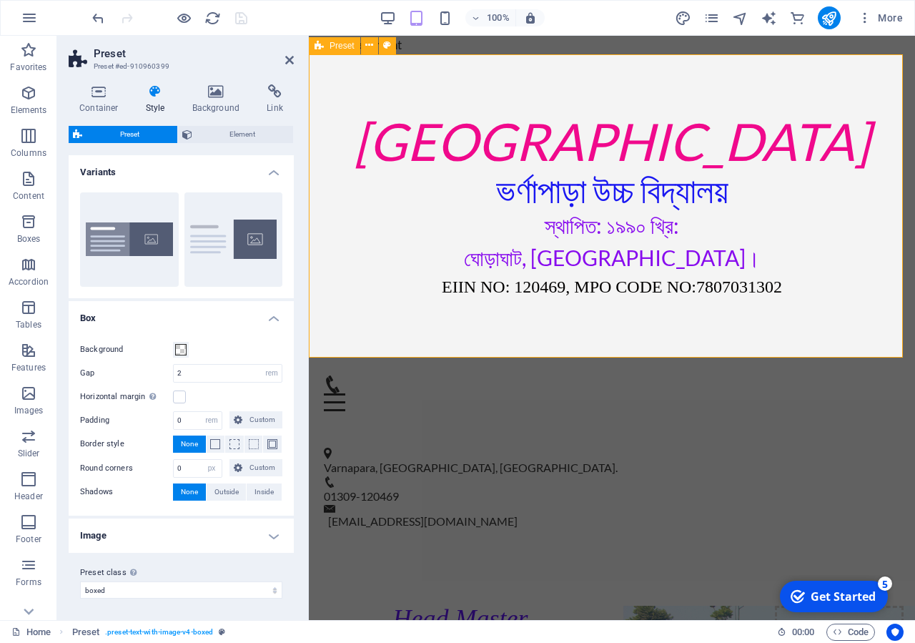
click at [457, 55] on div "[GEOGRAPHIC_DATA] ভর্ণাপাড়া উচ্চ বিদ্যালয় স্থাপিত: ১৯৯০ খ্রি: ঘোড়াঘাট, [GEOGRAP…" at bounding box center [612, 205] width 606 height 303
click at [403, 51] on div "New text element" at bounding box center [612, 45] width 606 height 19
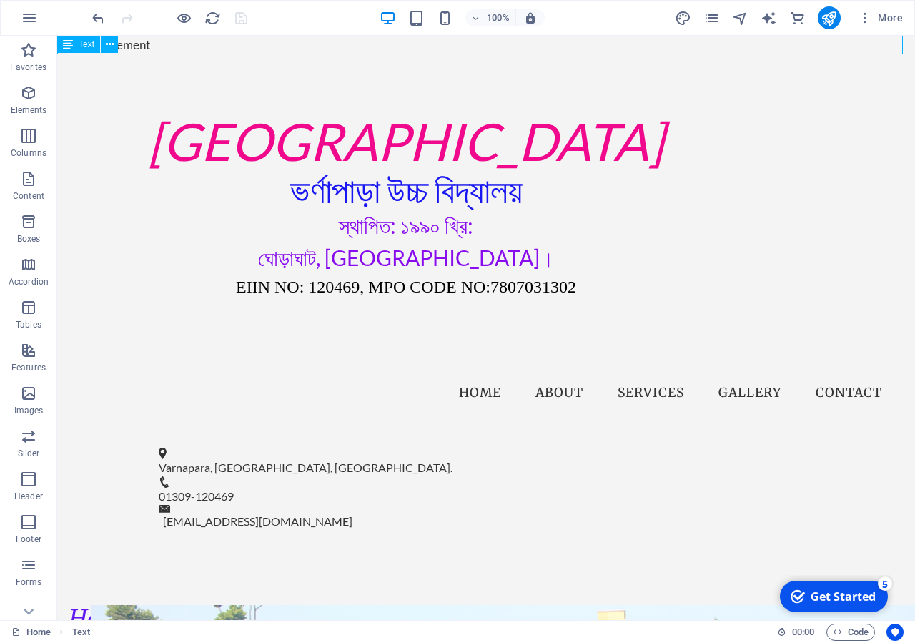
click at [400, 46] on div "New text element" at bounding box center [486, 45] width 858 height 19
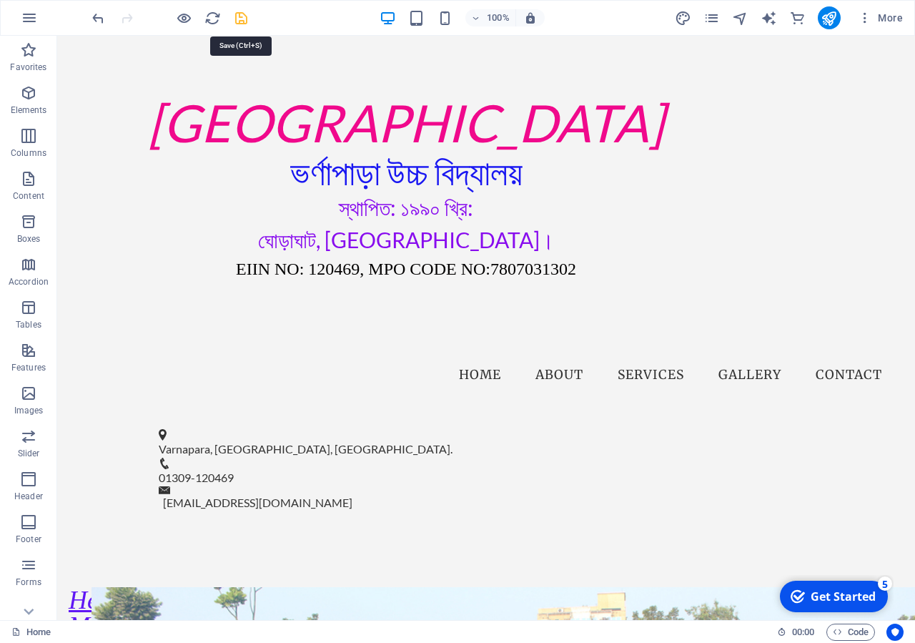
click at [249, 20] on icon "save" at bounding box center [241, 18] width 16 height 16
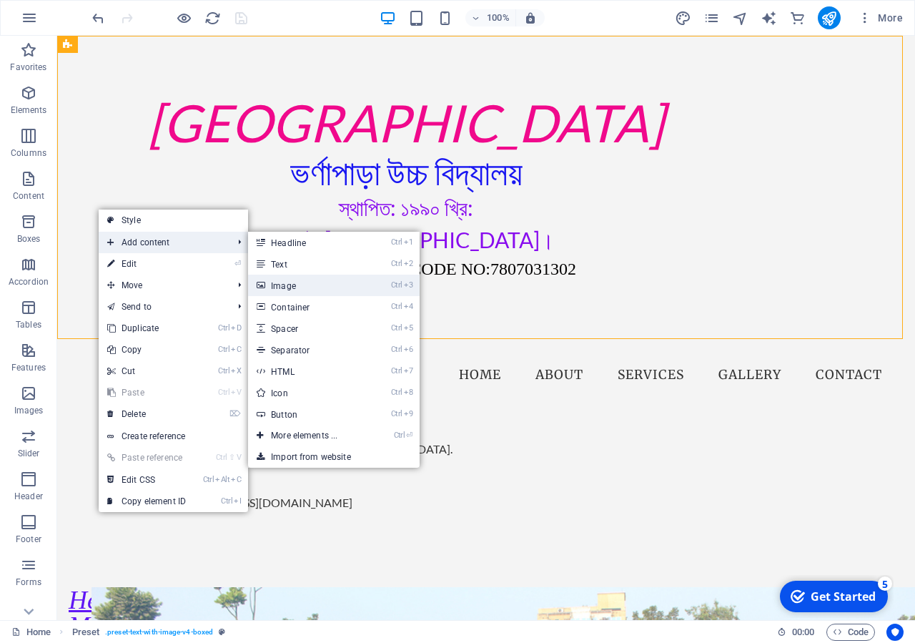
click at [343, 286] on link "Ctrl 3 Image" at bounding box center [307, 285] width 118 height 21
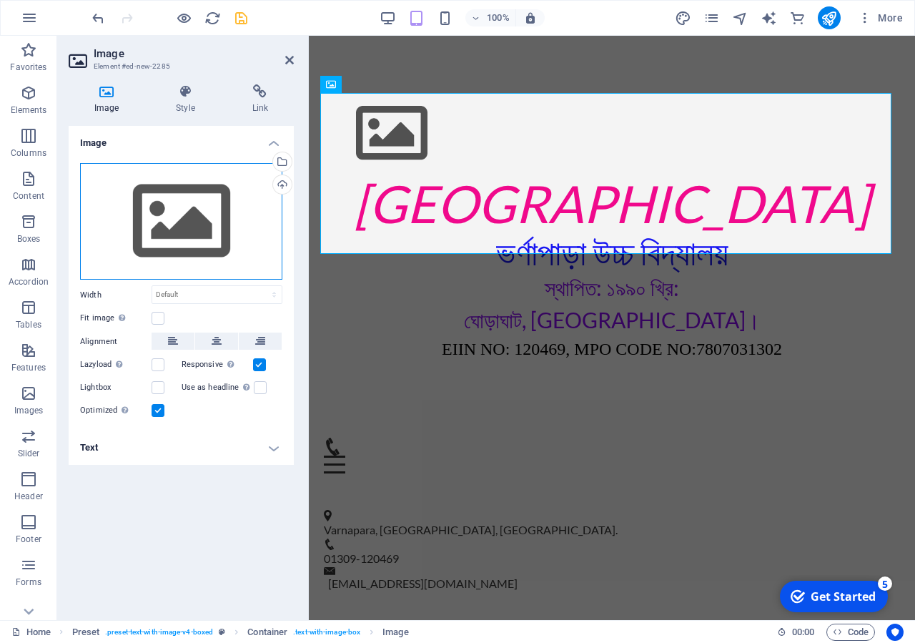
click at [132, 234] on div "Drag files here, click to choose files or select files from Files or our free s…" at bounding box center [181, 221] width 202 height 117
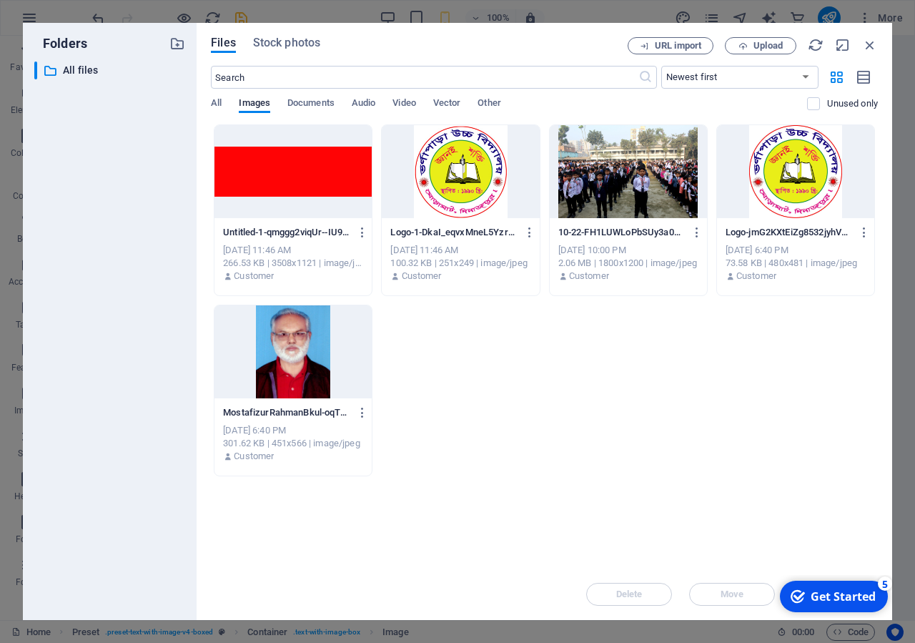
click at [294, 182] on div at bounding box center [292, 171] width 157 height 93
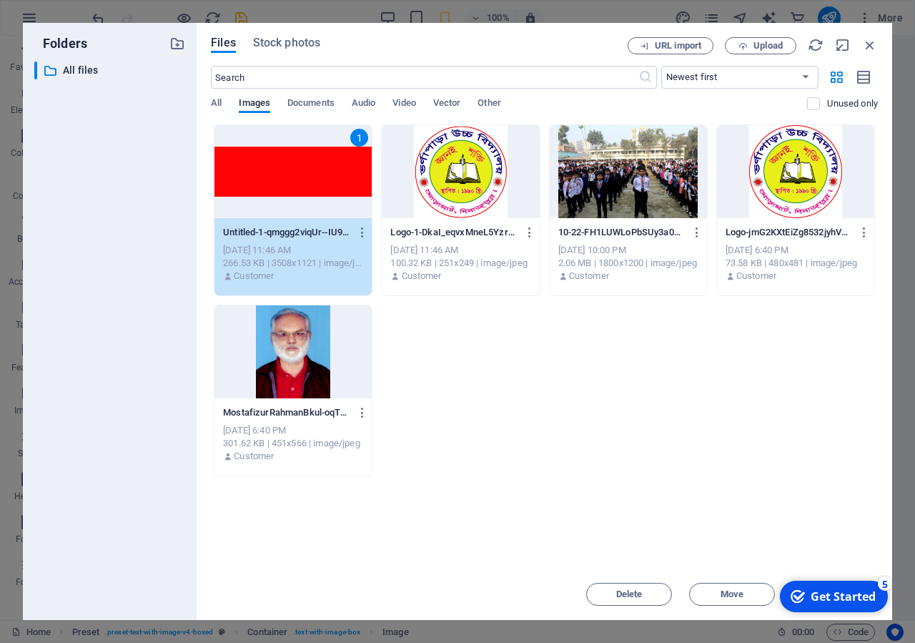
click at [294, 182] on div "1" at bounding box center [292, 171] width 157 height 93
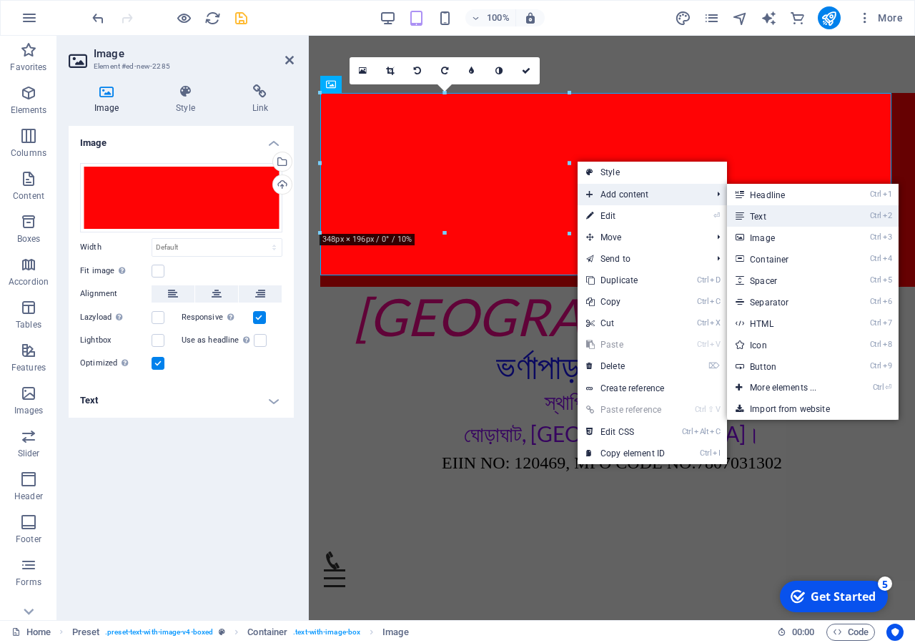
drag, startPoint x: 737, startPoint y: 213, endPoint x: 418, endPoint y: 179, distance: 320.7
click at [737, 213] on link "Ctrl 2 Text" at bounding box center [786, 215] width 118 height 21
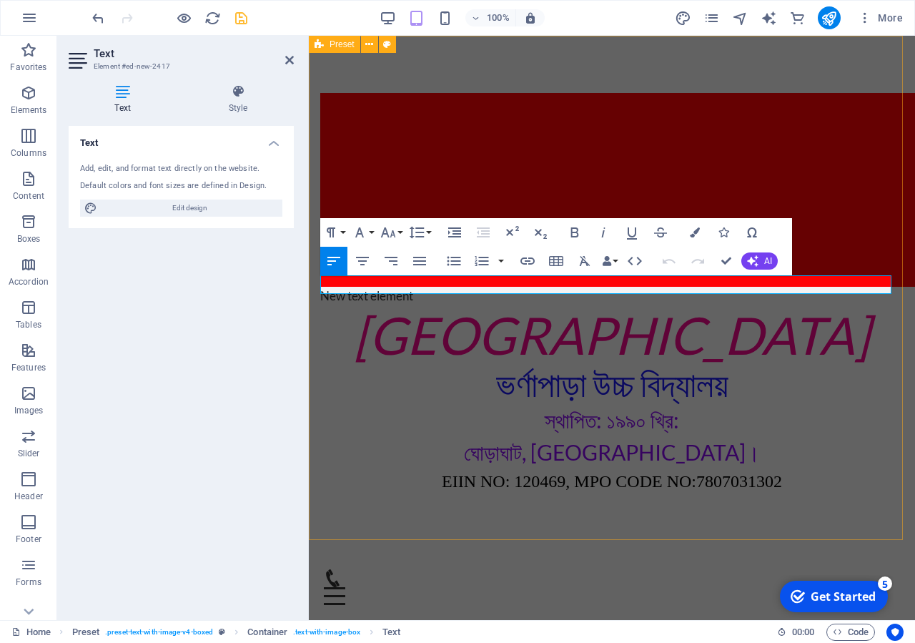
click at [475, 66] on div "New text element Varnapara High School ভর্ণাপাড়া উচ্চ বিদ্যালয় স্থাপিত: ১৯৯০ খ্…" at bounding box center [612, 294] width 606 height 516
select select "rem"
select select "px"
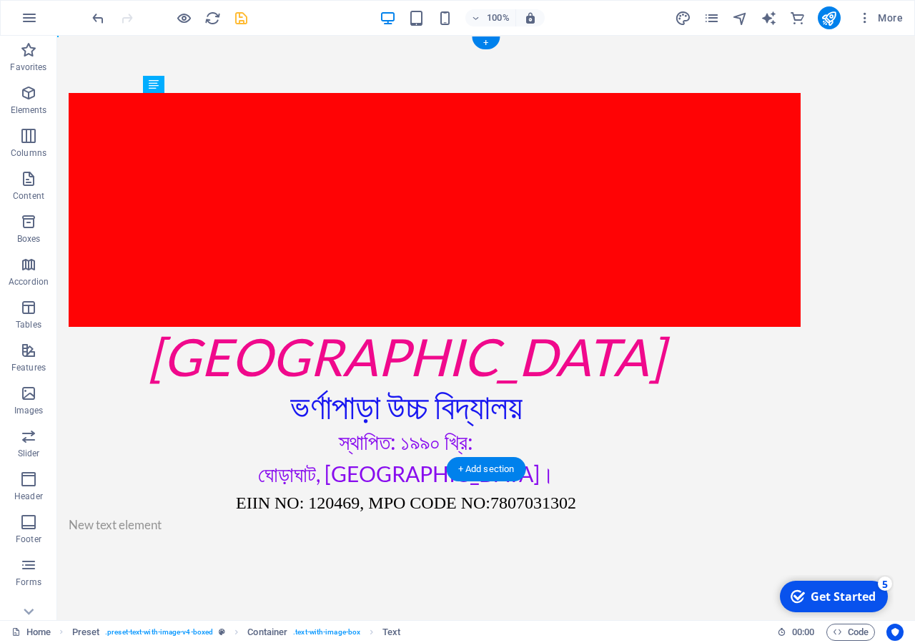
drag, startPoint x: 86, startPoint y: 283, endPoint x: 365, endPoint y: 217, distance: 287.4
click at [365, 217] on div "New text element Varnapara High School ভর্ণাপাড়া উচ্চ বিদ্যালয় স্থাপিত: ১৯৯০ খ্…" at bounding box center [406, 313] width 675 height 440
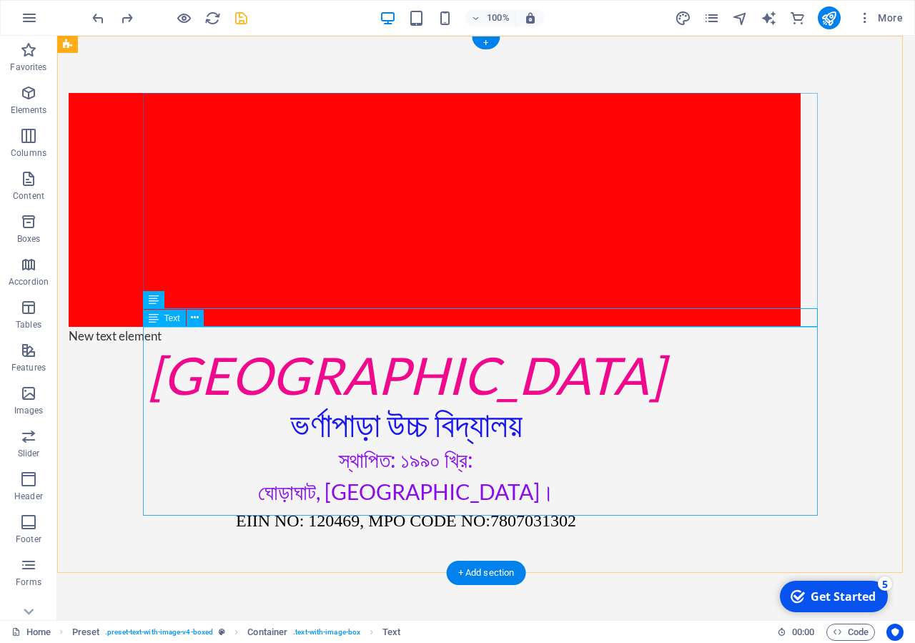
click at [463, 384] on div "[GEOGRAPHIC_DATA] ভর্ণাপাড়া উচ্চ বিদ্যালয় স্থাপিত: ১৯৯০ খ্রি: ঘোড়াঘাট, [GEOGRAP…" at bounding box center [406, 439] width 675 height 189
click at [229, 327] on div "New text element" at bounding box center [406, 336] width 675 height 19
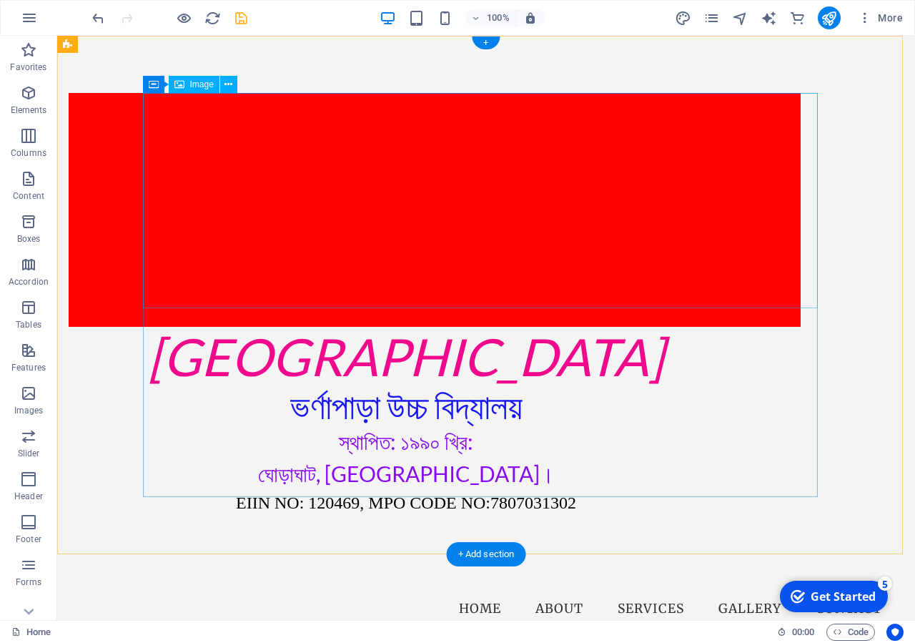
click at [371, 228] on figure at bounding box center [406, 210] width 675 height 234
click at [263, 212] on figure at bounding box center [406, 210] width 675 height 234
click at [490, 225] on figure at bounding box center [406, 210] width 675 height 234
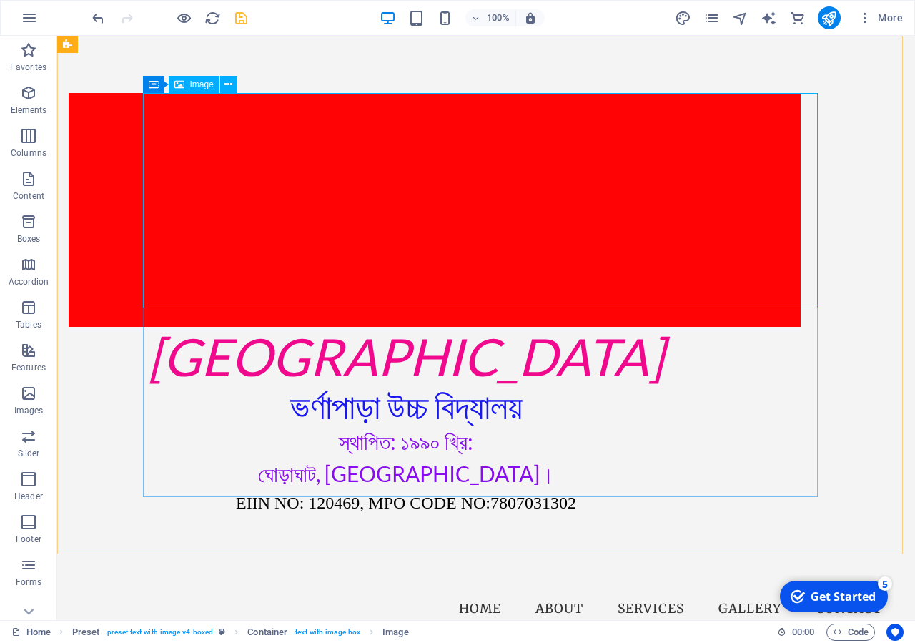
click at [204, 91] on div "Image" at bounding box center [194, 84] width 51 height 17
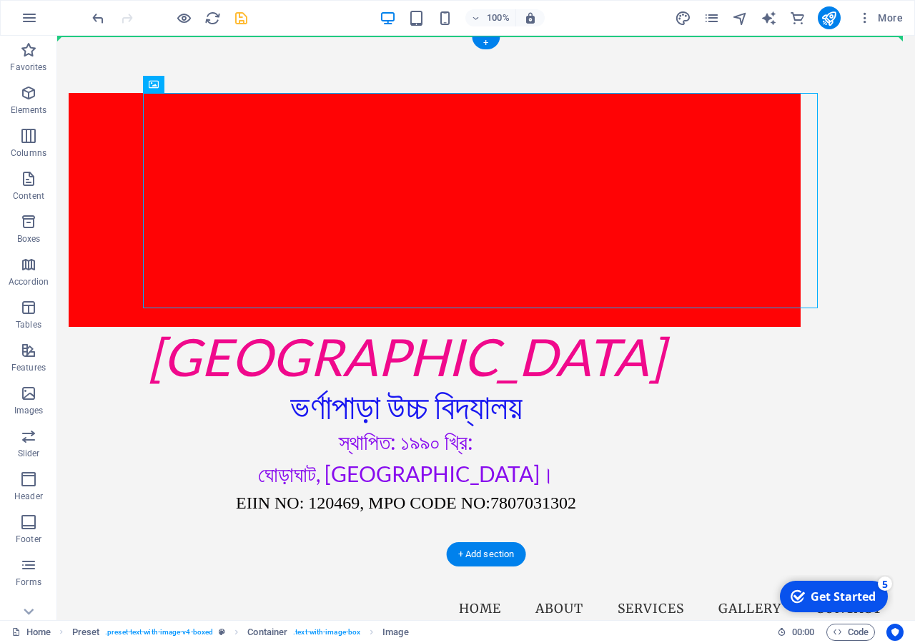
drag, startPoint x: 265, startPoint y: 121, endPoint x: 213, endPoint y: 59, distance: 80.7
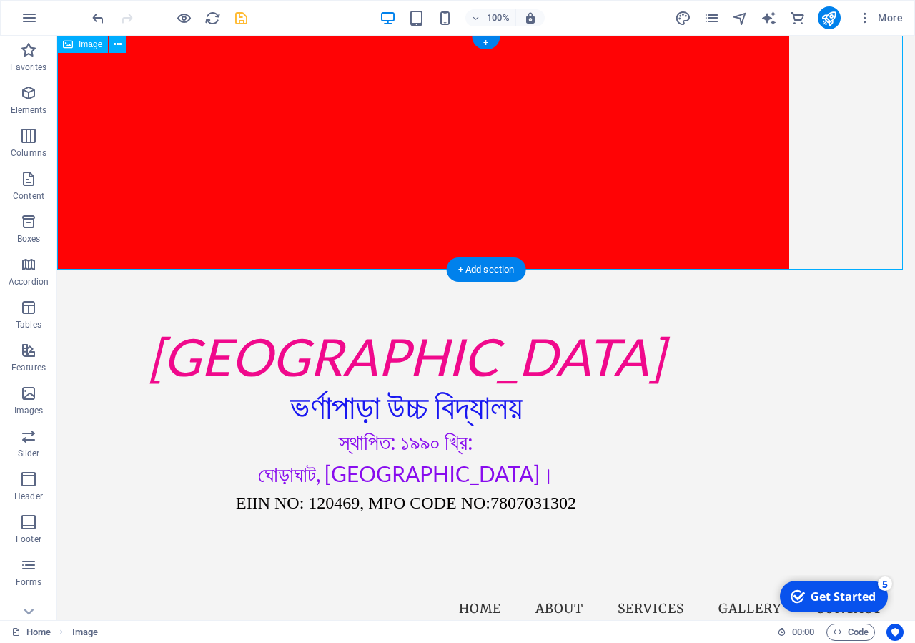
click at [812, 124] on figure at bounding box center [486, 153] width 858 height 234
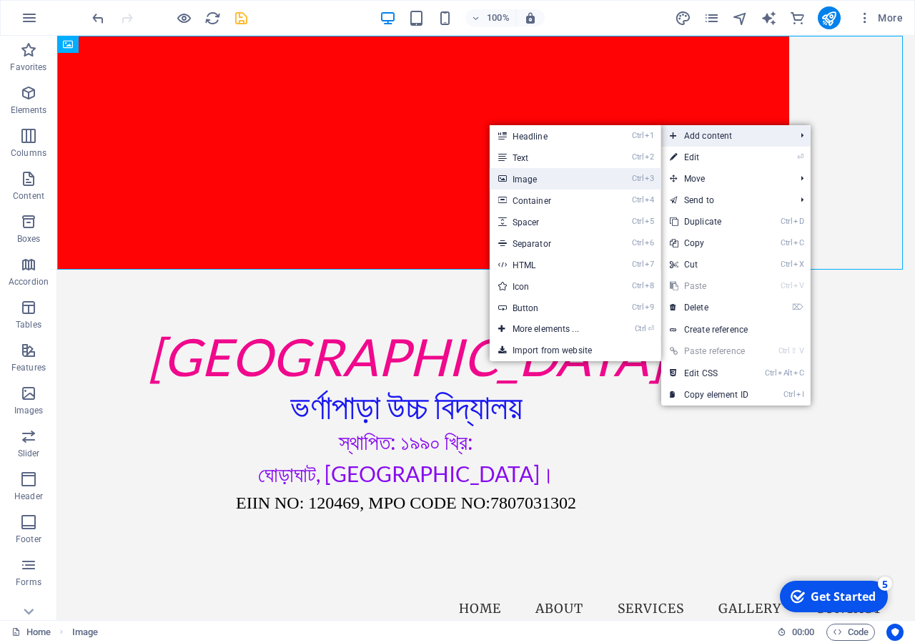
click at [567, 173] on link "Ctrl 3 Image" at bounding box center [549, 178] width 118 height 21
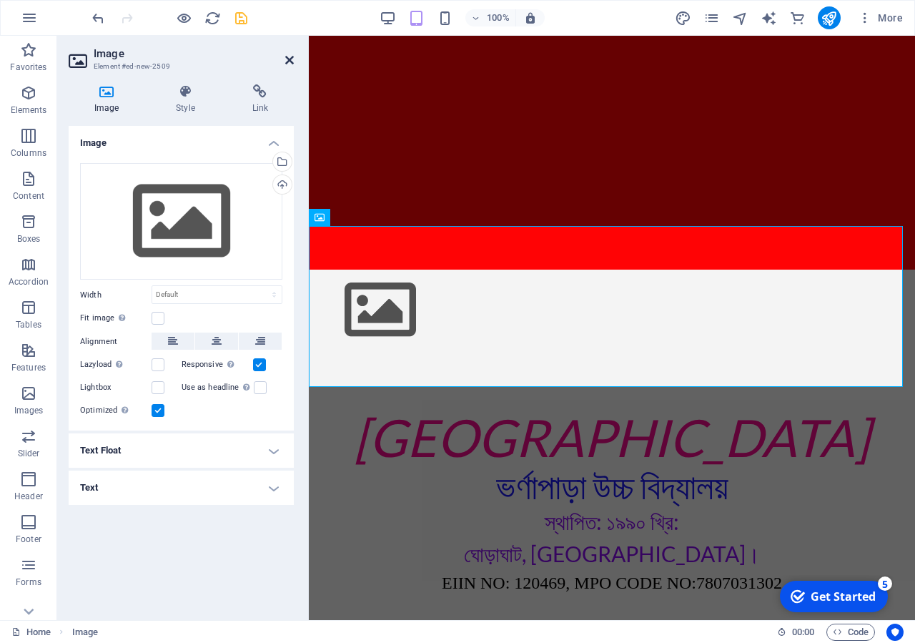
drag, startPoint x: 293, startPoint y: 58, endPoint x: 225, endPoint y: 27, distance: 74.6
click at [293, 58] on icon at bounding box center [289, 59] width 9 height 11
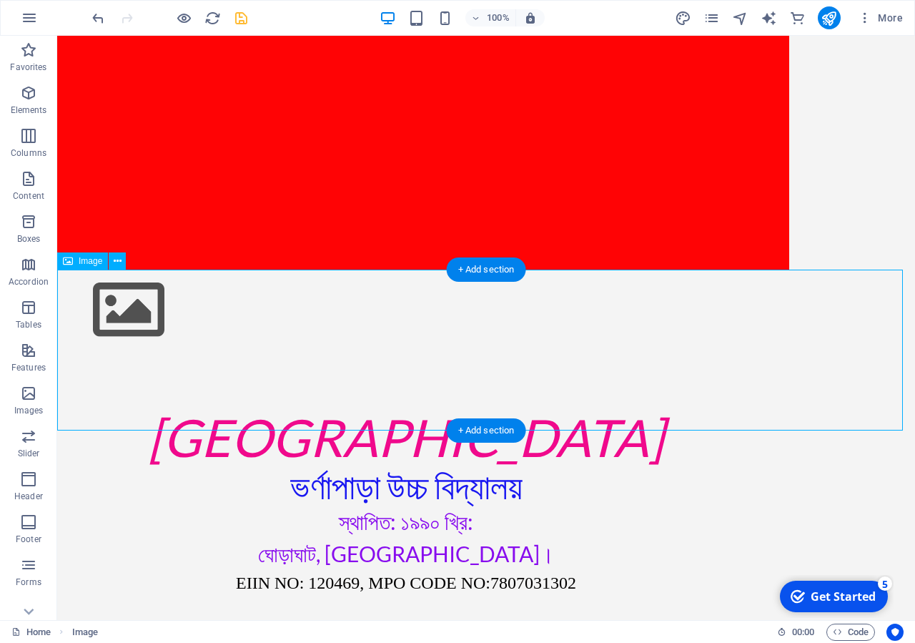
click at [231, 311] on figure at bounding box center [486, 310] width 858 height 81
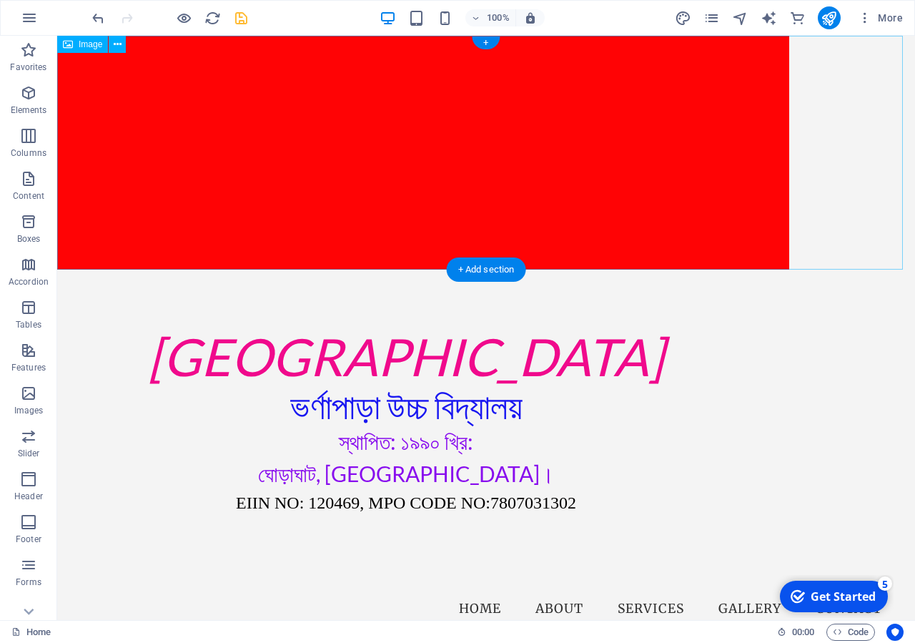
click at [621, 175] on figure at bounding box center [486, 153] width 858 height 234
click at [645, 157] on figure at bounding box center [486, 153] width 858 height 234
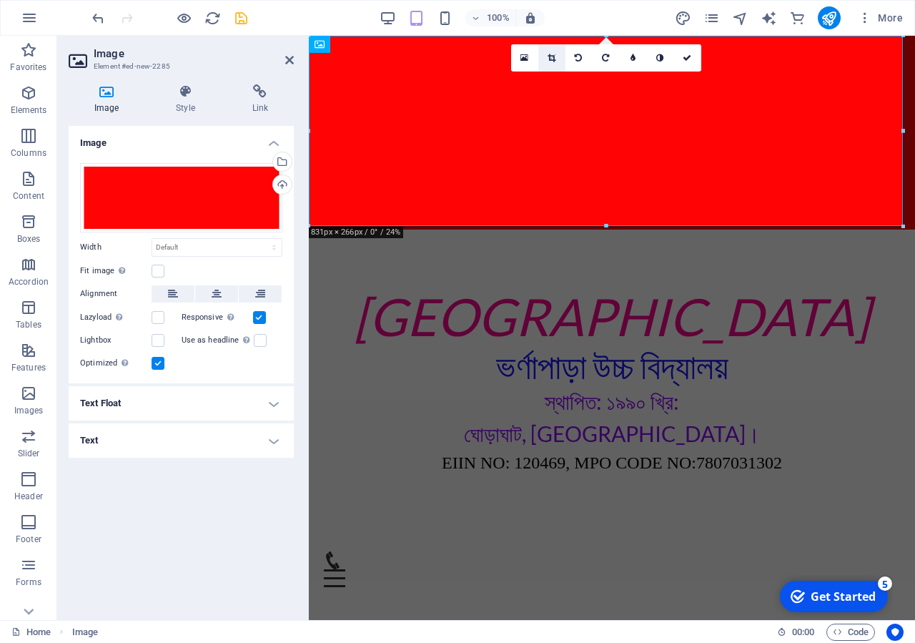
click at [551, 57] on icon at bounding box center [552, 58] width 8 height 9
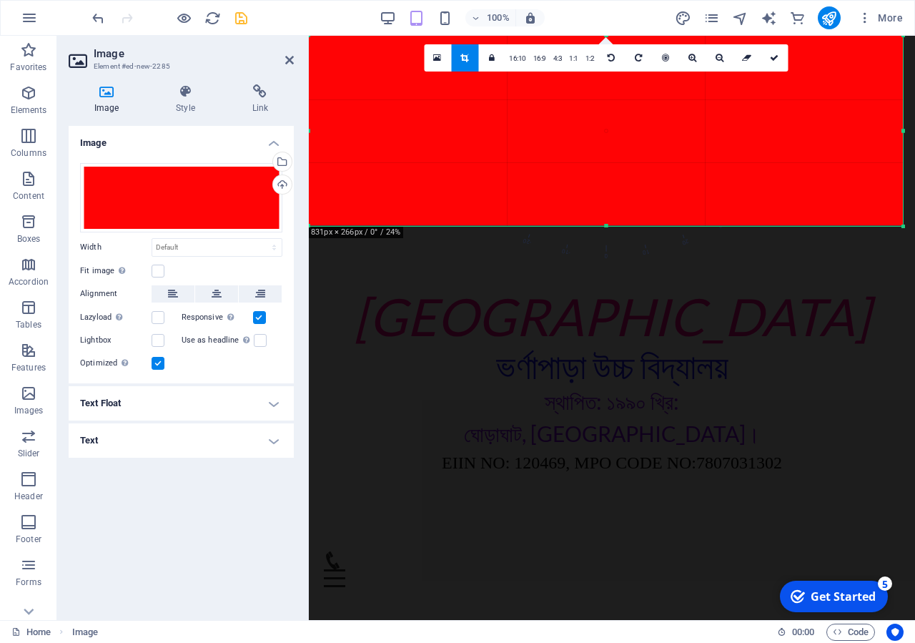
click at [673, 143] on div at bounding box center [606, 130] width 594 height 189
click at [749, 62] on link at bounding box center [747, 57] width 27 height 27
click at [543, 105] on div at bounding box center [606, 130] width 594 height 189
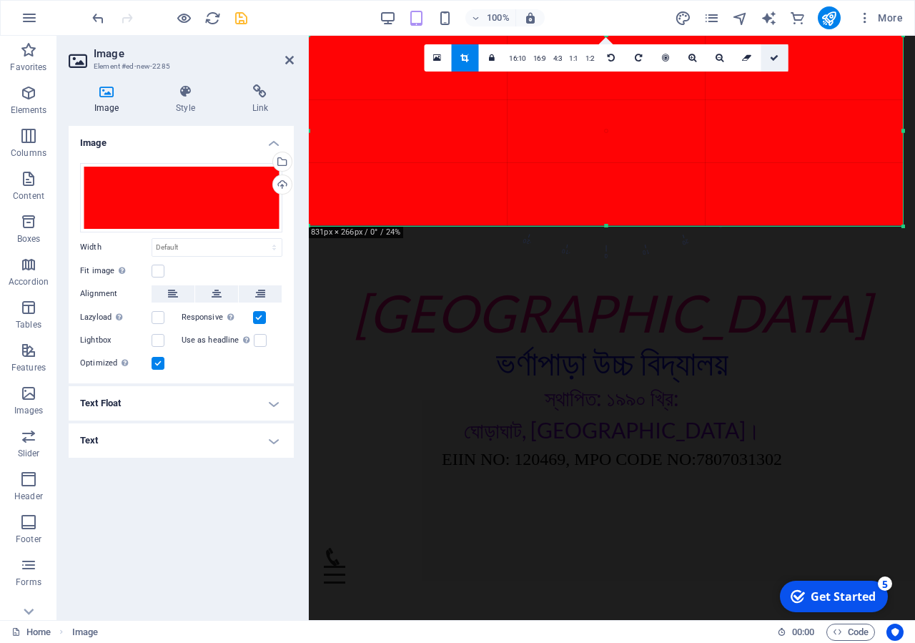
click at [779, 52] on link at bounding box center [774, 57] width 27 height 27
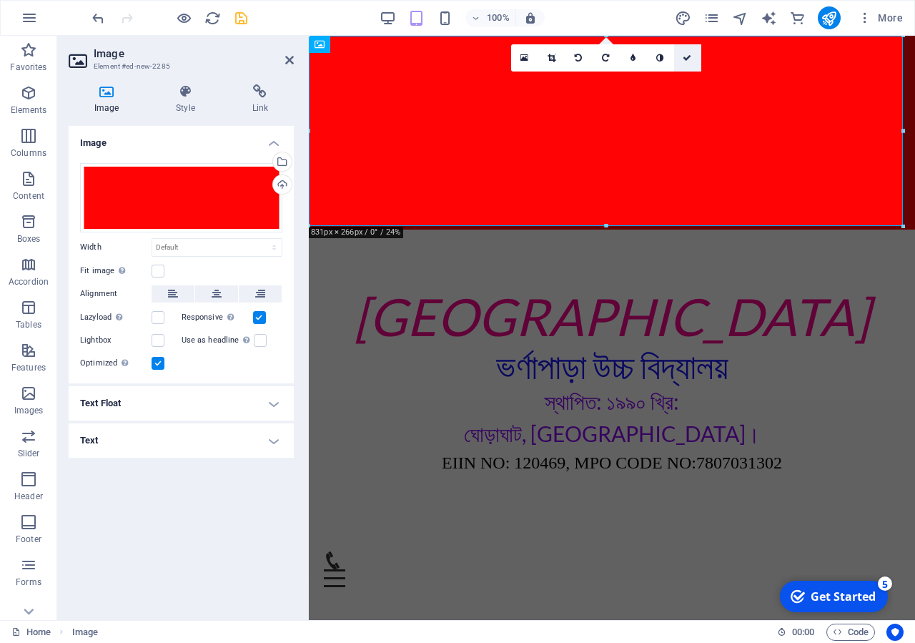
click at [688, 56] on icon at bounding box center [687, 58] width 9 height 9
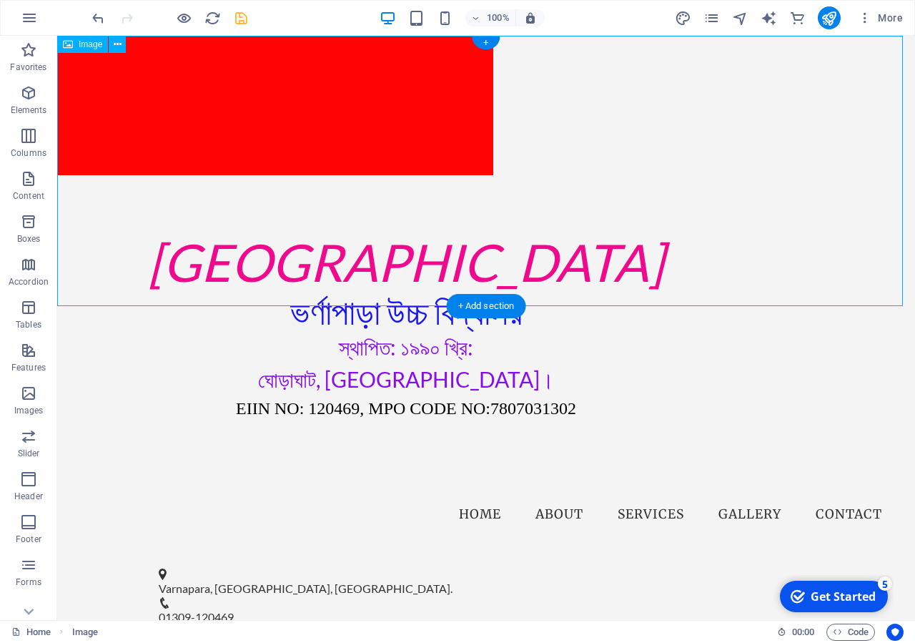
click at [363, 161] on figure at bounding box center [486, 173] width 858 height 275
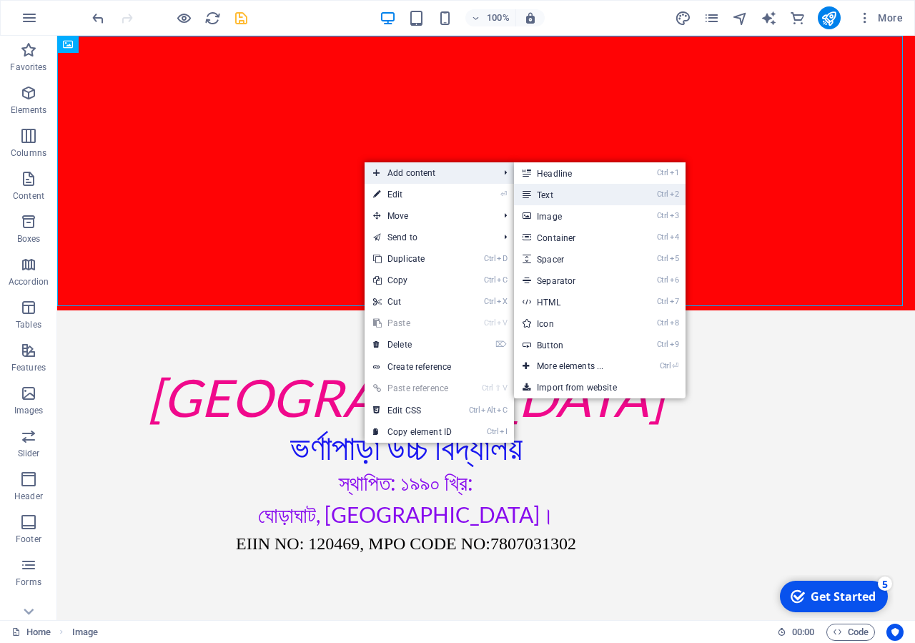
click at [614, 197] on link "Ctrl 2 Text" at bounding box center [573, 194] width 118 height 21
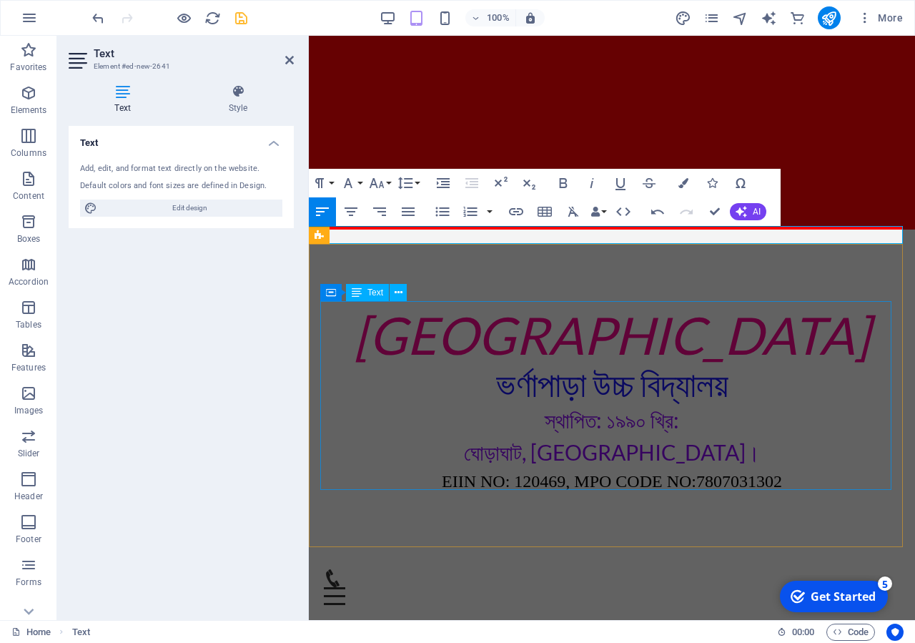
drag, startPoint x: 532, startPoint y: 453, endPoint x: 783, endPoint y: 452, distance: 251.0
click at [784, 453] on div "[GEOGRAPHIC_DATA] ভর্ণাপাড়া উচ্চ বিদ্যালয় স্থাপিত: ১৯৯০ খ্রি: ঘোড়াঘাট, [GEOGRAP…" at bounding box center [611, 399] width 583 height 189
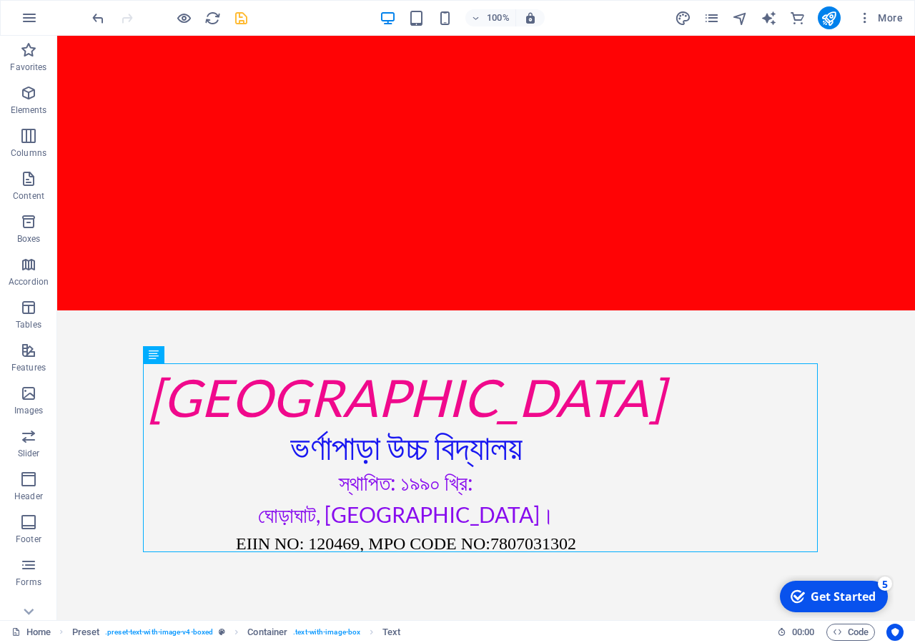
click at [247, 19] on icon "save" at bounding box center [241, 18] width 16 height 16
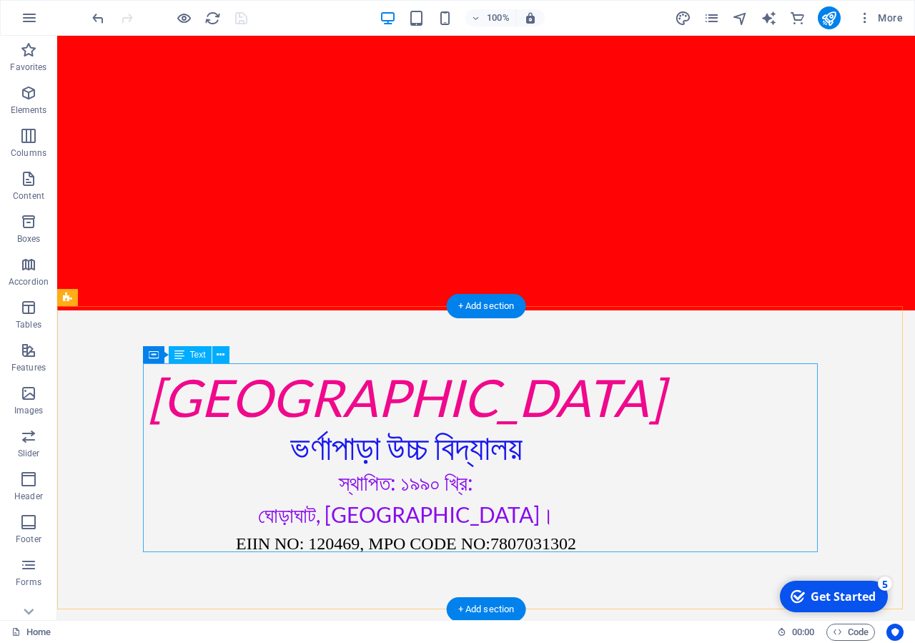
click at [511, 400] on div "[GEOGRAPHIC_DATA] ভর্ণাপাড়া উচ্চ বিদ্যালয় স্থাপিত: ১৯৯০ খ্রি: ঘোড়াঘাট, [GEOGRAP…" at bounding box center [406, 462] width 675 height 189
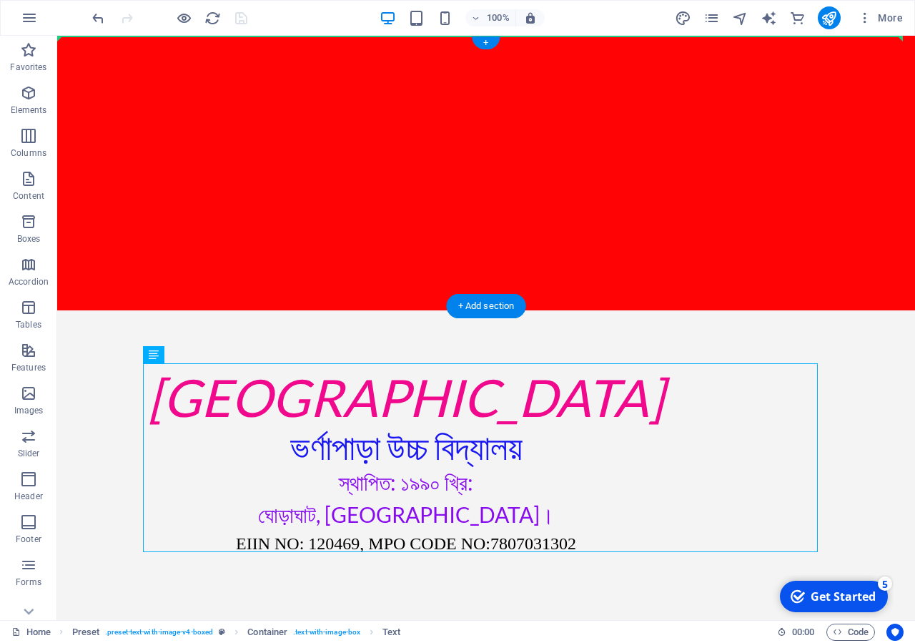
drag, startPoint x: 568, startPoint y: 406, endPoint x: 581, endPoint y: 144, distance: 262.7
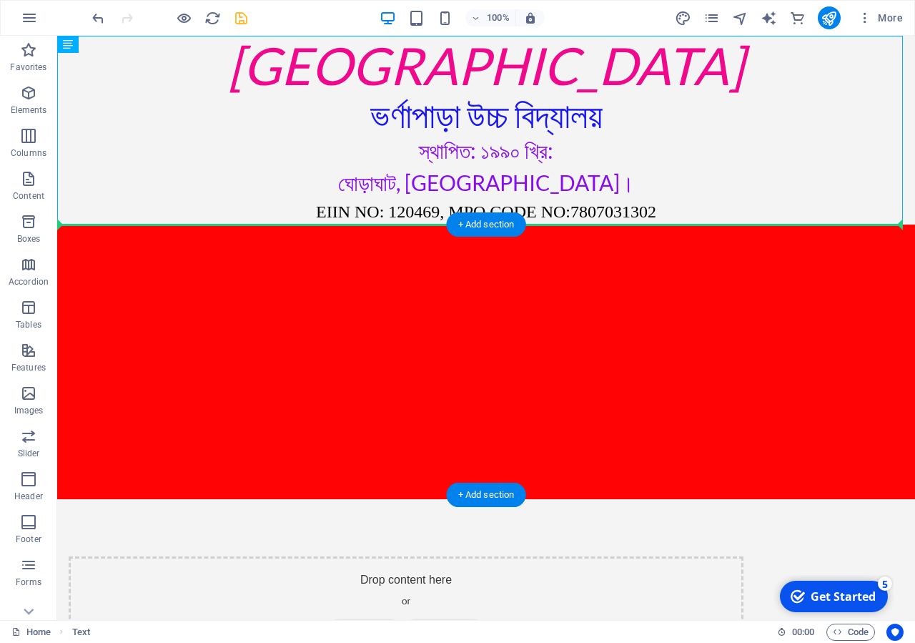
drag, startPoint x: 637, startPoint y: 69, endPoint x: 659, endPoint y: 322, distance: 254.8
drag, startPoint x: 665, startPoint y: 73, endPoint x: 737, endPoint y: 329, distance: 266.0
drag, startPoint x: 485, startPoint y: 148, endPoint x: 573, endPoint y: 355, distance: 225.2
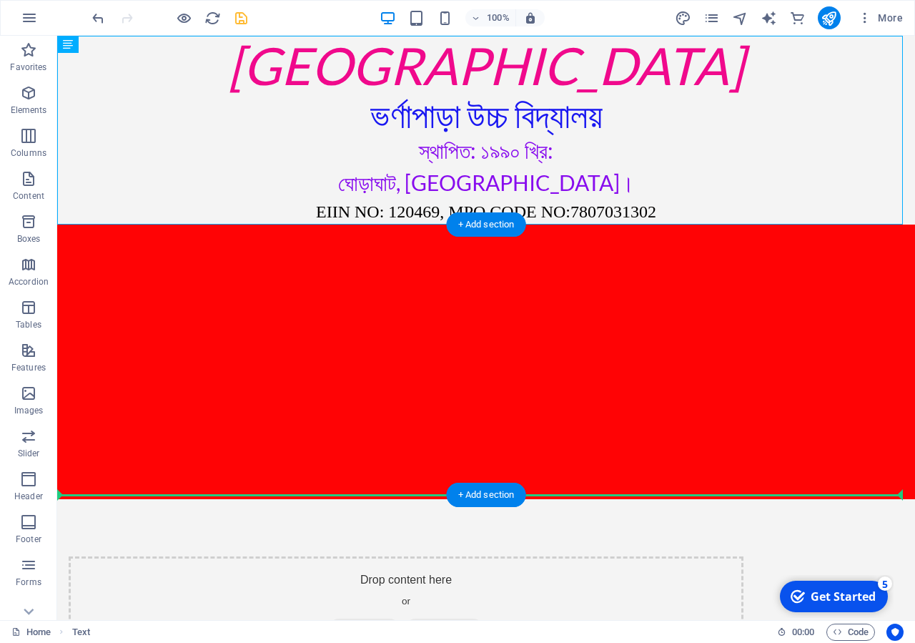
drag, startPoint x: 462, startPoint y: 79, endPoint x: 570, endPoint y: 362, distance: 303.7
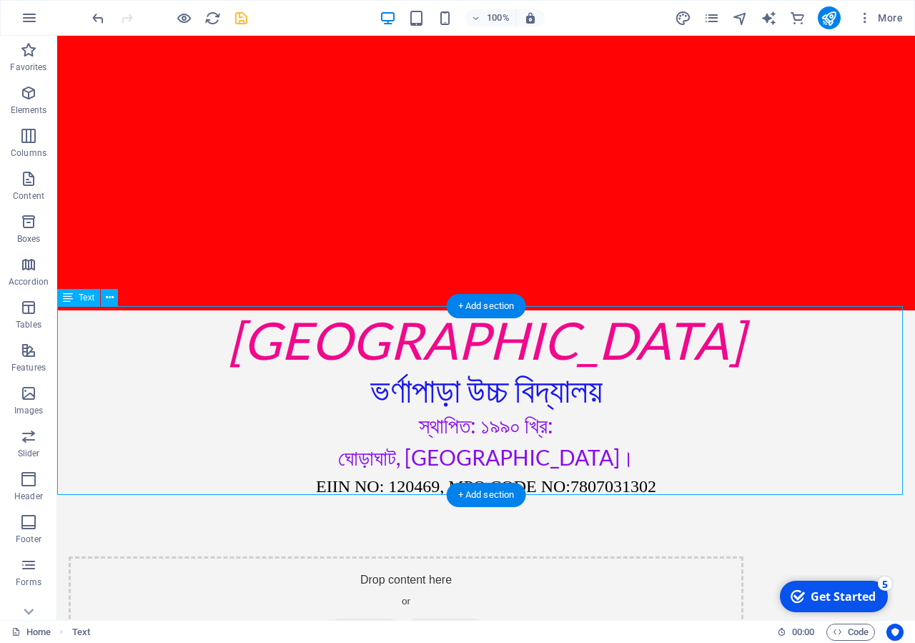
click at [768, 413] on div "[GEOGRAPHIC_DATA] ভর্ণাপাড়া উচ্চ বিদ্যালয় স্থাপিত: ১৯৯০ খ্রি: ঘোড়াঘাট, [GEOGRAP…" at bounding box center [486, 404] width 858 height 189
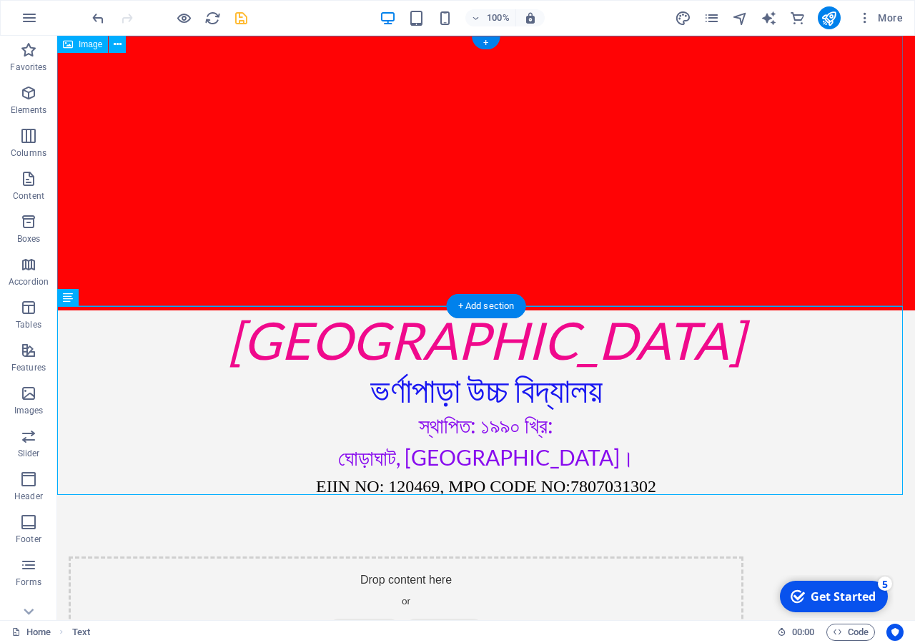
click at [403, 180] on figure at bounding box center [486, 173] width 858 height 275
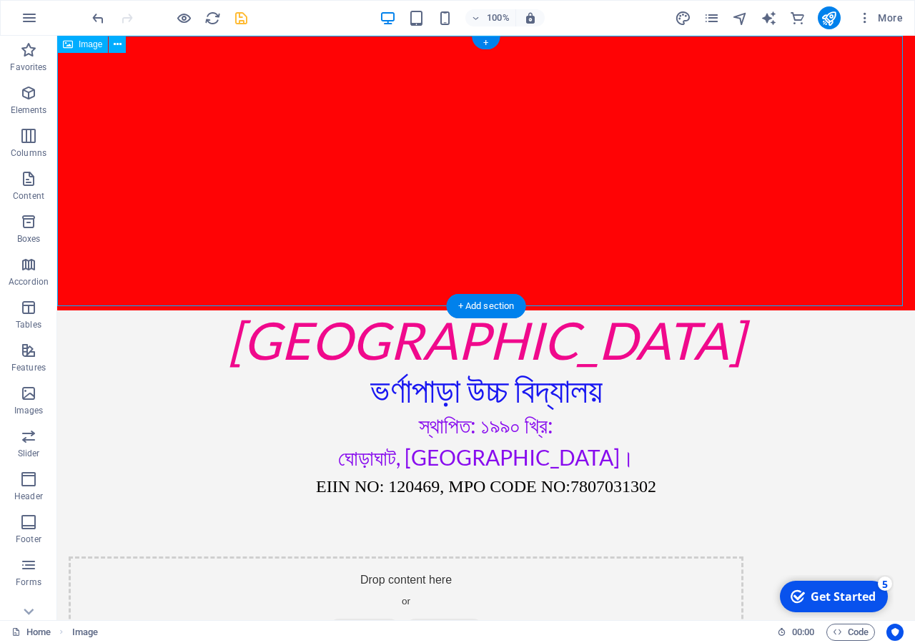
click at [440, 184] on figure at bounding box center [486, 173] width 858 height 275
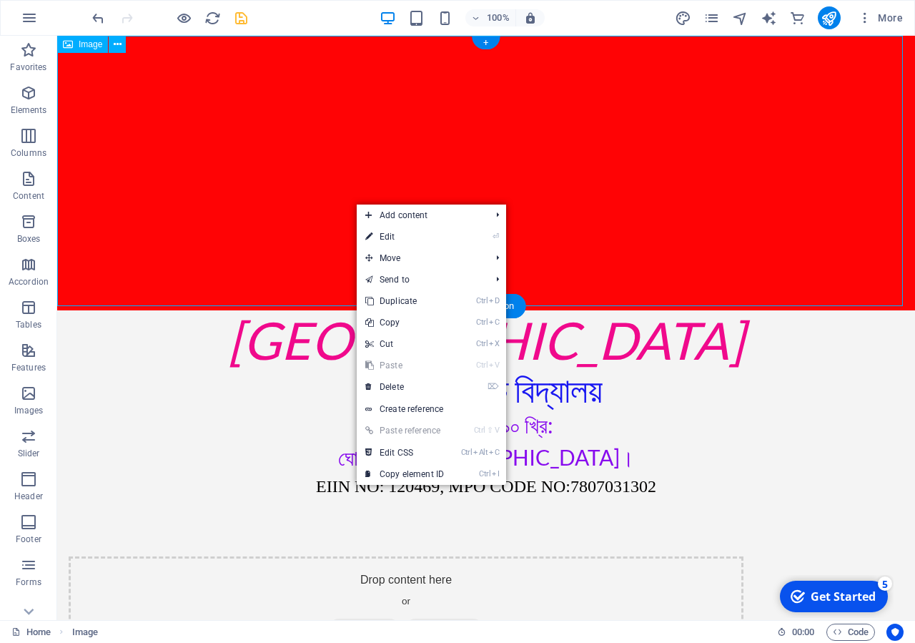
click at [332, 172] on figure at bounding box center [486, 173] width 858 height 275
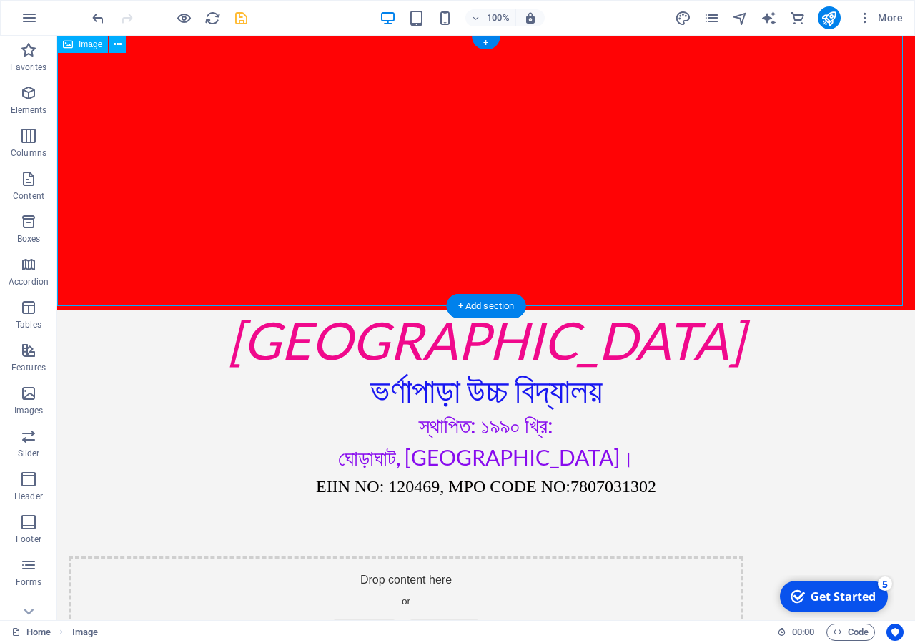
click at [377, 204] on figure at bounding box center [486, 173] width 858 height 275
click at [162, 169] on figure at bounding box center [486, 173] width 858 height 275
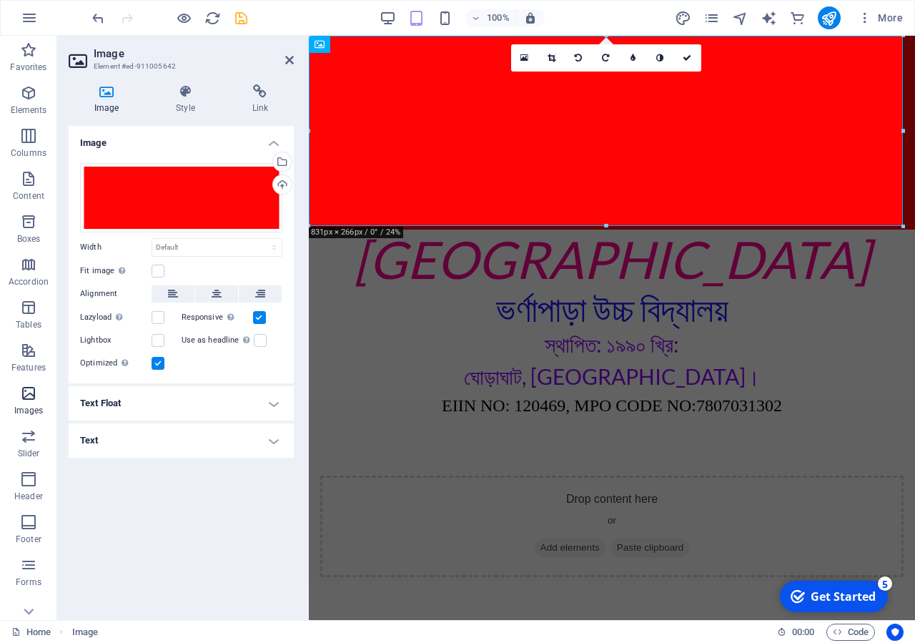
click at [33, 395] on icon "button" at bounding box center [28, 393] width 17 height 17
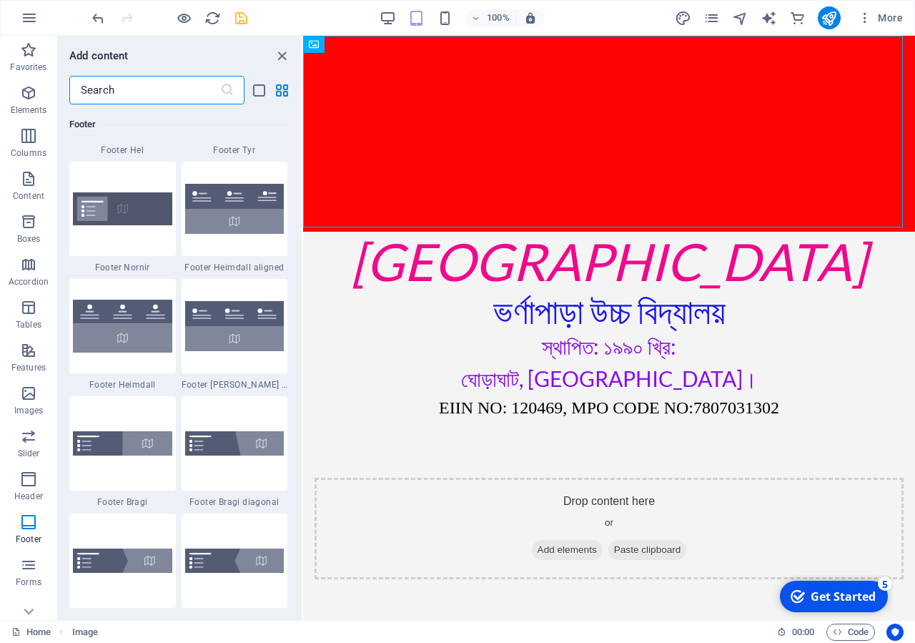
scroll to position [9631, 0]
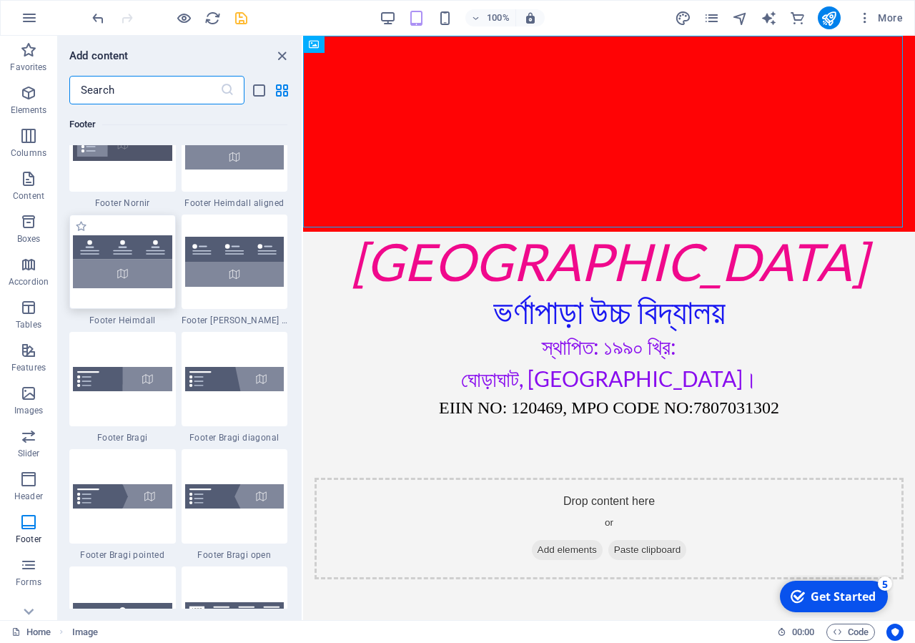
click at [109, 287] on img at bounding box center [122, 261] width 99 height 52
click at [303, 398] on div "Drag here to replace the existing content. Press “Ctrl” if you want to create a…" at bounding box center [609, 328] width 612 height 584
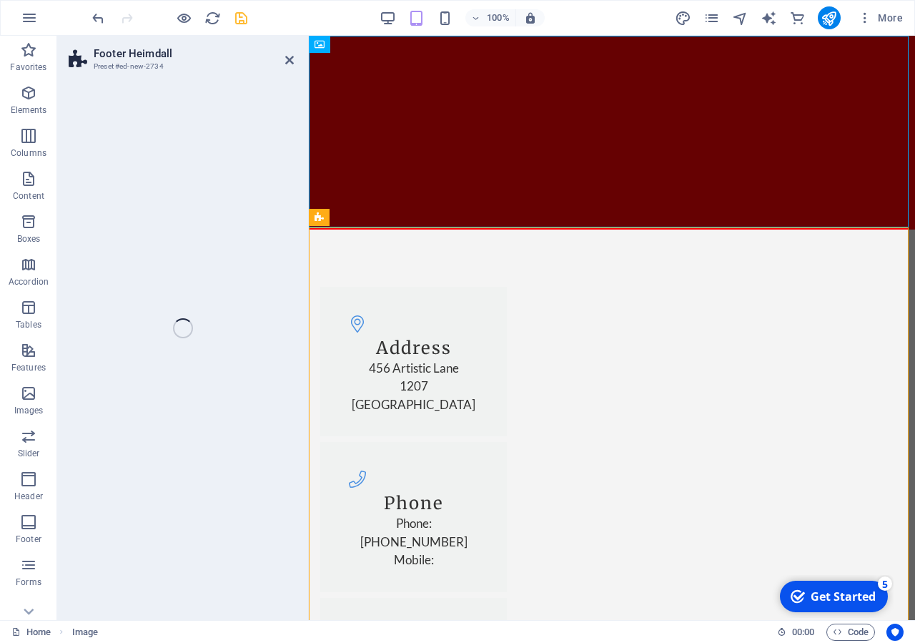
click at [109, 398] on div "Footer Heimdall Preset #ed-new-2734 Drag here to replace the existing content. …" at bounding box center [486, 328] width 858 height 584
select select "rem"
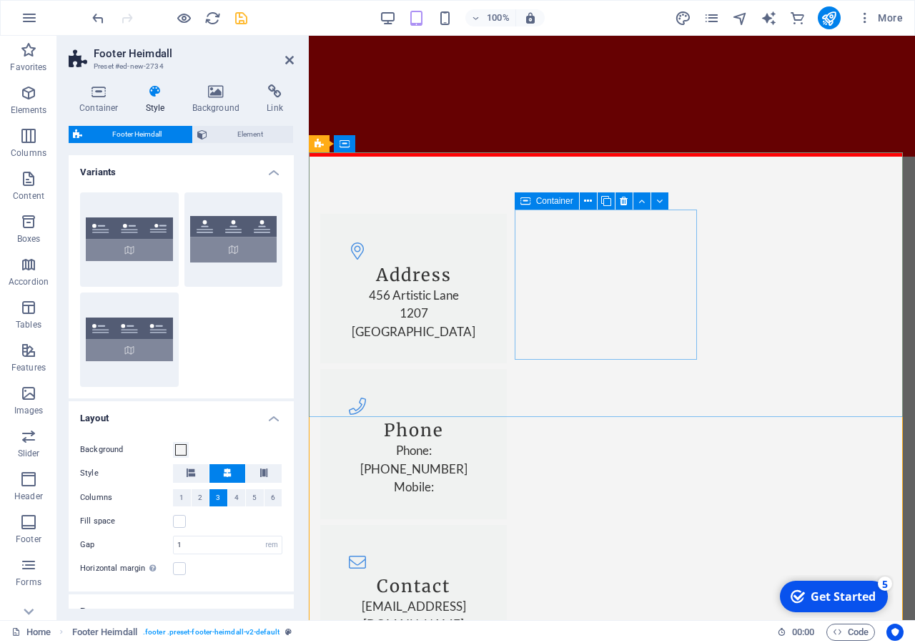
scroll to position [0, 0]
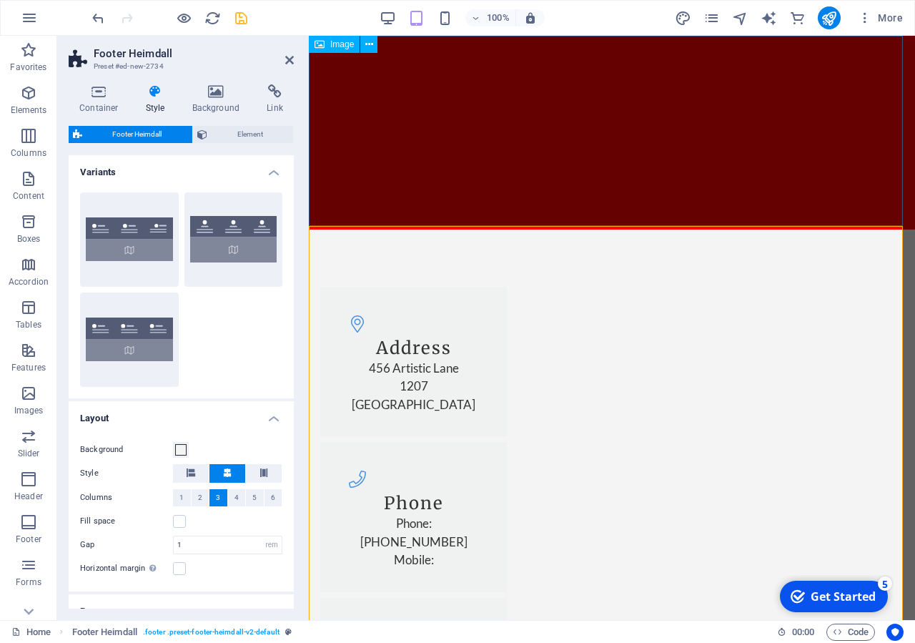
click at [407, 109] on figure at bounding box center [612, 133] width 606 height 194
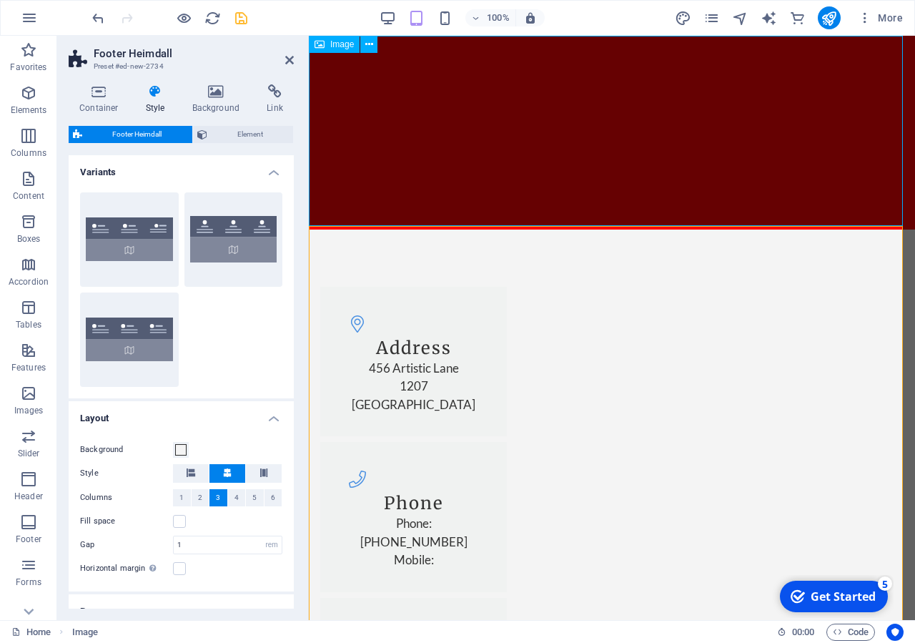
click at [407, 109] on figure at bounding box center [612, 133] width 606 height 194
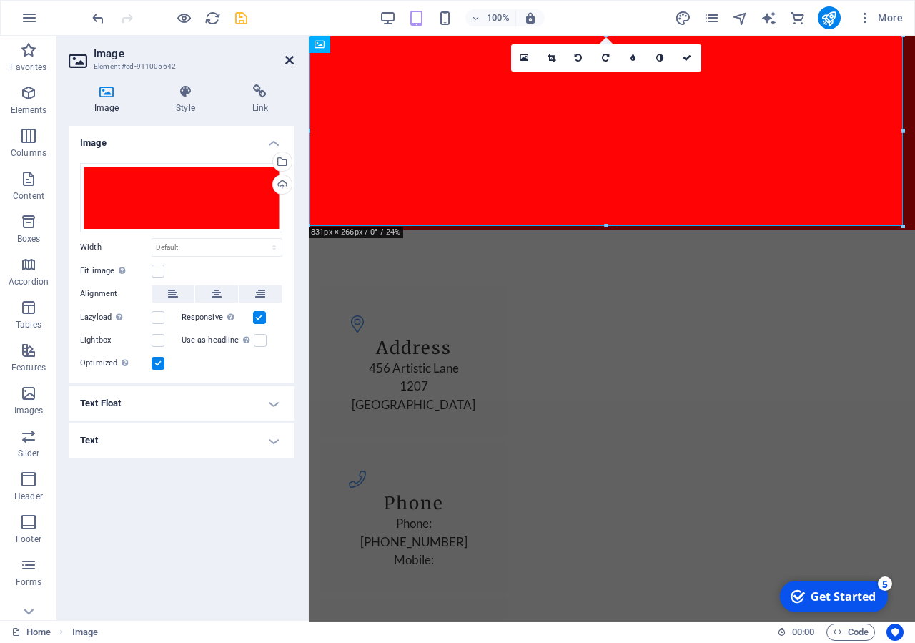
click at [292, 57] on icon at bounding box center [289, 59] width 9 height 11
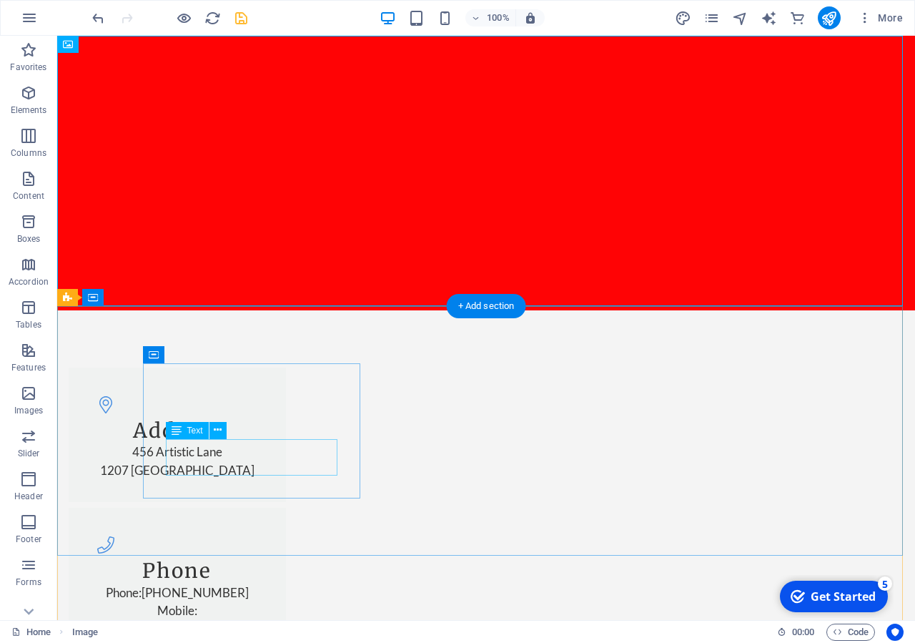
click at [263, 457] on div "456 Artistic Lane 1207 Dhaka" at bounding box center [178, 461] width 172 height 36
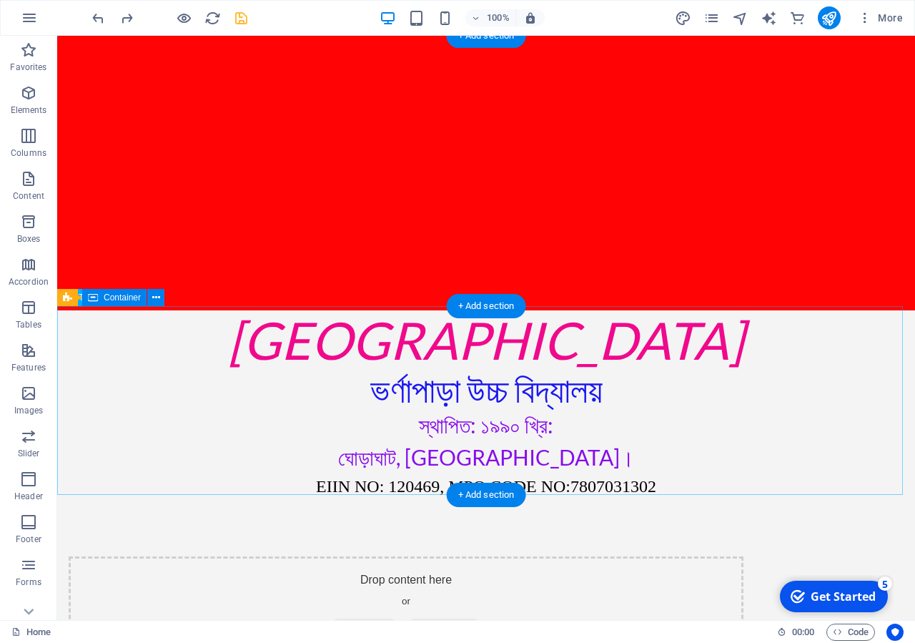
scroll to position [292, 0]
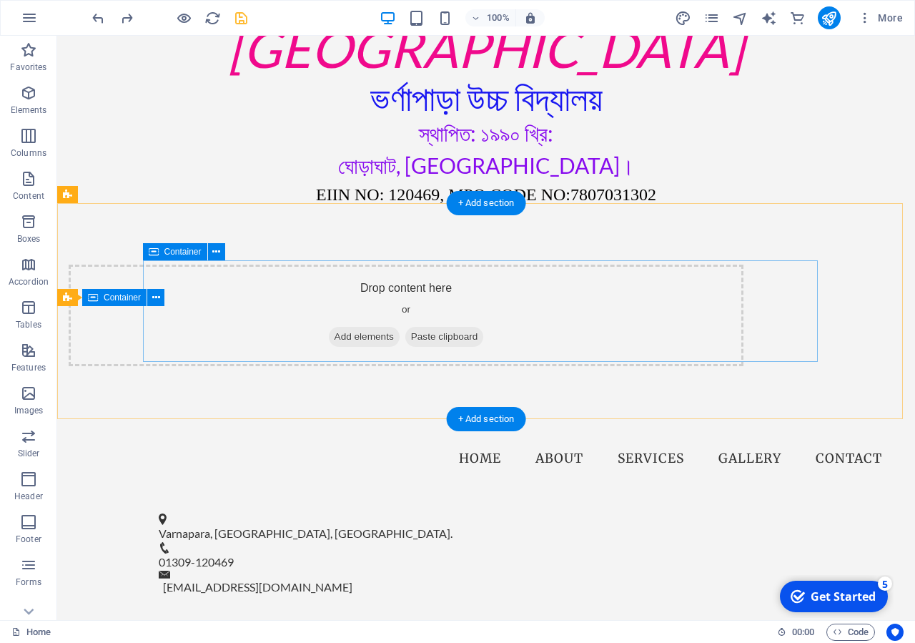
click at [228, 308] on div "Drop content here or Add elements Paste clipboard" at bounding box center [406, 316] width 675 height 102
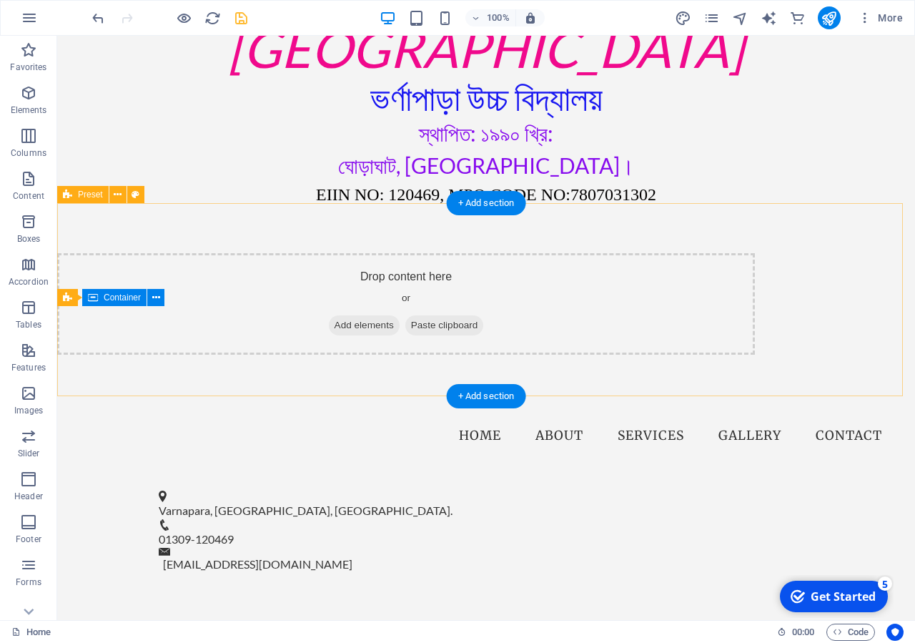
click at [228, 308] on div "Drop content here or Add elements Paste clipboard" at bounding box center [406, 304] width 698 height 102
click at [197, 373] on div "Drop content here or Add elements Paste clipboard" at bounding box center [486, 303] width 858 height 193
click at [115, 272] on div "Drop content here or Add elements Paste clipboard" at bounding box center [486, 303] width 858 height 193
click at [167, 305] on div "Drop content here or Add elements Paste clipboard" at bounding box center [406, 304] width 698 height 102
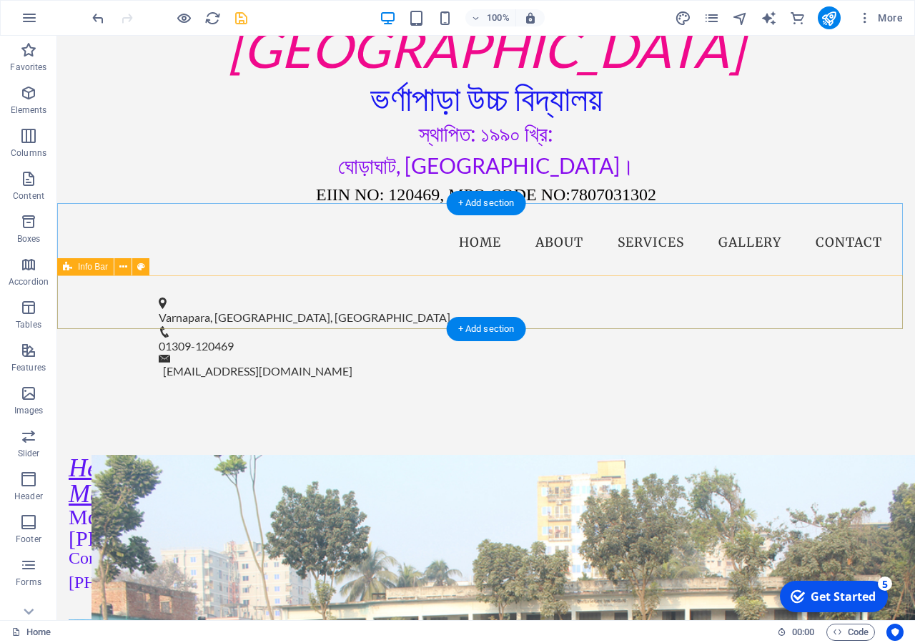
click at [104, 300] on div "Varnapara, Ghoraghat, Dinajpur. 01309-120469 info@varnaparahs.edu.bd" at bounding box center [486, 339] width 858 height 119
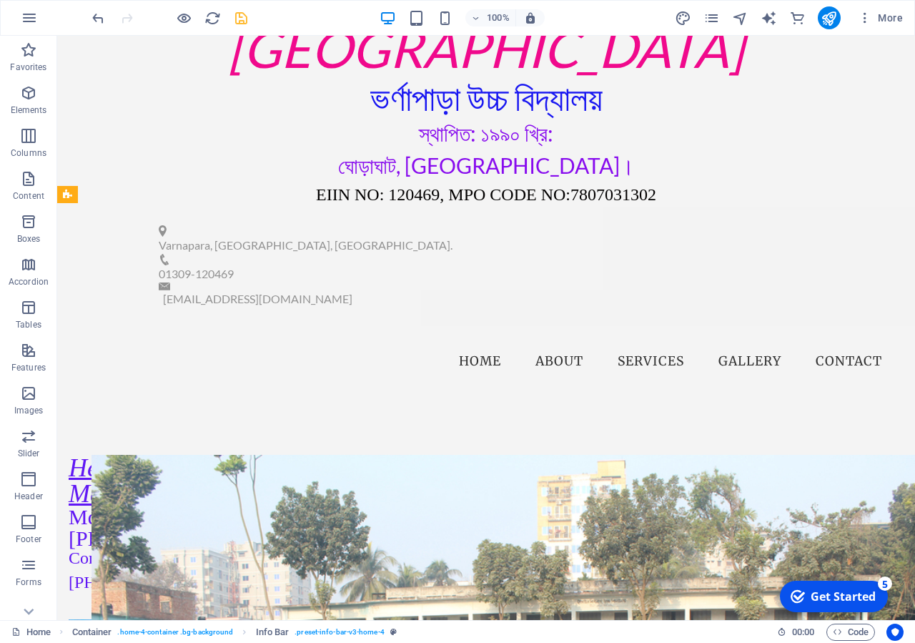
drag, startPoint x: 75, startPoint y: 300, endPoint x: 74, endPoint y: 192, distance: 108.0
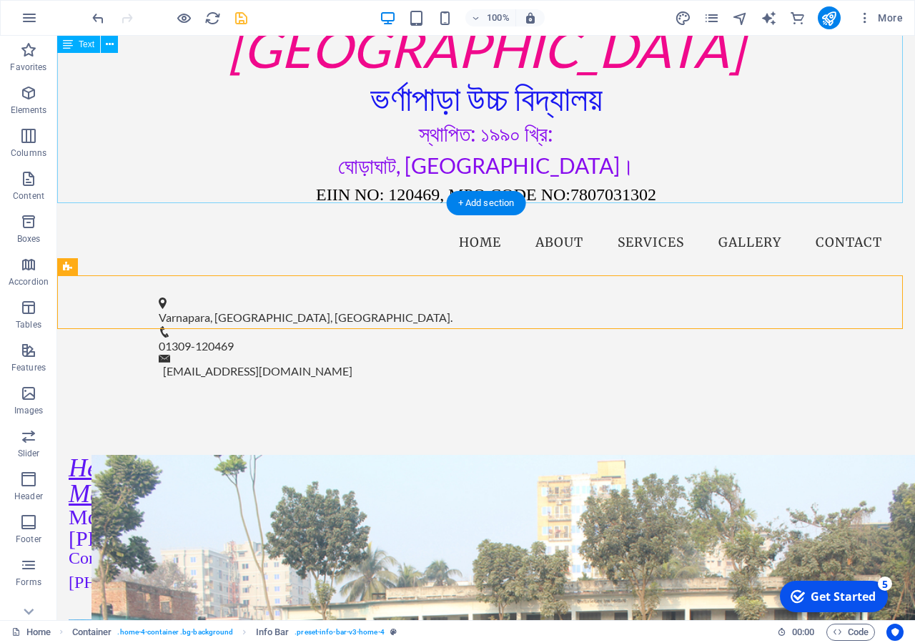
drag, startPoint x: 76, startPoint y: 303, endPoint x: 70, endPoint y: 197, distance: 106.7
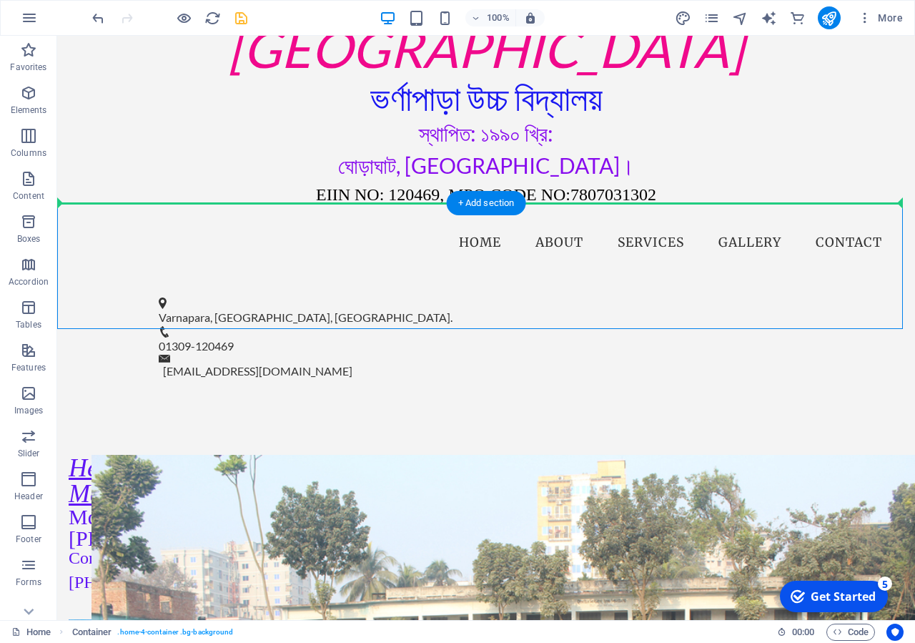
drag, startPoint x: 81, startPoint y: 302, endPoint x: 84, endPoint y: 180, distance: 121.6
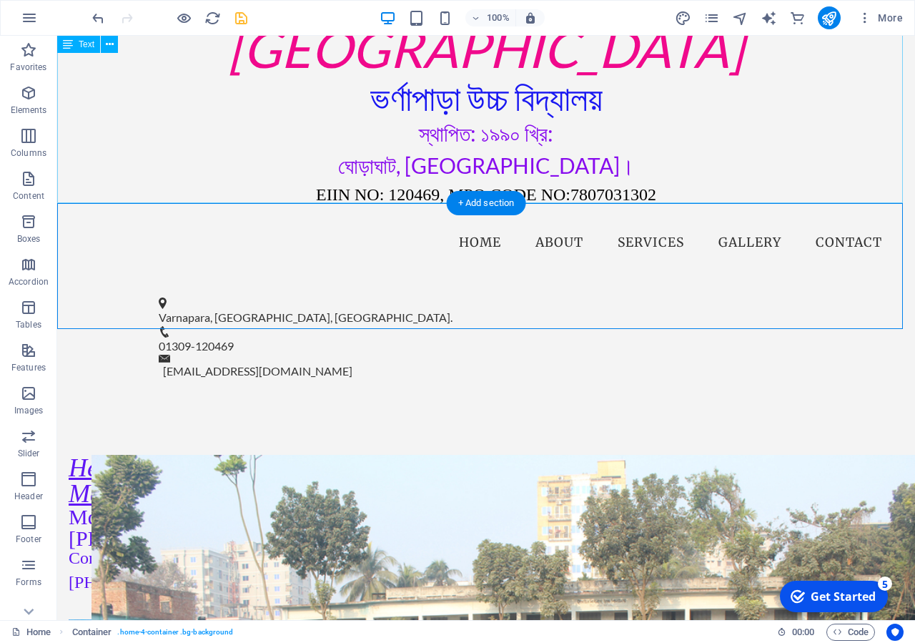
drag, startPoint x: 561, startPoint y: 139, endPoint x: 574, endPoint y: 139, distance: 12.9
click at [562, 139] on div "[GEOGRAPHIC_DATA] ভর্ণাপাড়া উচ্চ বিদ্যালয় স্থাপিত: ১৯৯০ খ্রি: ঘোড়াঘাট, [GEOGRAP…" at bounding box center [486, 113] width 858 height 189
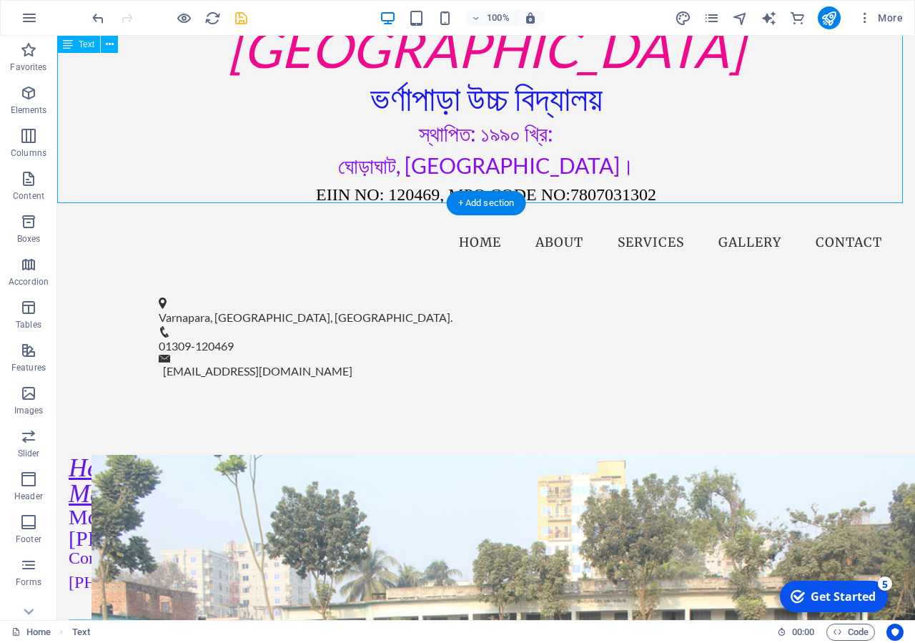
scroll to position [0, 0]
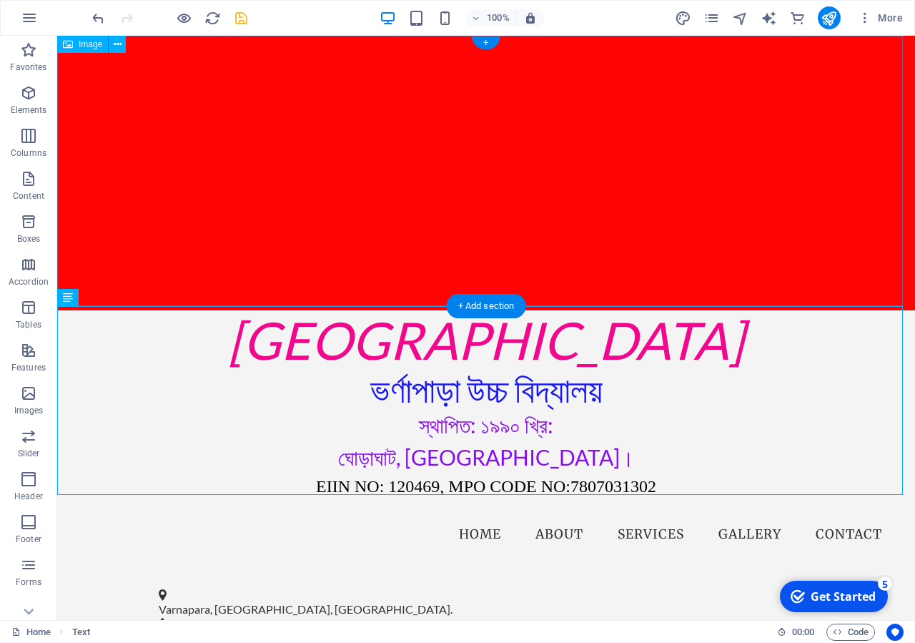
click at [443, 174] on figure at bounding box center [486, 173] width 858 height 275
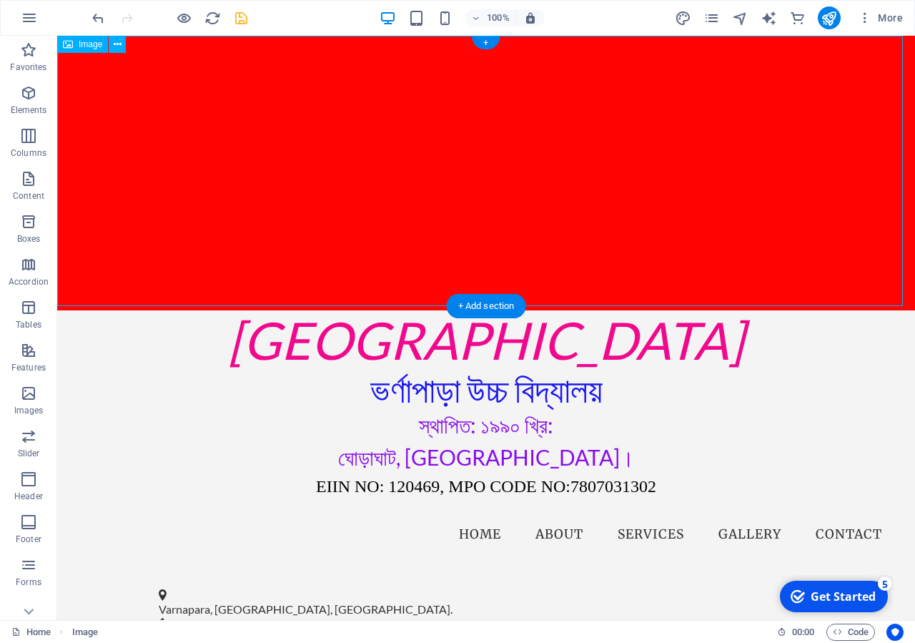
click at [63, 151] on figure at bounding box center [486, 173] width 858 height 275
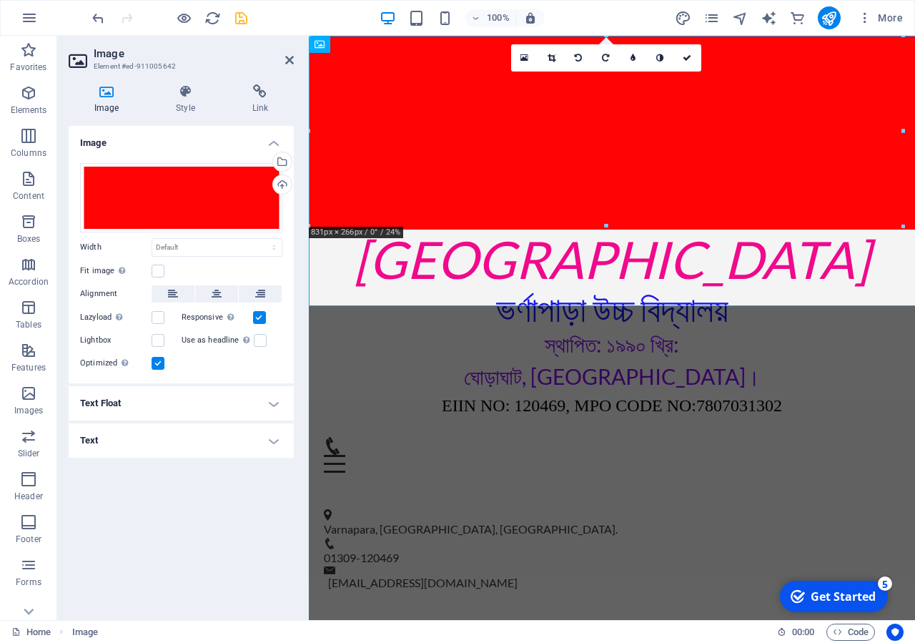
click at [63, 151] on div "Image Style Link Image Drag files here, click to choose files or select files f…" at bounding box center [181, 346] width 248 height 547
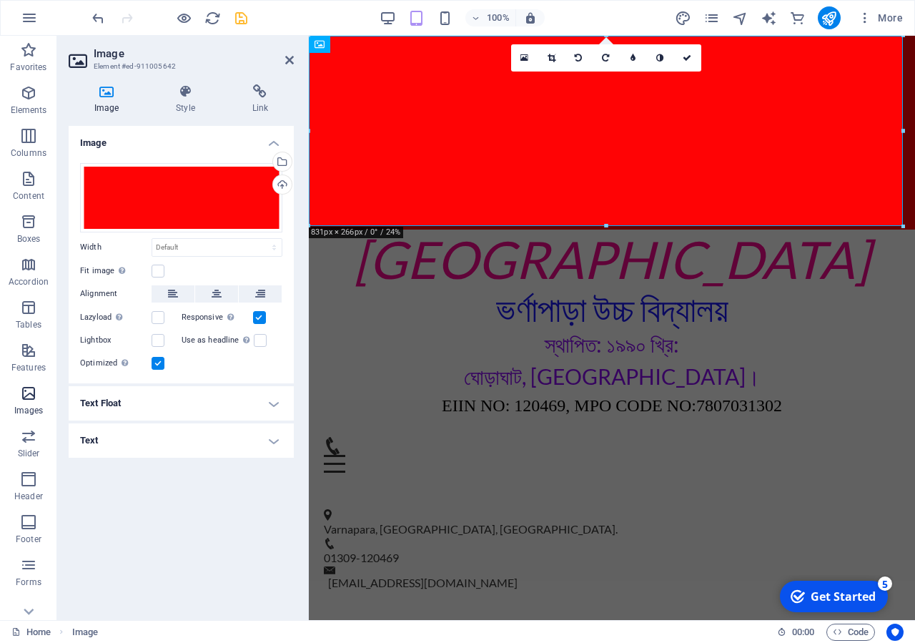
click at [27, 405] on p "Images" at bounding box center [28, 410] width 29 height 11
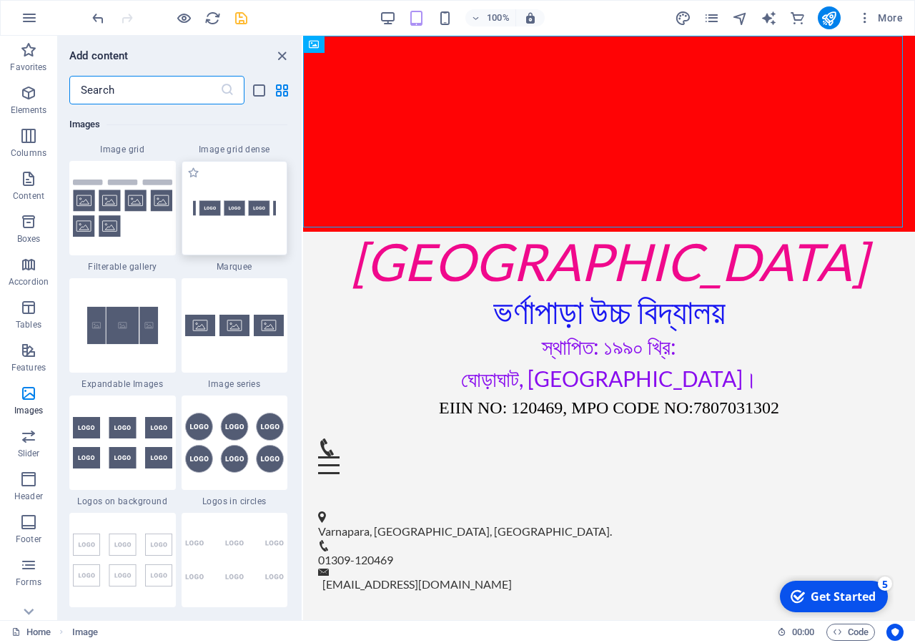
scroll to position [7715, 0]
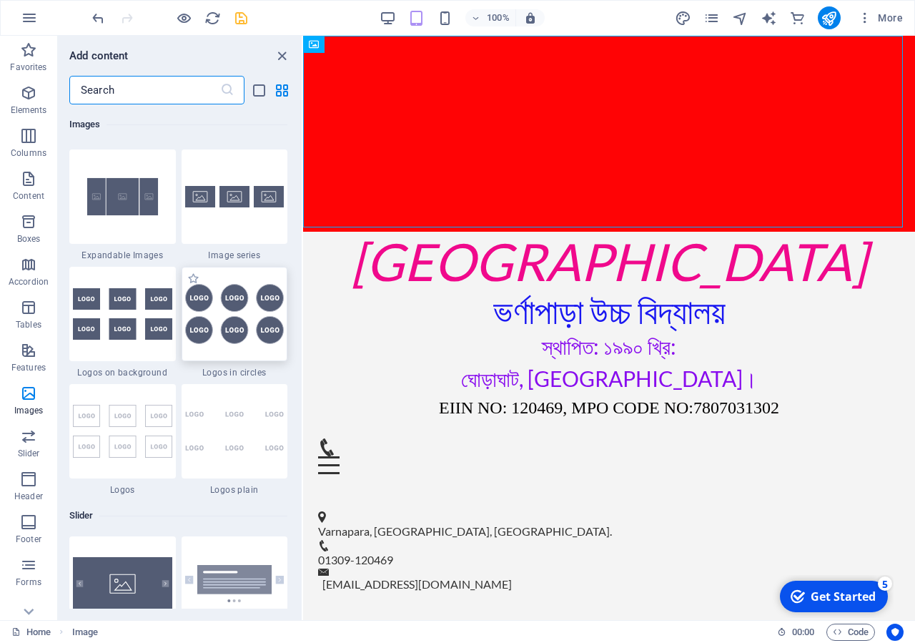
click at [216, 344] on img at bounding box center [234, 314] width 99 height 60
click at [303, 402] on div "Drag here to replace the existing content. Press “Ctrl” if you want to create a…" at bounding box center [609, 328] width 612 height 584
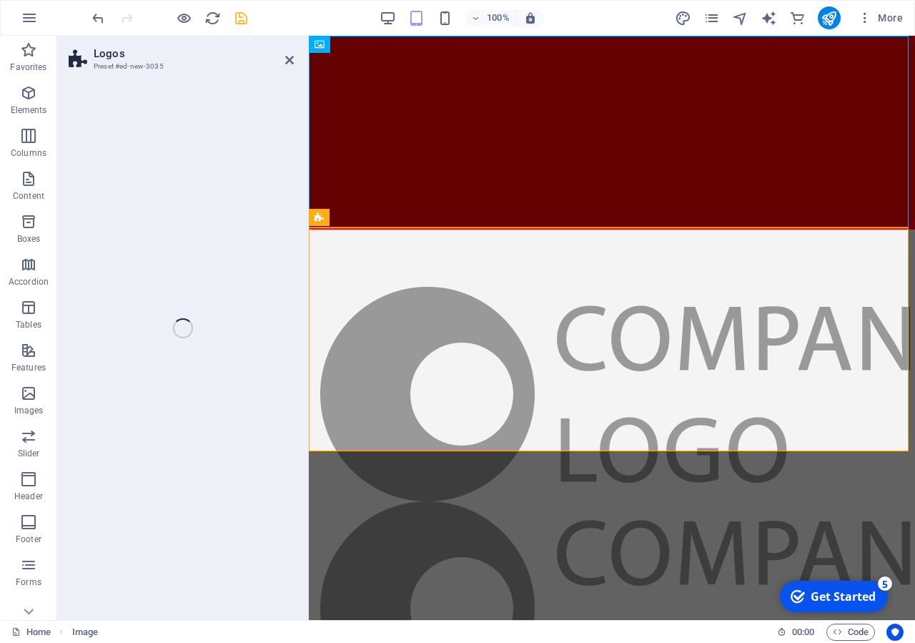
select select "rem"
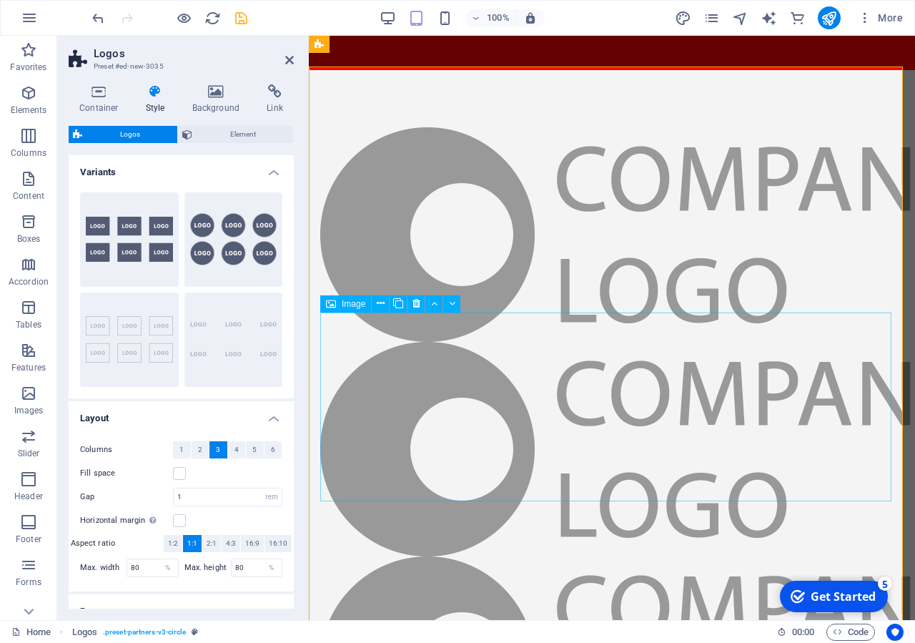
scroll to position [146, 0]
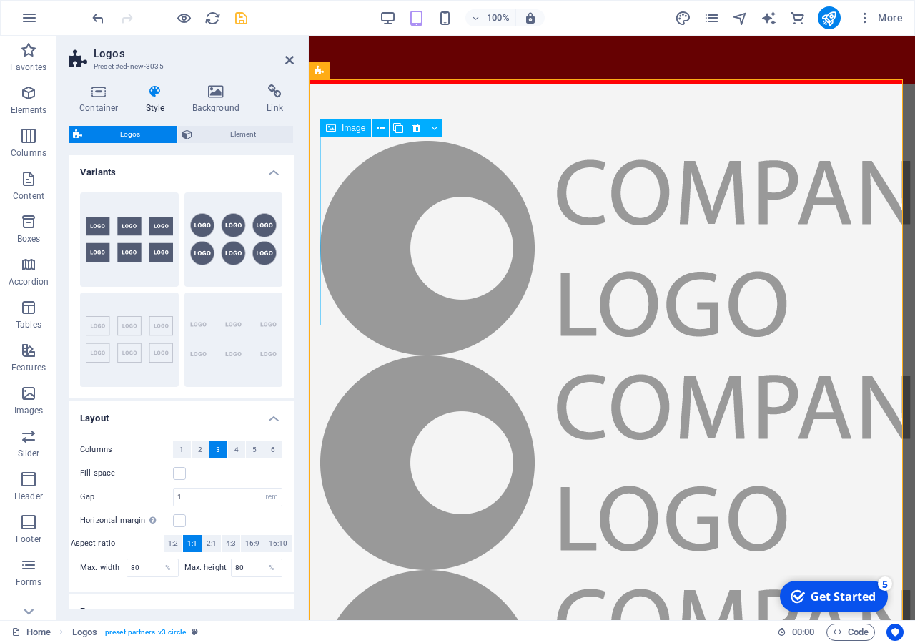
click at [441, 254] on figure at bounding box center [611, 248] width 583 height 214
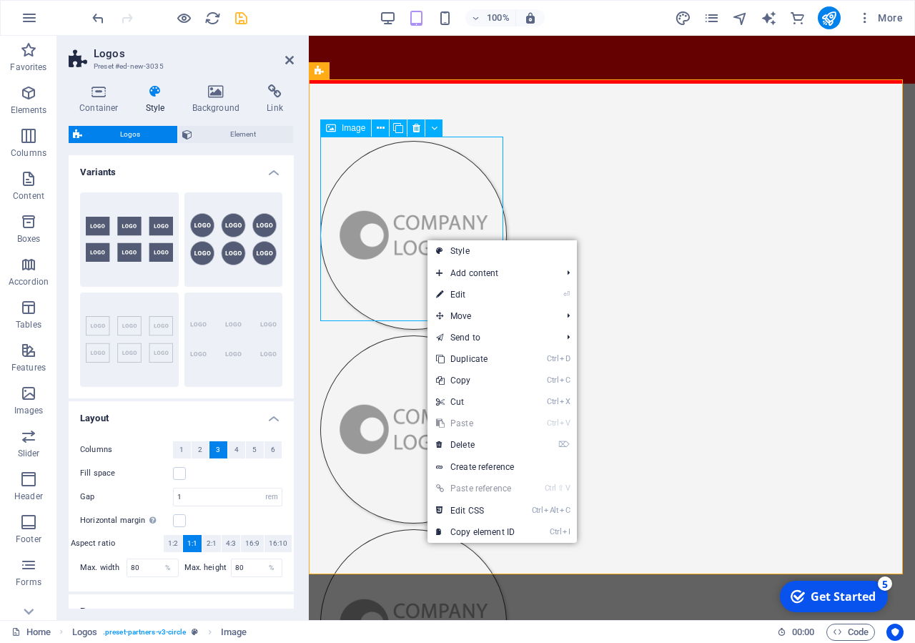
click at [422, 196] on figure at bounding box center [413, 235] width 187 height 188
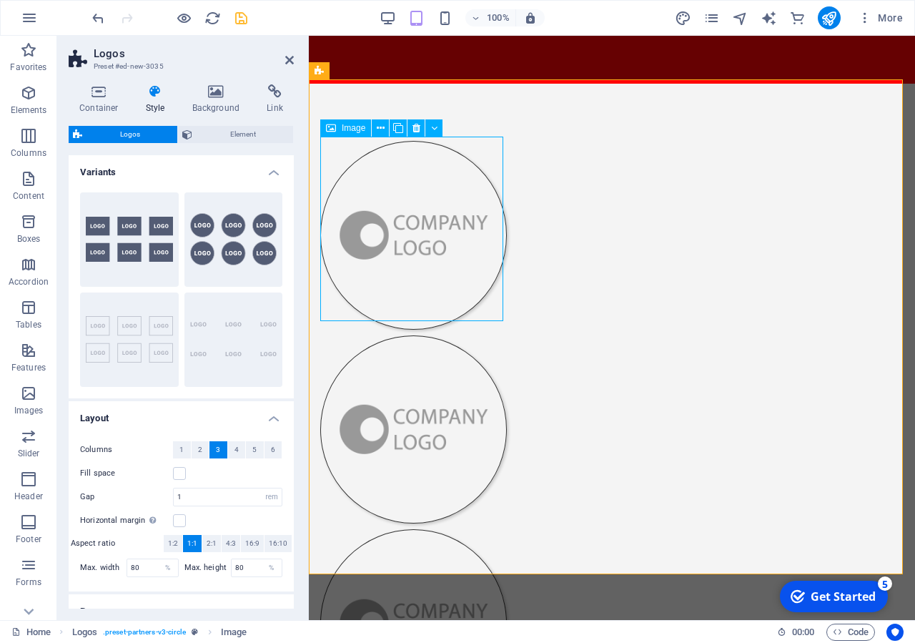
click at [331, 130] on icon at bounding box center [331, 127] width 10 height 17
click at [443, 264] on figure at bounding box center [413, 235] width 187 height 188
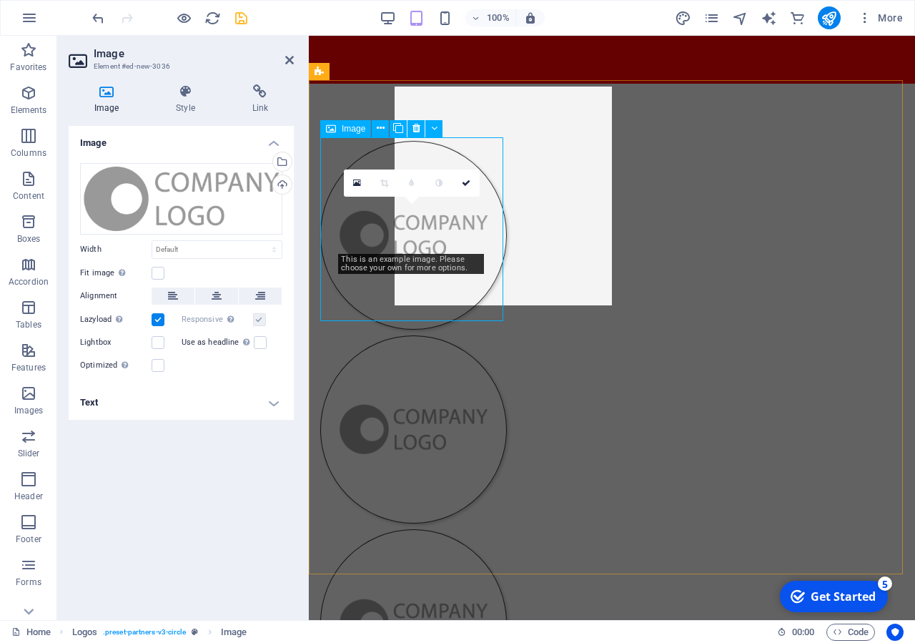
click at [443, 262] on figure at bounding box center [413, 235] width 187 height 188
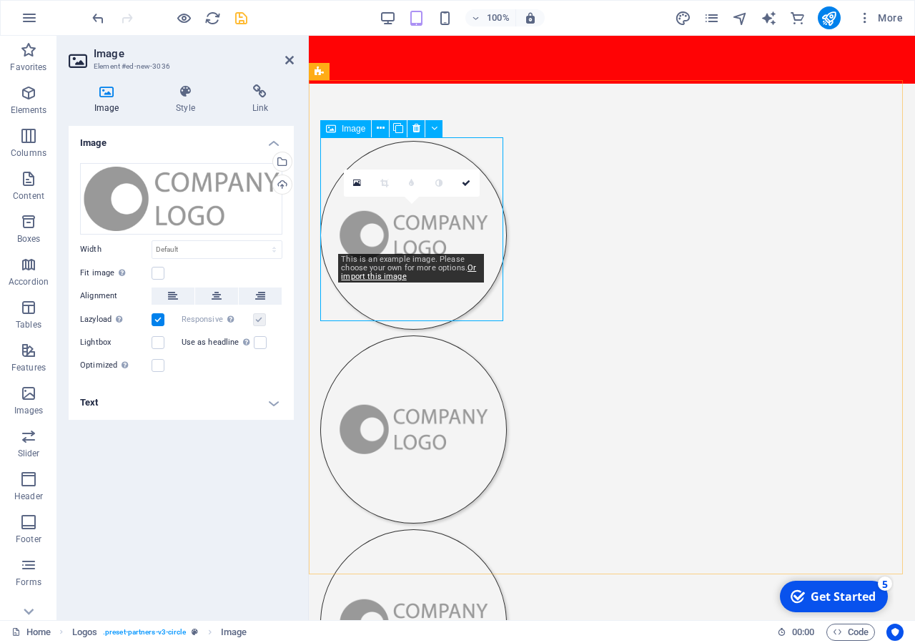
click at [418, 227] on figure at bounding box center [413, 235] width 187 height 188
click at [356, 184] on icon at bounding box center [357, 183] width 8 height 10
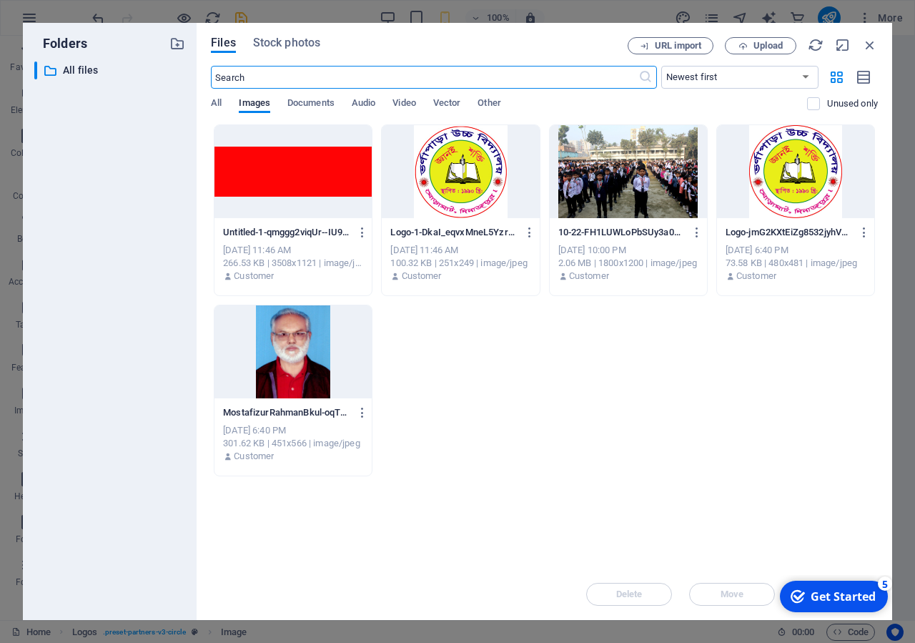
click at [460, 192] on div at bounding box center [460, 171] width 157 height 93
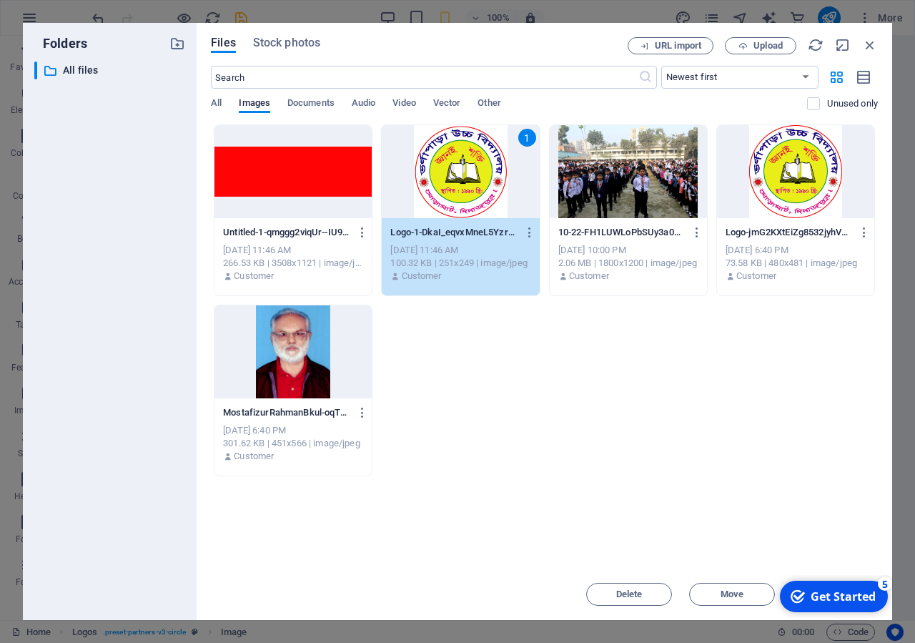
click at [460, 192] on div "1" at bounding box center [460, 171] width 157 height 93
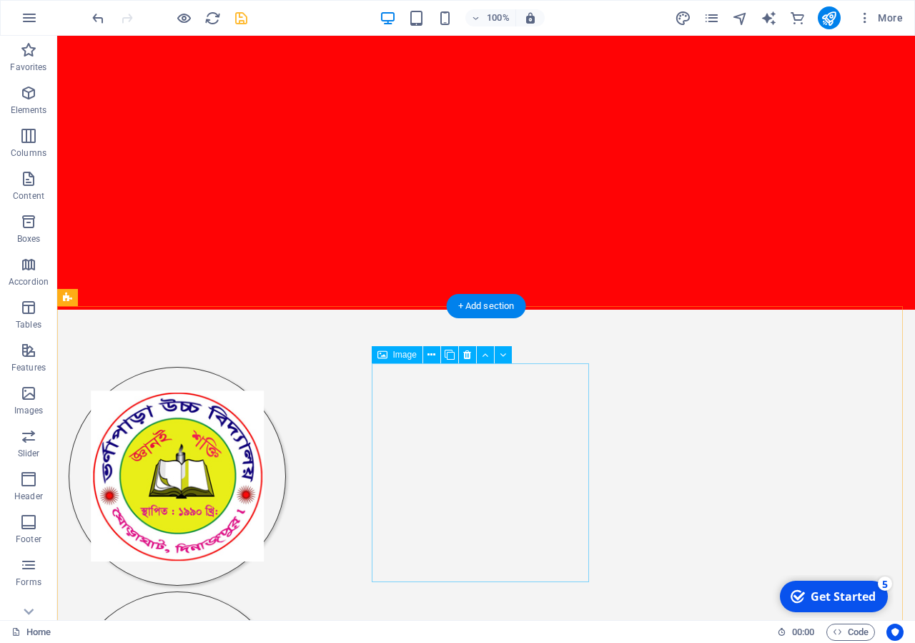
scroll to position [0, 0]
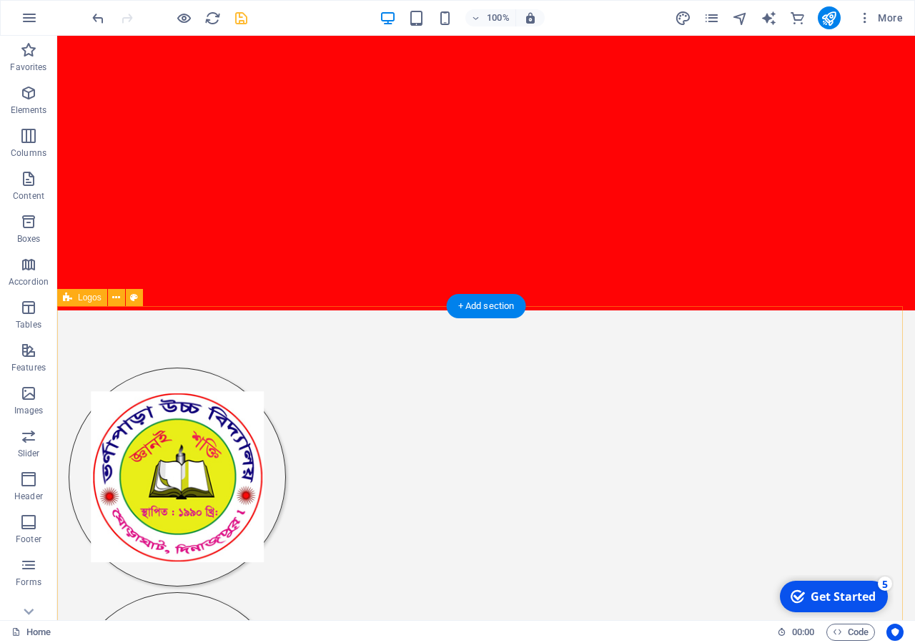
select select "rem"
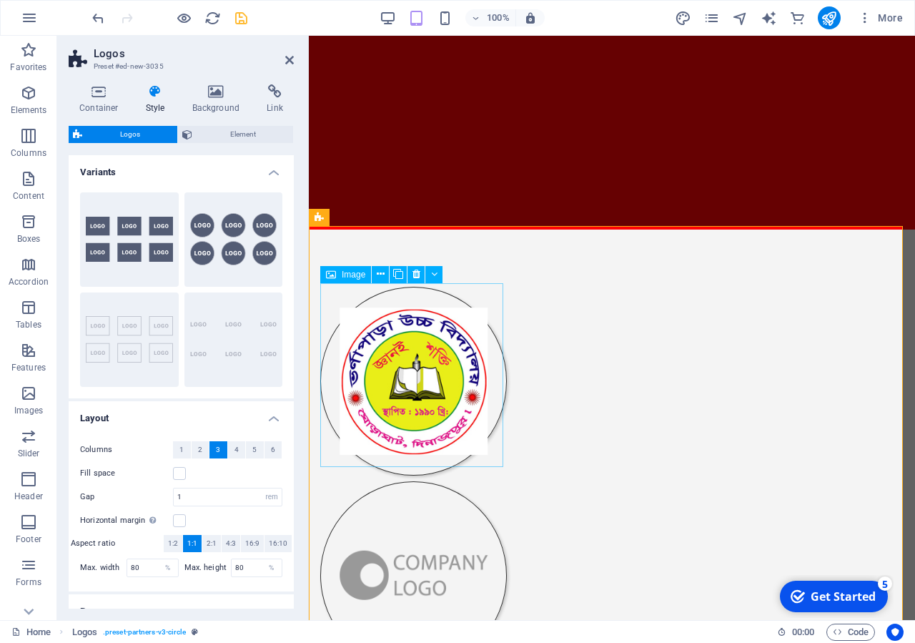
click at [430, 362] on figure at bounding box center [413, 381] width 187 height 188
click at [413, 277] on button at bounding box center [416, 274] width 17 height 17
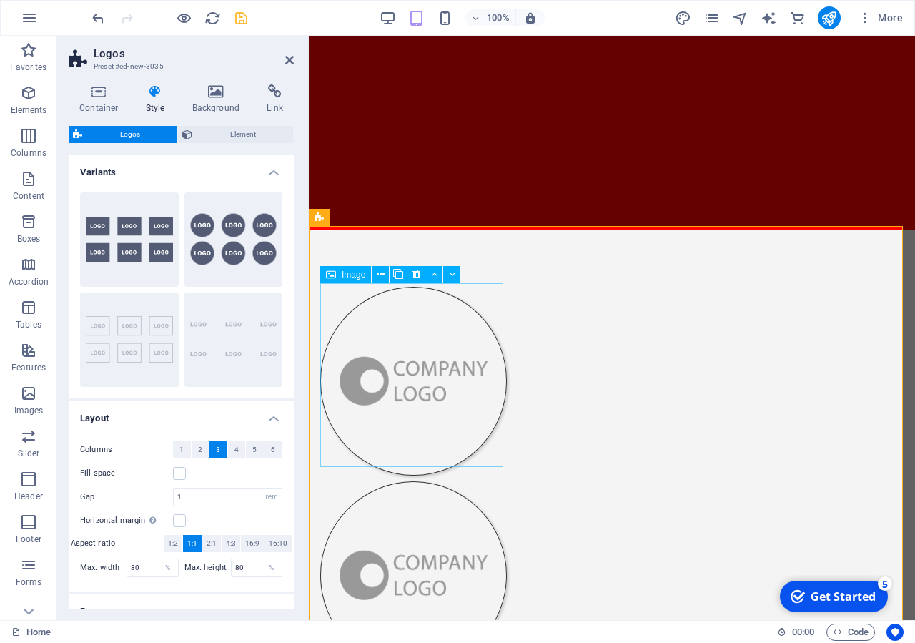
click at [408, 401] on figure at bounding box center [413, 381] width 187 height 188
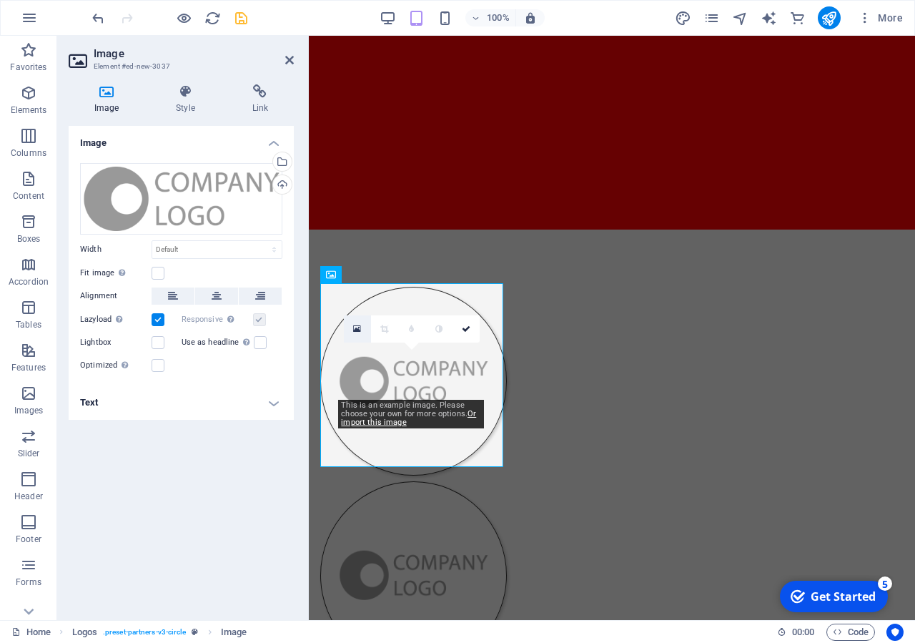
click at [362, 330] on link at bounding box center [357, 328] width 27 height 27
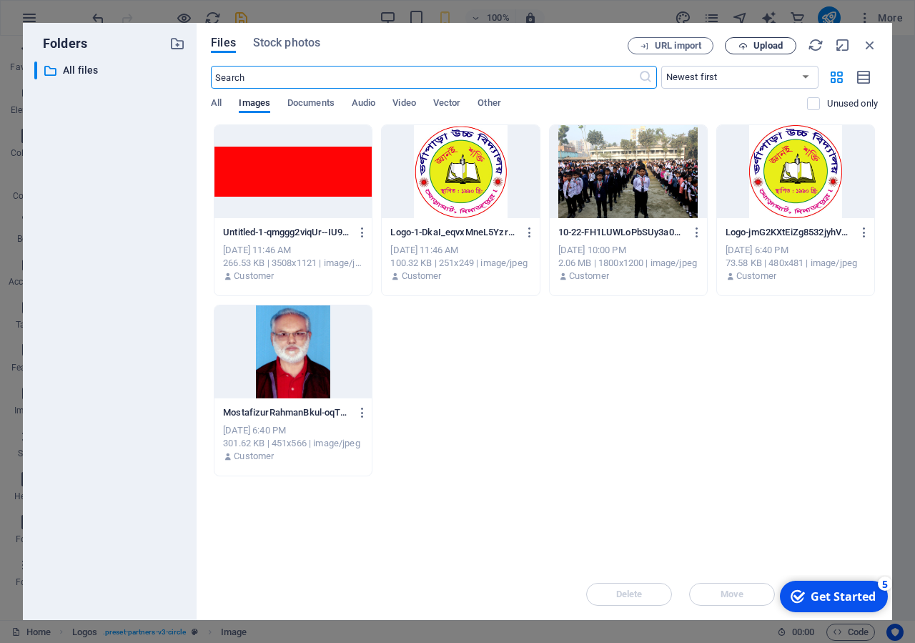
click at [764, 48] on span "Upload" at bounding box center [768, 45] width 29 height 9
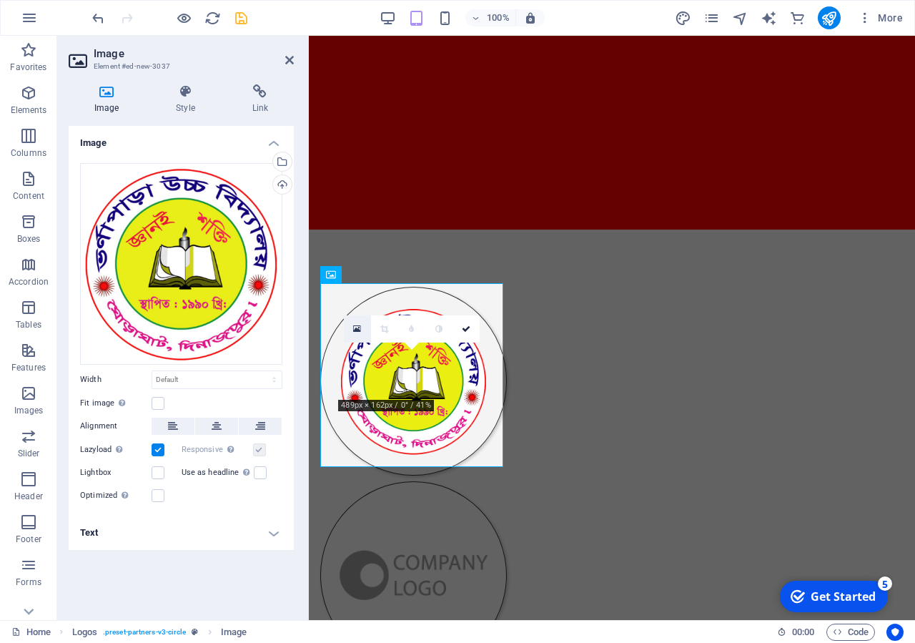
click at [350, 328] on link at bounding box center [357, 328] width 27 height 27
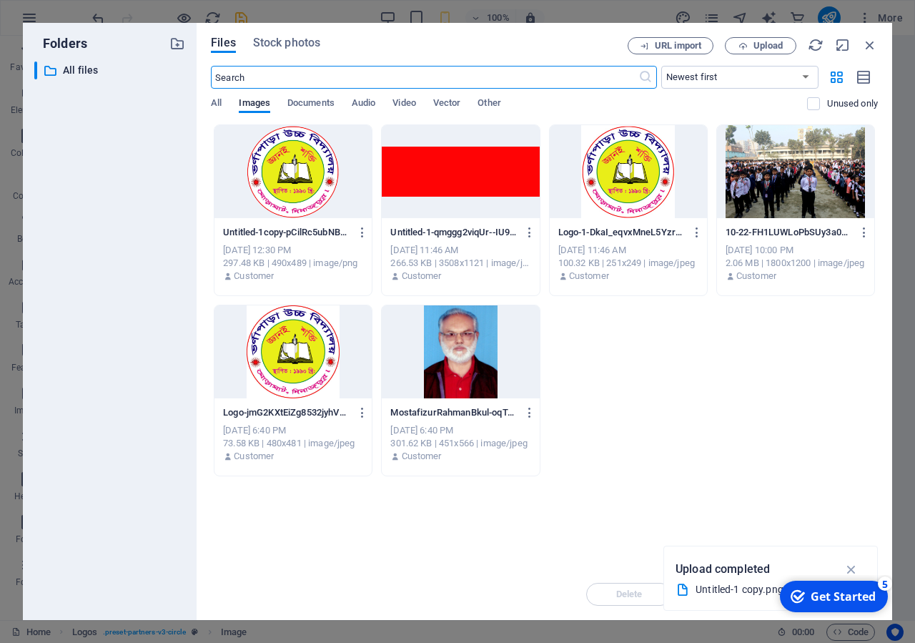
click at [313, 174] on div at bounding box center [292, 171] width 157 height 93
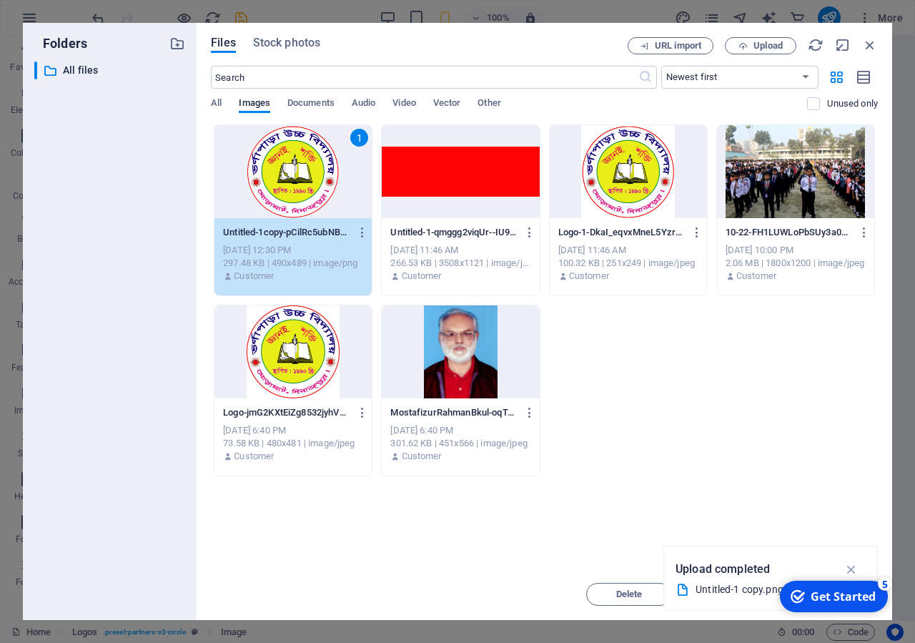
click at [313, 174] on div "1" at bounding box center [292, 171] width 157 height 93
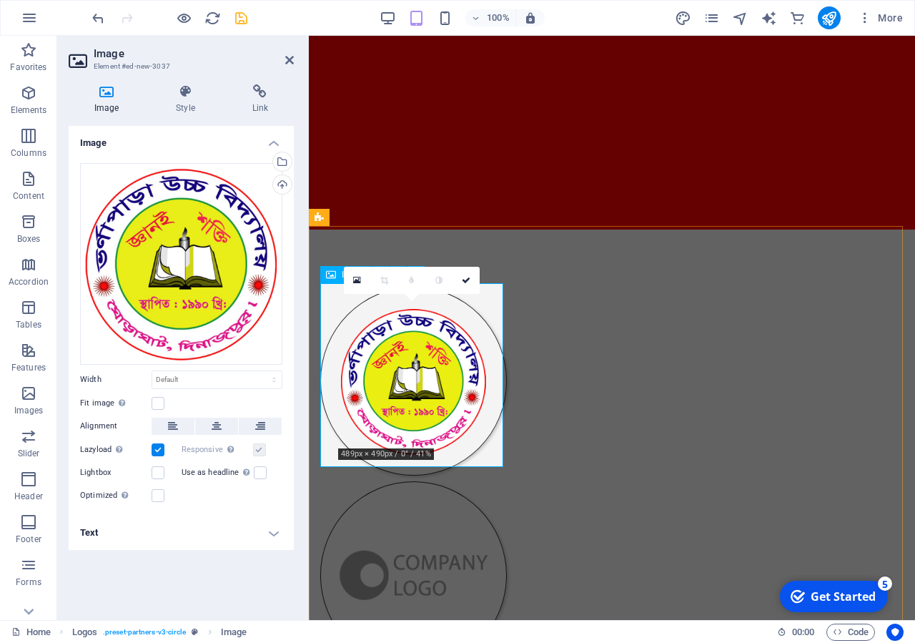
click at [429, 368] on figure at bounding box center [413, 381] width 187 height 188
select select "rem"
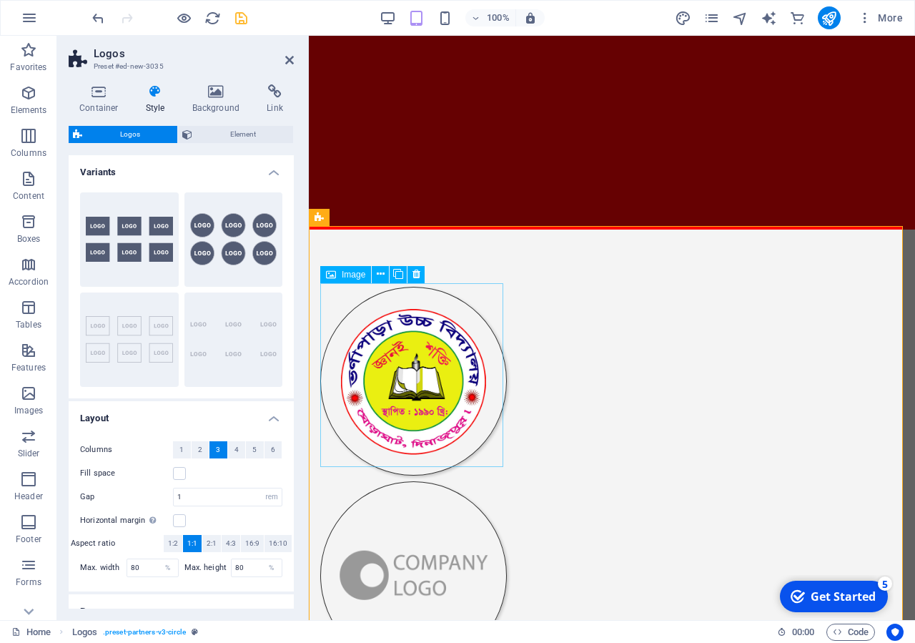
click at [430, 421] on figure at bounding box center [413, 381] width 187 height 188
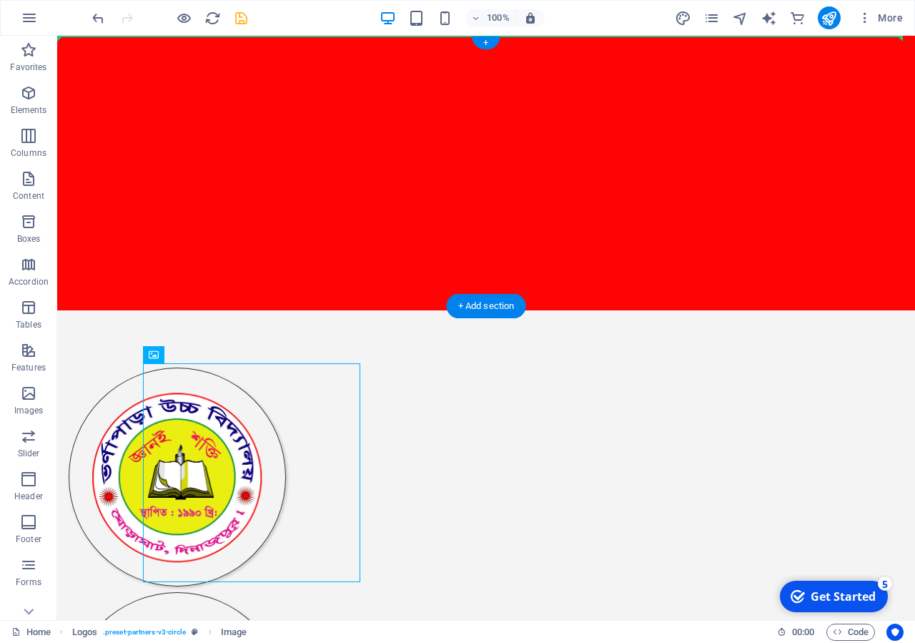
drag, startPoint x: 453, startPoint y: 212, endPoint x: 452, endPoint y: 124, distance: 88.7
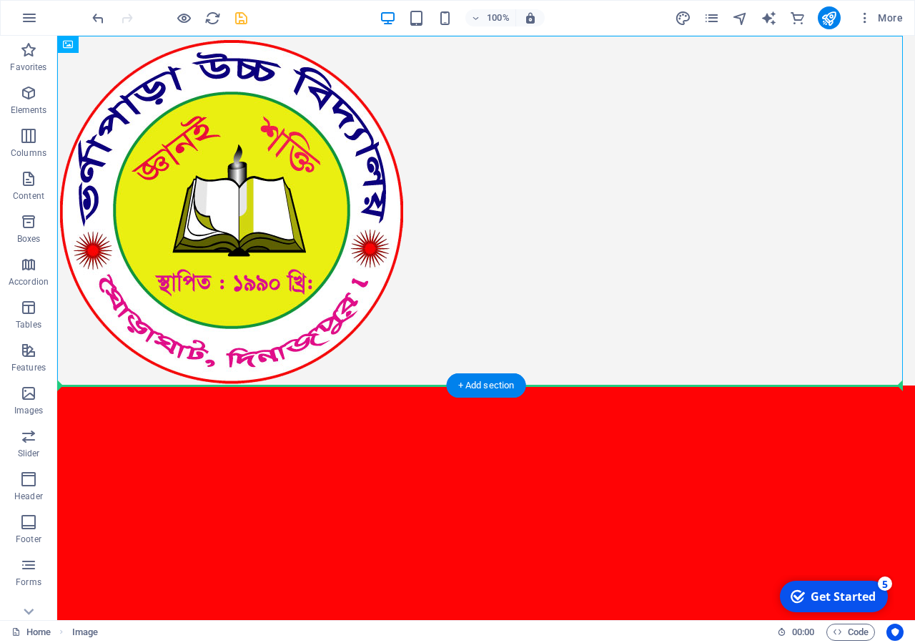
drag, startPoint x: 215, startPoint y: 189, endPoint x: 393, endPoint y: 501, distance: 359.0
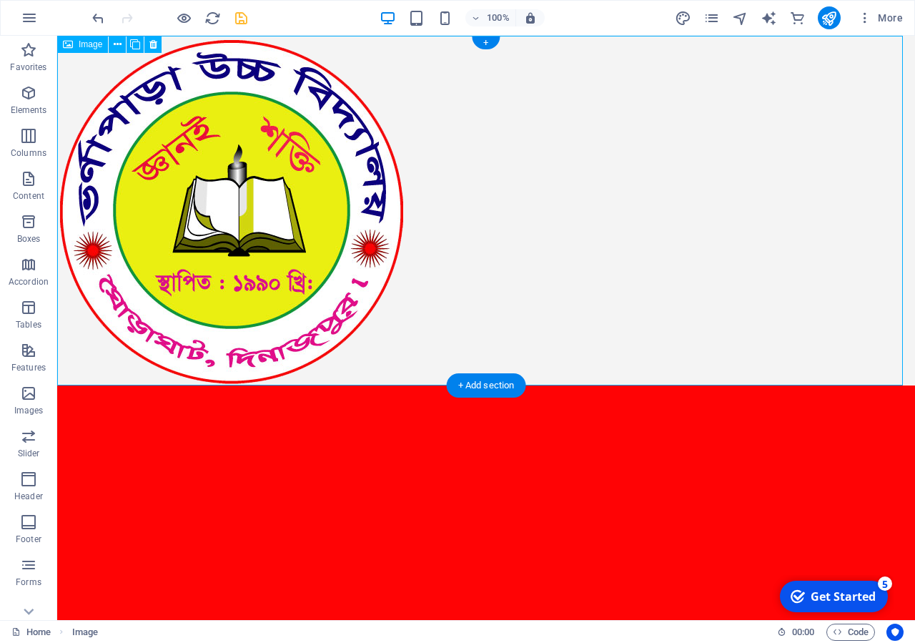
click at [297, 182] on figure at bounding box center [486, 211] width 858 height 350
